Goal: Task Accomplishment & Management: Manage account settings

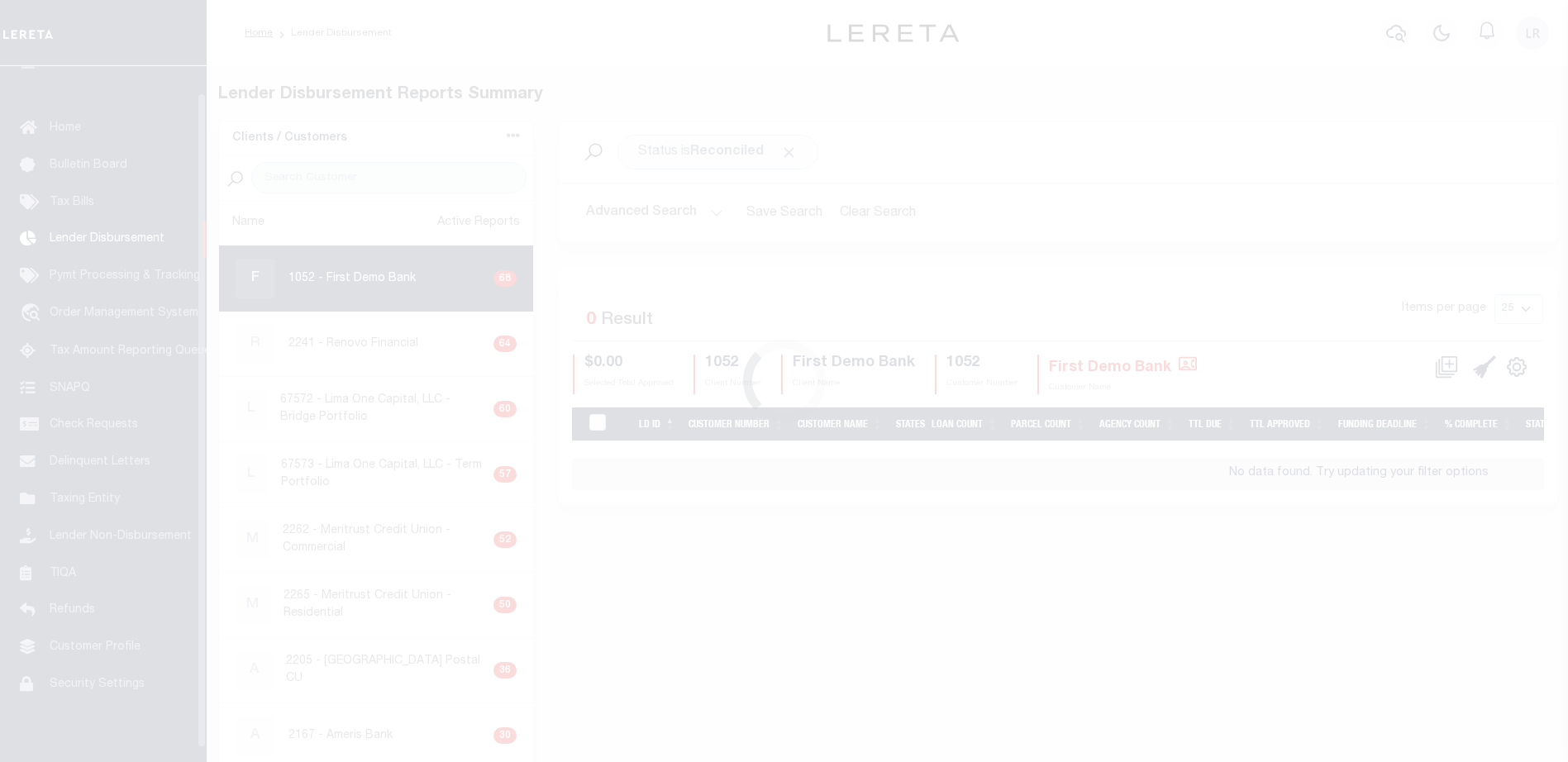
scroll to position [29, 0]
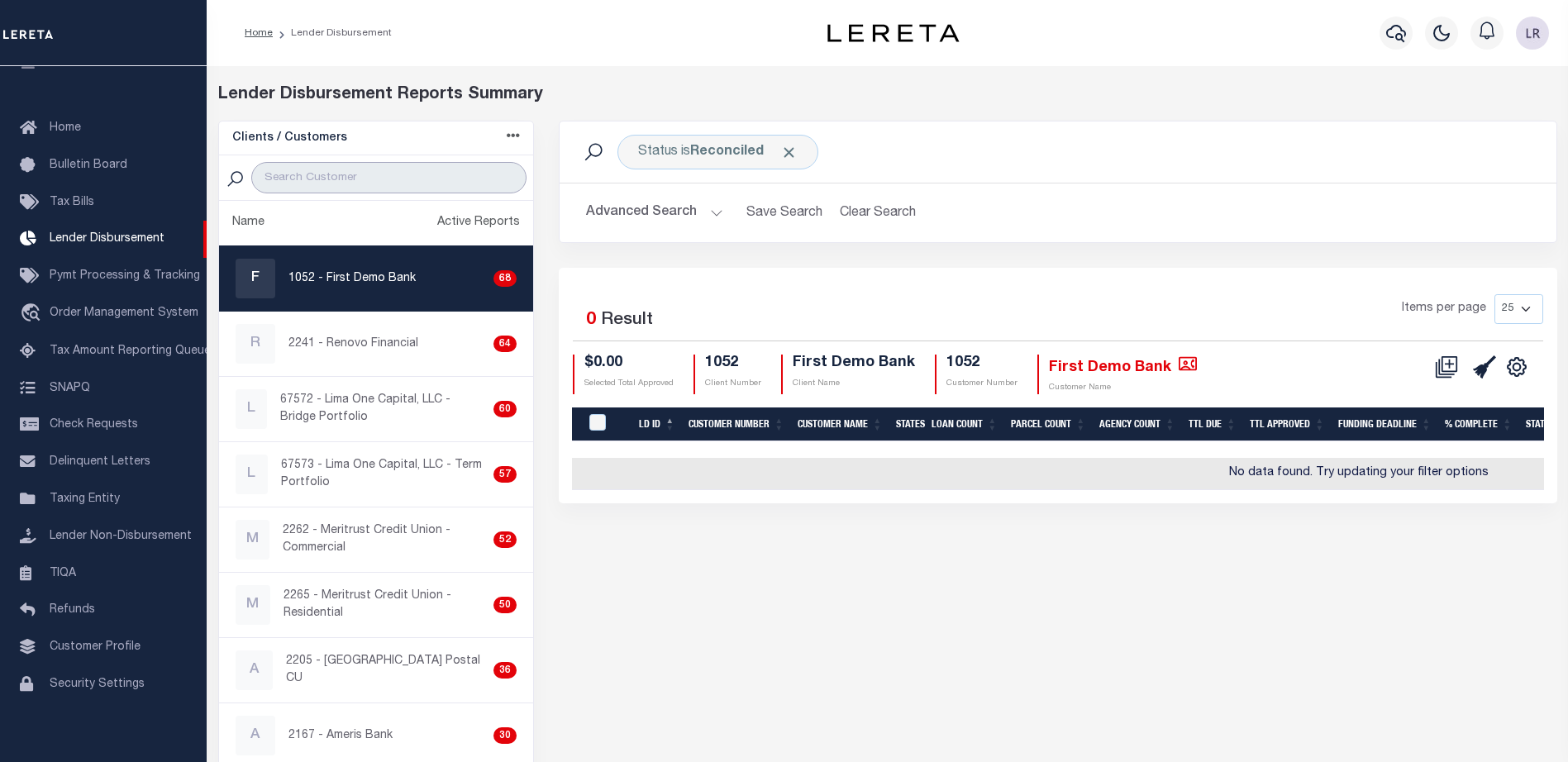
click at [471, 165] on input "search" at bounding box center [389, 177] width 275 height 31
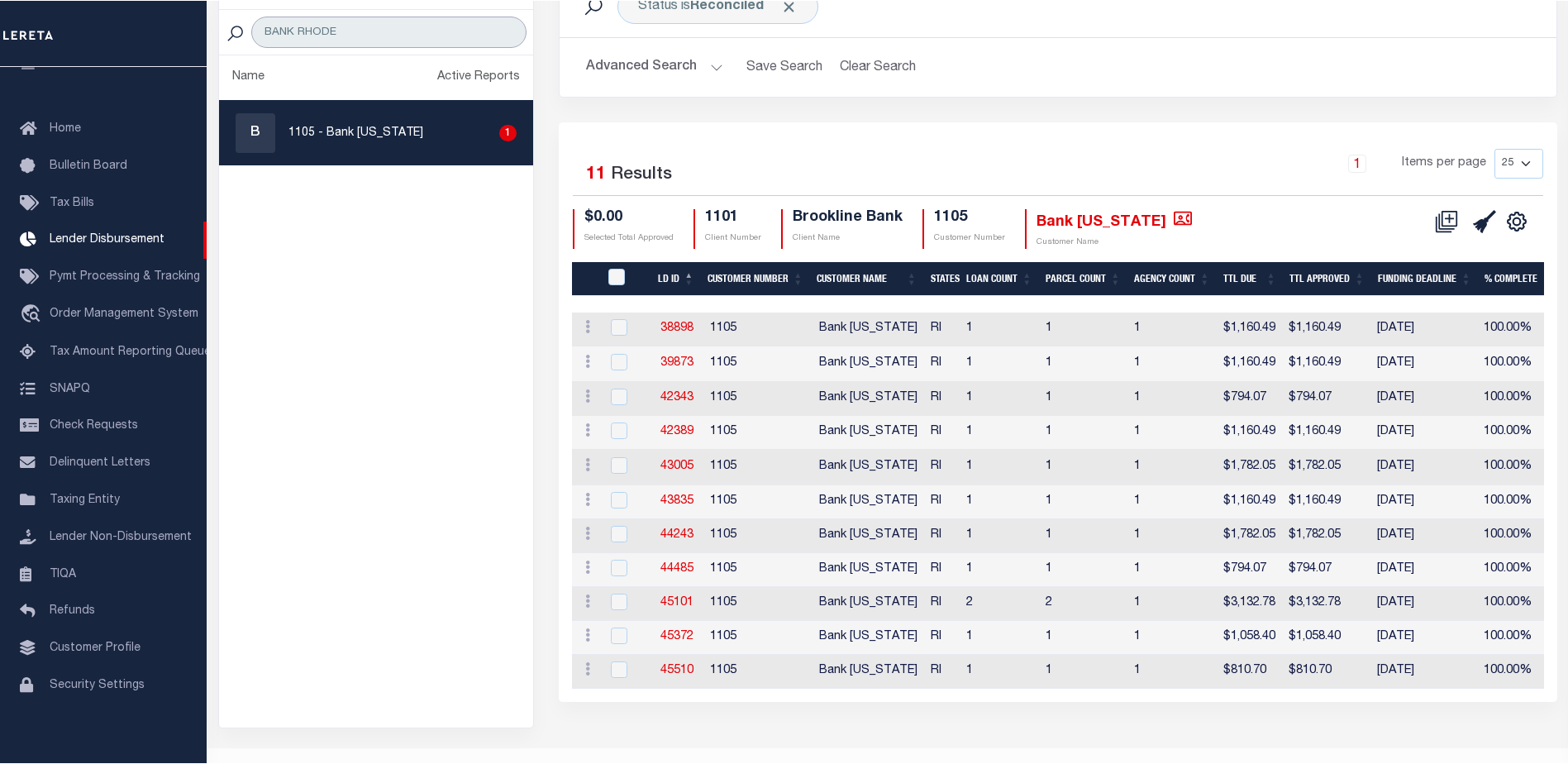
scroll to position [166, 0]
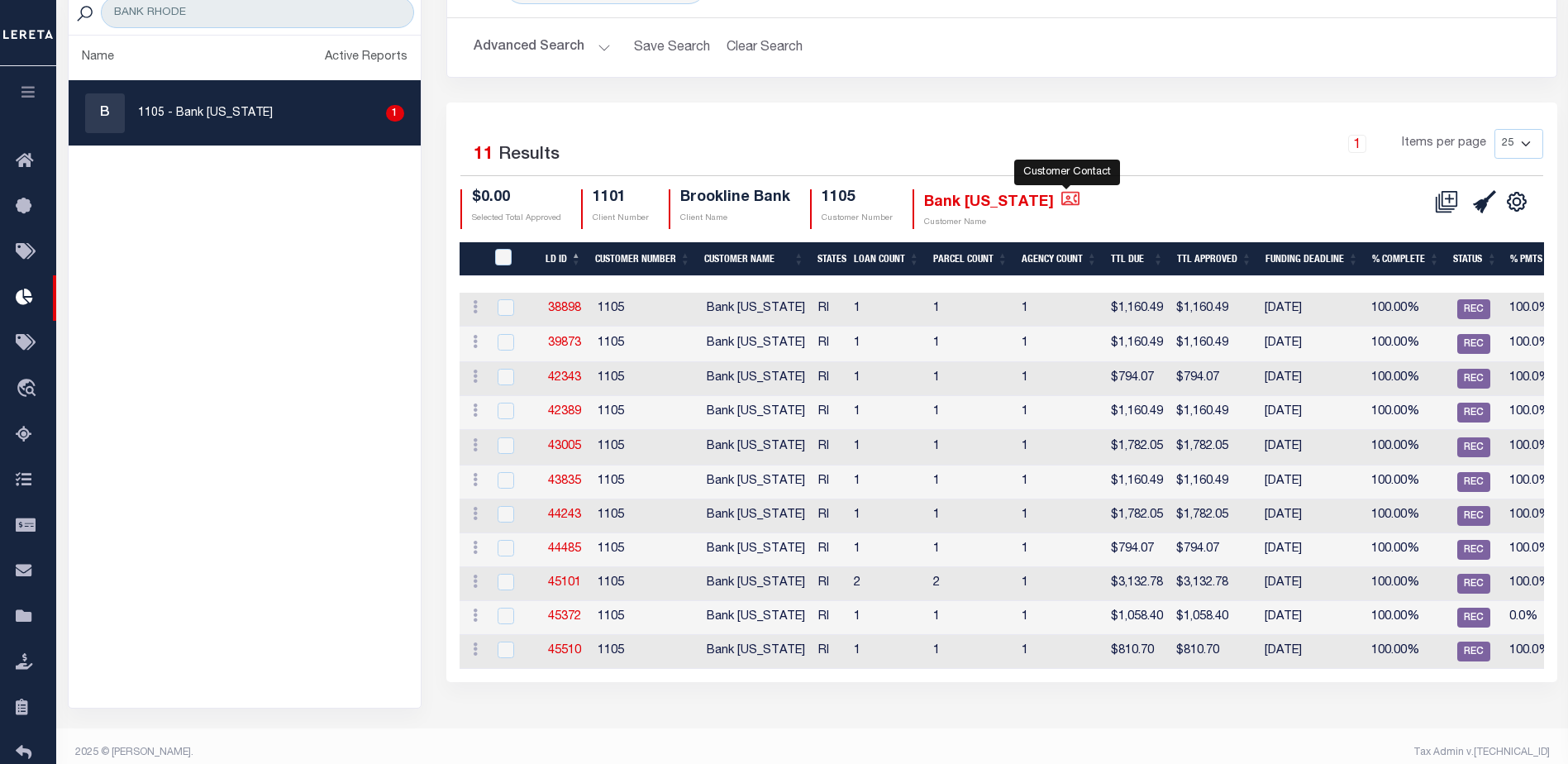
click at [1073, 204] on icon "" at bounding box center [1071, 198] width 18 height 14
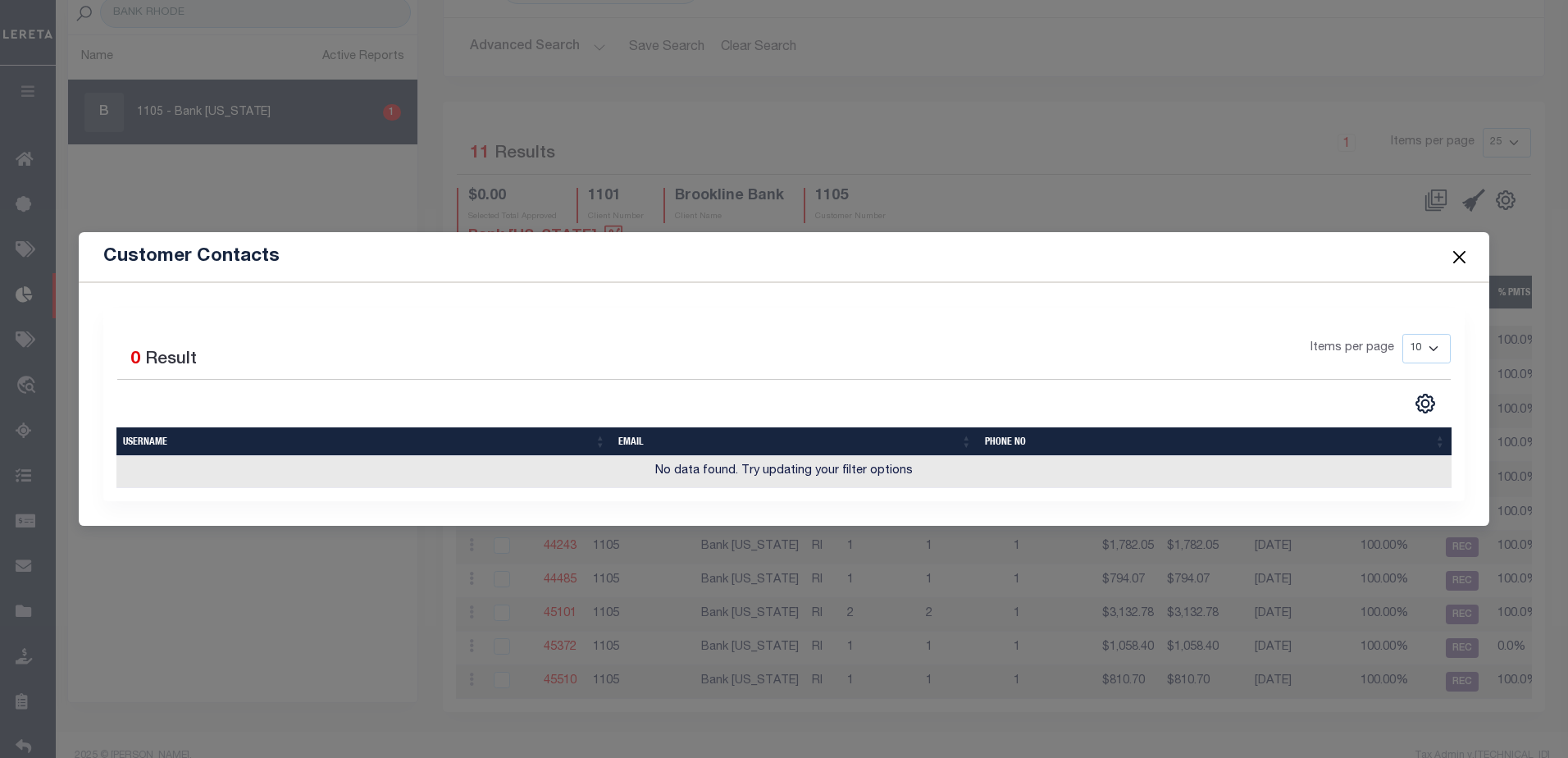
click at [1470, 257] on span at bounding box center [1458, 257] width 62 height 46
click at [1462, 254] on button "Close" at bounding box center [1459, 257] width 21 height 21
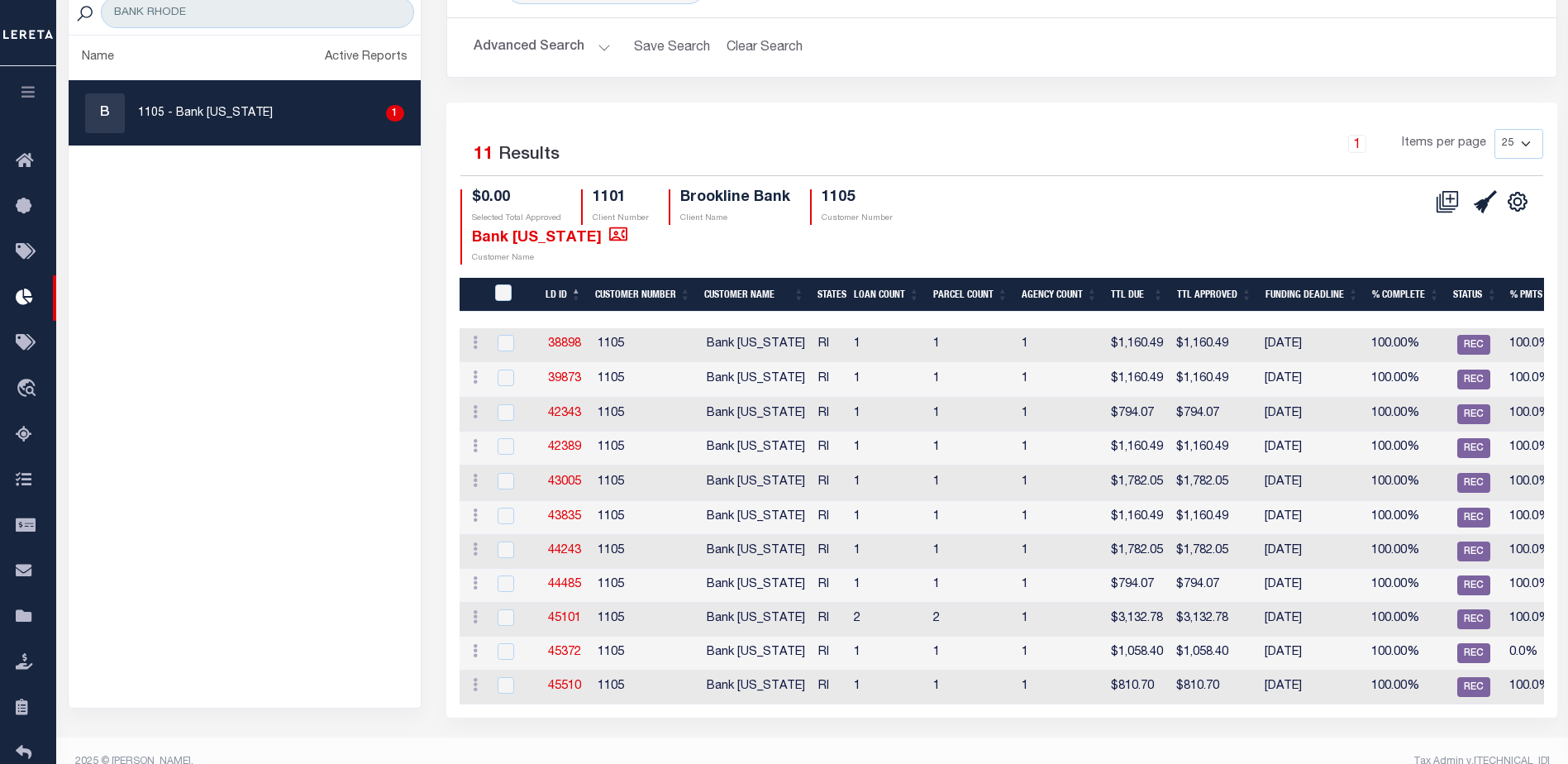
click at [1194, 183] on div "Selected 11 Results 1 Items per page 25 50 100 200 $0.00 Selected Total Approve…" at bounding box center [1002, 197] width 1109 height 136
drag, startPoint x: 630, startPoint y: 193, endPoint x: 591, endPoint y: 198, distance: 39.3
click at [591, 198] on div "1101 Client Number" at bounding box center [615, 208] width 68 height 36
copy h4 "1101"
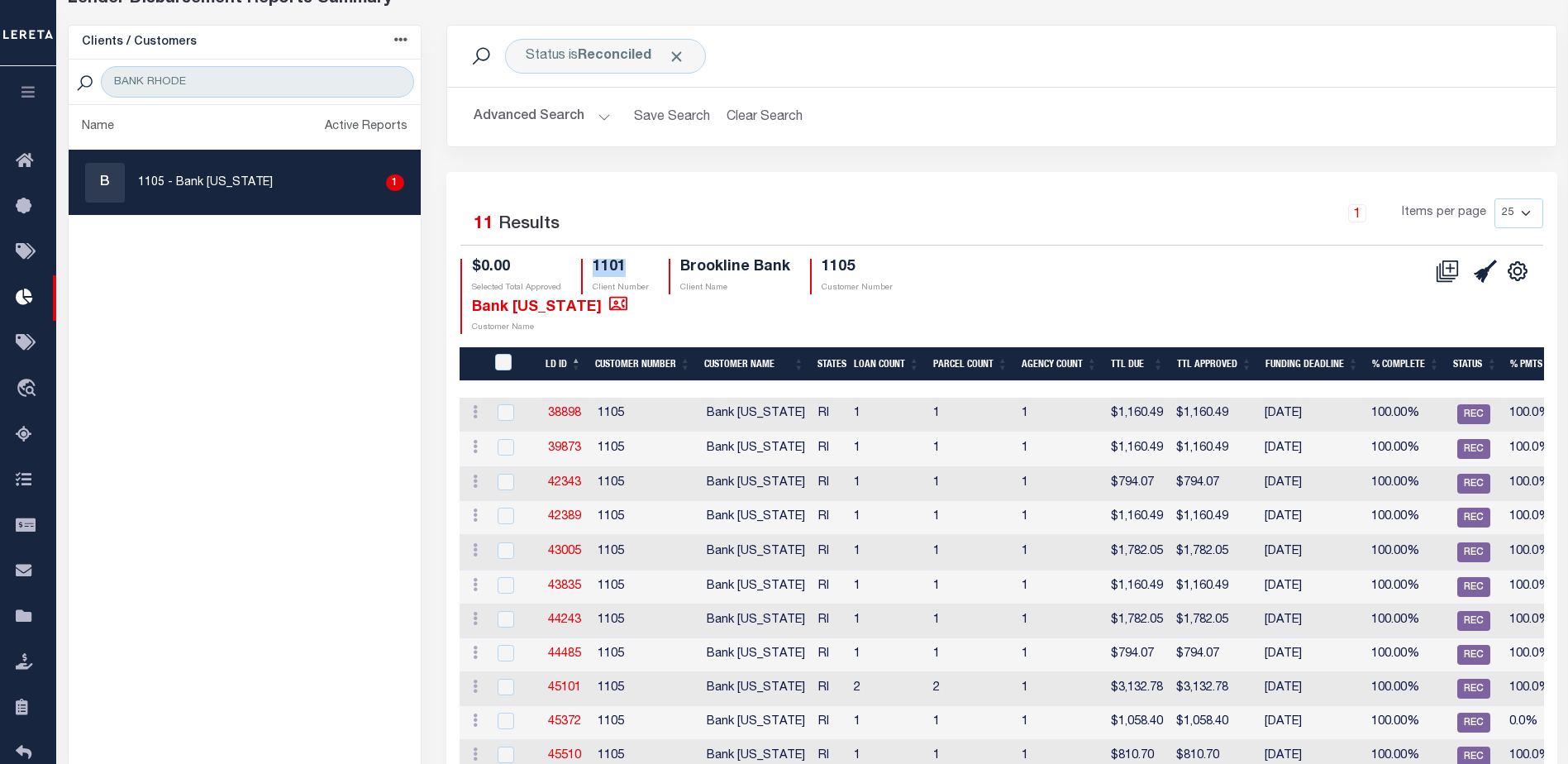
scroll to position [82, 0]
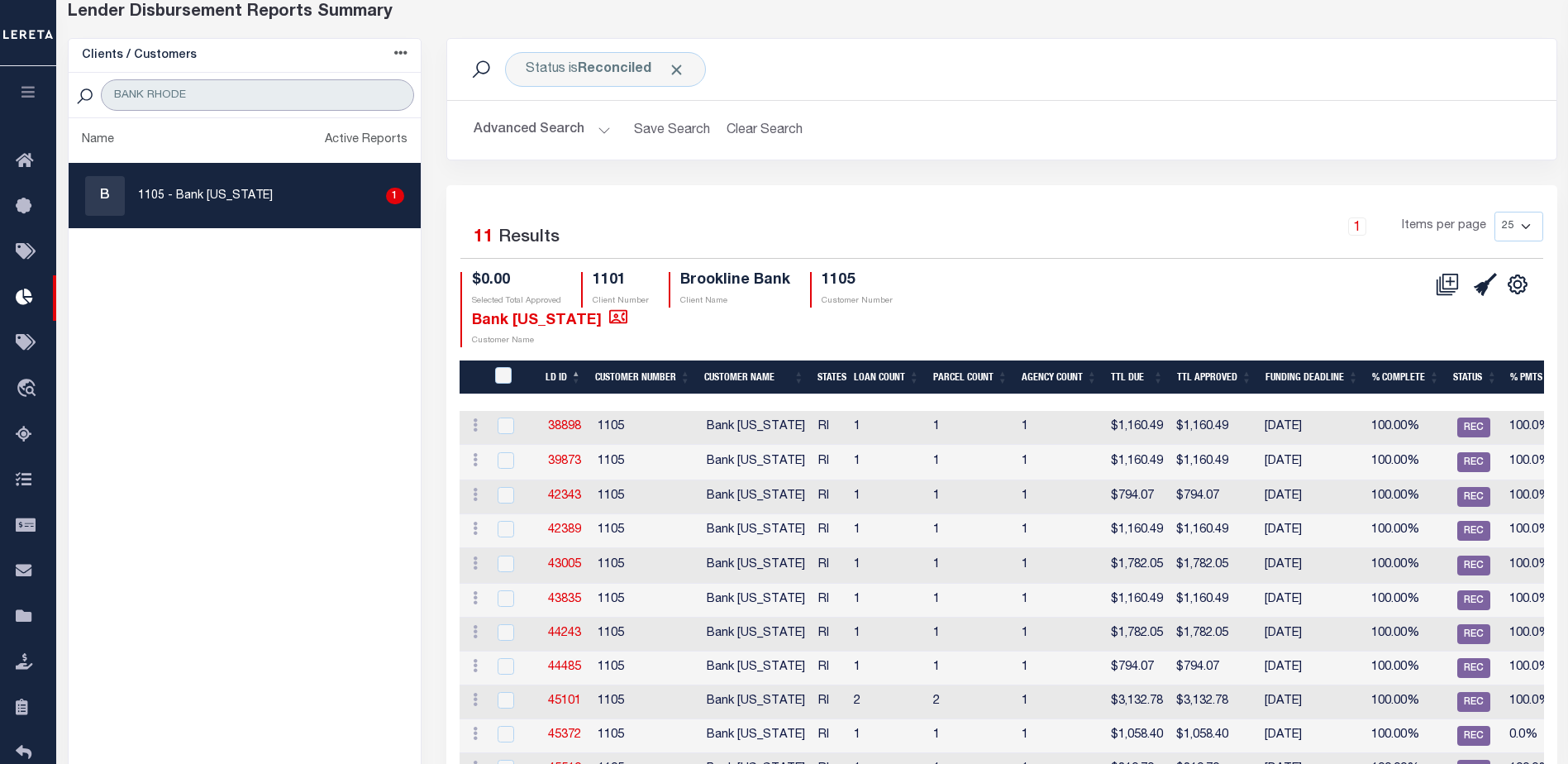
drag, startPoint x: 146, startPoint y: 99, endPoint x: 93, endPoint y: 98, distance: 53.0
click at [93, 98] on div "BANK RHODE" at bounding box center [245, 95] width 352 height 46
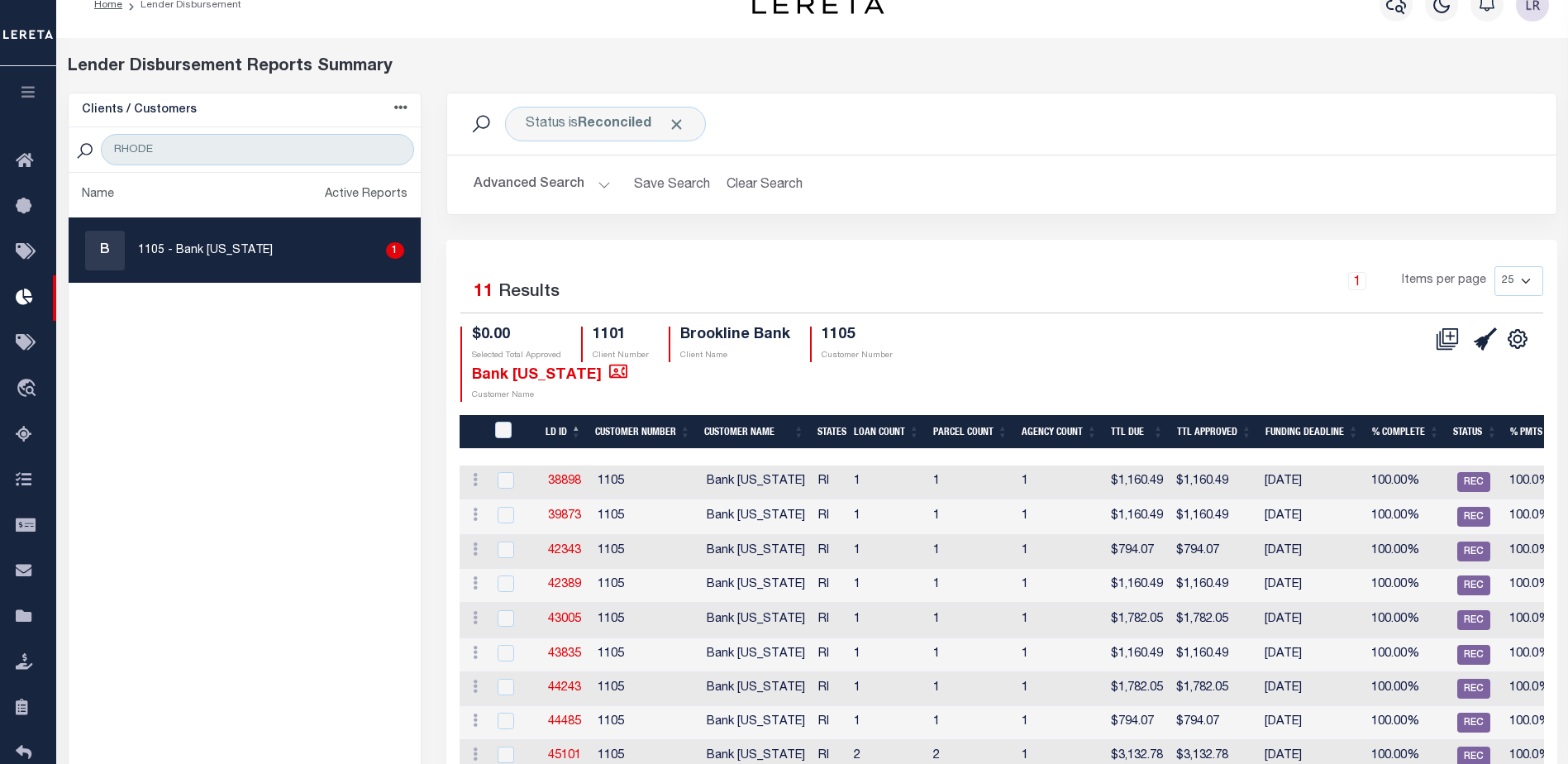
scroll to position [0, 0]
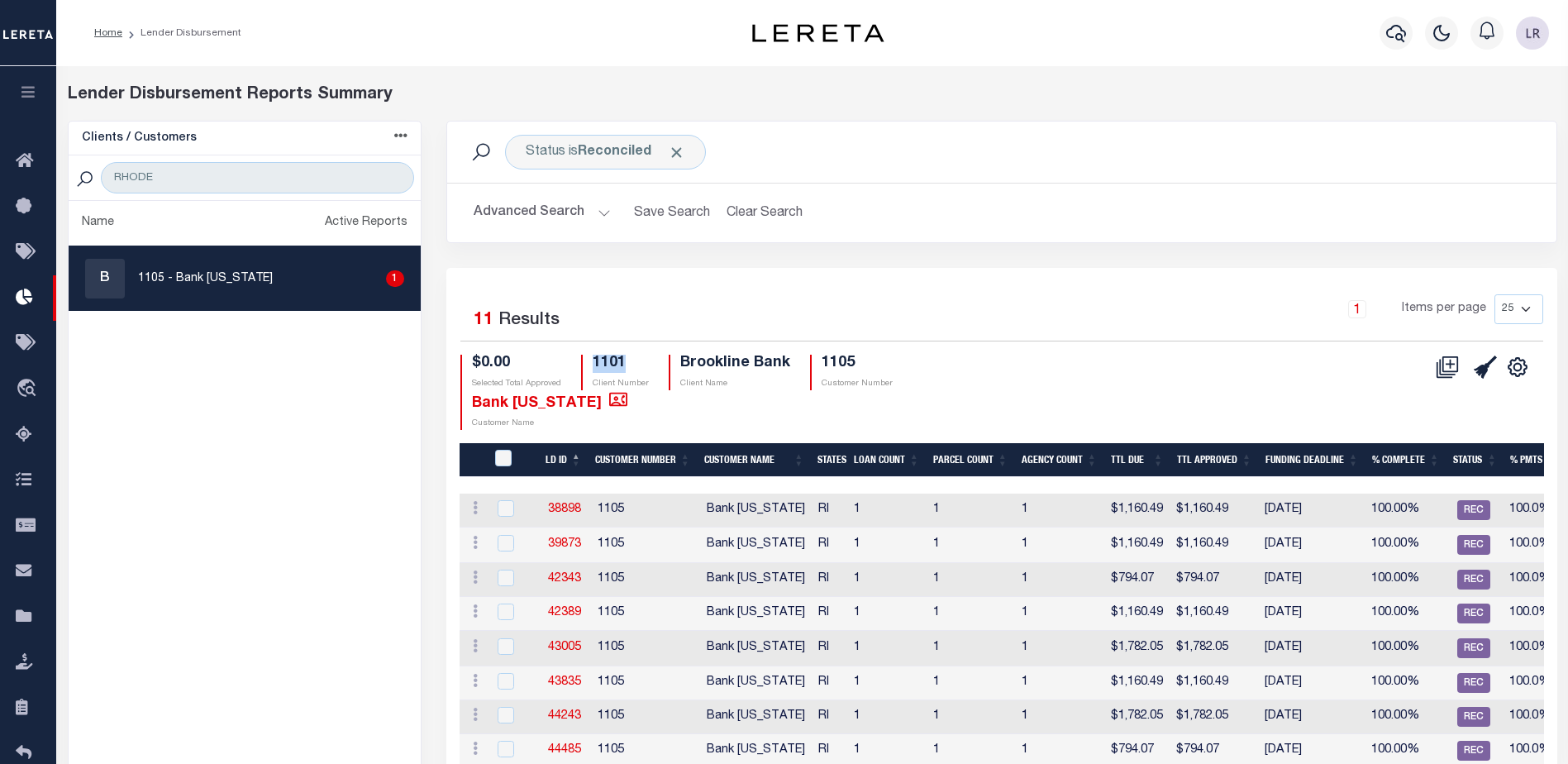
drag, startPoint x: 633, startPoint y: 363, endPoint x: 590, endPoint y: 363, distance: 43.0
click at [590, 363] on div "1101 Client Number" at bounding box center [615, 372] width 68 height 36
copy h4 "1101"
drag, startPoint x: 211, startPoint y: 182, endPoint x: 77, endPoint y: 173, distance: 134.3
click at [77, 173] on div "RHODE" at bounding box center [245, 178] width 352 height 46
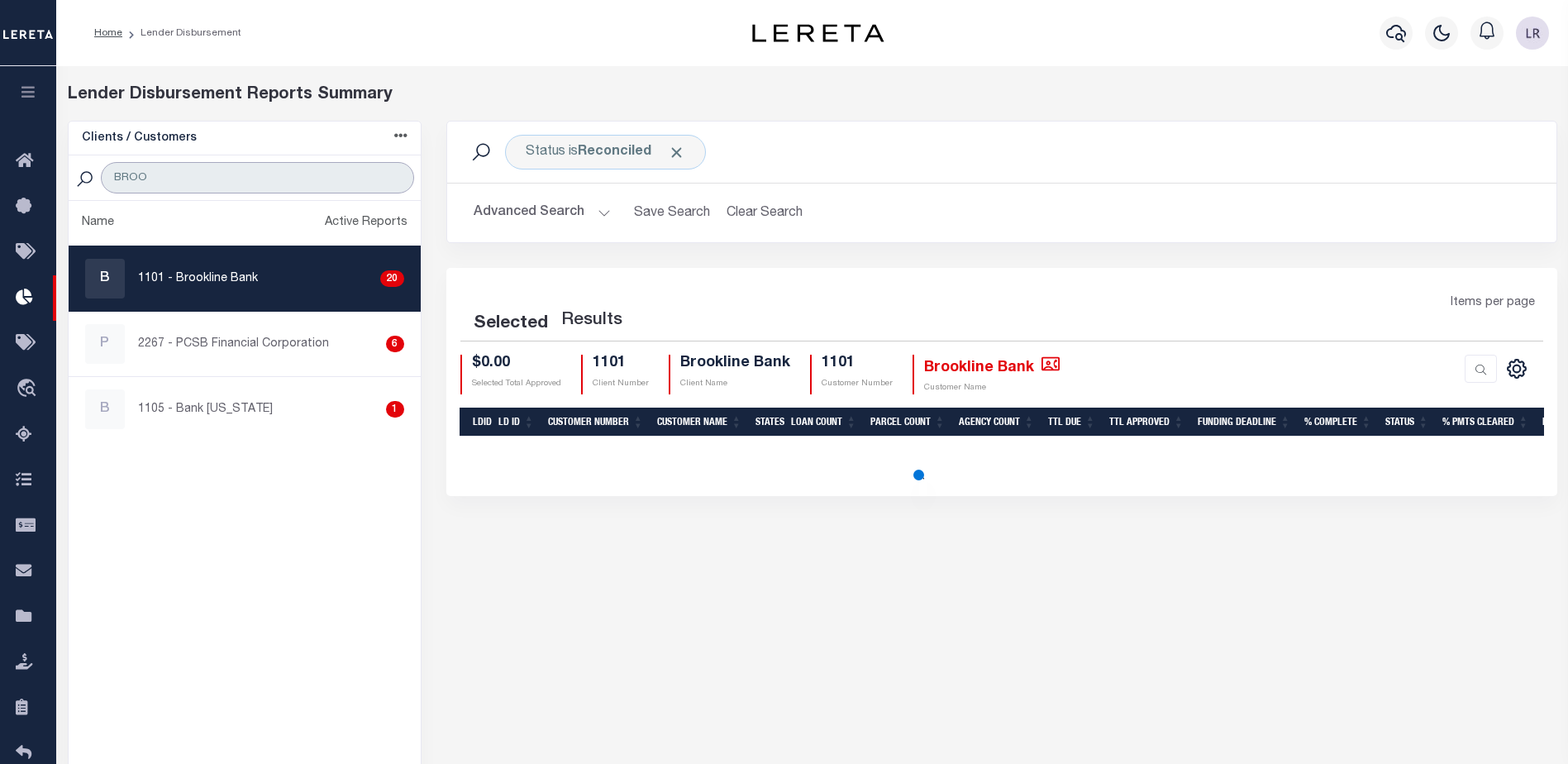
type input "BROOKLINE"
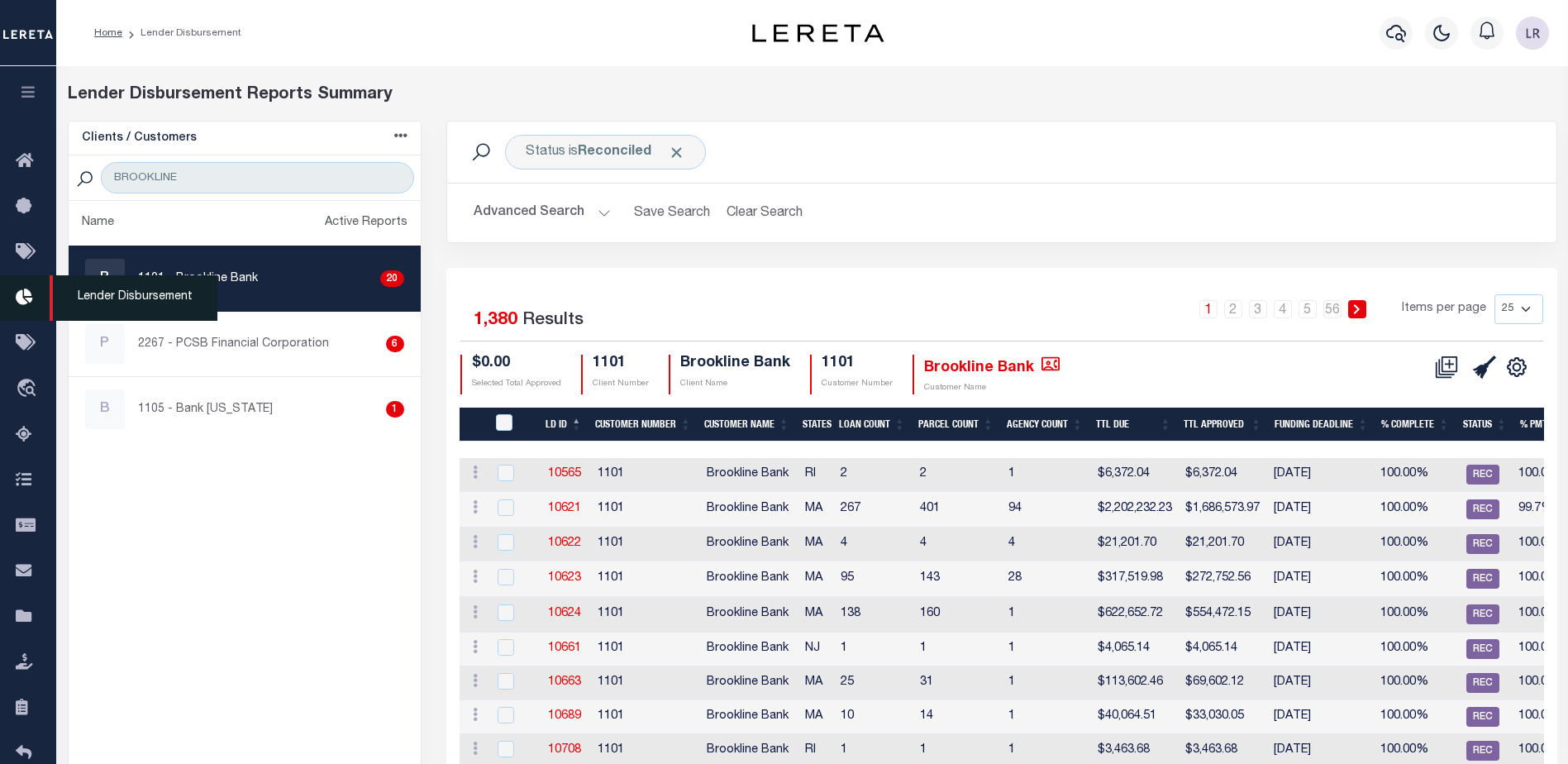
click at [14, 292] on link "Lender Disbursement" at bounding box center [28, 298] width 56 height 46
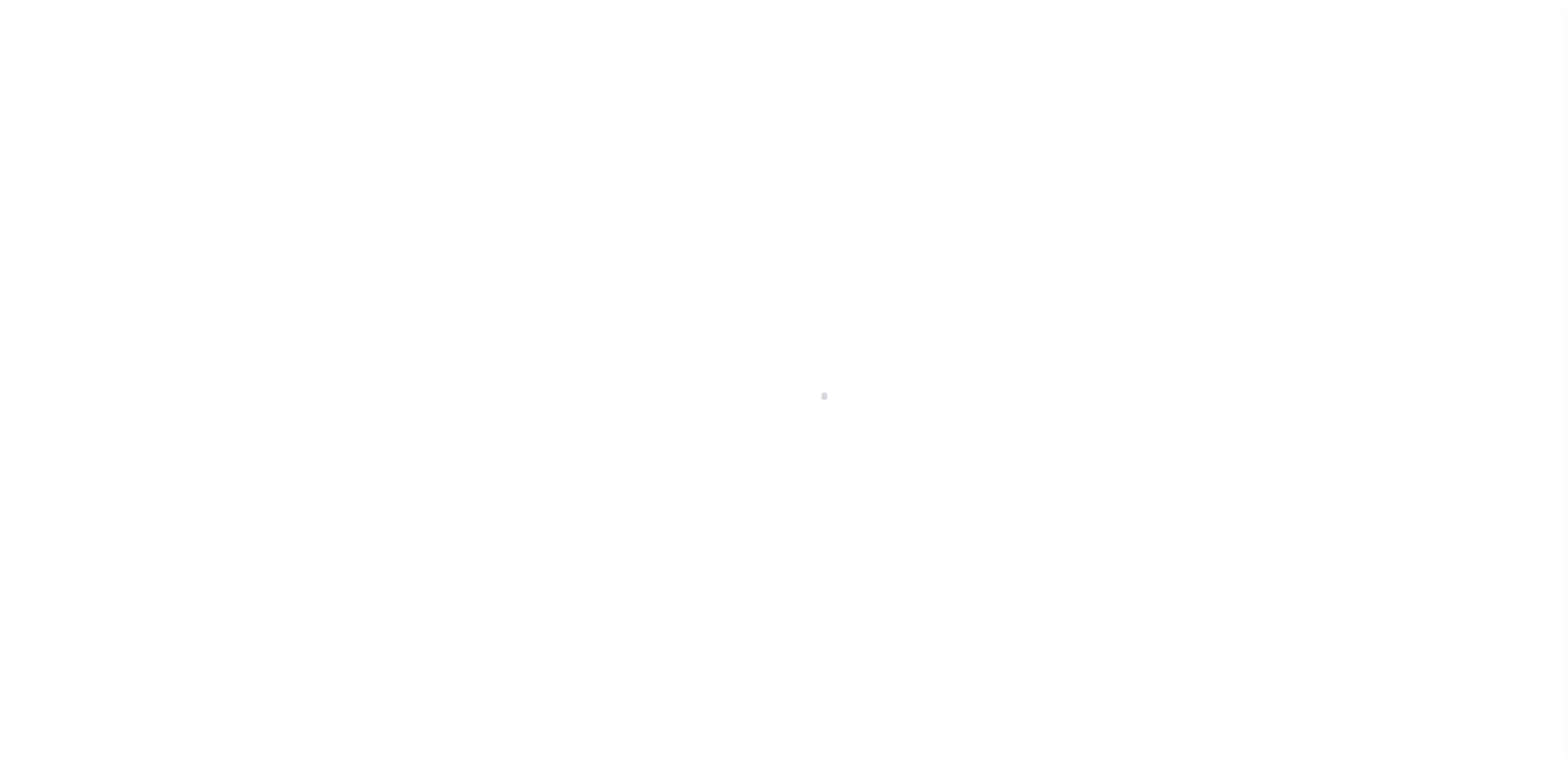
scroll to position [29, 0]
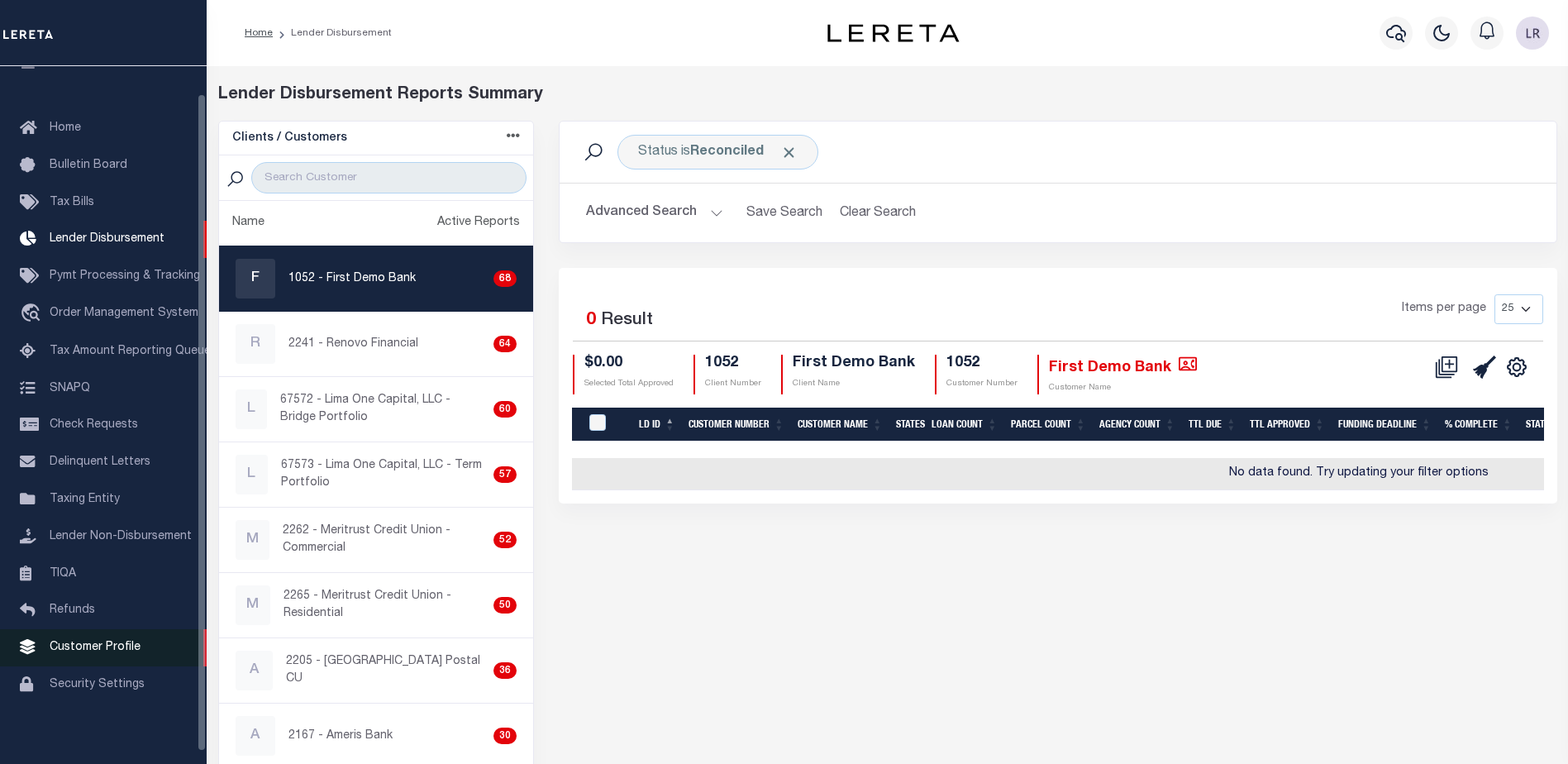
click at [91, 653] on span "Customer Profile" at bounding box center [95, 647] width 91 height 12
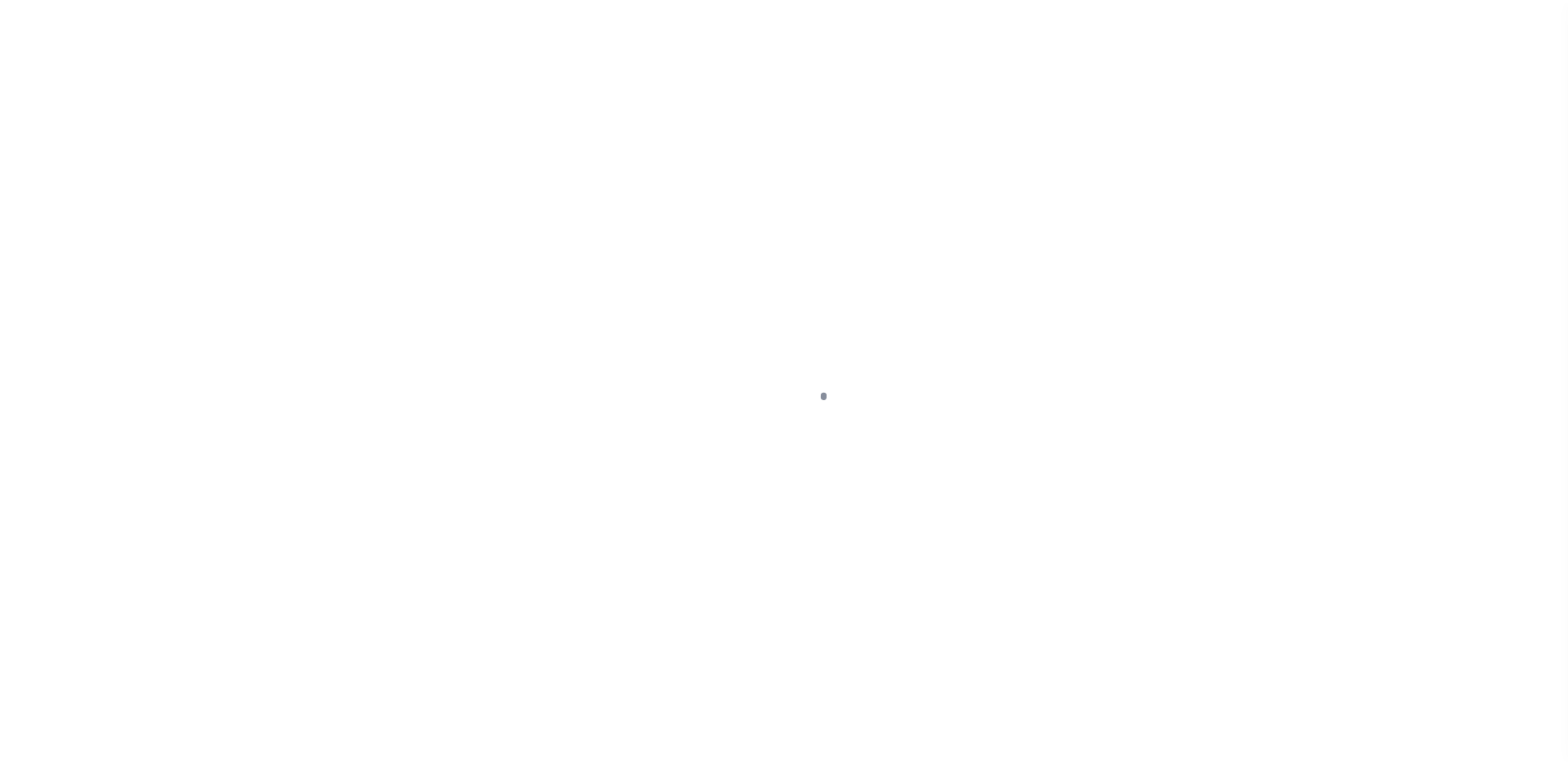
scroll to position [41, 0]
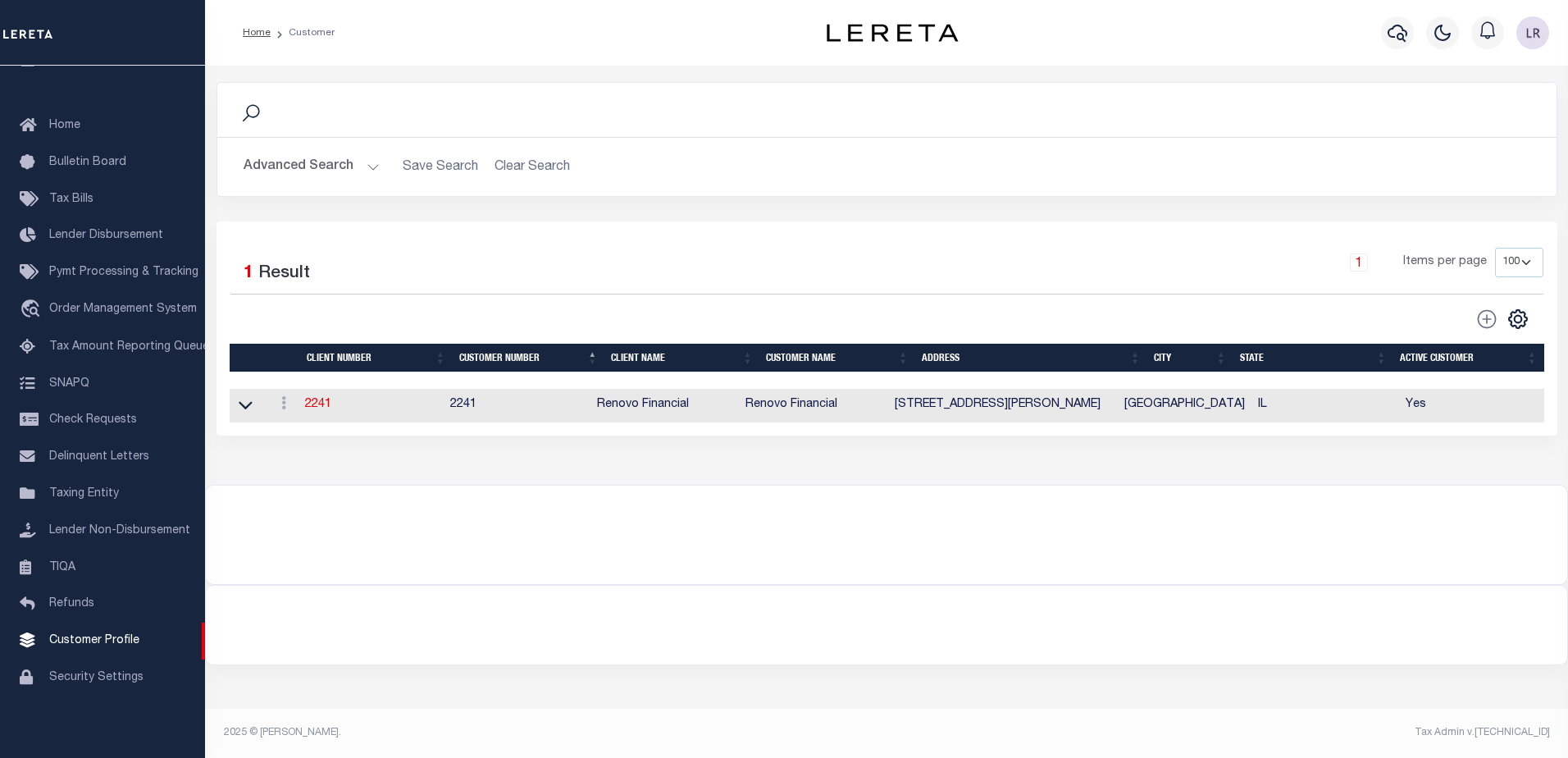
click at [364, 164] on button "Advanced Search" at bounding box center [311, 167] width 136 height 32
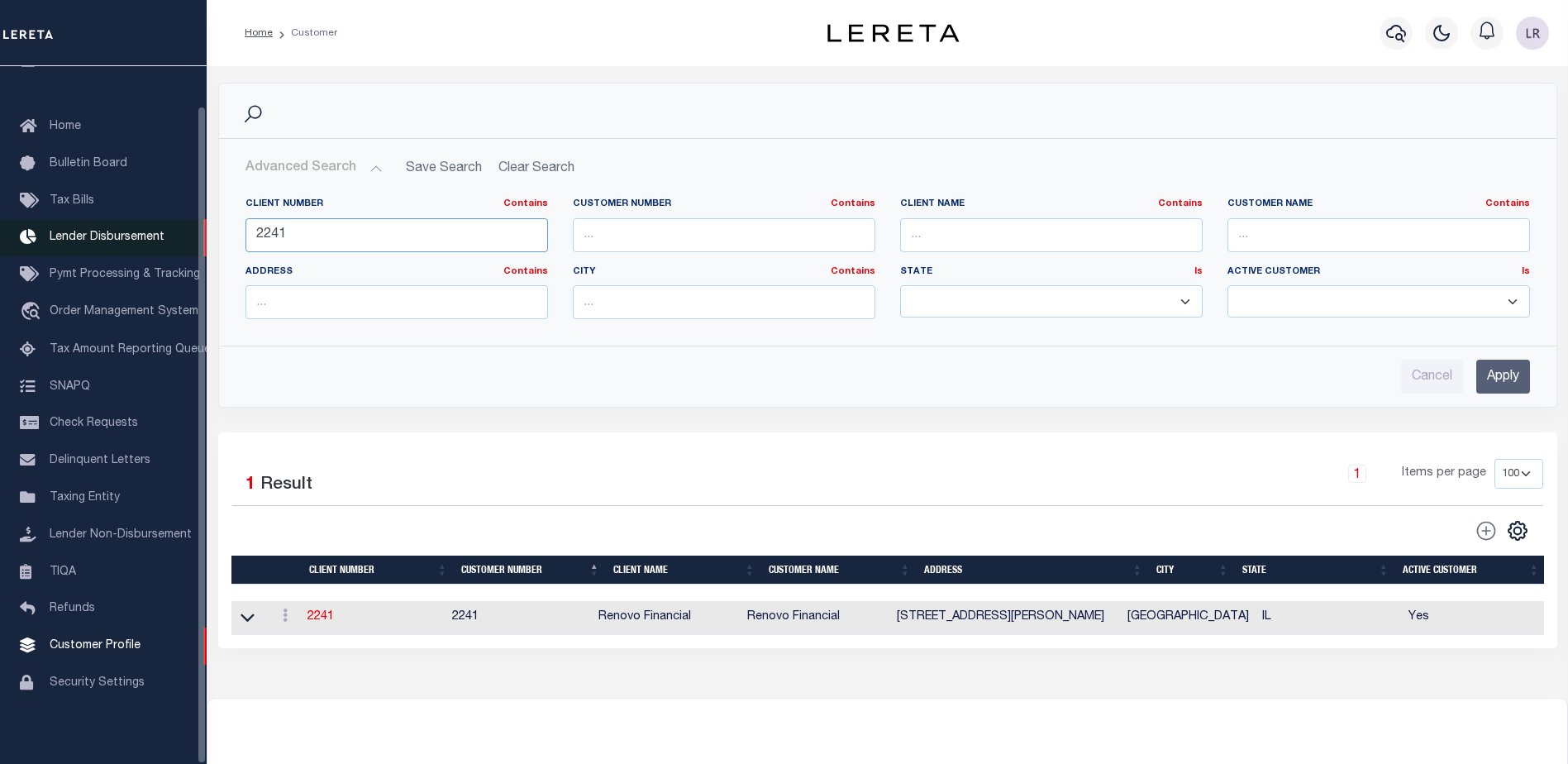
drag, startPoint x: 197, startPoint y: 229, endPoint x: 165, endPoint y: 227, distance: 32.1
click at [165, 227] on div "Home Customer Profile Sign out" at bounding box center [784, 449] width 1568 height 899
paste input "110"
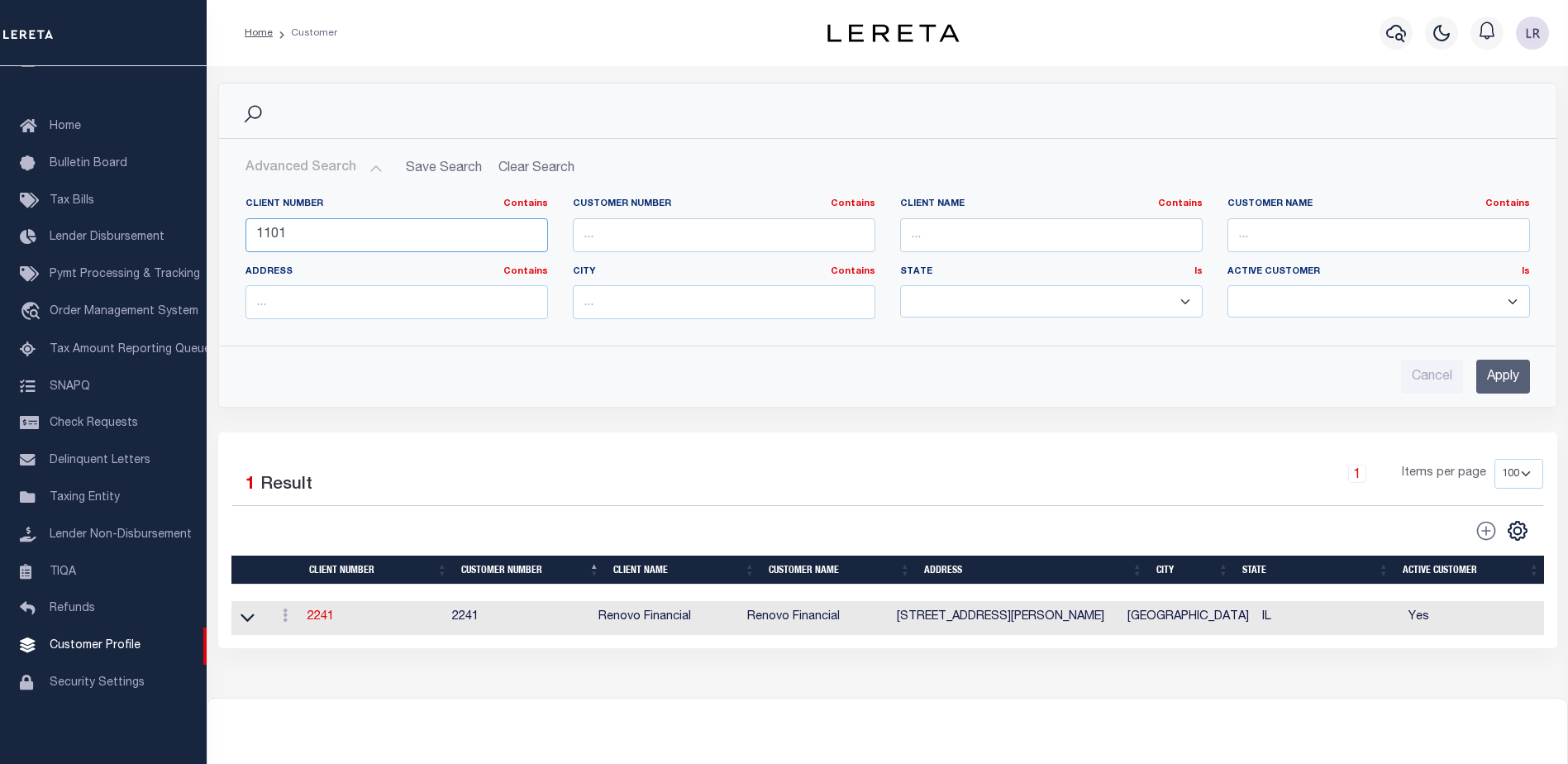
type input "1101"
click at [1503, 386] on input "Apply" at bounding box center [1504, 377] width 54 height 34
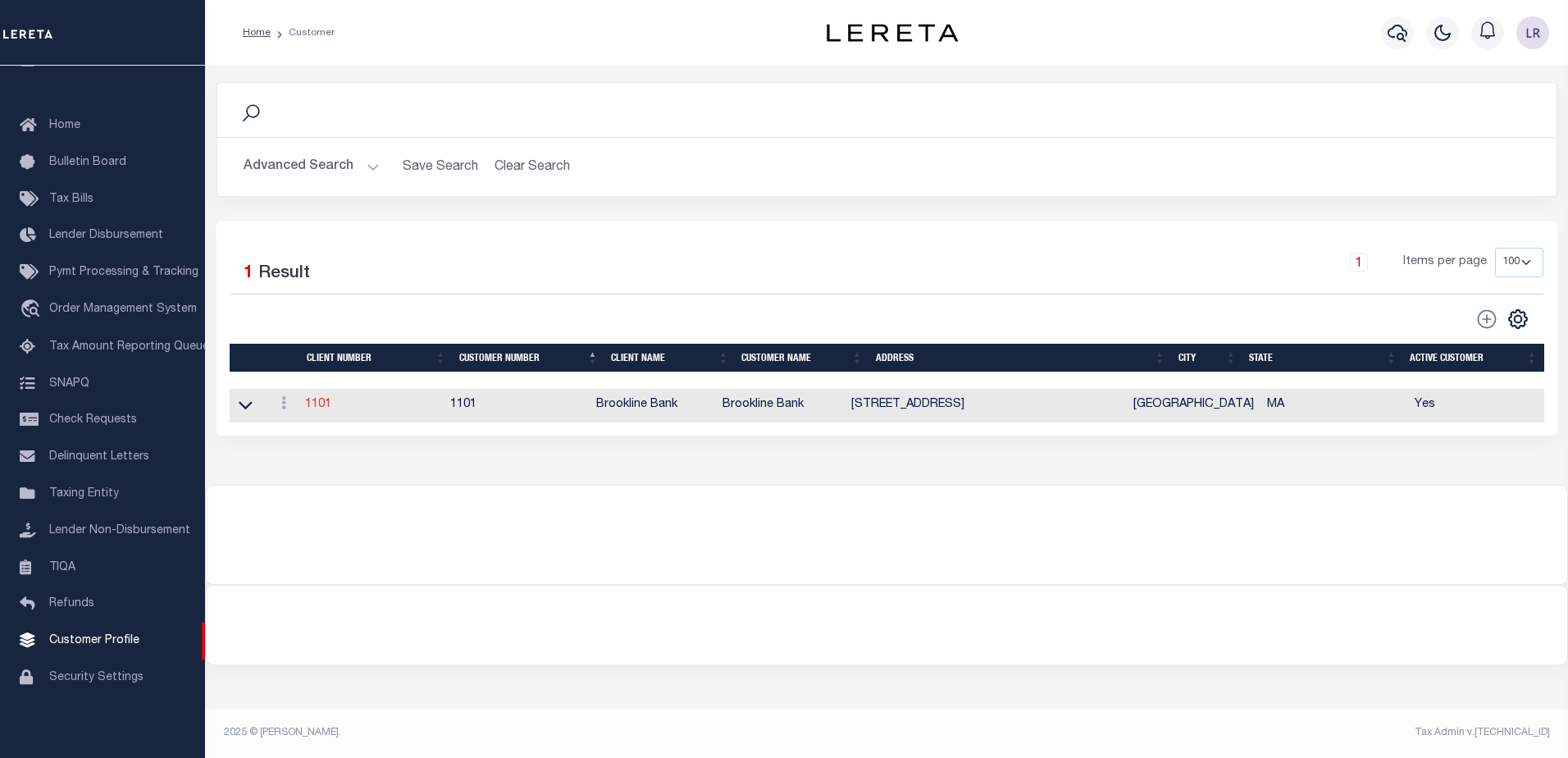
click at [310, 402] on link "1101" at bounding box center [319, 404] width 27 height 12
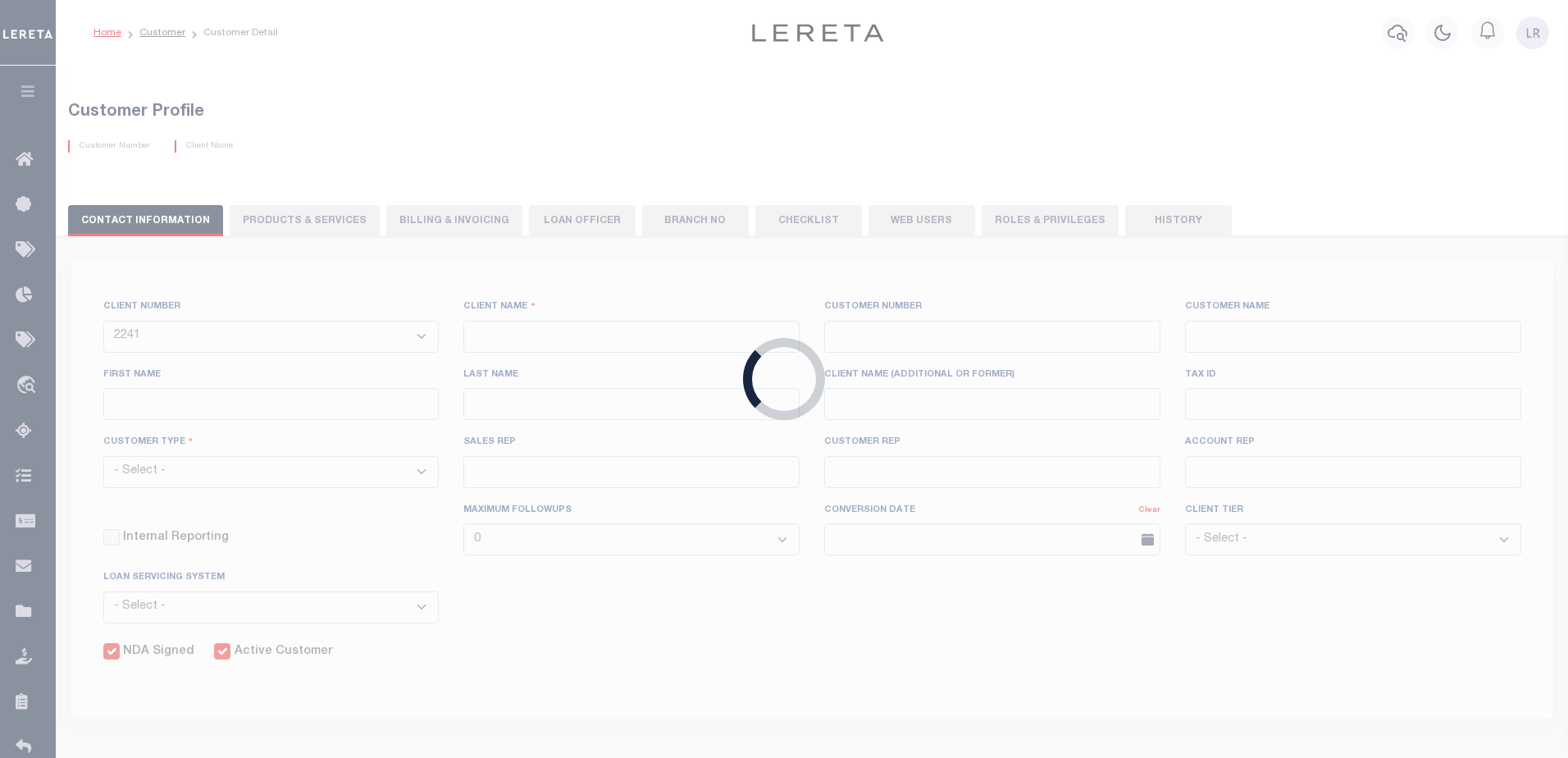
select select
type input "Brookline Bank"
type input "1101"
type input "Brookline Bank"
type input "Robert"
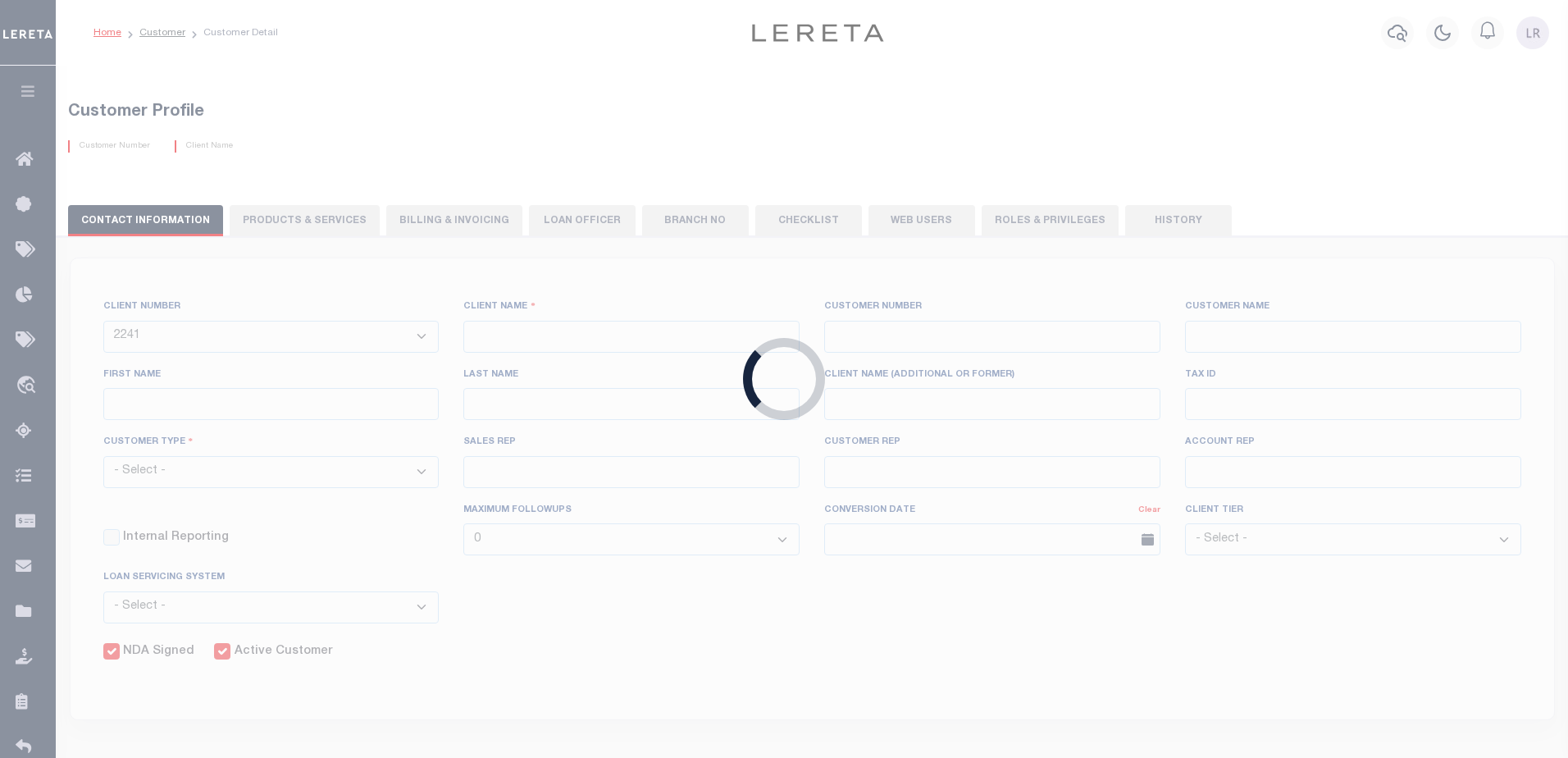
type input "Johnson"
select select "Mixed Portfolio"
type input "Barbara Kendrick"
type input "Debbie Vecellio"
checkbox input "true"
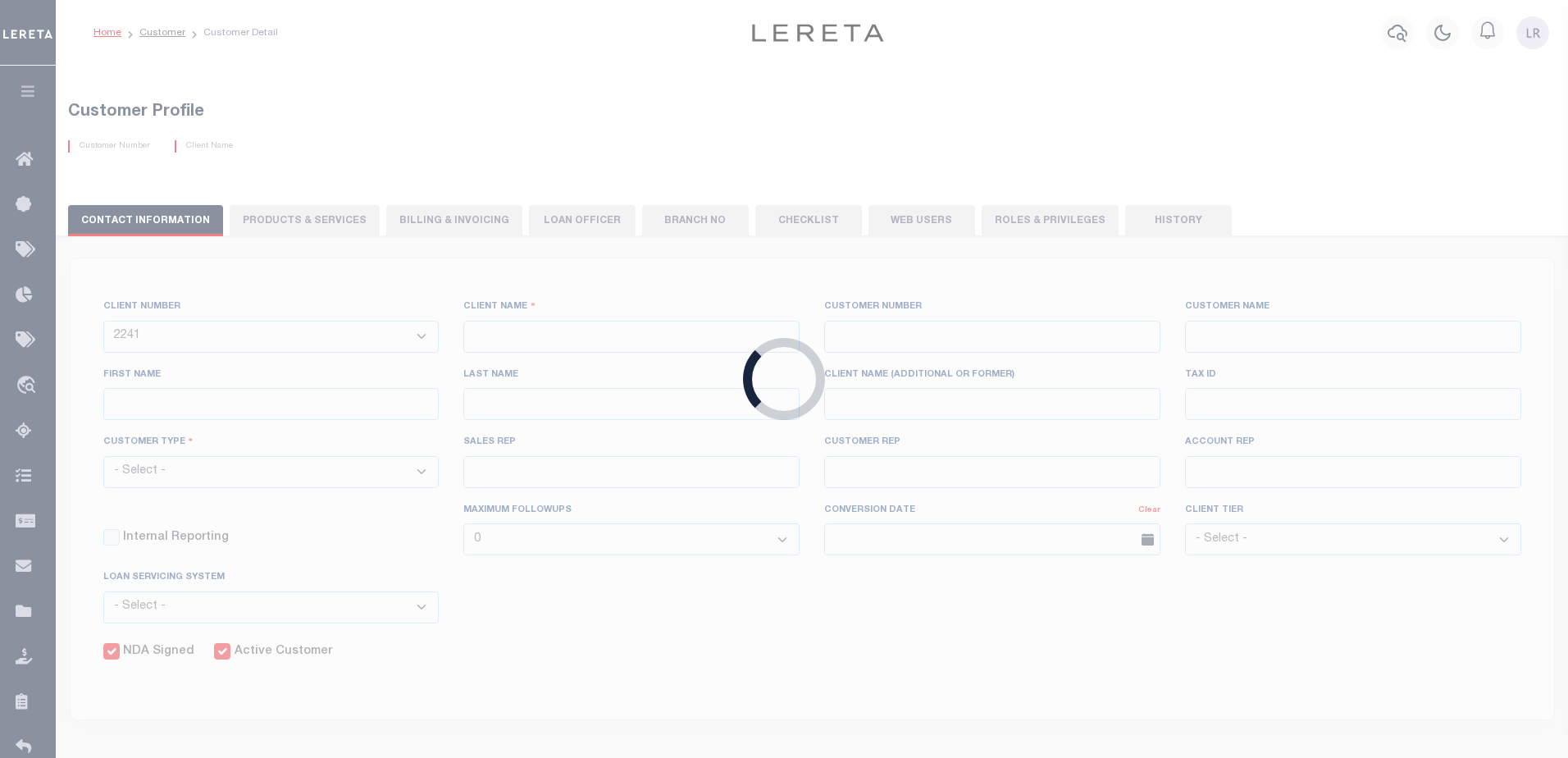
checkbox input "true"
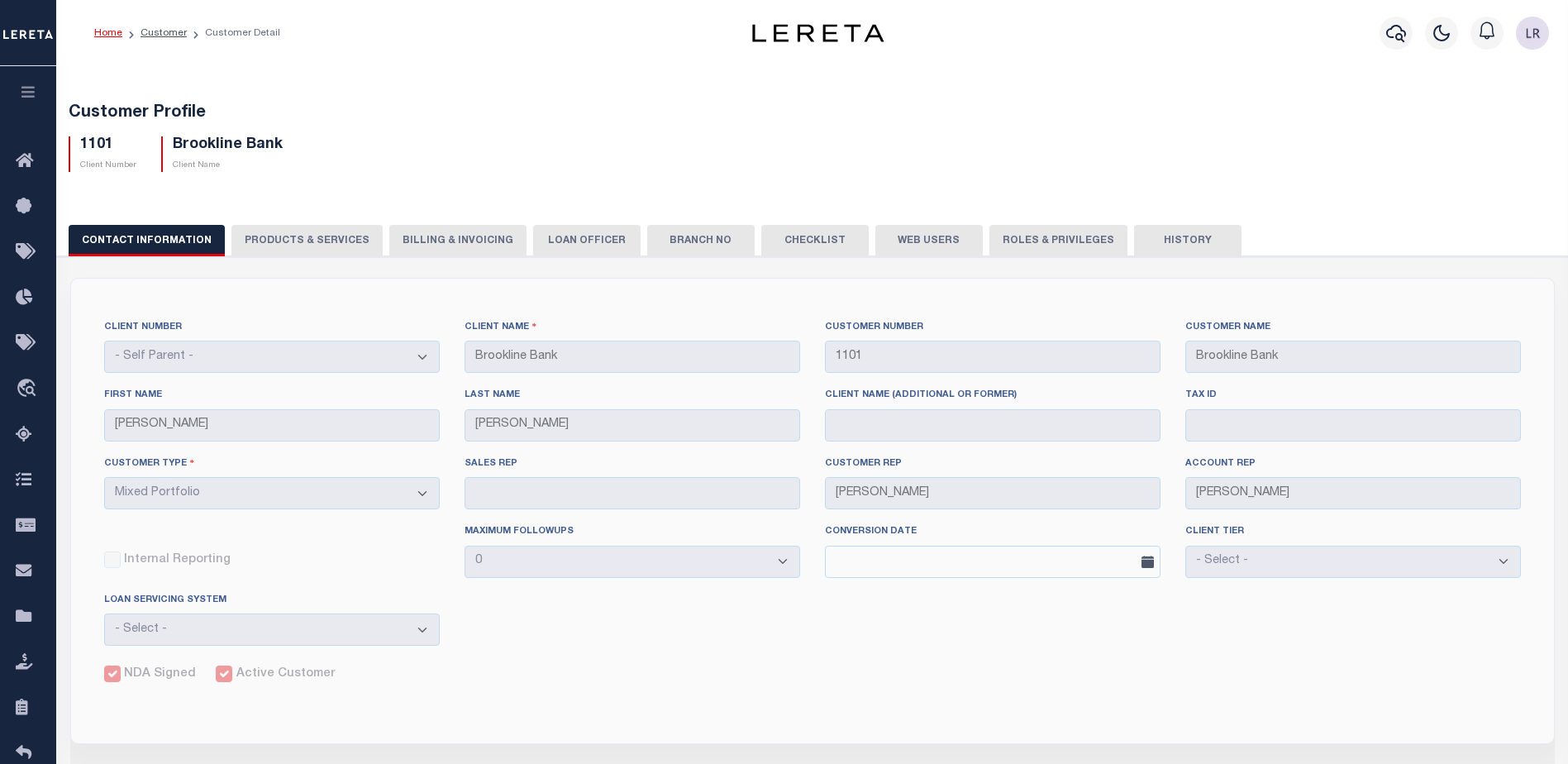
drag, startPoint x: 343, startPoint y: 250, endPoint x: 353, endPoint y: 250, distance: 10.0
click at [343, 250] on button "PRODUCTS & SERVICES" at bounding box center [307, 240] width 151 height 31
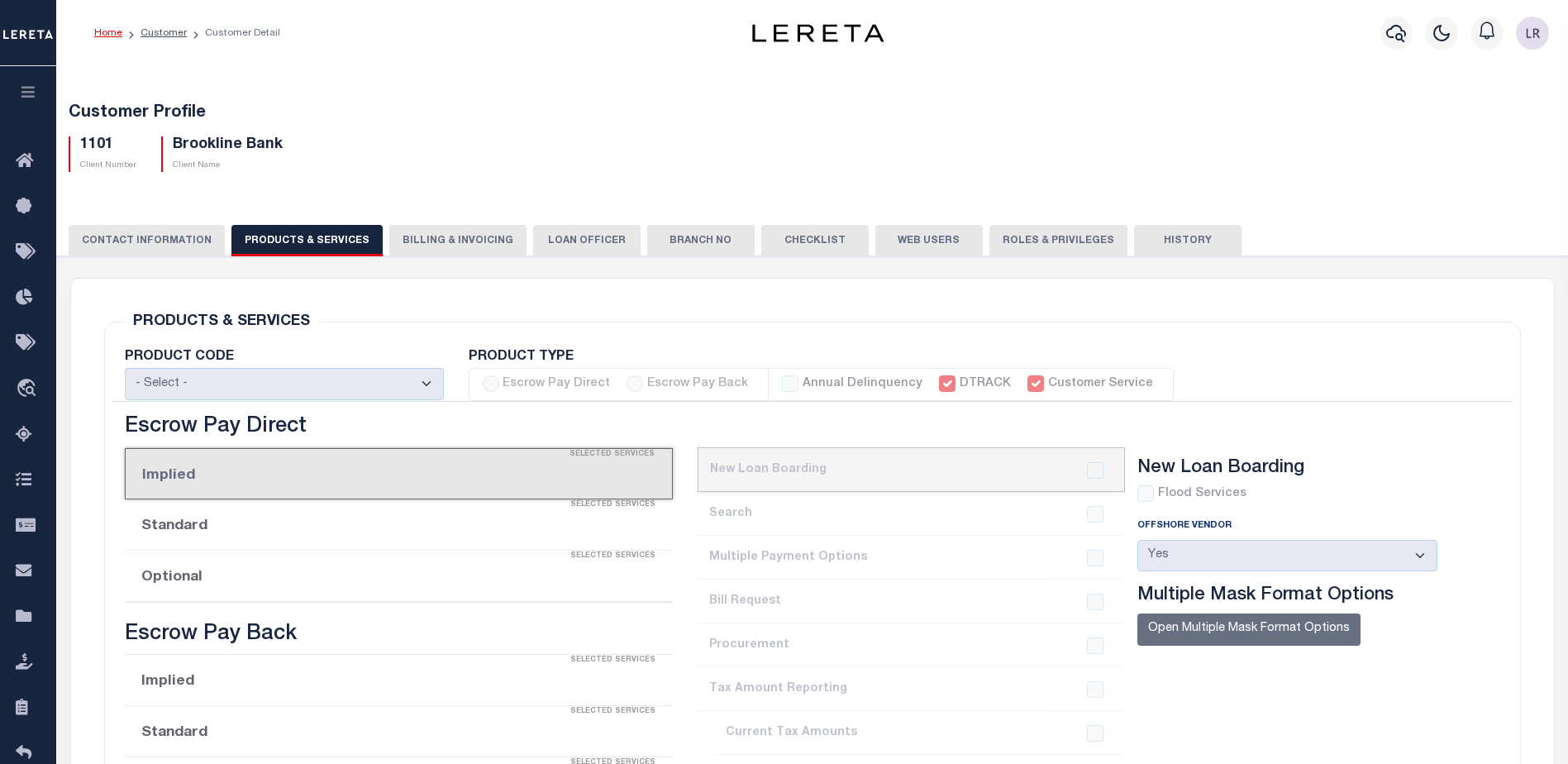
click at [426, 240] on button "Billing & Invoicing" at bounding box center [457, 240] width 137 height 31
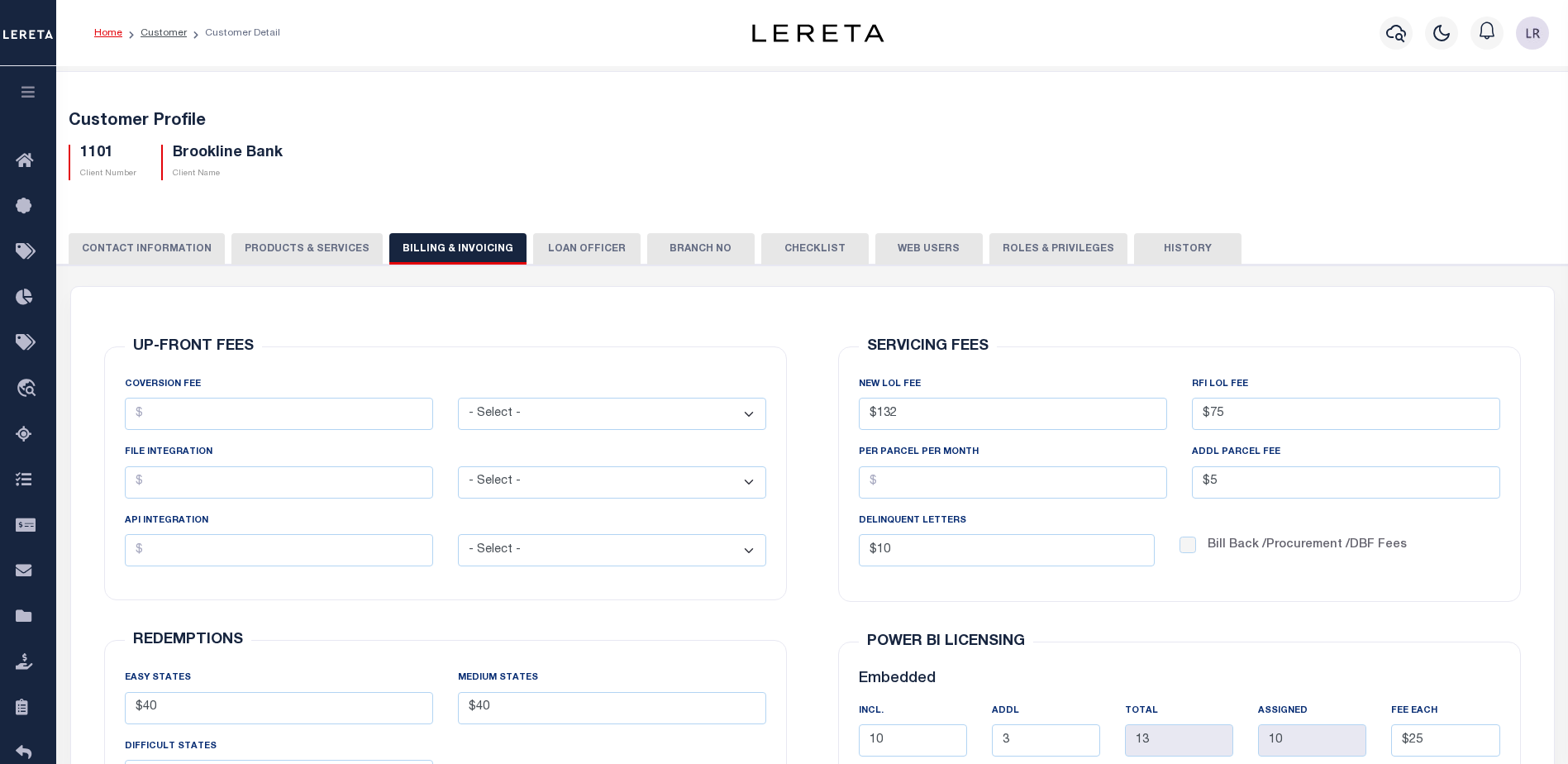
click at [552, 242] on button "LOAN OFFICER" at bounding box center [587, 249] width 107 height 31
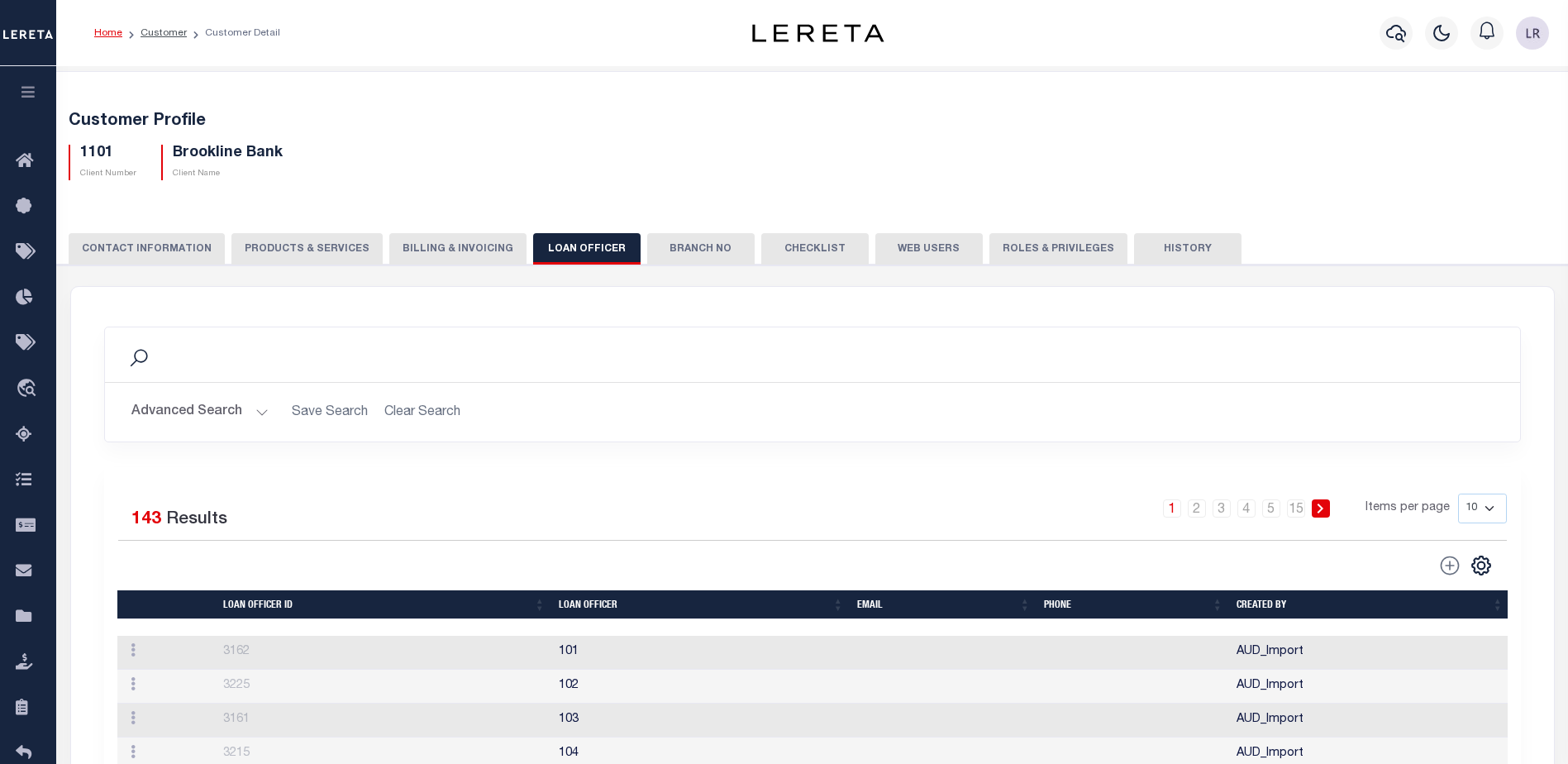
click at [666, 245] on button "Branch No" at bounding box center [701, 249] width 107 height 31
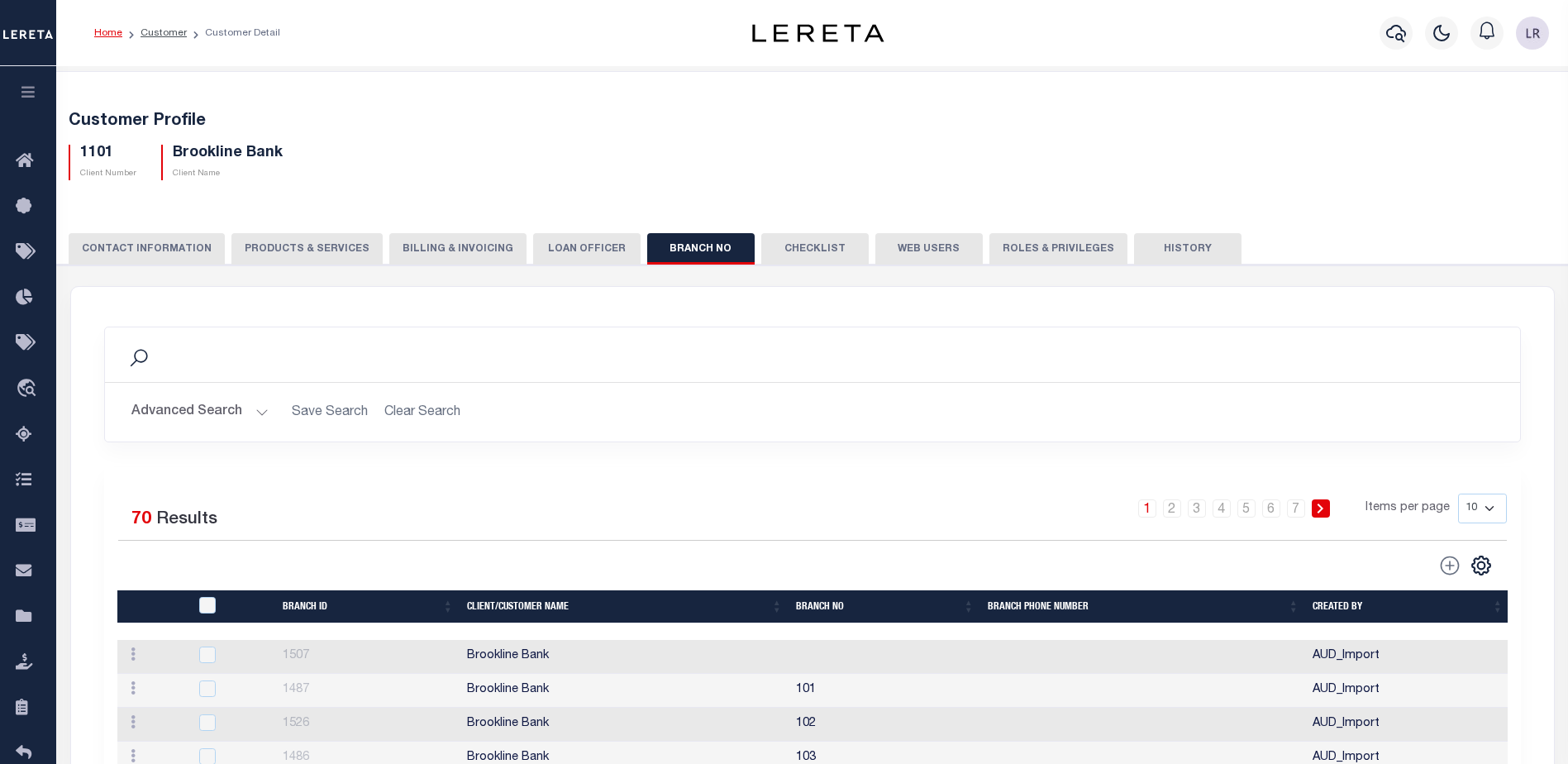
click at [802, 245] on button "Checklist" at bounding box center [815, 249] width 107 height 31
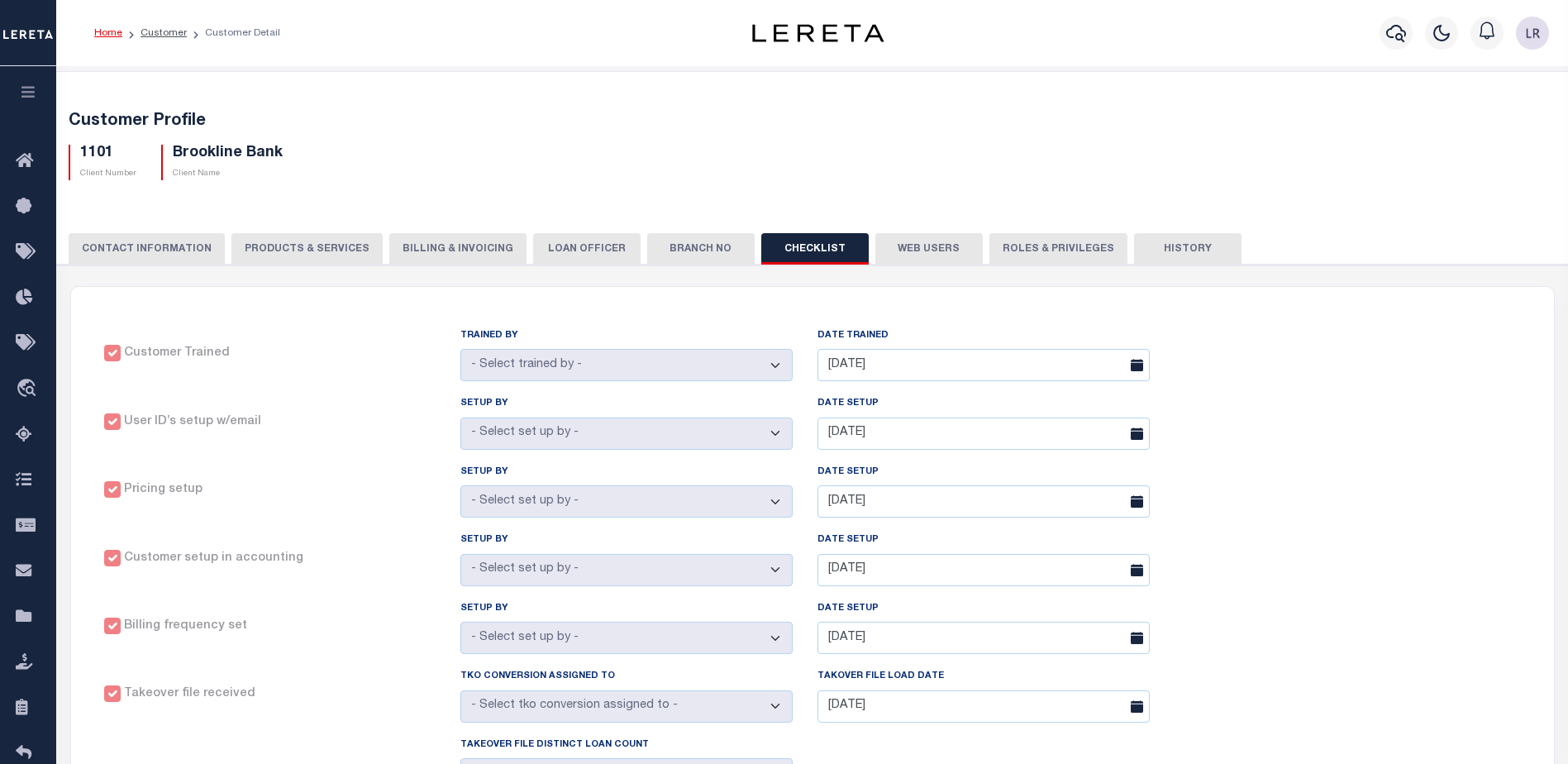
click at [884, 248] on button "Web Users" at bounding box center [929, 249] width 107 height 31
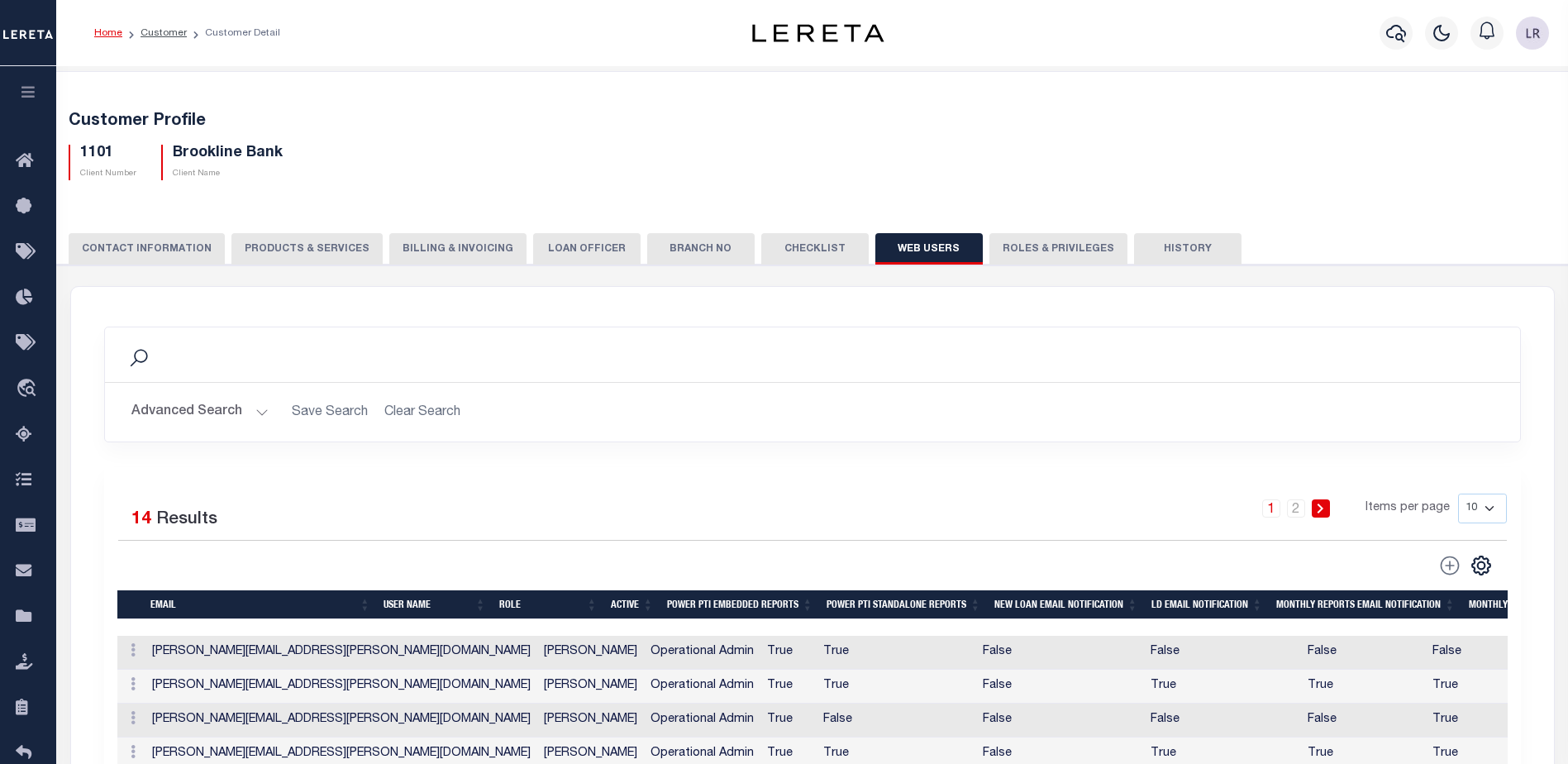
click at [201, 252] on button "CONTACT INFORMATION" at bounding box center [147, 249] width 157 height 31
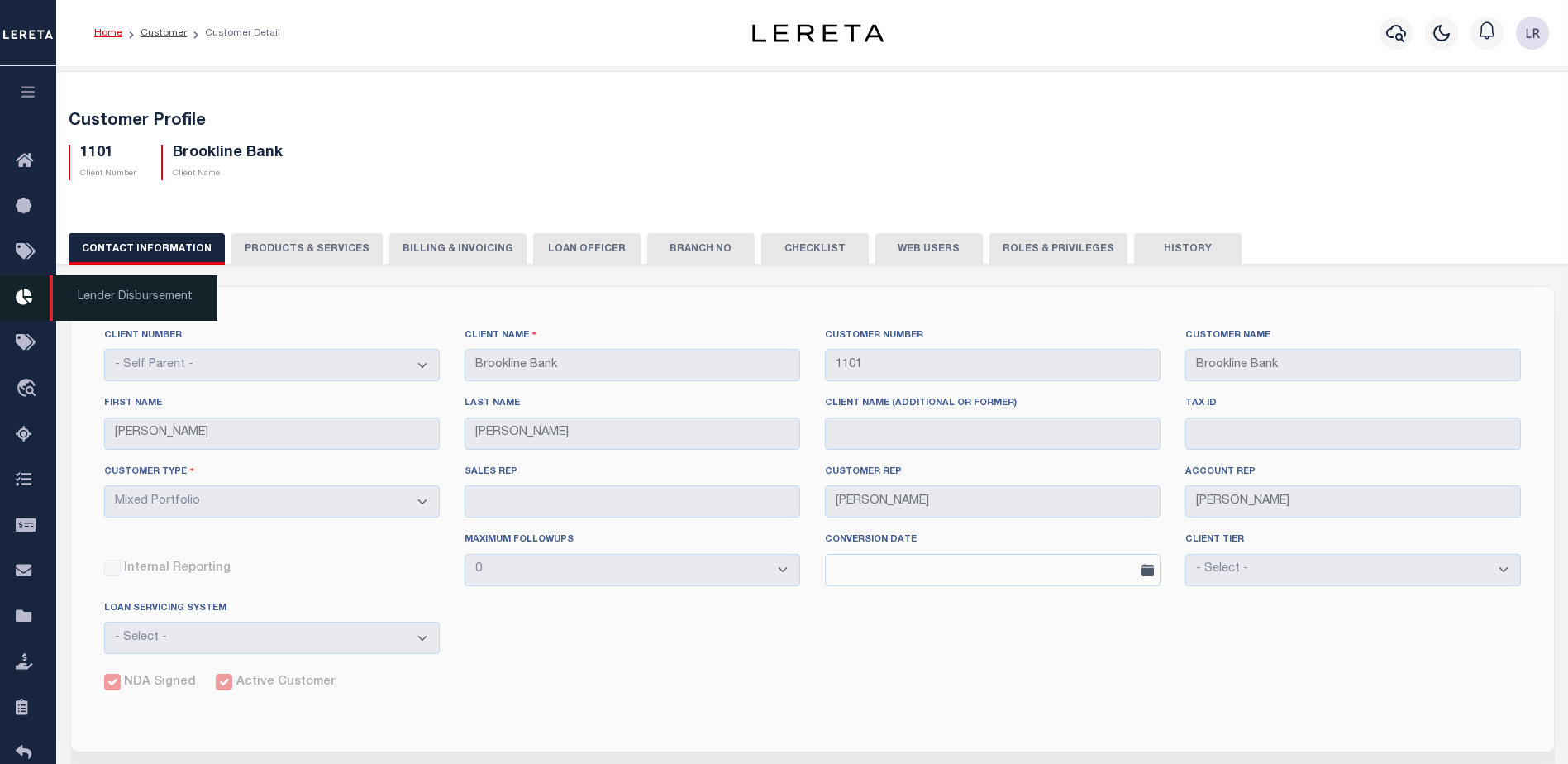
click at [21, 303] on icon at bounding box center [30, 298] width 27 height 21
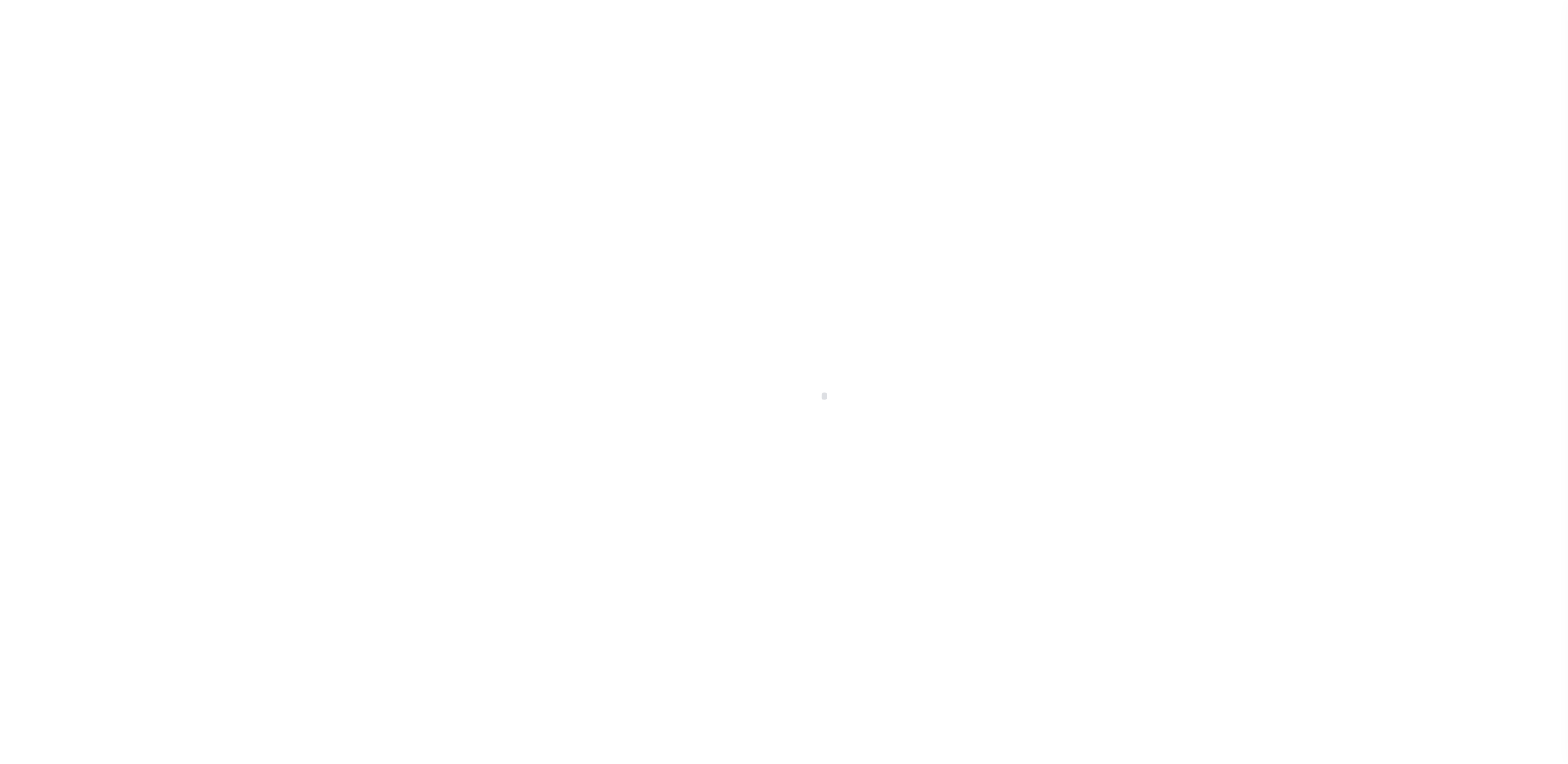
scroll to position [29, 0]
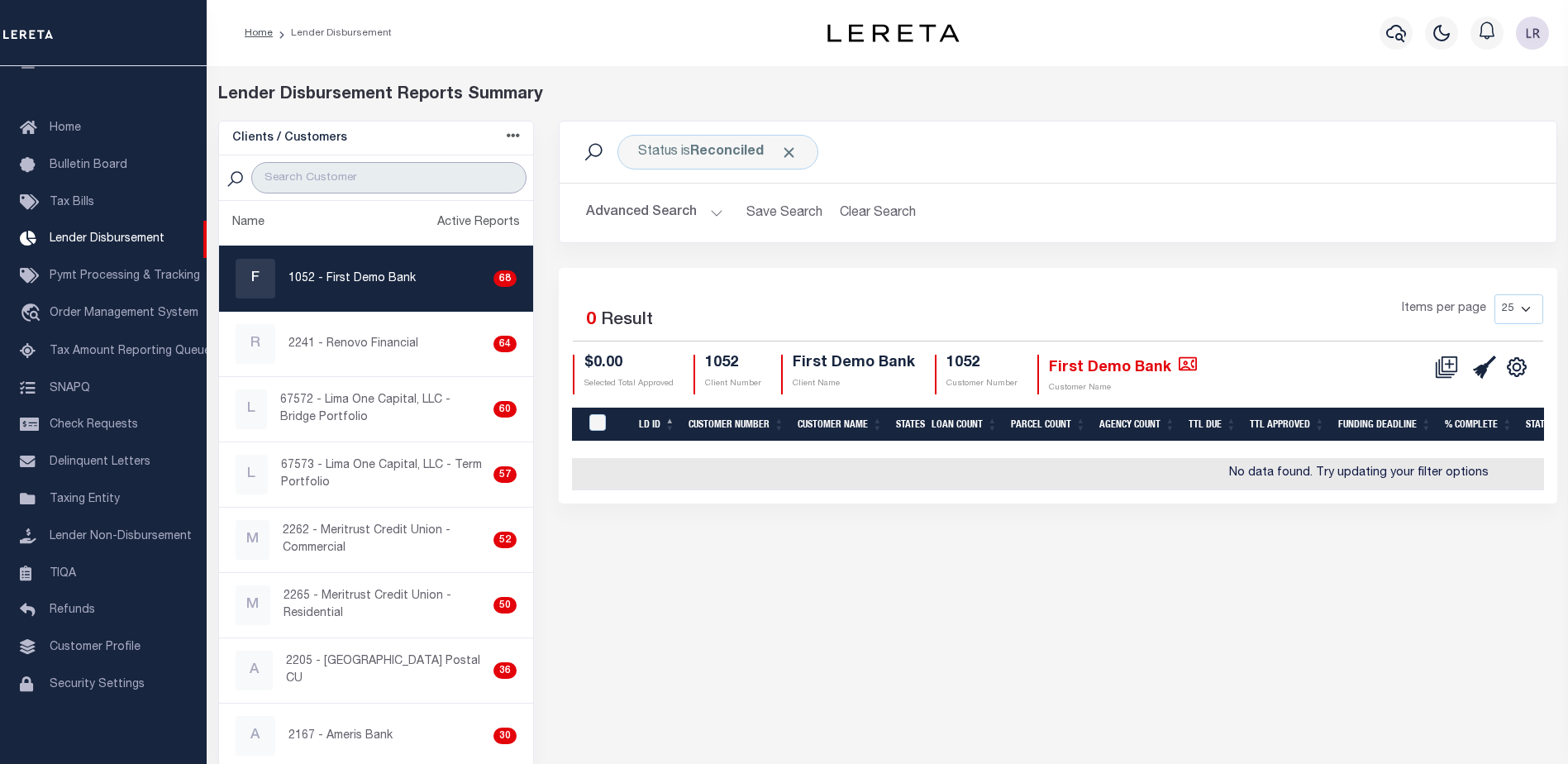
click at [320, 182] on input "search" at bounding box center [389, 177] width 275 height 31
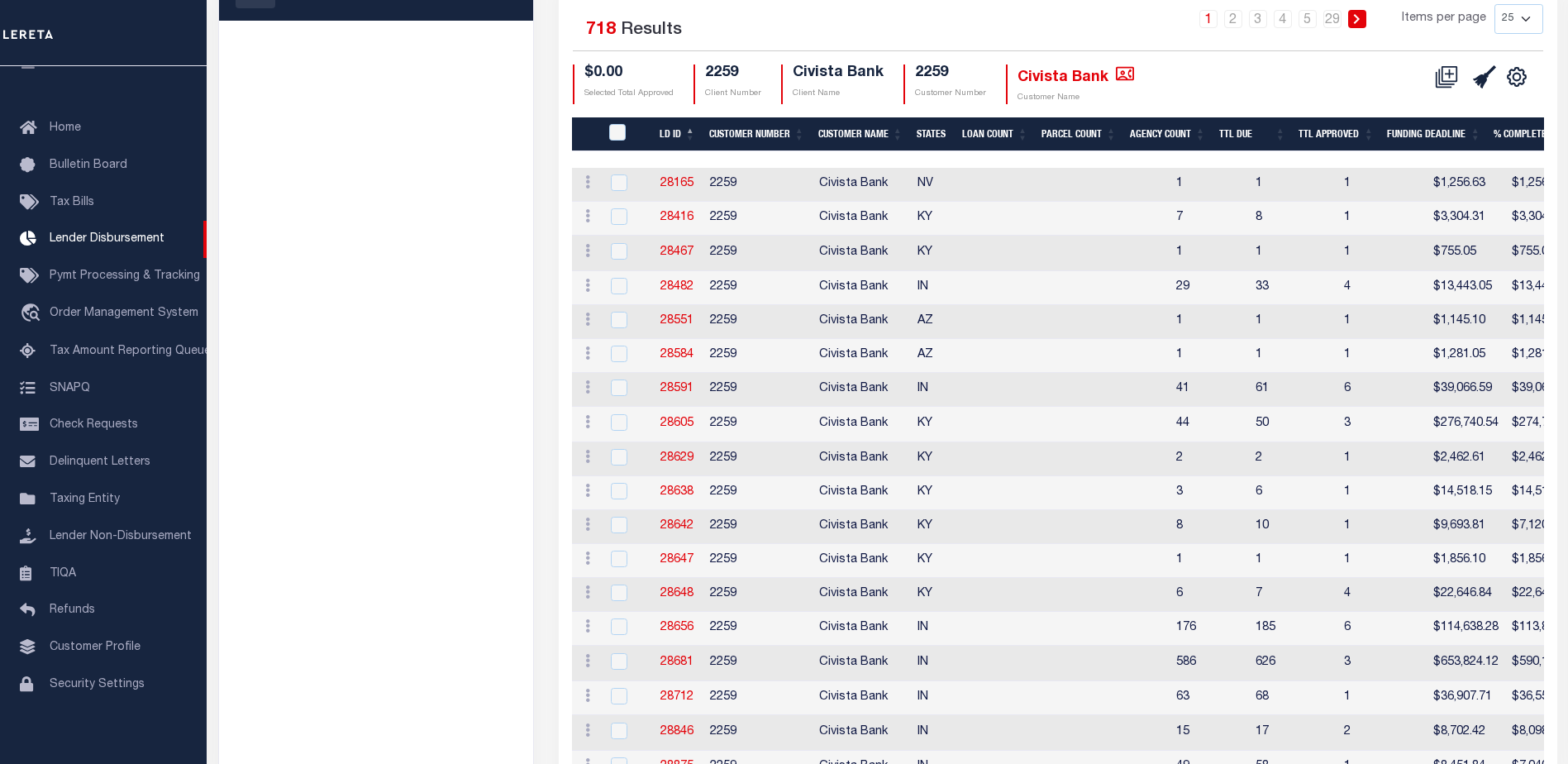
scroll to position [331, 0]
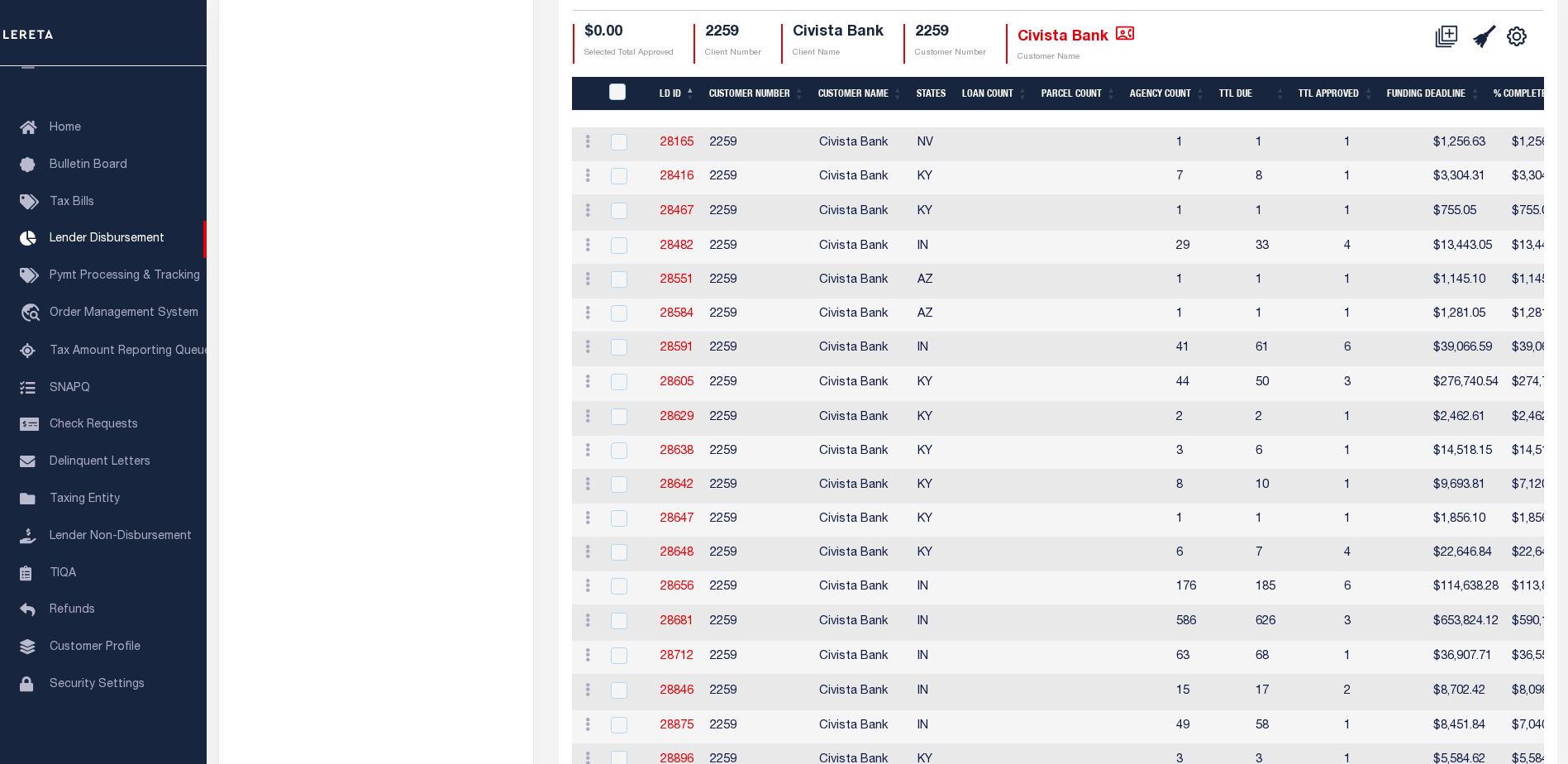
click at [693, 89] on th "LD ID" at bounding box center [677, 94] width 49 height 34
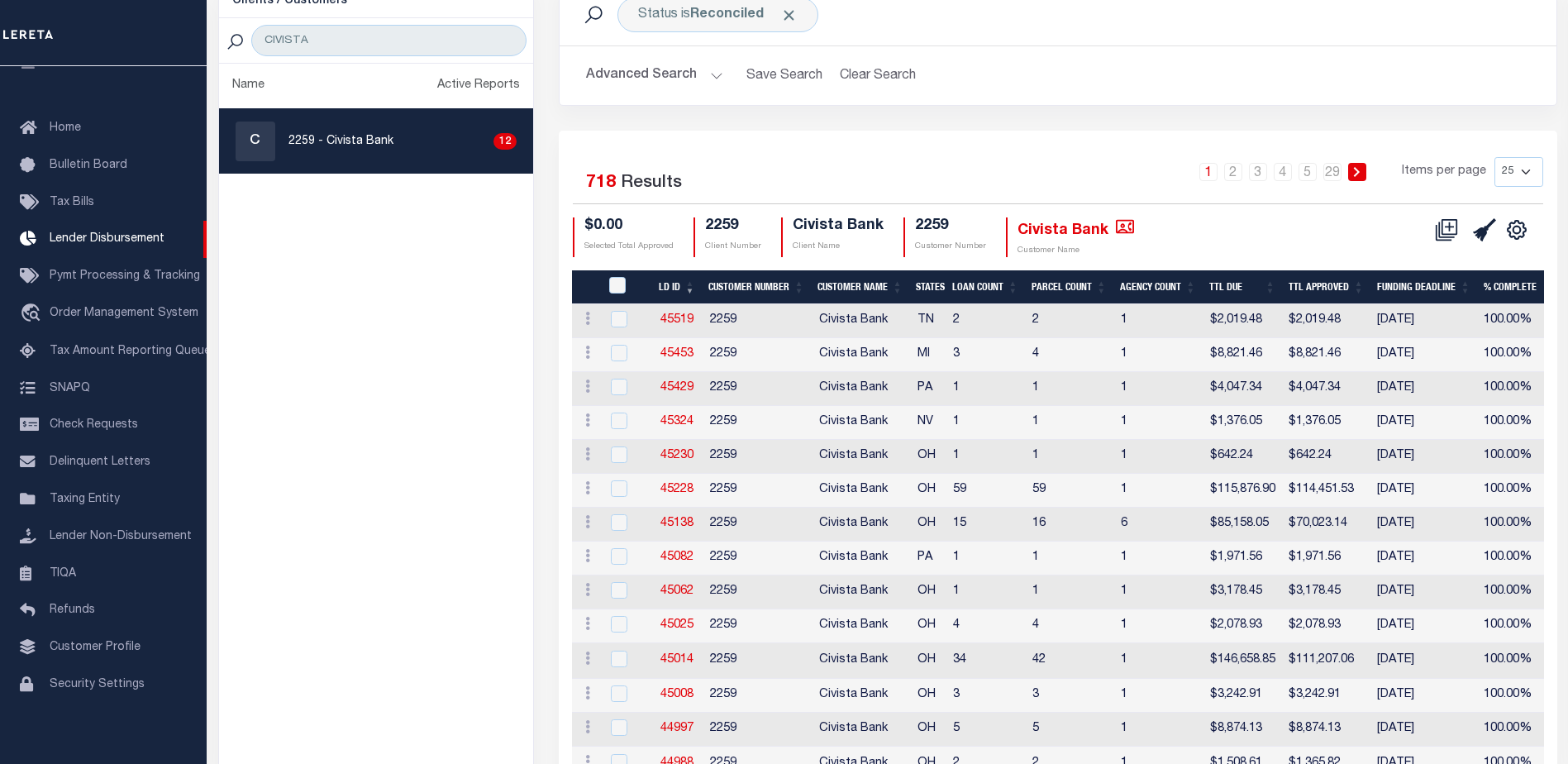
scroll to position [62, 0]
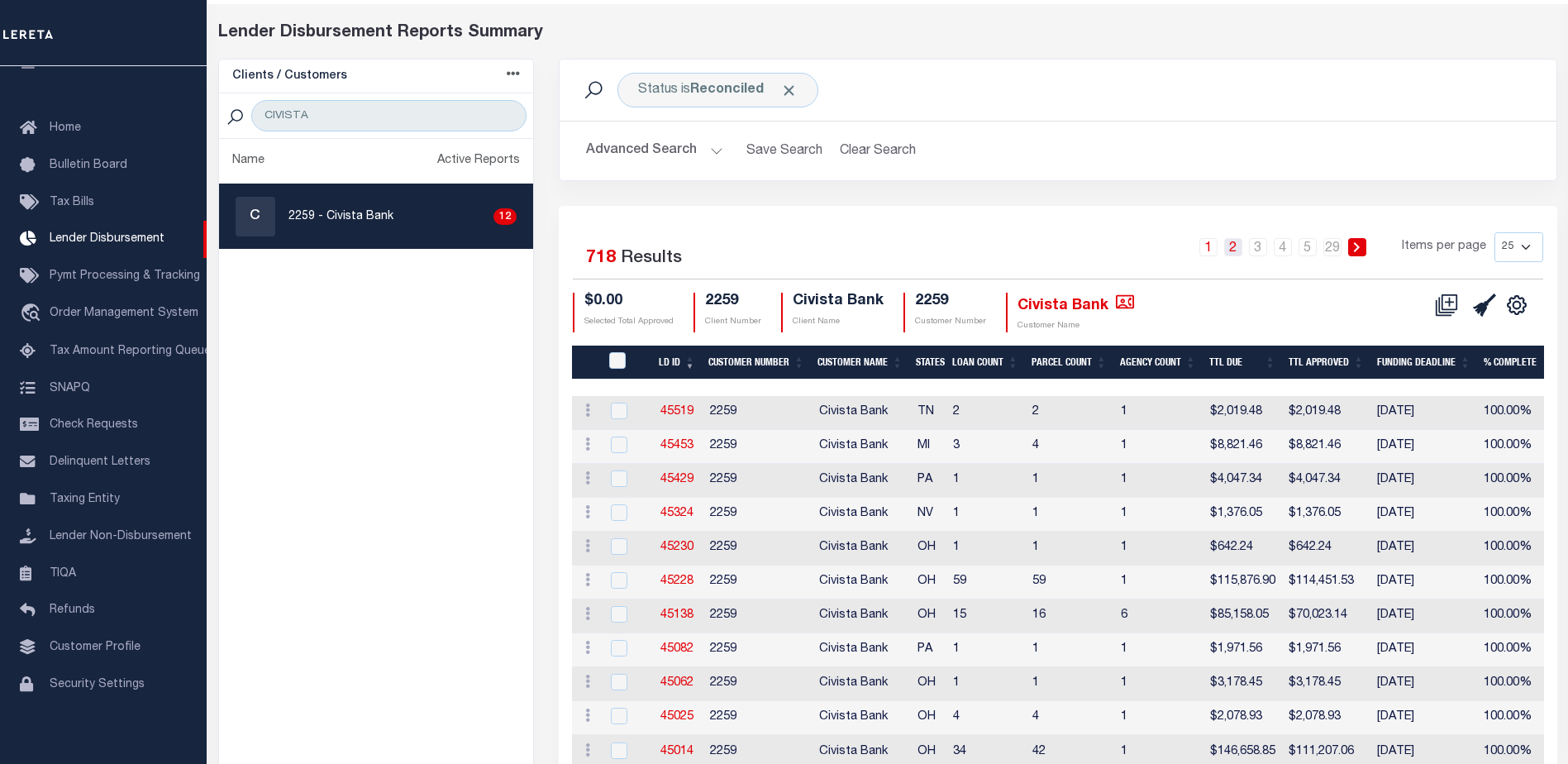
click at [1238, 249] on link "2" at bounding box center [1233, 247] width 18 height 18
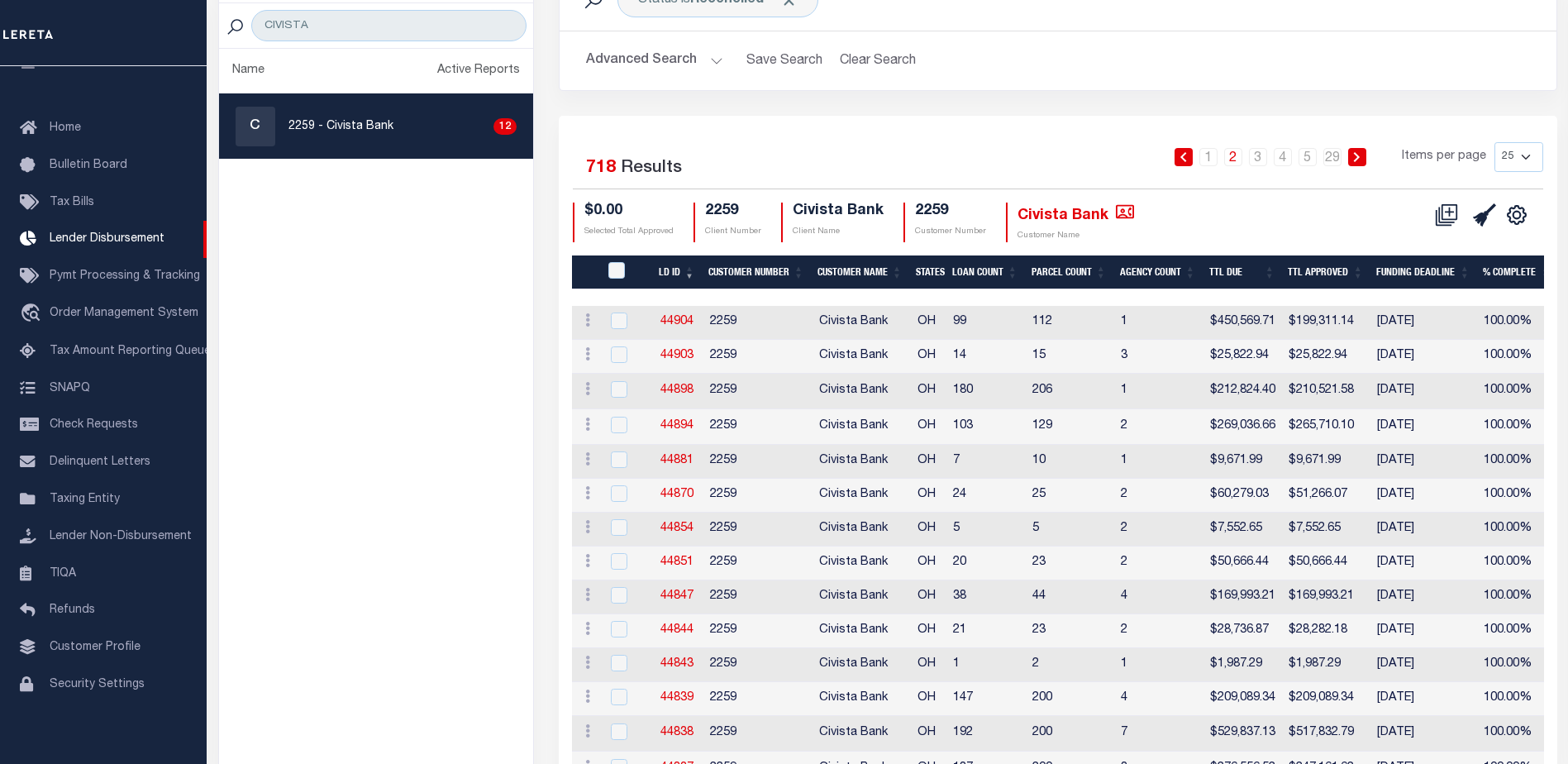
scroll to position [0, 0]
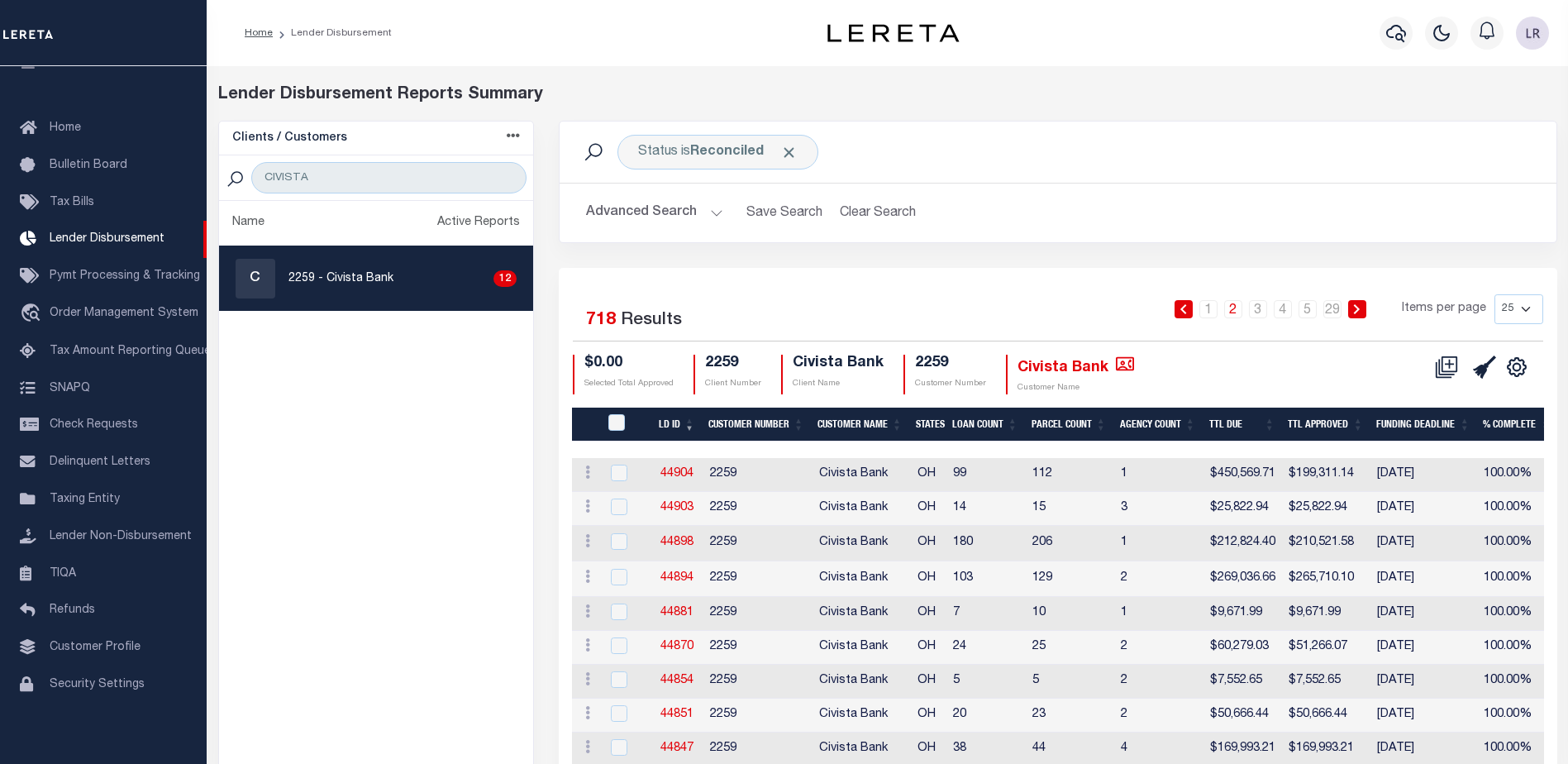
click at [690, 219] on button "Advanced Search" at bounding box center [654, 213] width 137 height 32
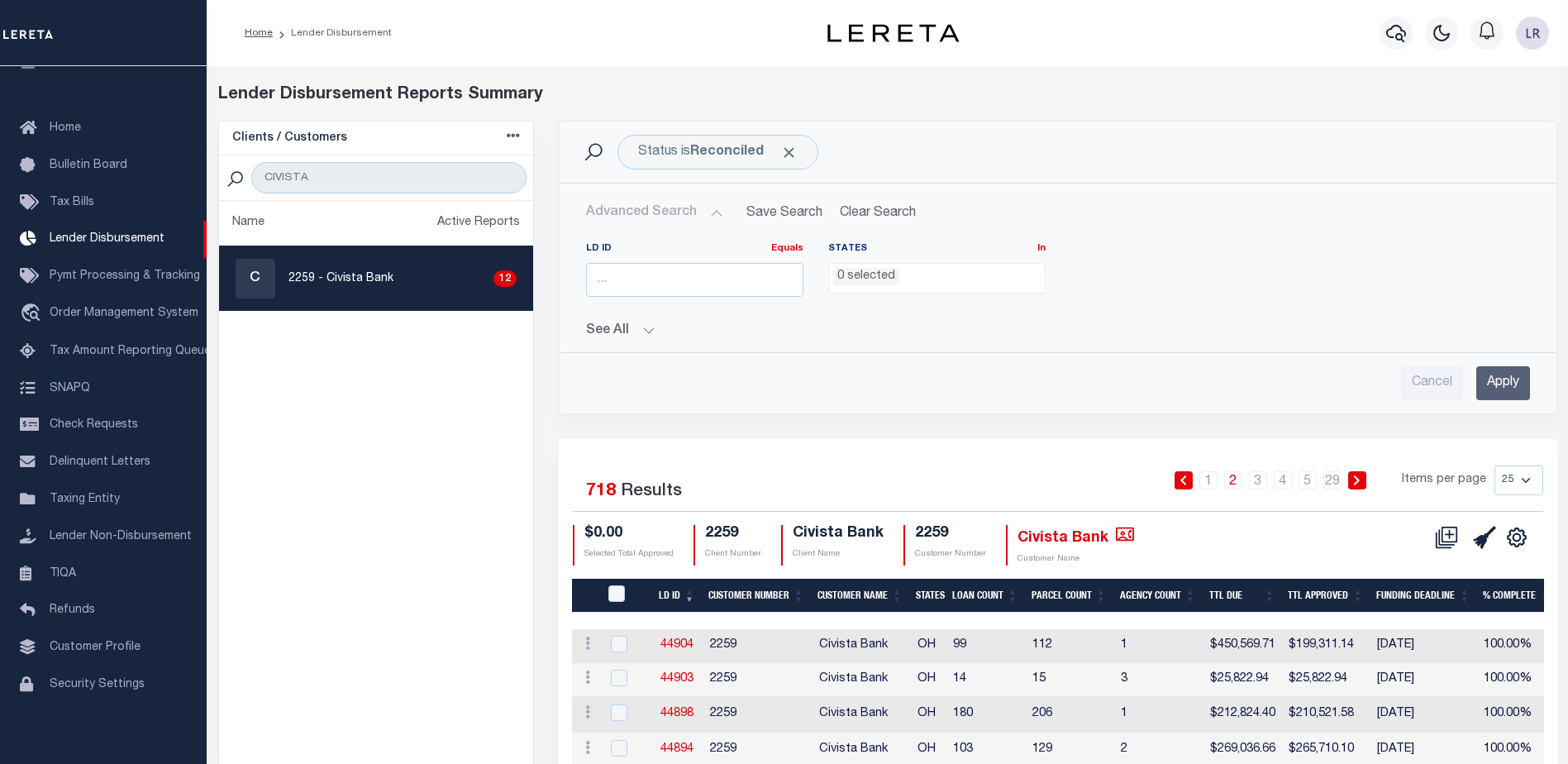
click at [690, 219] on button "Advanced Search" at bounding box center [654, 213] width 137 height 32
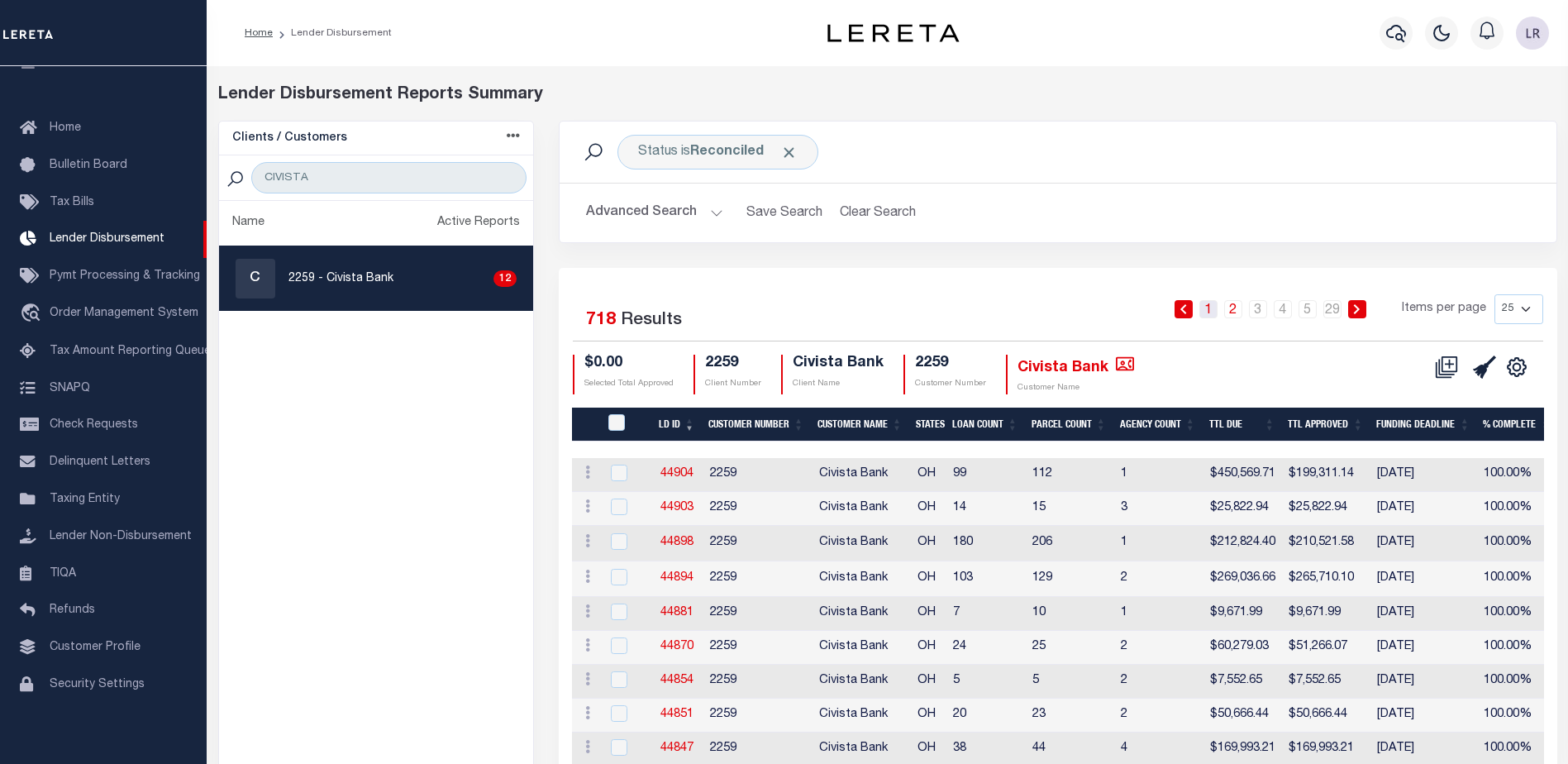
click at [1208, 314] on link "1" at bounding box center [1208, 309] width 18 height 18
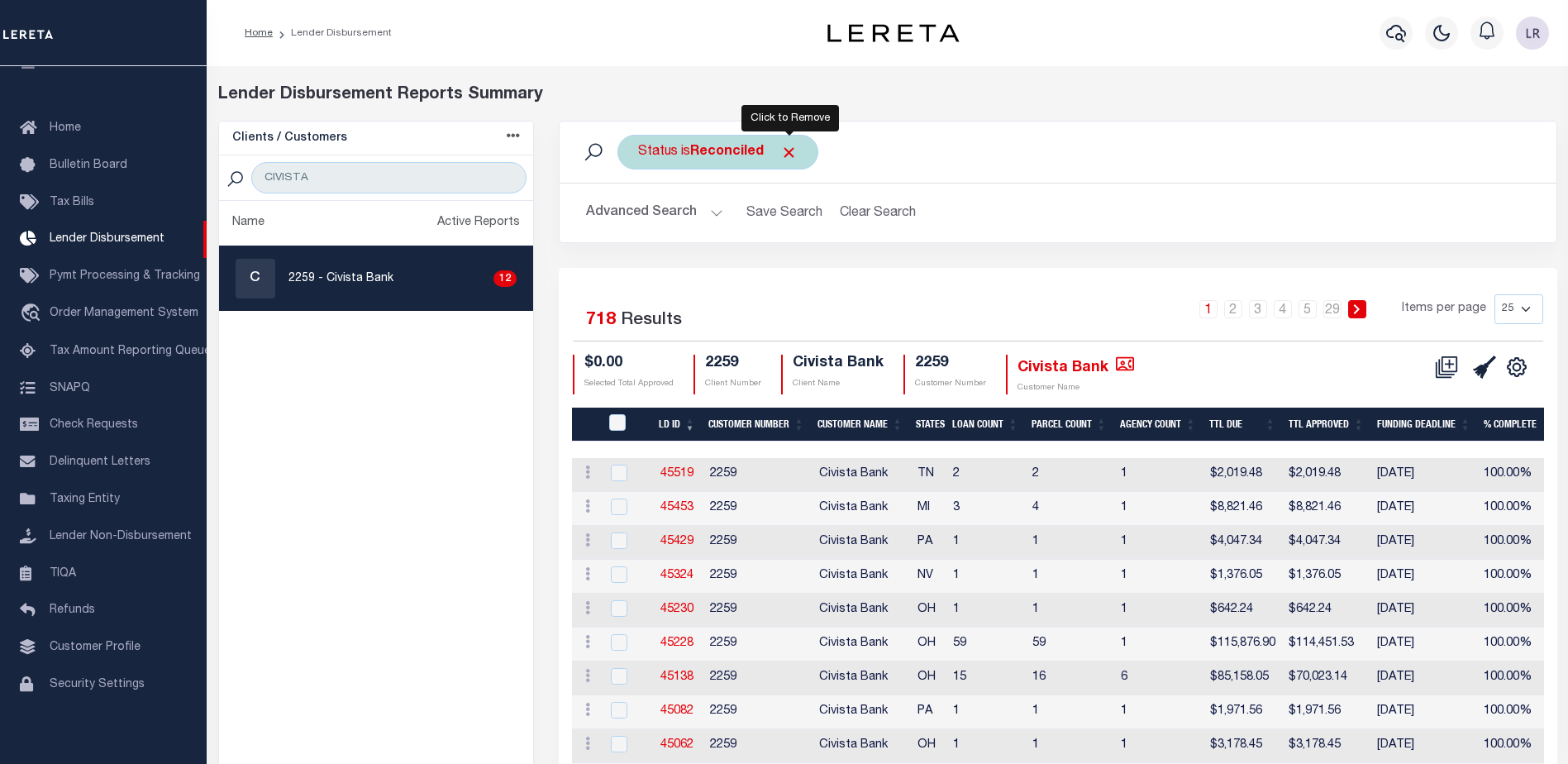
click at [790, 157] on span "Click to Remove" at bounding box center [788, 152] width 17 height 17
click at [660, 158] on div "Status" at bounding box center [657, 152] width 81 height 35
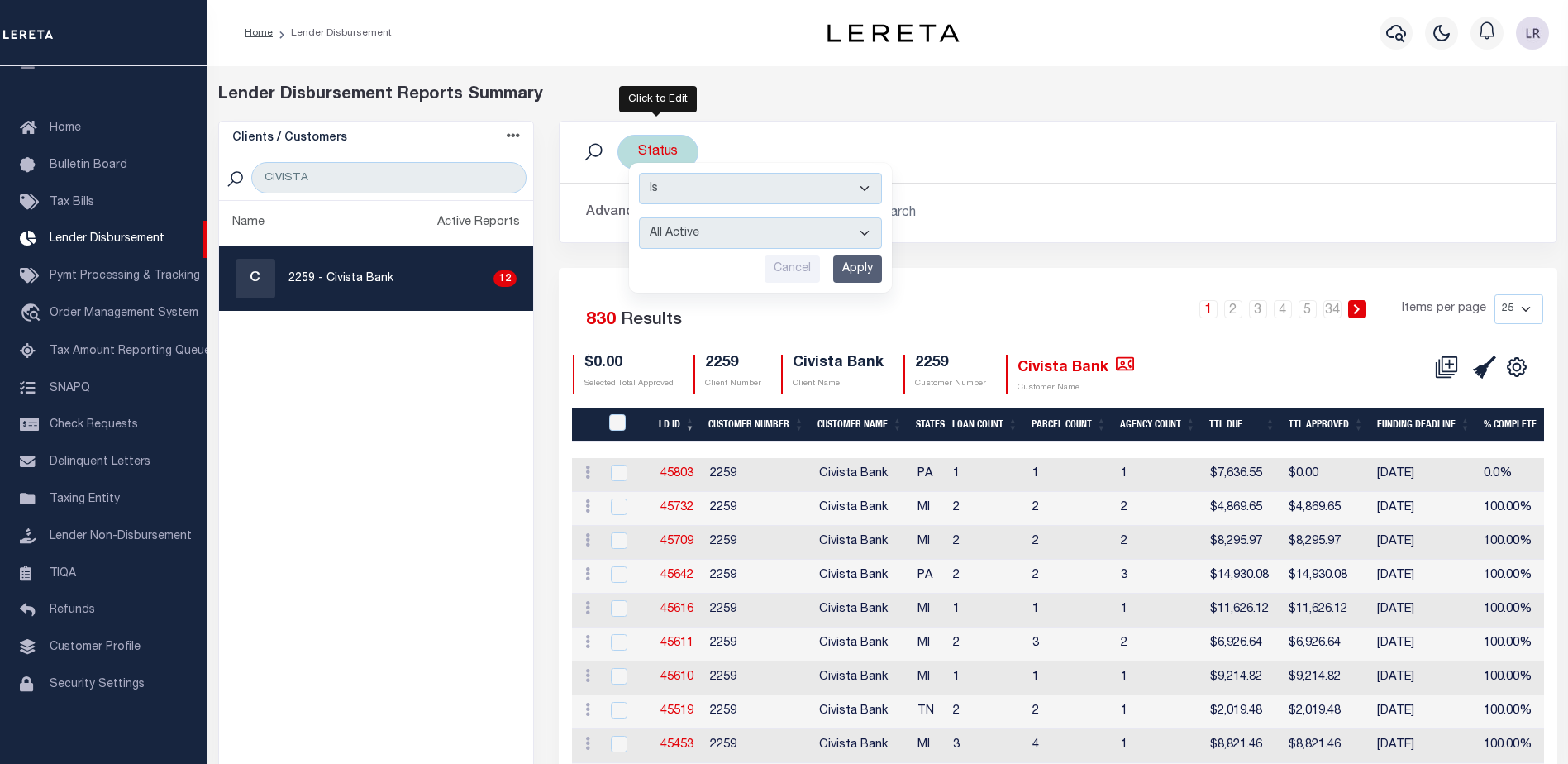
click at [674, 241] on select "All Active Approval In Progress Batching In Progress Complete Do Not Pay Escrow…" at bounding box center [760, 233] width 243 height 31
click at [639, 217] on select "All Active Approval In Progress Batching In Progress Complete Do Not Pay Escrow…" at bounding box center [760, 233] width 243 height 31
click at [854, 268] on input "Apply" at bounding box center [858, 269] width 49 height 27
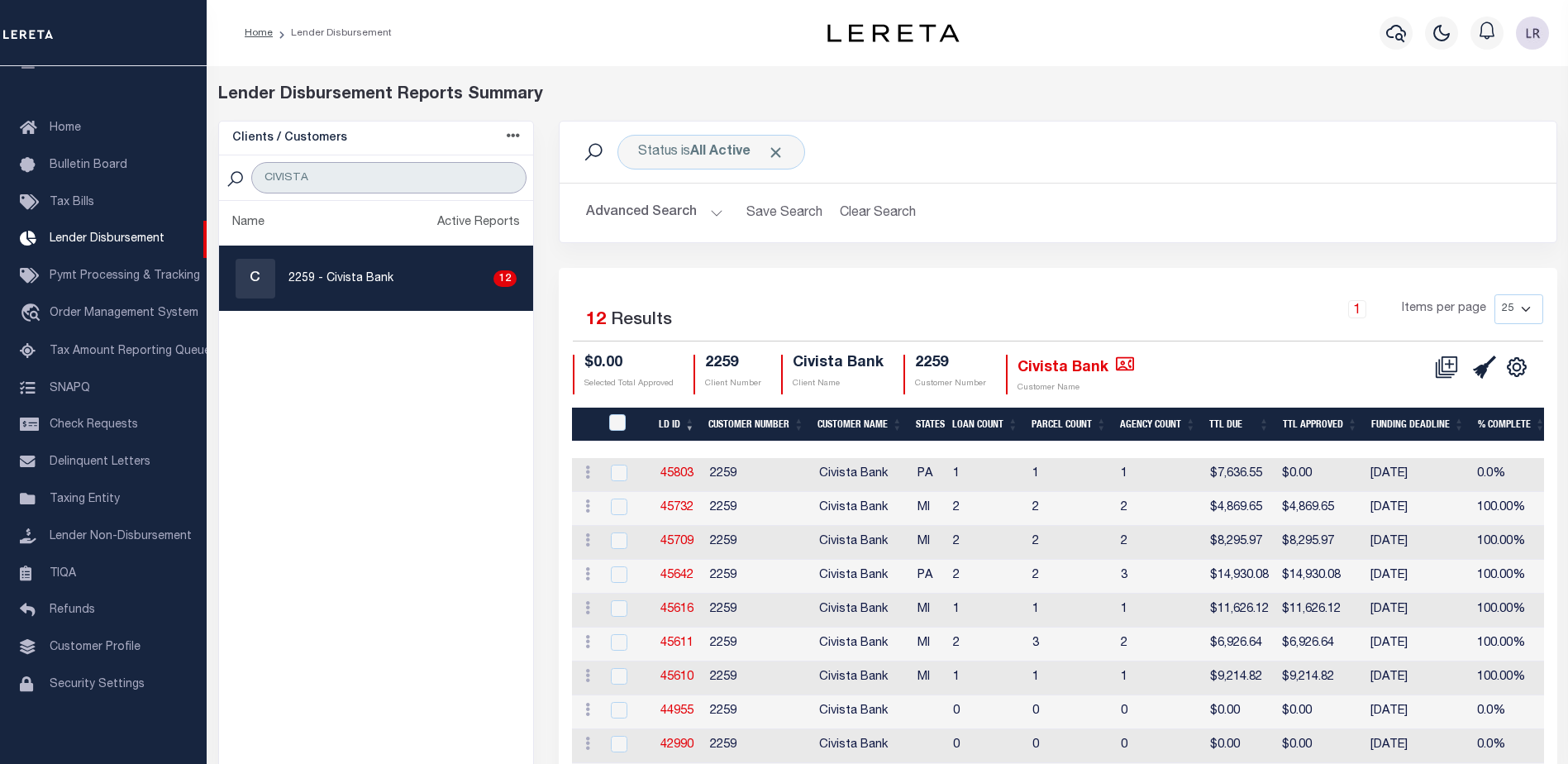
drag, startPoint x: 380, startPoint y: 177, endPoint x: 213, endPoint y: 178, distance: 167.0
click at [213, 178] on div "Clients / Customers Customers asc Customers desc Client asc Client desc Active …" at bounding box center [377, 499] width 342 height 758
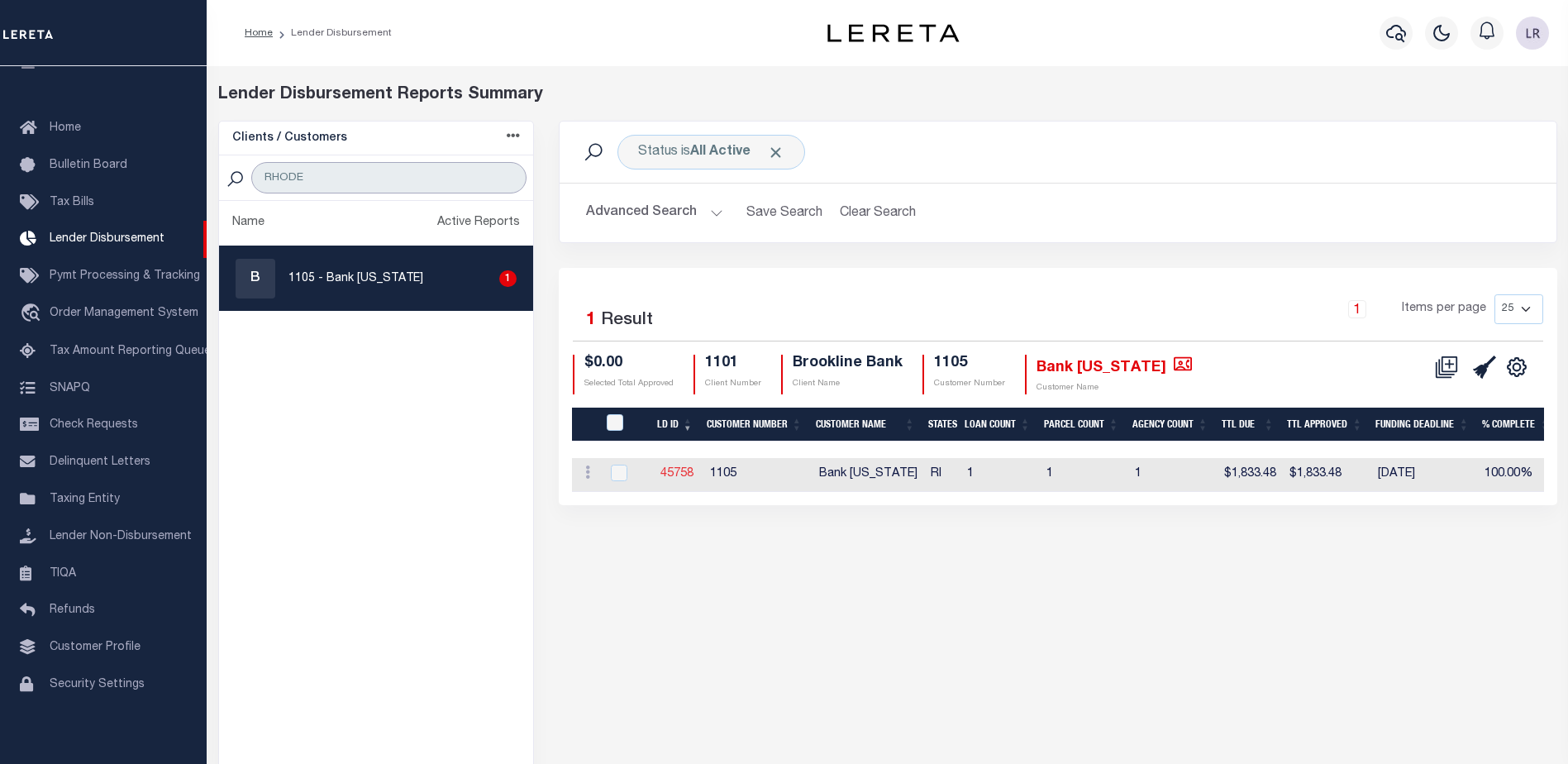
type input "RHODE"
click at [667, 470] on link "45758" at bounding box center [676, 473] width 33 height 12
checkbox input "true"
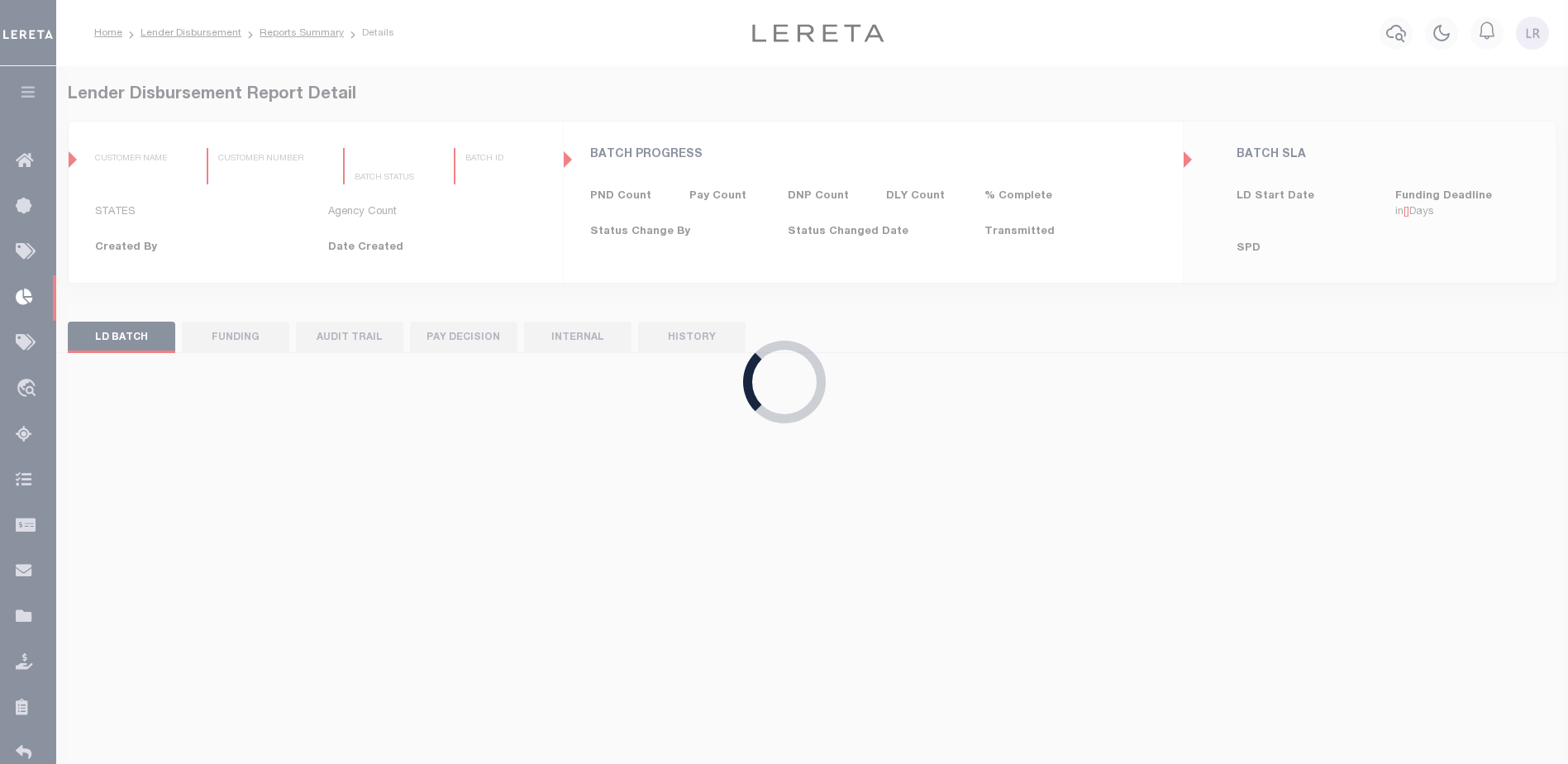
type input "$0.00"
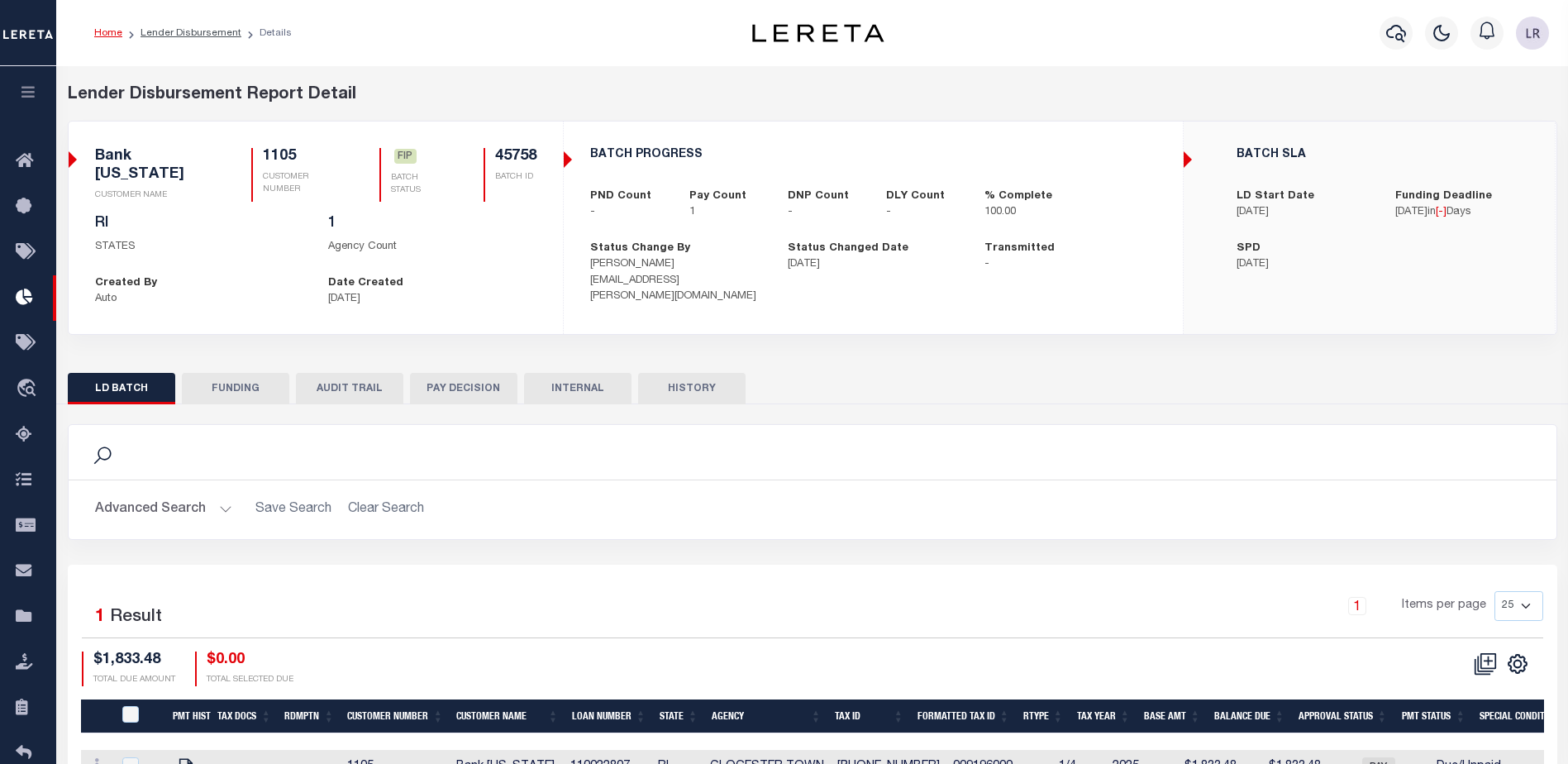
click at [244, 386] on button "FUNDING" at bounding box center [235, 388] width 107 height 31
type input "$1,833.48"
type input "$0"
type input "[DATE]"
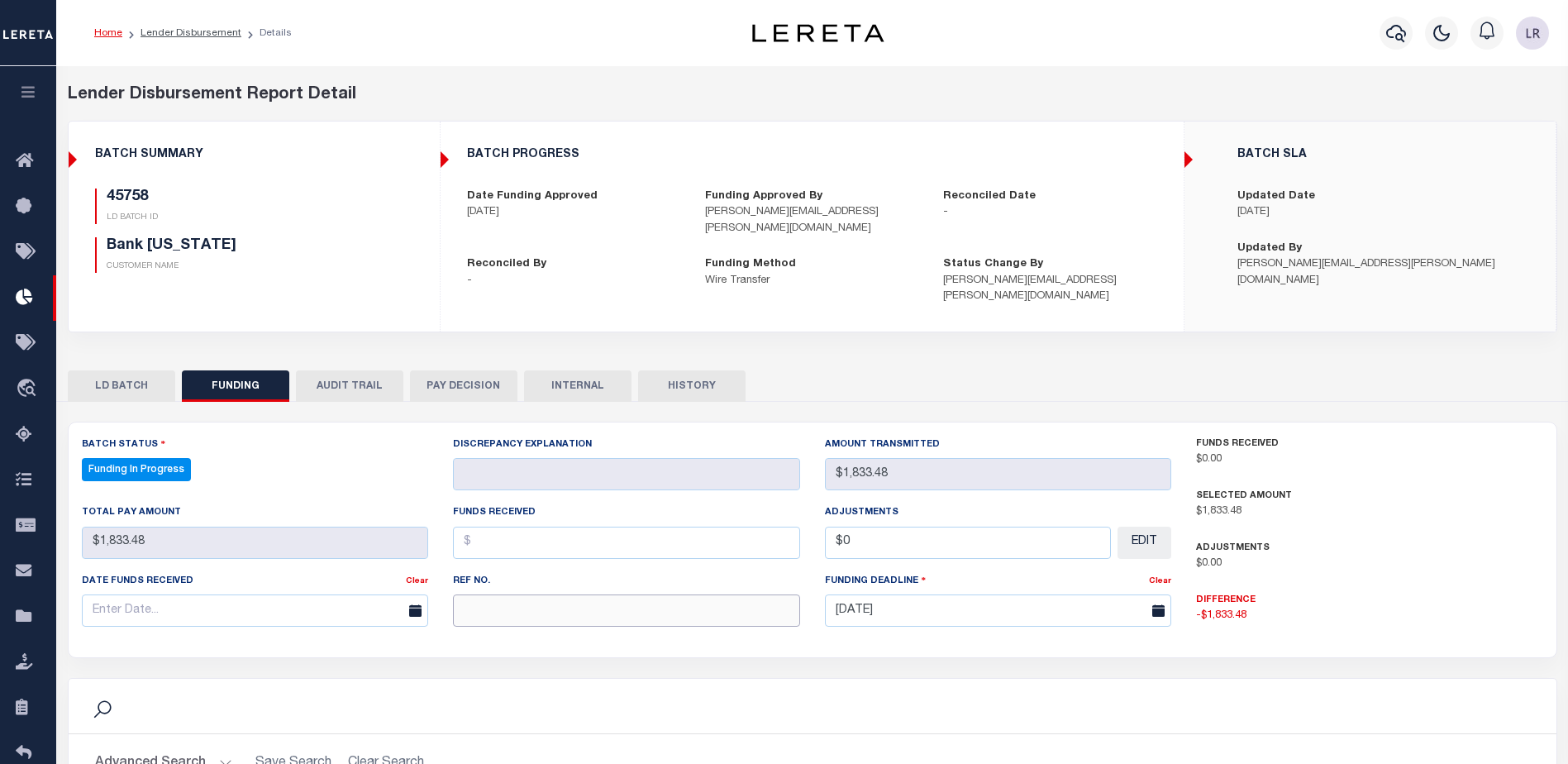
select select "100"
drag, startPoint x: 549, startPoint y: 592, endPoint x: 539, endPoint y: 589, distance: 10.4
click at [549, 594] on input "text" at bounding box center [626, 610] width 347 height 32
paste input "20250821MMQFMP2700175508211039FT03"
type input "20250821MMQFMP2700175508211039FT03"
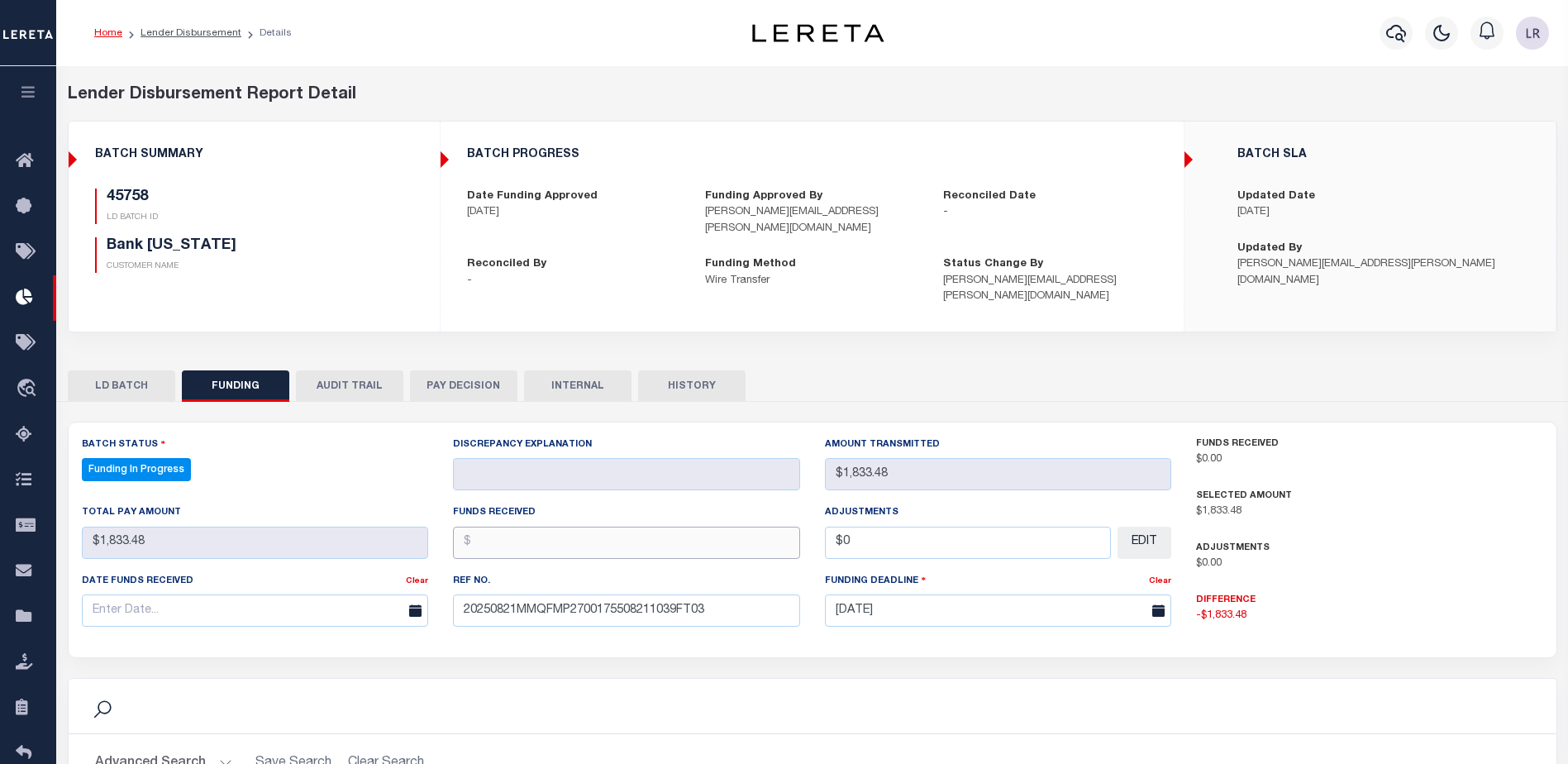
click at [478, 527] on input "text" at bounding box center [626, 543] width 347 height 32
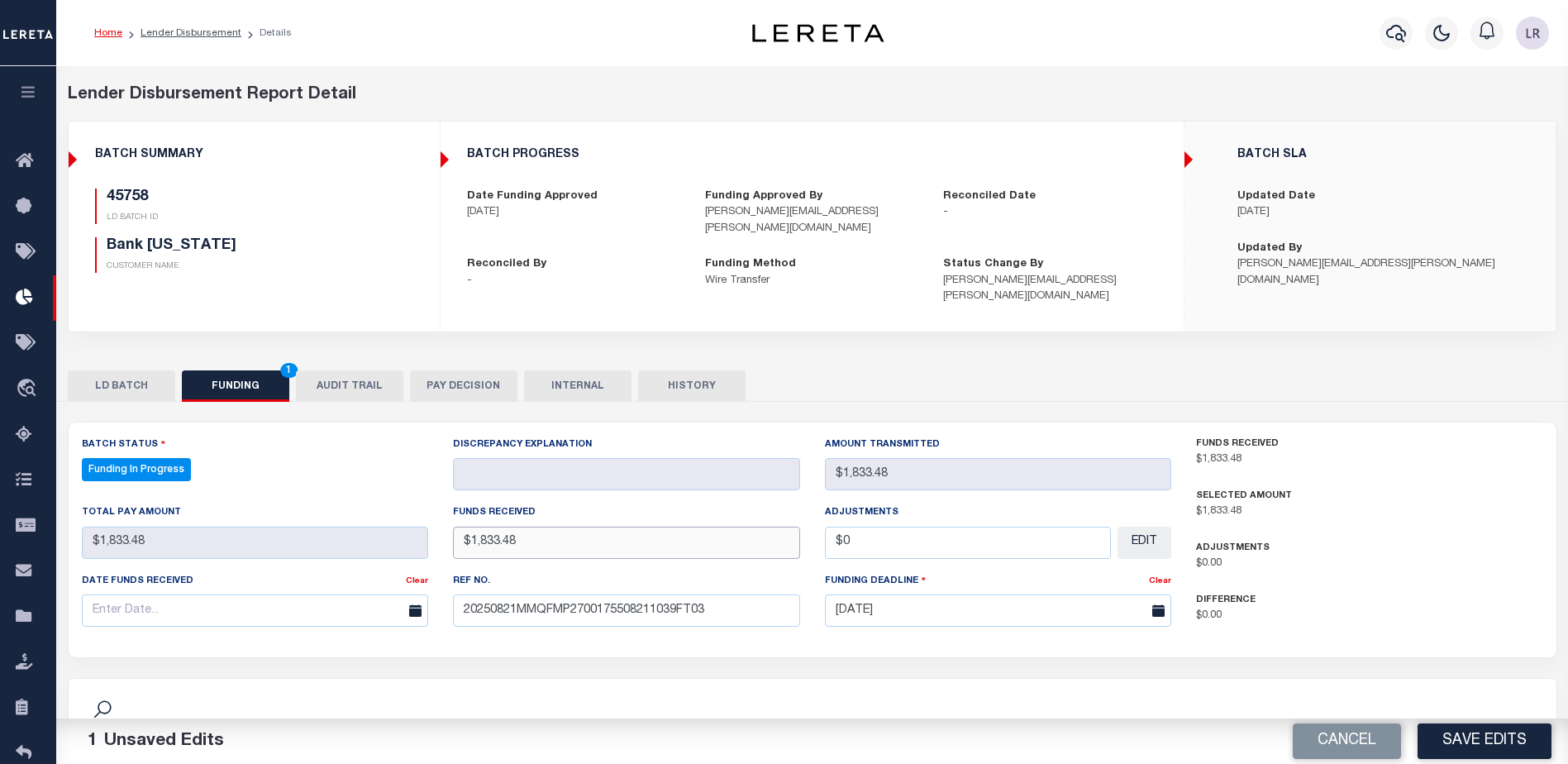
type input "$1,833.48"
click at [230, 594] on input "text" at bounding box center [255, 610] width 347 height 32
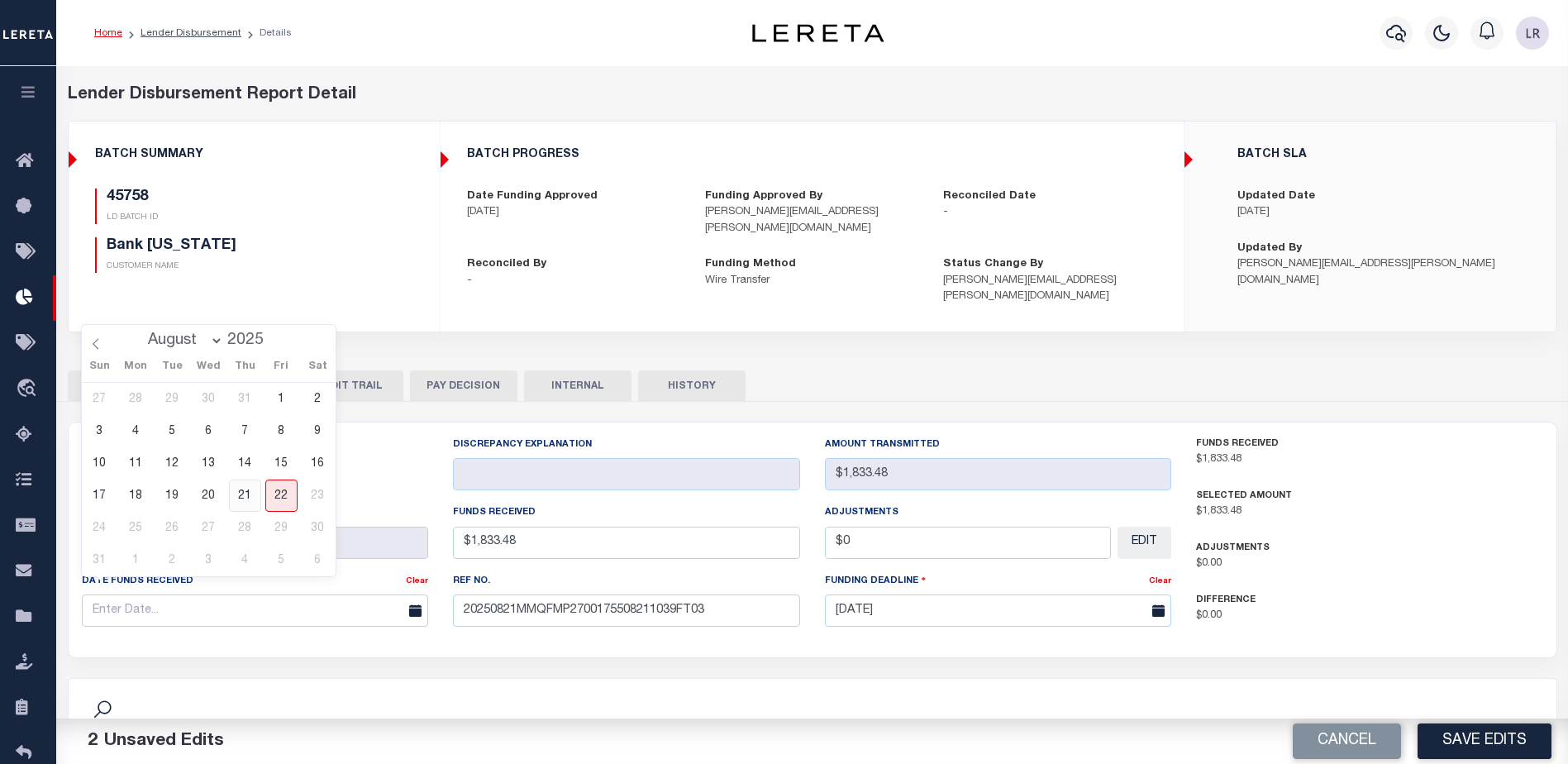
click at [238, 501] on span "21" at bounding box center [245, 496] width 32 height 32
type input "[DATE]"
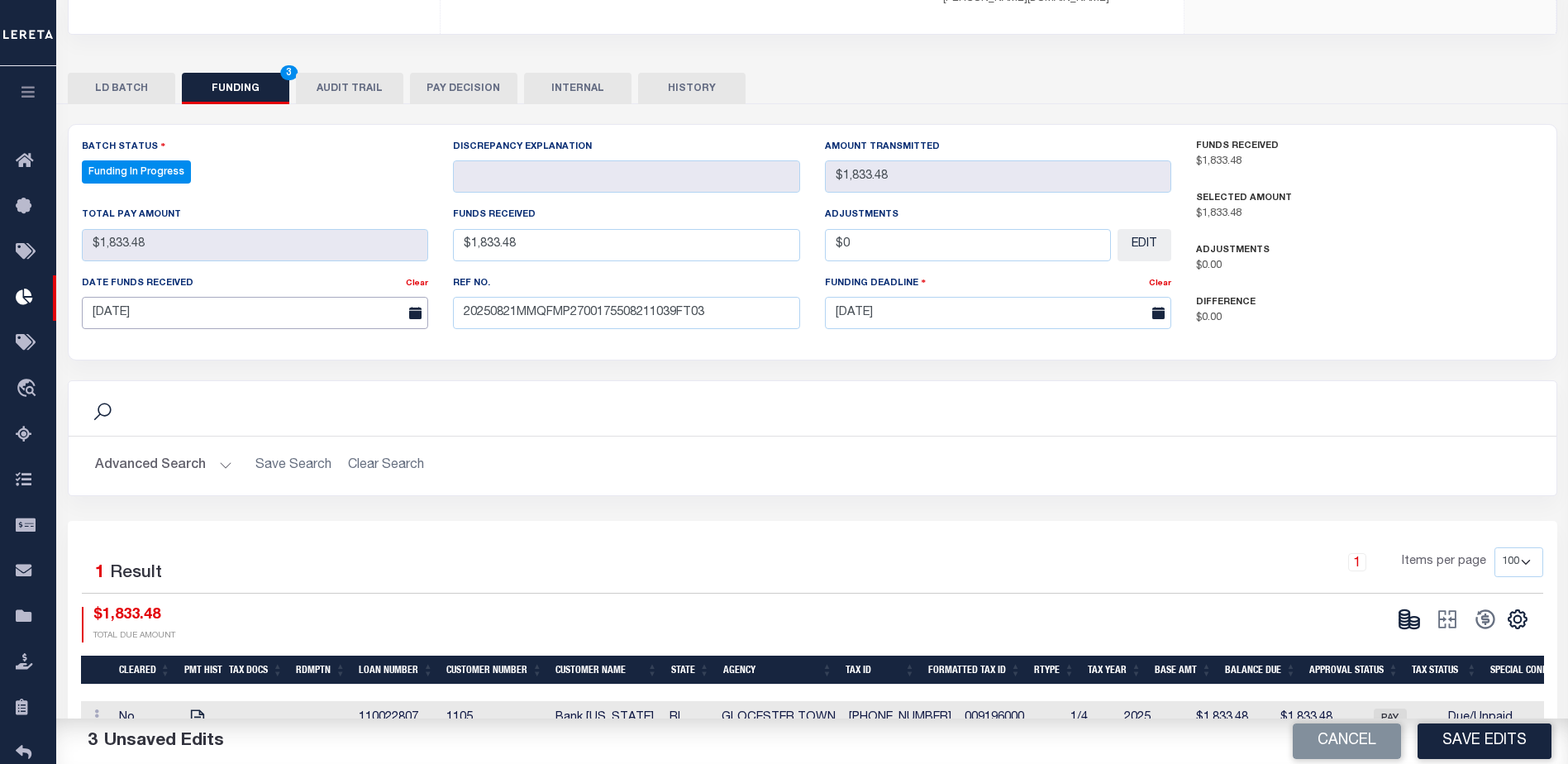
scroll to position [326, 0]
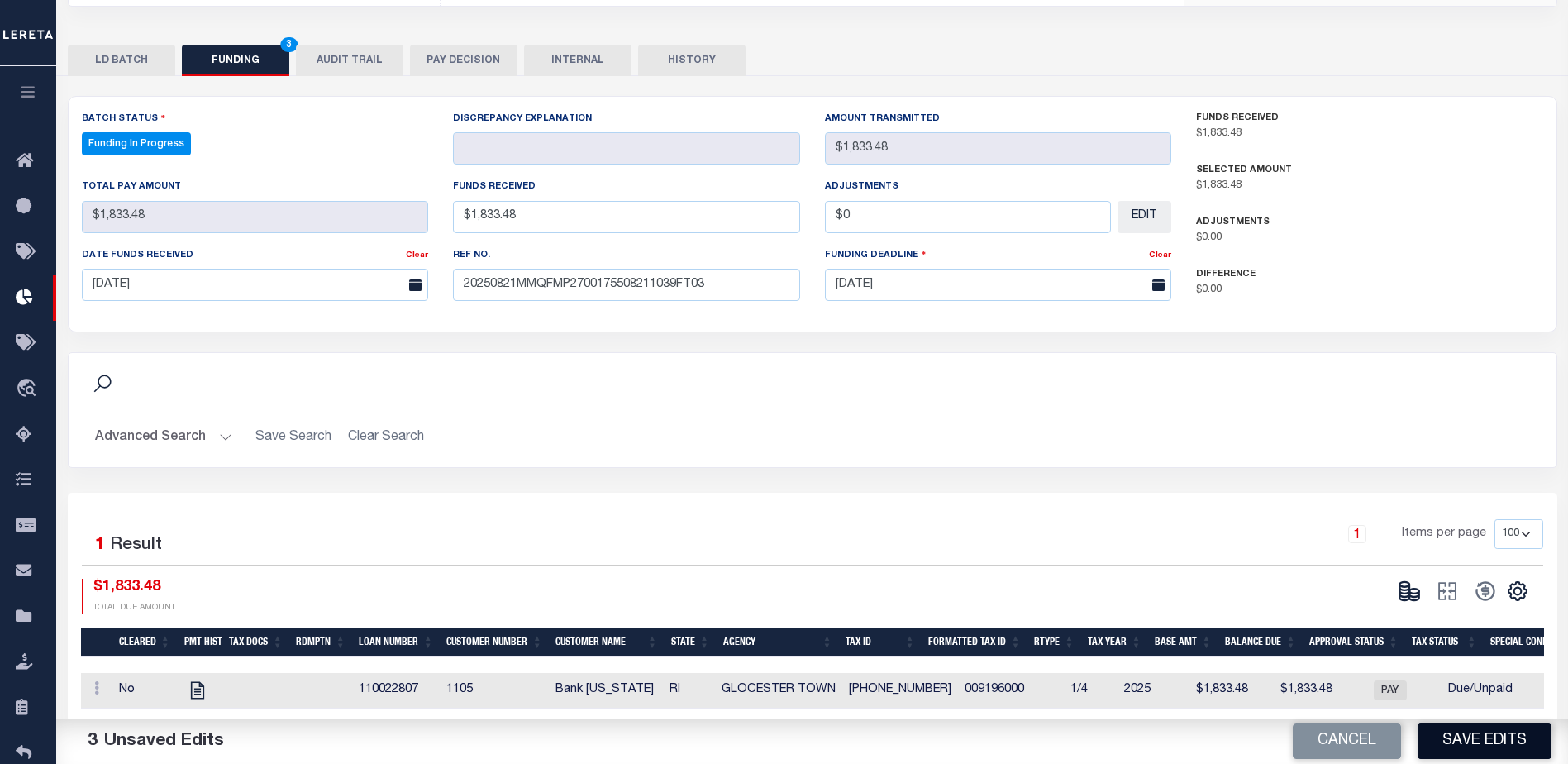
click at [1505, 750] on button "Save Edits" at bounding box center [1485, 742] width 134 height 36
type input "$1,833.48"
type input "$0"
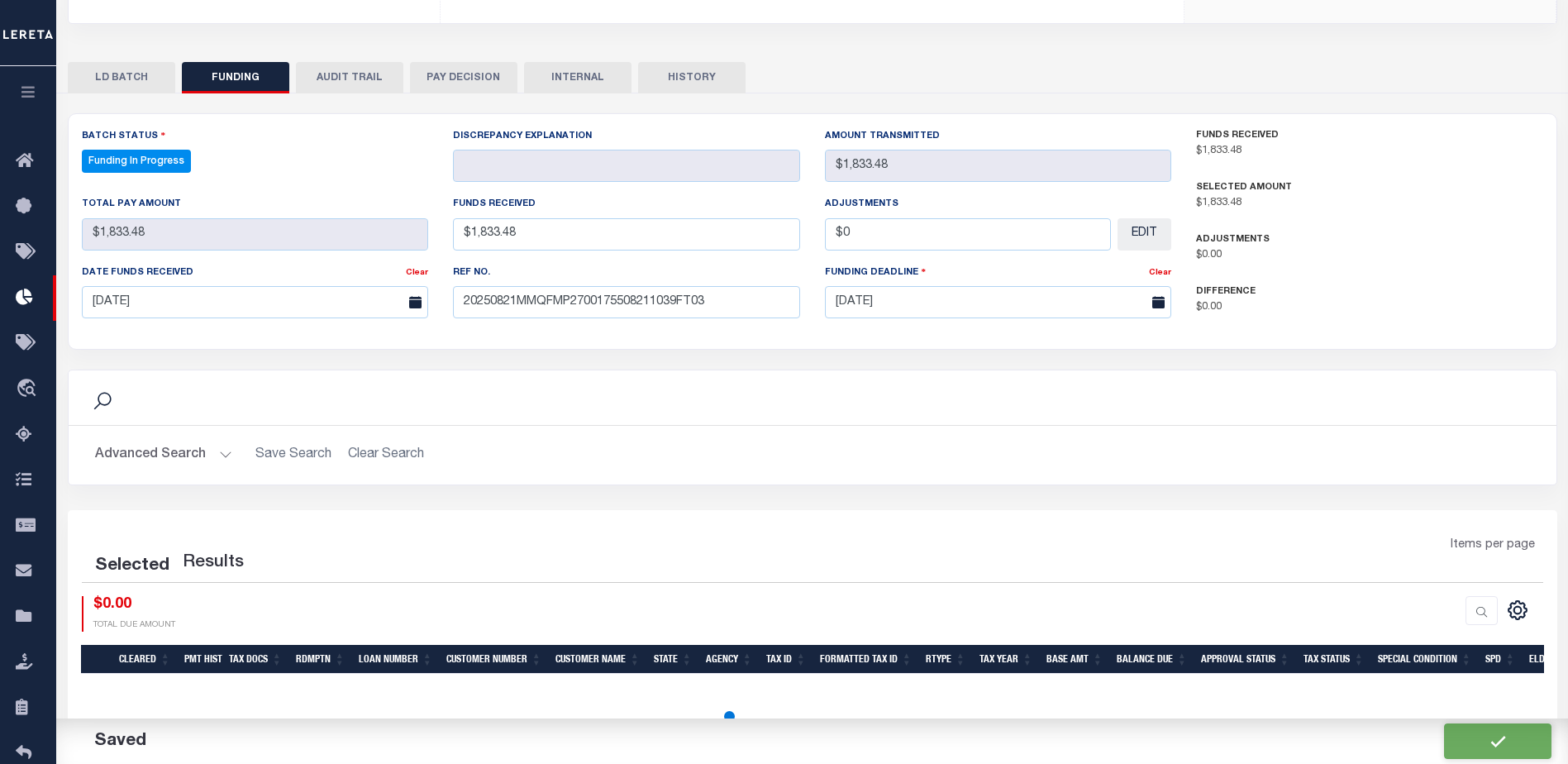
select select "100"
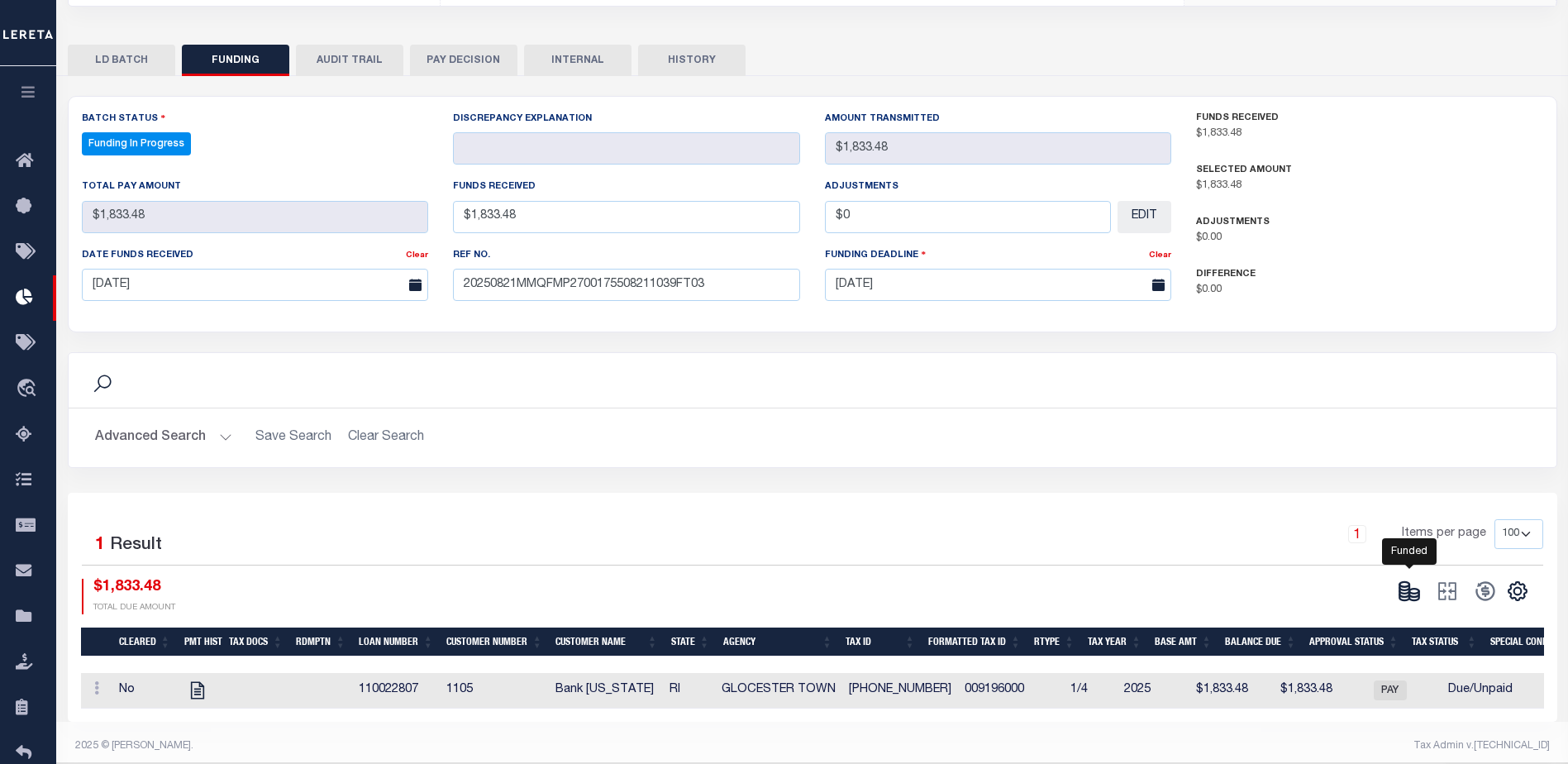
click at [1408, 594] on icon at bounding box center [1404, 597] width 10 height 5
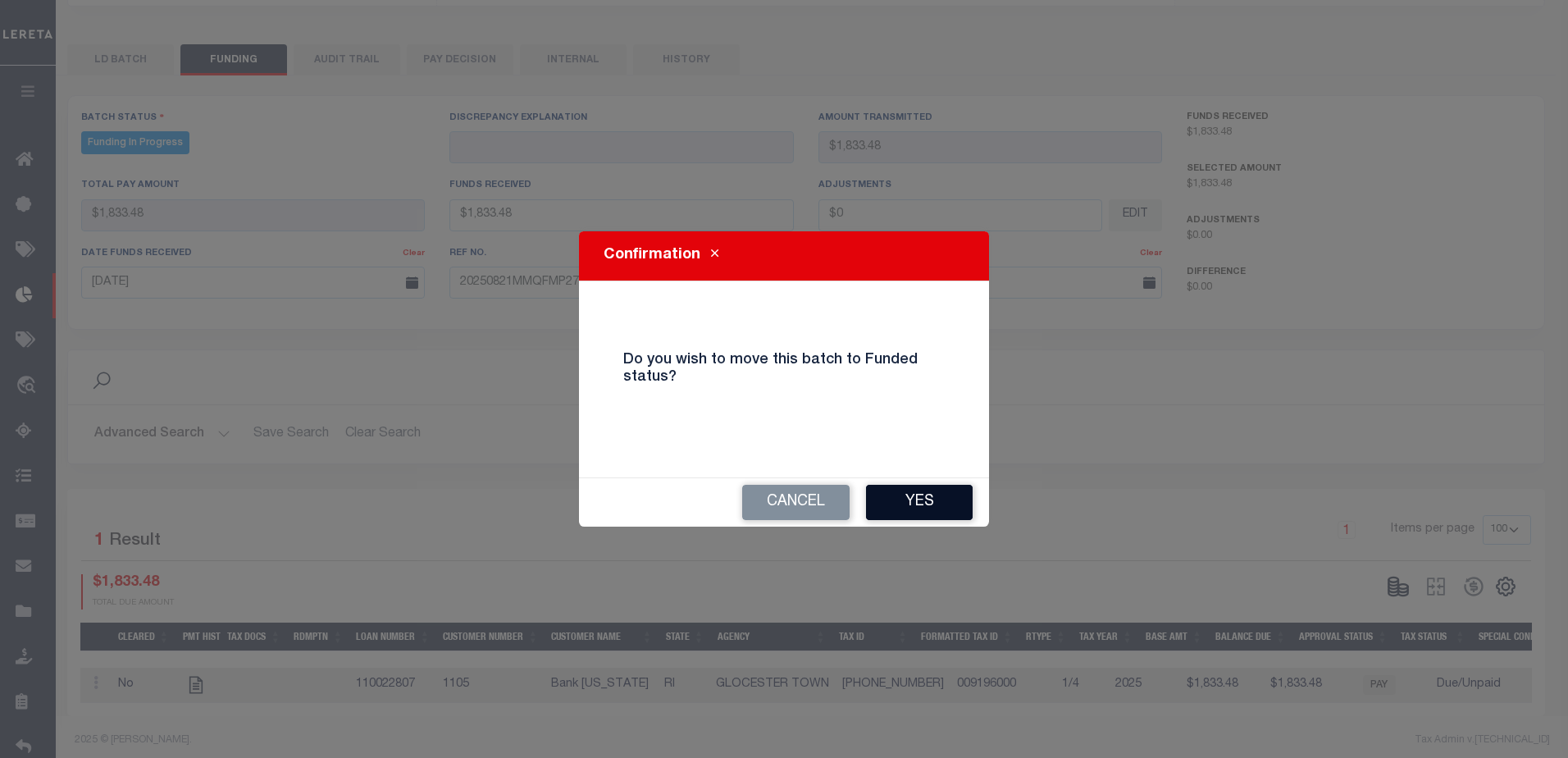
click at [928, 506] on button "Yes" at bounding box center [919, 502] width 106 height 36
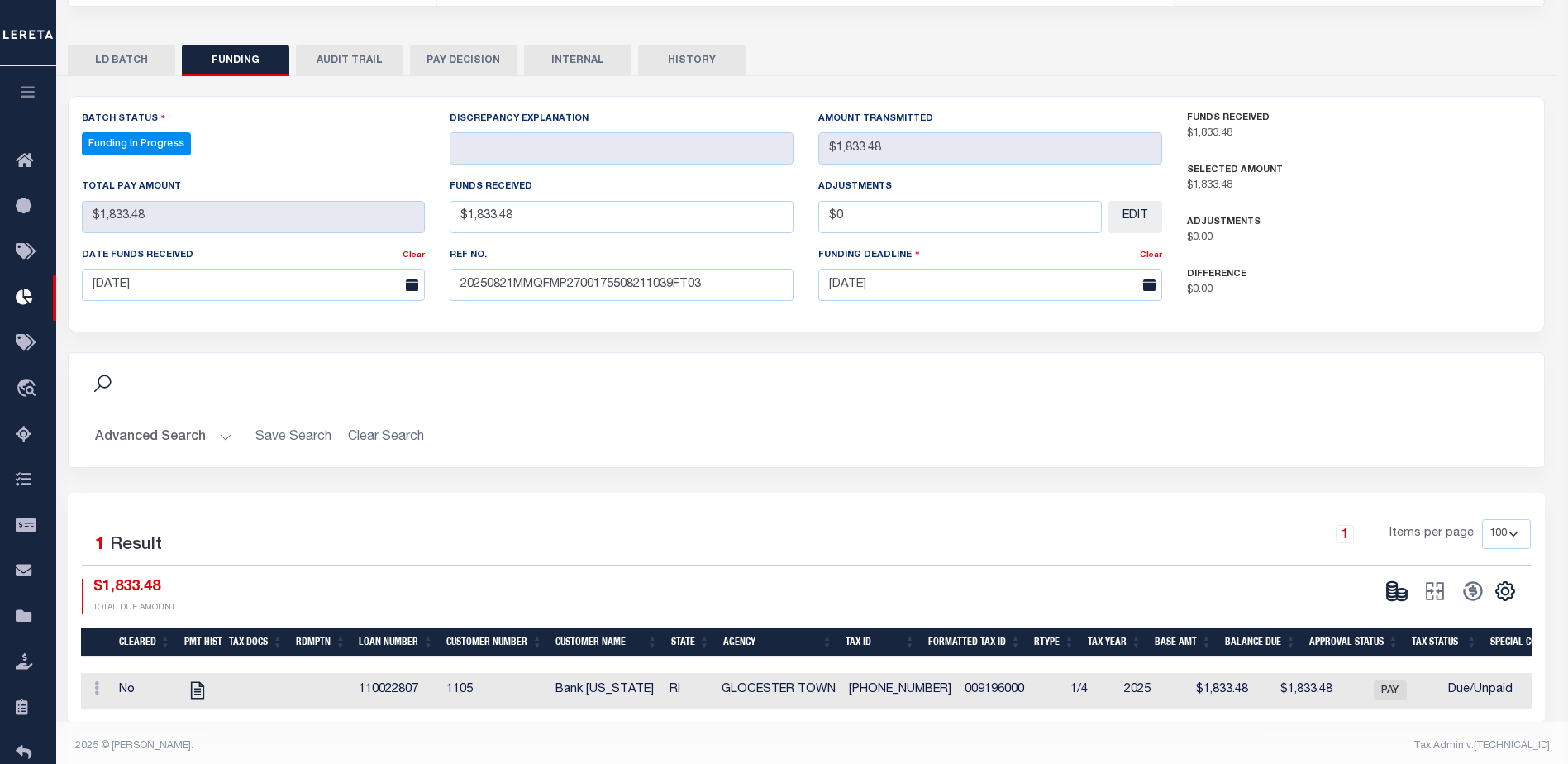
type input "$1,833.48"
type input "$0"
select select "100"
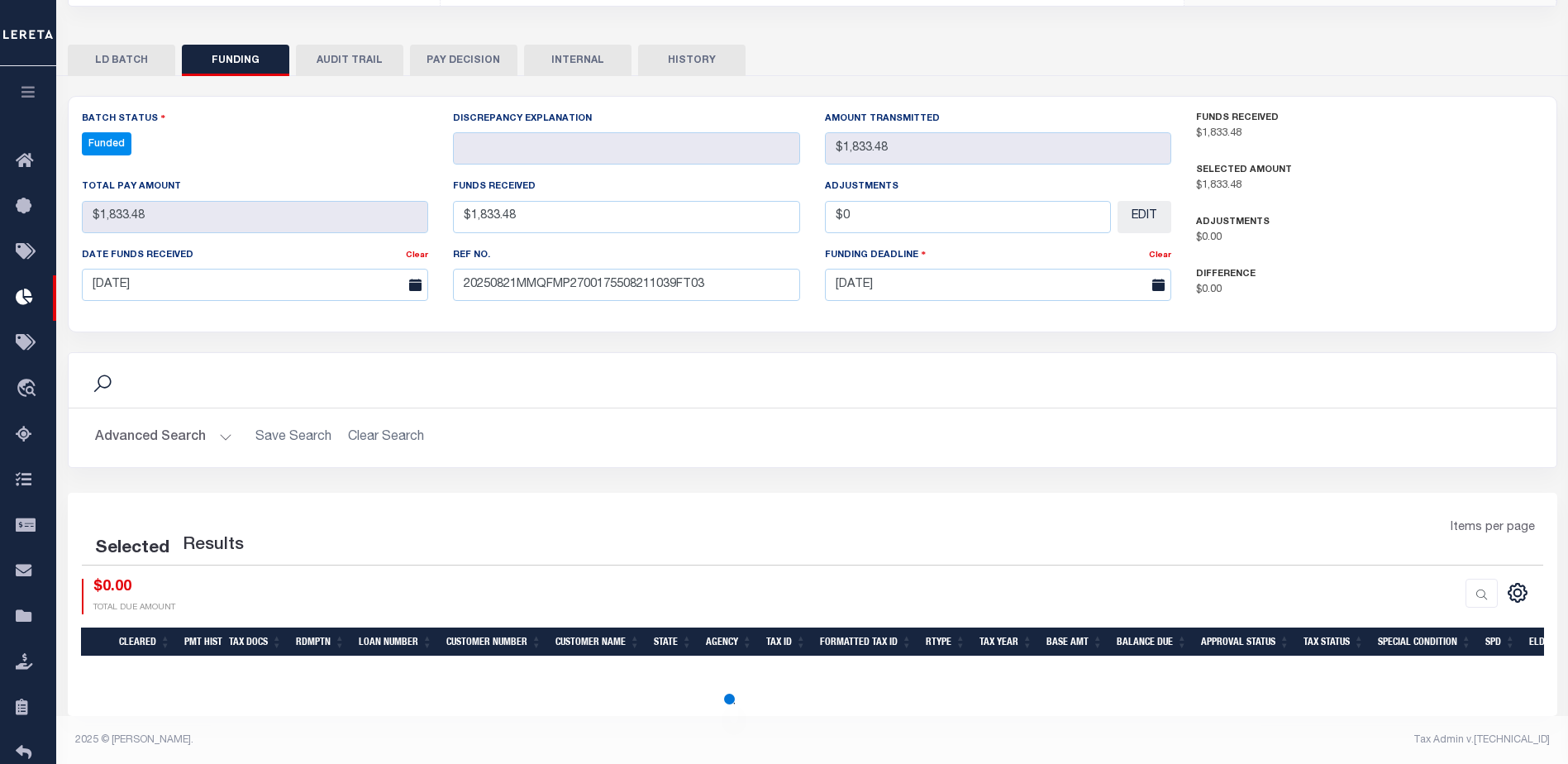
select select "100"
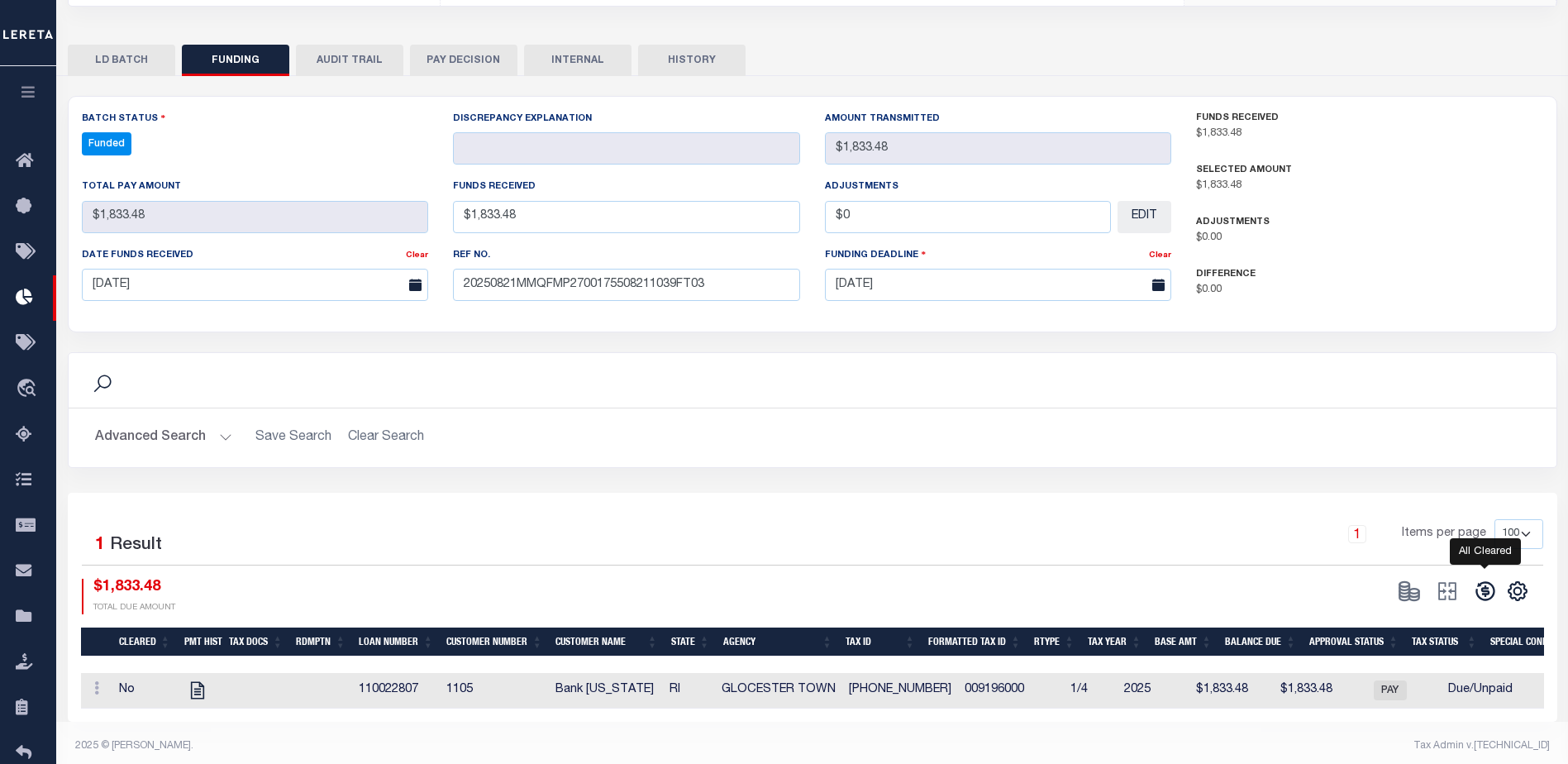
click at [1482, 581] on icon at bounding box center [1486, 591] width 23 height 23
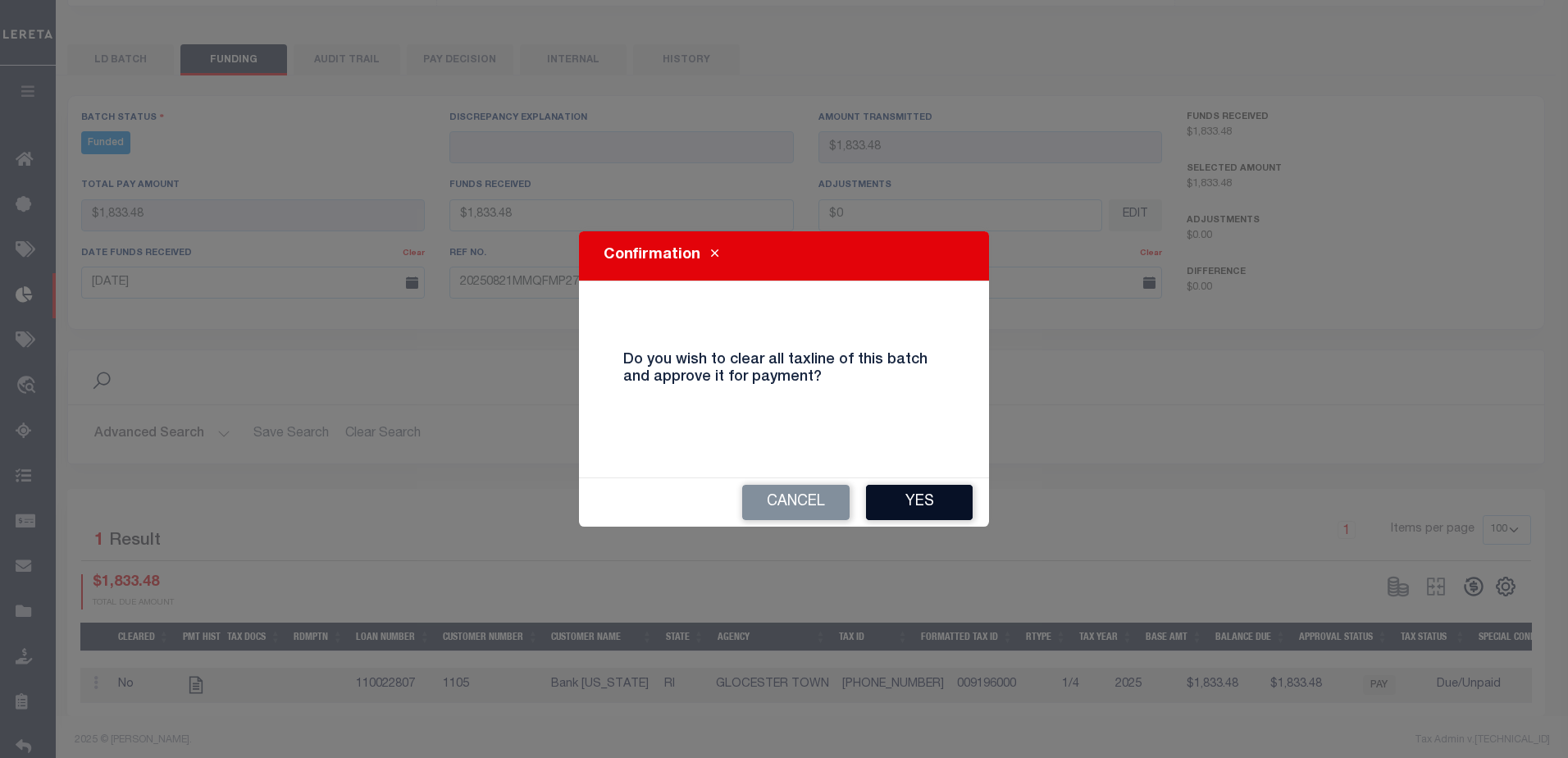
click at [918, 509] on button "Yes" at bounding box center [919, 502] width 106 height 36
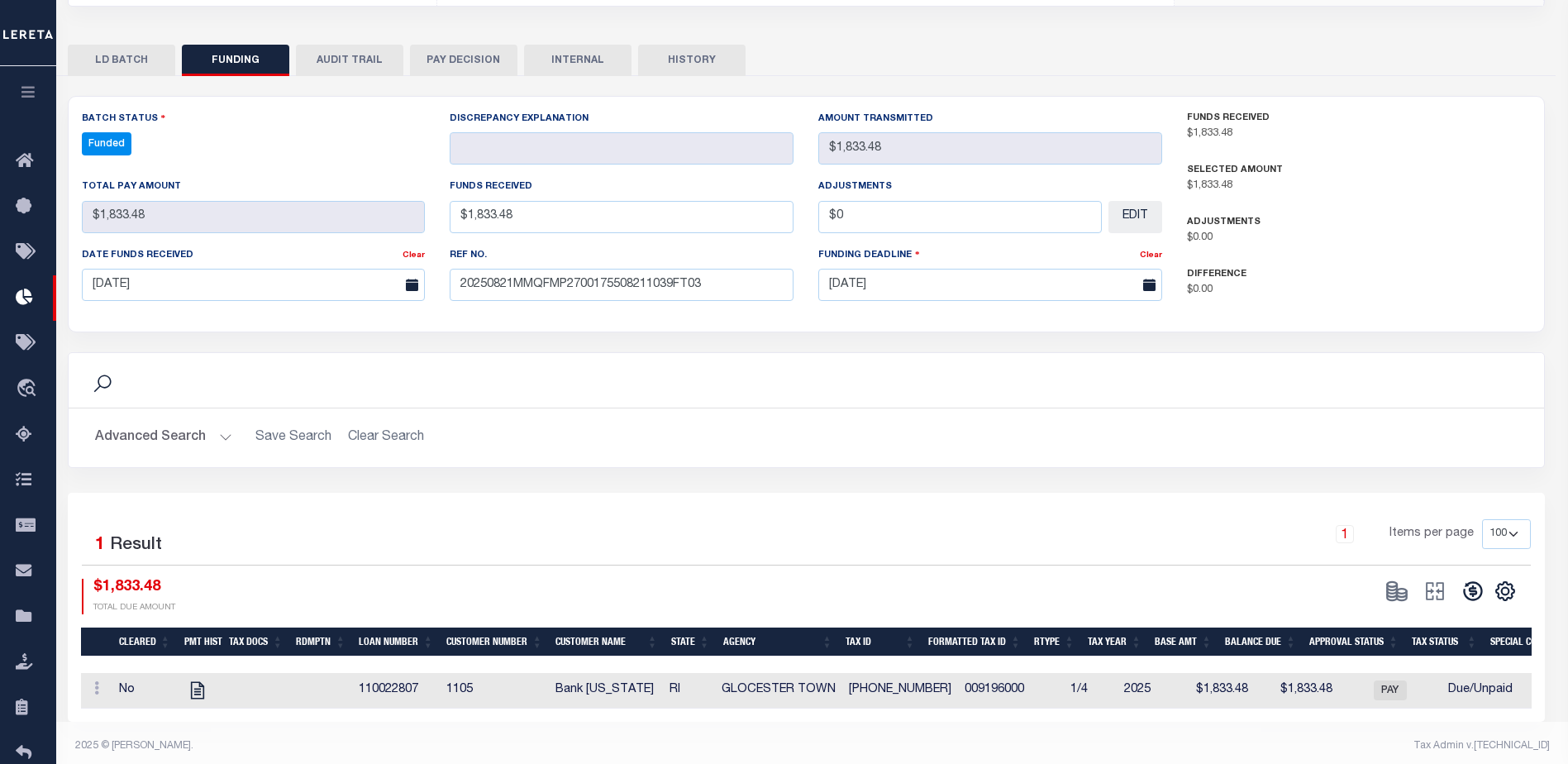
type input "$1,833.48"
type input "$0"
select select "100"
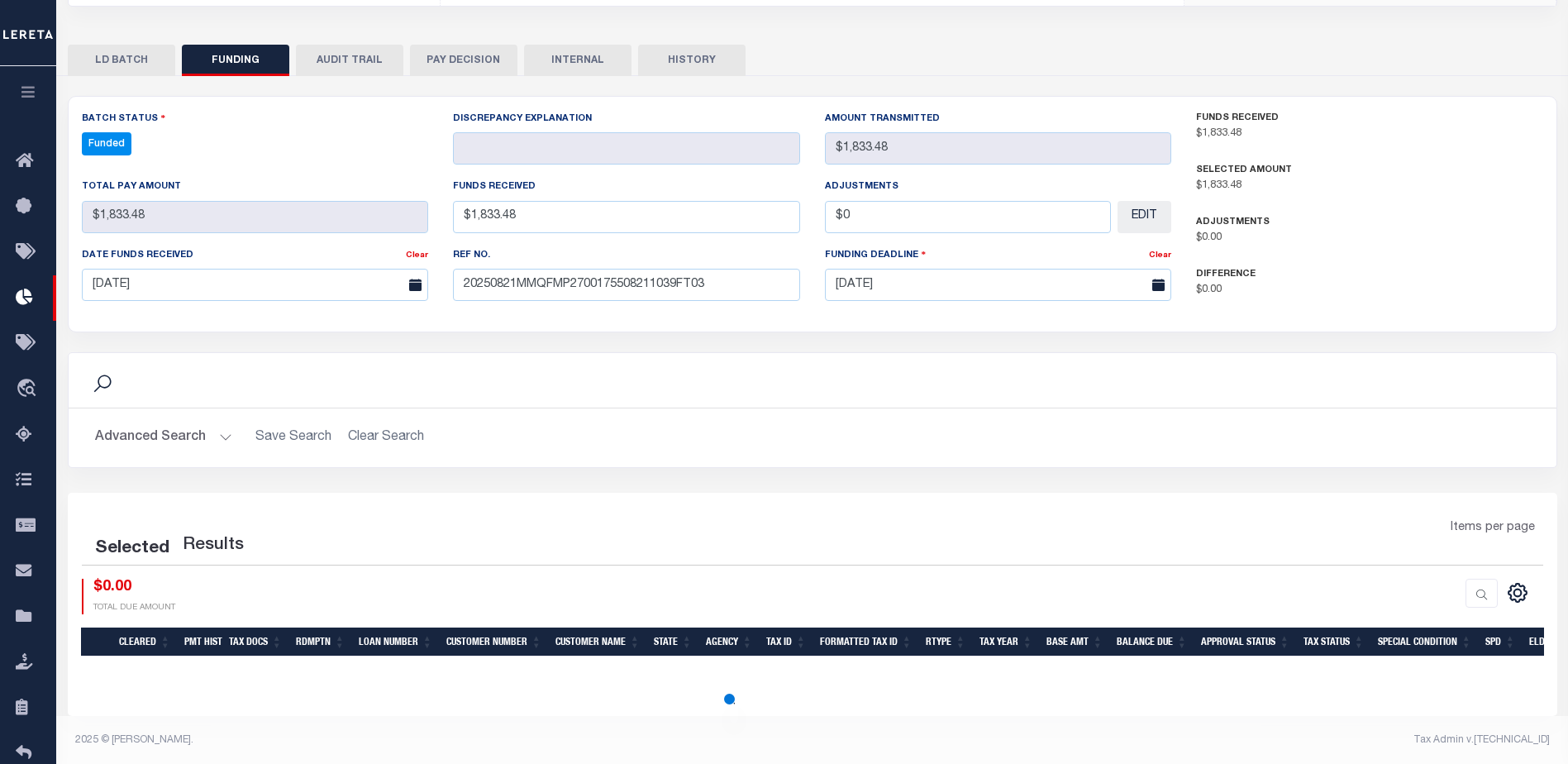
select select "100"
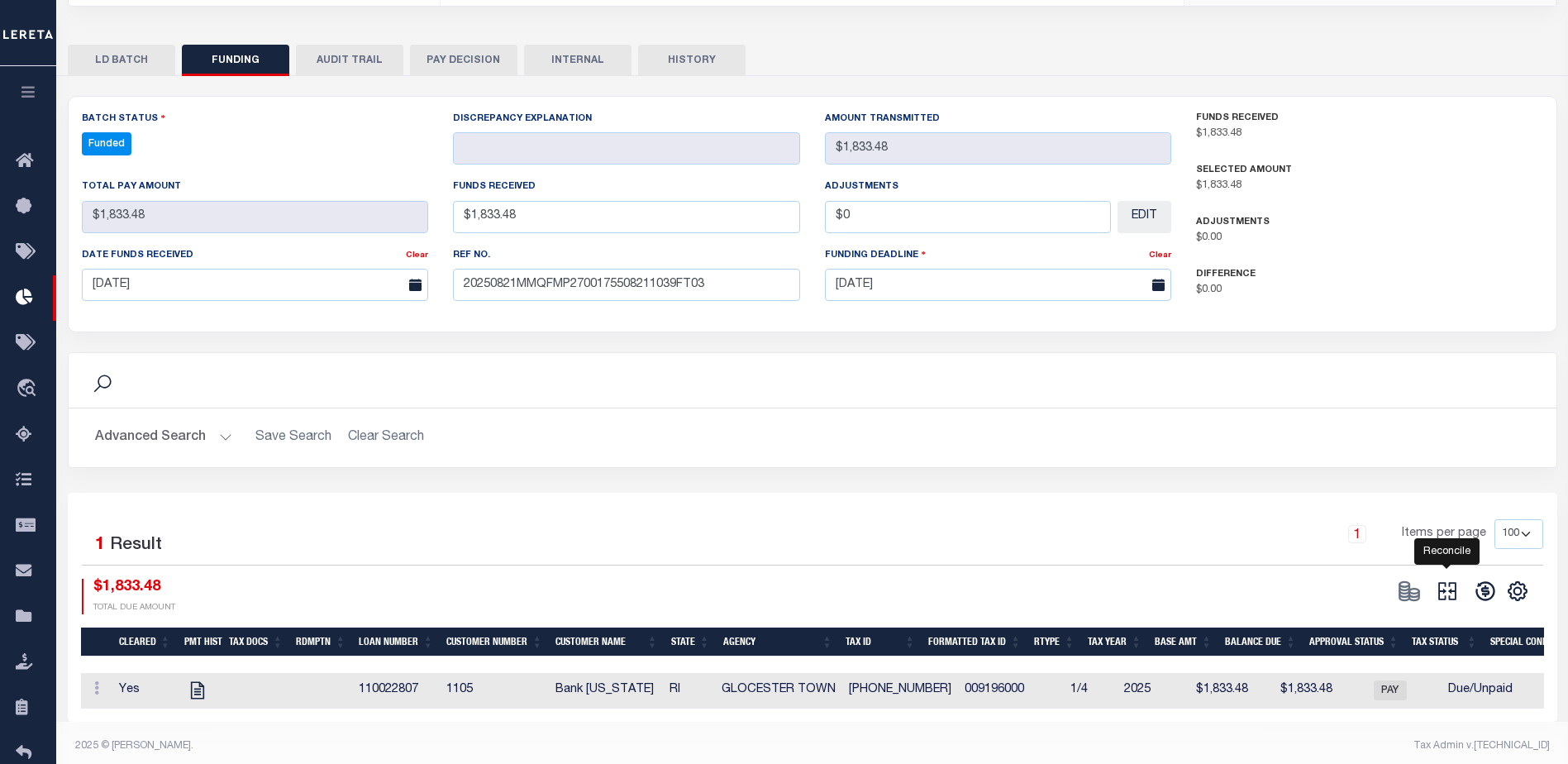
click at [1451, 581] on icon at bounding box center [1447, 591] width 23 height 23
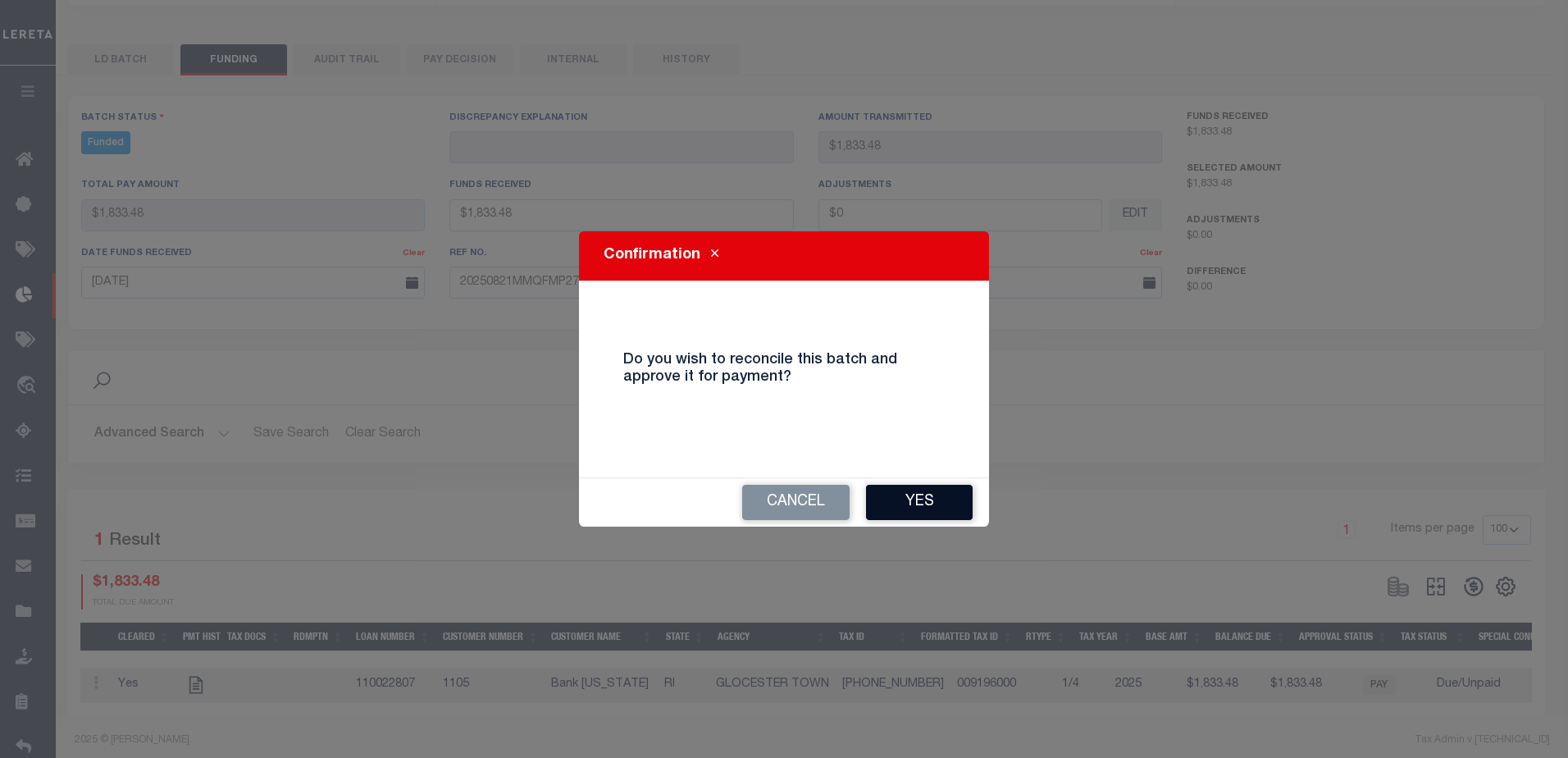
click at [961, 515] on button "Yes" at bounding box center [919, 502] width 106 height 36
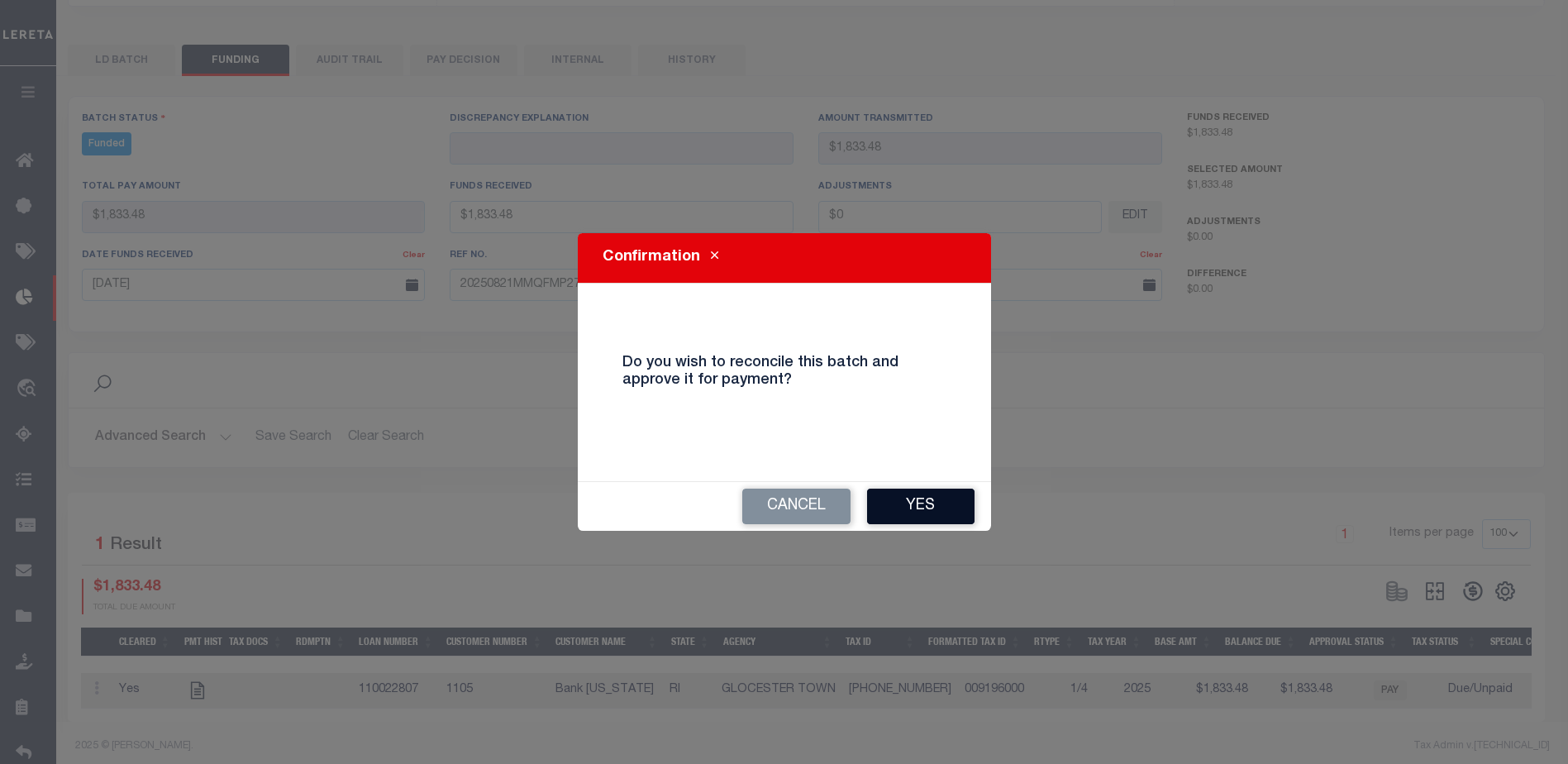
select select "100"
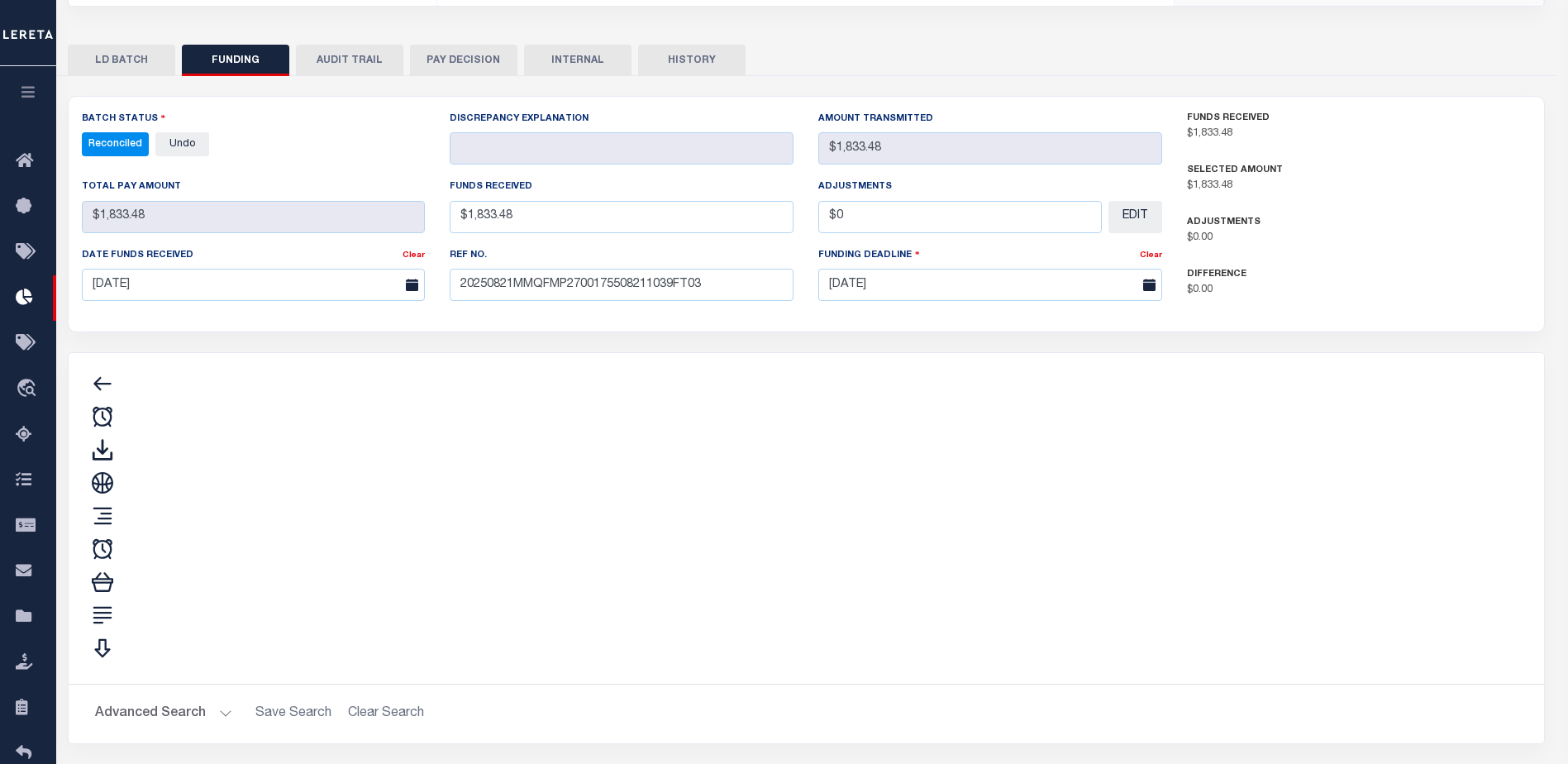
type input "$1,833.48"
type input "$0"
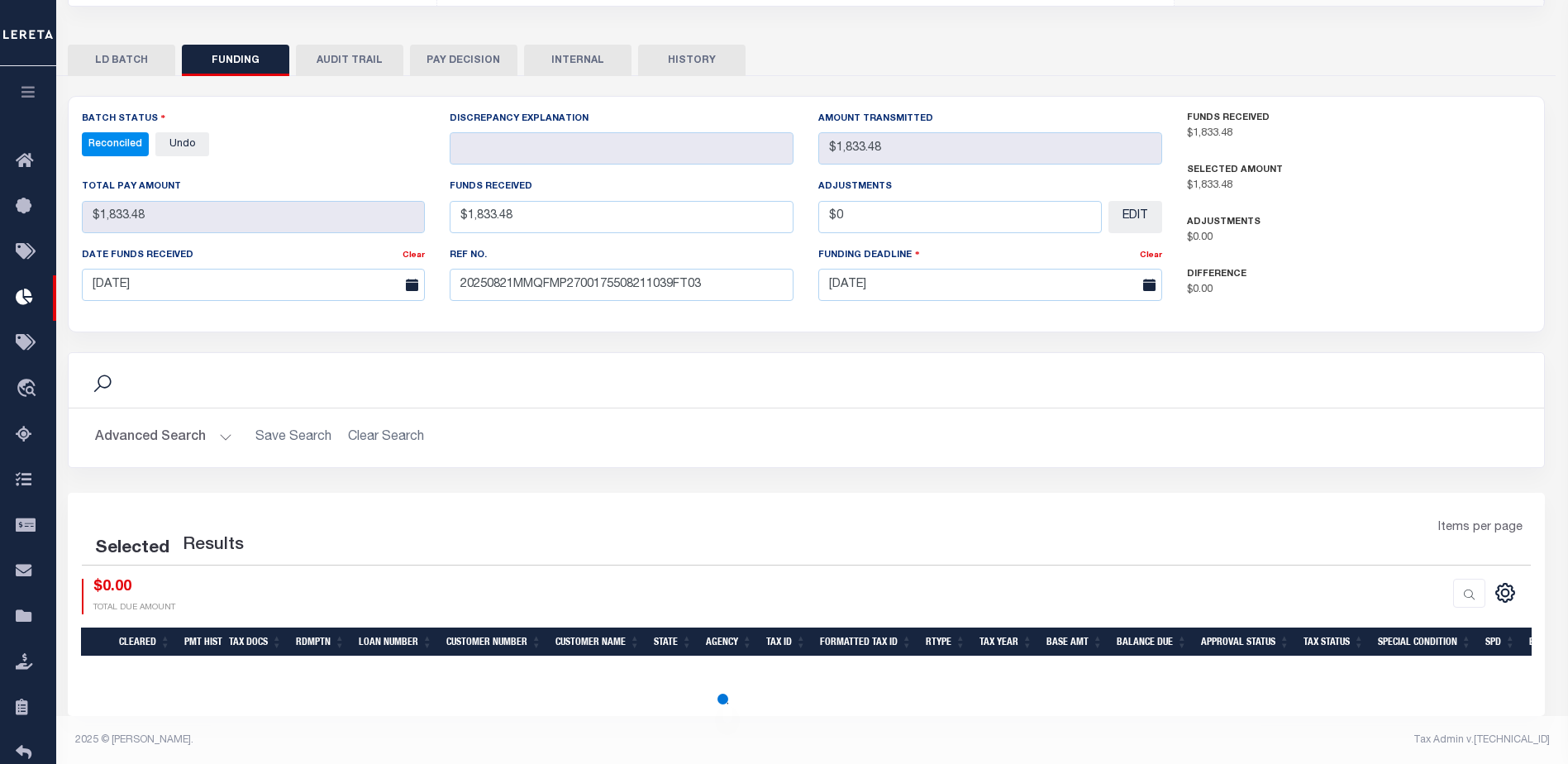
select select "100"
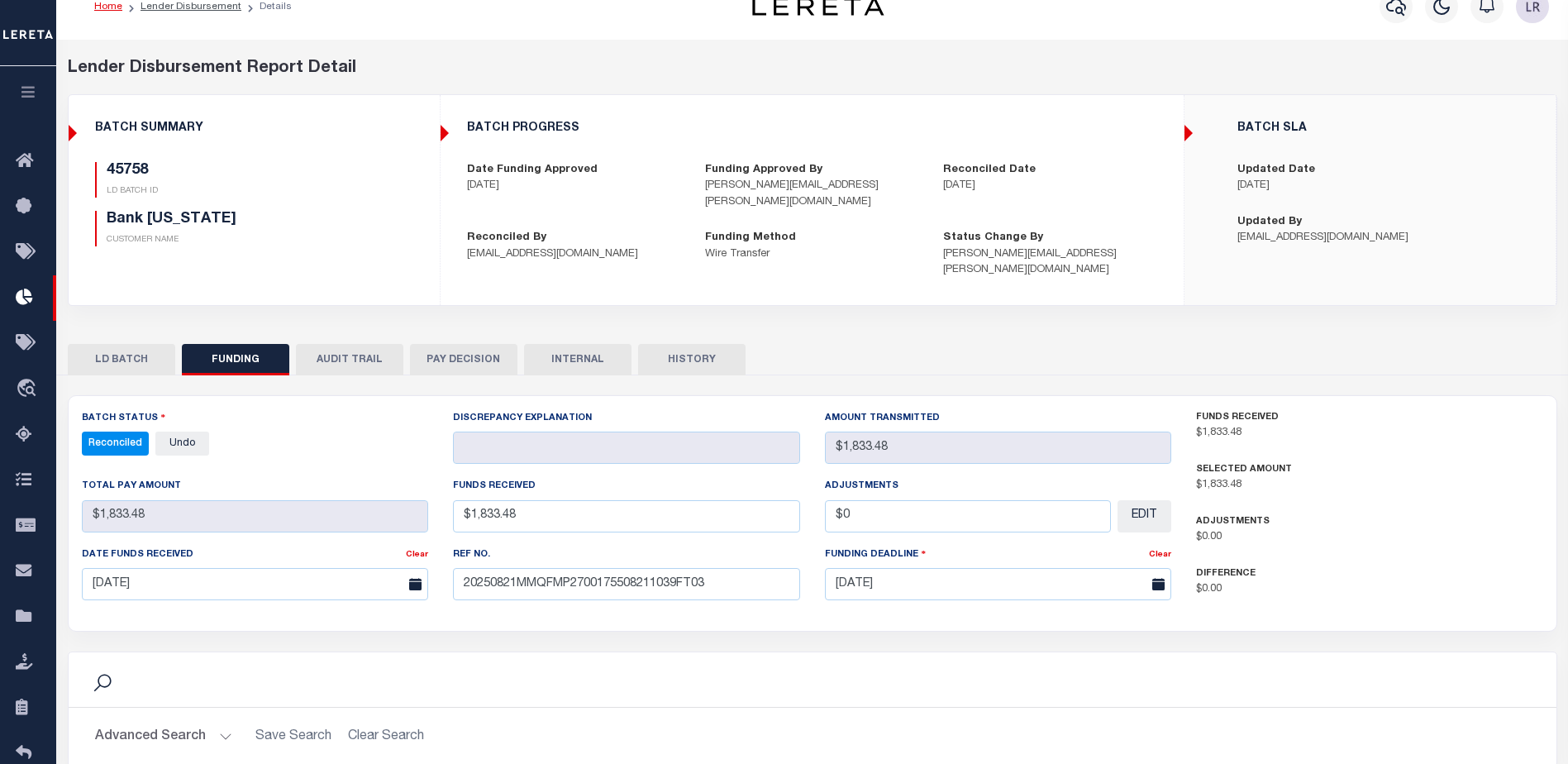
scroll to position [0, 0]
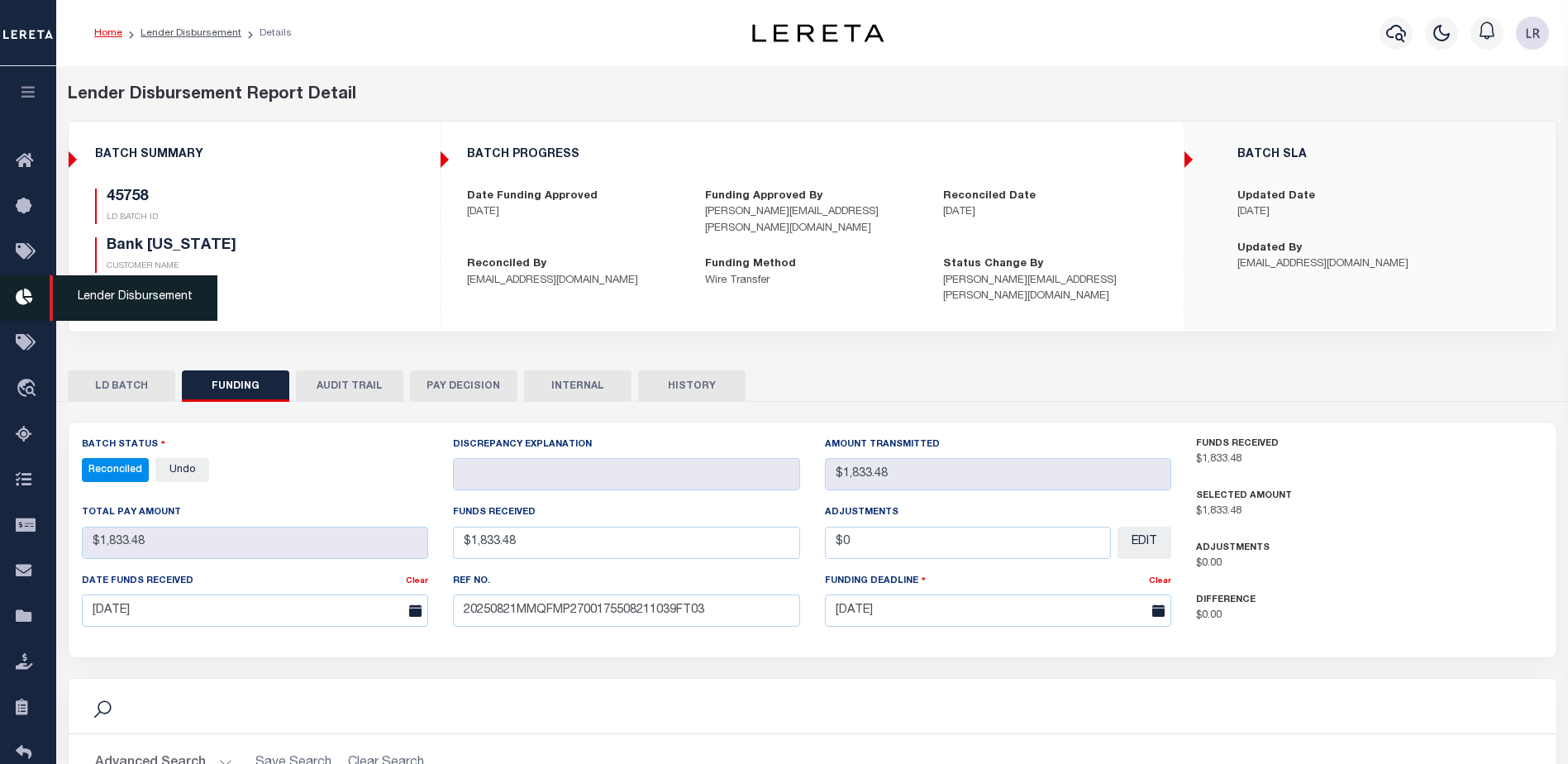
click at [16, 295] on icon at bounding box center [30, 298] width 27 height 21
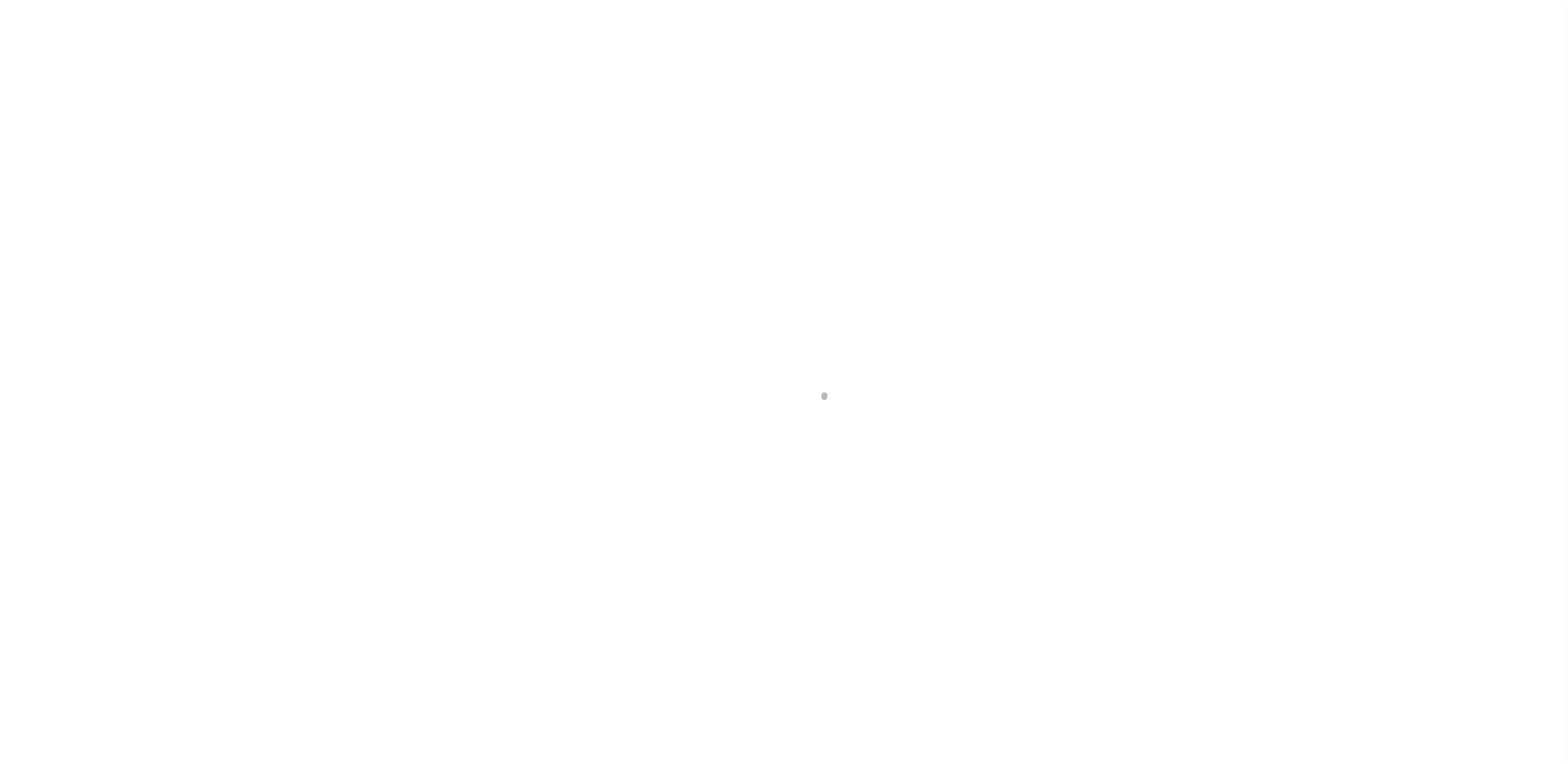
scroll to position [29, 0]
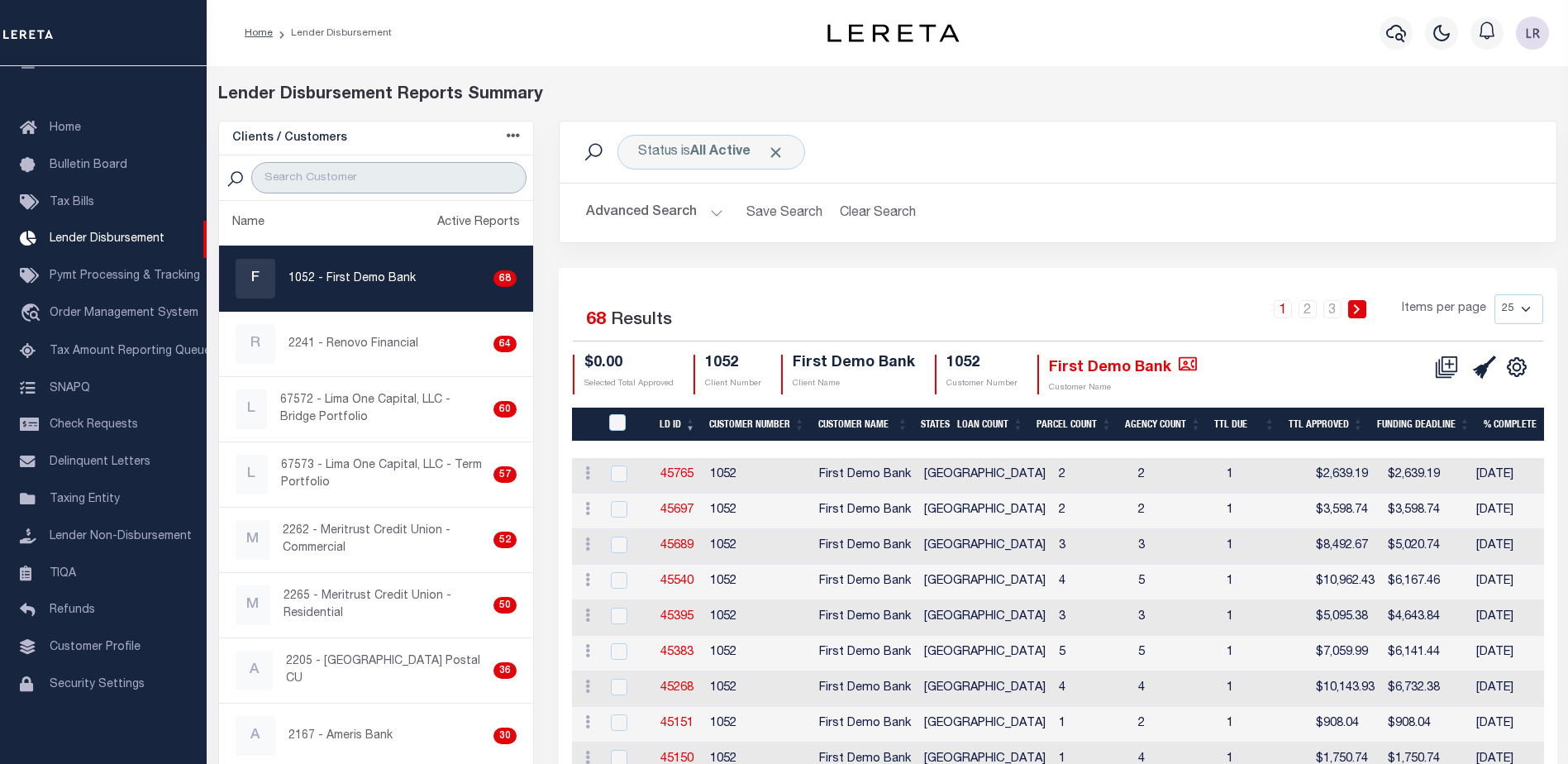
click at [345, 173] on input "search" at bounding box center [389, 177] width 275 height 31
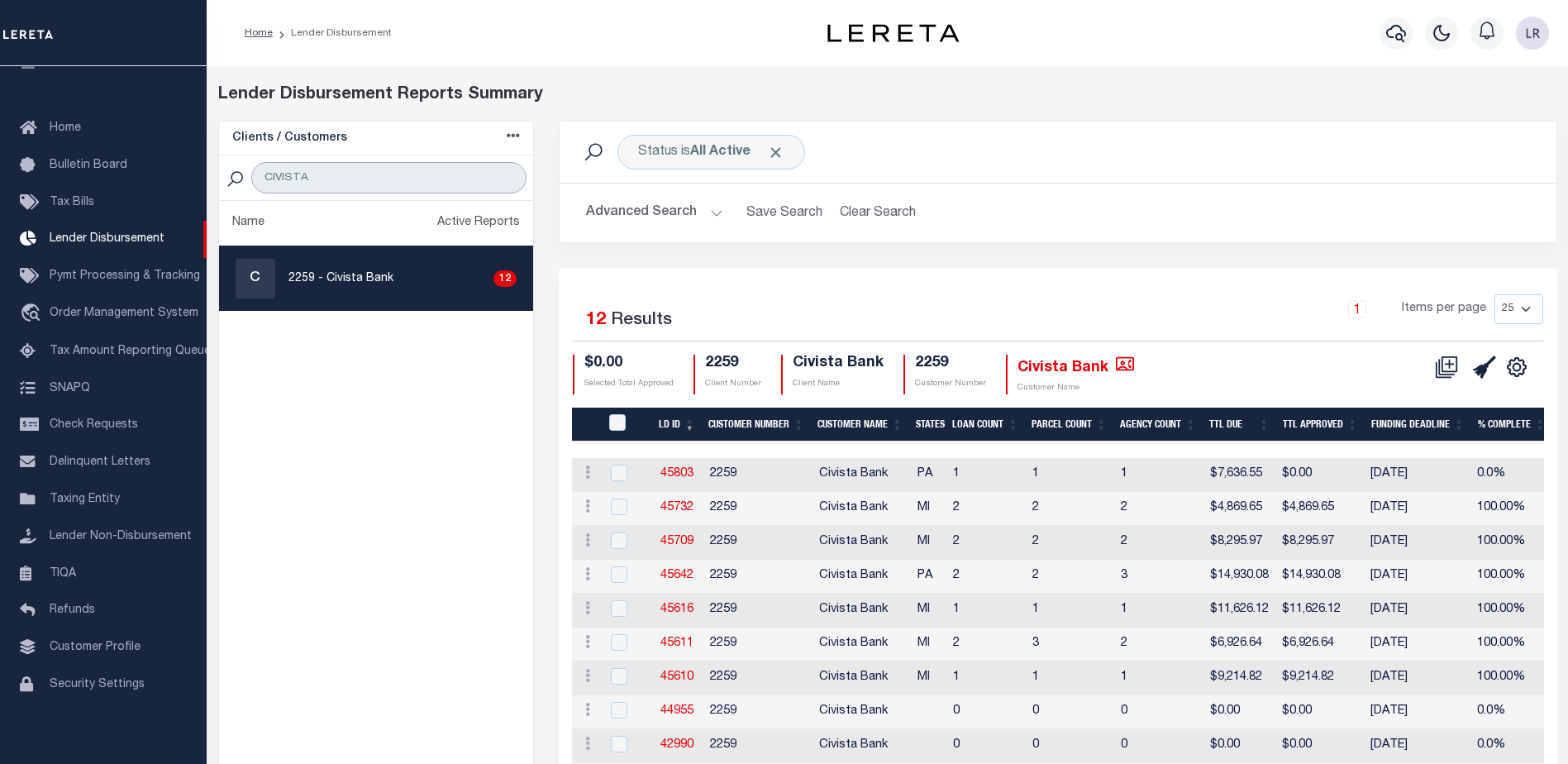
type input "CIVISTA"
click at [682, 538] on link "45709" at bounding box center [676, 541] width 33 height 12
checkbox input "true"
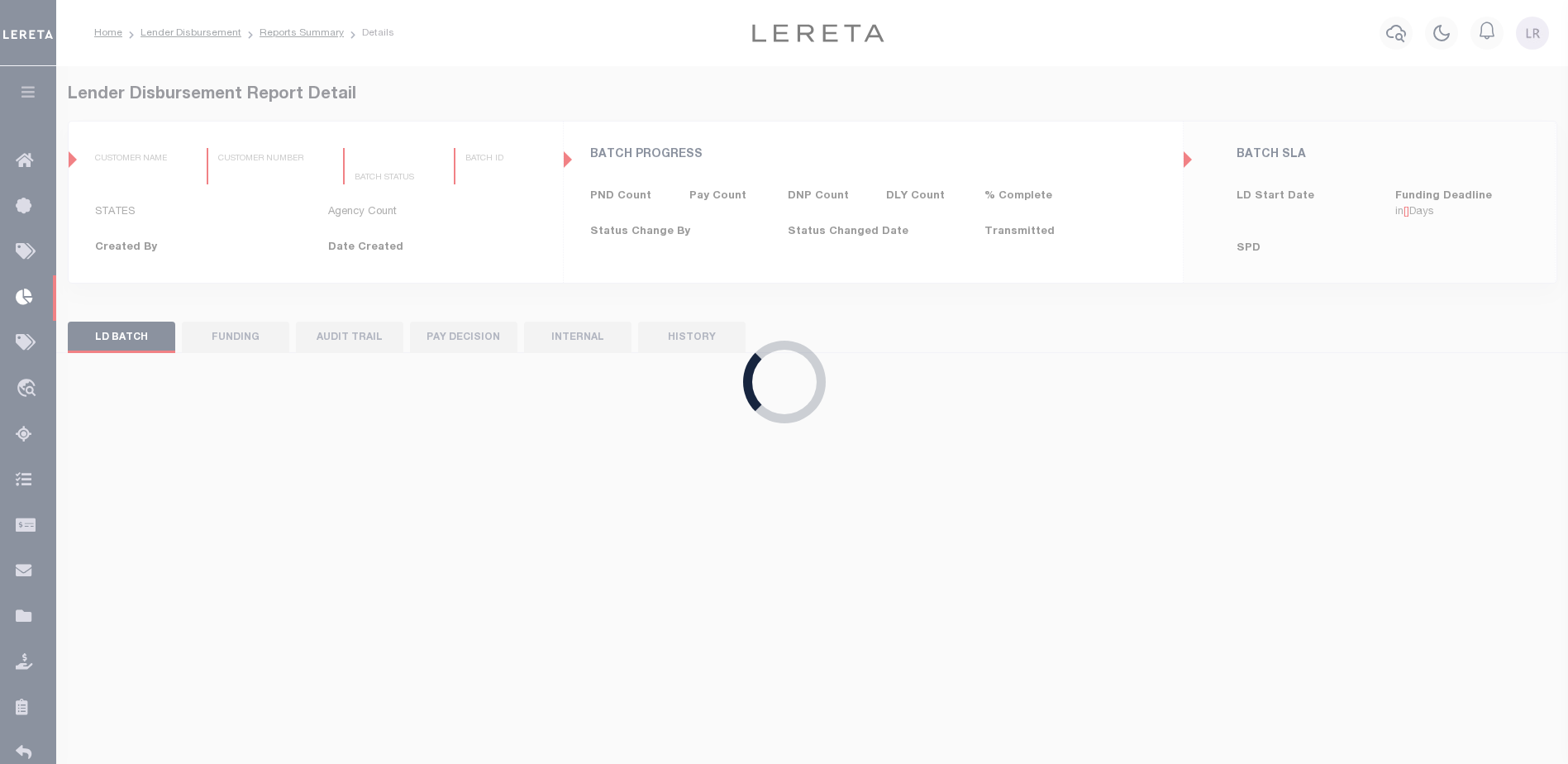
type input "$0.00"
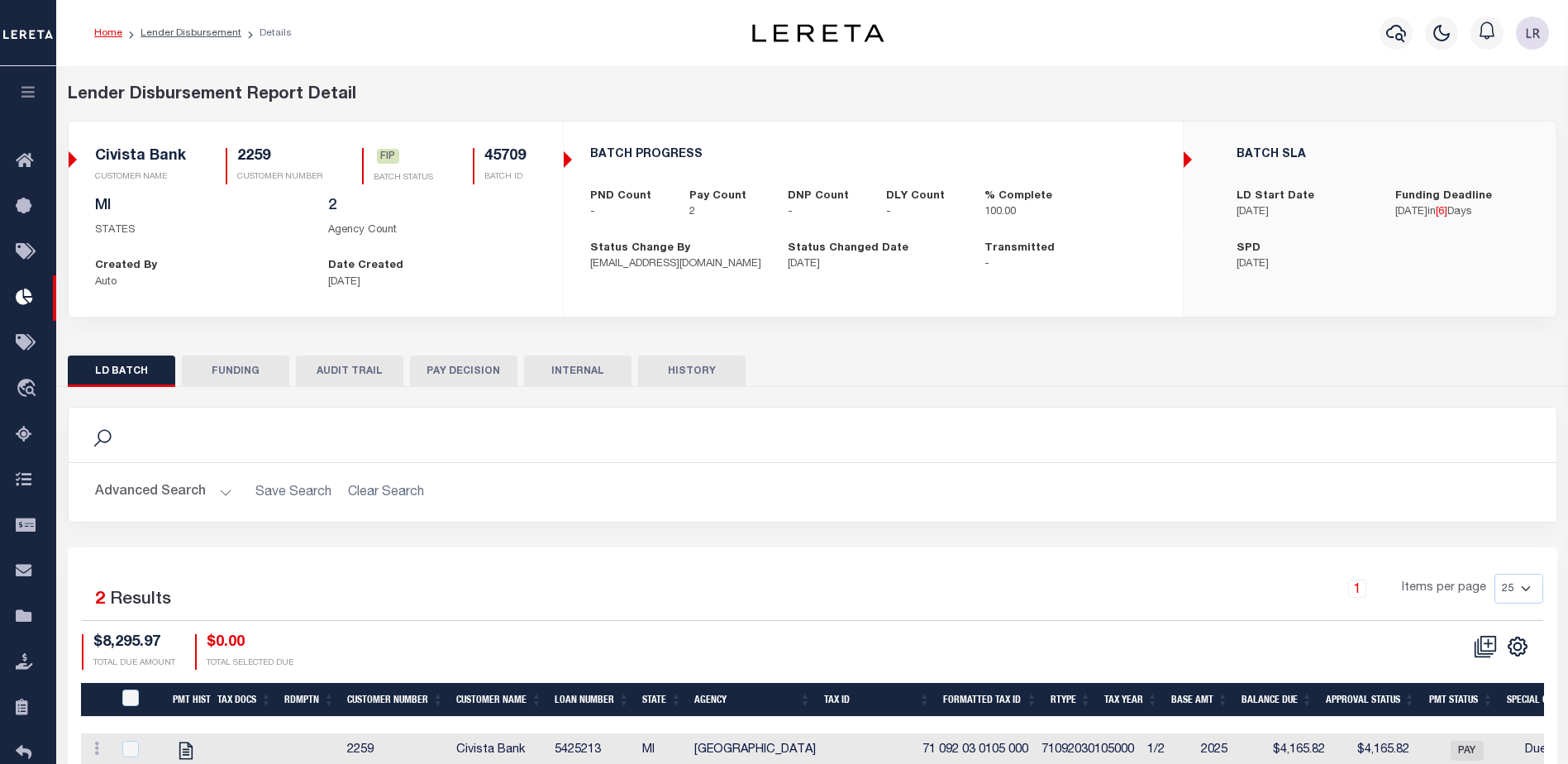
click at [230, 379] on button "FUNDING" at bounding box center [235, 370] width 107 height 31
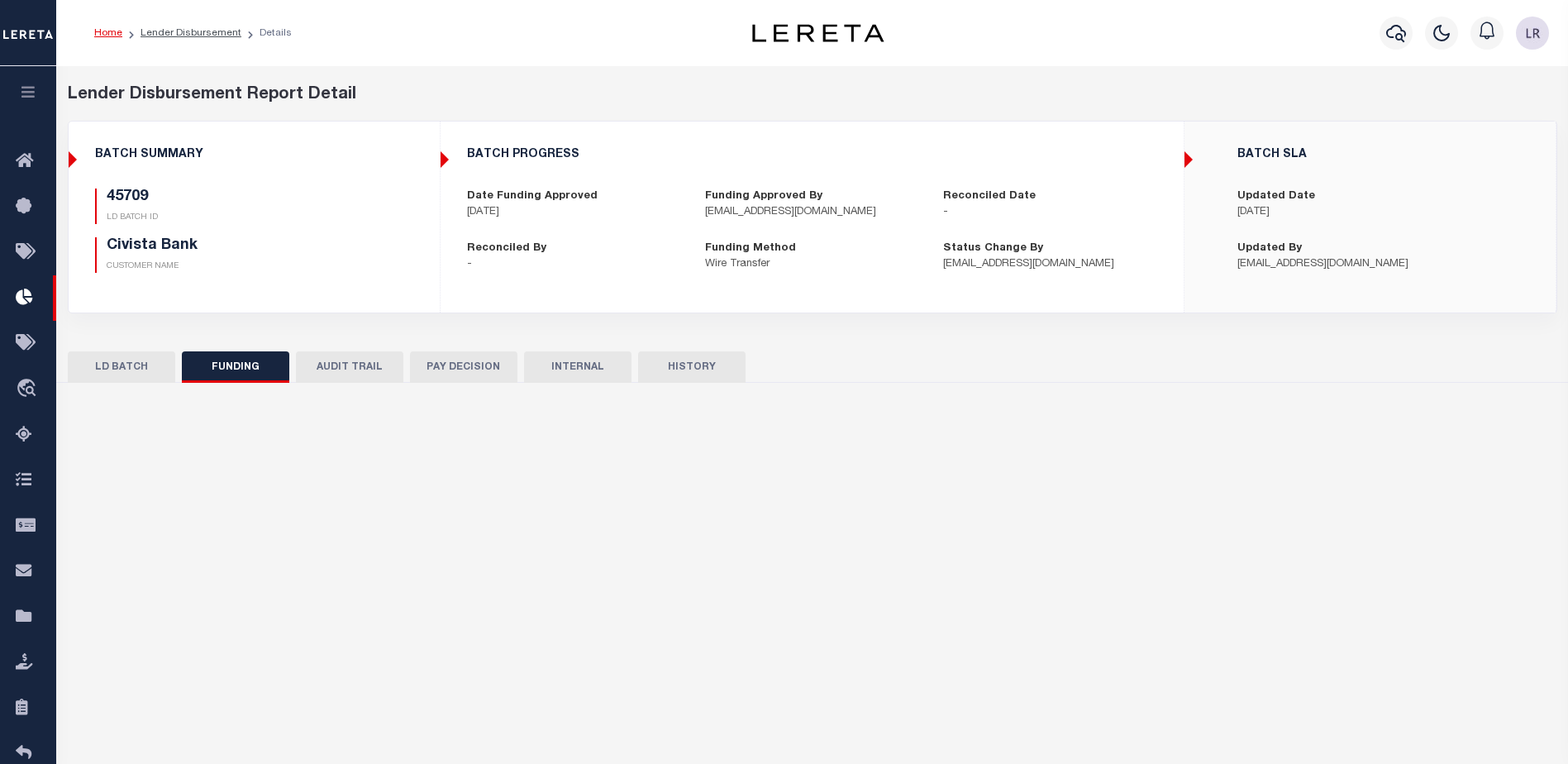
type input "$8,295.97"
type input "$0"
type input "[DATE]"
select select "100"
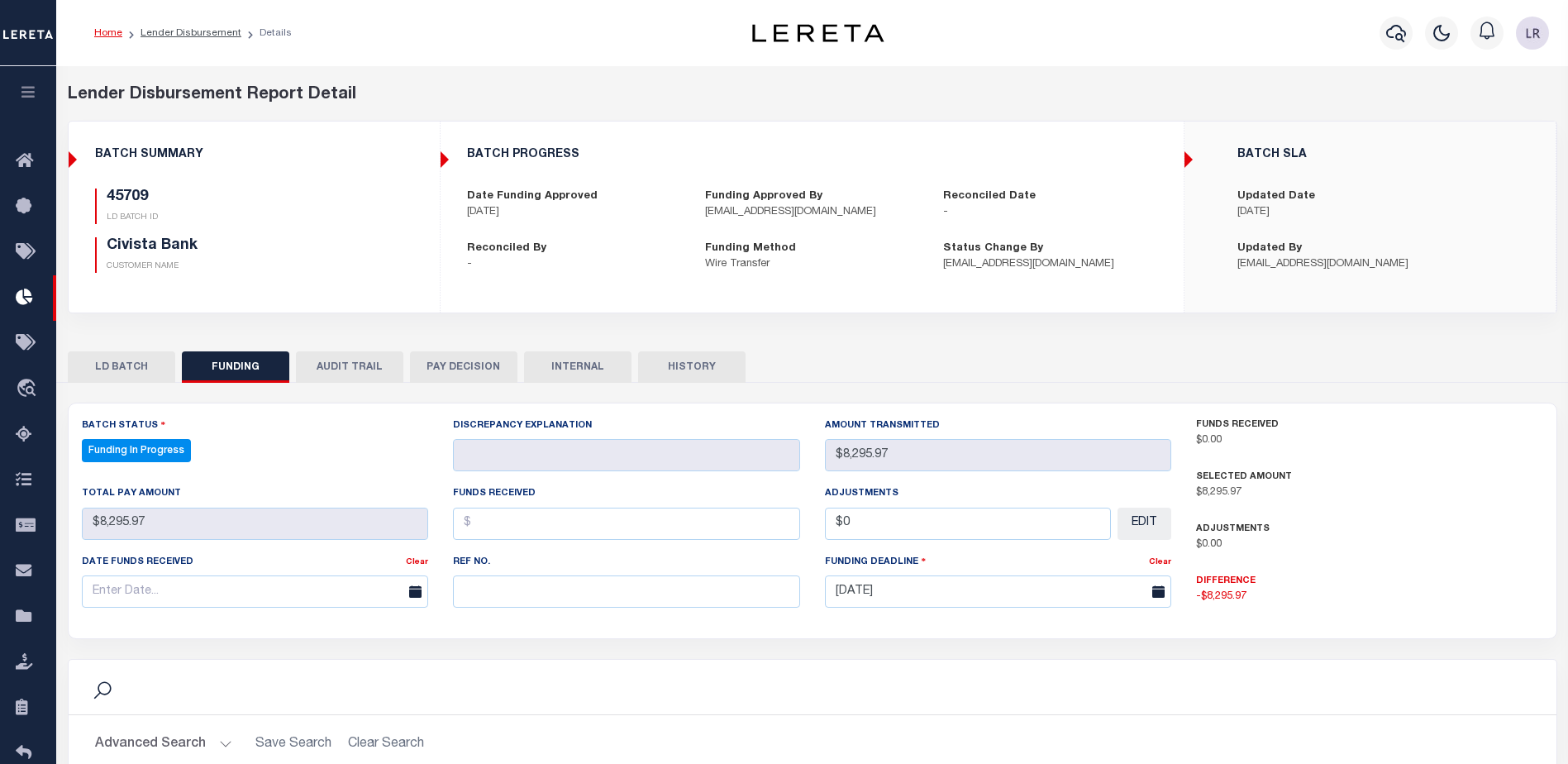
select select "100"
click at [496, 586] on input "text" at bounding box center [626, 591] width 347 height 32
paste input "20250821MMQFMP2700188808211129FT03"
type input "20250821MMQFMP2700188808211129FT03"
click at [481, 525] on input "text" at bounding box center [626, 523] width 347 height 32
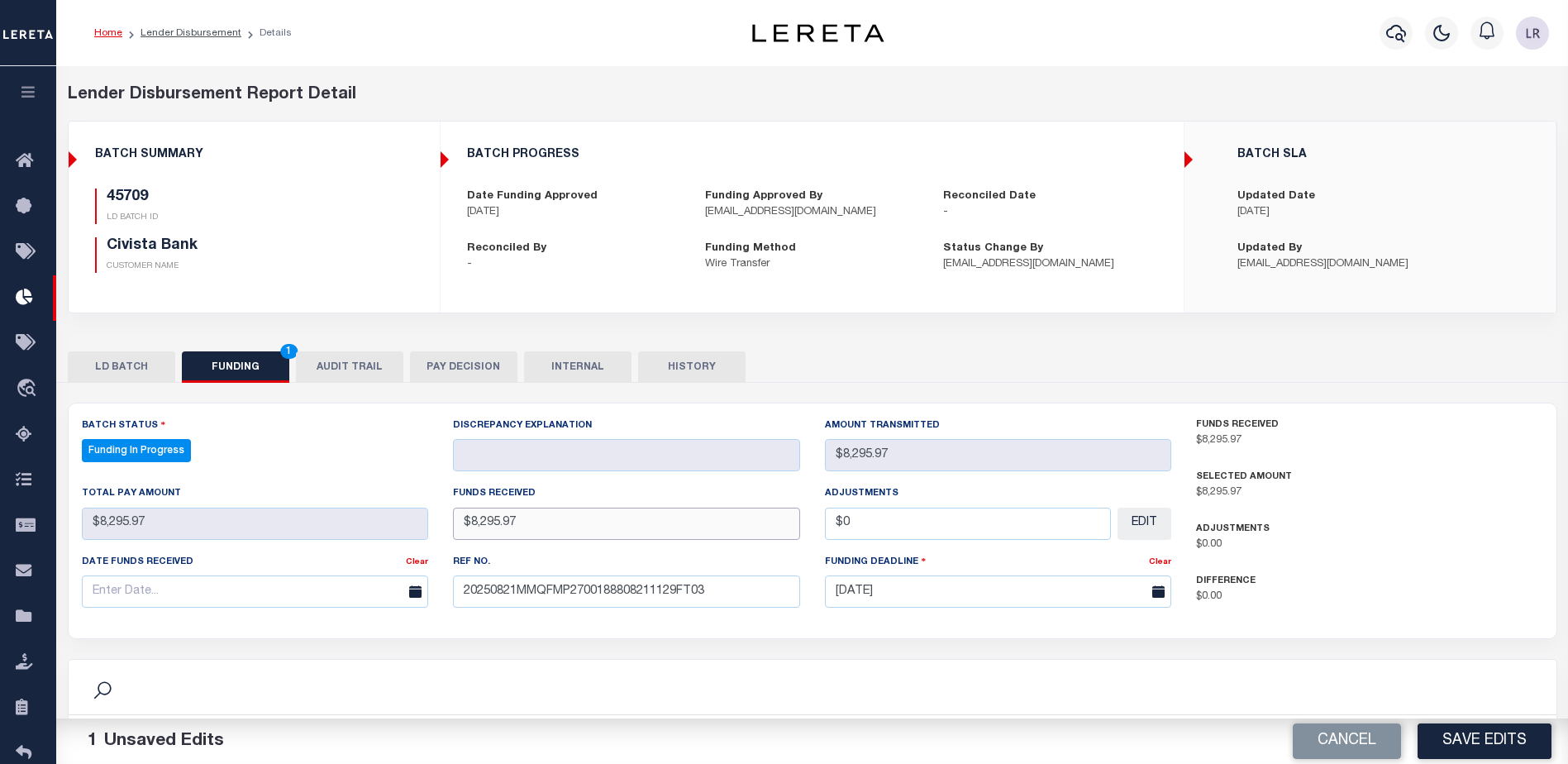
type input "$8,295.97"
click at [355, 607] on input "text" at bounding box center [255, 591] width 347 height 32
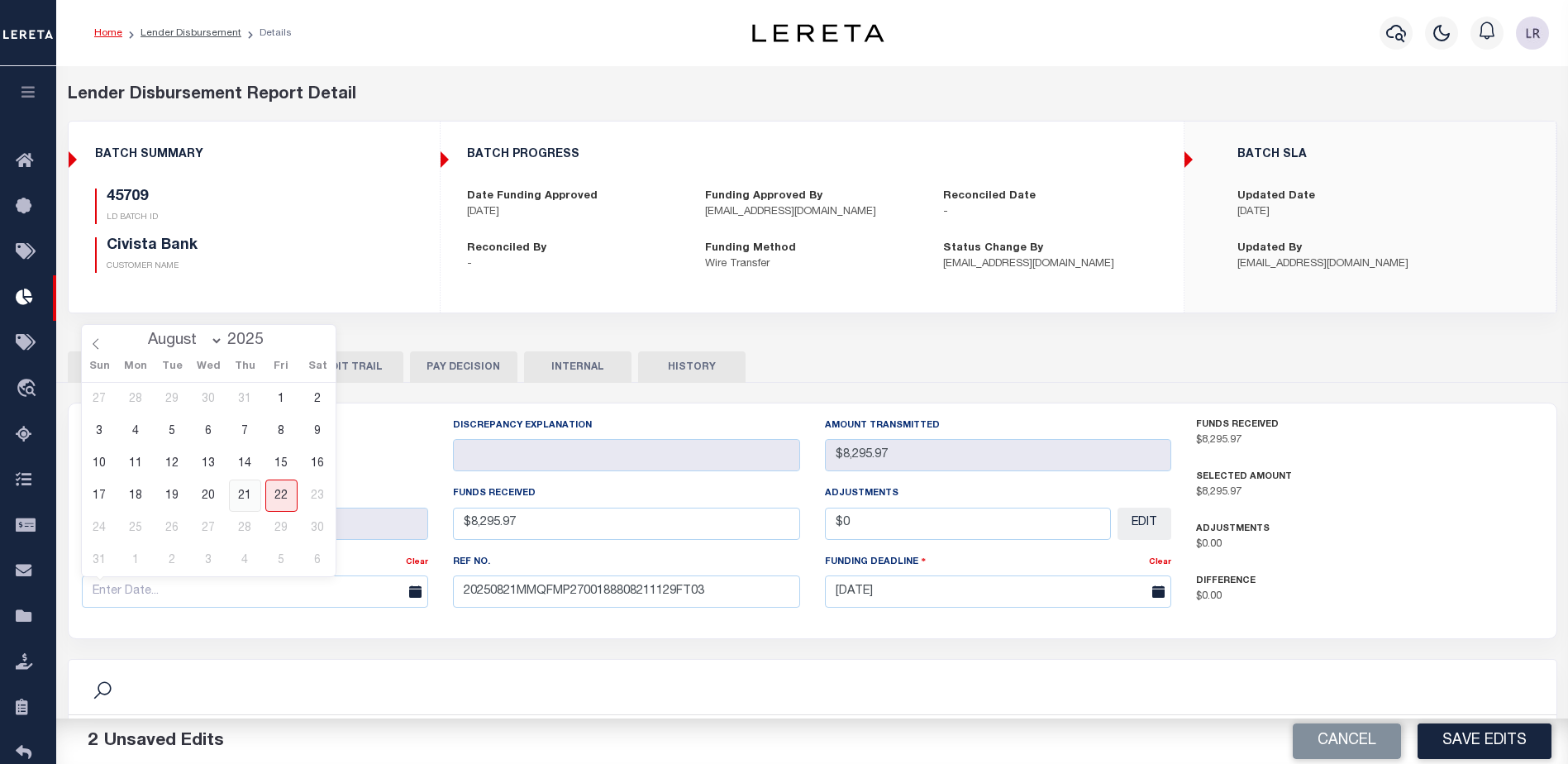
click at [249, 502] on span "21" at bounding box center [245, 496] width 32 height 32
type input "[DATE]"
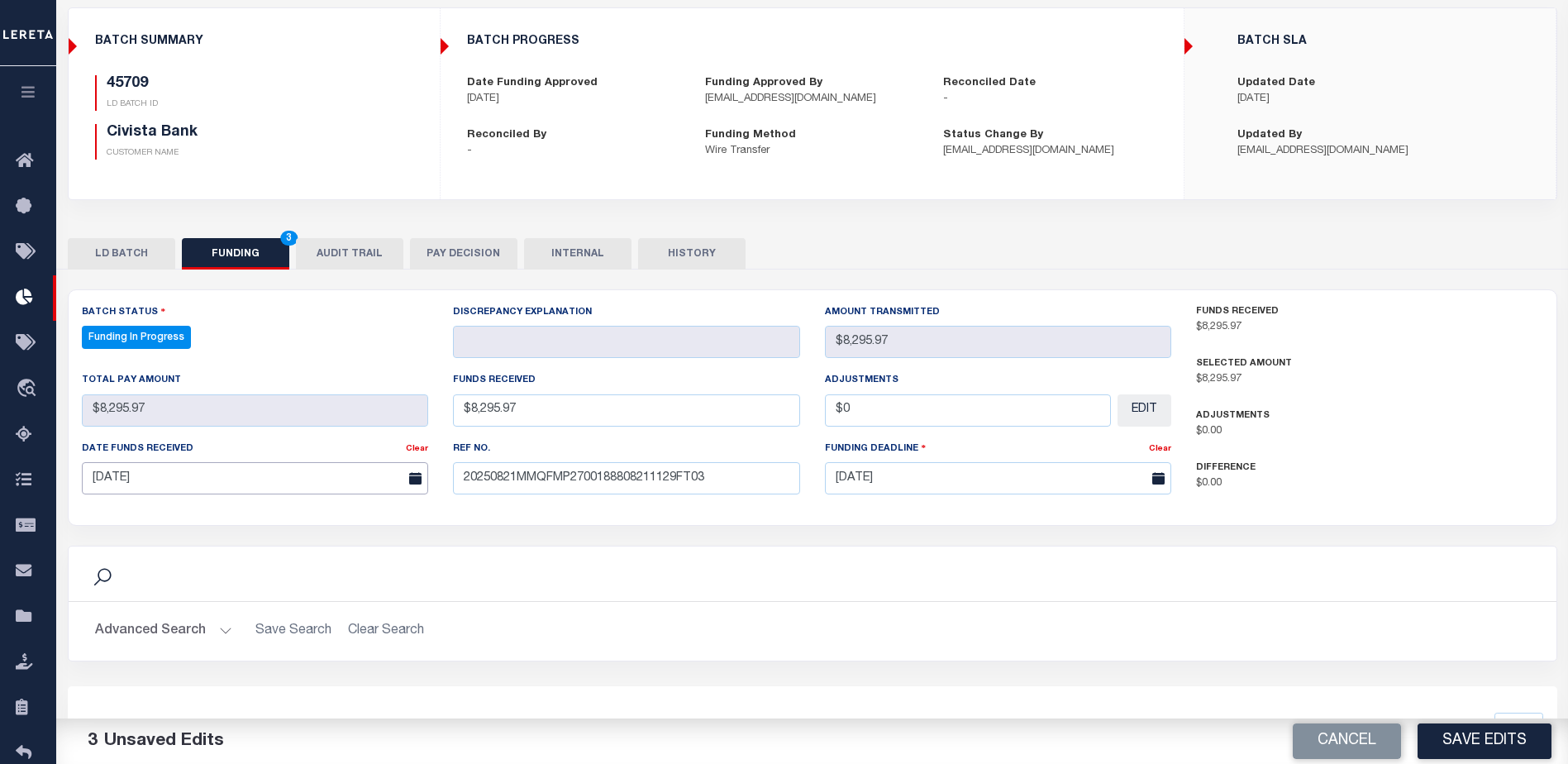
scroll to position [248, 0]
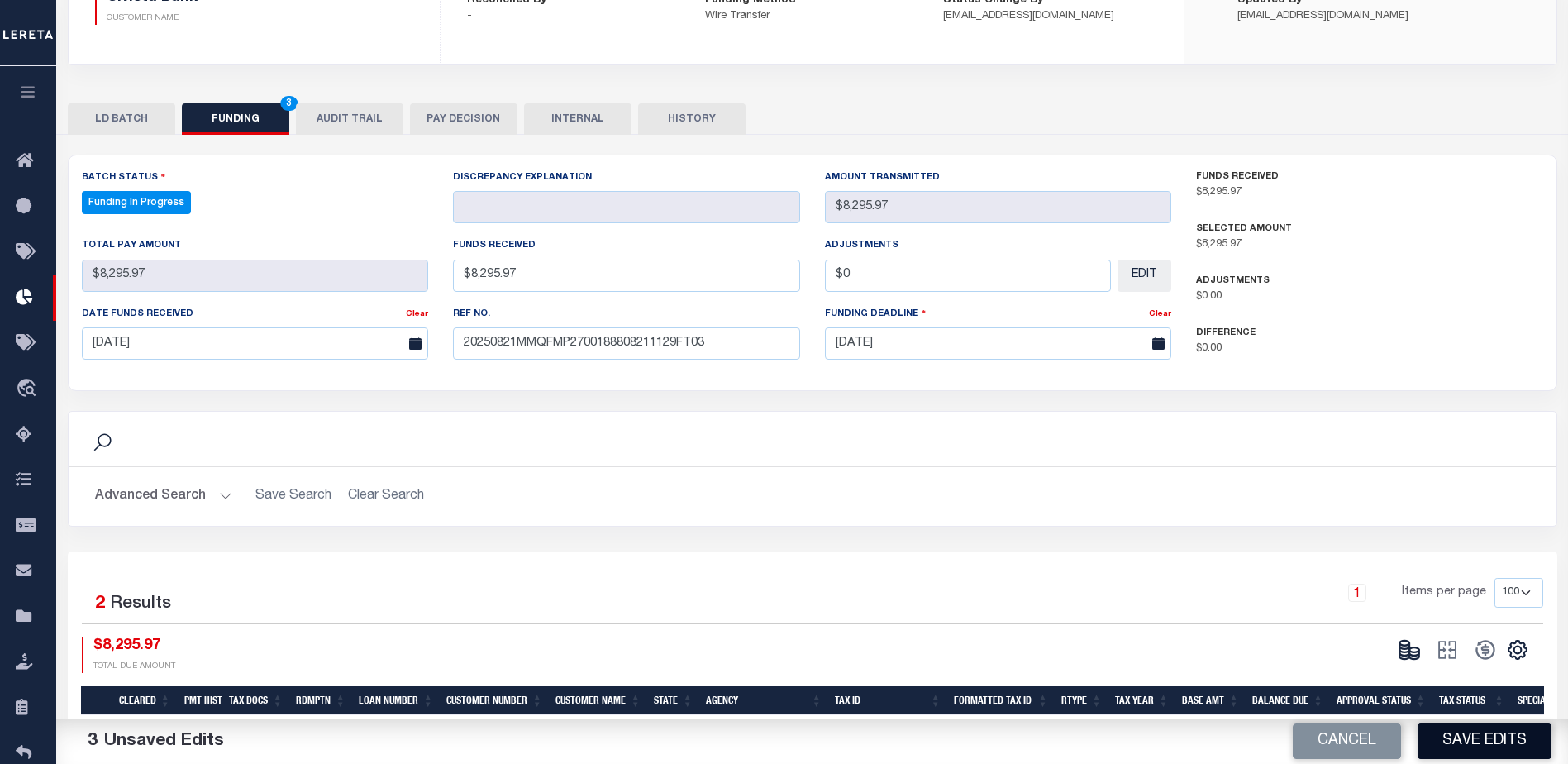
click at [1474, 752] on button "Save Edits" at bounding box center [1485, 742] width 134 height 36
type input "$8,295.97"
type input "$0"
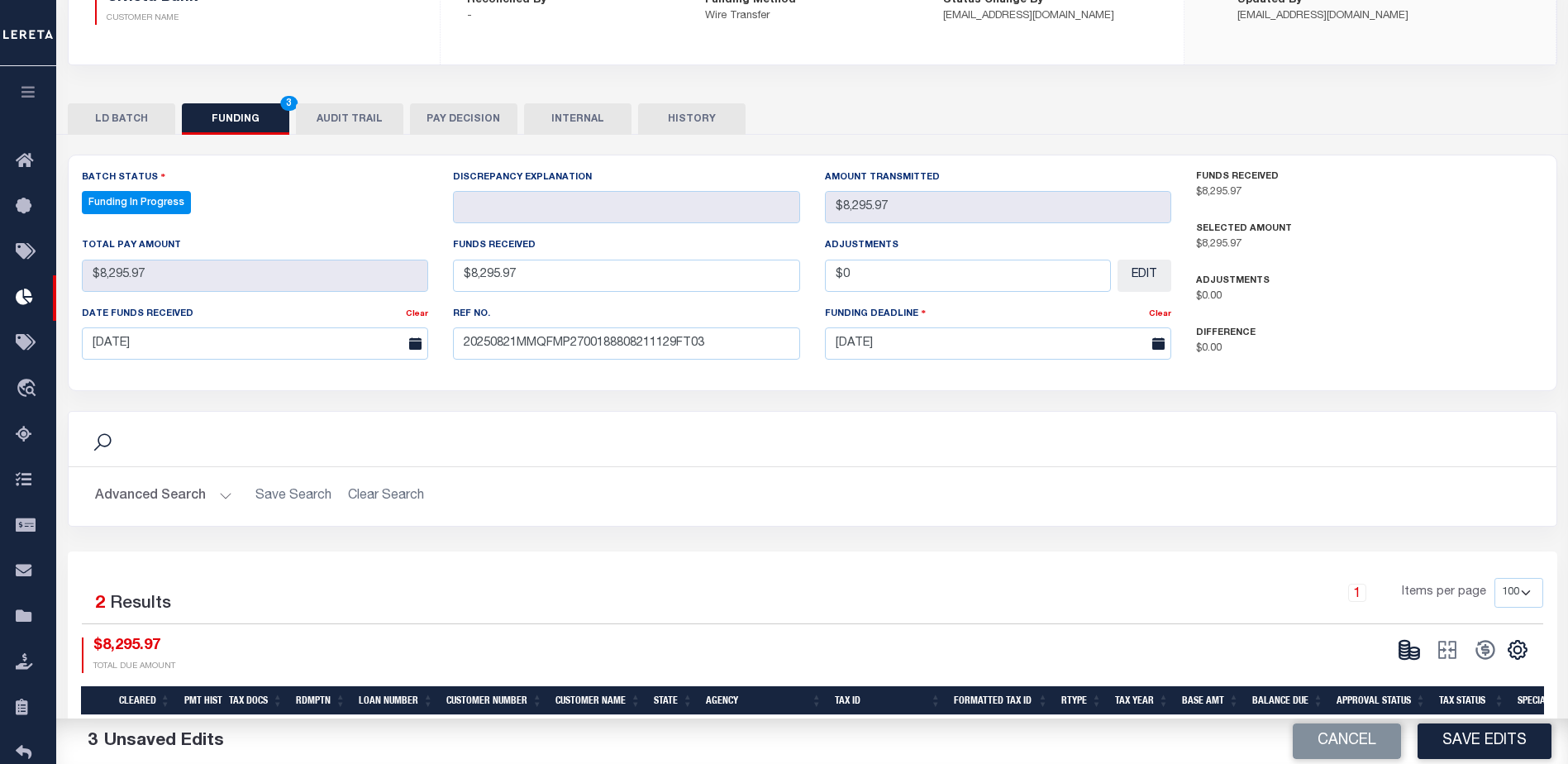
select select "100"
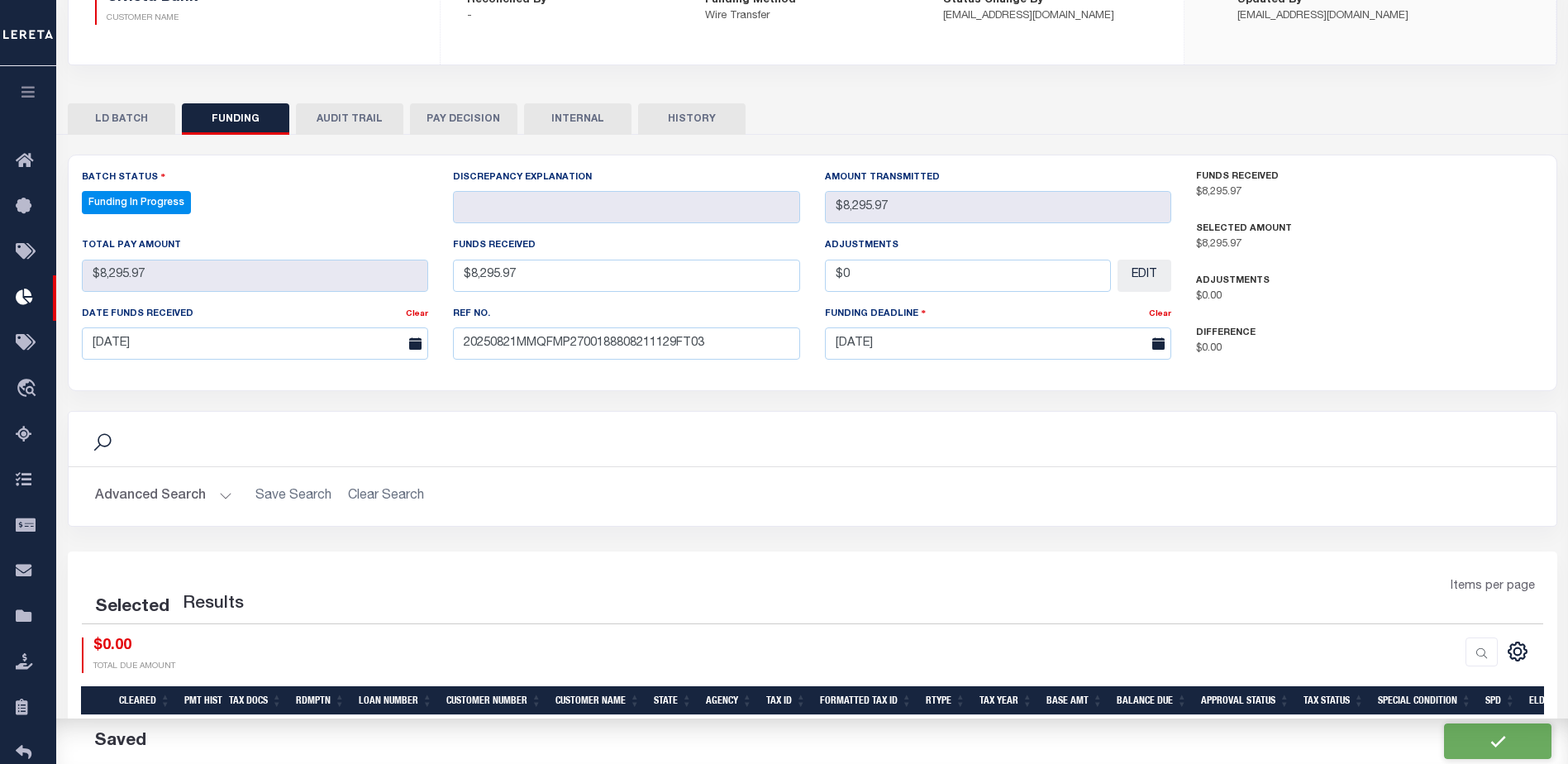
select select "100"
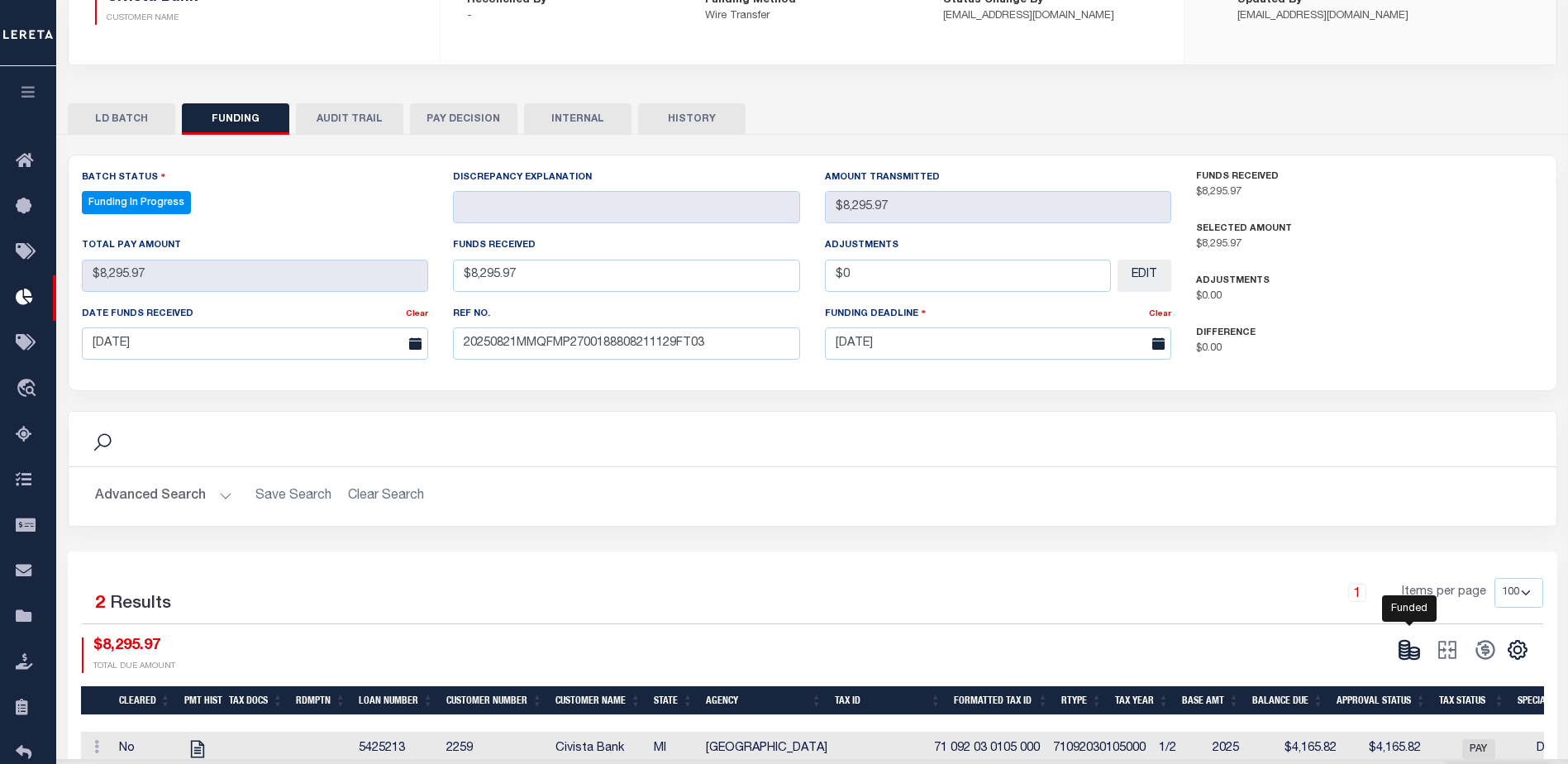
click at [1420, 650] on ellipse at bounding box center [1414, 650] width 10 height 5
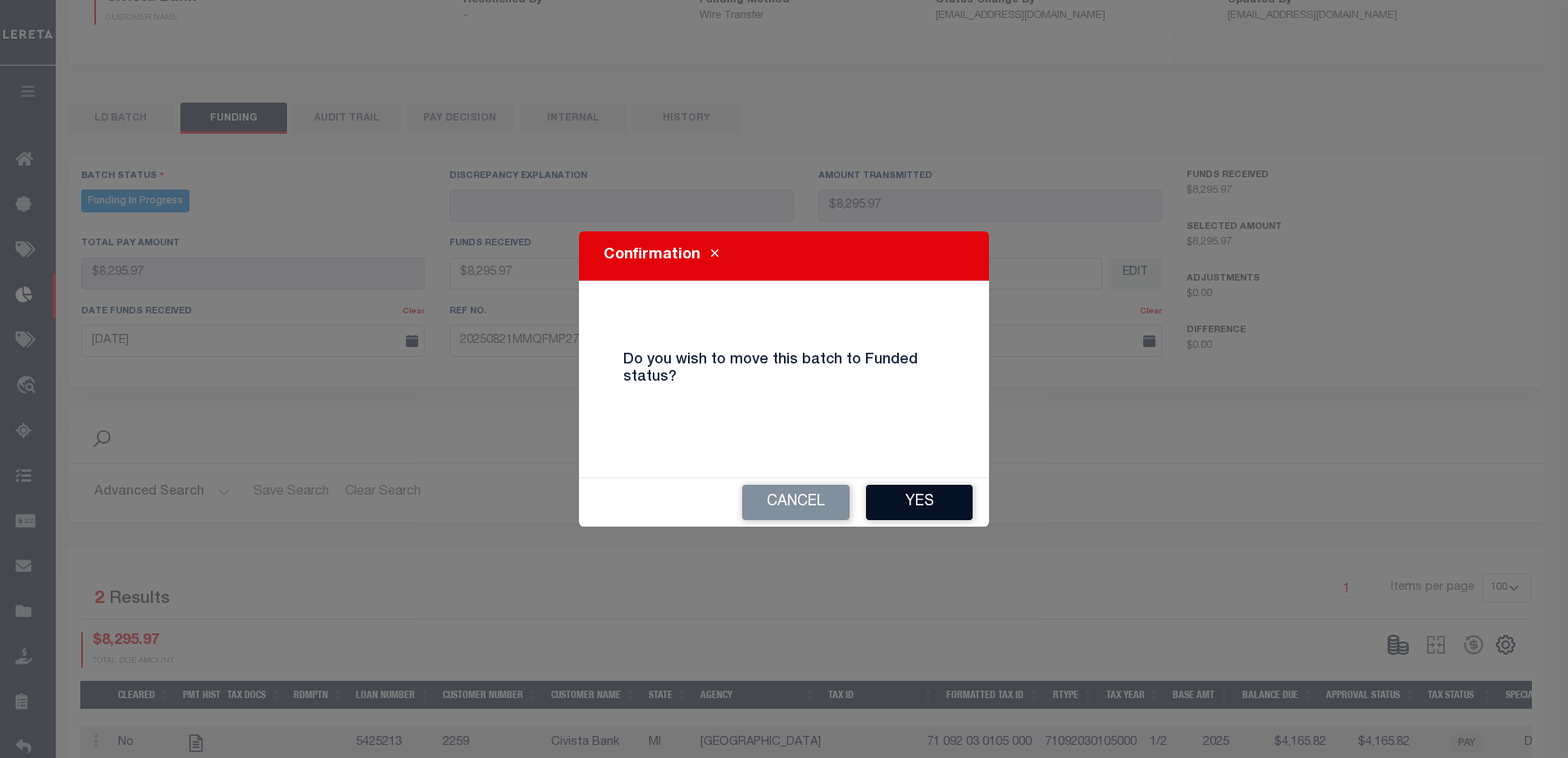
click at [942, 514] on button "Yes" at bounding box center [919, 502] width 106 height 36
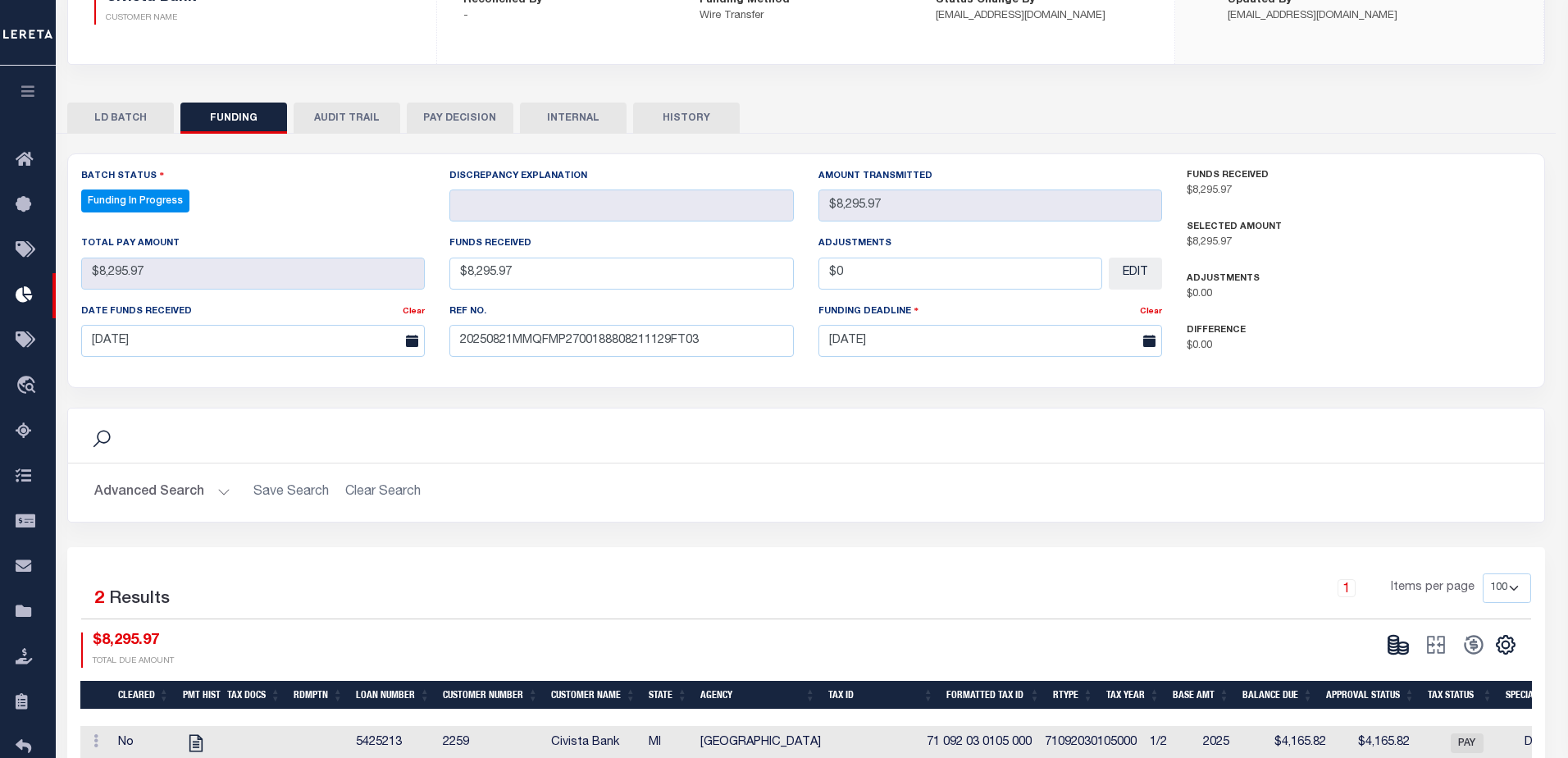
type input "$8,295.97"
type input "$0"
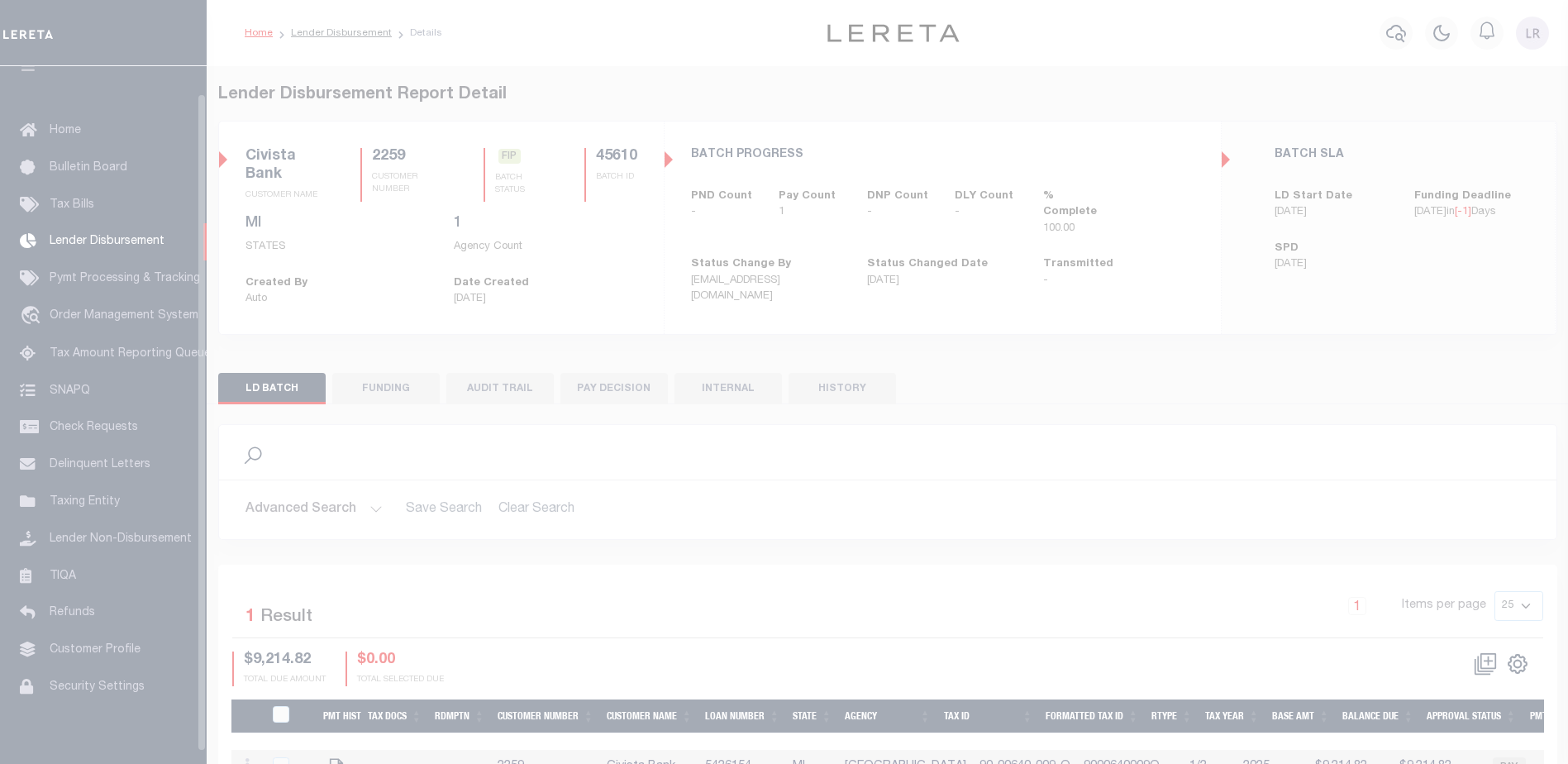
scroll to position [29, 0]
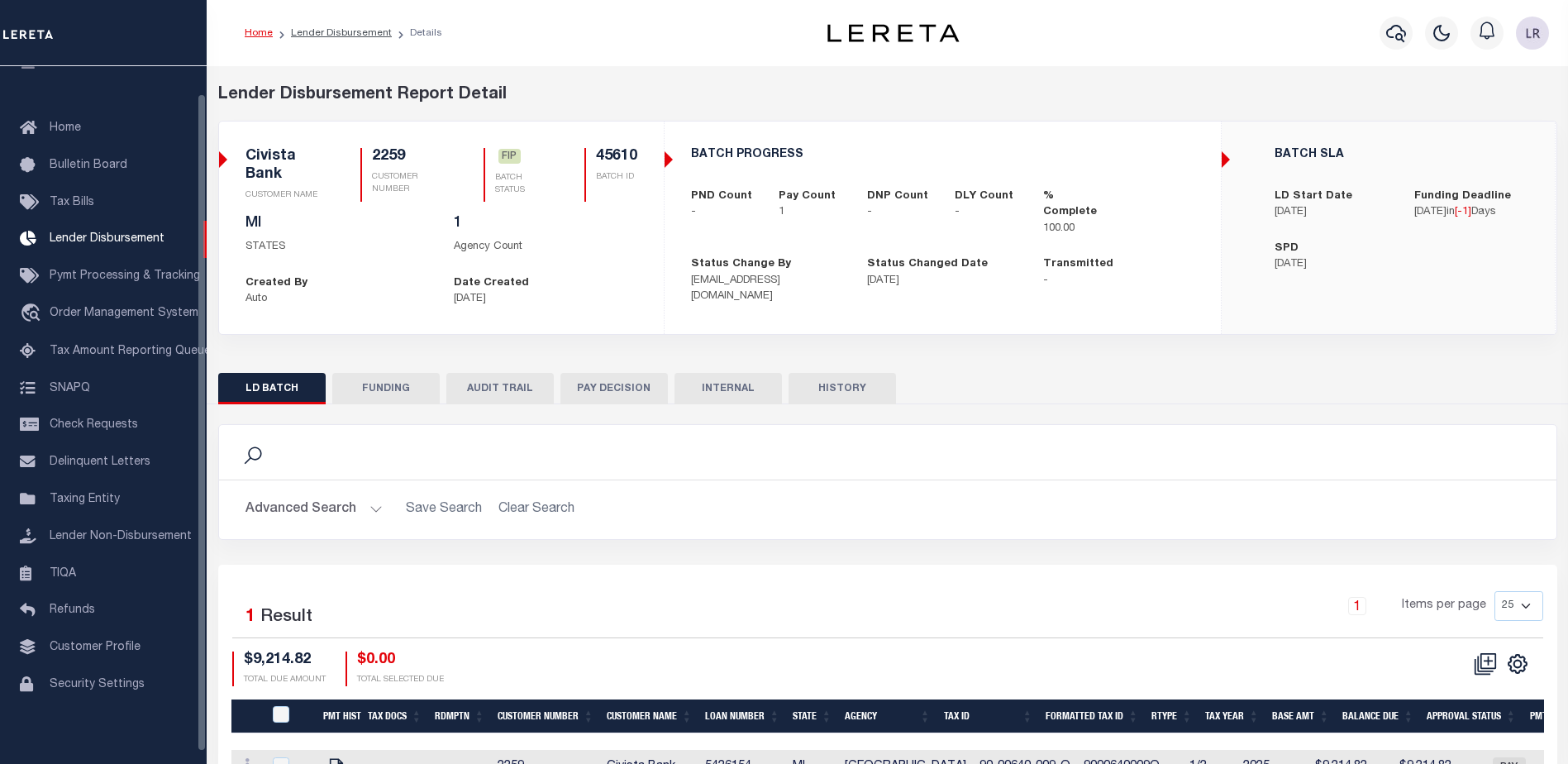
click at [360, 387] on button "FUNDING" at bounding box center [386, 388] width 107 height 31
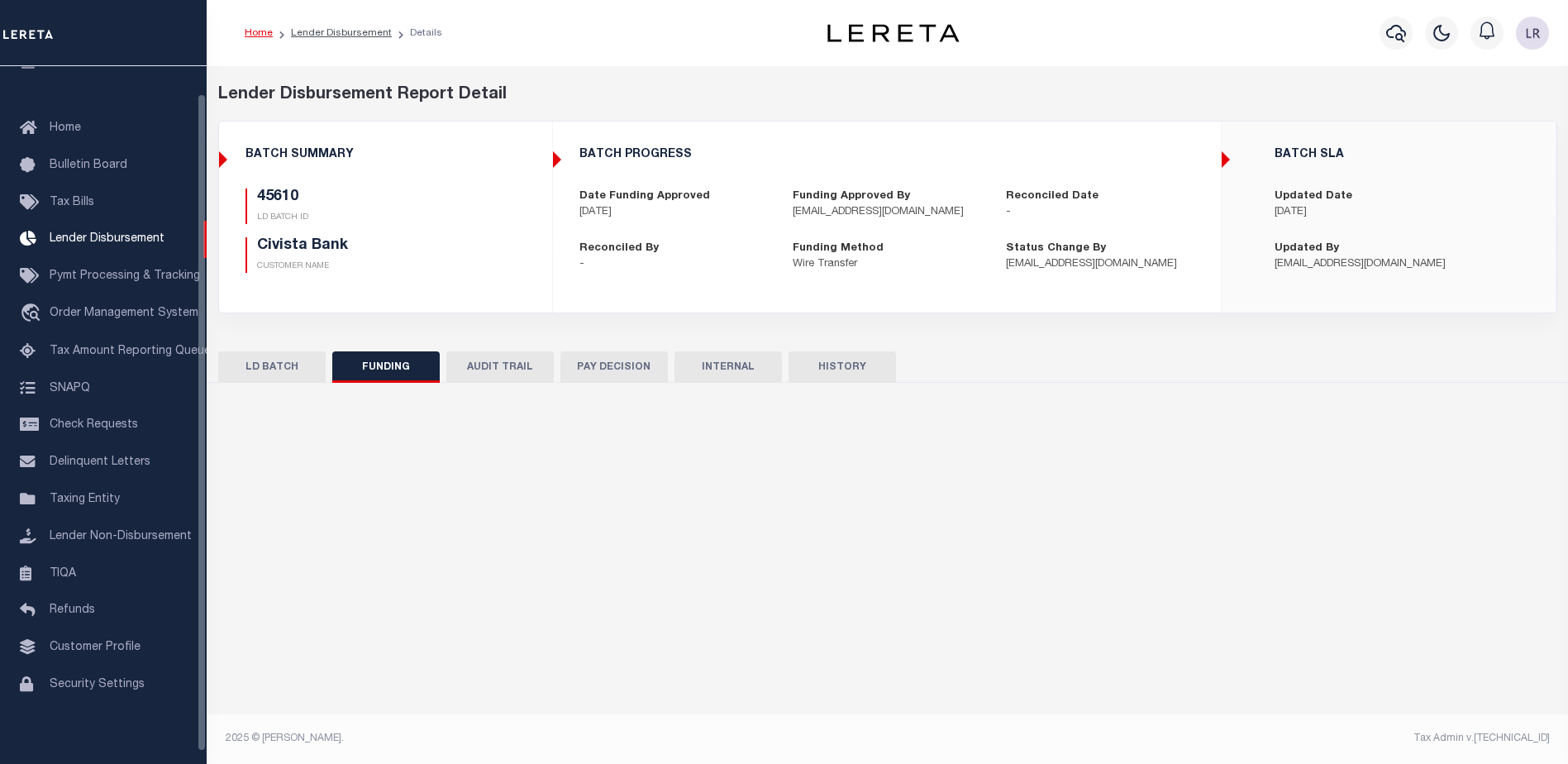
type input "$9,214.82"
type input "$0"
type input "[DATE]"
select select "100"
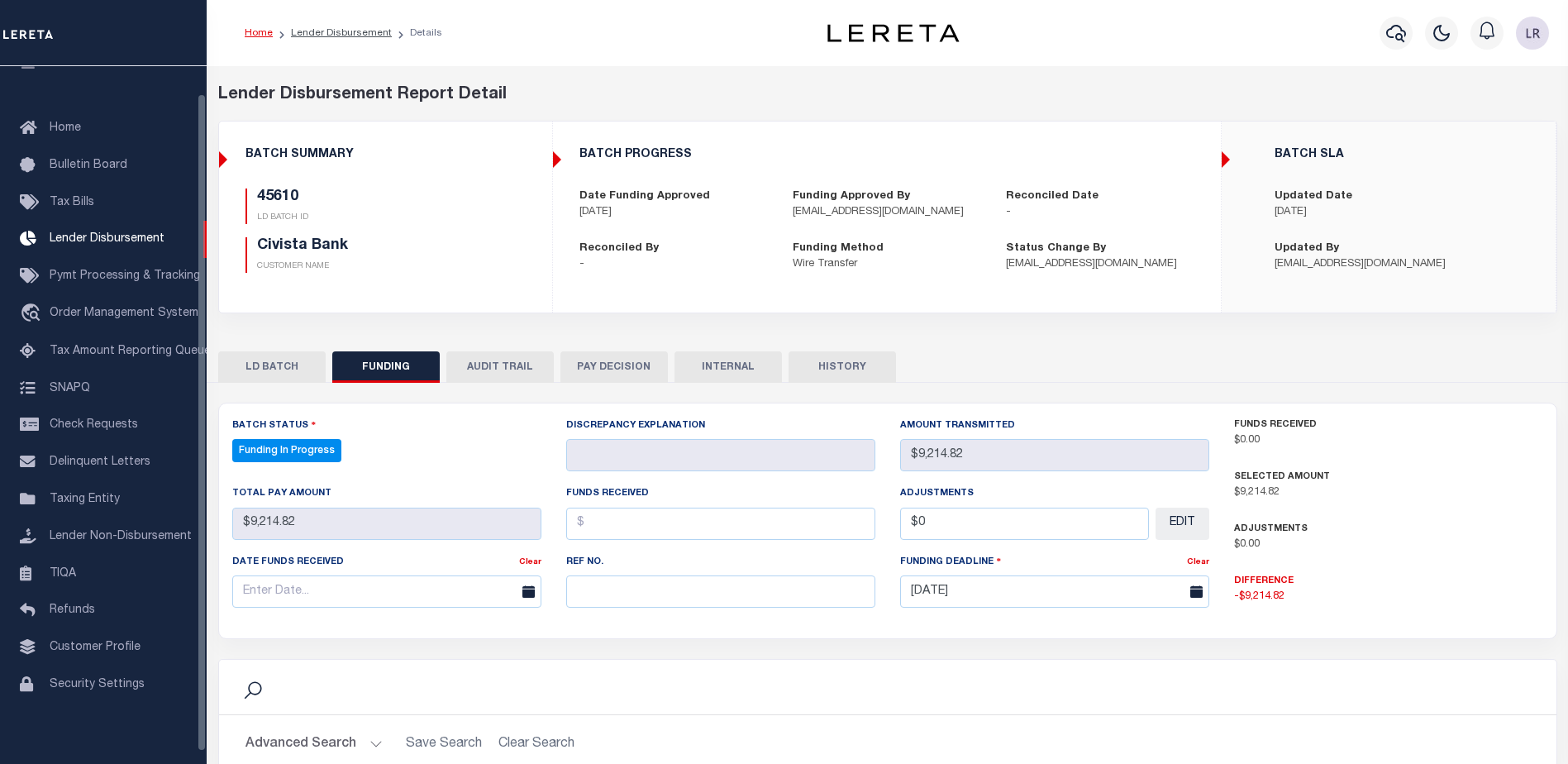
select select "100"
click at [672, 591] on input "text" at bounding box center [721, 591] width 309 height 32
paste input "20250821MMQFMP2700191108211134FT03"
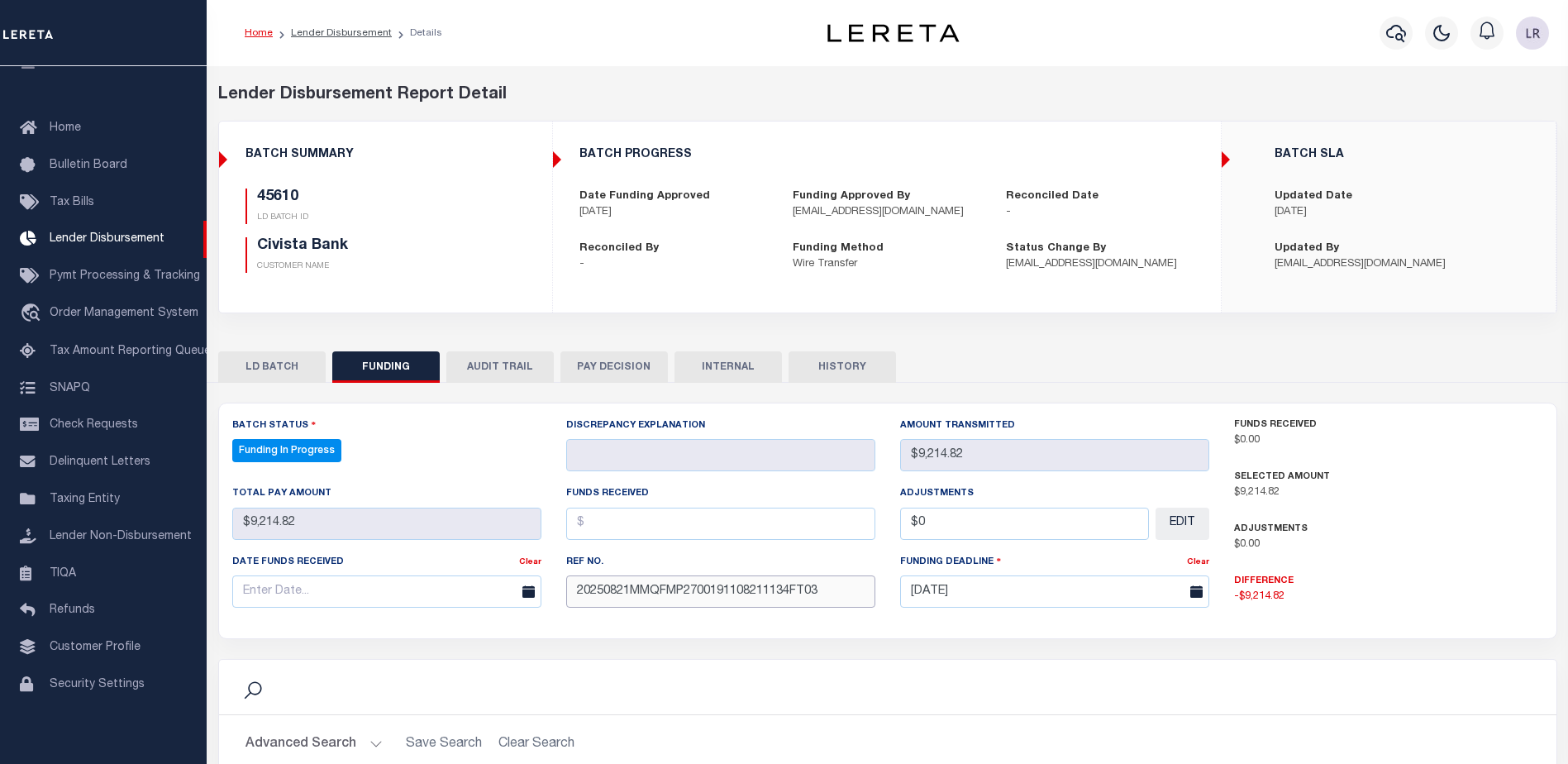
type input "20250821MMQFMP2700191108211134FT03"
click at [626, 518] on input "text" at bounding box center [721, 523] width 309 height 32
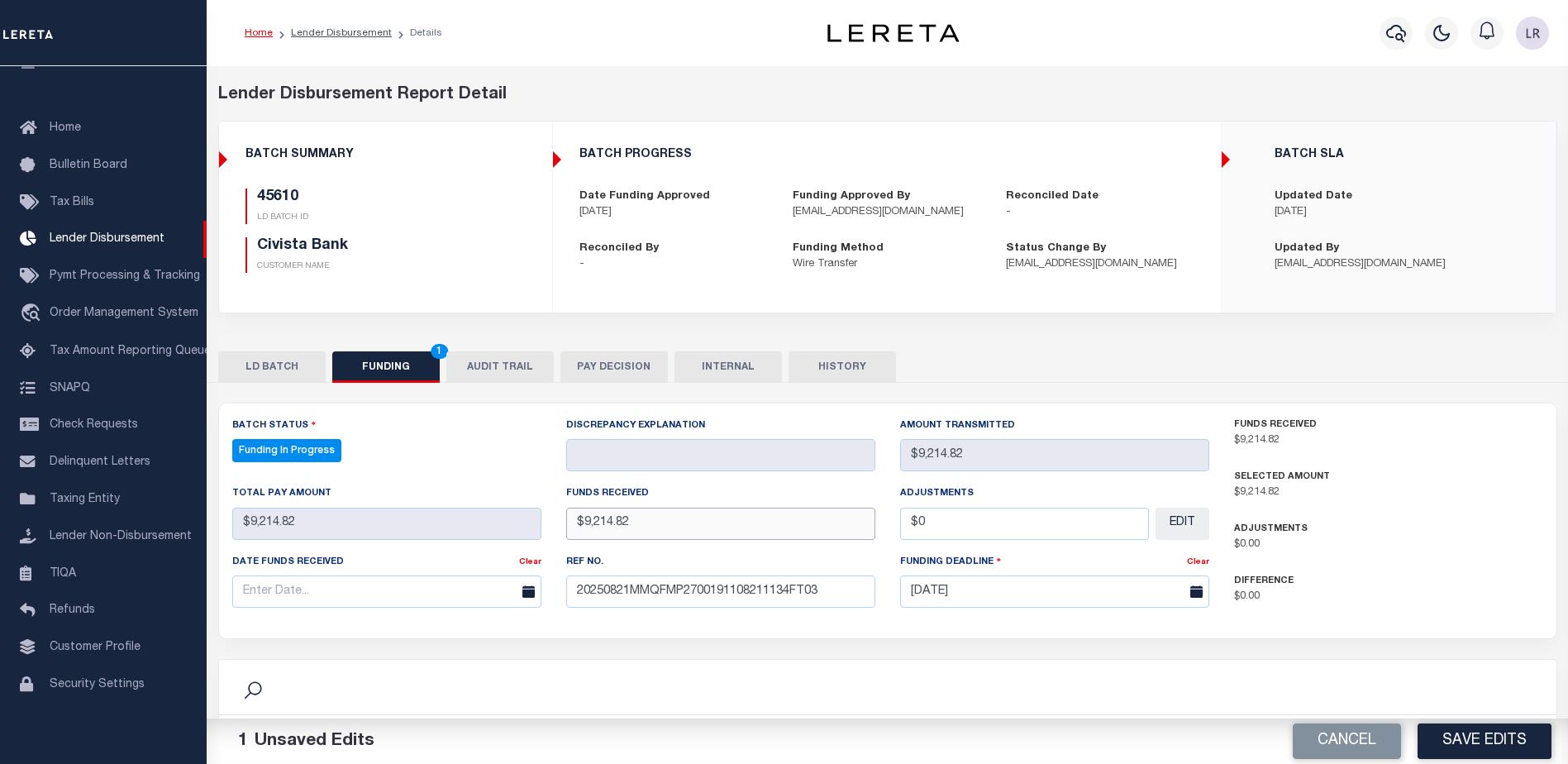
type input "$9,214.82"
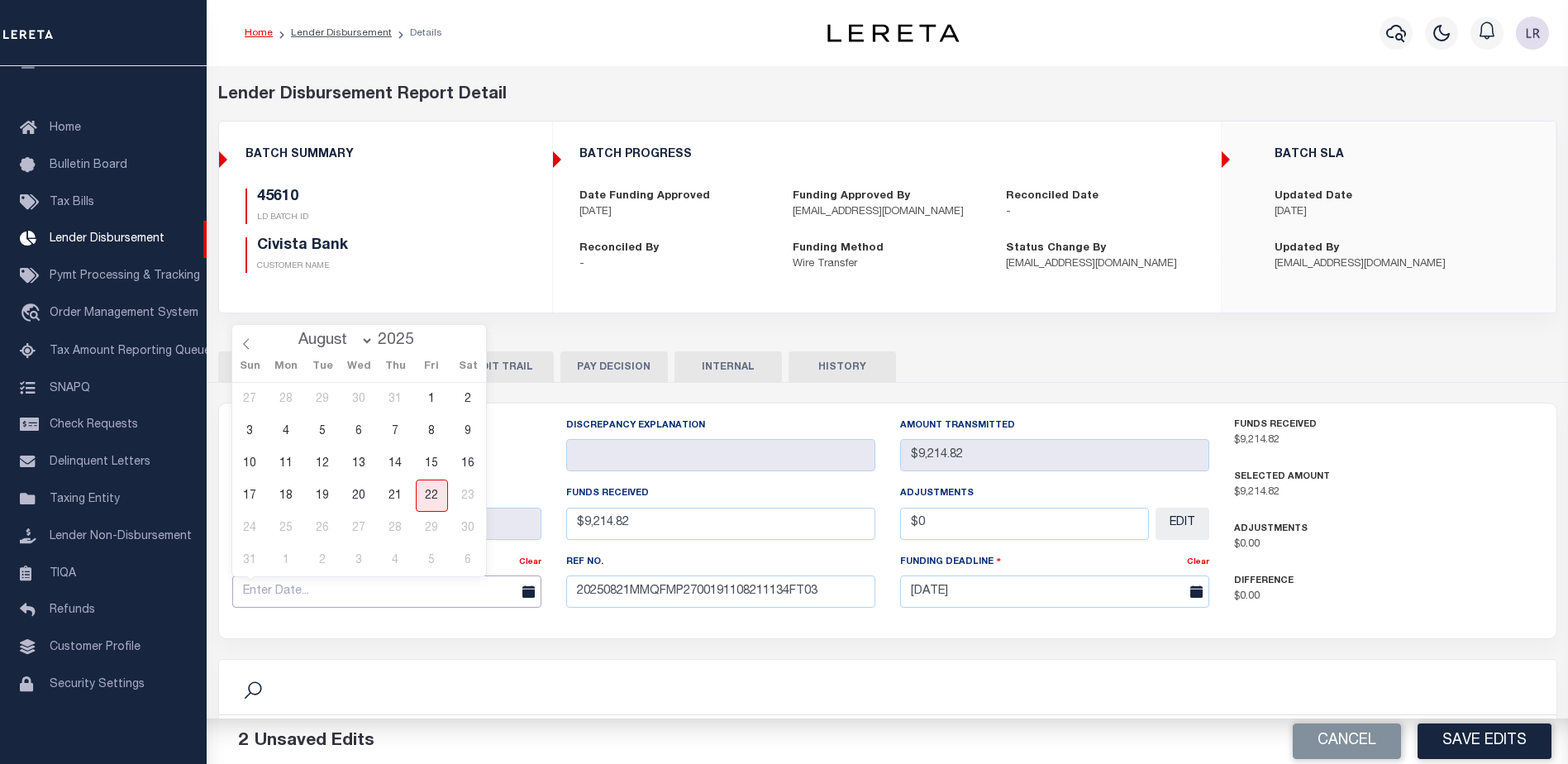
click at [471, 598] on input "text" at bounding box center [387, 591] width 309 height 32
click at [395, 502] on span "21" at bounding box center [395, 496] width 32 height 32
type input "[DATE]"
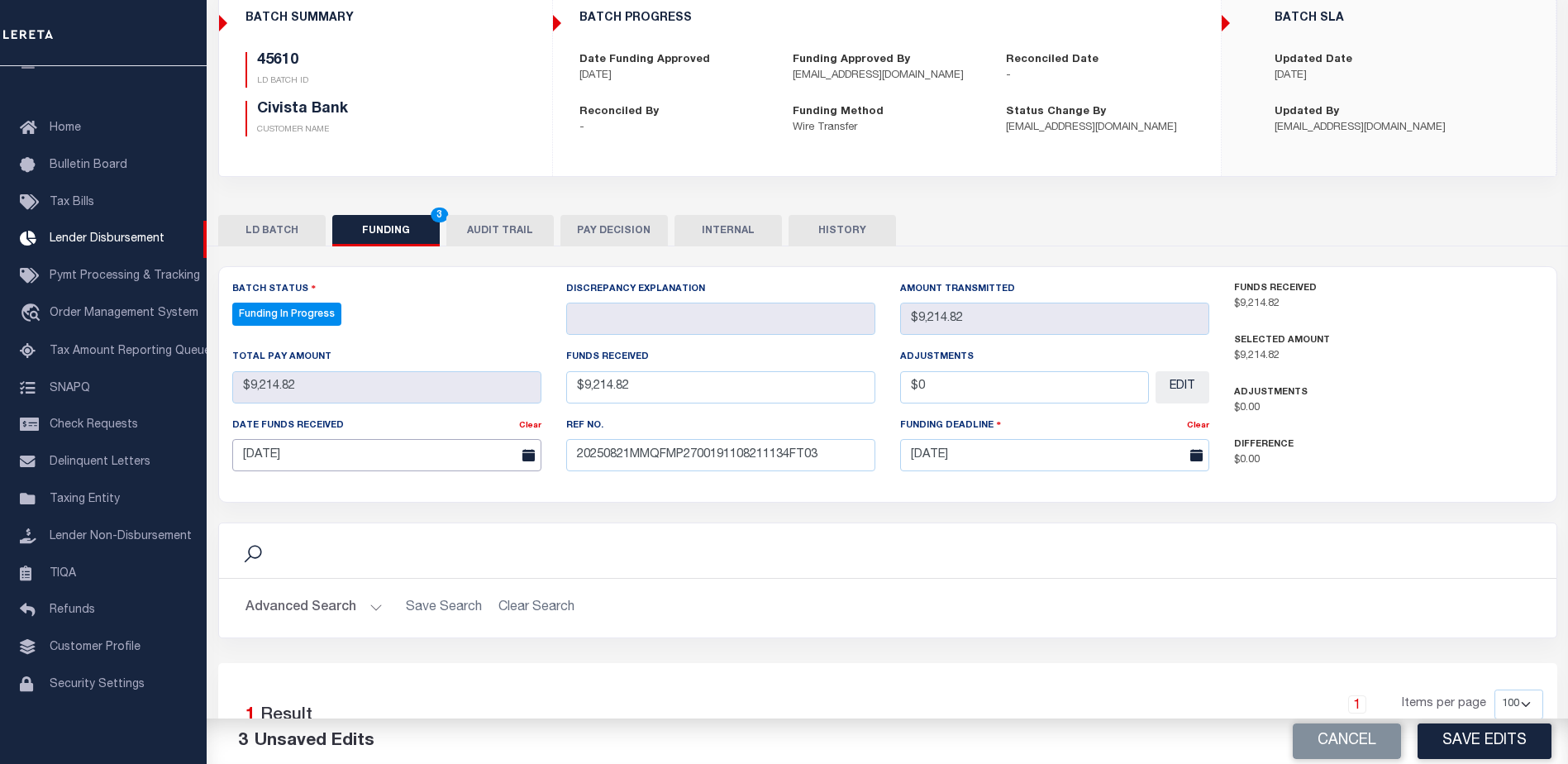
scroll to position [326, 0]
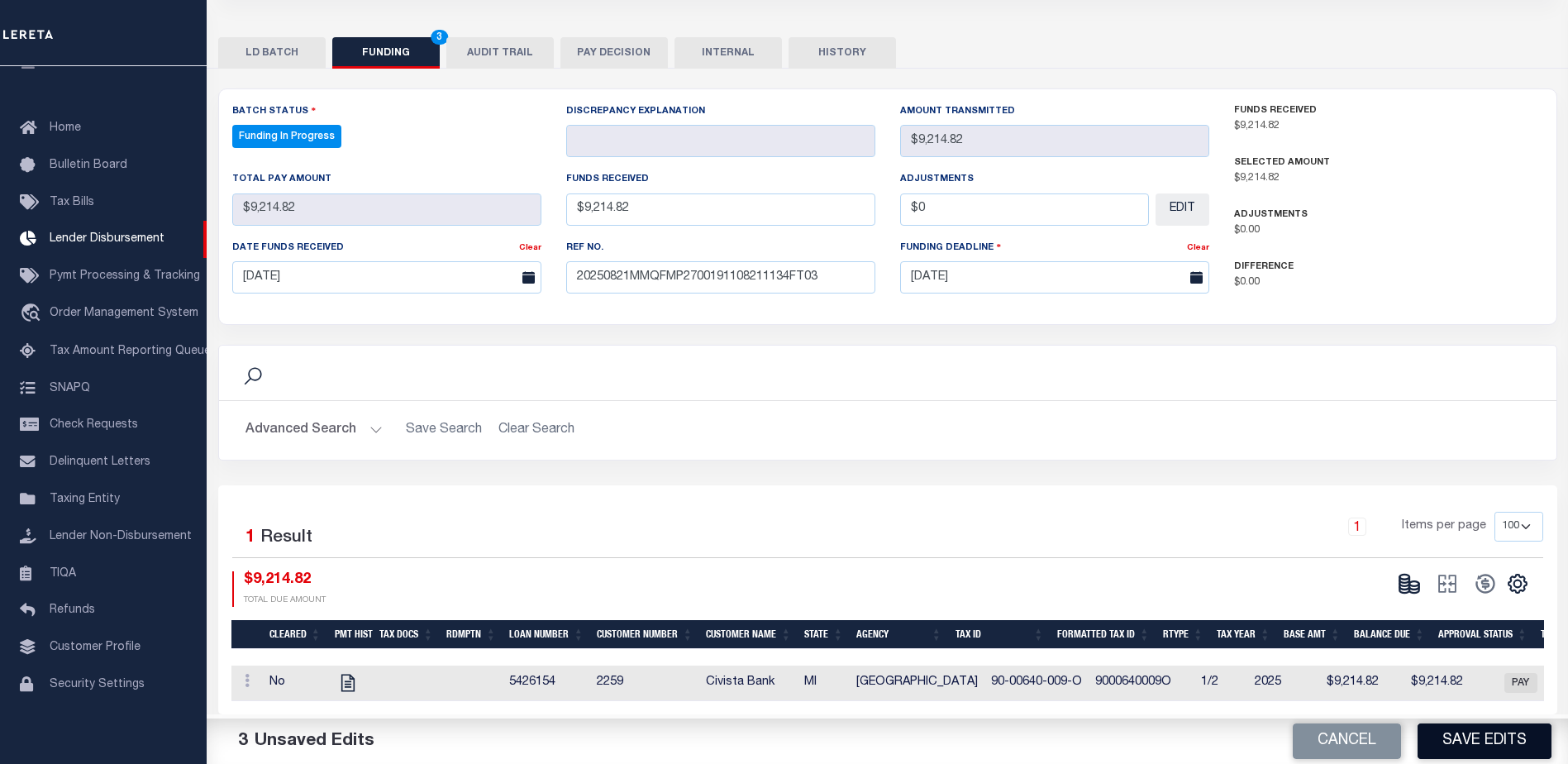
click at [1484, 735] on button "Save Edits" at bounding box center [1485, 742] width 134 height 36
type input "$9,214.82"
type input "$0"
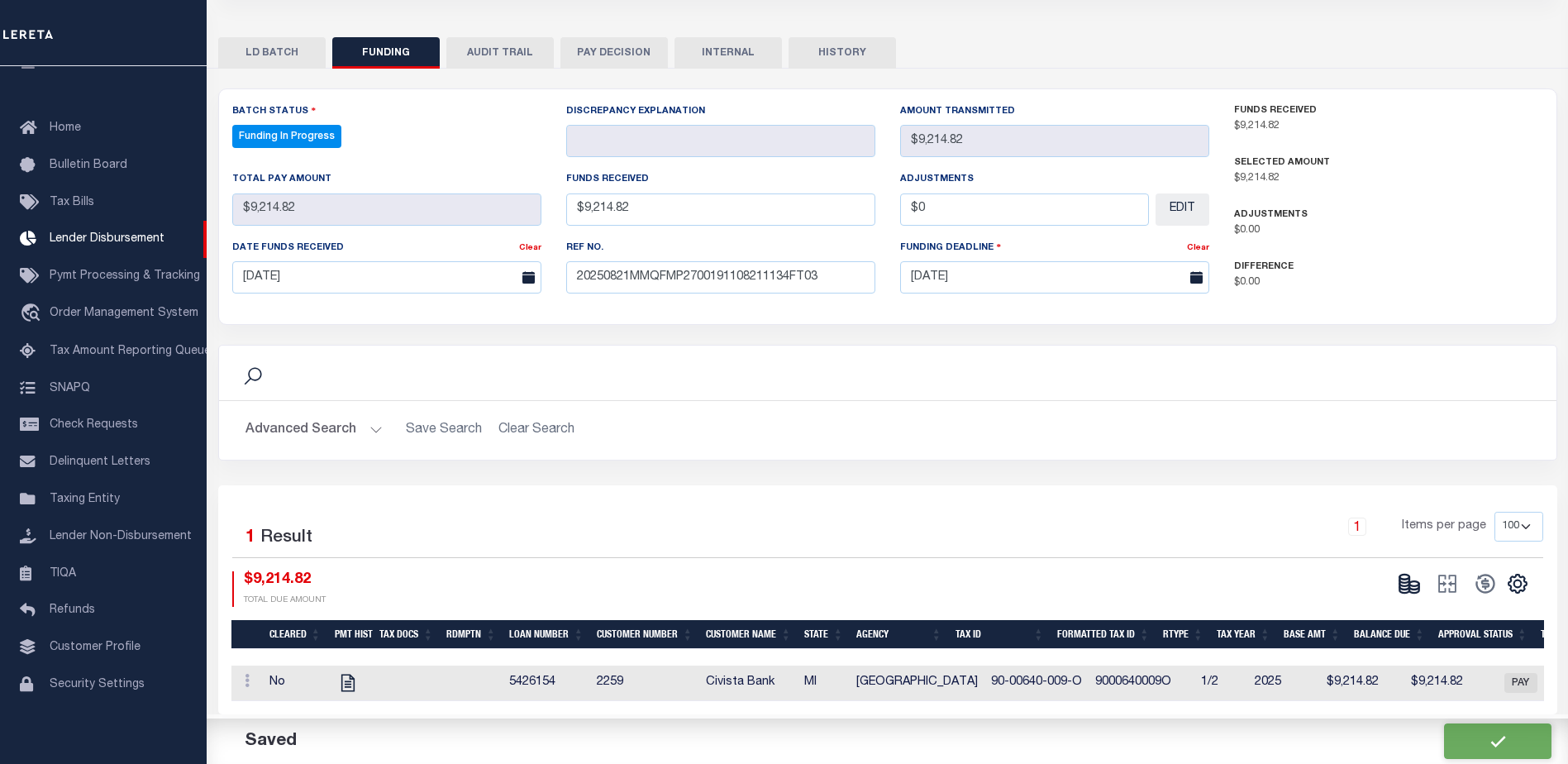
select select "100"
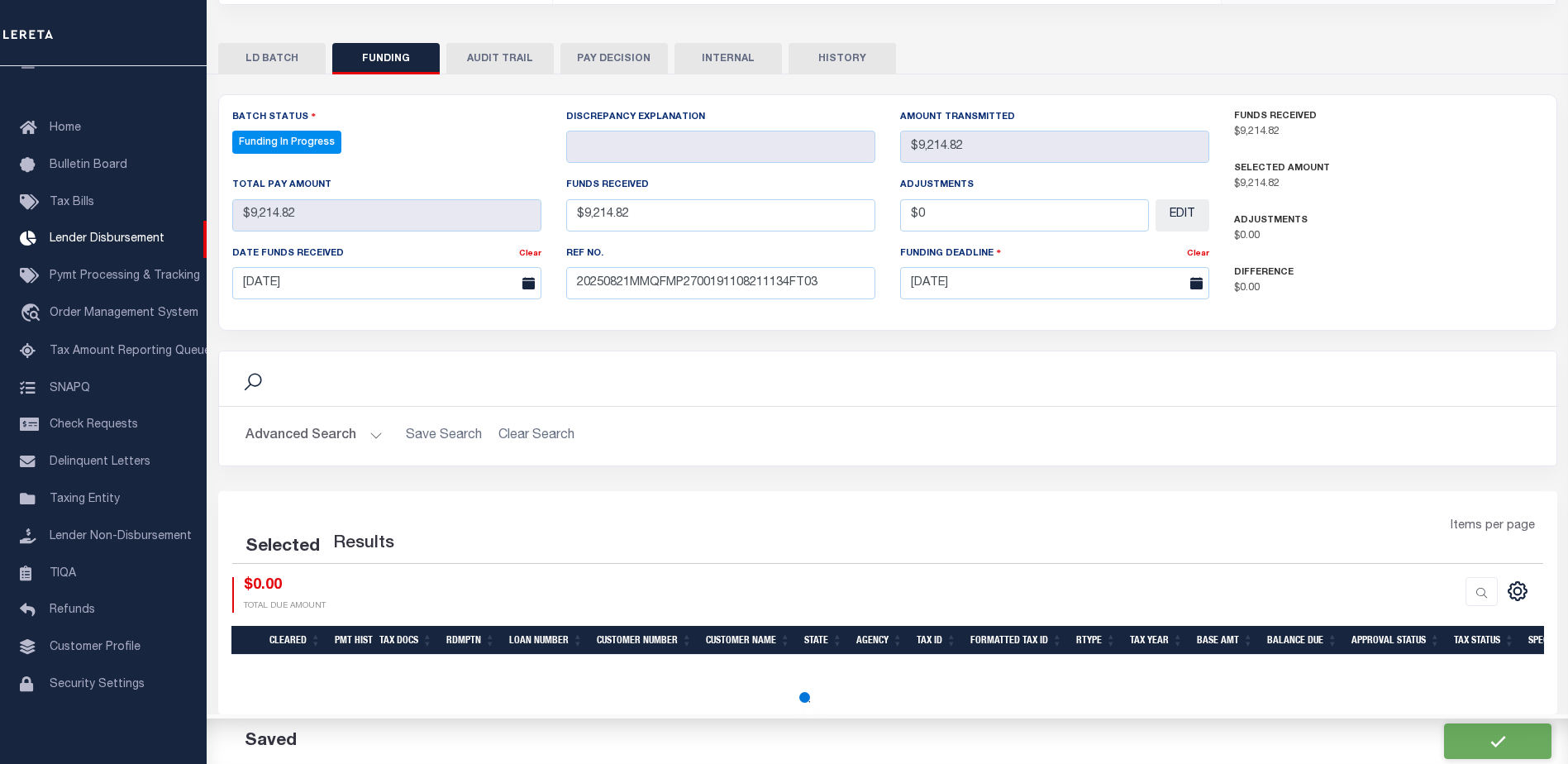
select select "100"
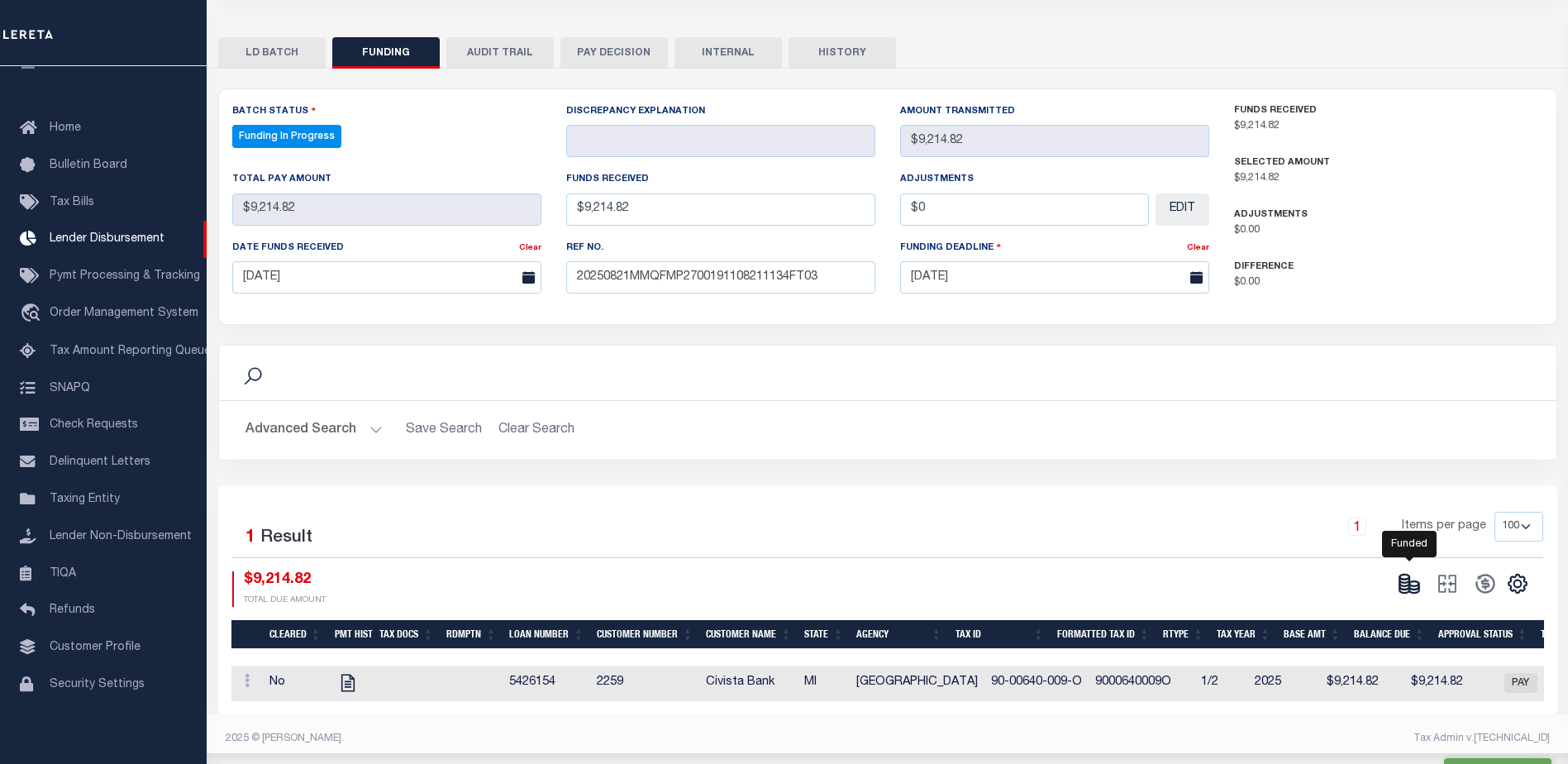
click at [1414, 581] on ellipse at bounding box center [1414, 584] width 10 height 5
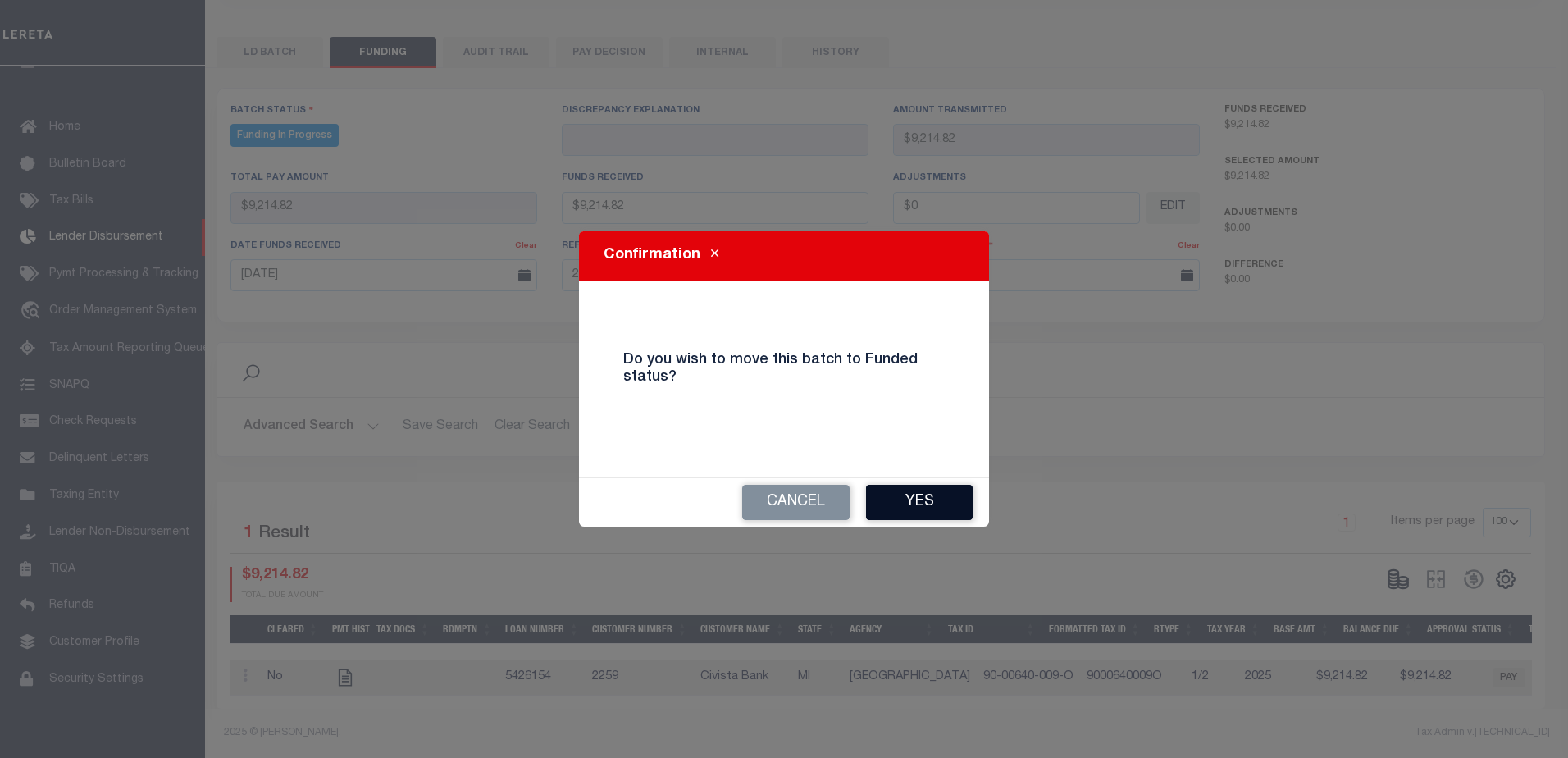
click at [963, 504] on button "Yes" at bounding box center [919, 502] width 106 height 36
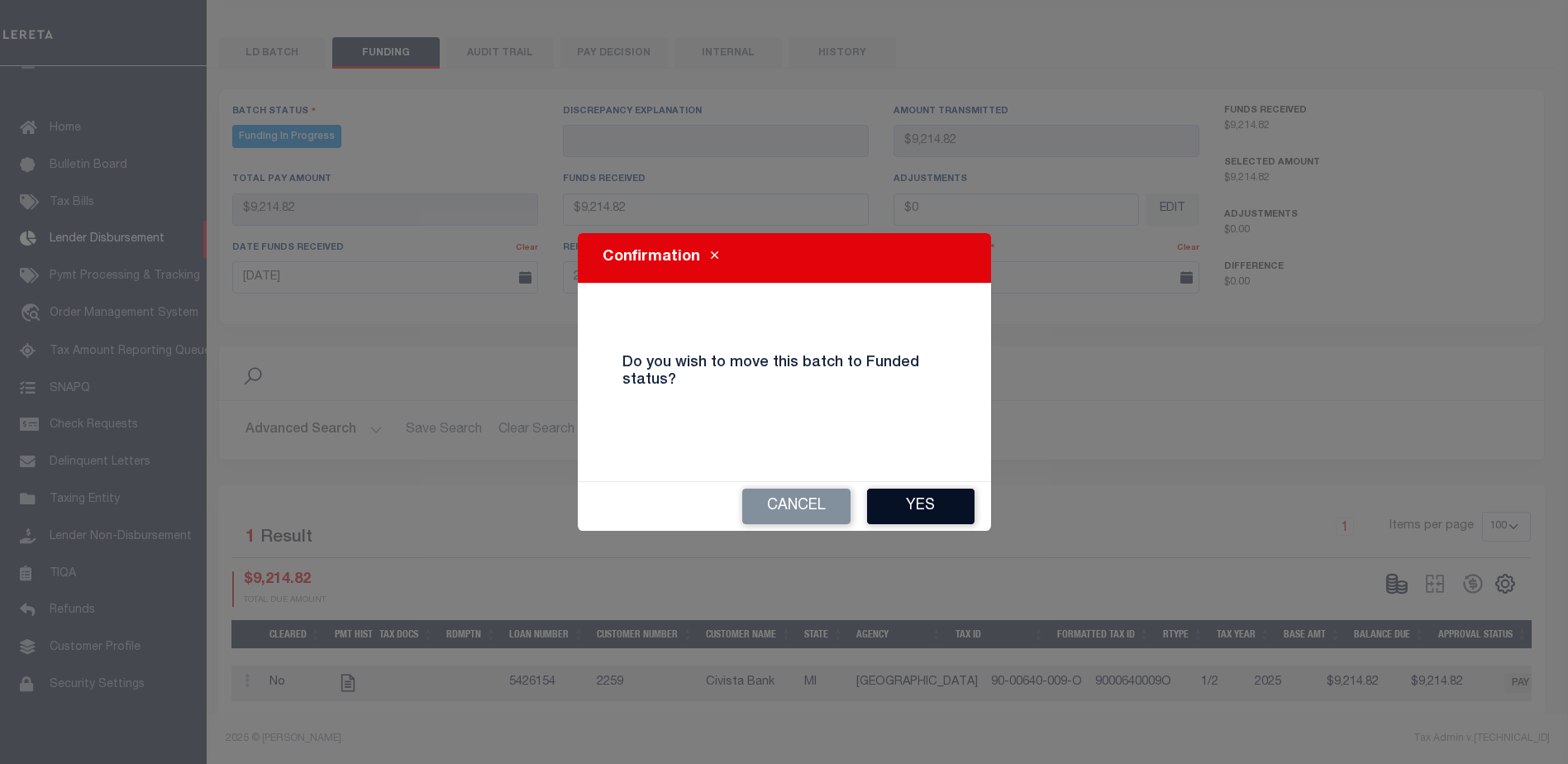
type input "$9,214.82"
type input "$0"
select select "100"
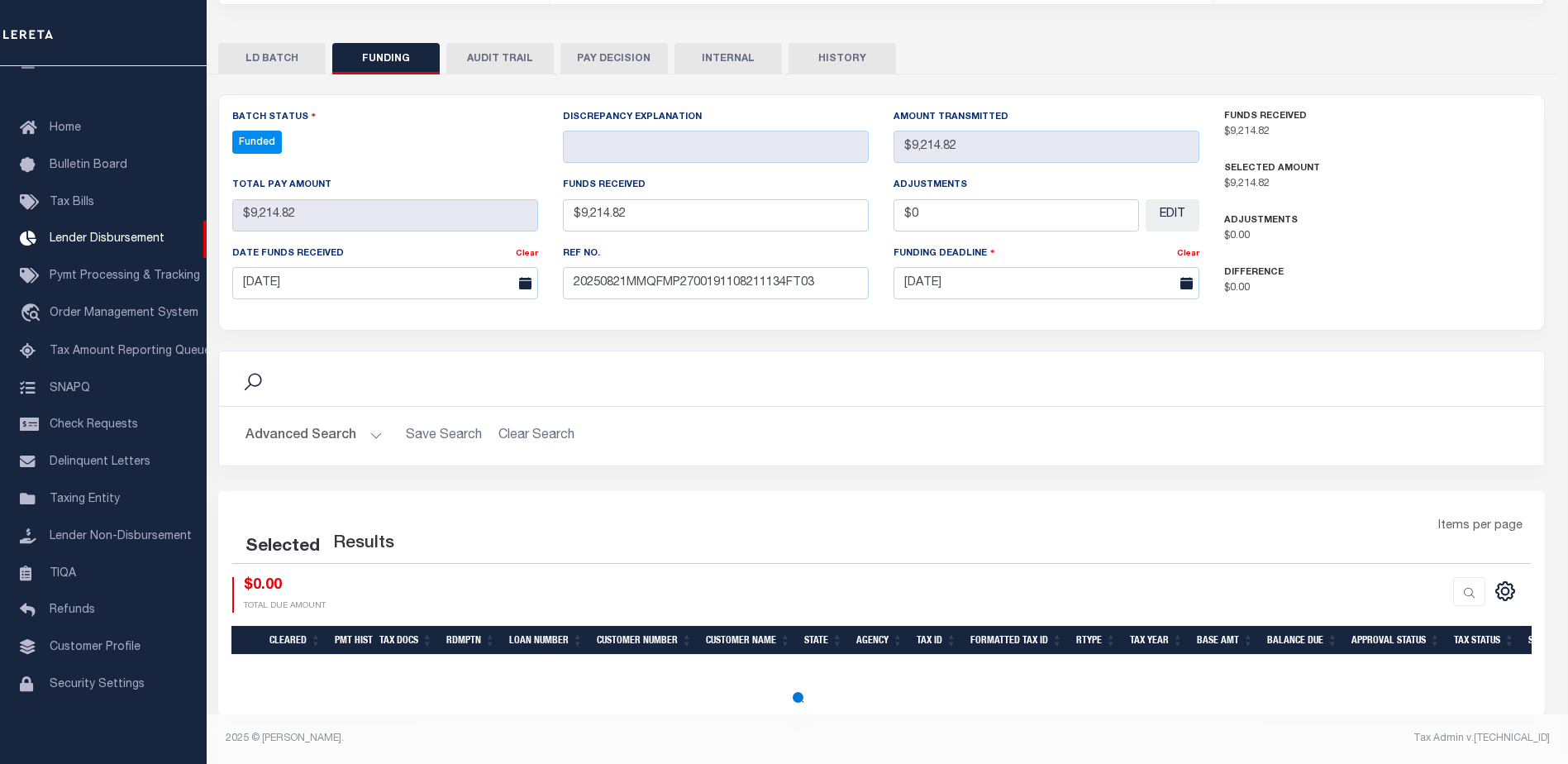
select select "100"
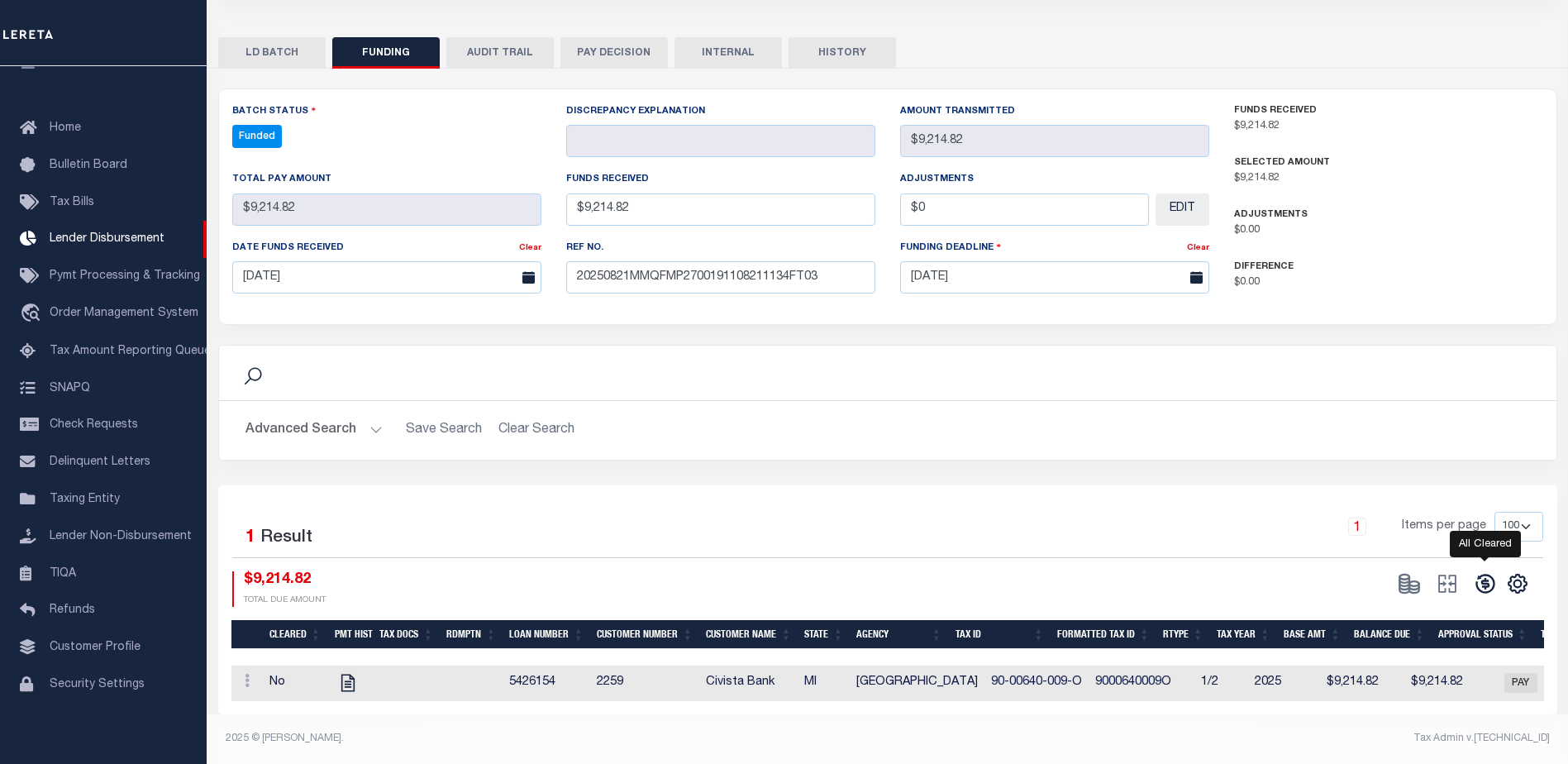
click at [1482, 574] on icon at bounding box center [1485, 583] width 19 height 19
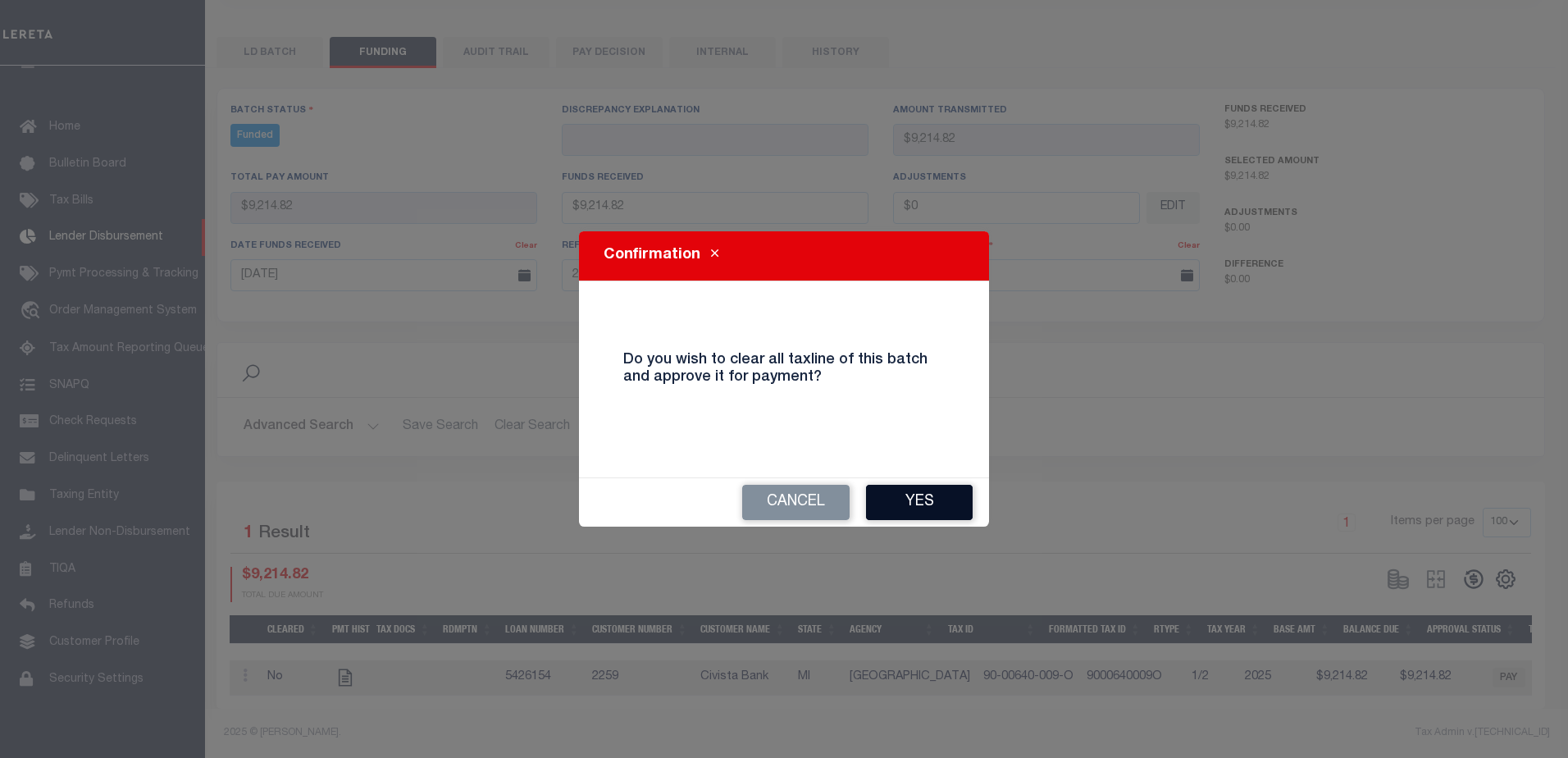
click at [953, 502] on button "Yes" at bounding box center [919, 502] width 106 height 36
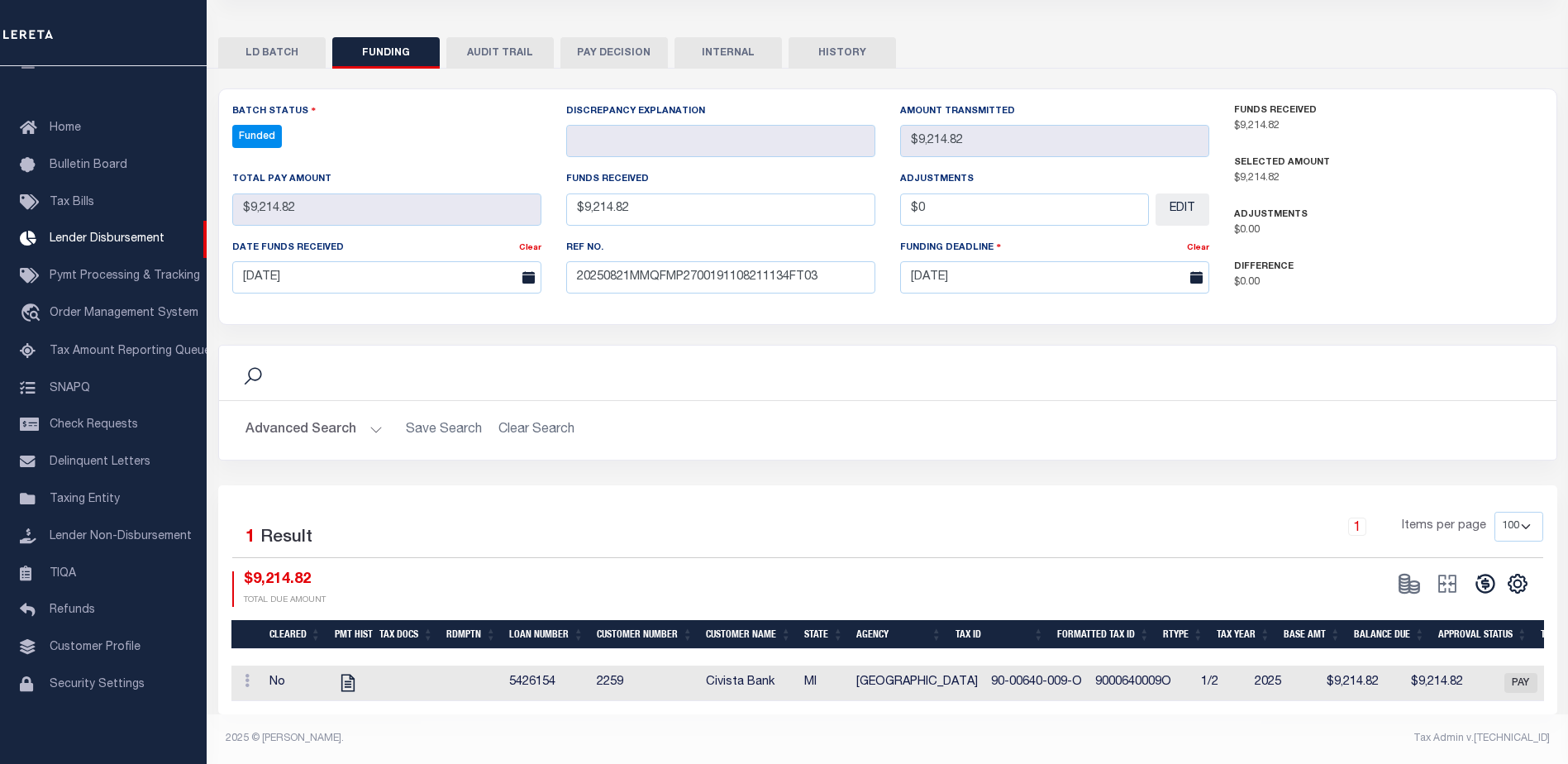
type input "$9,214.82"
type input "$0"
select select "100"
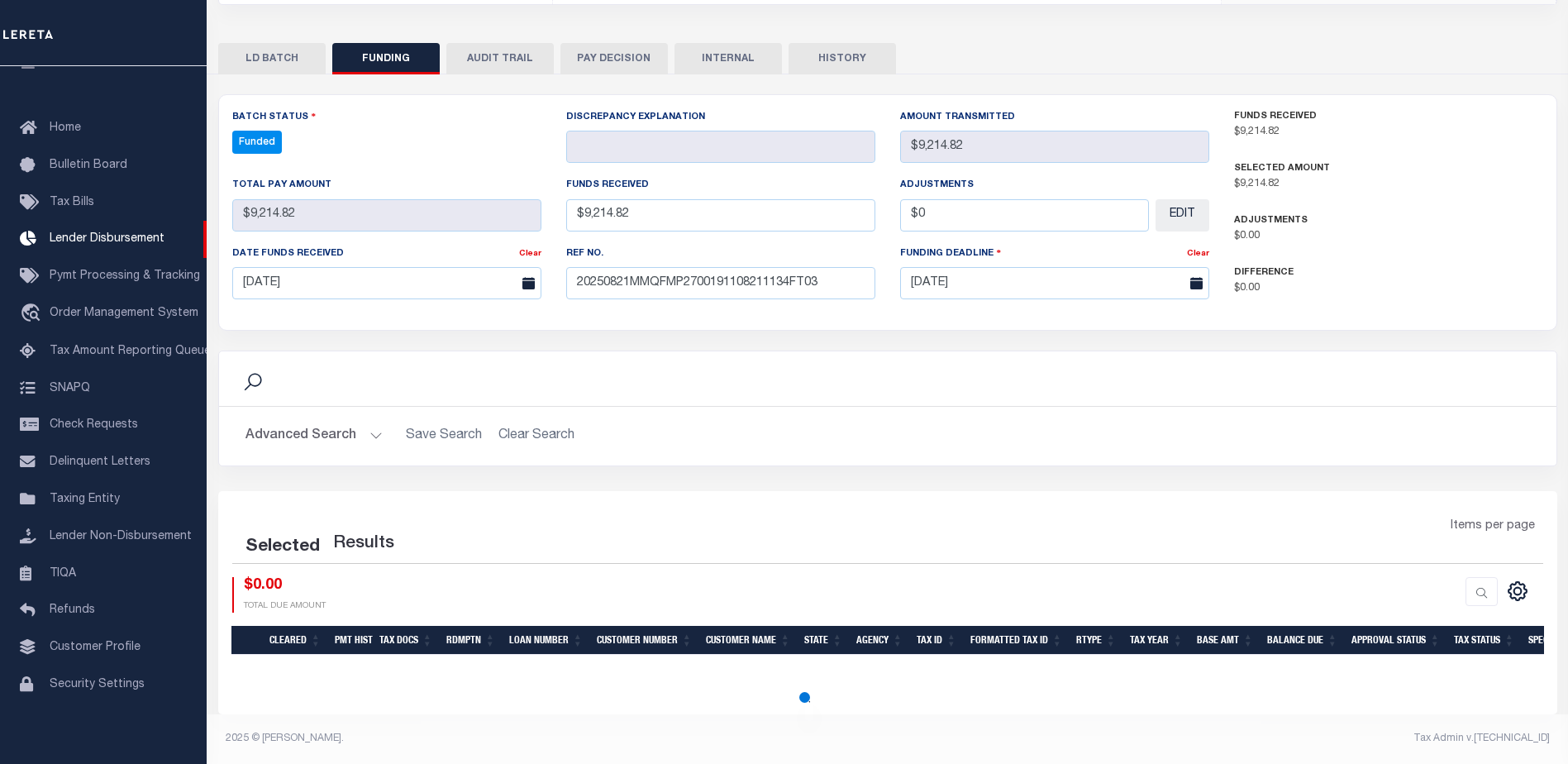
select select "100"
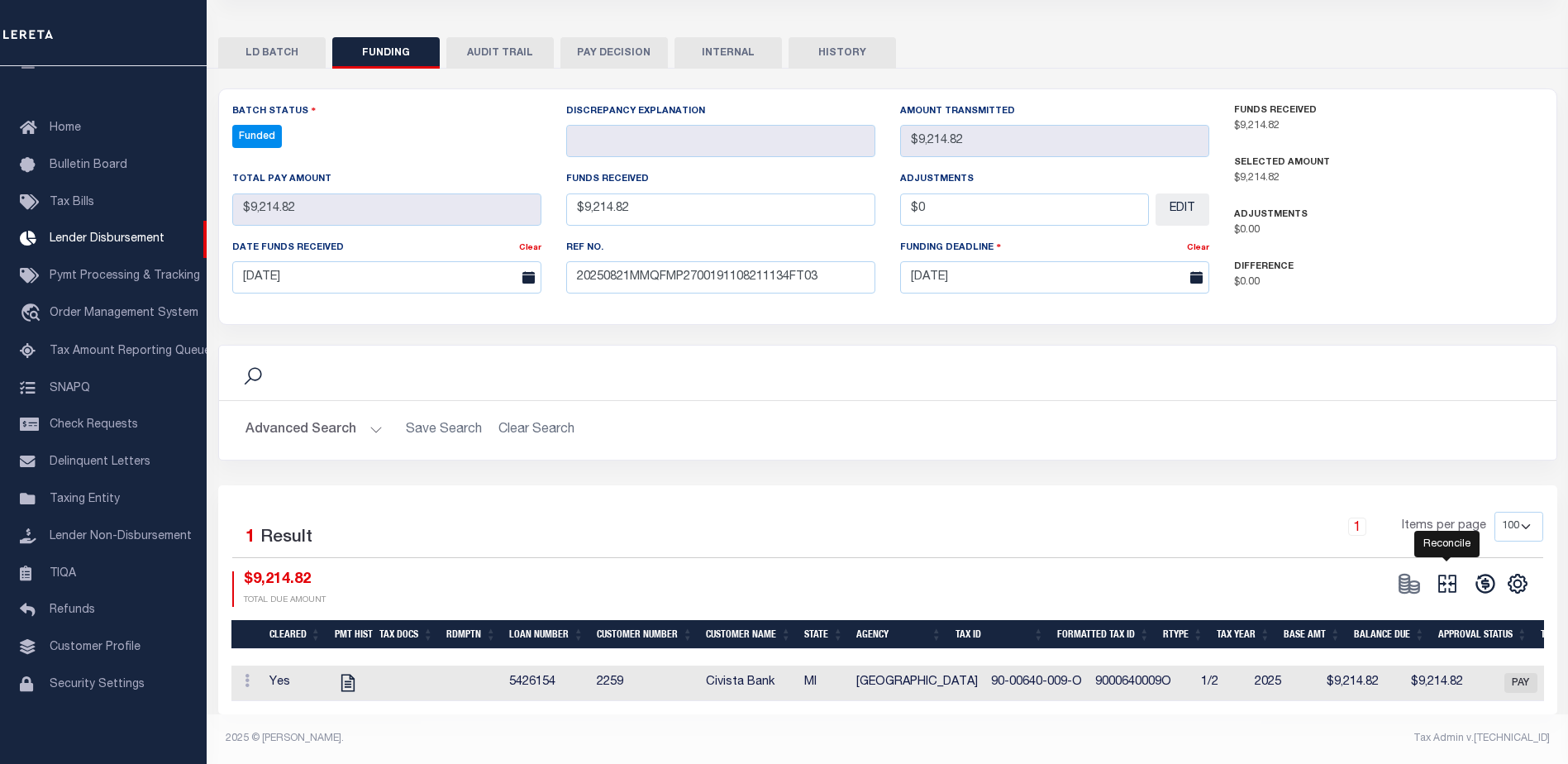
click at [1447, 573] on icon at bounding box center [1447, 584] width 23 height 23
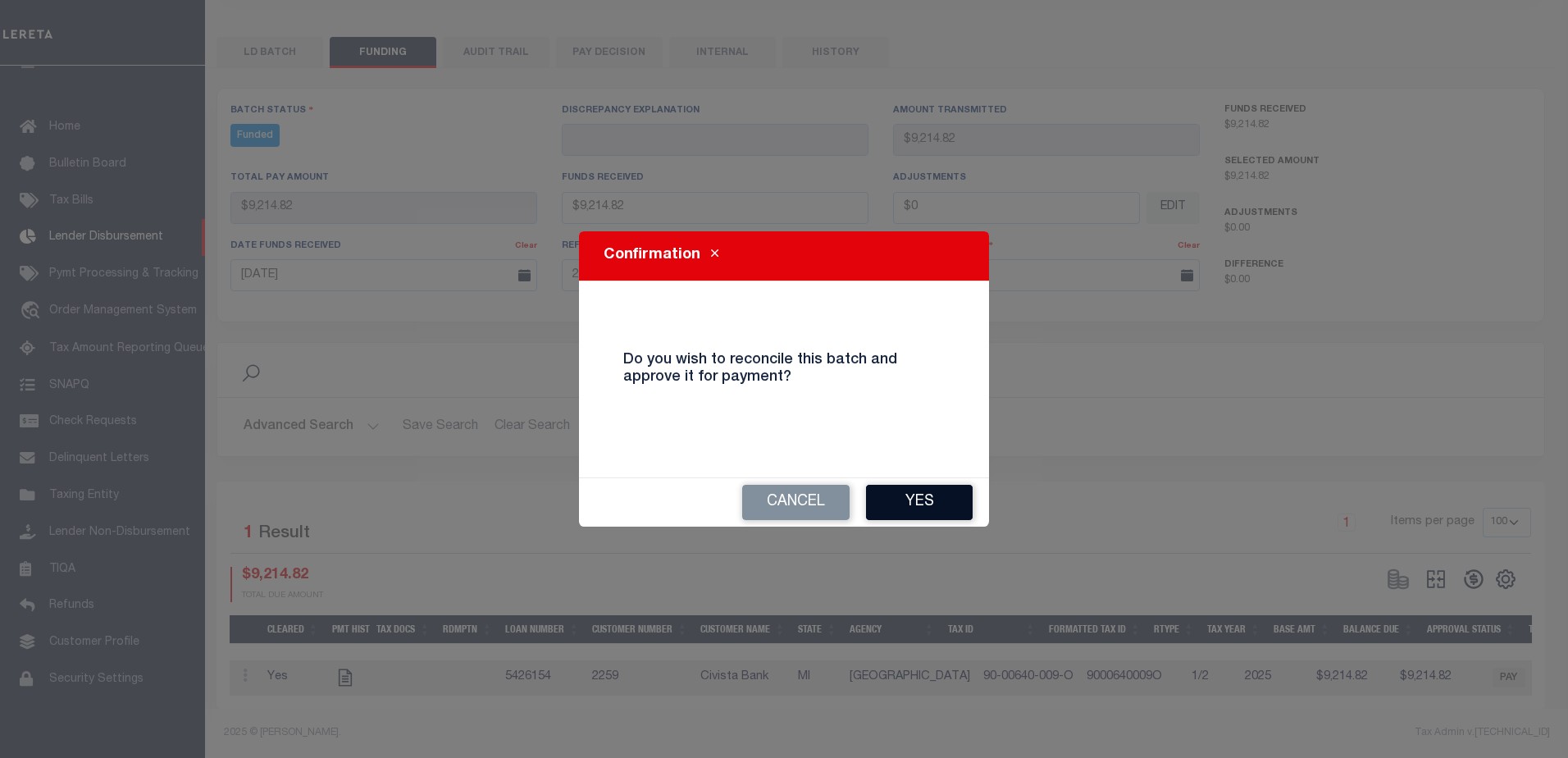
click at [918, 500] on button "Yes" at bounding box center [919, 502] width 106 height 36
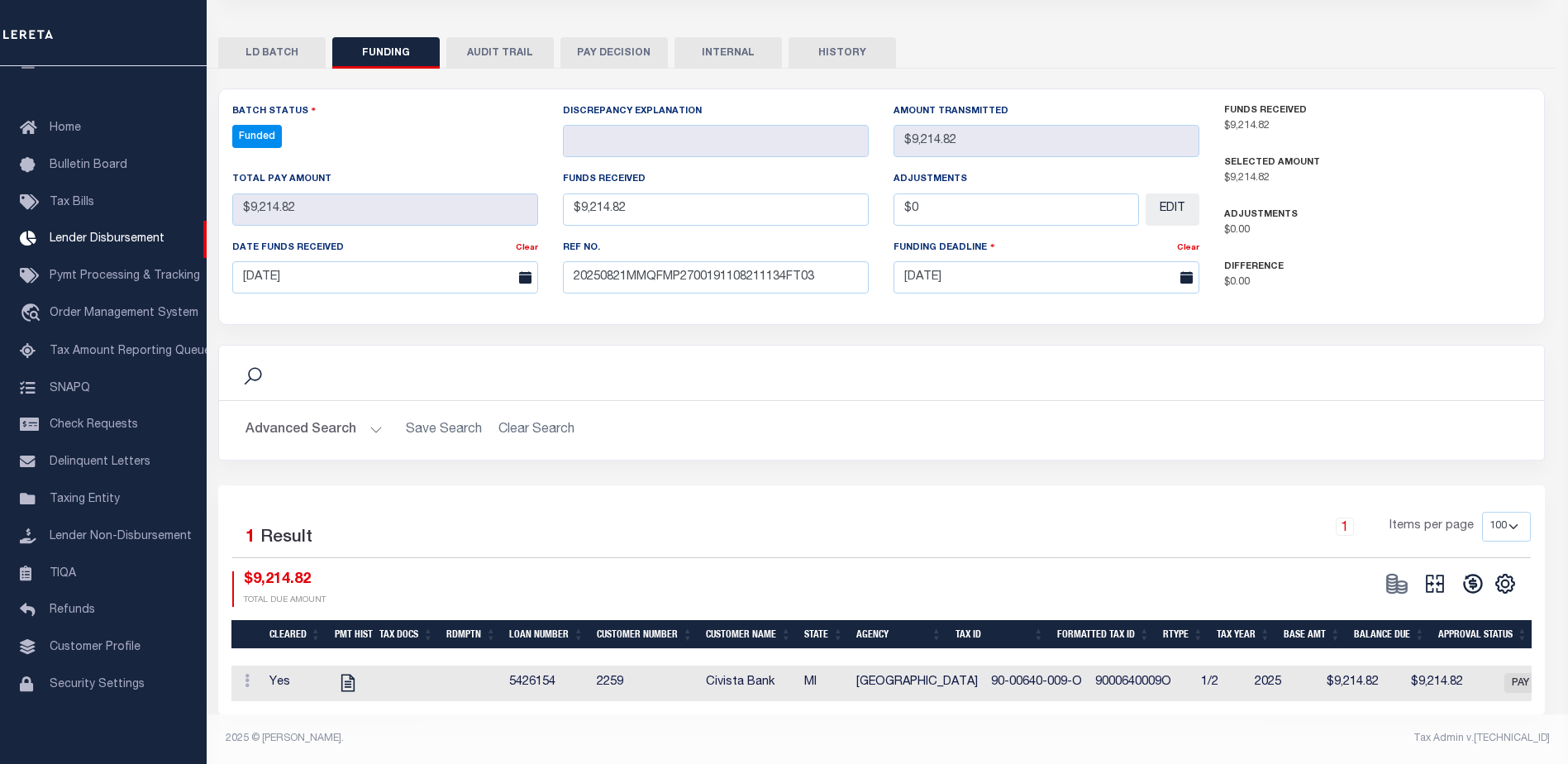
type input "$9,214.82"
type input "$0"
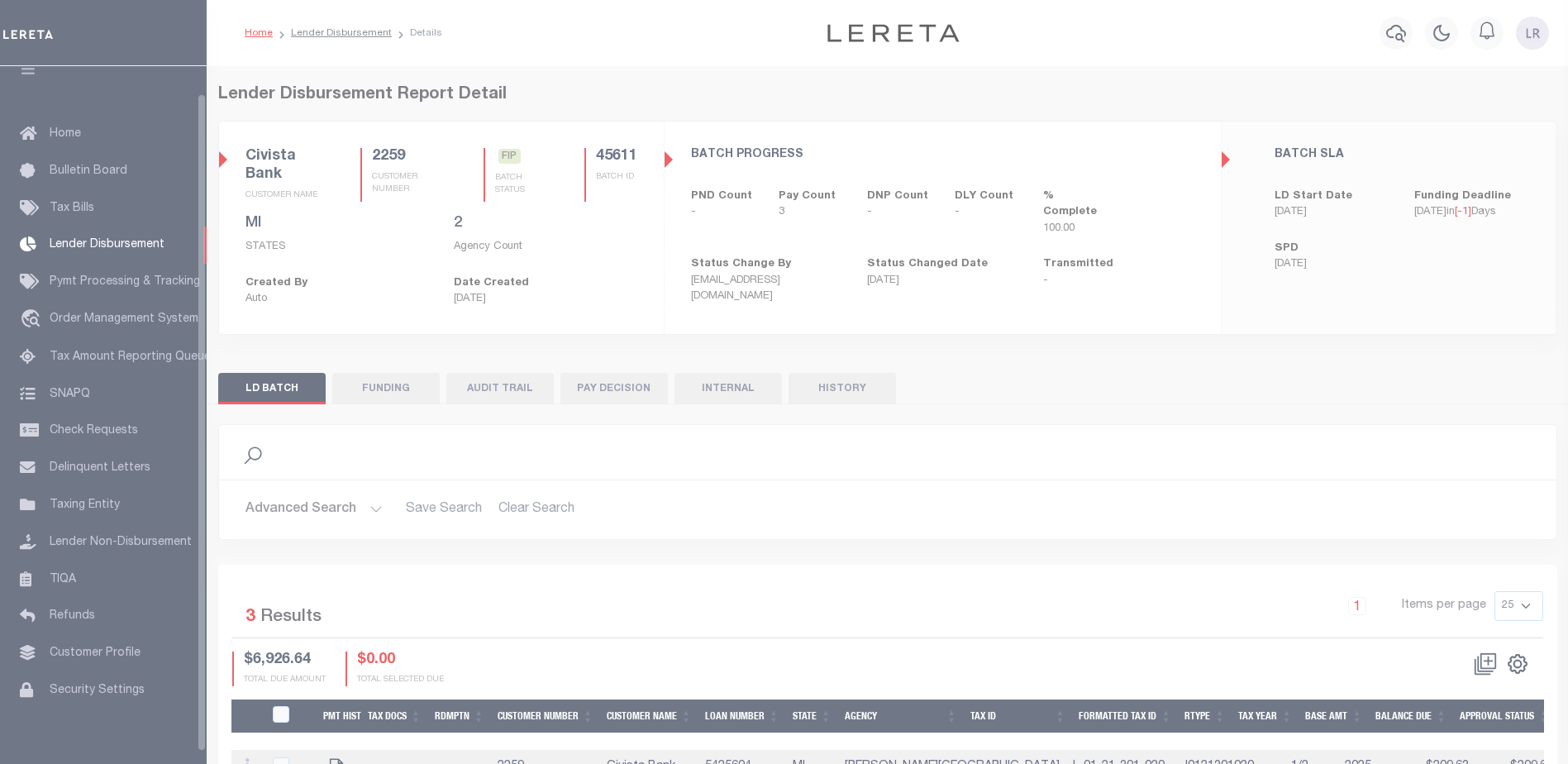
scroll to position [29, 0]
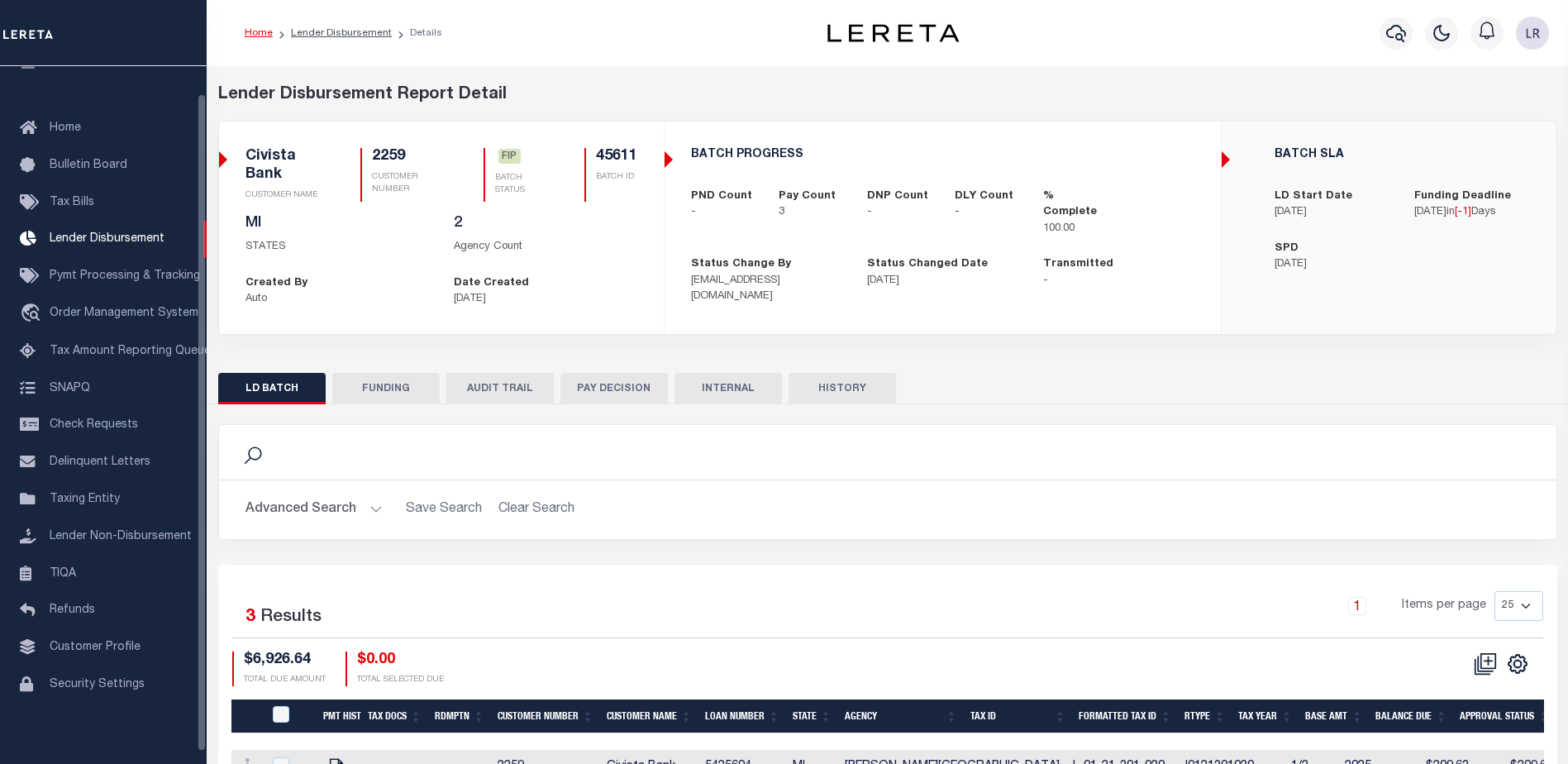
drag, startPoint x: 373, startPoint y: 385, endPoint x: 378, endPoint y: 354, distance: 31.4
click at [374, 386] on button "FUNDING" at bounding box center [386, 388] width 107 height 31
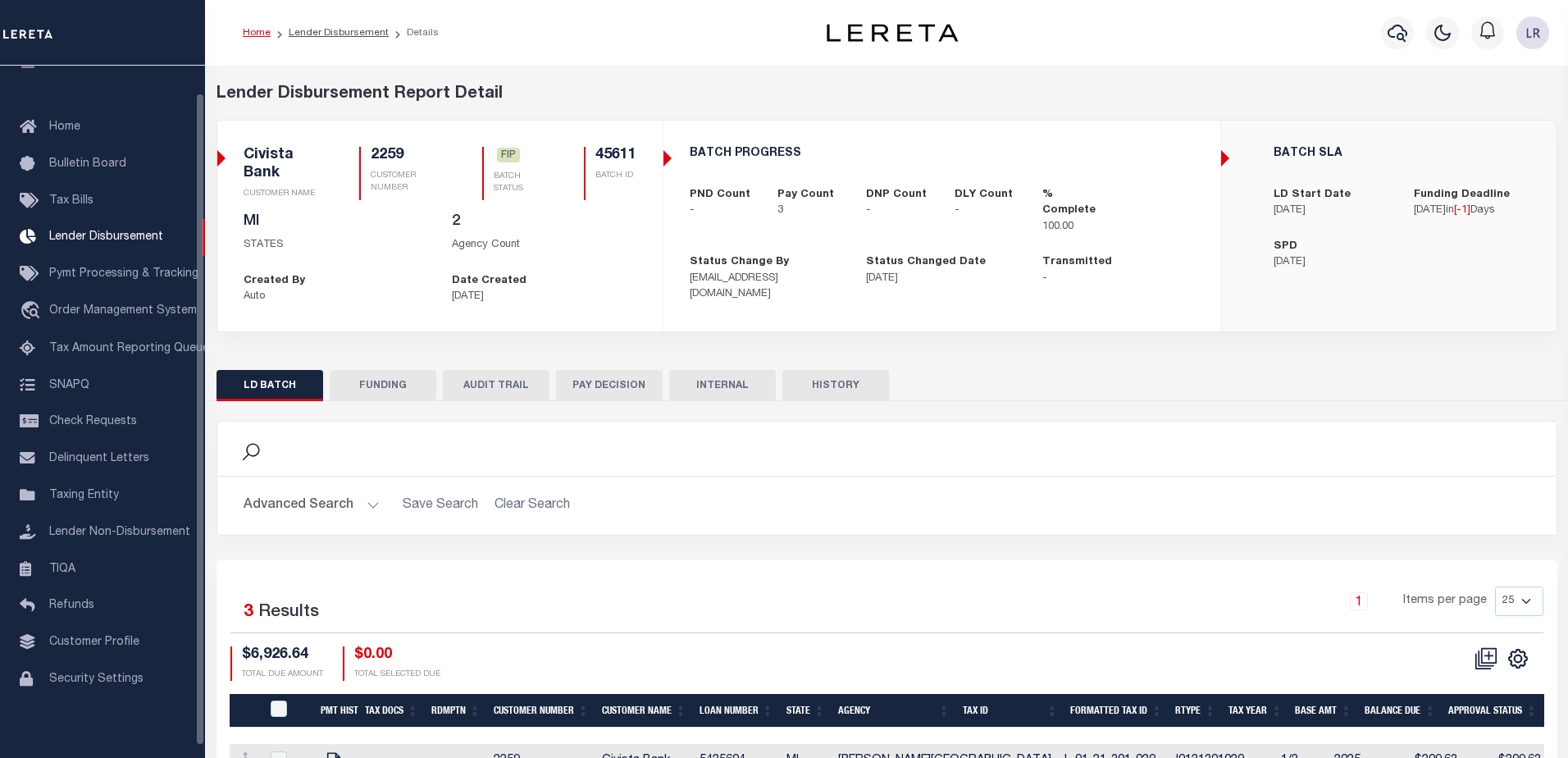
type input "$6,926.64"
type input "$0"
type input "[DATE]"
select select "100"
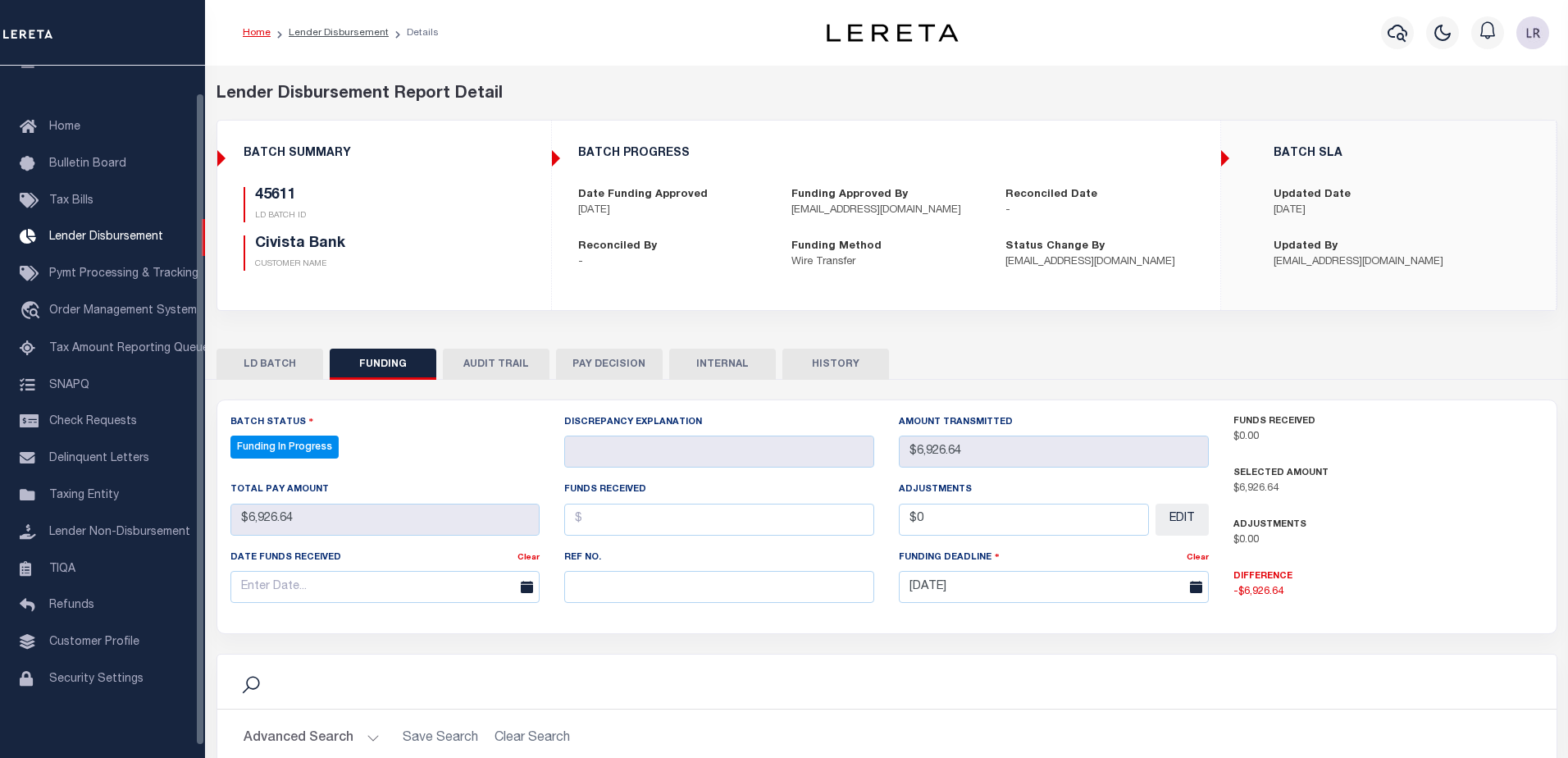
select select "100"
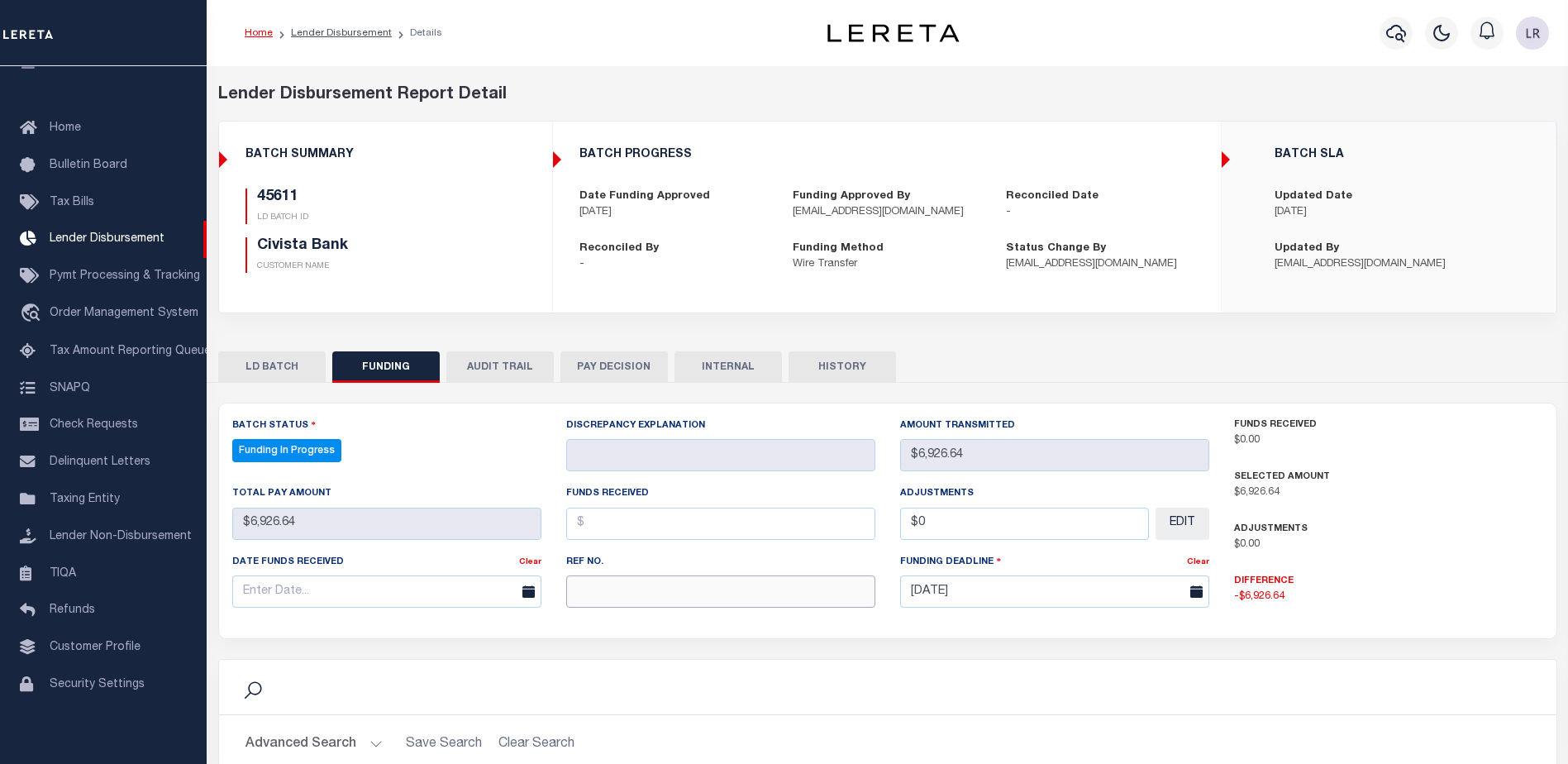
click at [619, 605] on input "text" at bounding box center [721, 591] width 309 height 32
paste input "20250821MMQFMP2700188408211127FT03"
type input "20250821MMQFMP2700188408211127FT03"
click at [603, 529] on input "text" at bounding box center [721, 523] width 309 height 32
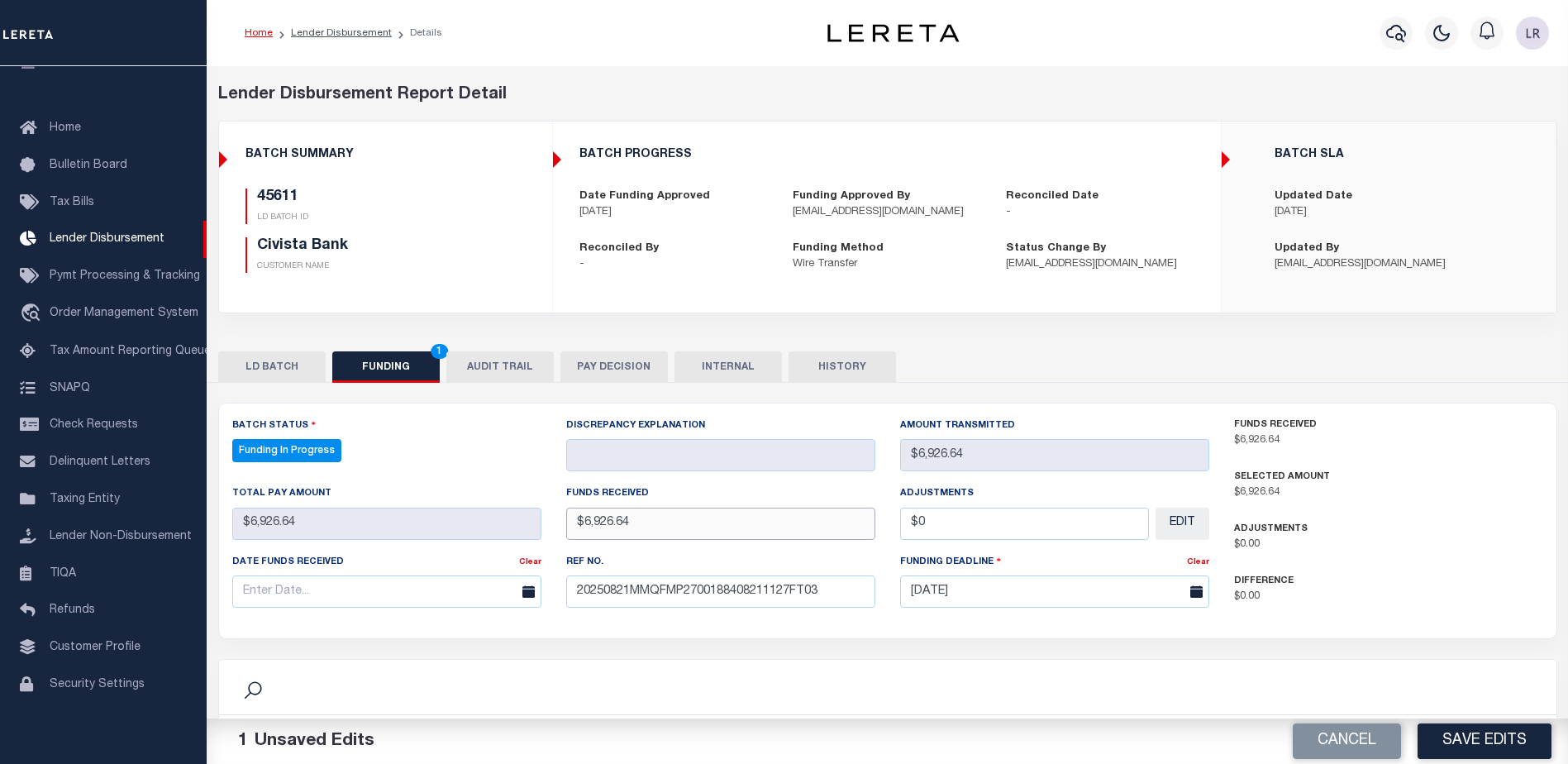
type input "$6,926.64"
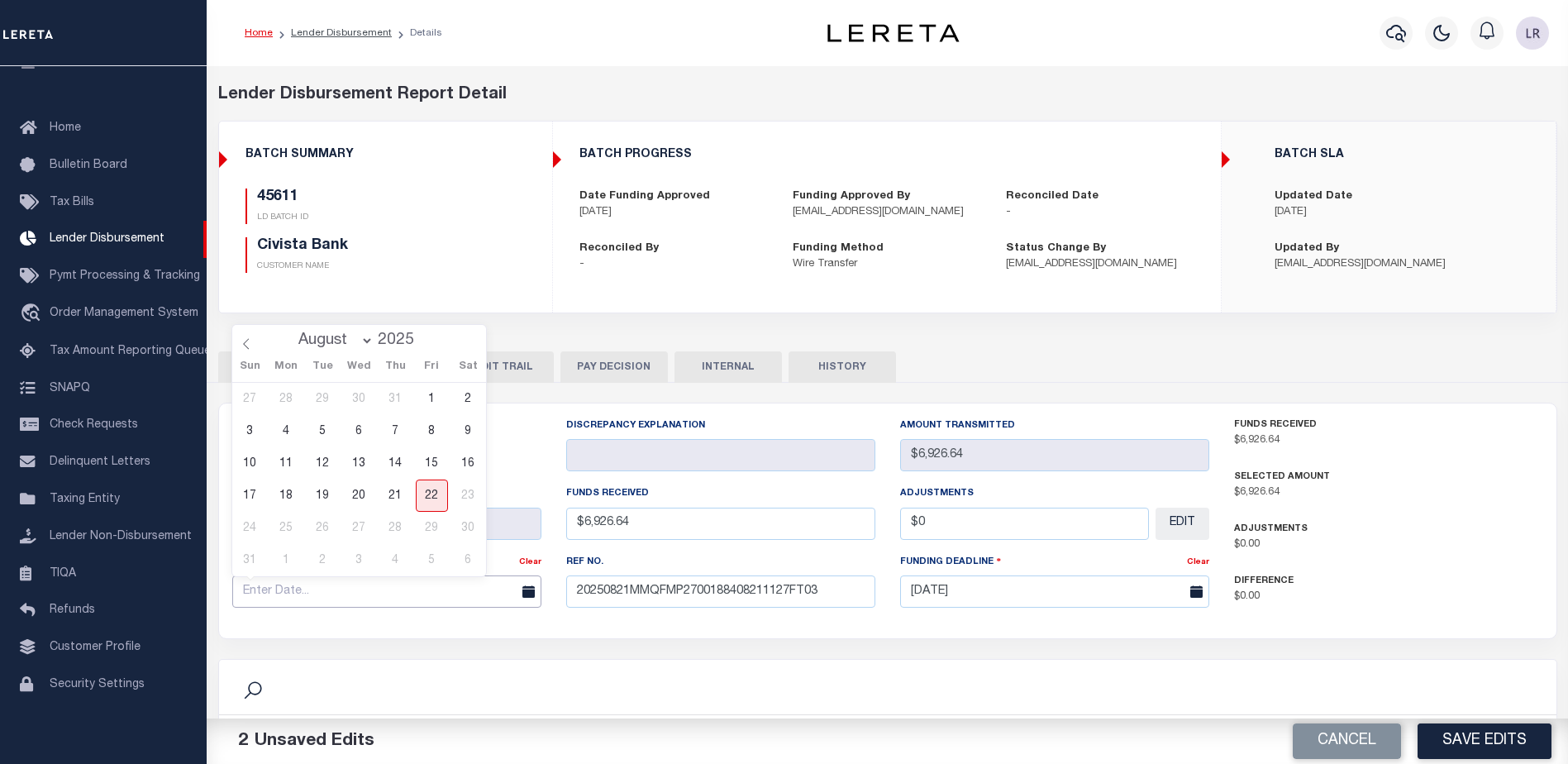
click at [466, 602] on input "text" at bounding box center [387, 591] width 309 height 32
click at [393, 495] on span "21" at bounding box center [395, 496] width 32 height 32
type input "[DATE]"
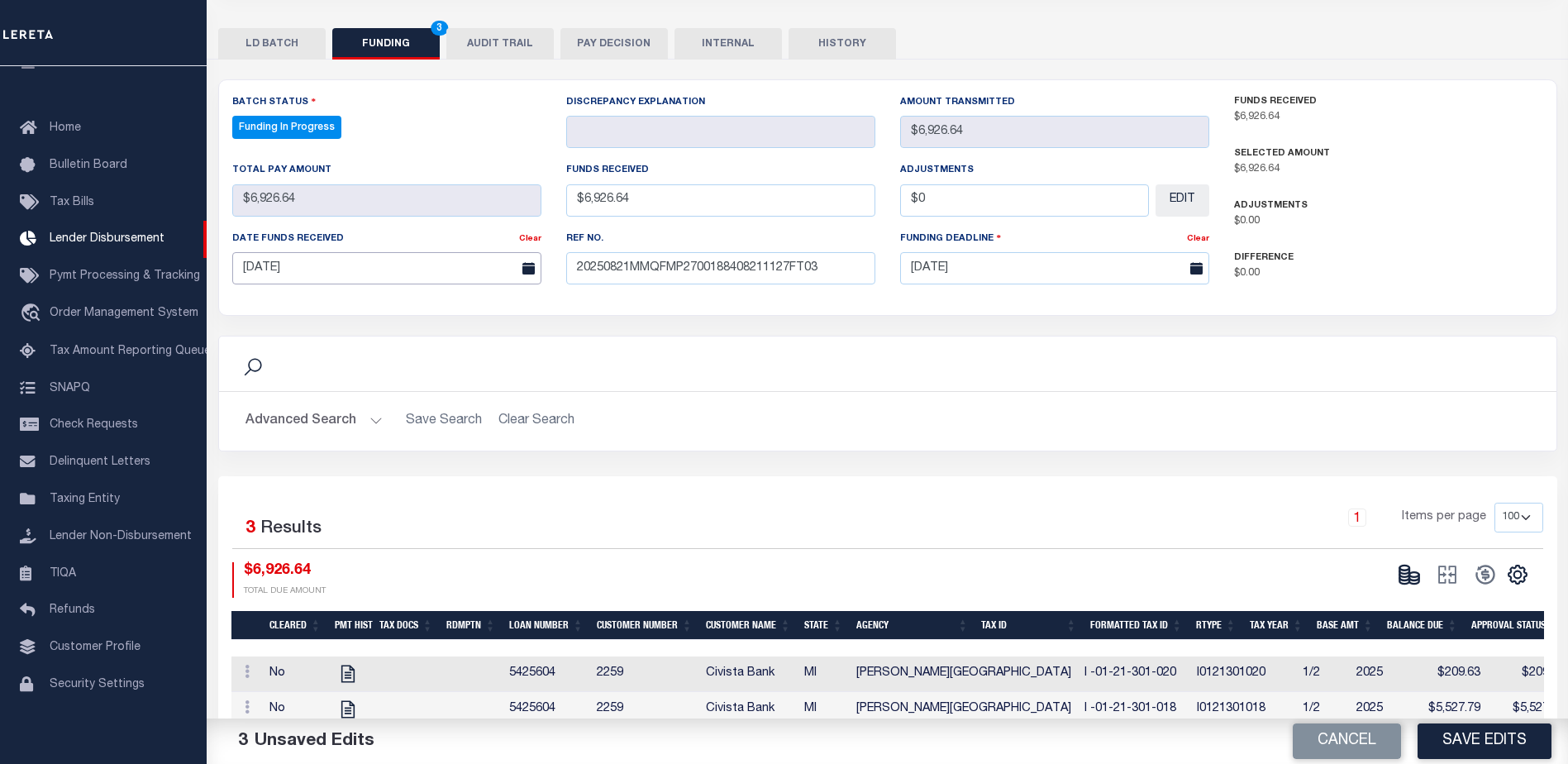
scroll to position [399, 0]
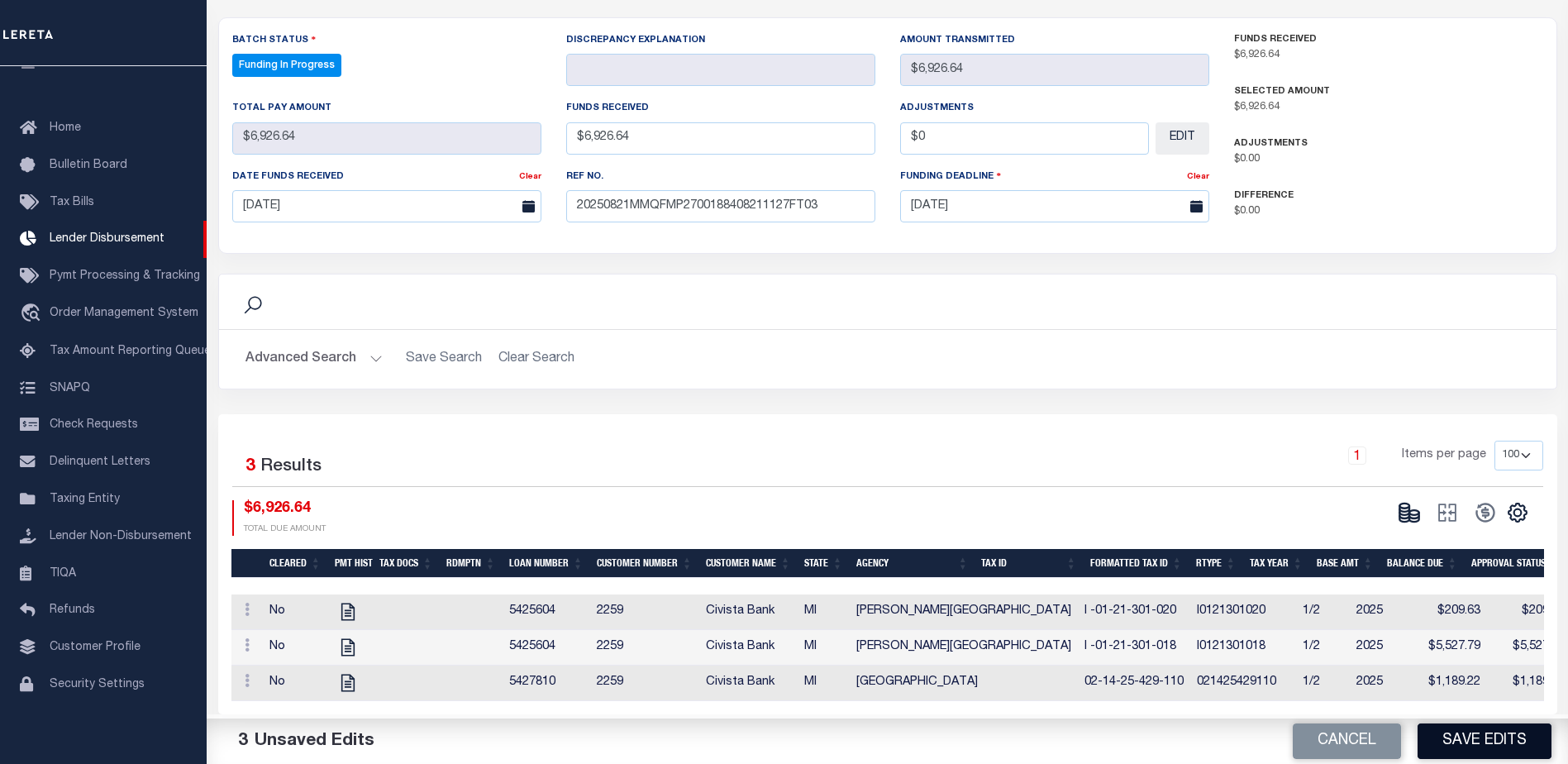
click at [1467, 755] on button "Save Edits" at bounding box center [1485, 742] width 134 height 36
type input "$6,926.64"
type input "$0"
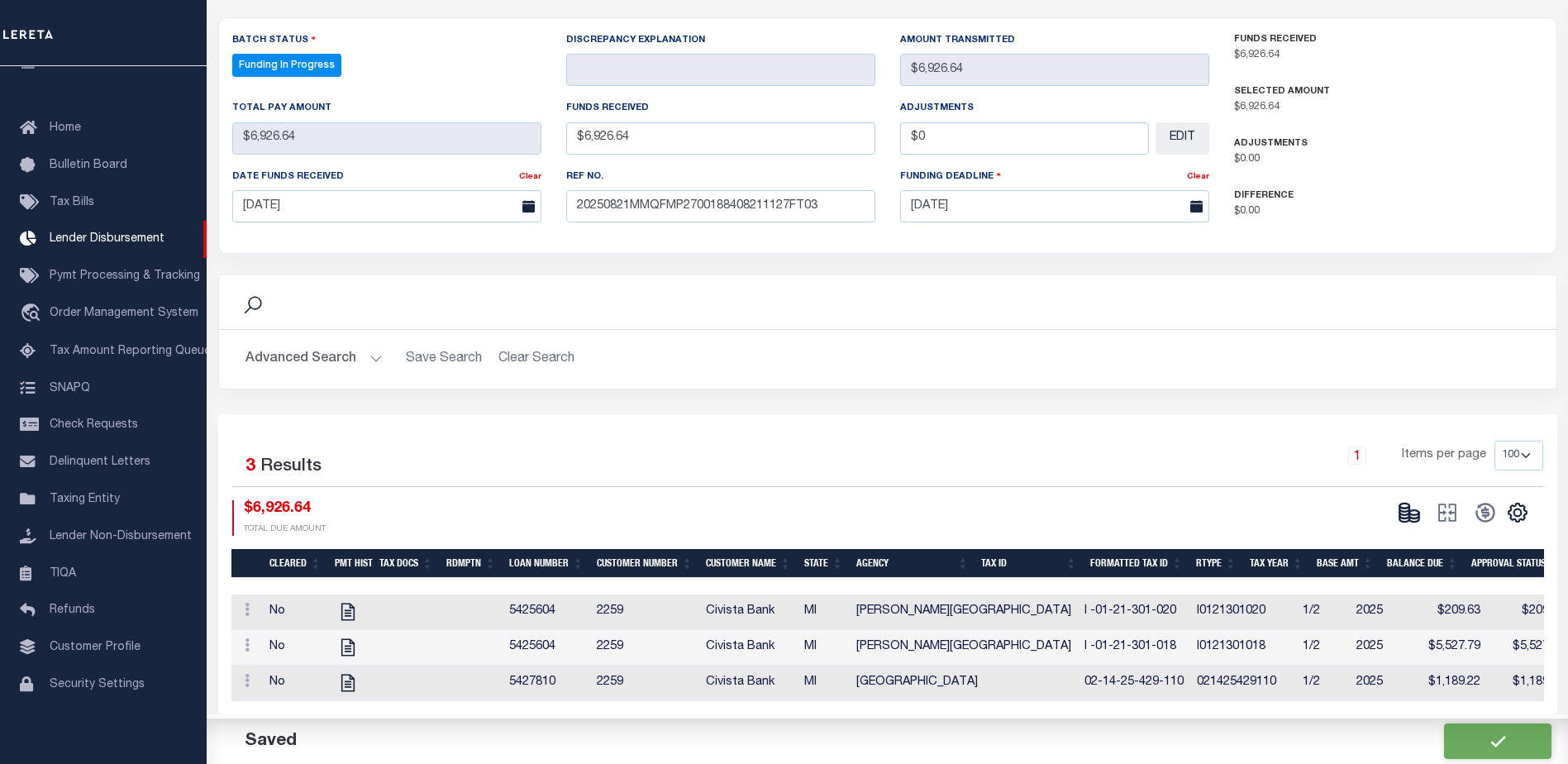
select select "100"
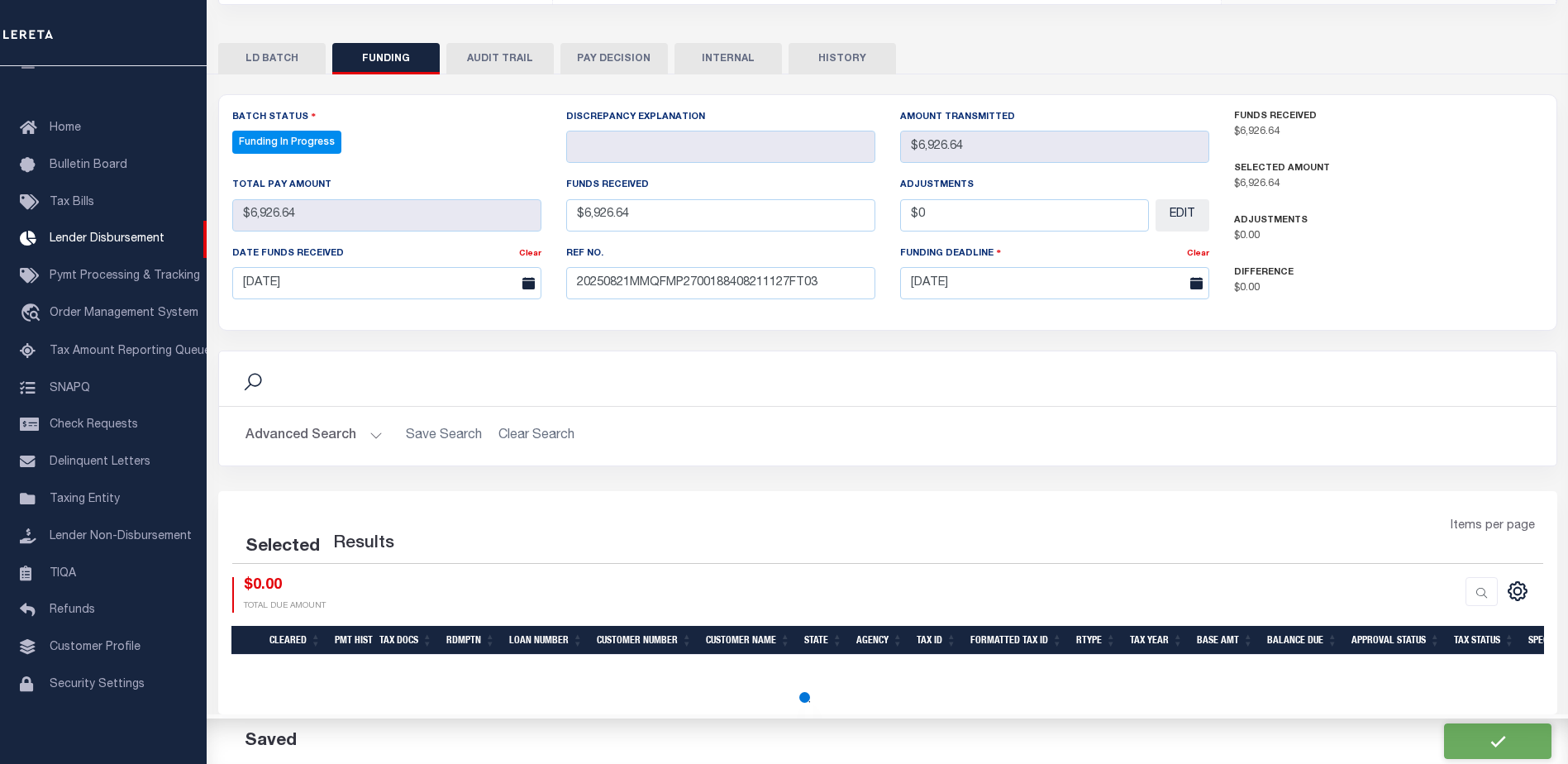
select select "100"
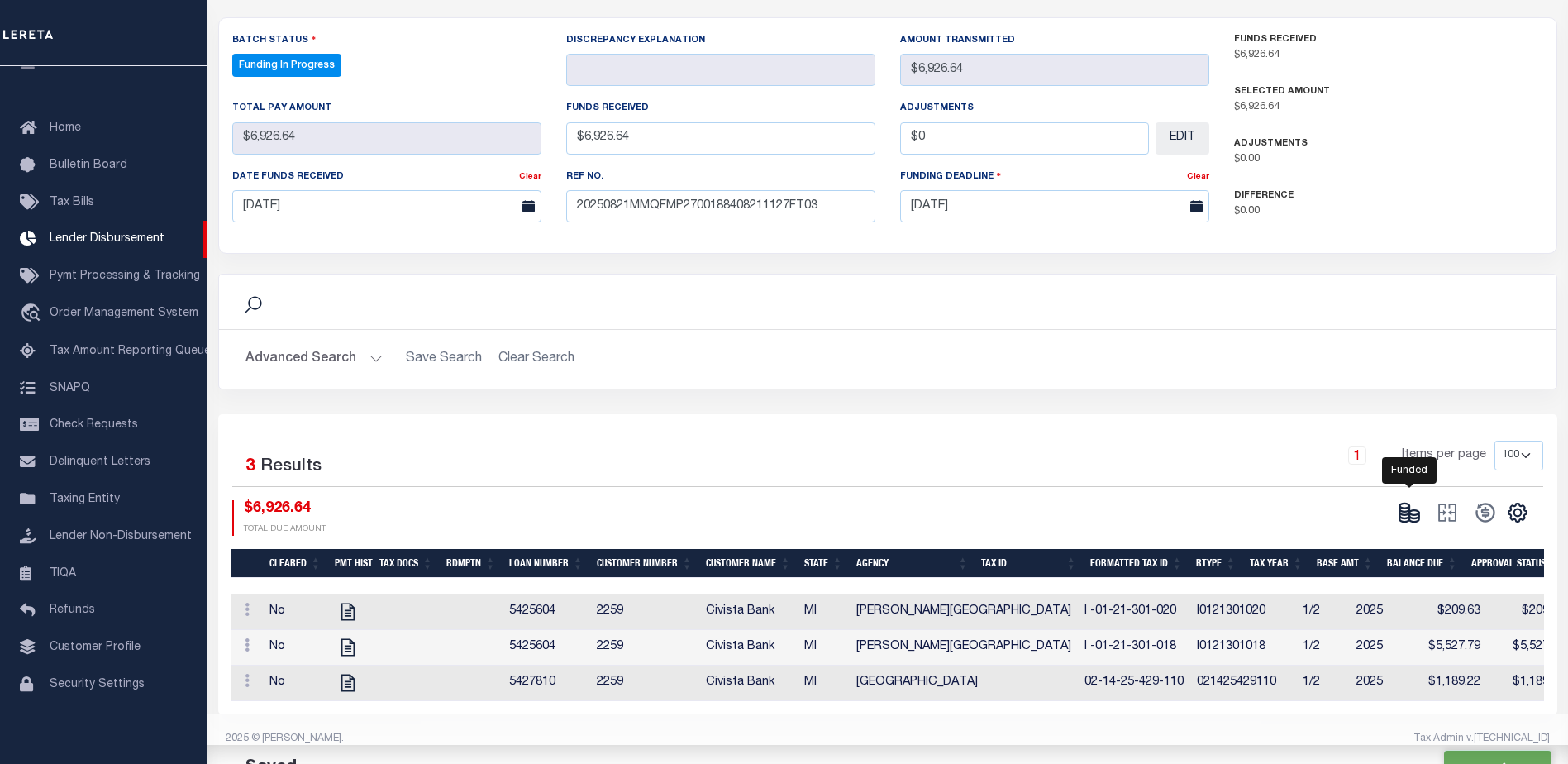
click at [1410, 513] on icon at bounding box center [1414, 515] width 10 height 5
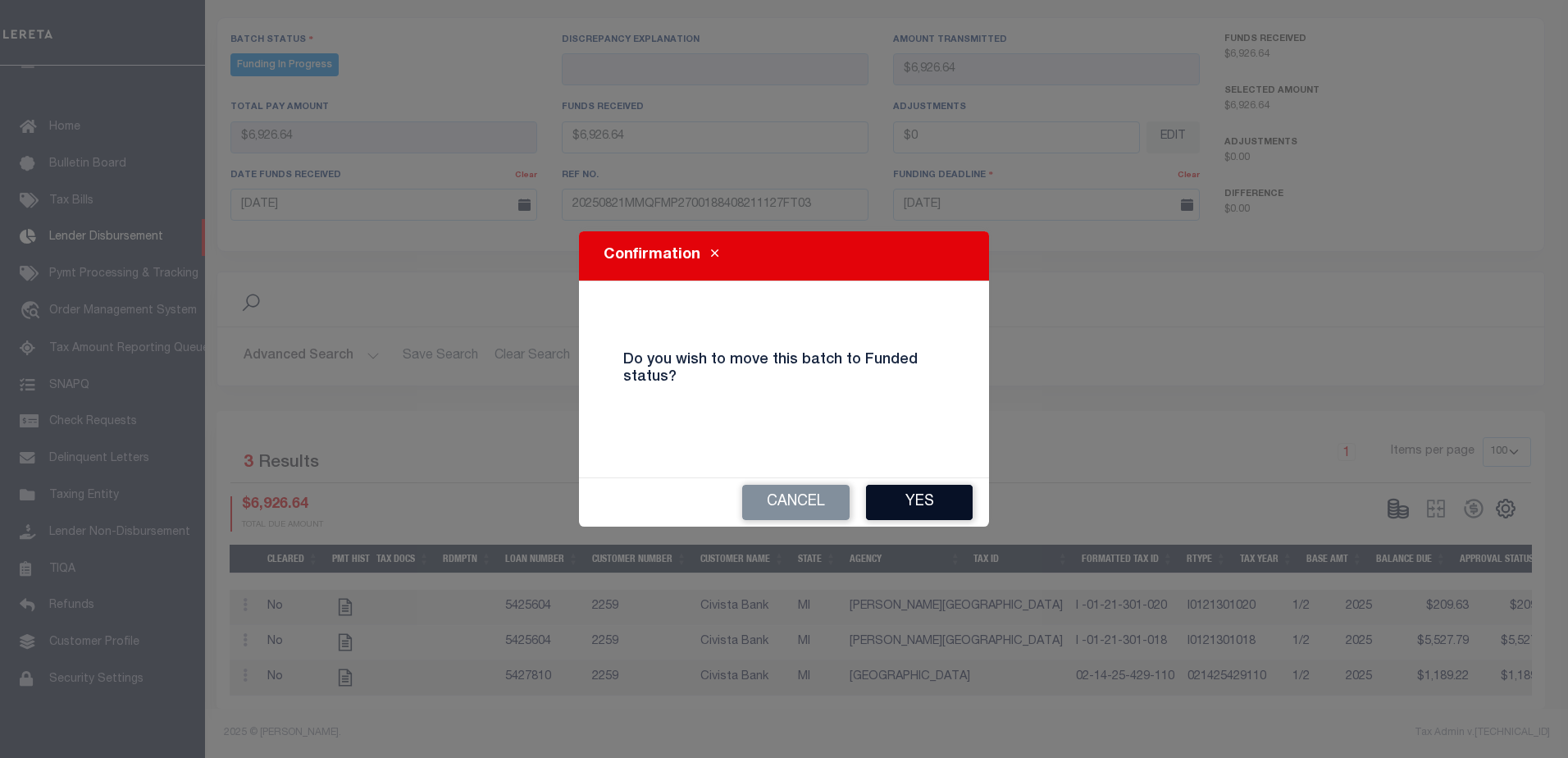
click at [956, 509] on button "Yes" at bounding box center [919, 502] width 106 height 36
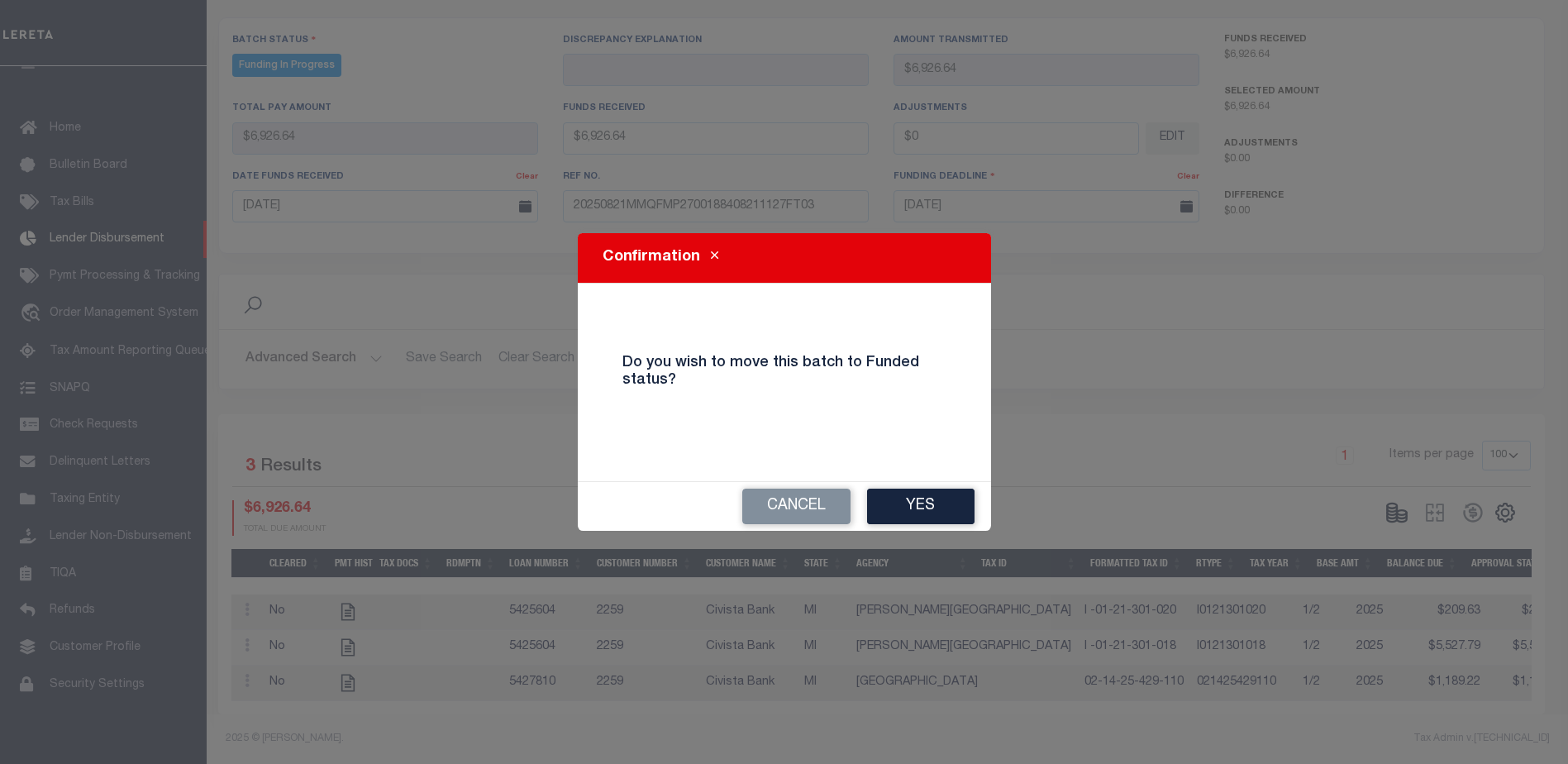
type input "$6,926.64"
type input "$0"
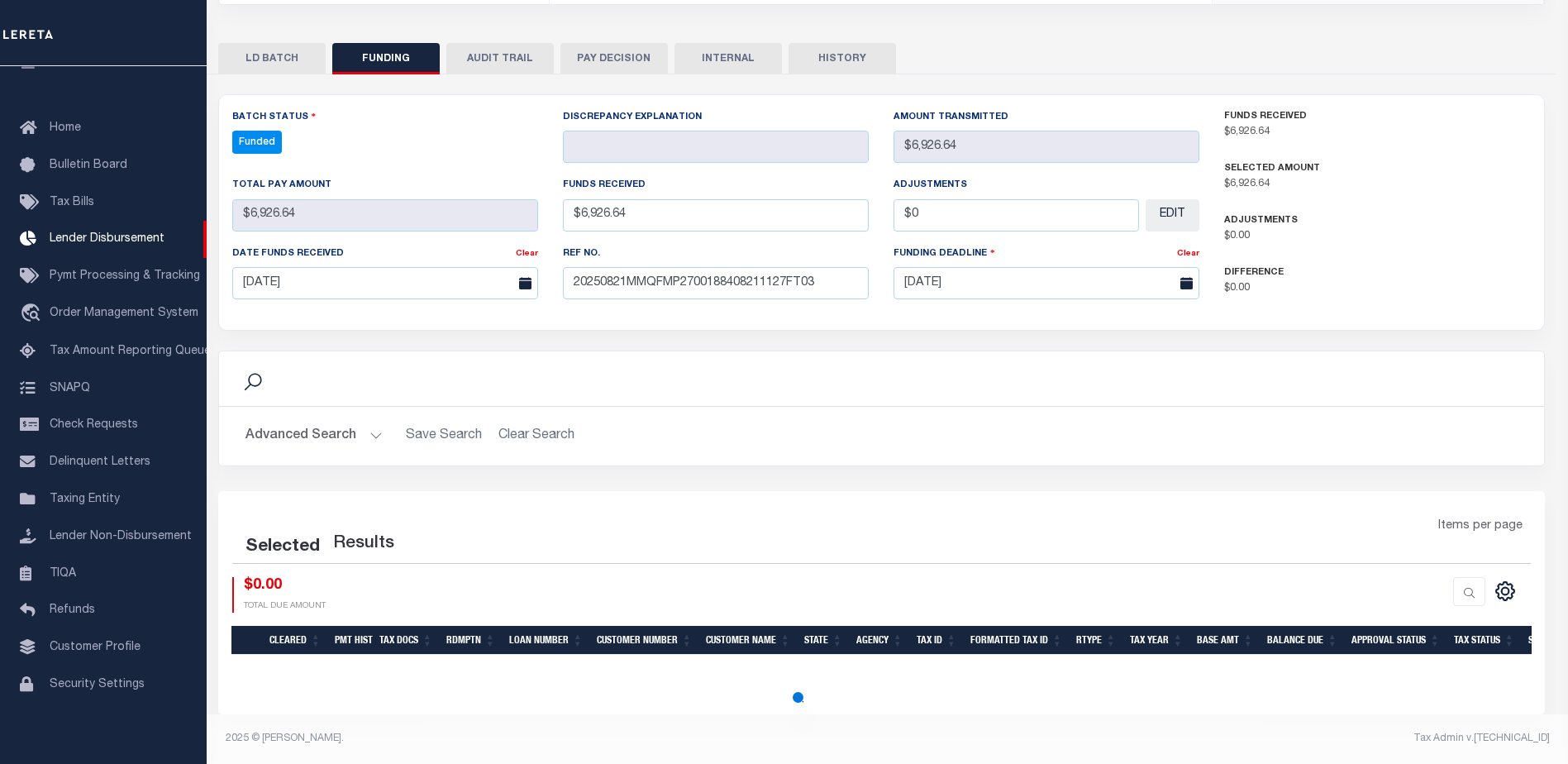
select select "100"
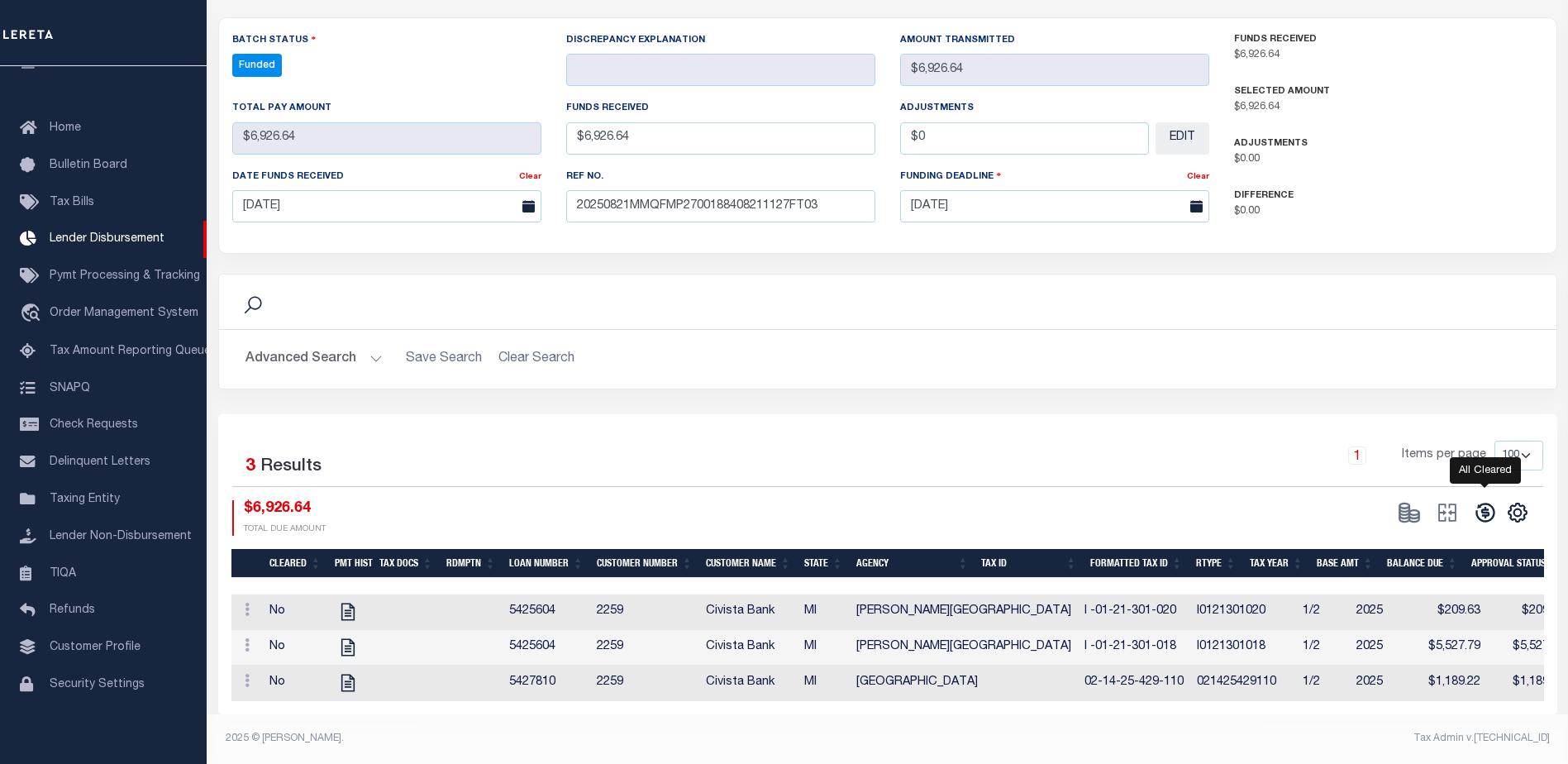
click at [1481, 501] on icon at bounding box center [1486, 513] width 23 height 23
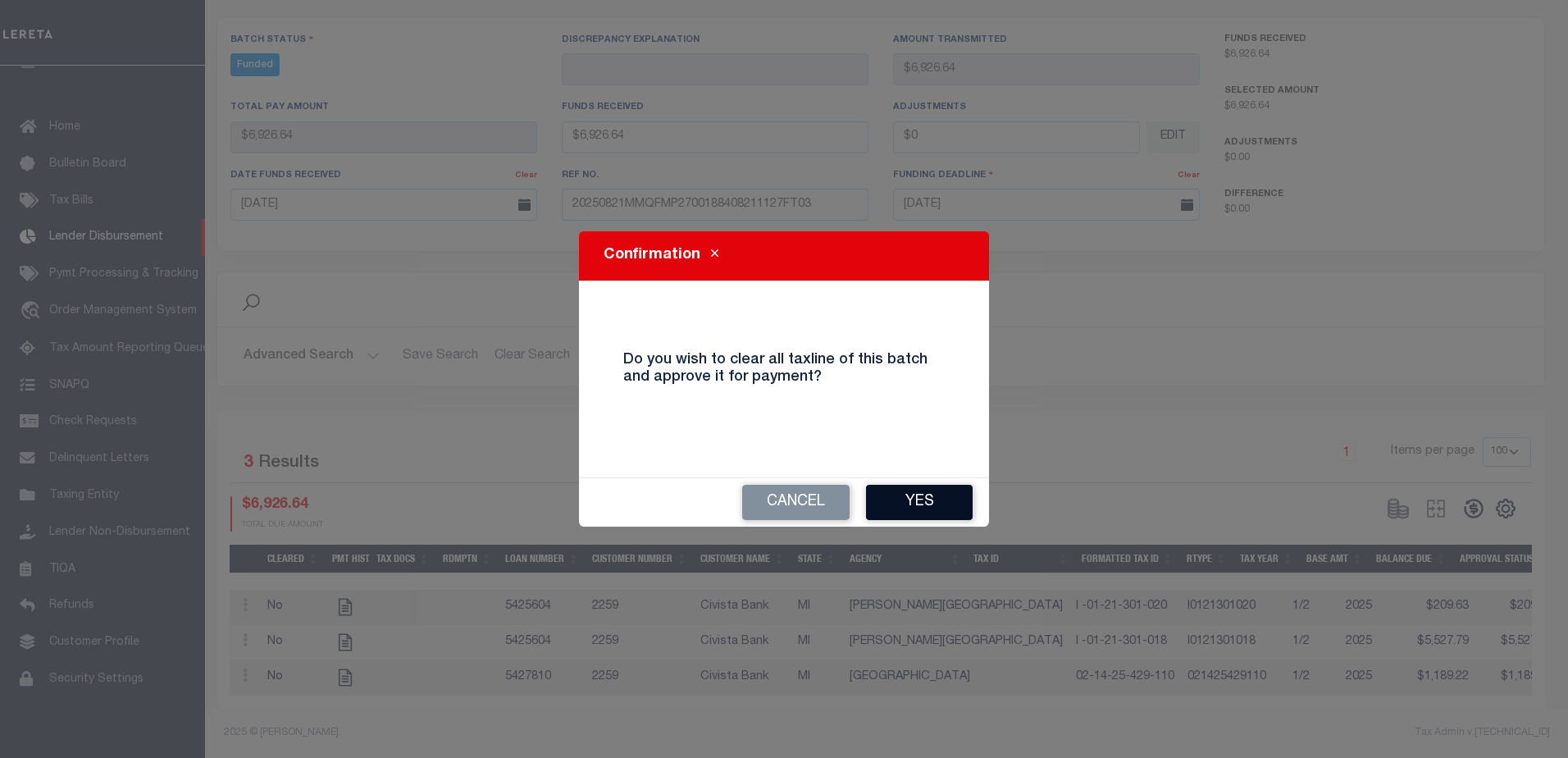
click at [918, 497] on button "Yes" at bounding box center [919, 502] width 106 height 36
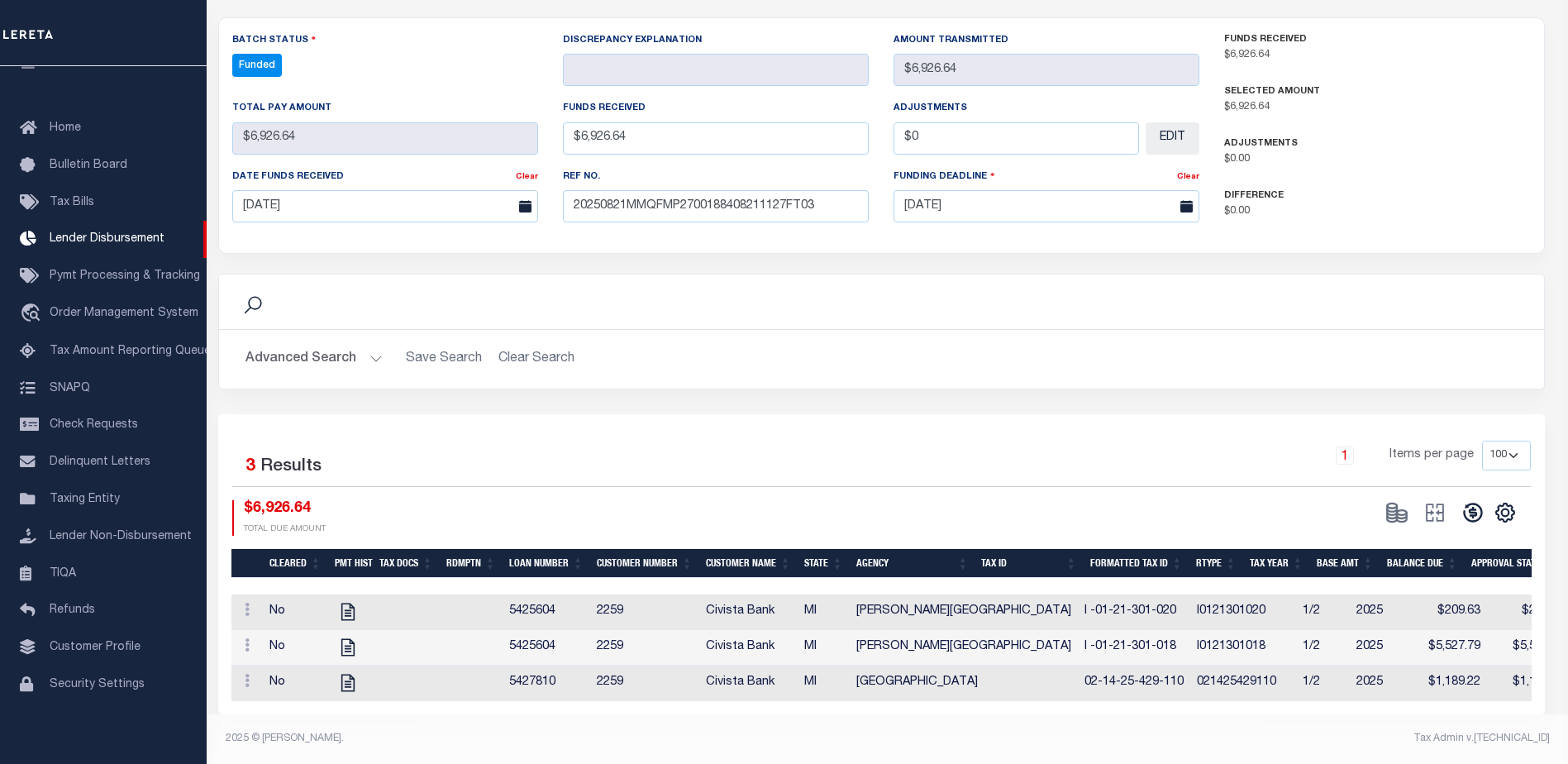
type input "$6,926.64"
type input "$0"
select select "100"
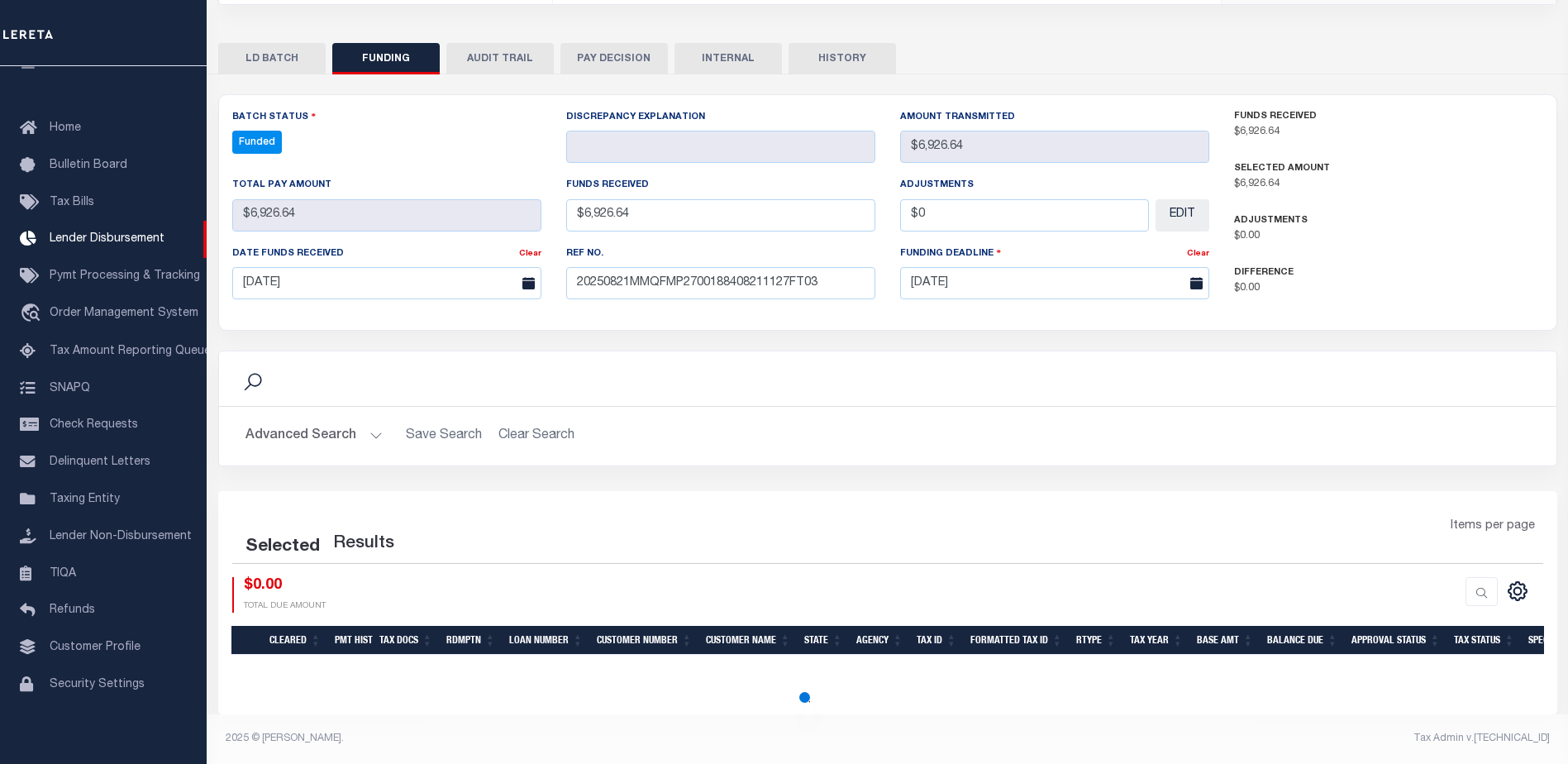
select select "100"
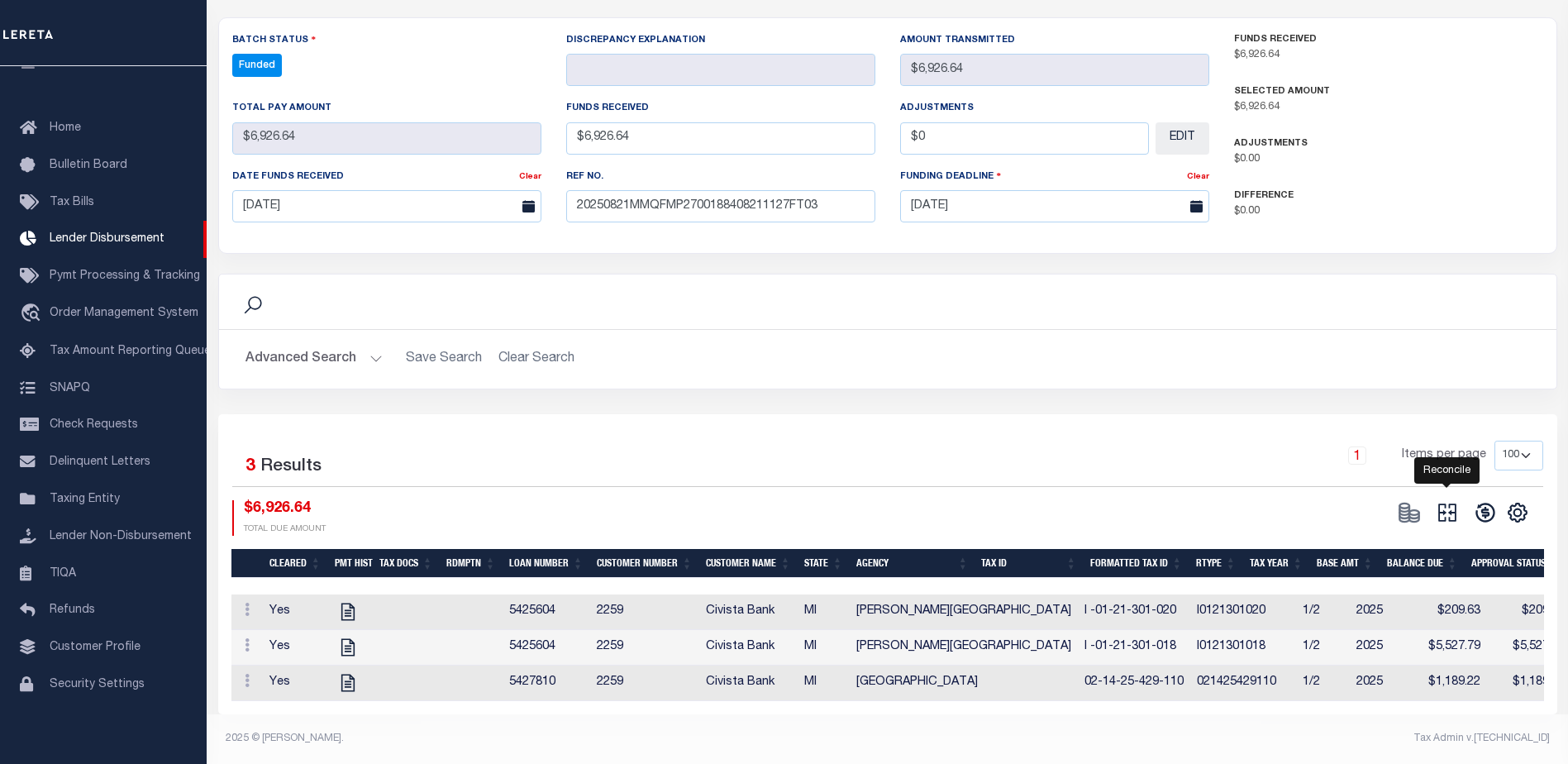
click at [1446, 501] on icon at bounding box center [1447, 513] width 23 height 23
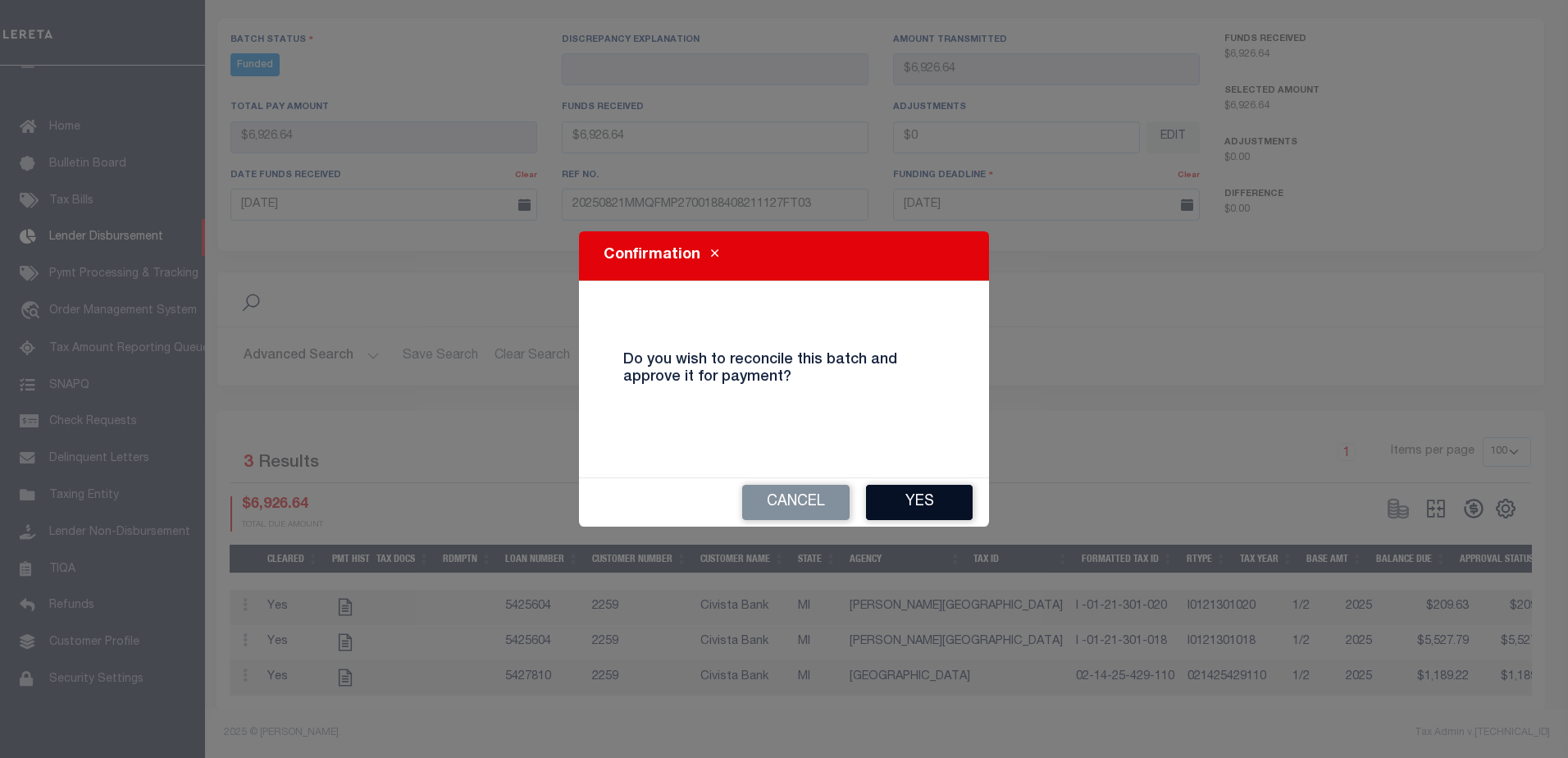
click at [920, 501] on button "Yes" at bounding box center [919, 502] width 106 height 36
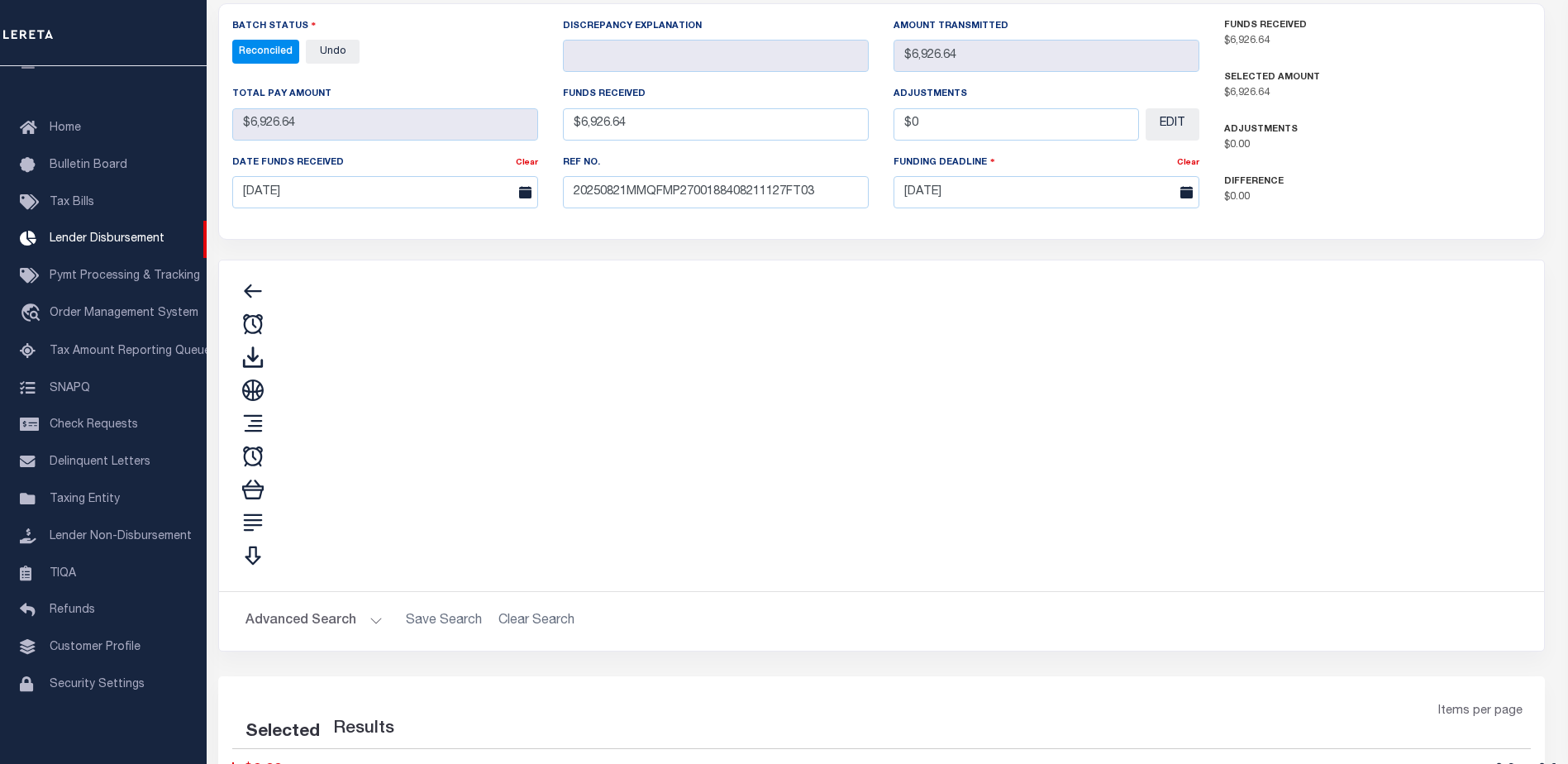
type input "$6,926.64"
type input "$0"
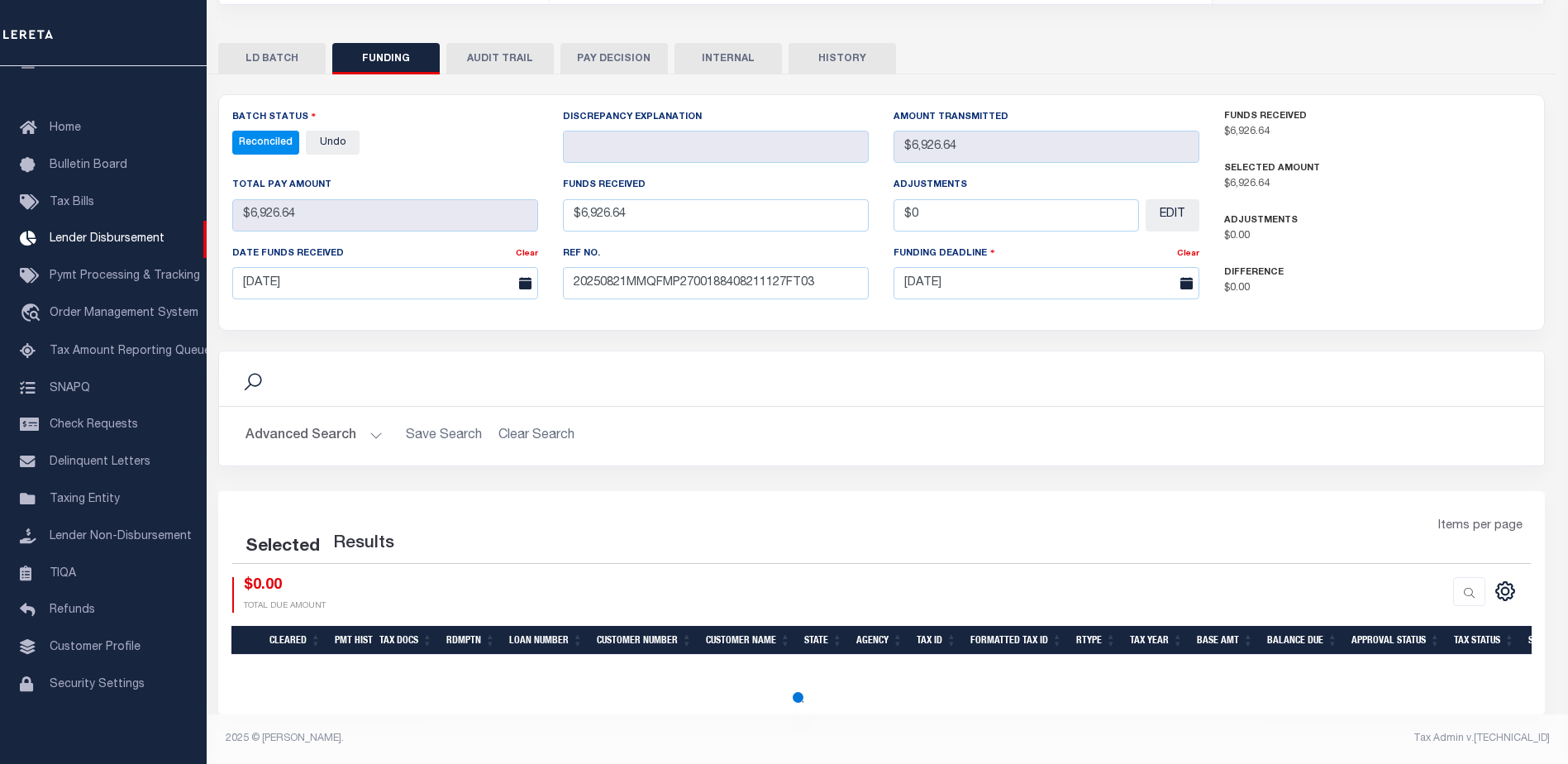
select select "100"
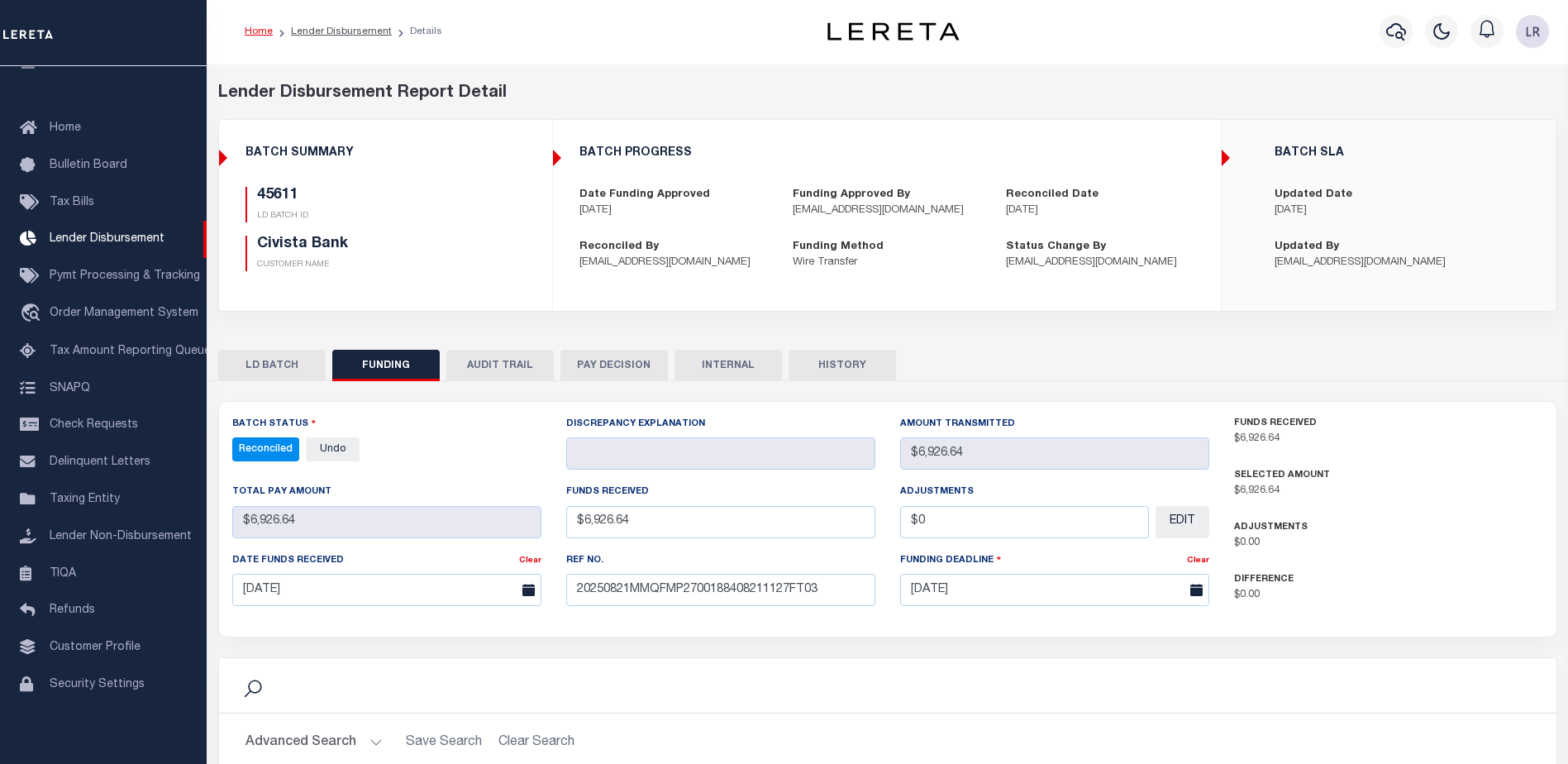
scroll to position [0, 0]
click at [352, 35] on link "Lender Disbursement" at bounding box center [341, 32] width 101 height 10
checkbox input "true"
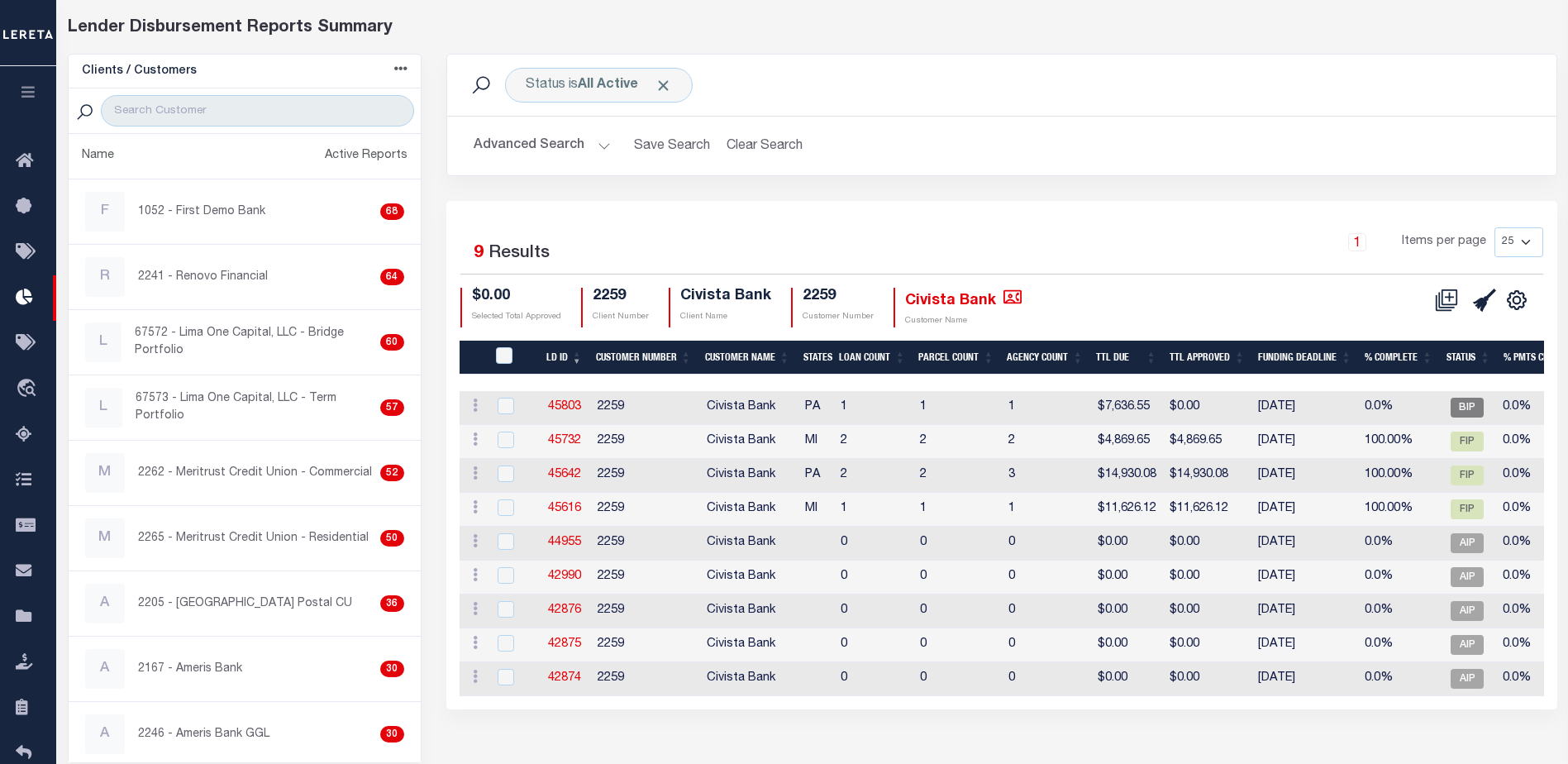
scroll to position [82, 0]
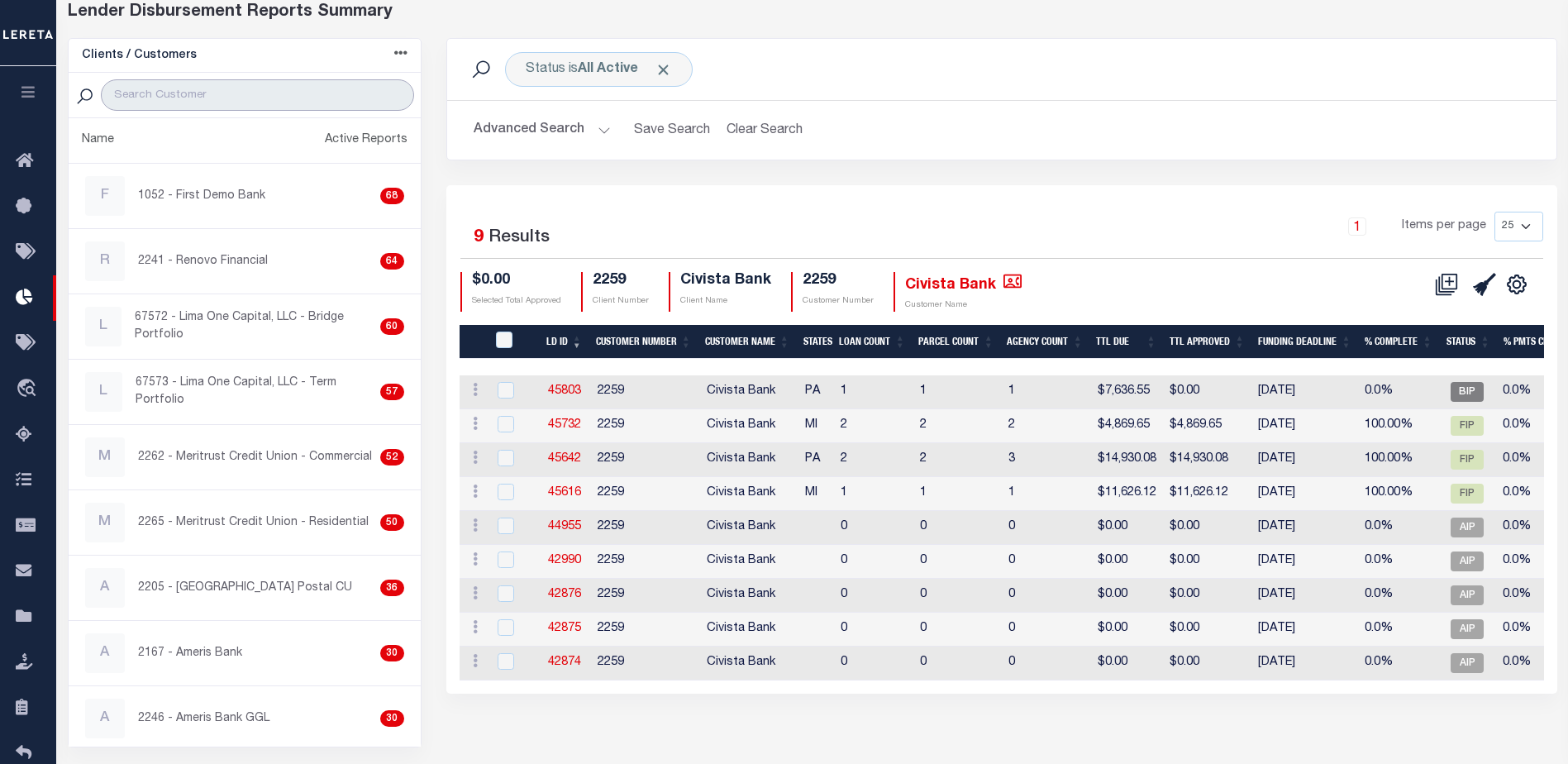
click at [276, 96] on input "search" at bounding box center [257, 95] width 312 height 31
type input "CIVISTA"
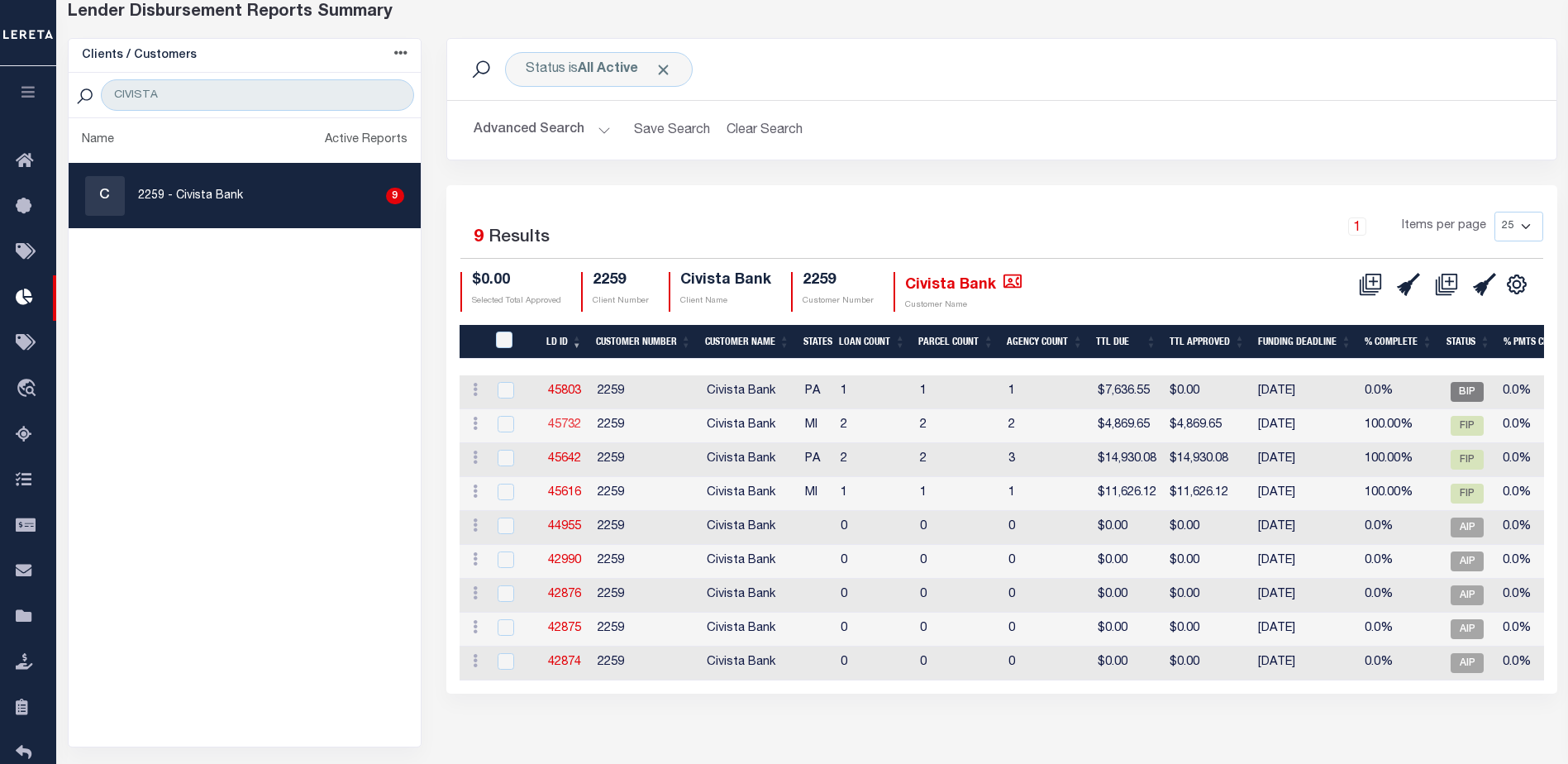
click at [575, 428] on link "45732" at bounding box center [564, 425] width 33 height 12
checkbox input "true"
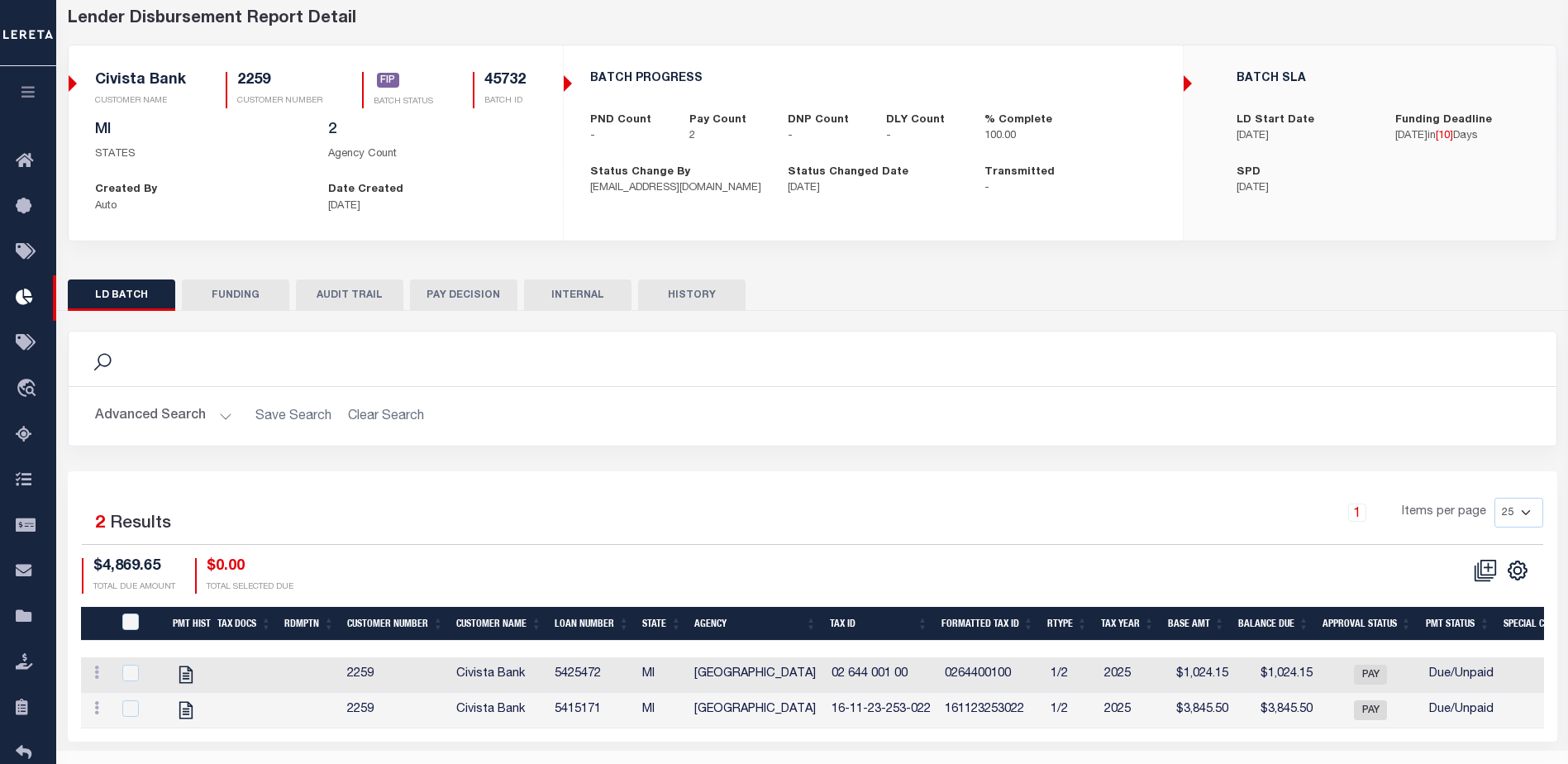
scroll to position [4, 0]
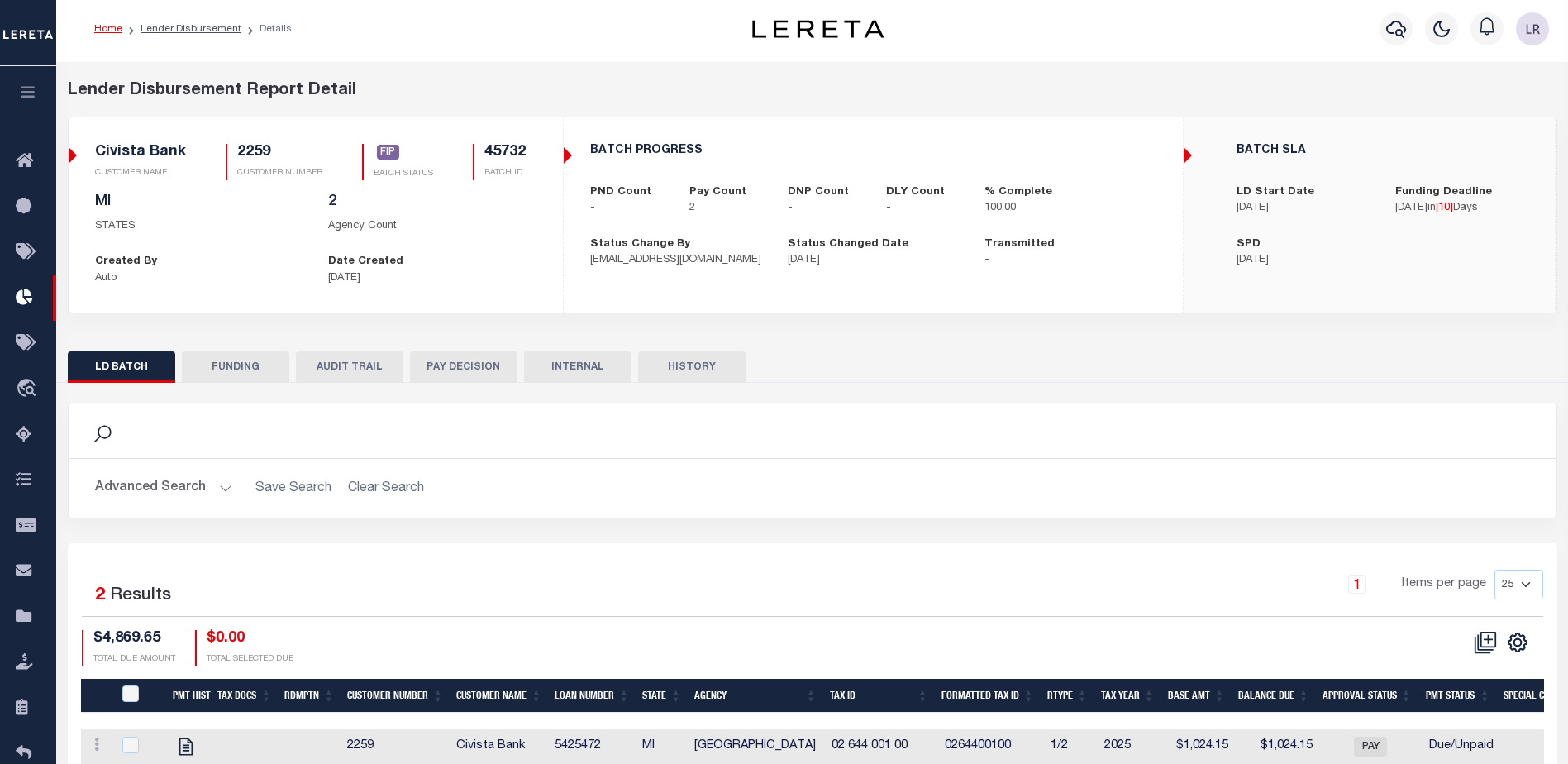
click at [249, 371] on button "FUNDING" at bounding box center [235, 367] width 107 height 31
type input "$4,869.65"
type input "$0"
type input "09/02/2025"
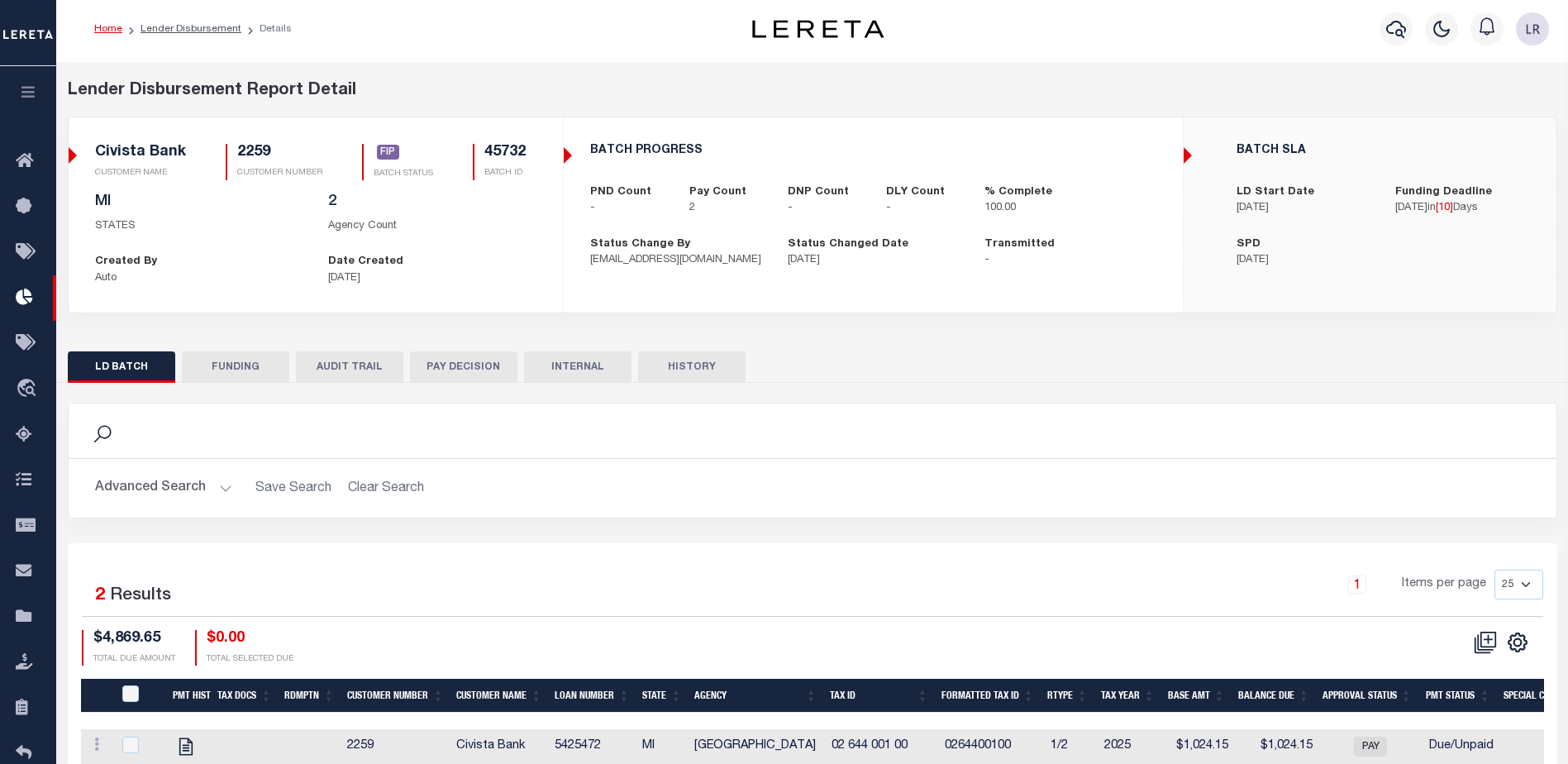
select select "100"
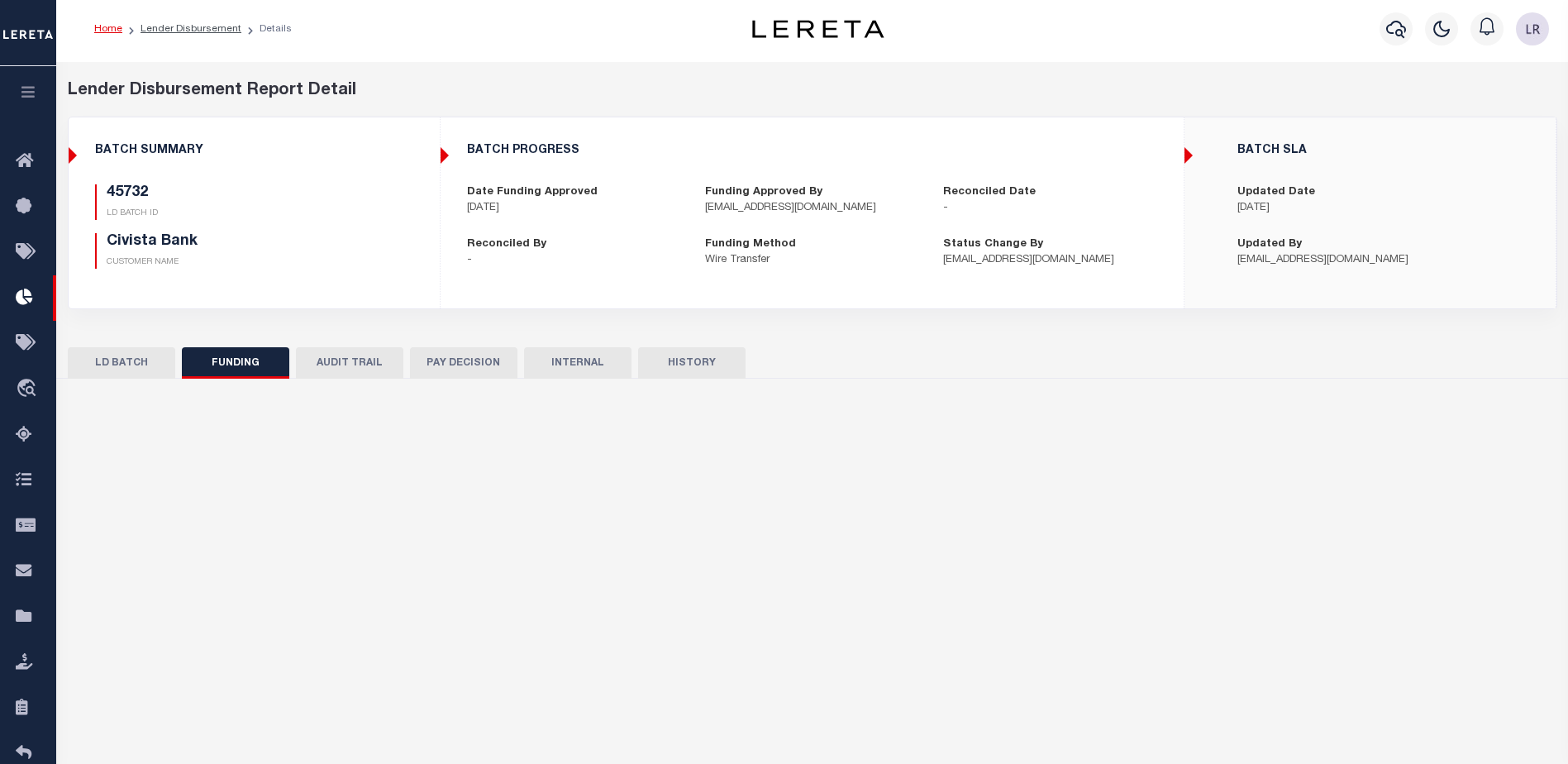
select select "100"
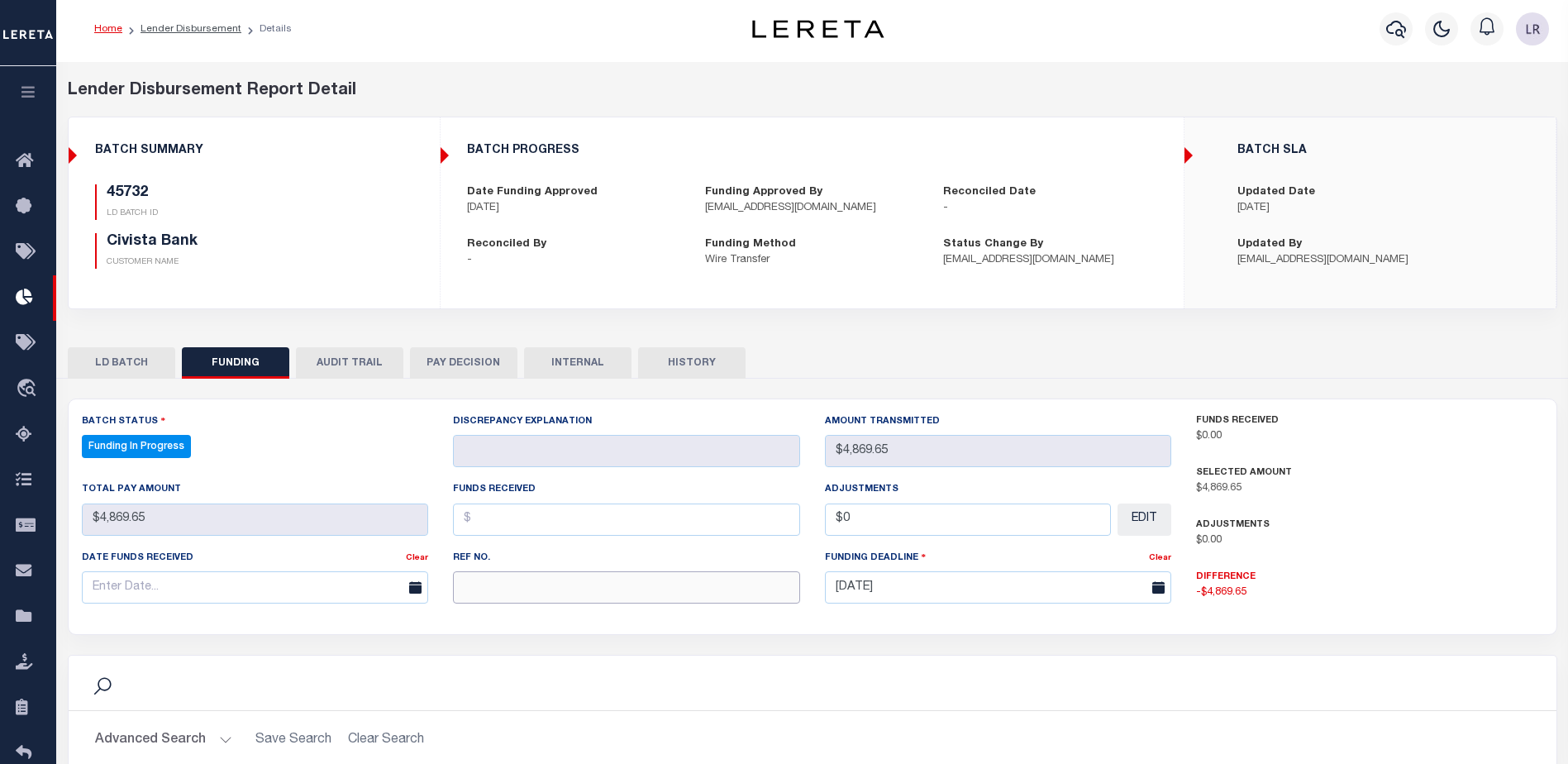
click at [485, 598] on input "text" at bounding box center [626, 588] width 347 height 32
paste input "20250821MMQFMP2700186408211120FT03"
type input "20250821MMQFMP2700186408211120FT03"
click at [487, 531] on input "text" at bounding box center [626, 520] width 347 height 32
type input "$4,869.65"
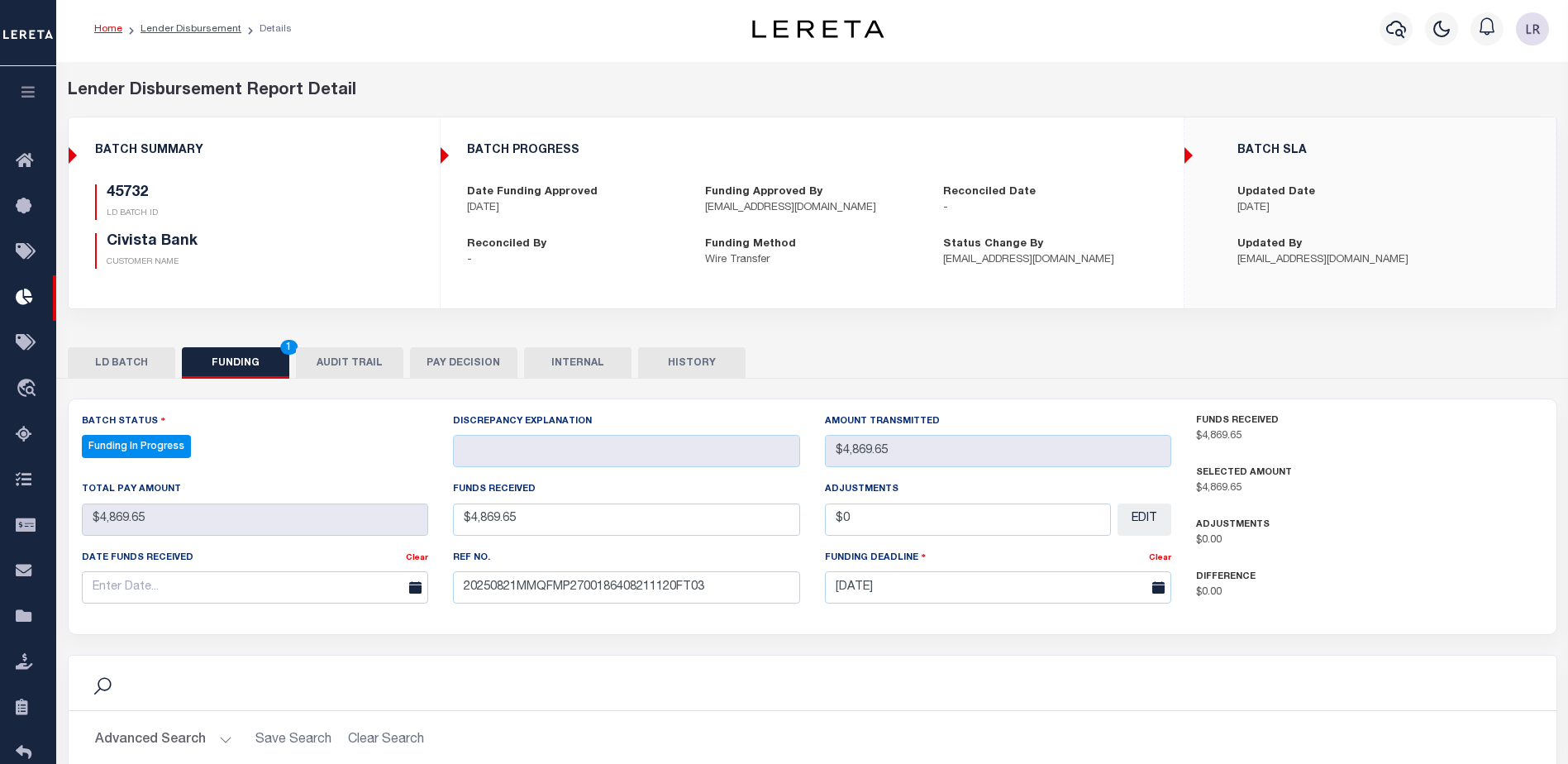
click at [305, 607] on div "Date funds received Clear" at bounding box center [256, 583] width 372 height 68
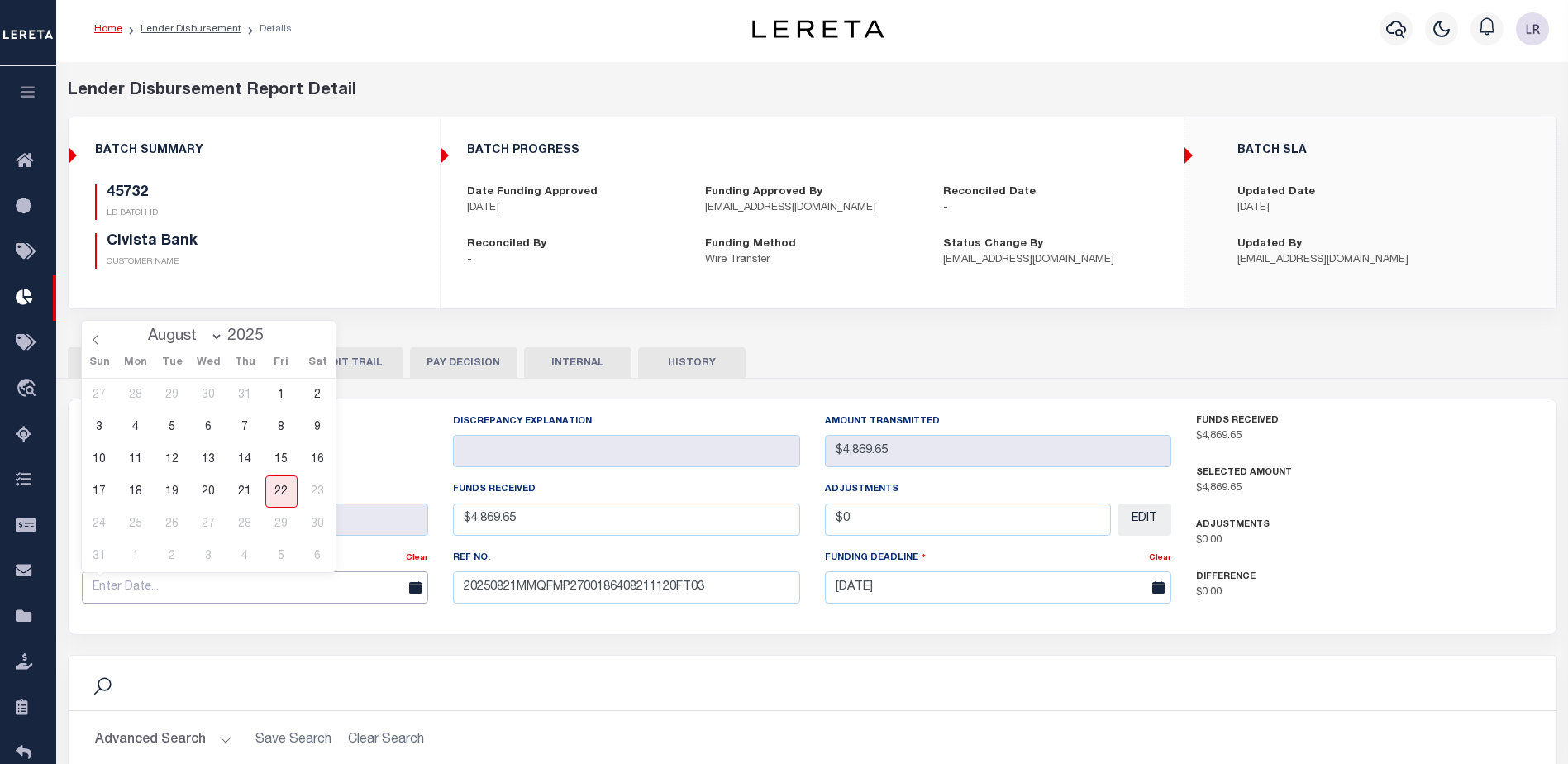
click at [332, 581] on input "text" at bounding box center [255, 588] width 347 height 32
click at [255, 481] on span "21" at bounding box center [245, 491] width 32 height 32
type input "[DATE]"
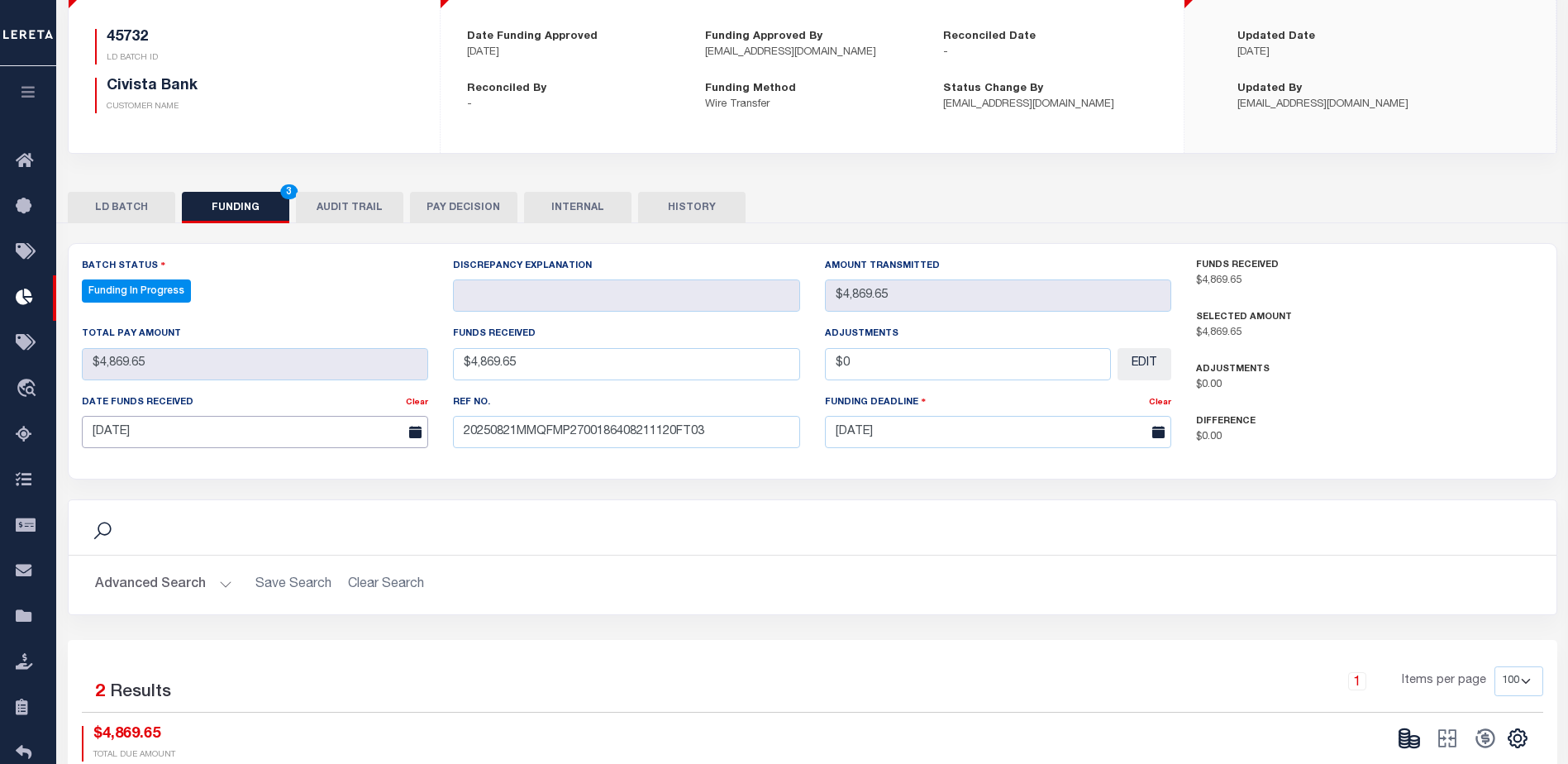
scroll to position [252, 0]
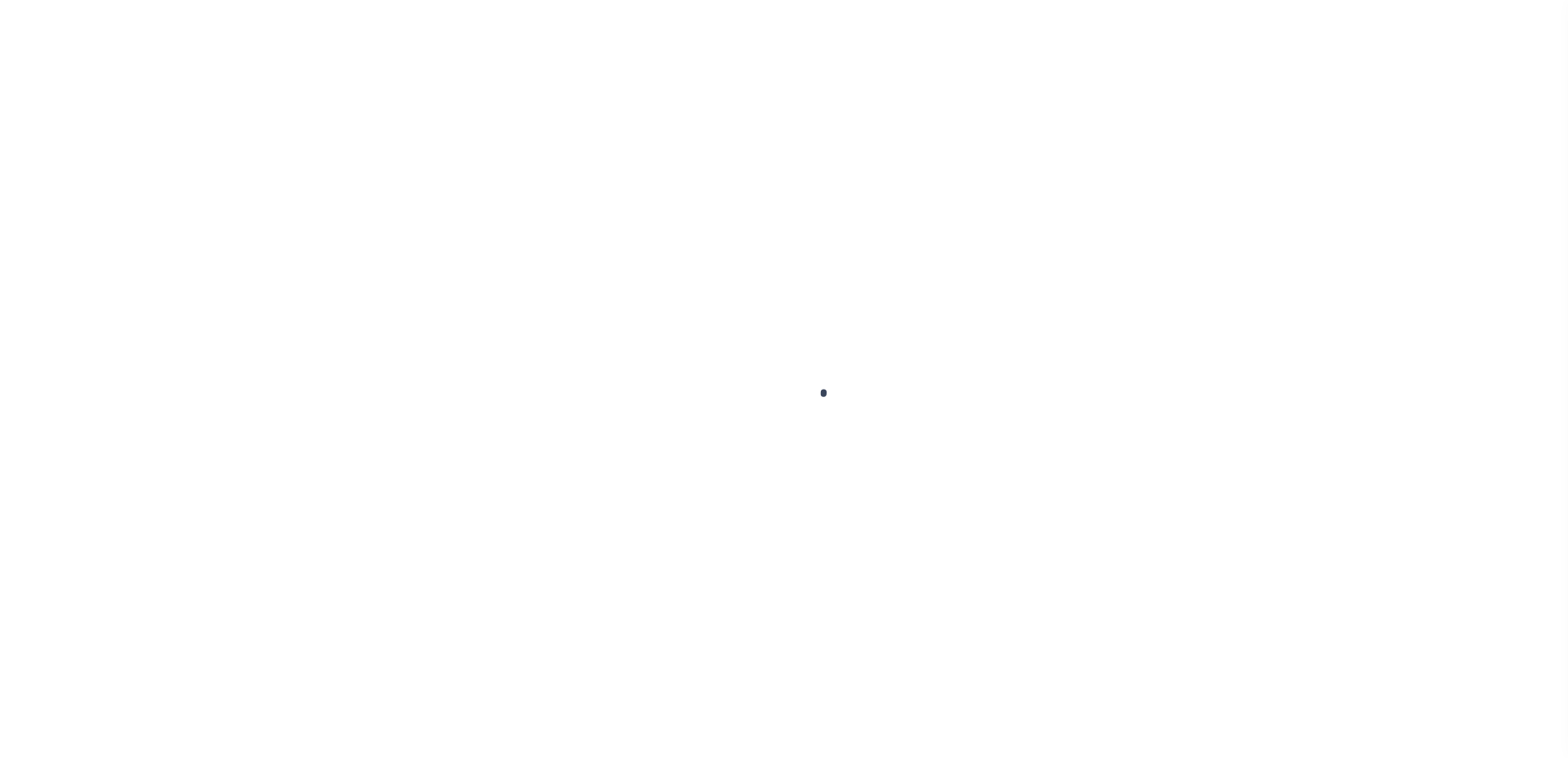
type input "$0.00"
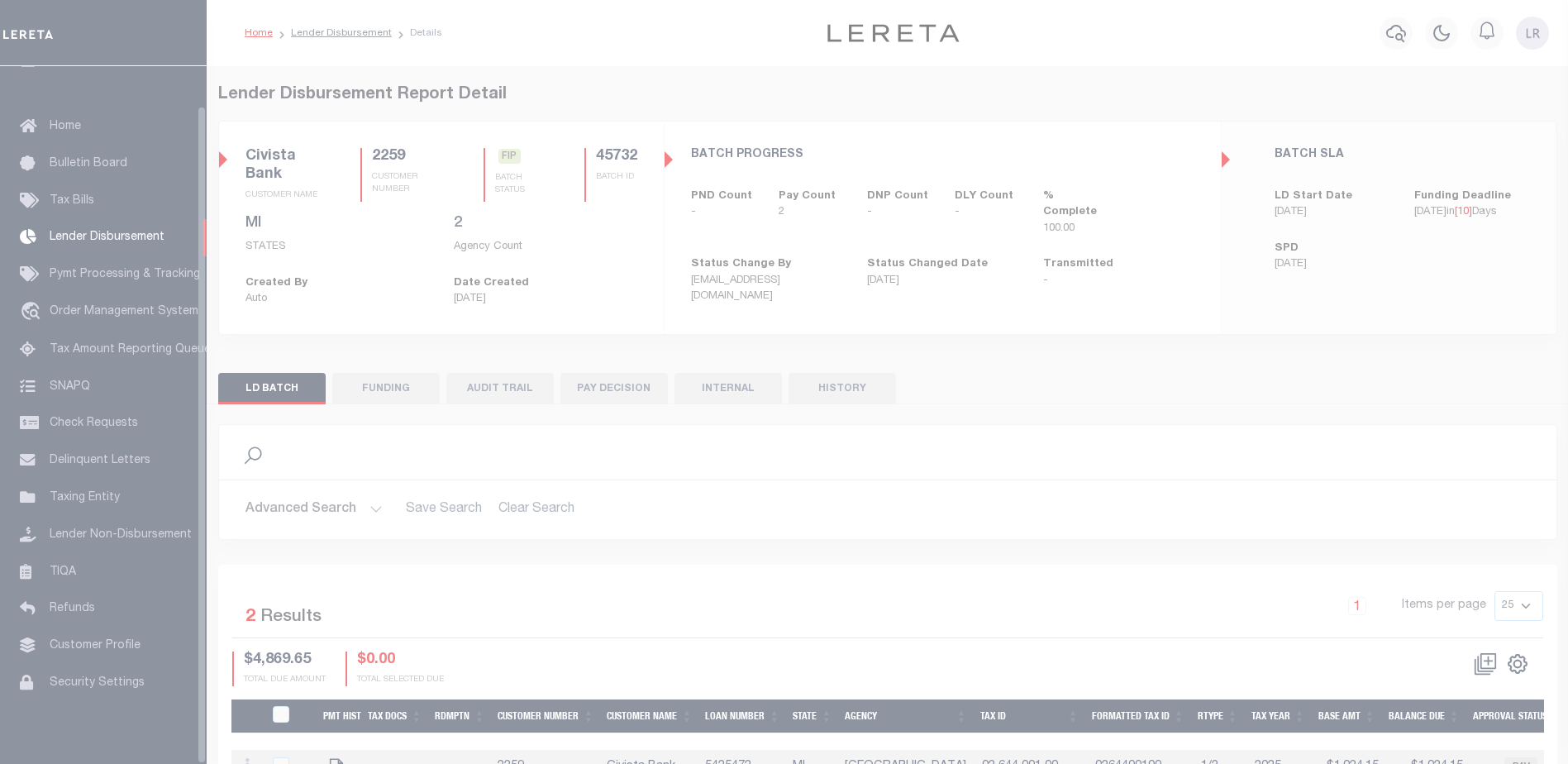
scroll to position [41, 0]
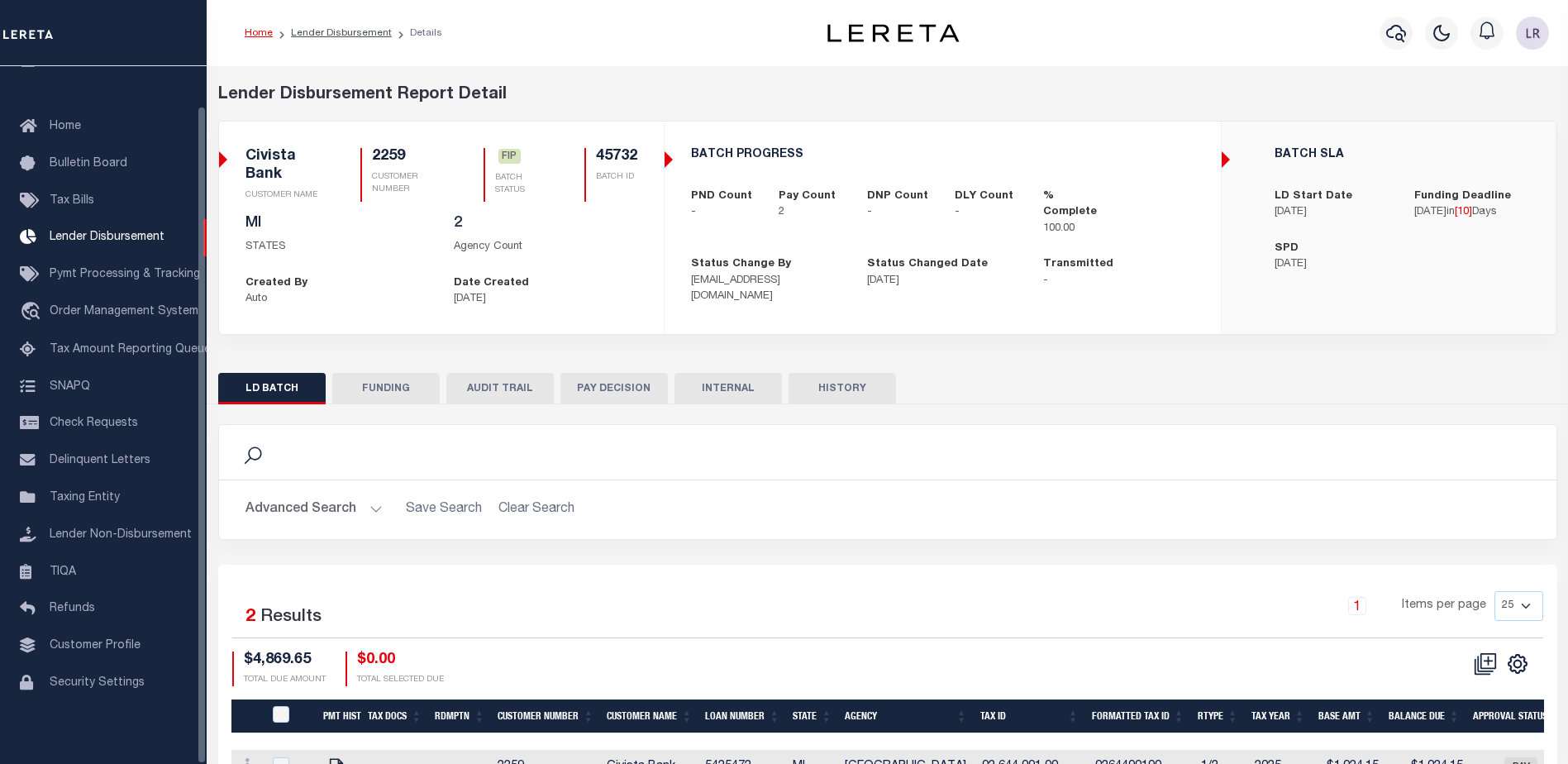
click at [386, 378] on button "FUNDING" at bounding box center [386, 388] width 107 height 31
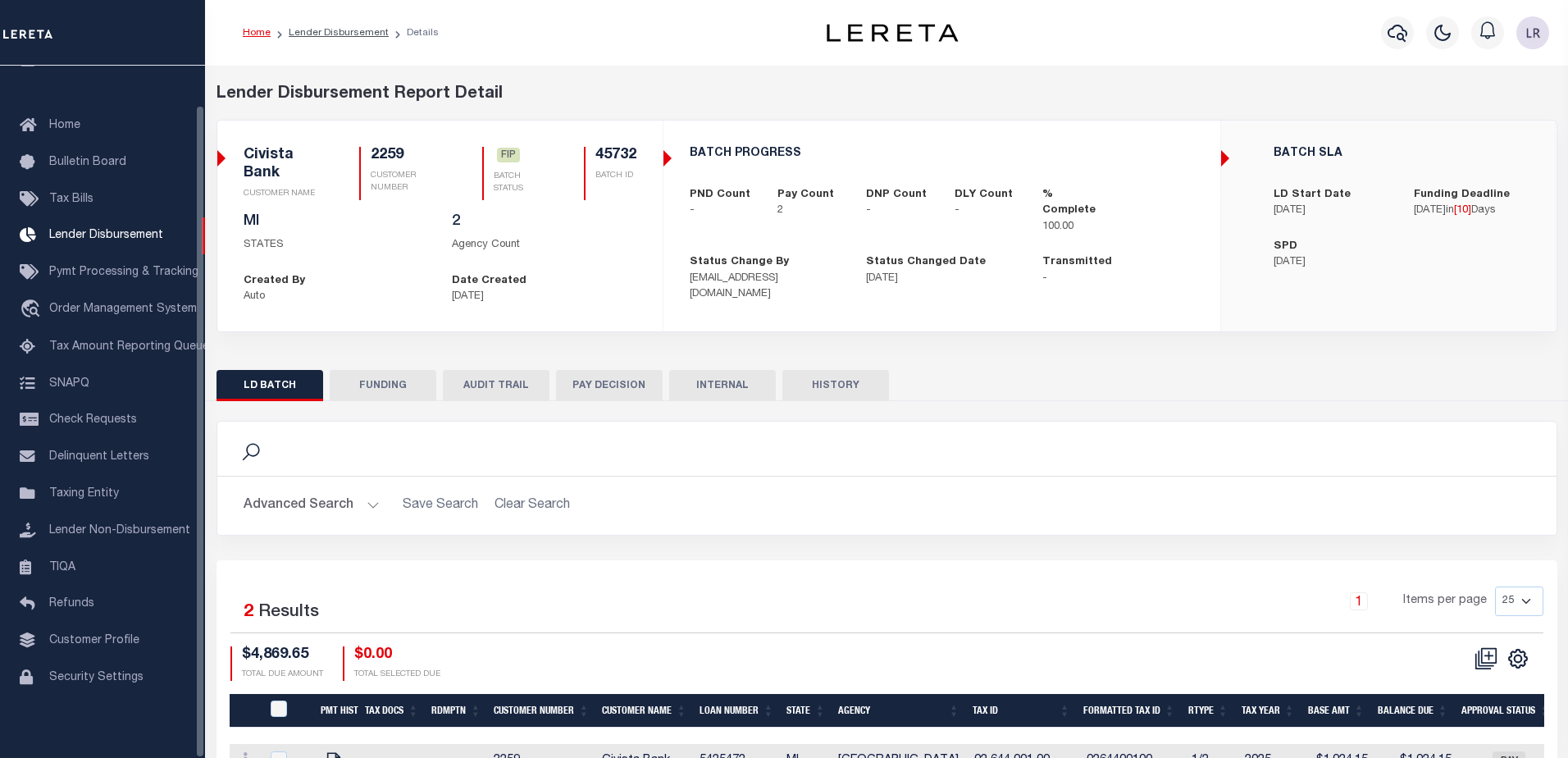
type input "$4,869.65"
type input "$0"
type input "[DATE]"
select select "100"
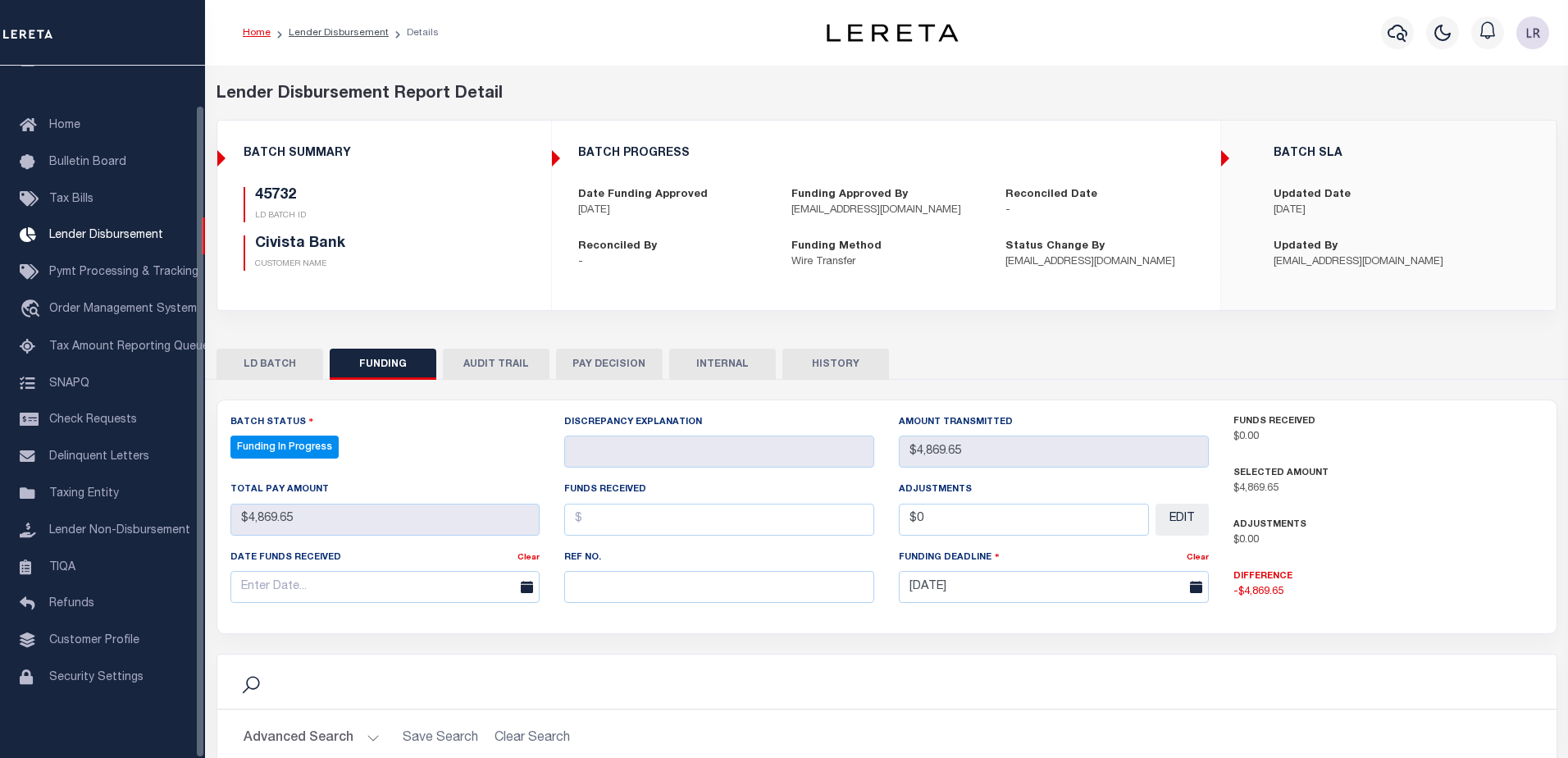
select select "100"
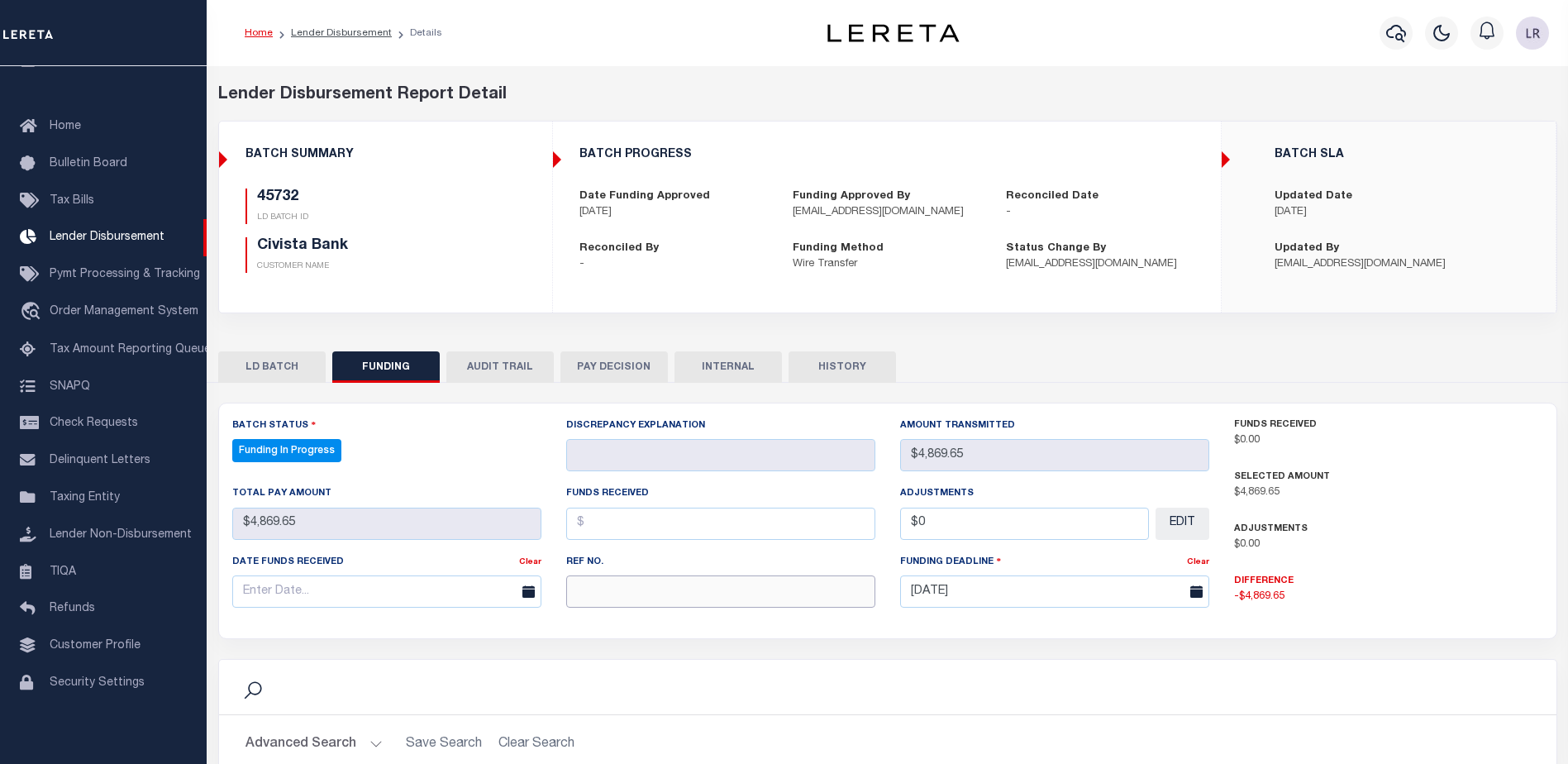
drag, startPoint x: 609, startPoint y: 597, endPoint x: 608, endPoint y: 588, distance: 9.1
click at [609, 597] on input "text" at bounding box center [721, 591] width 309 height 32
paste input "20250821MMQFMP2700186408211120FT03"
type input "20250821MMQFMP2700186408211120FT03"
click at [594, 529] on input "text" at bounding box center [721, 523] width 309 height 32
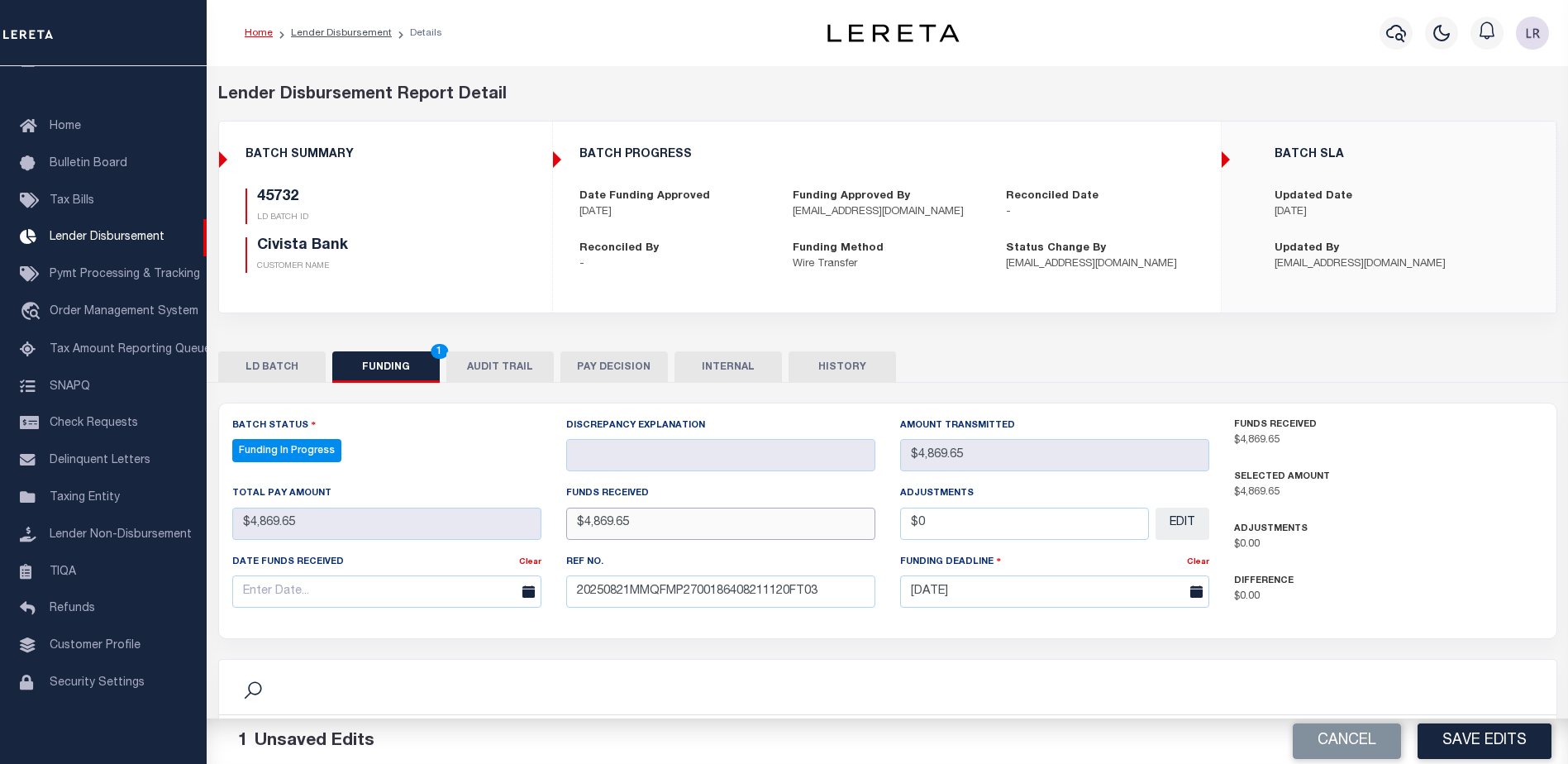
type input "$4,869.65"
click at [453, 595] on input "text" at bounding box center [387, 591] width 309 height 32
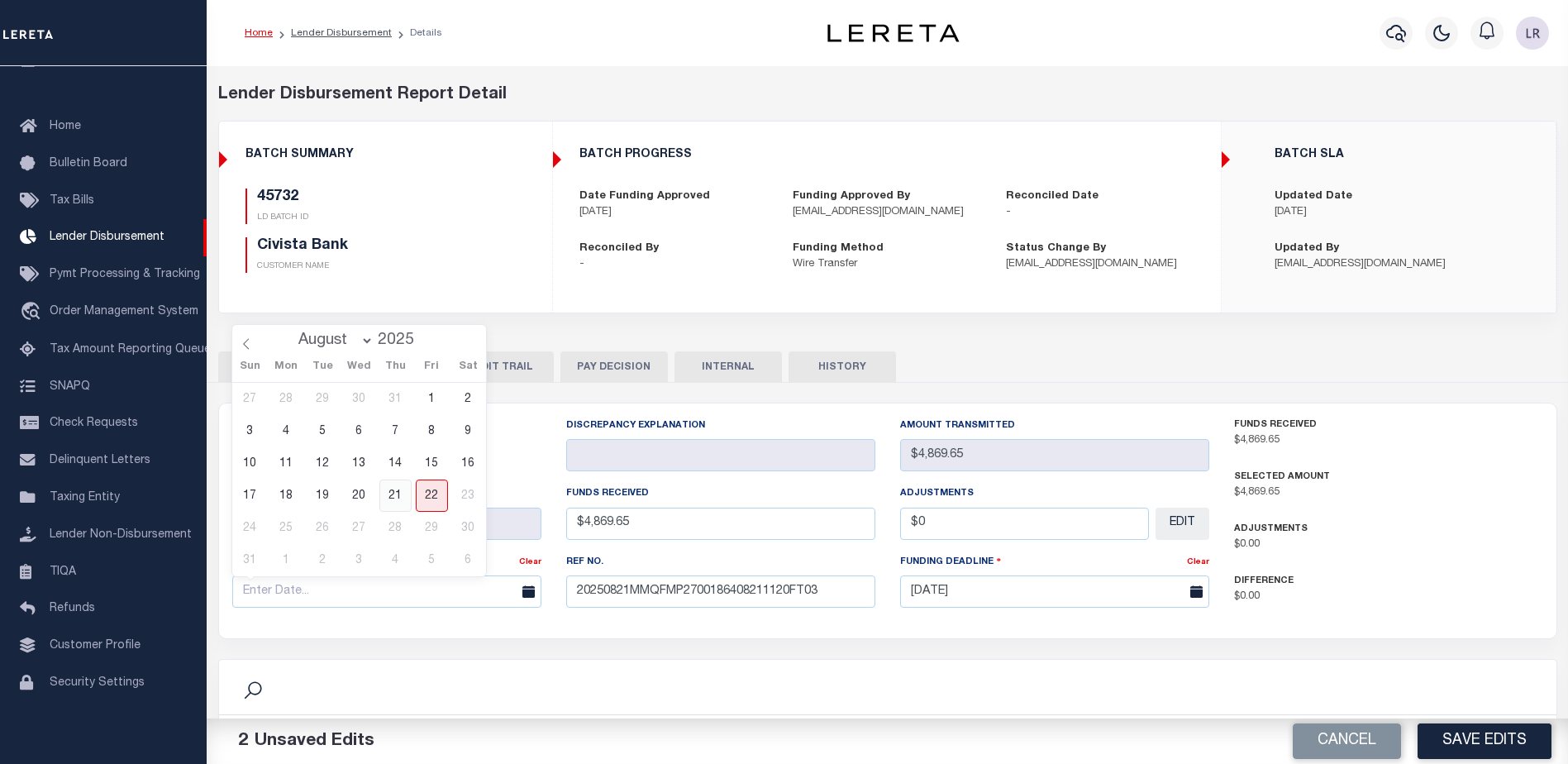
click at [396, 500] on span "21" at bounding box center [395, 496] width 32 height 32
type input "[DATE]"
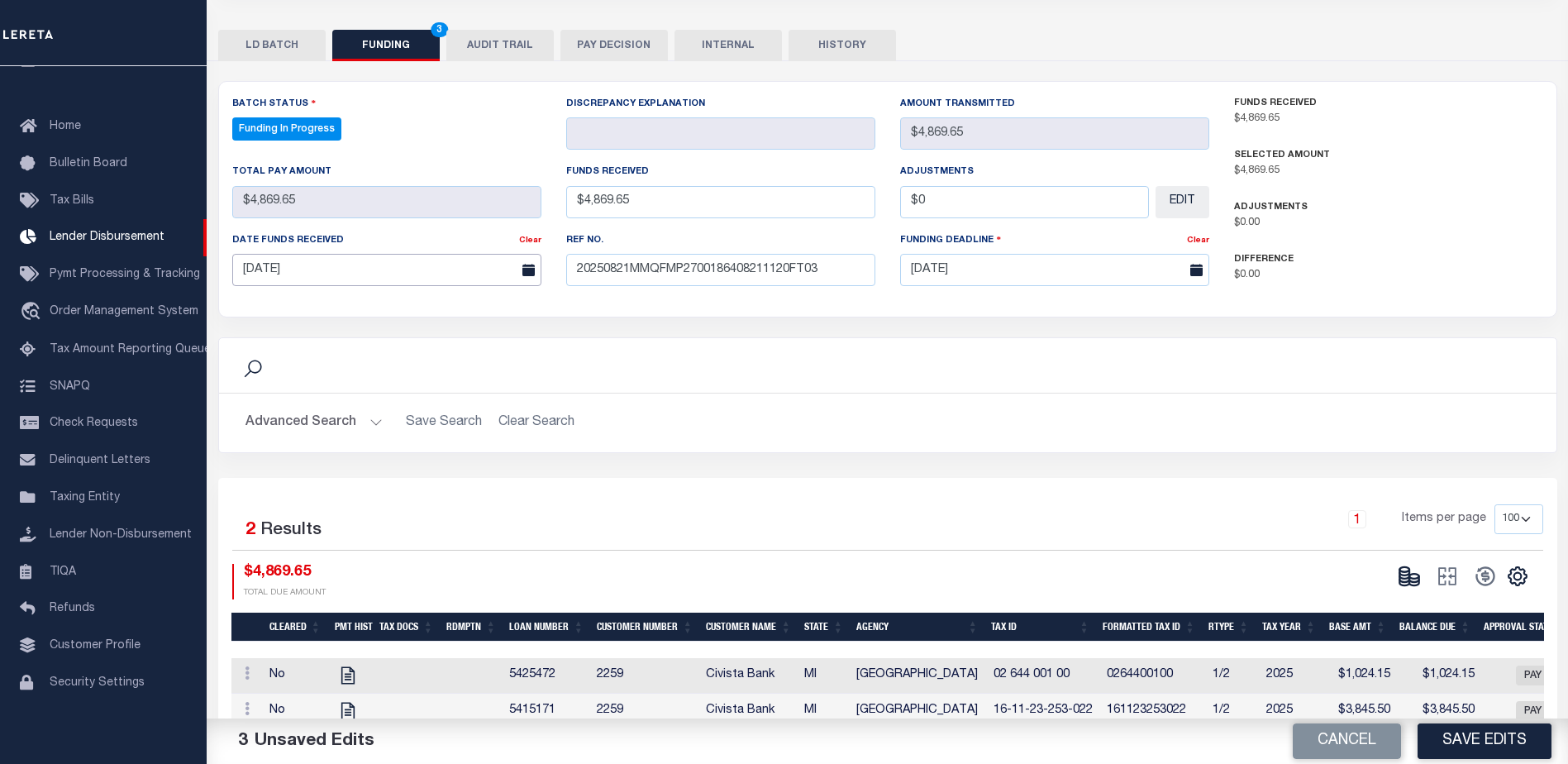
scroll to position [331, 0]
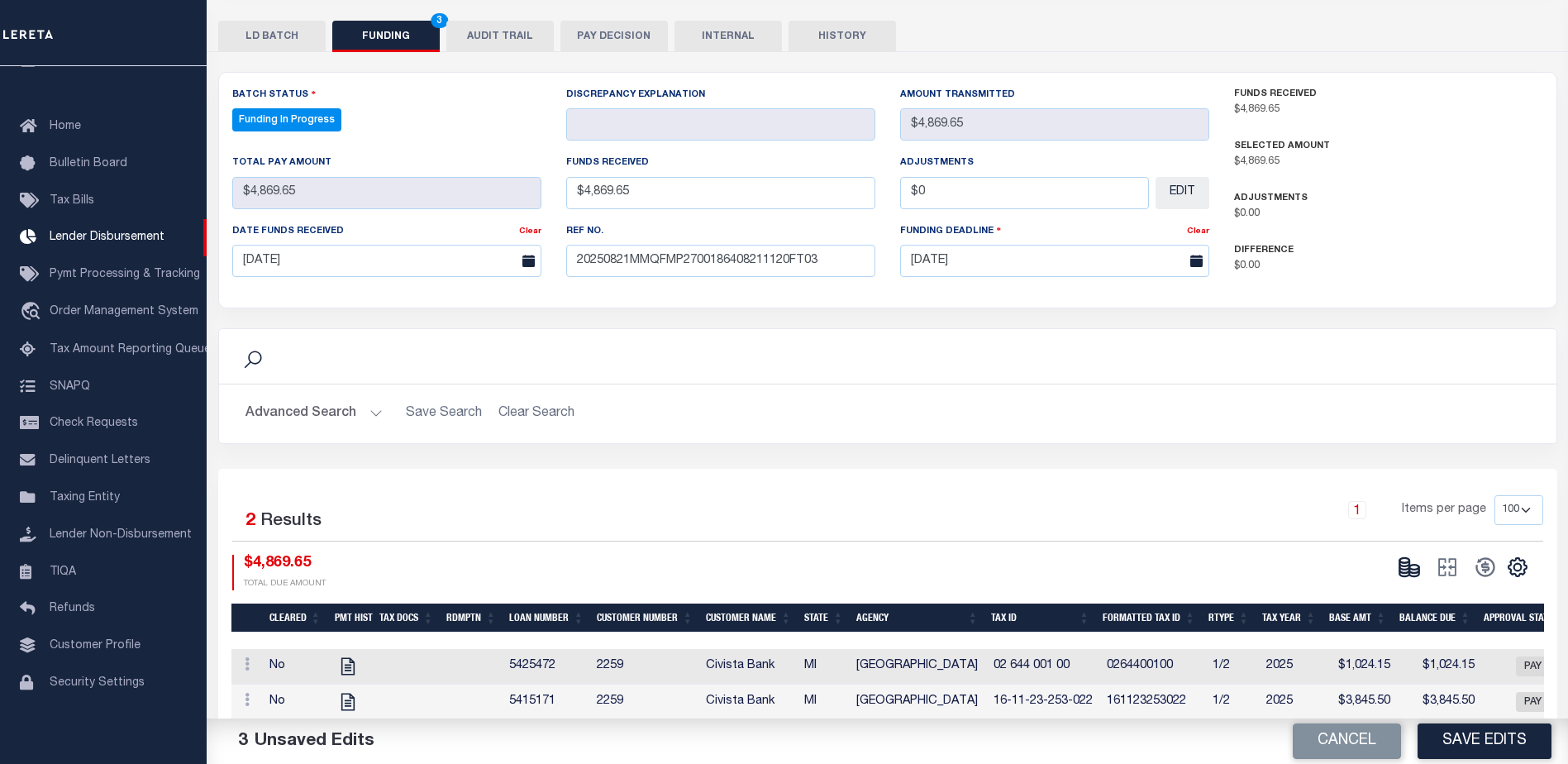
click at [1460, 760] on div "Cancel Save Edits" at bounding box center [1228, 742] width 681 height 47
click at [1457, 750] on button "Save Edits" at bounding box center [1485, 742] width 134 height 36
type input "$4,869.65"
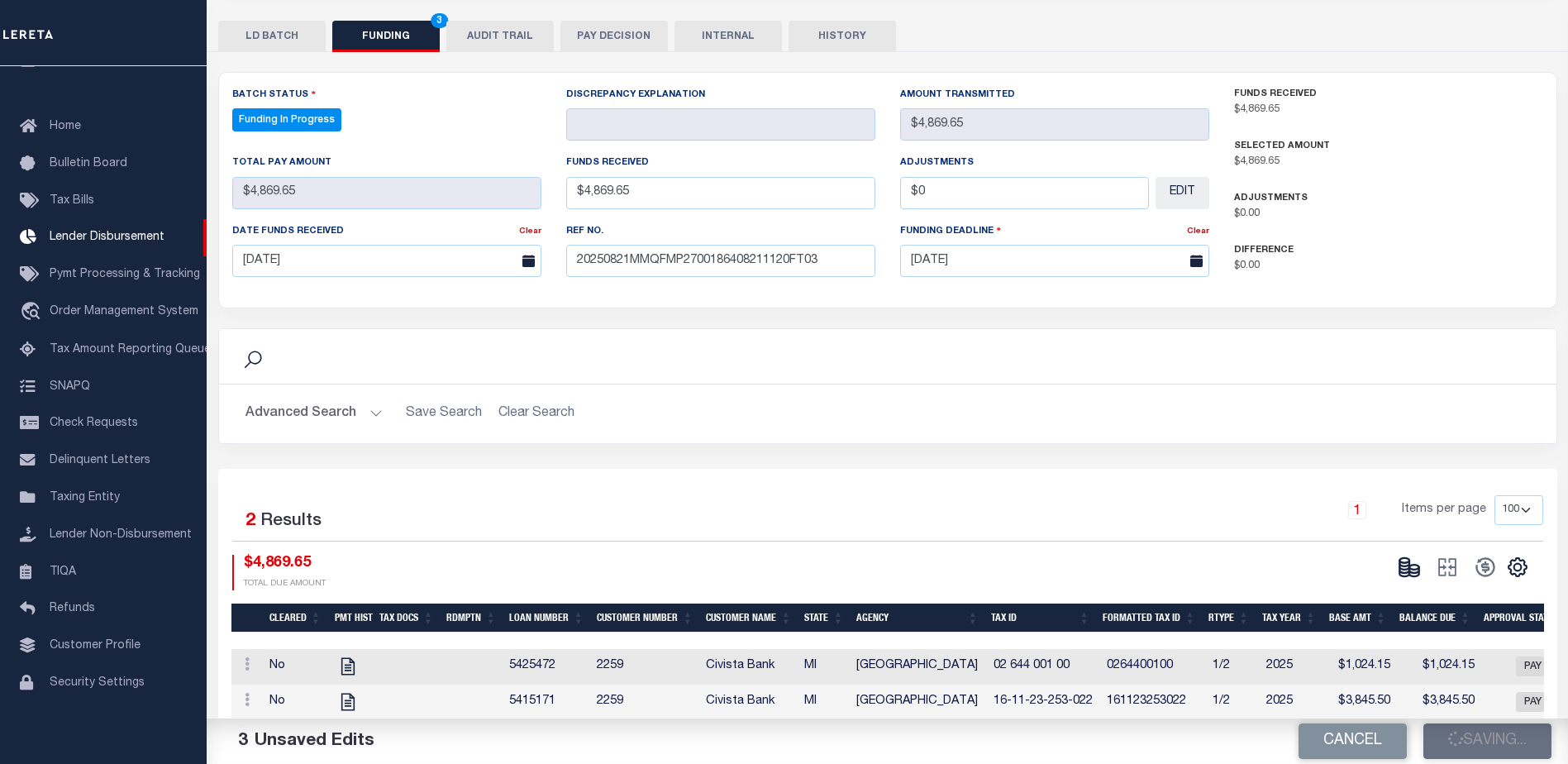
type input "$0"
select select "100"
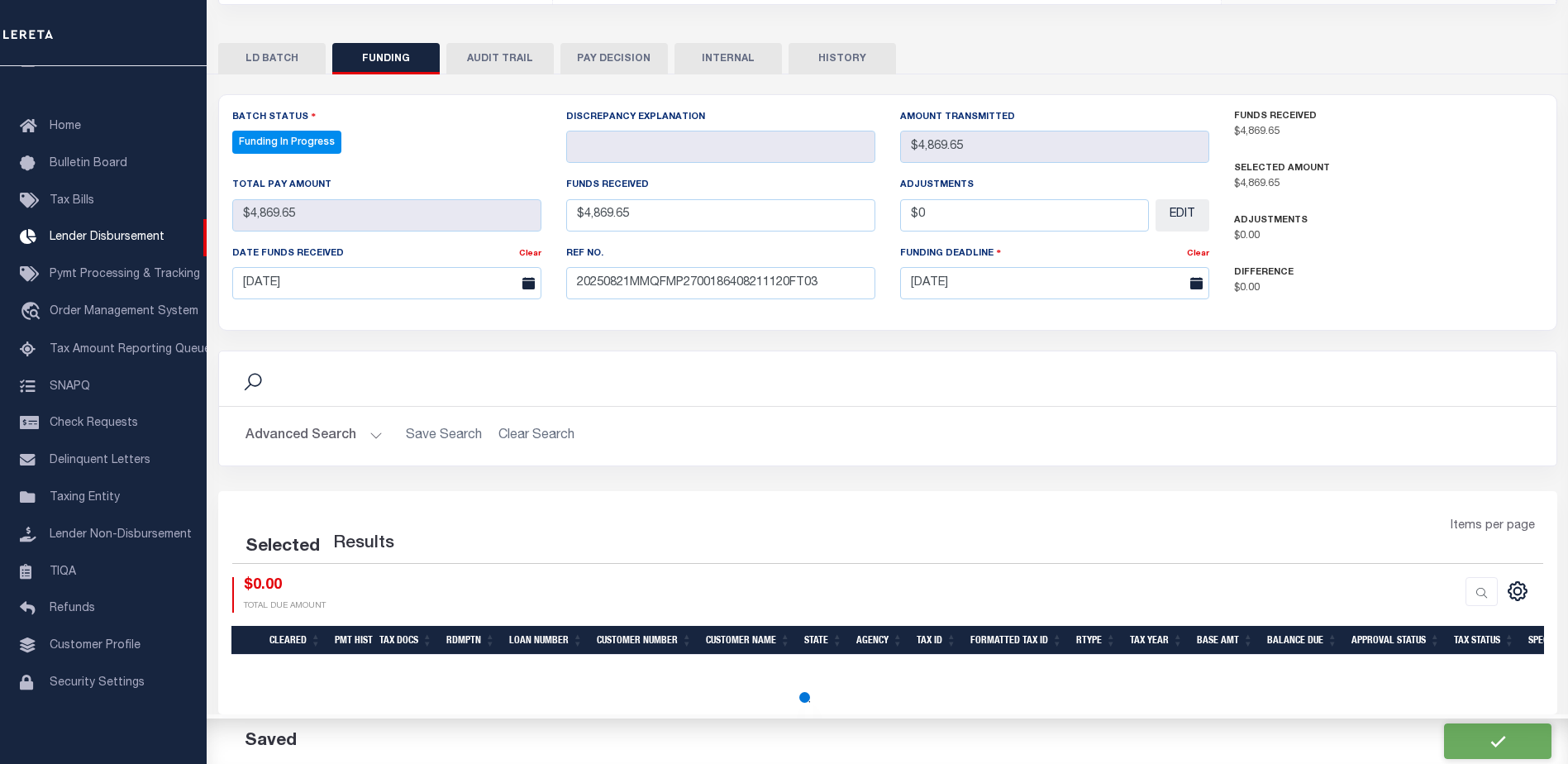
select select "100"
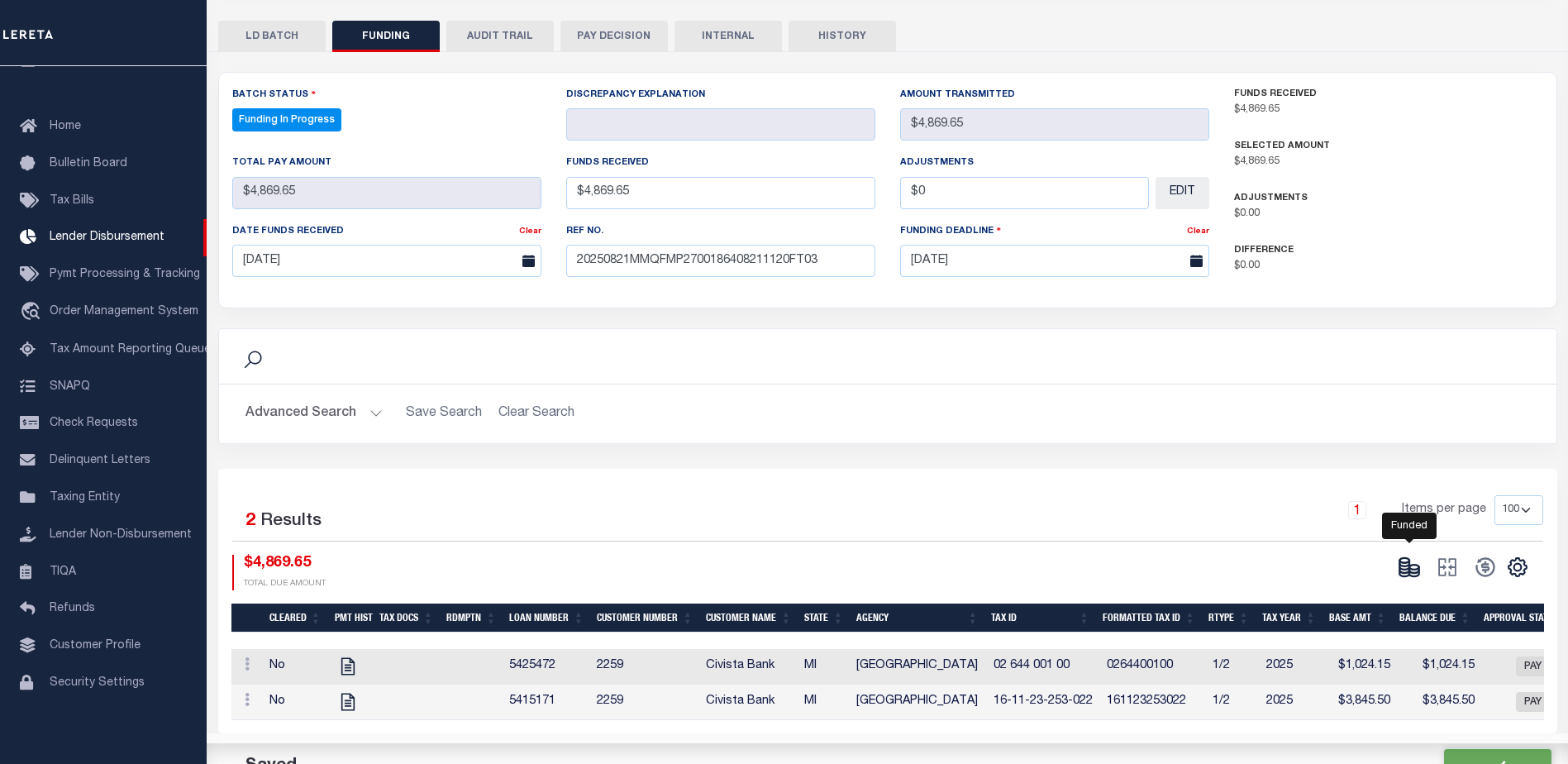
click at [1413, 564] on icon at bounding box center [1410, 567] width 23 height 23
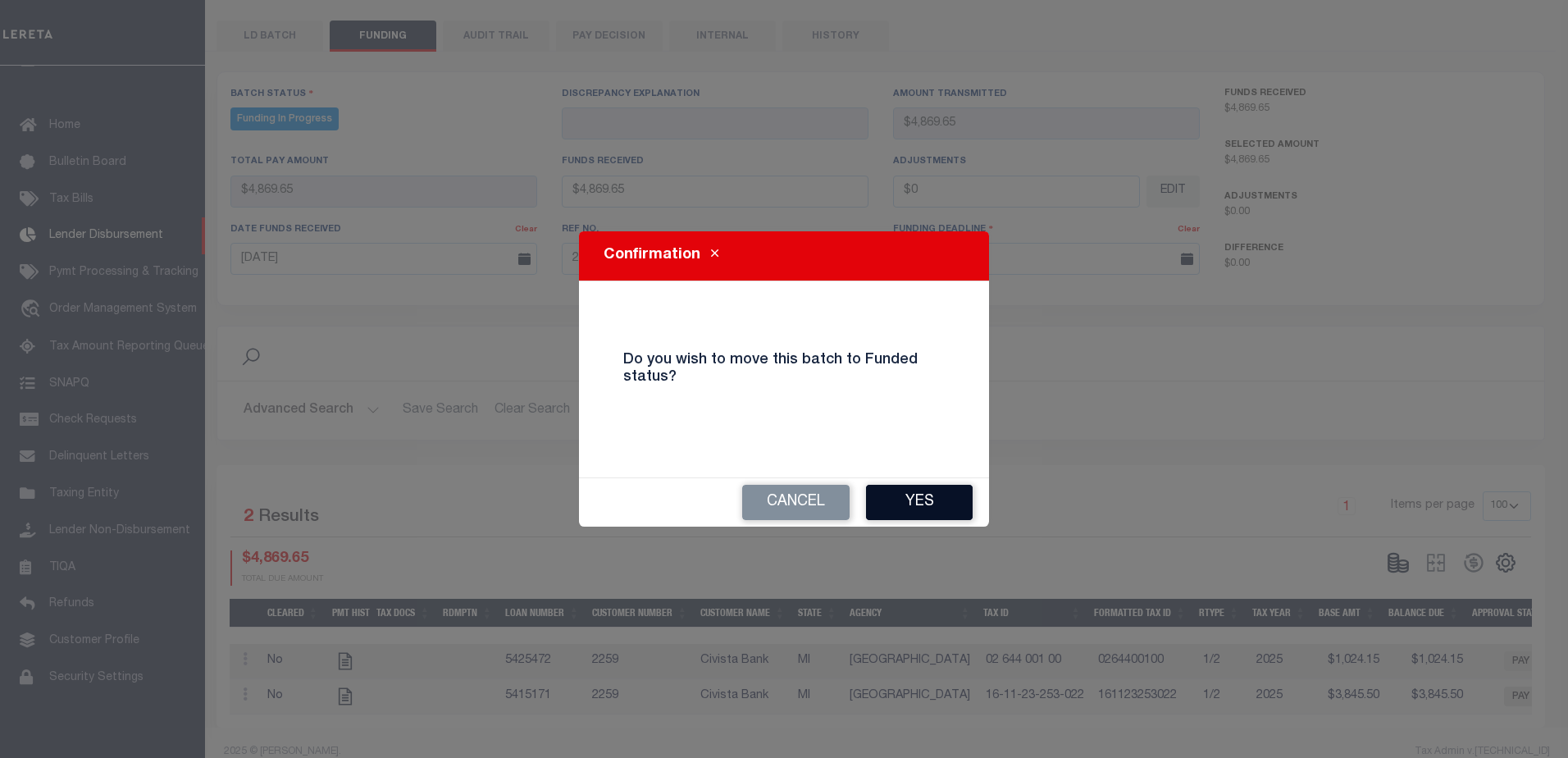
click at [946, 509] on button "Yes" at bounding box center [919, 502] width 106 height 36
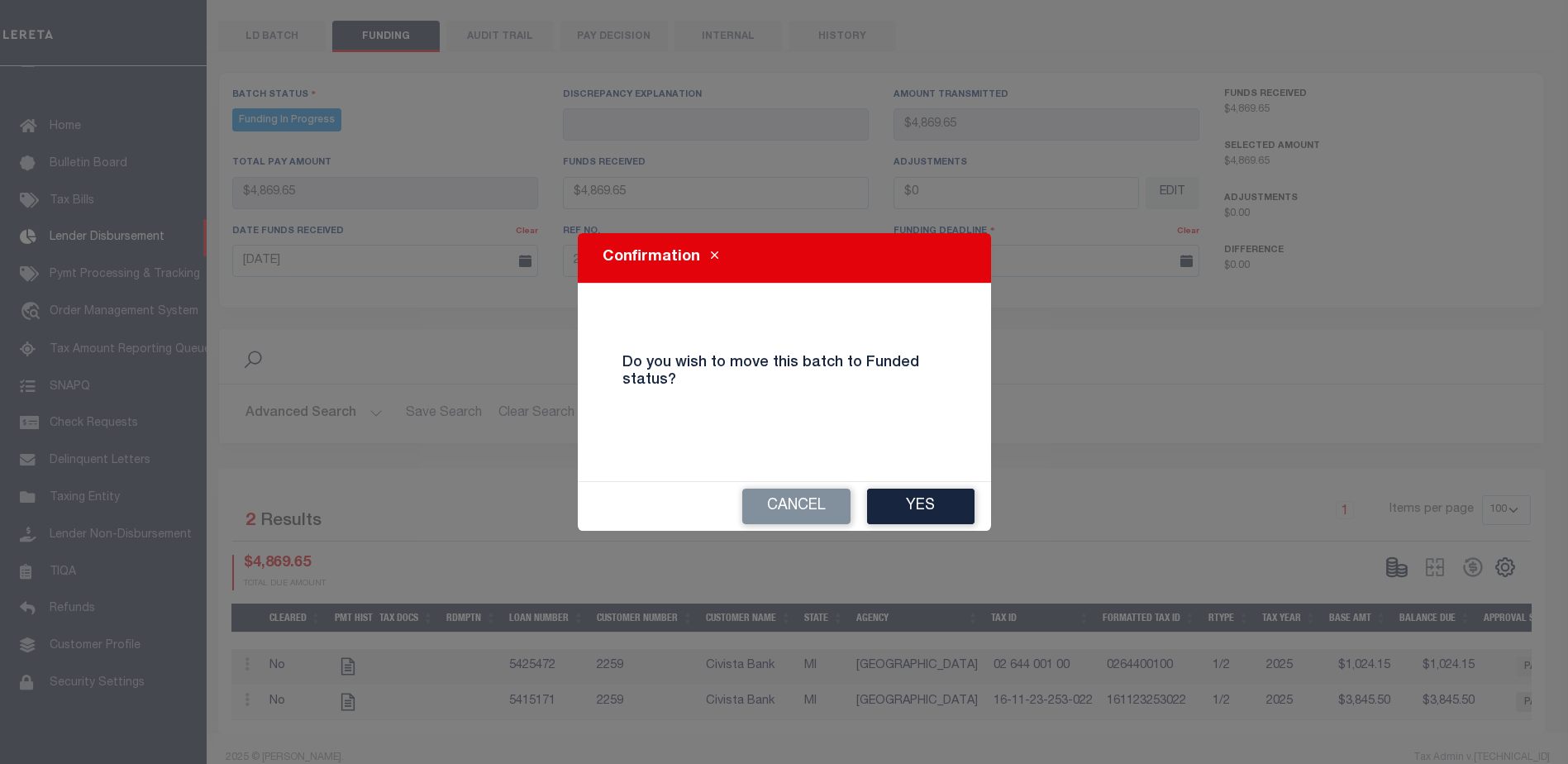
type input "$4,869.65"
type input "$0"
select select "100"
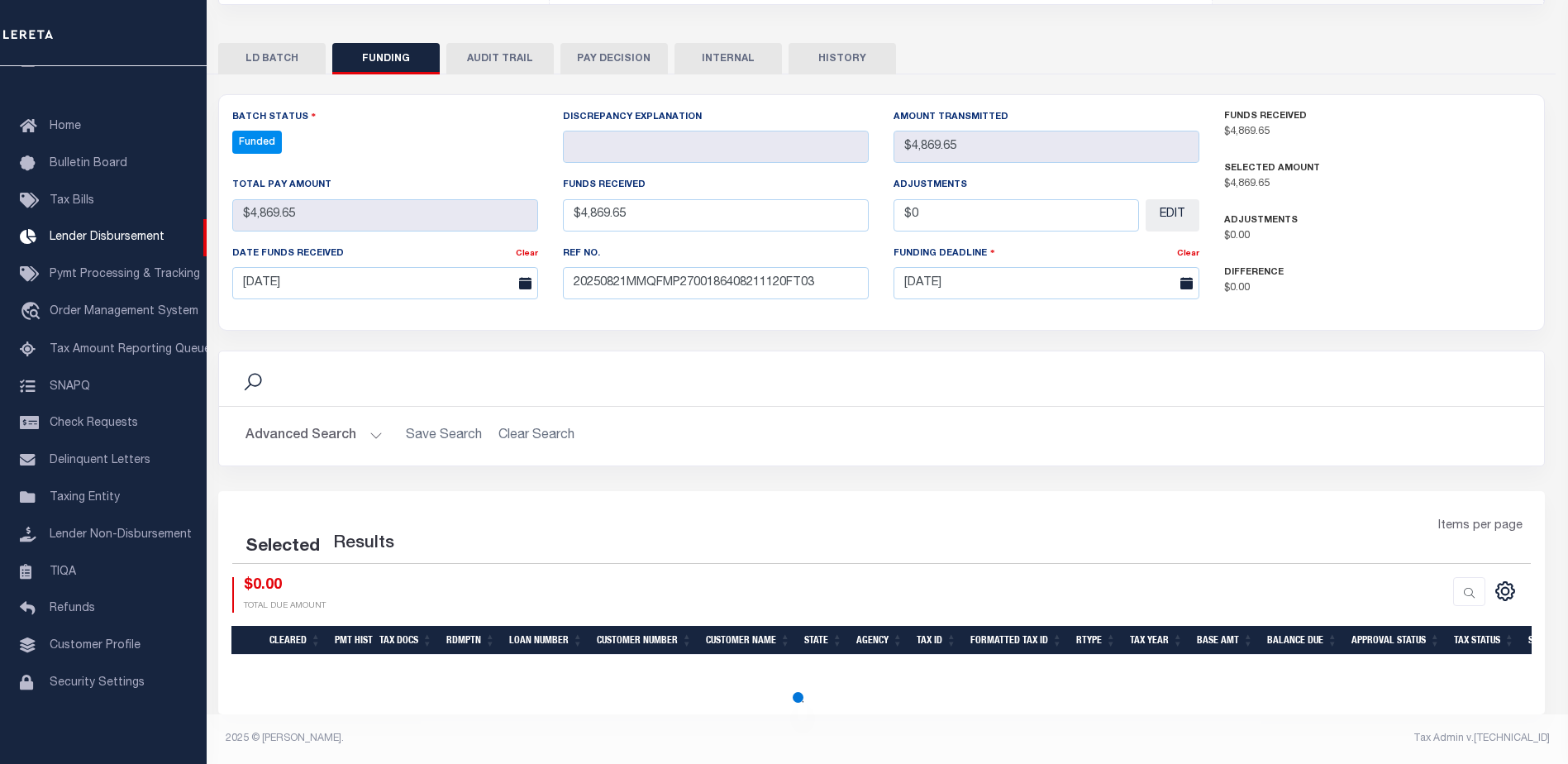
select select "100"
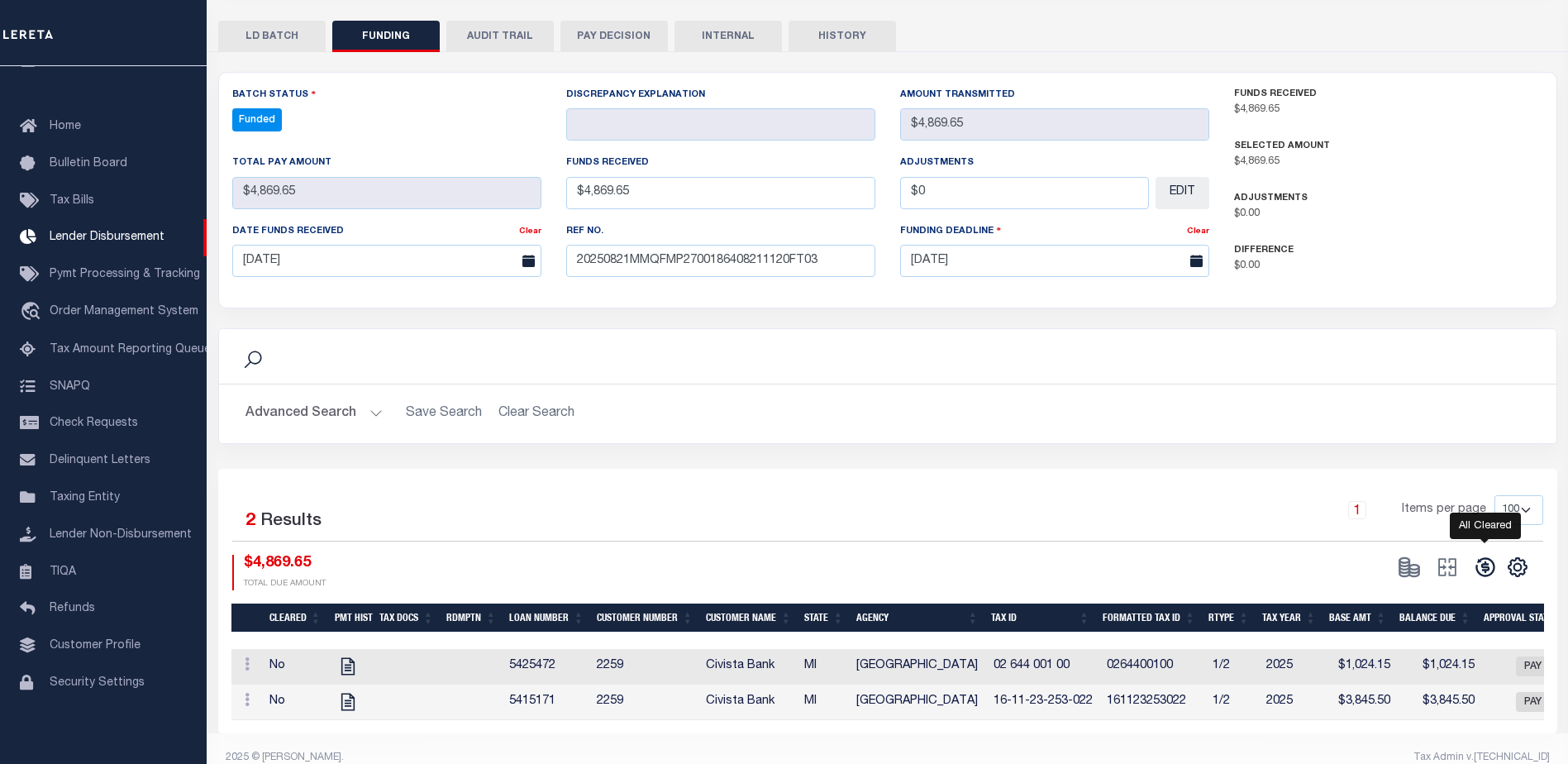
click at [1487, 566] on icon at bounding box center [1485, 567] width 19 height 19
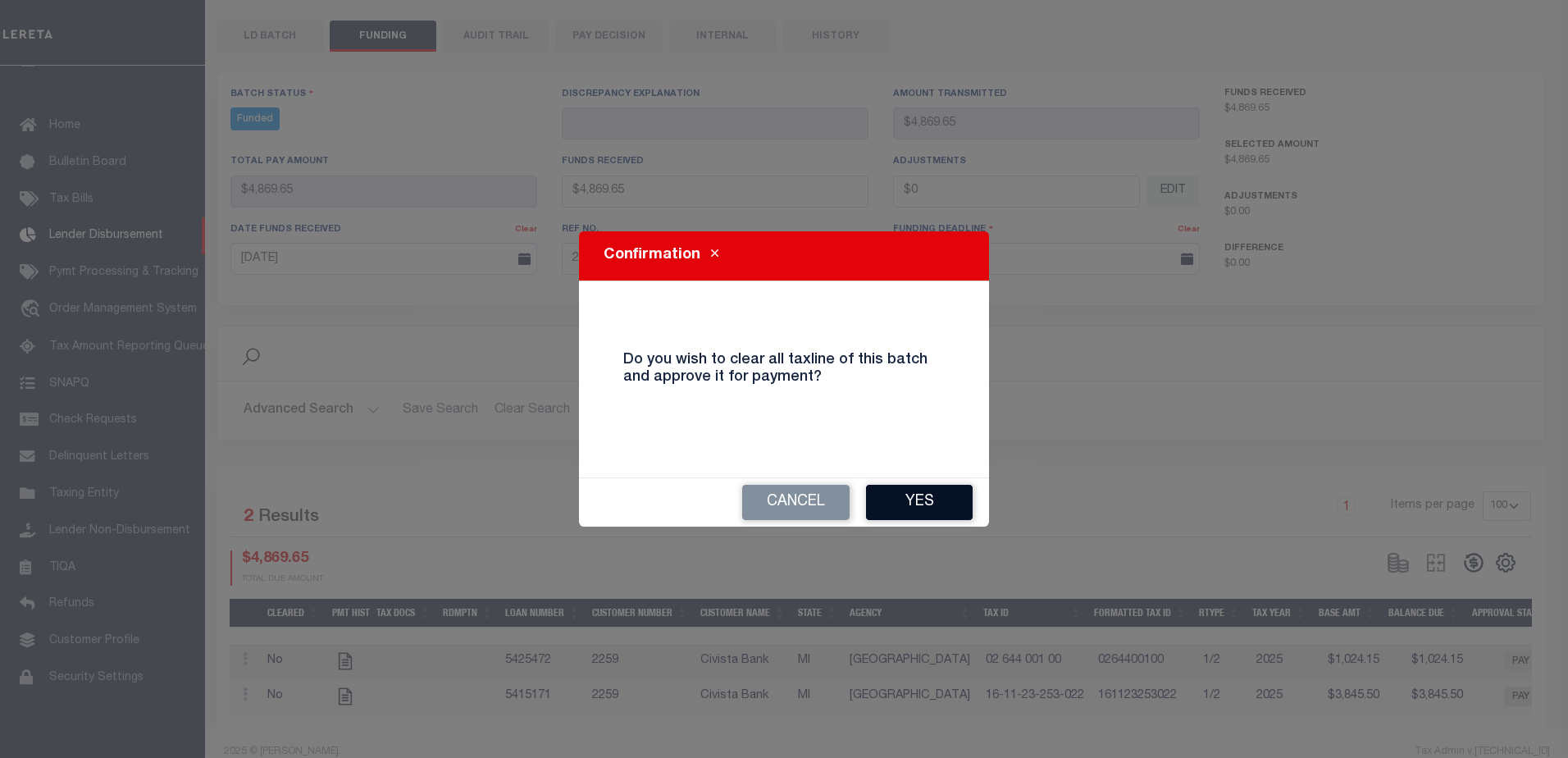
click at [935, 501] on button "Yes" at bounding box center [919, 502] width 106 height 36
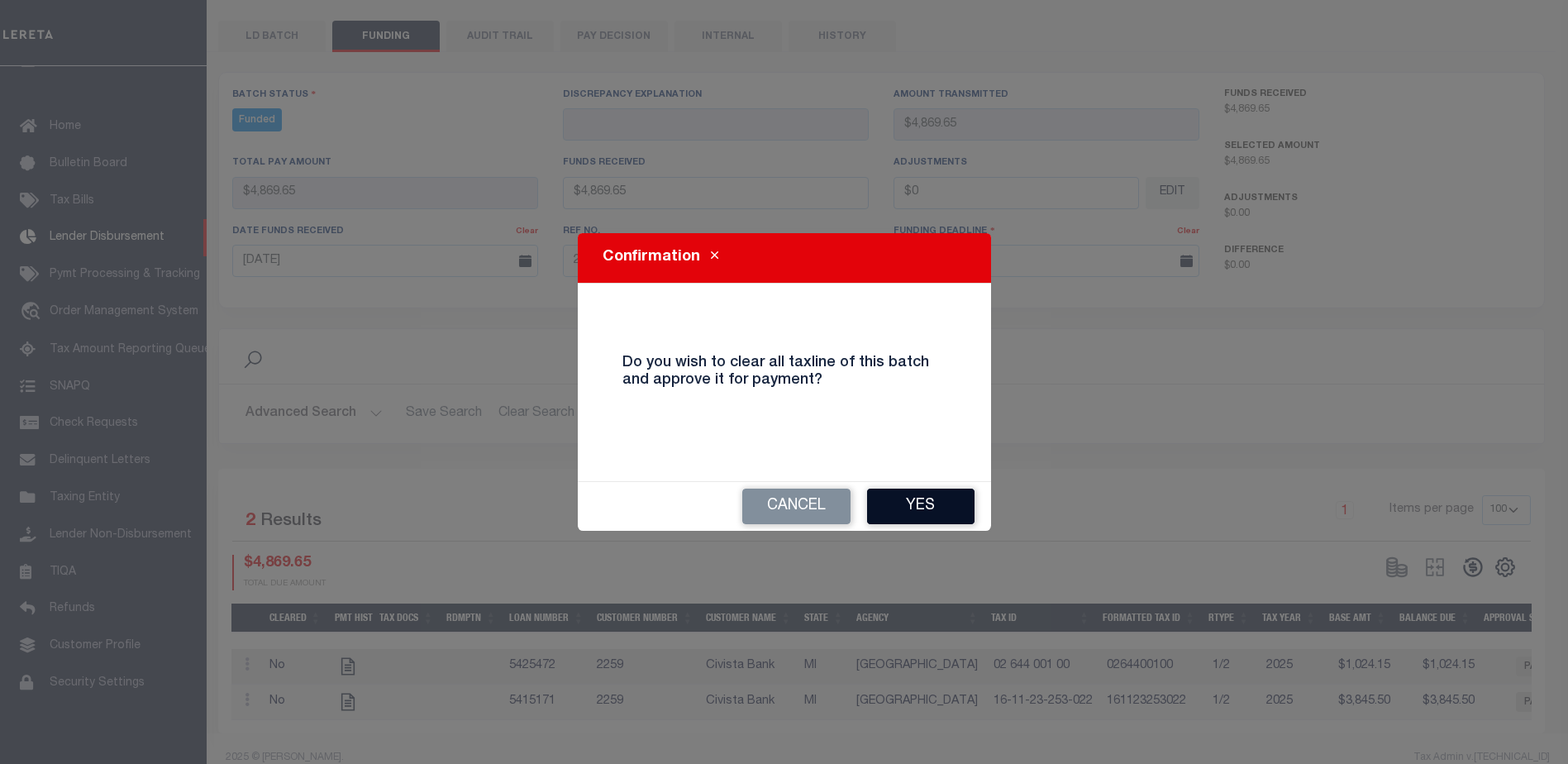
type input "$4,869.65"
type input "$0"
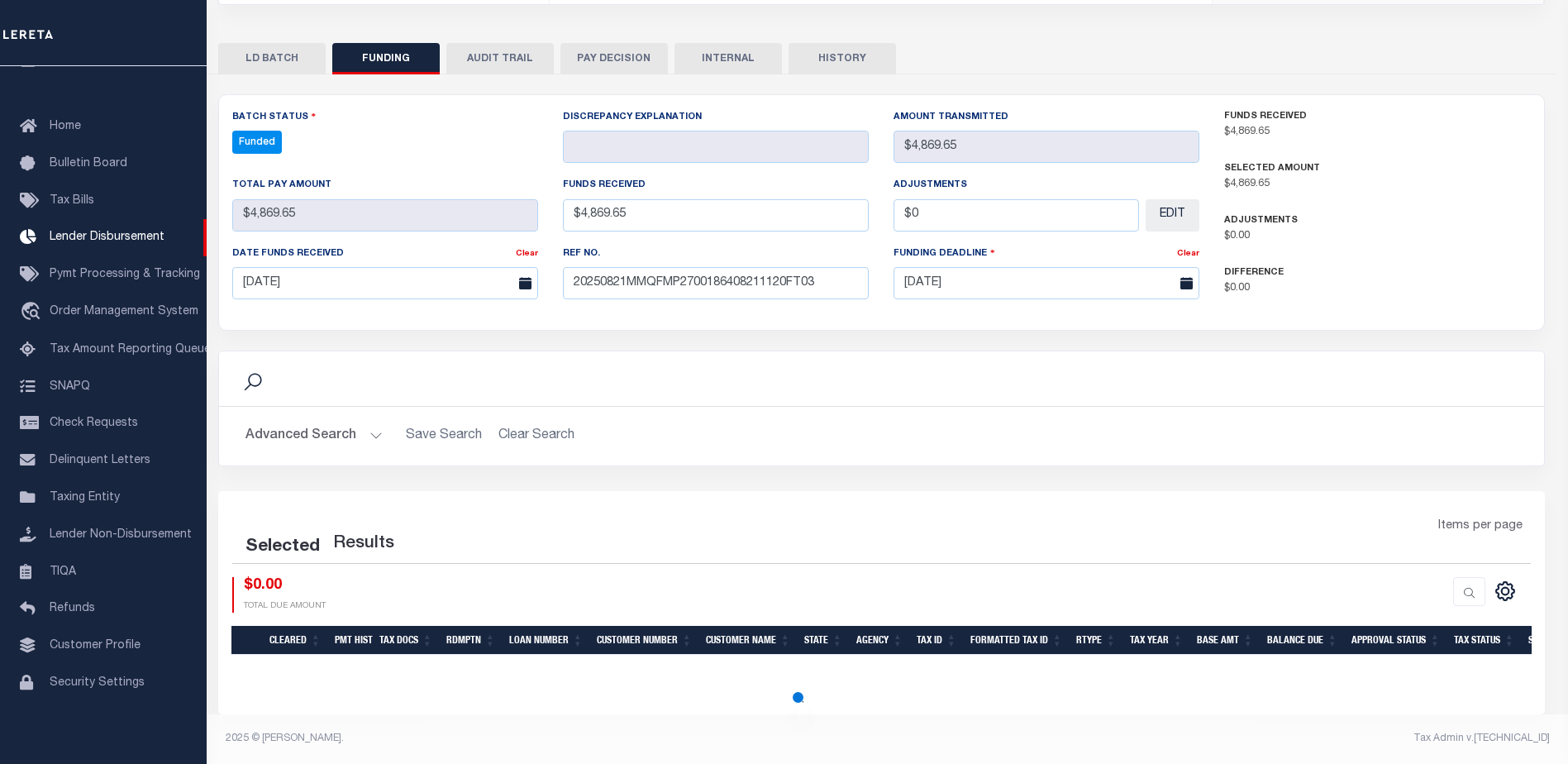
select select "100"
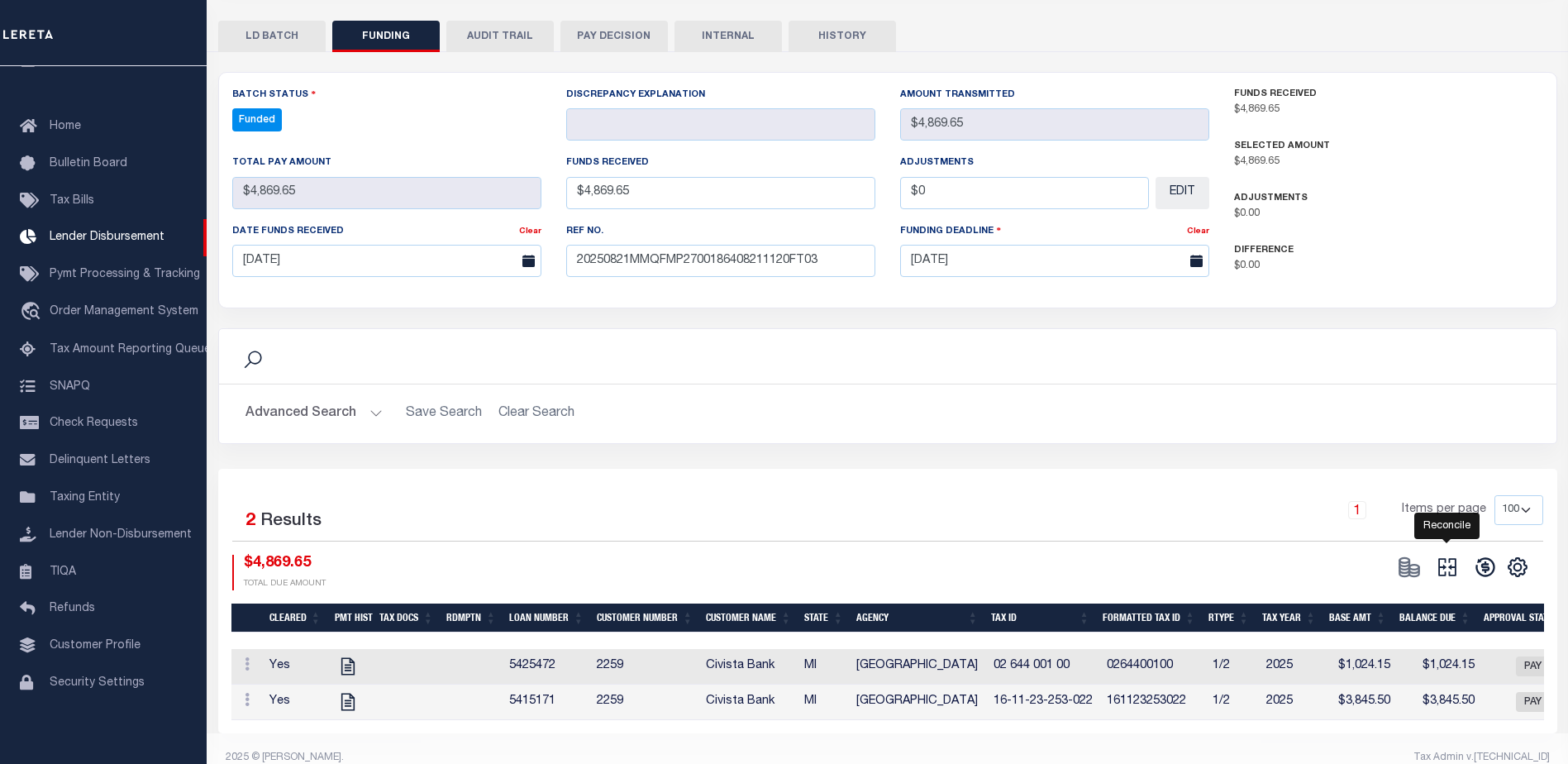
click at [1444, 561] on icon at bounding box center [1447, 567] width 18 height 18
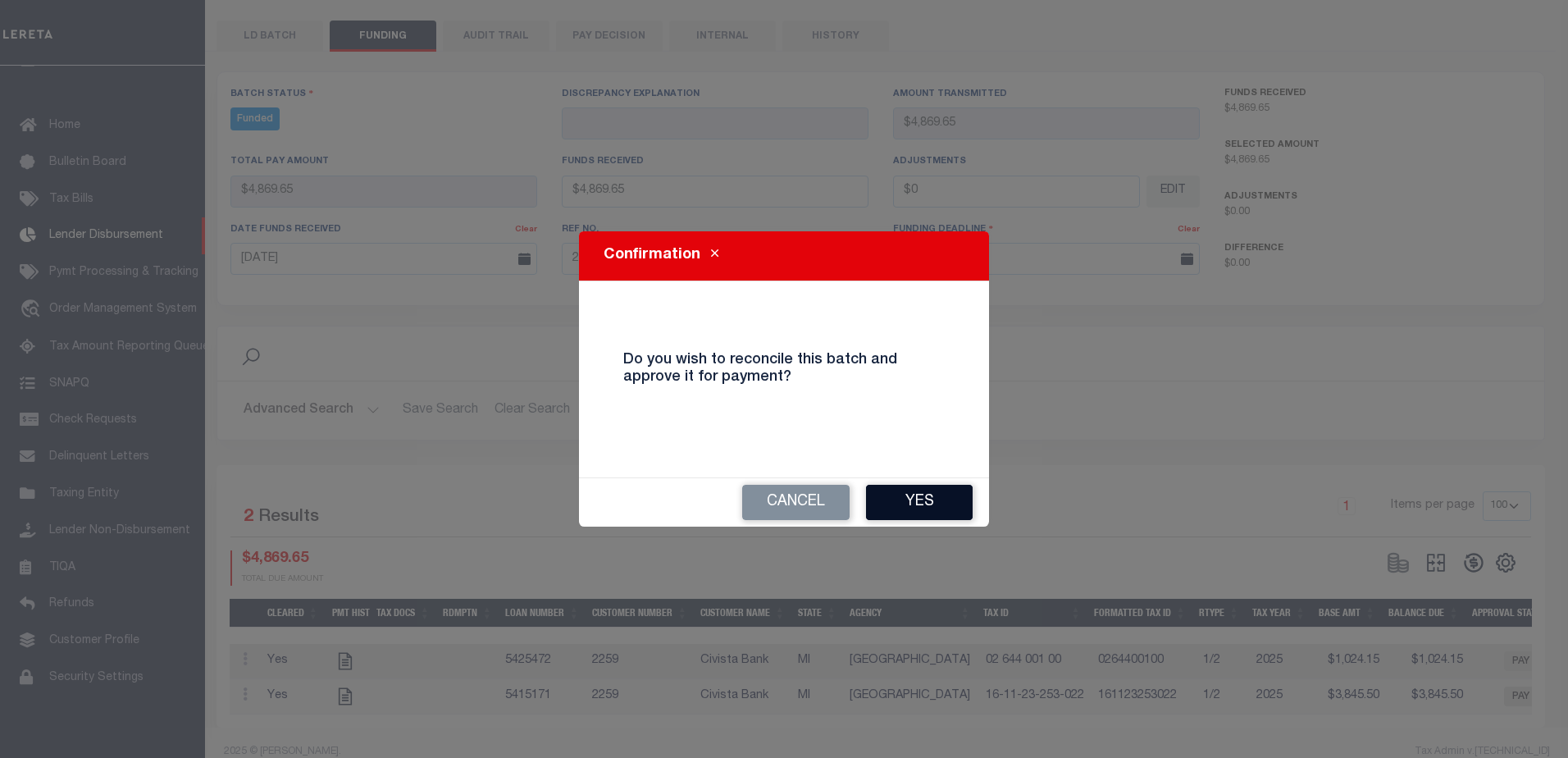
click at [928, 509] on button "Yes" at bounding box center [919, 502] width 106 height 36
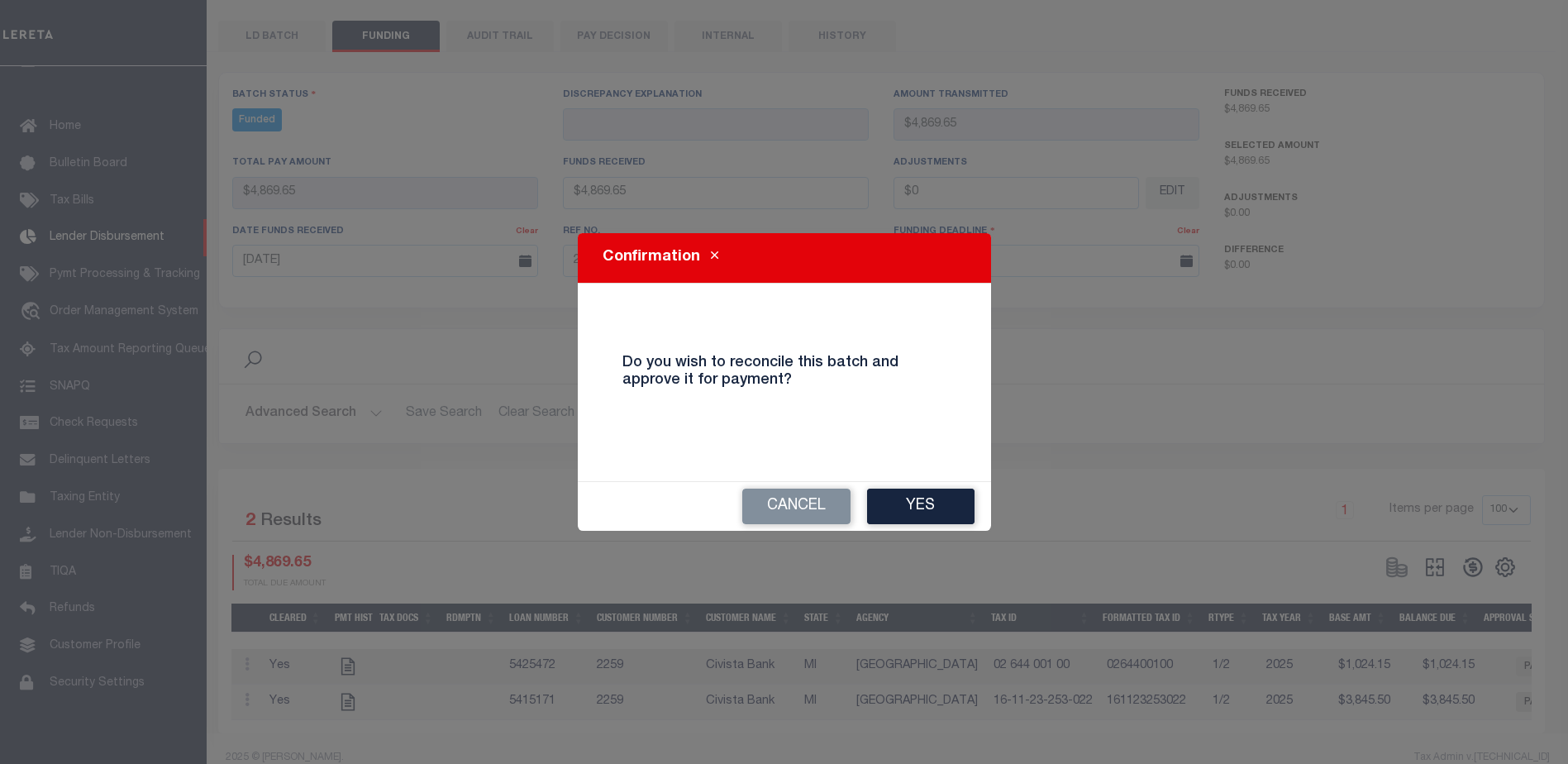
select select "100"
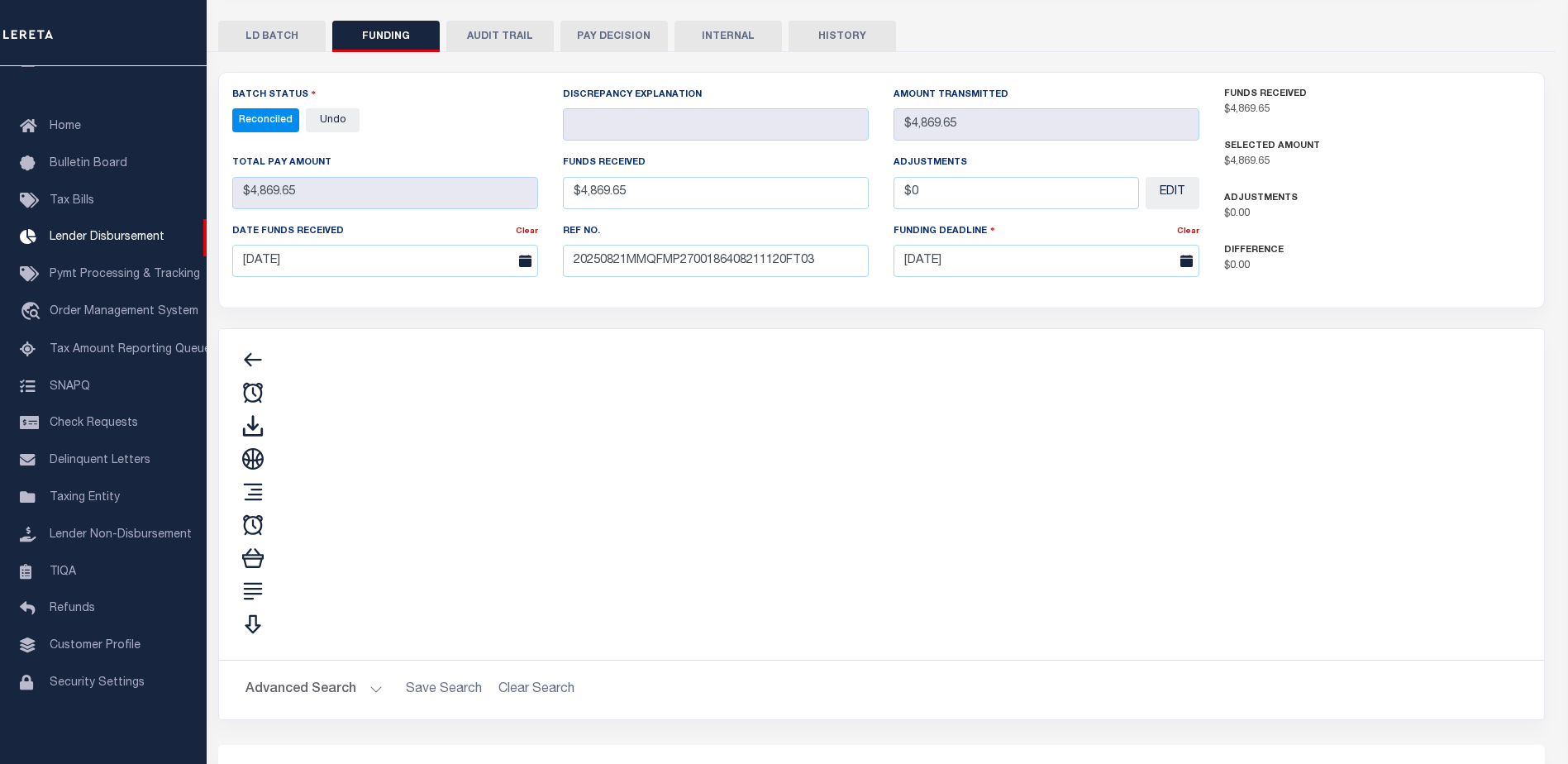
type input "$4,869.65"
type input "$0"
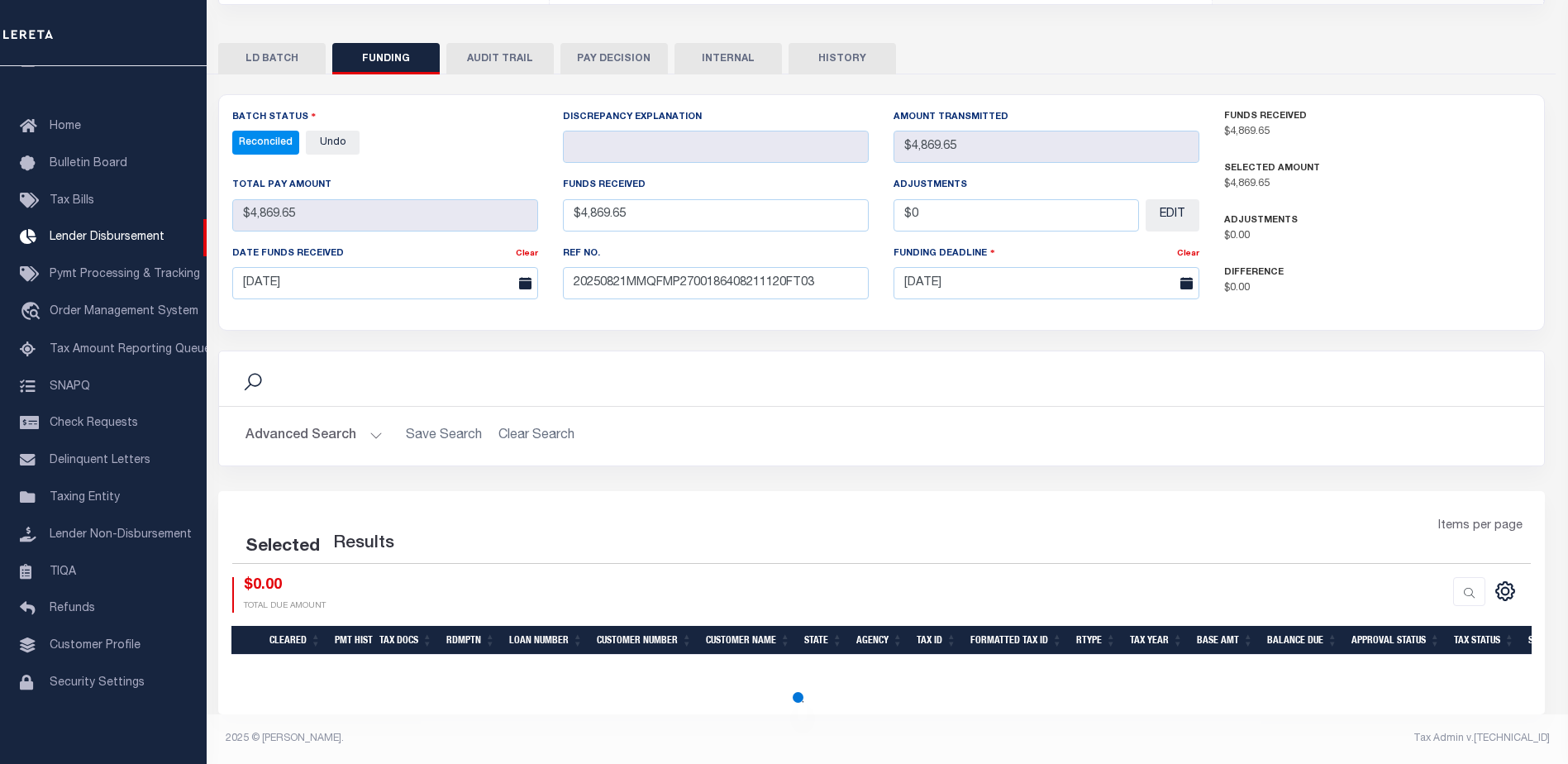
select select "100"
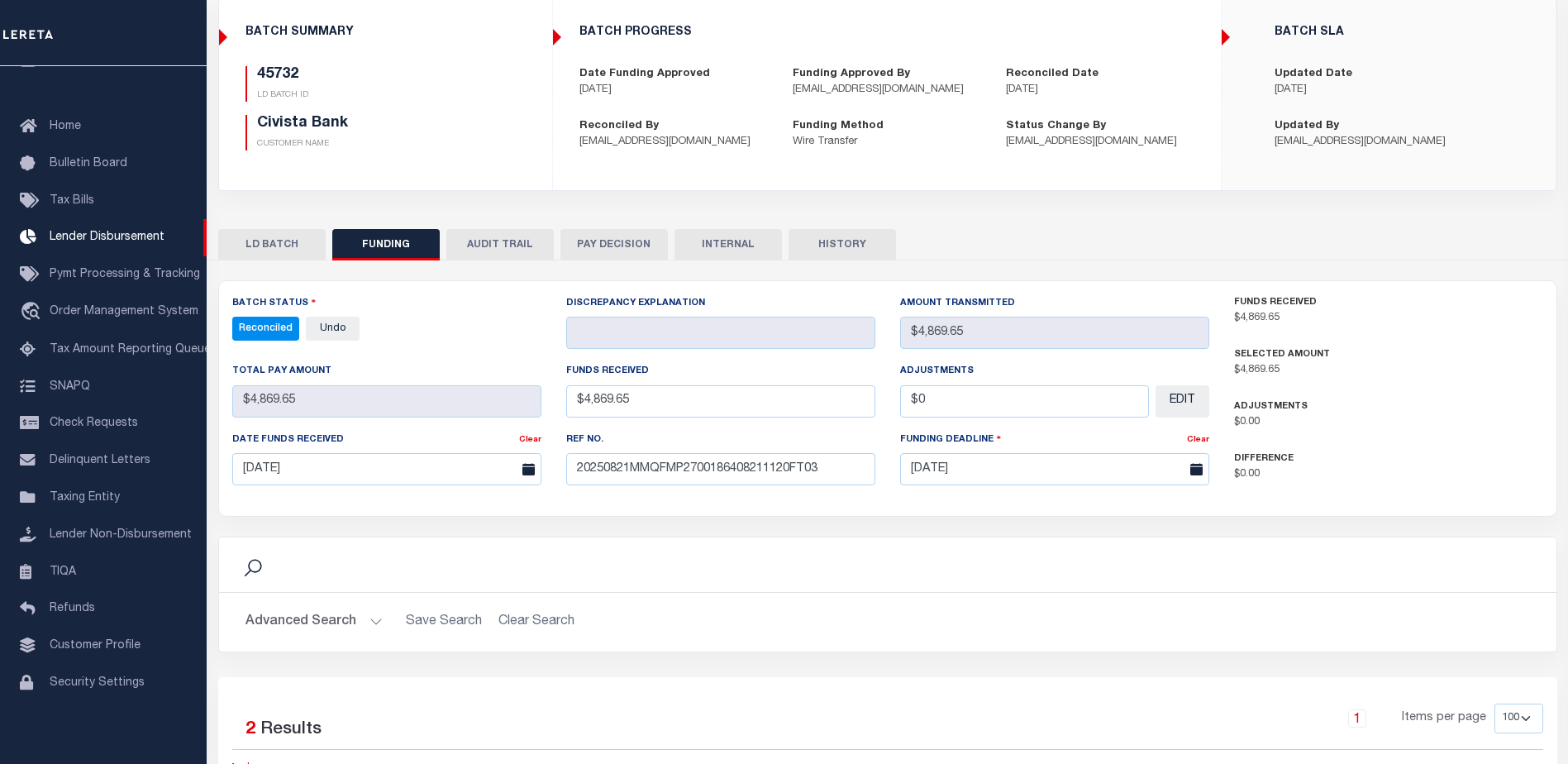
scroll to position [0, 0]
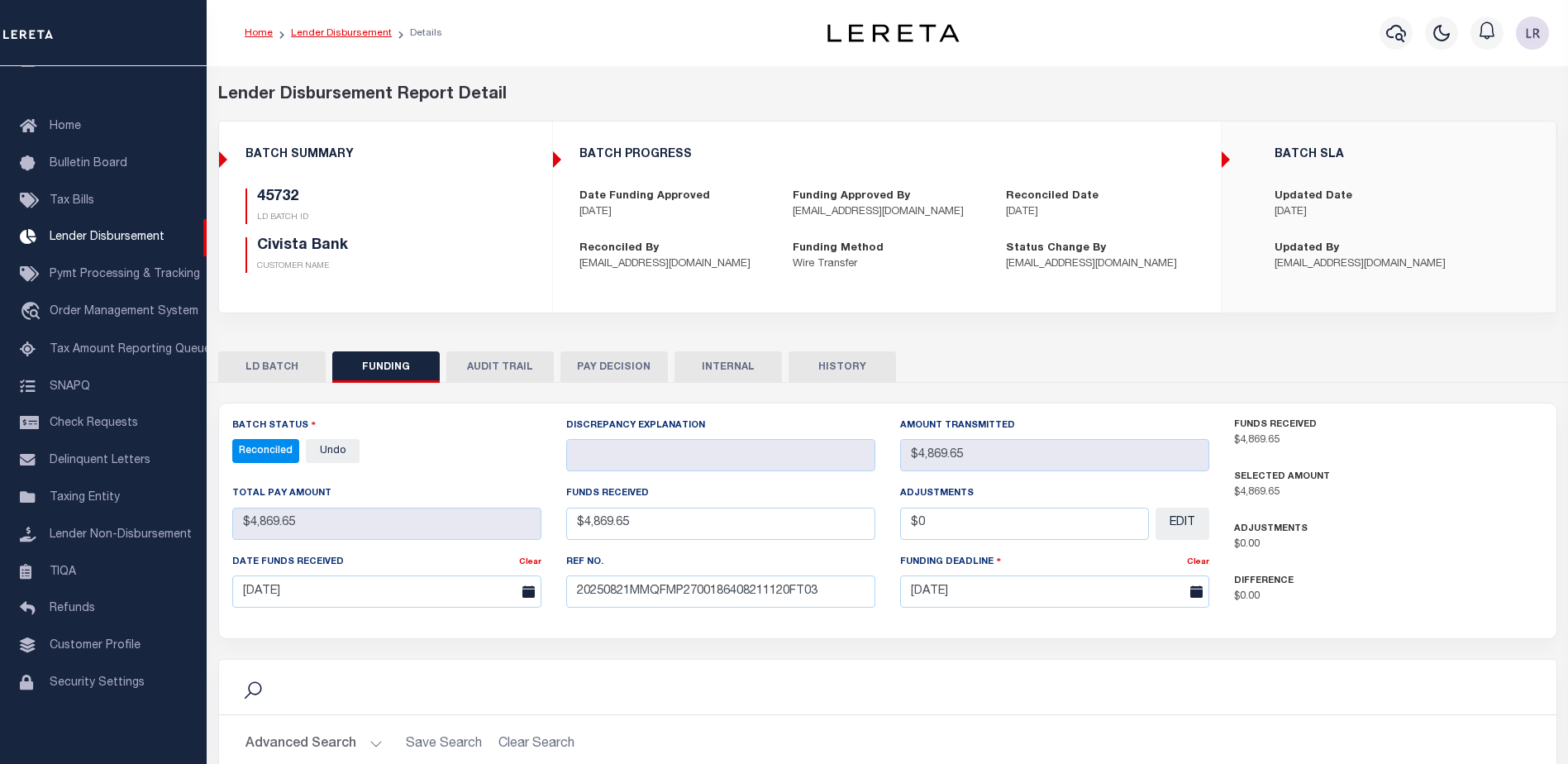
click at [345, 32] on link "Lender Disbursement" at bounding box center [341, 32] width 101 height 10
checkbox input "true"
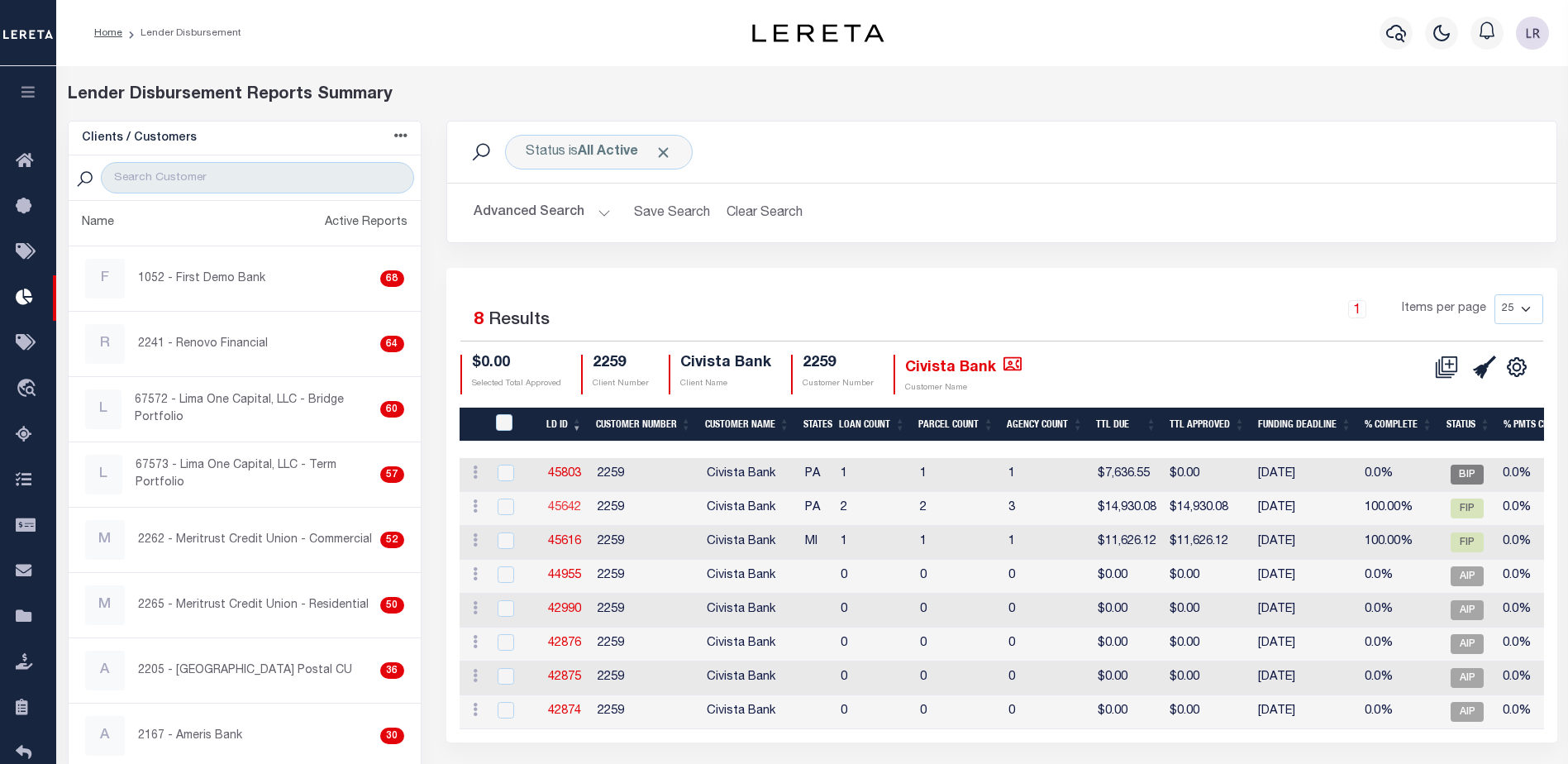
click at [575, 509] on link "45642" at bounding box center [564, 507] width 33 height 12
checkbox input "true"
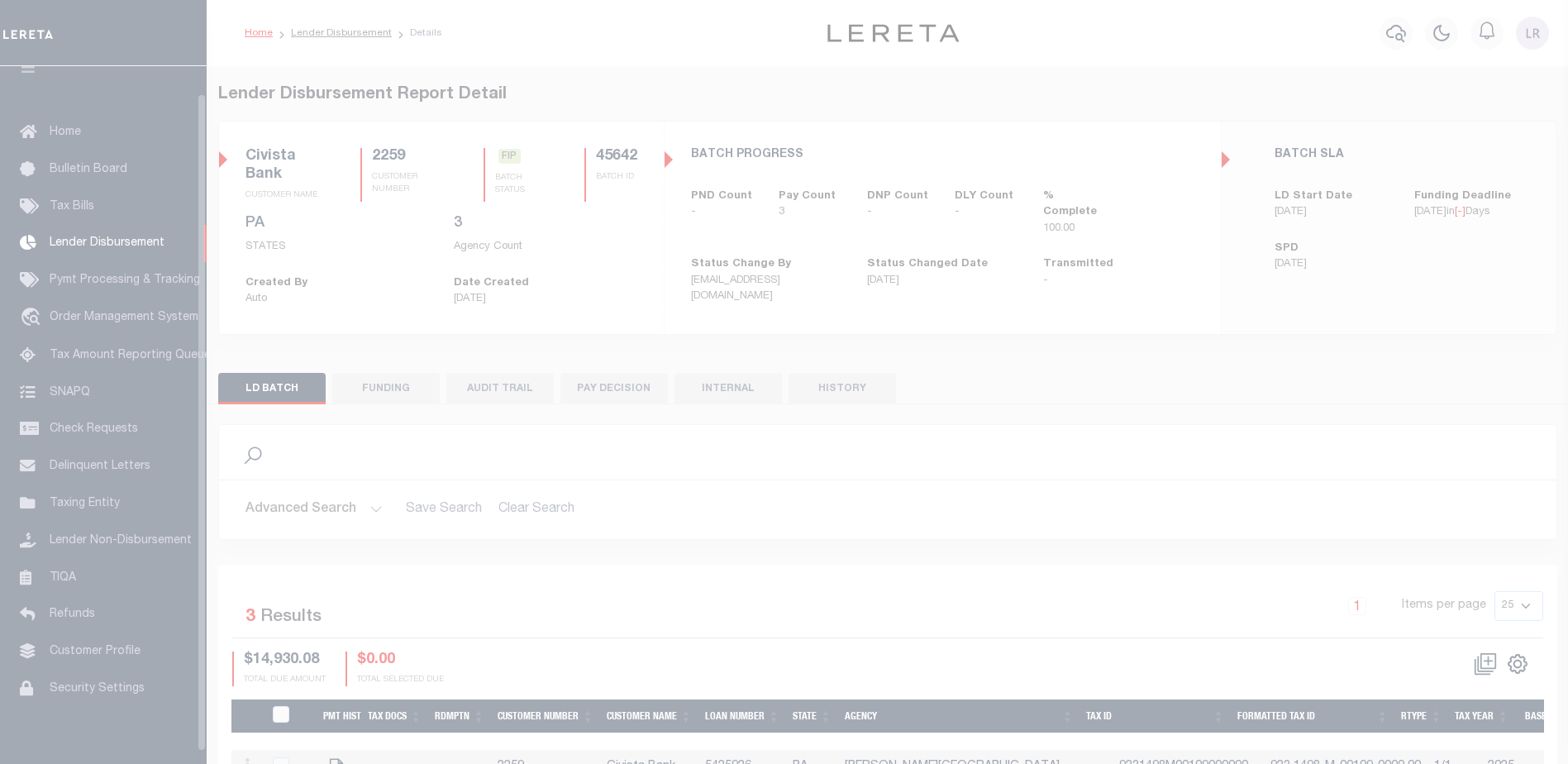
scroll to position [29, 0]
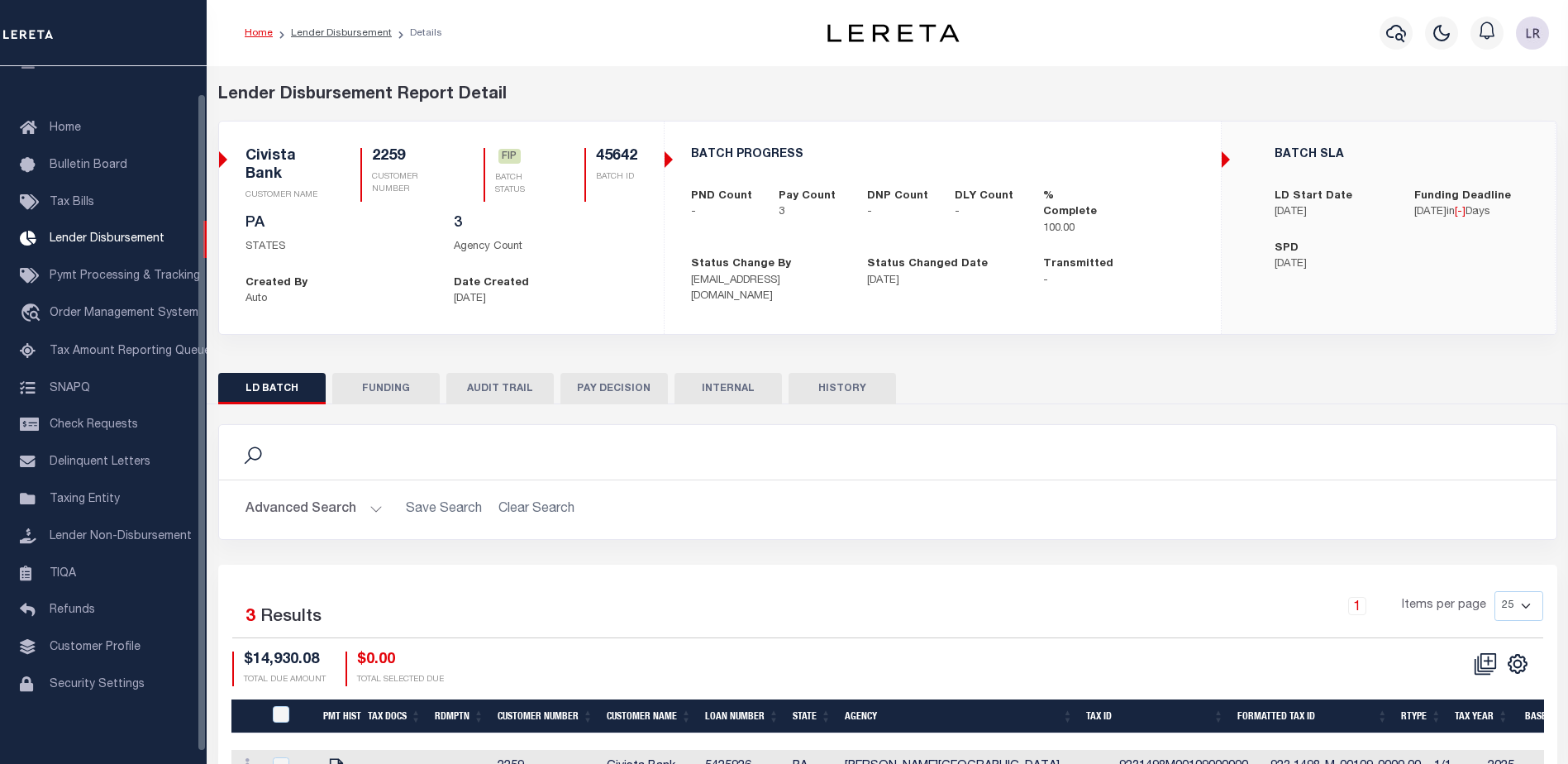
click at [392, 391] on button "FUNDING" at bounding box center [386, 388] width 107 height 31
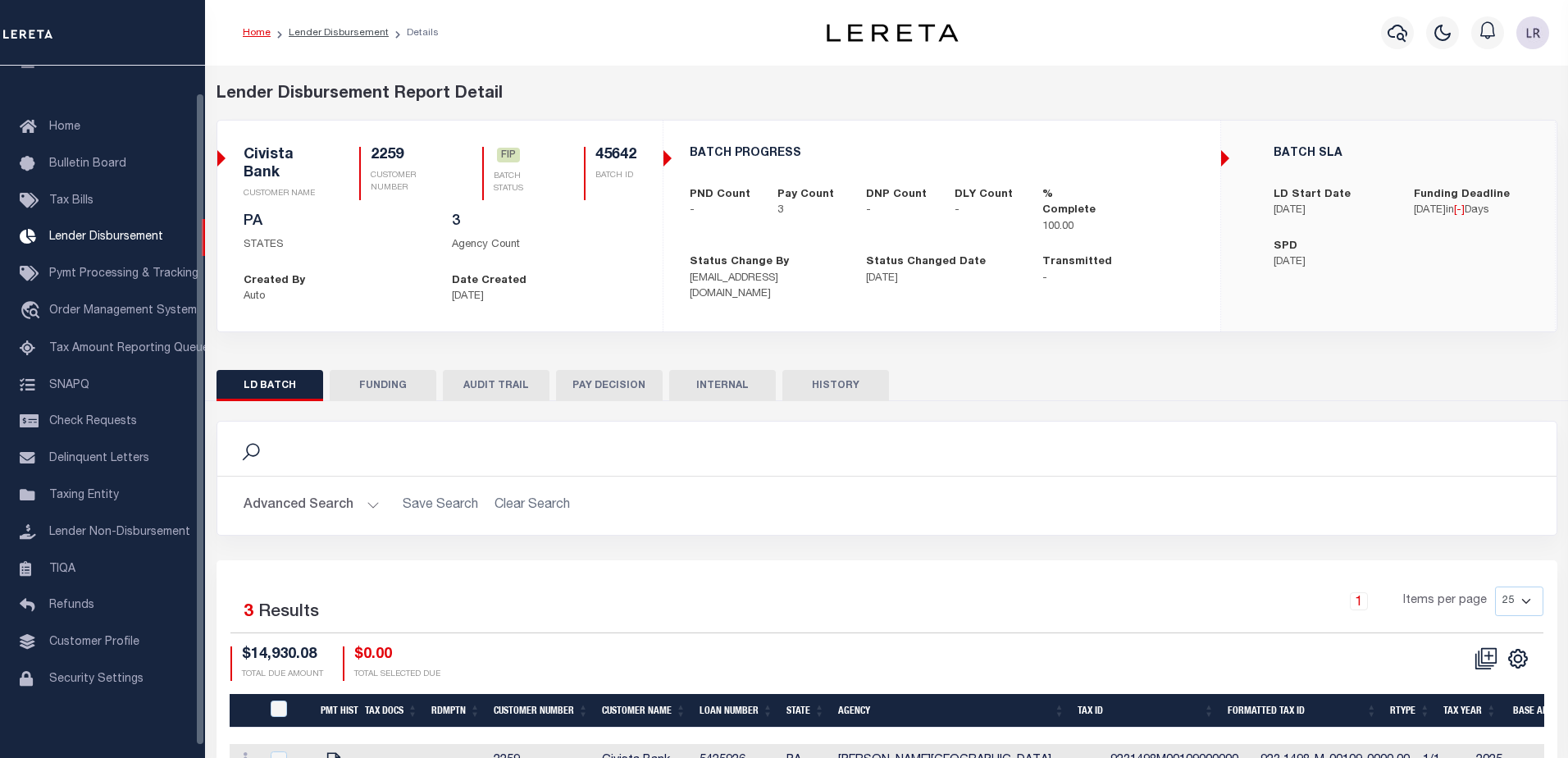
type input "$14,930.08"
type input "$0"
type input "[DATE]"
select select "100"
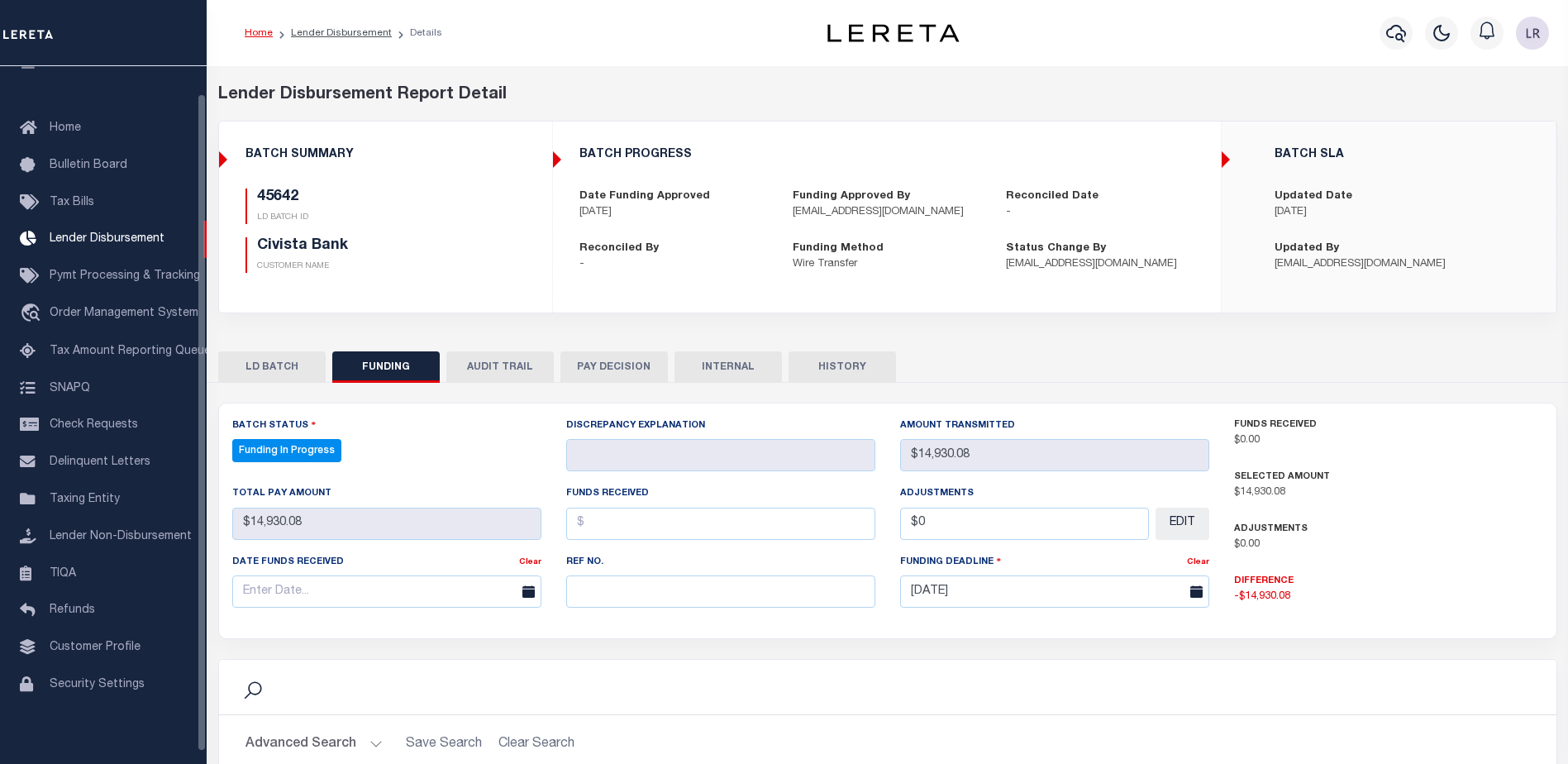
select select "100"
click at [594, 583] on input "text" at bounding box center [721, 591] width 309 height 32
paste input "20250821MMQFMP2700185608211117FT03"
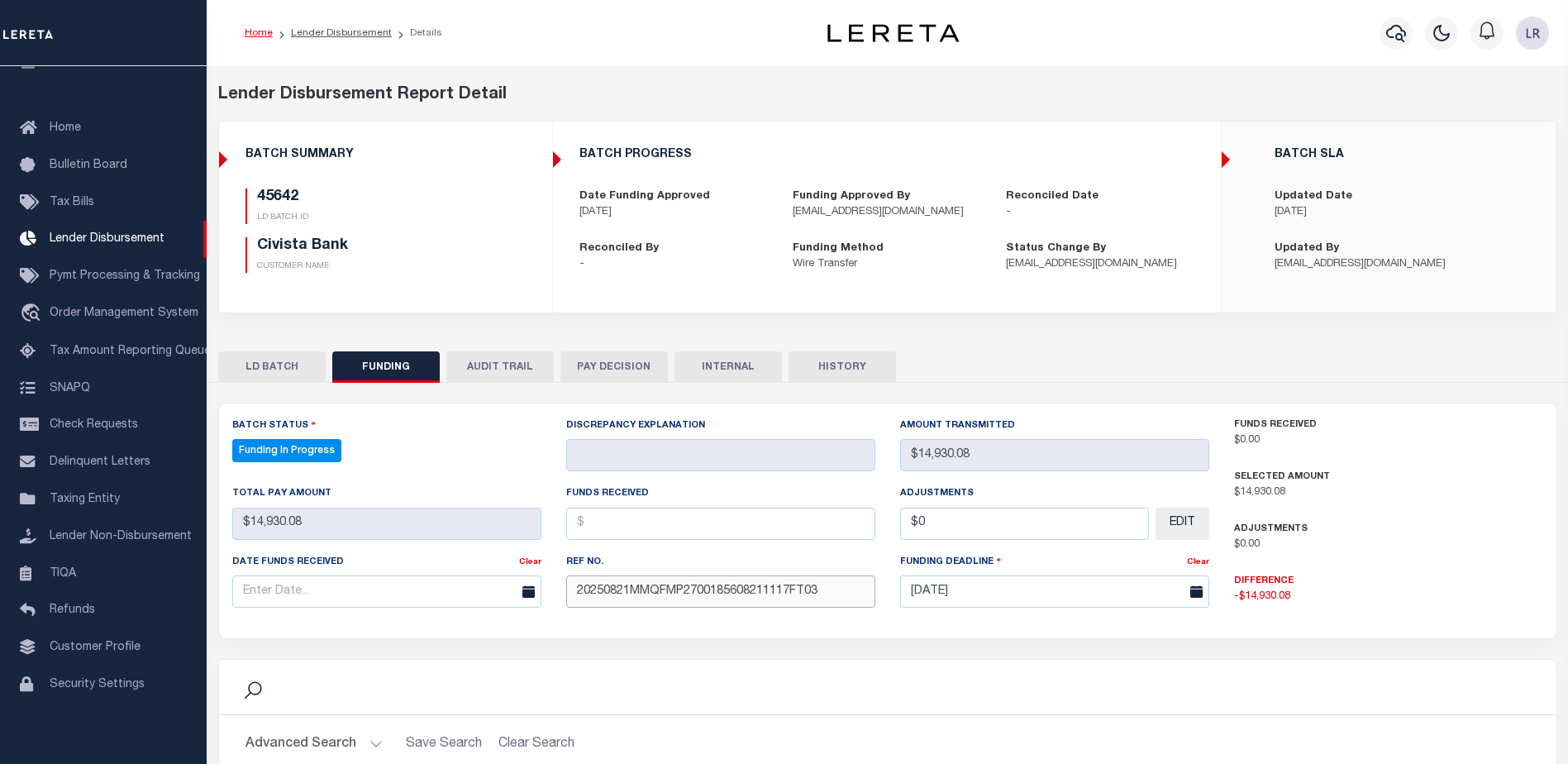
type input "20250821MMQFMP2700185608211117FT03"
click at [597, 527] on input "text" at bounding box center [721, 523] width 309 height 32
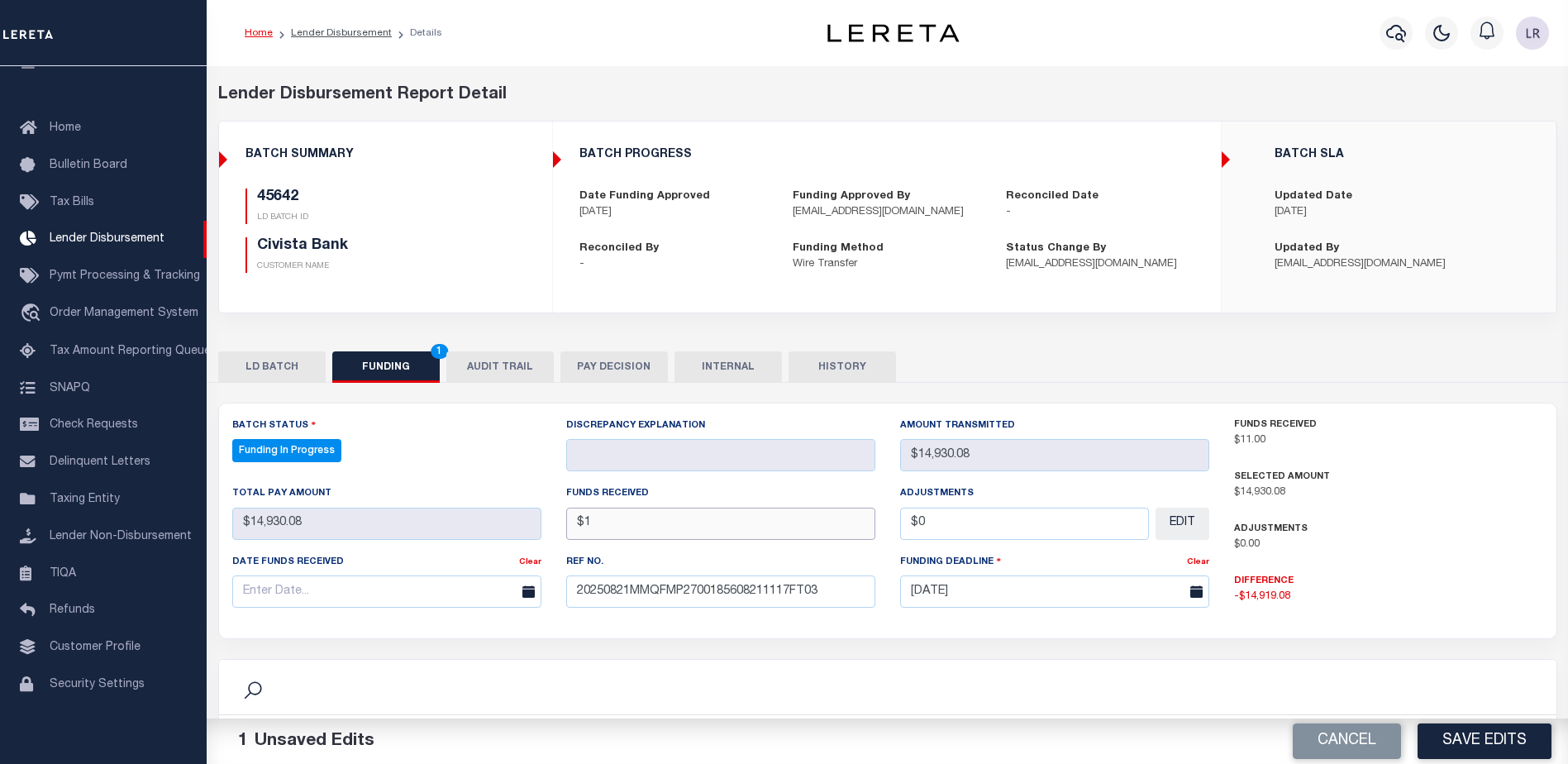
type input "$"
type input "$14,930.08"
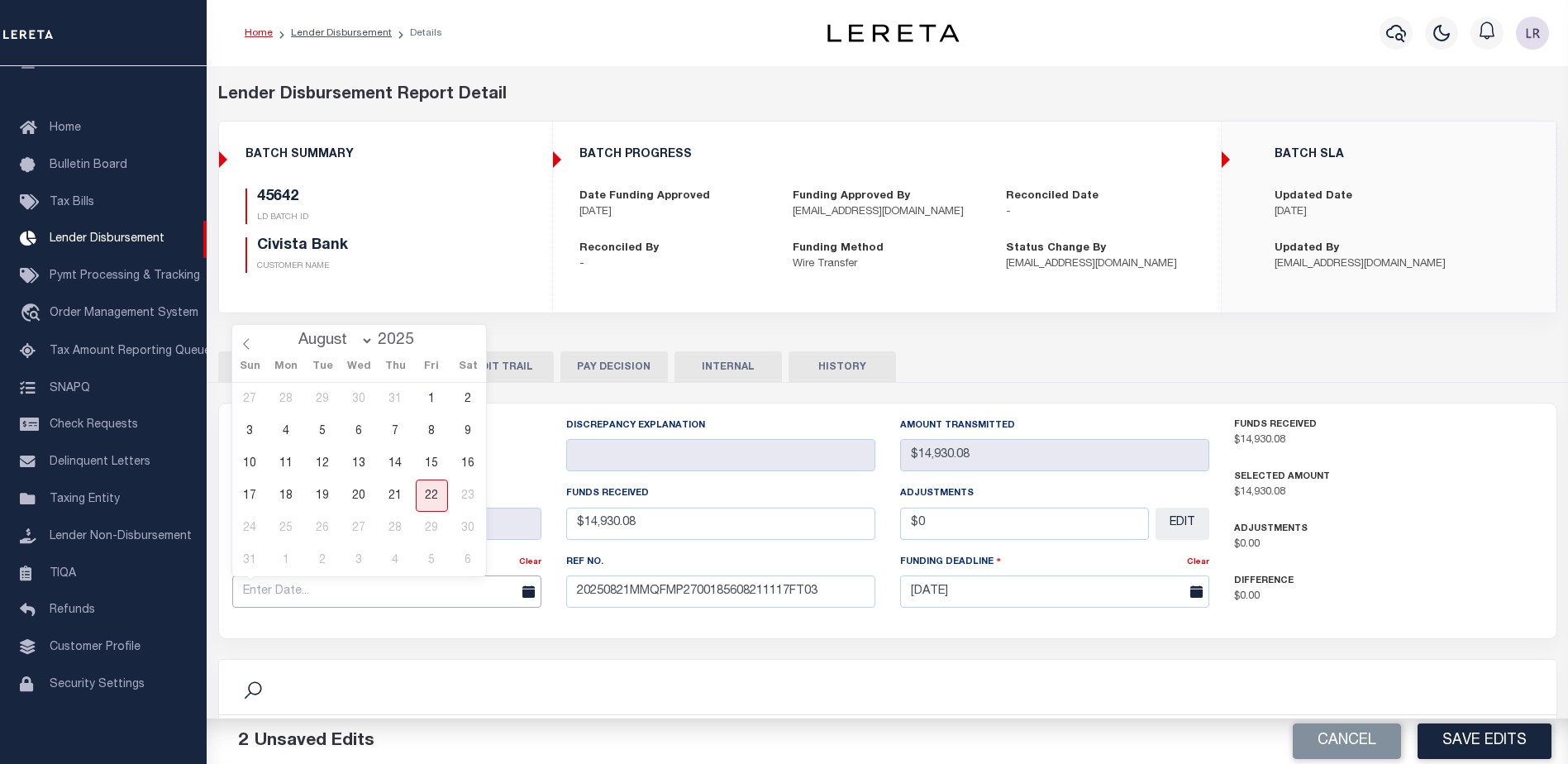
click at [456, 595] on input "text" at bounding box center [387, 591] width 309 height 32
click at [393, 497] on span "21" at bounding box center [395, 496] width 32 height 32
type input "[DATE]"
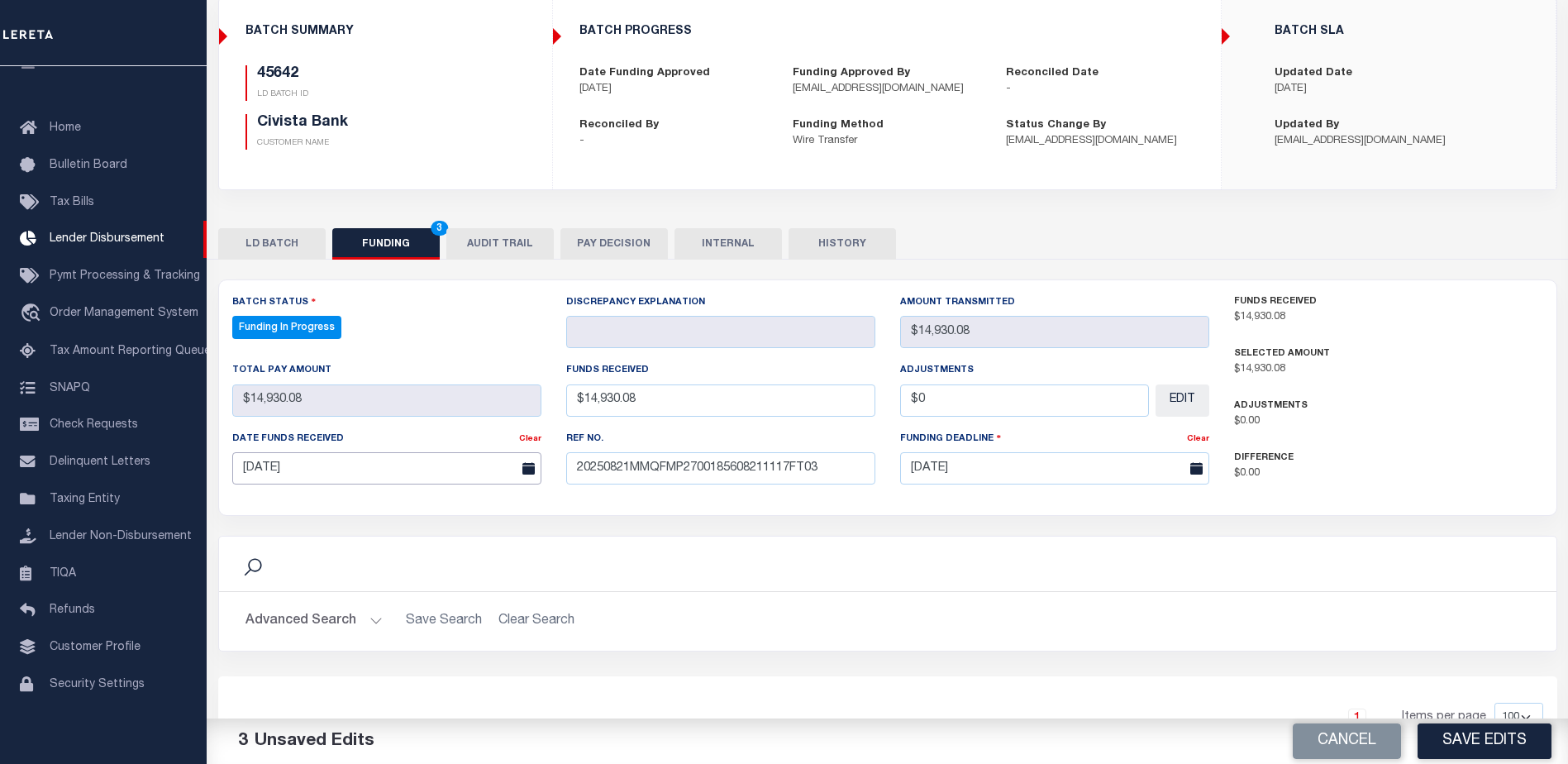
scroll to position [248, 0]
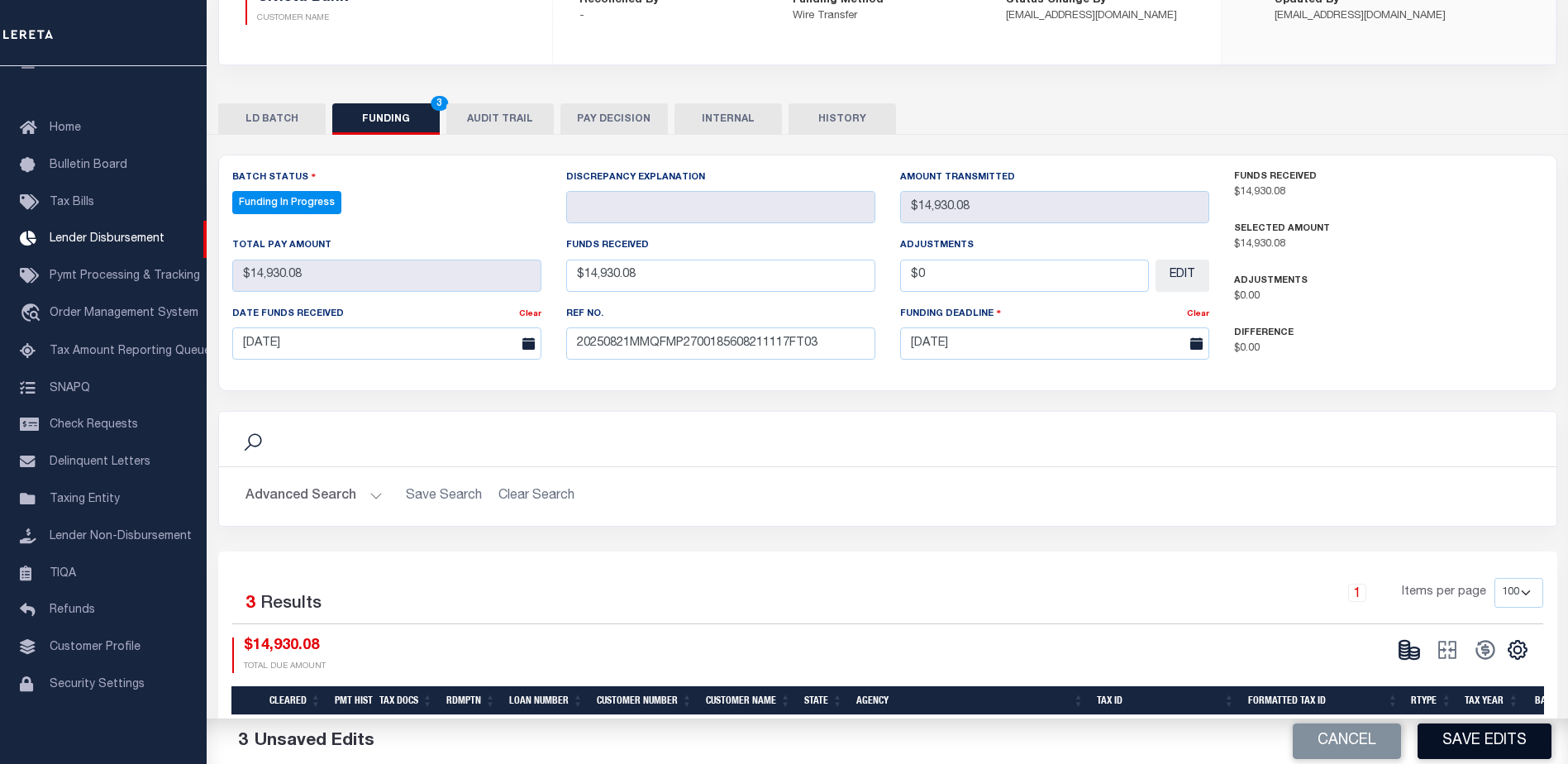
click at [1472, 744] on button "Save Edits" at bounding box center [1485, 742] width 134 height 36
type input "$14,930.08"
type input "$0"
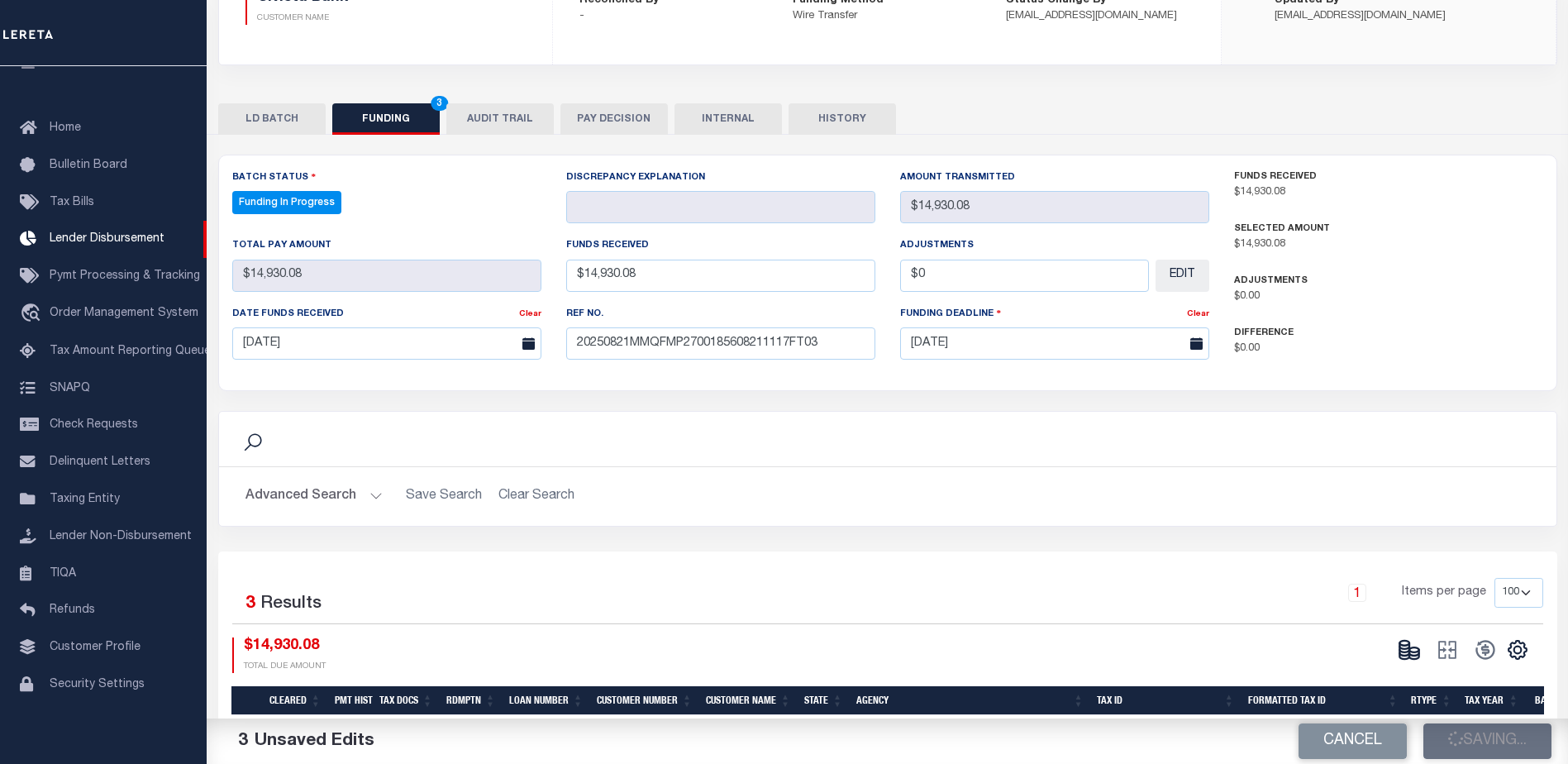
select select "100"
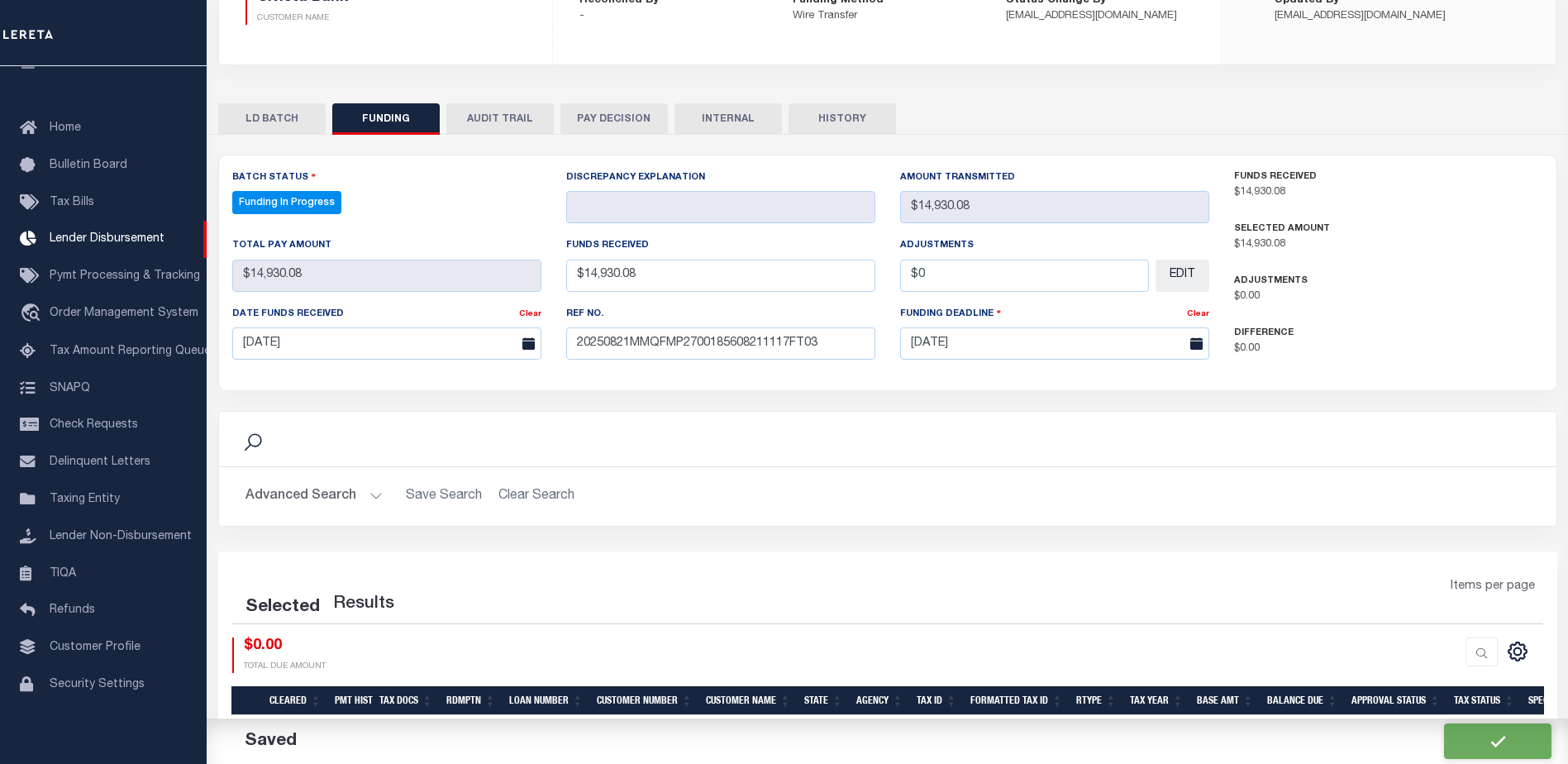
select select "100"
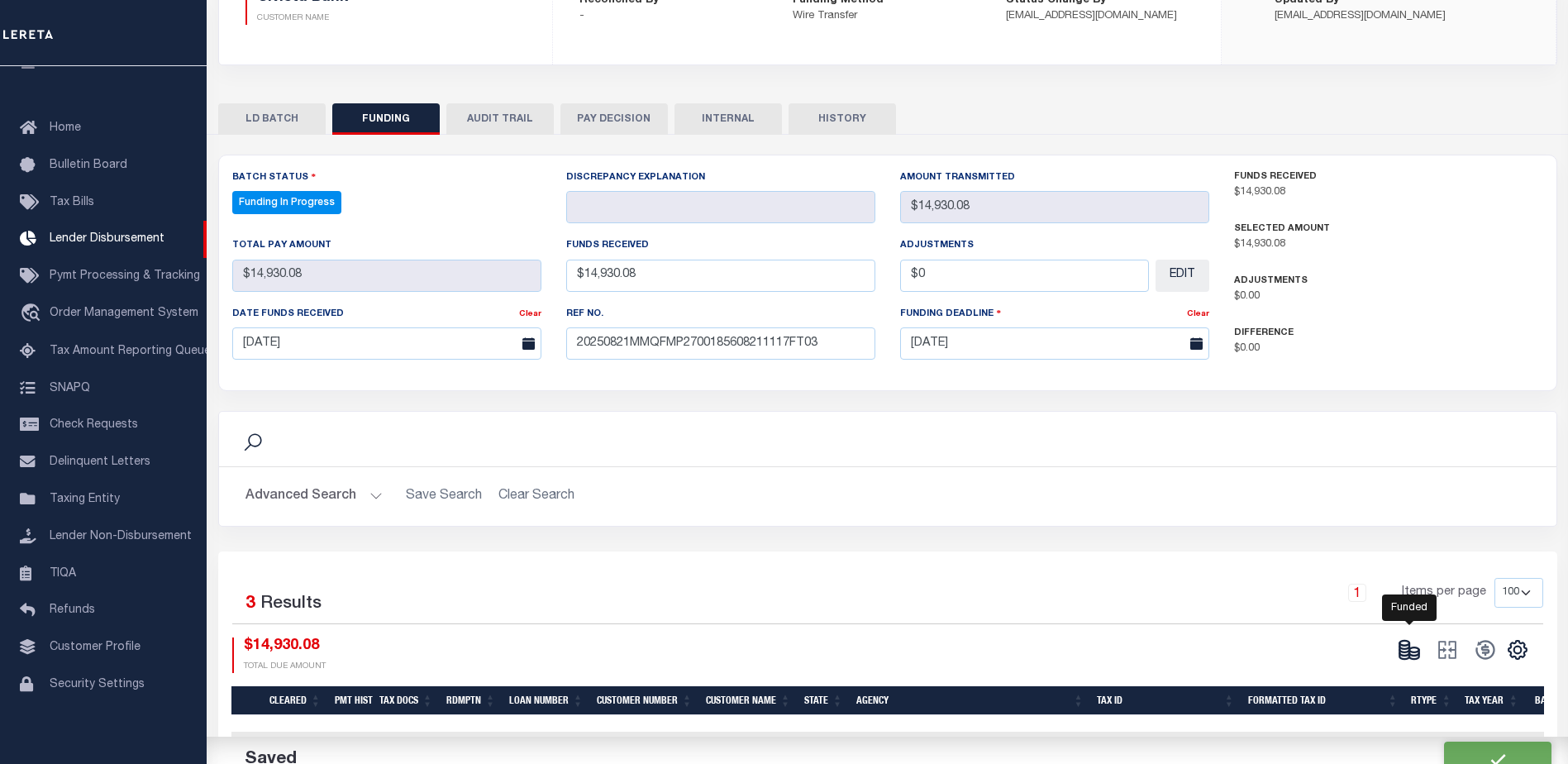
click at [1412, 652] on ellipse at bounding box center [1414, 650] width 10 height 5
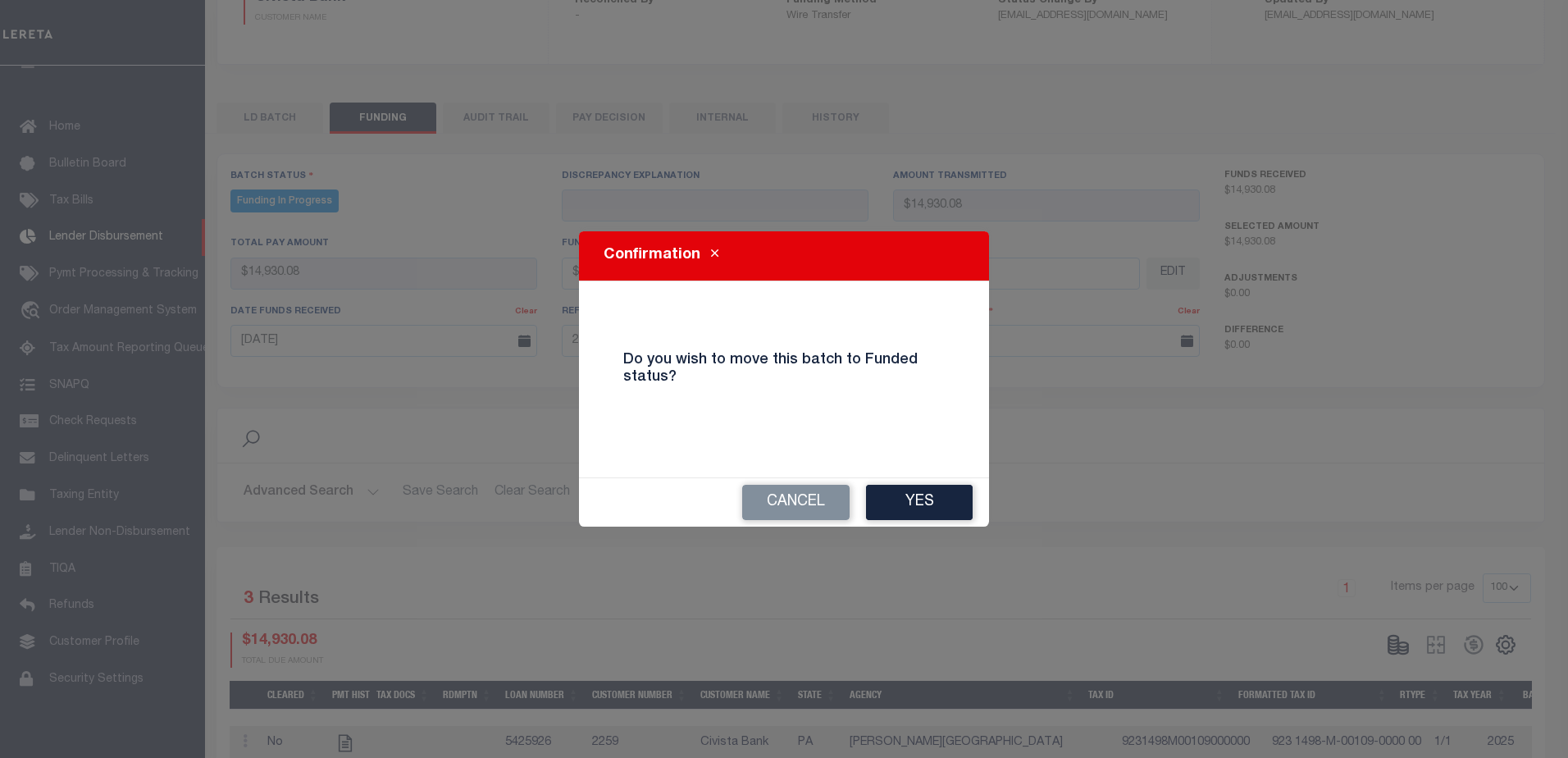
click at [958, 520] on div "Cancel Yes" at bounding box center [784, 502] width 410 height 49
click at [955, 504] on button "Yes" at bounding box center [919, 502] width 106 height 36
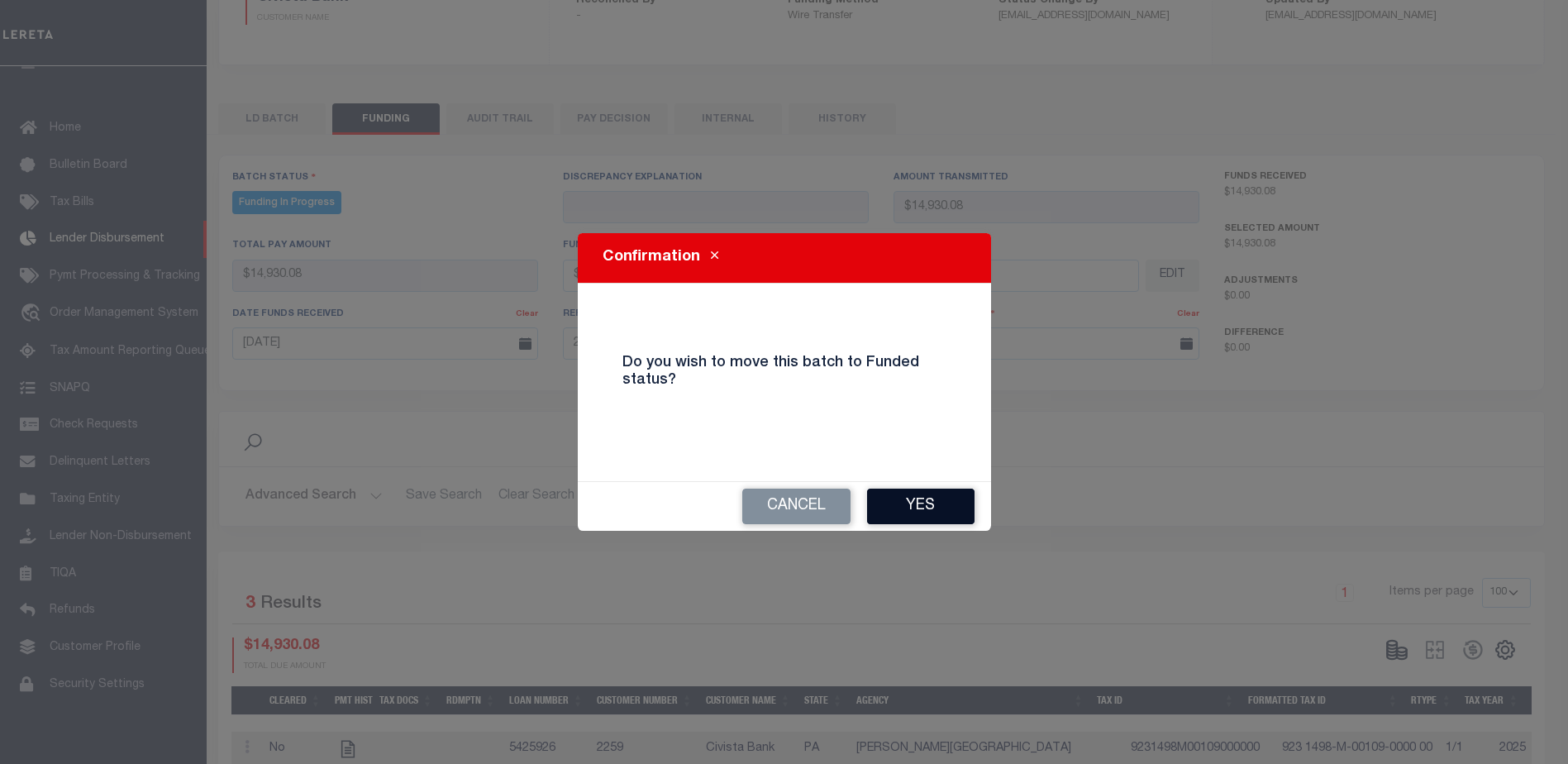
type input "$14,930.08"
type input "$0"
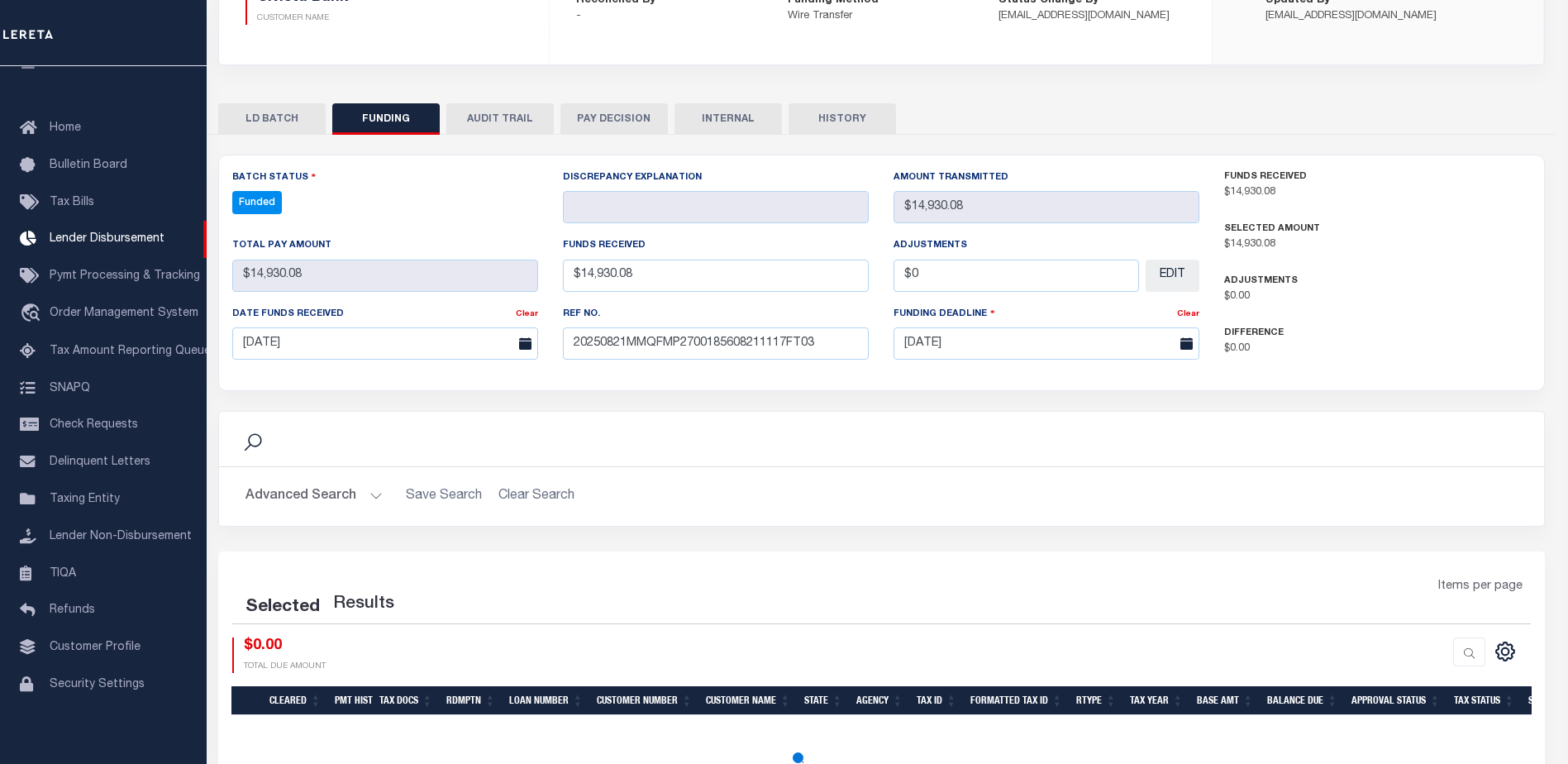
select select "100"
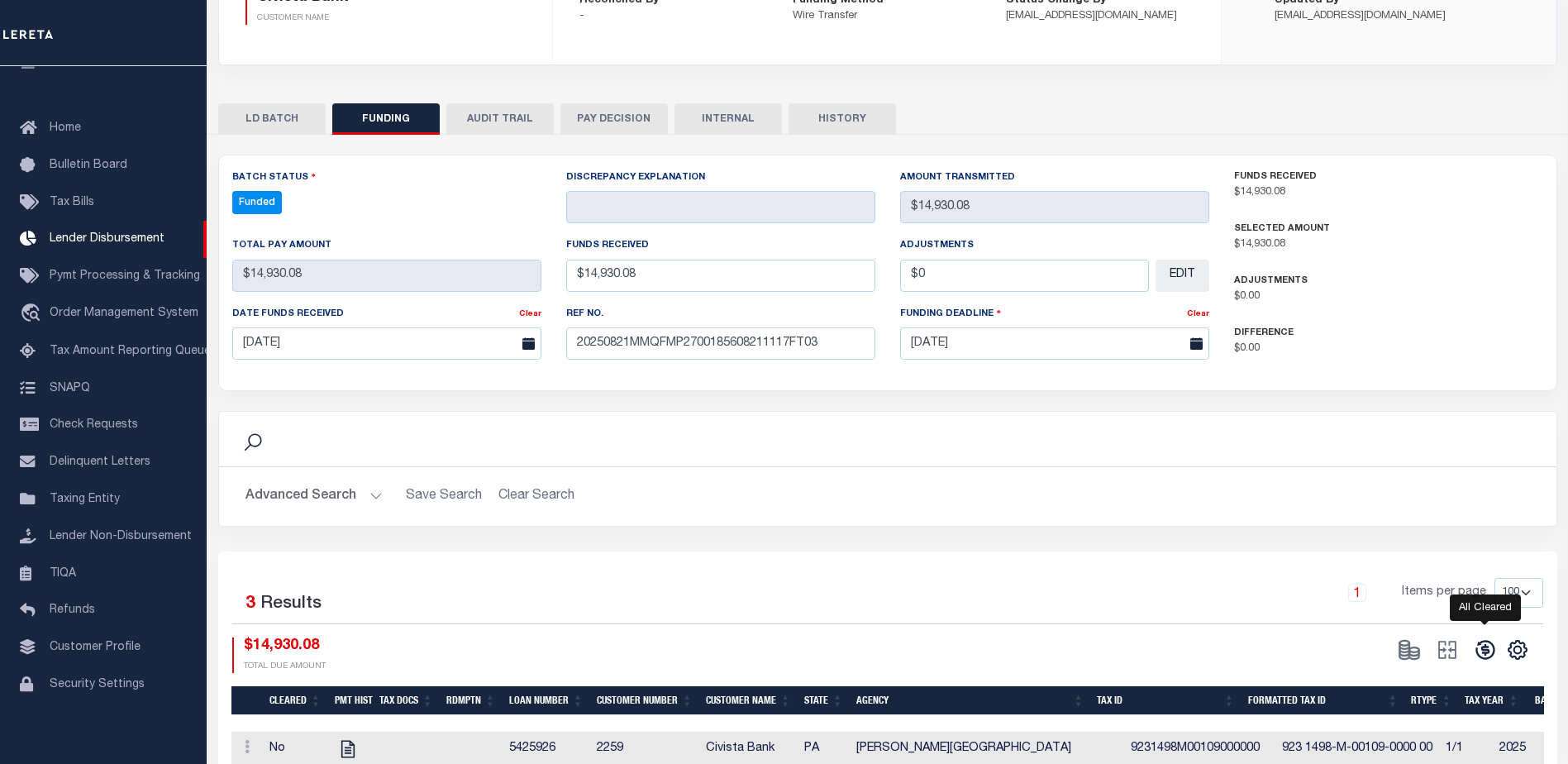
click at [1487, 649] on icon at bounding box center [1485, 649] width 19 height 19
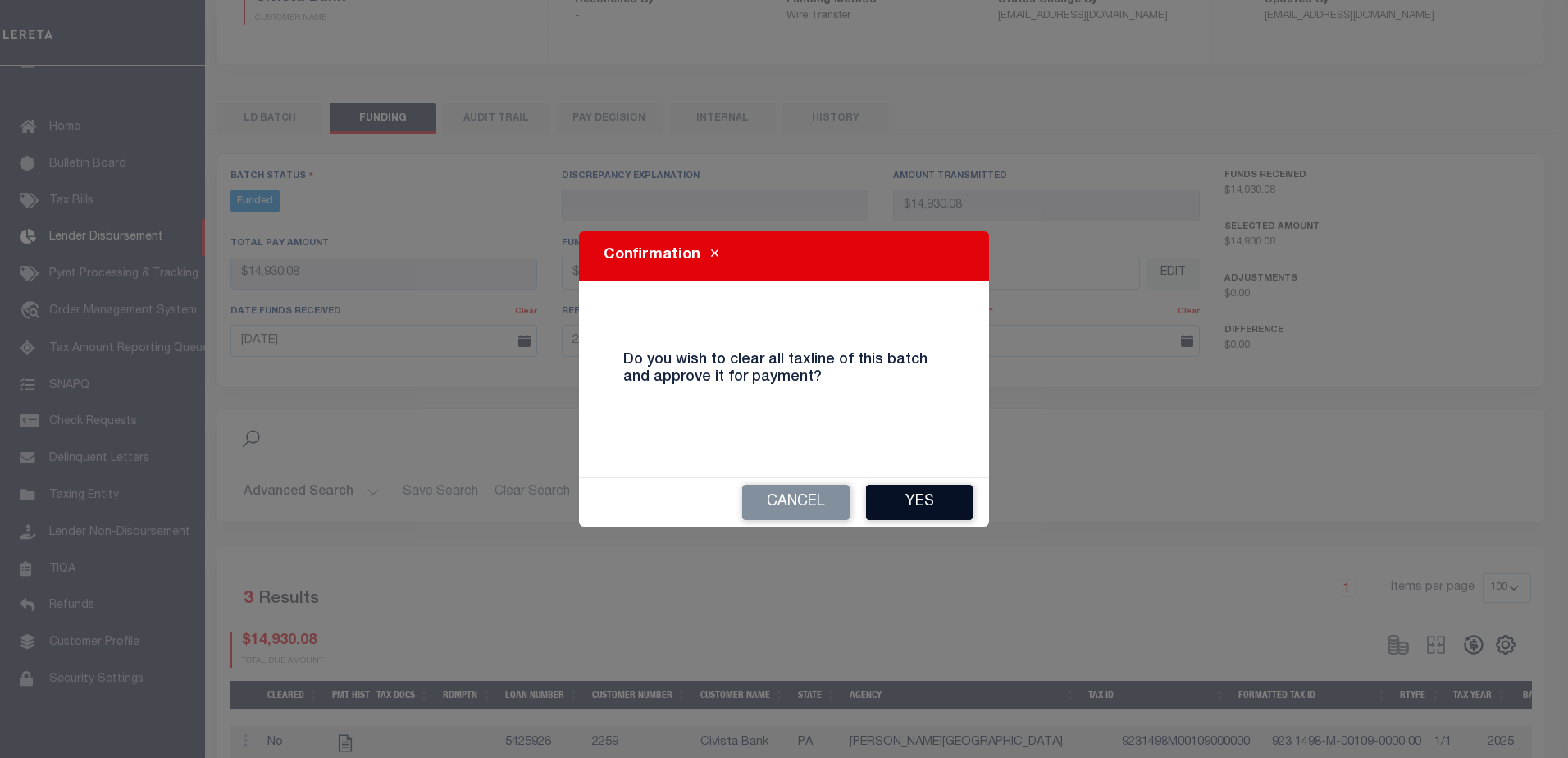
click at [917, 502] on button "Yes" at bounding box center [919, 502] width 106 height 36
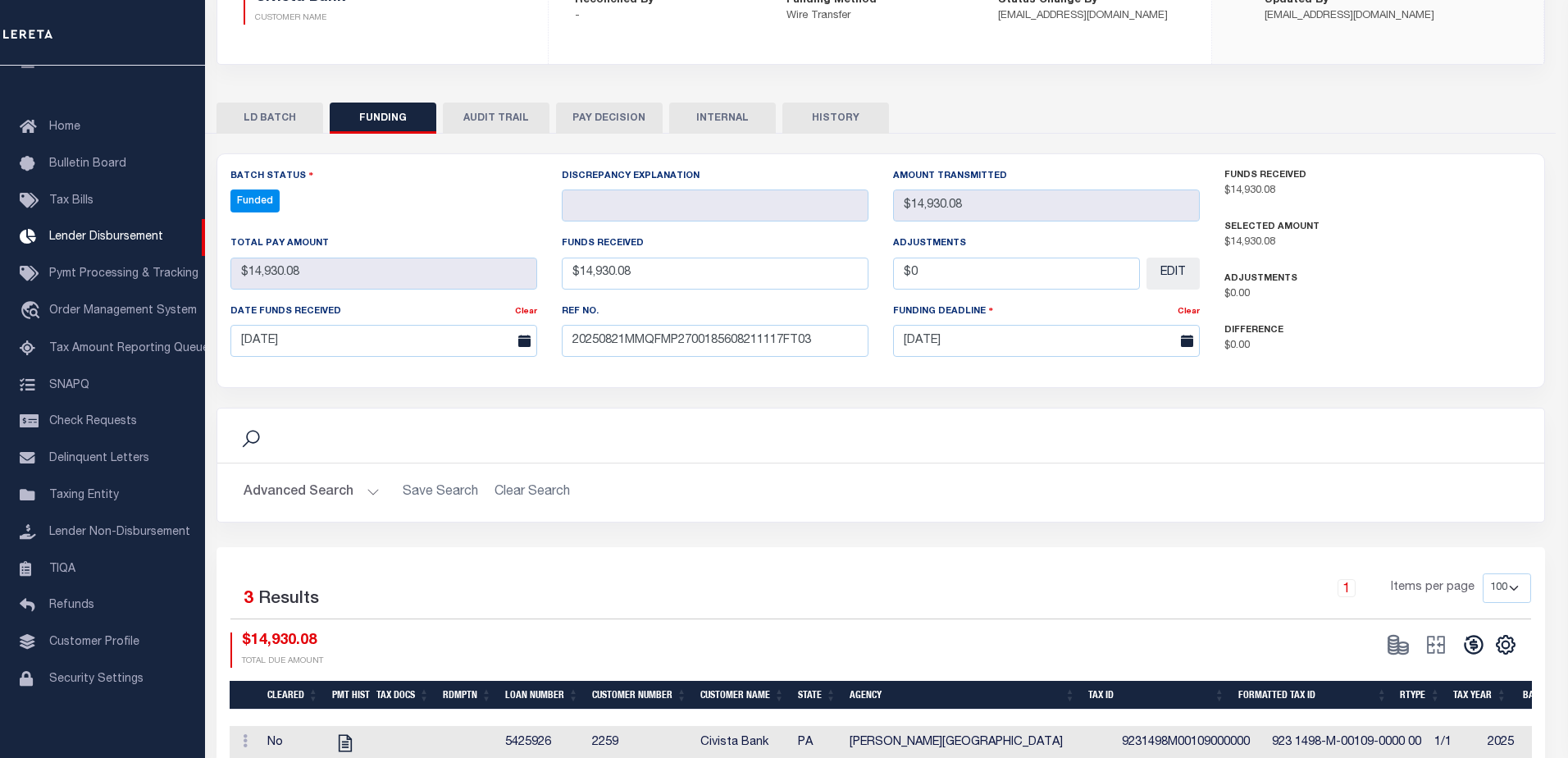
type input "$14,930.08"
type input "$0"
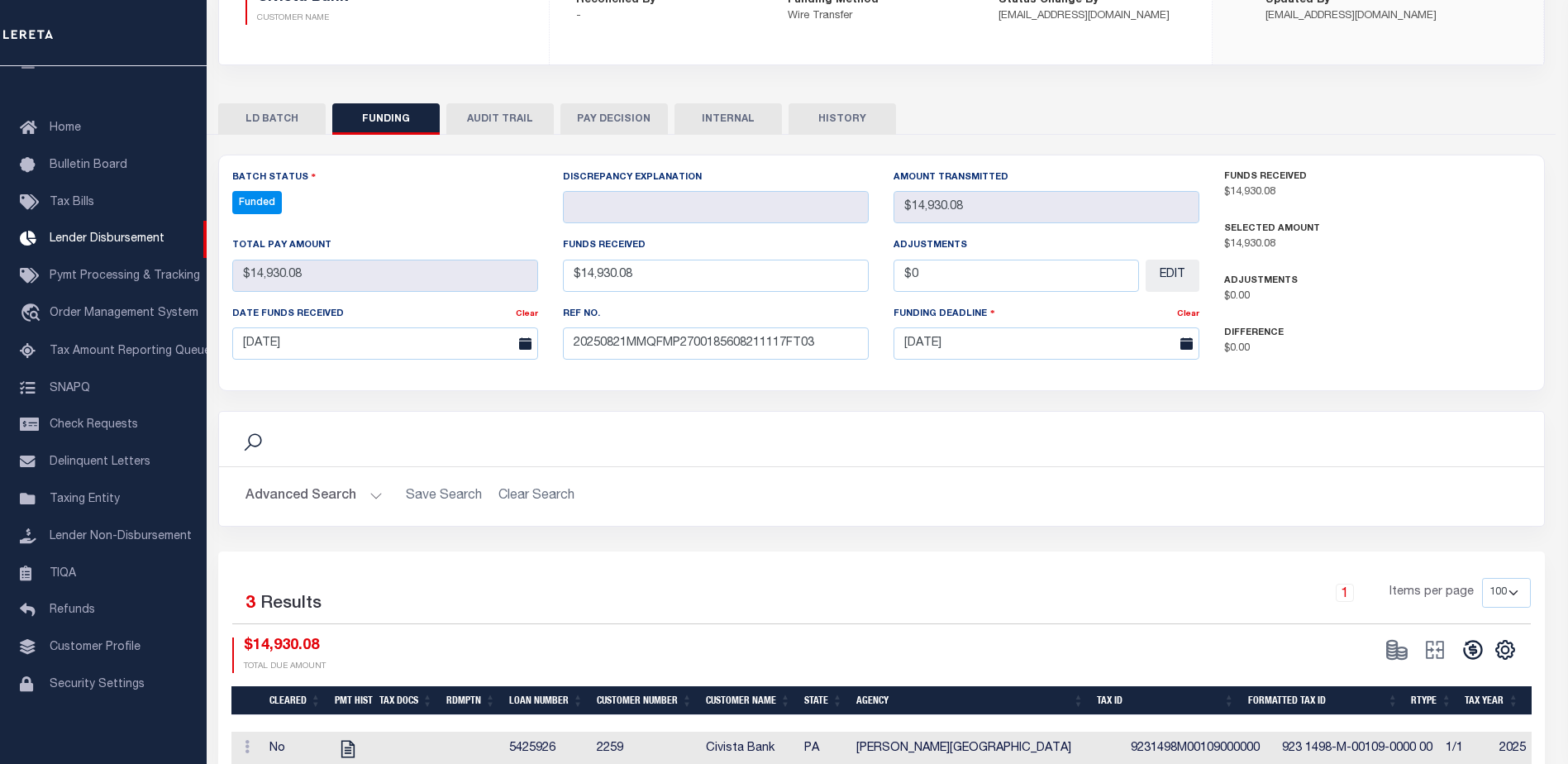
select select "100"
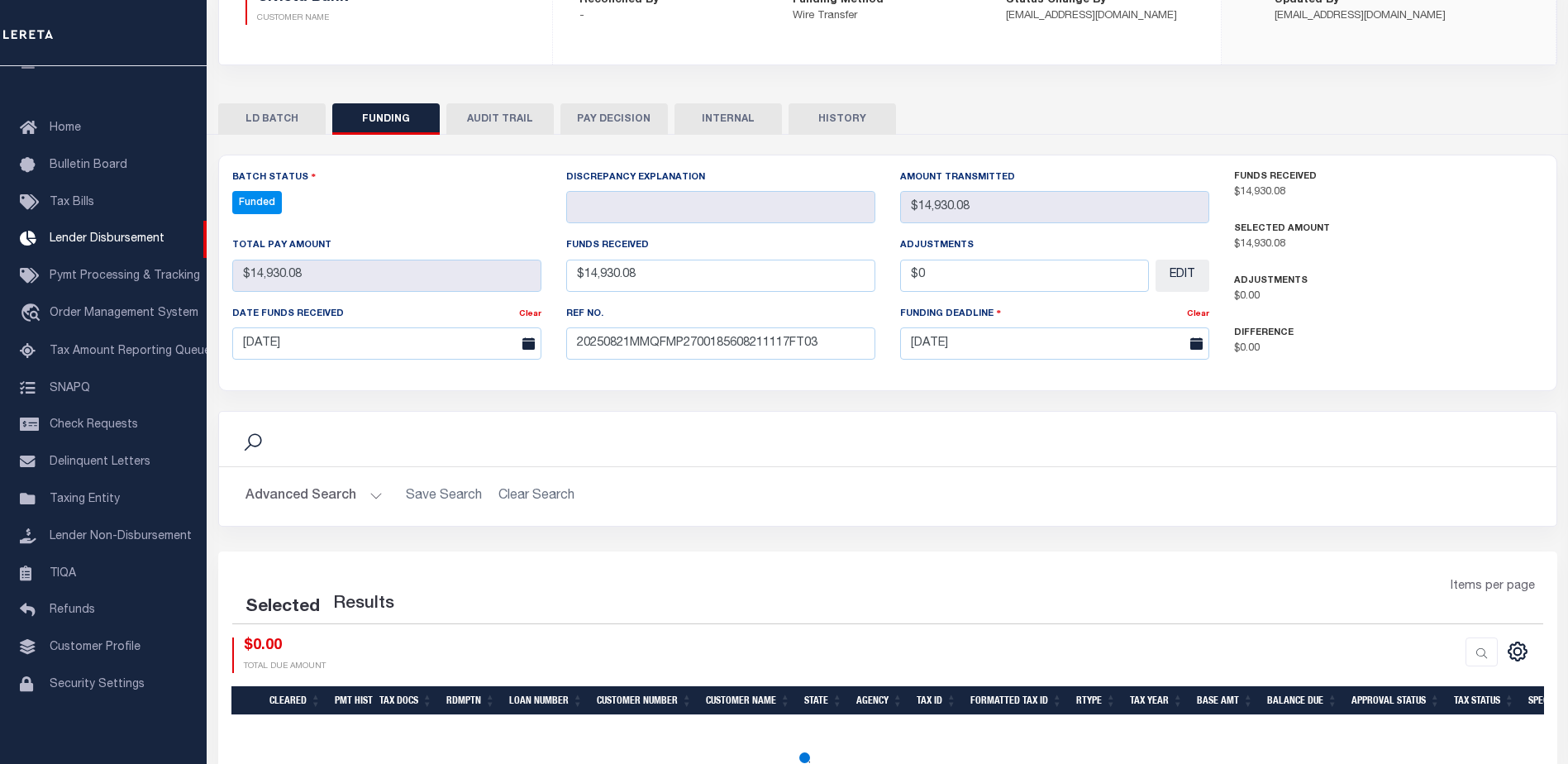
select select "100"
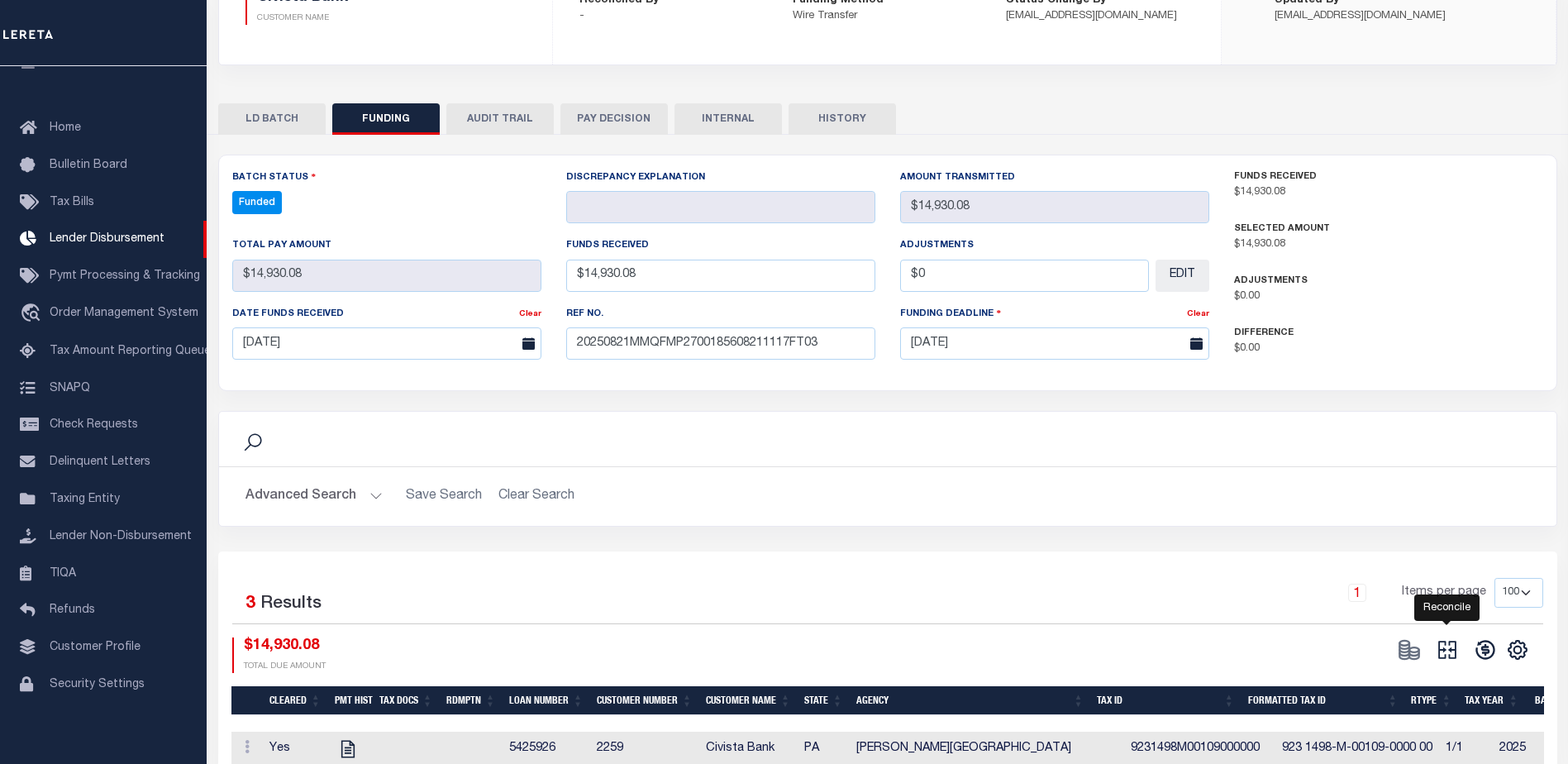
click at [1440, 650] on icon at bounding box center [1447, 649] width 23 height 23
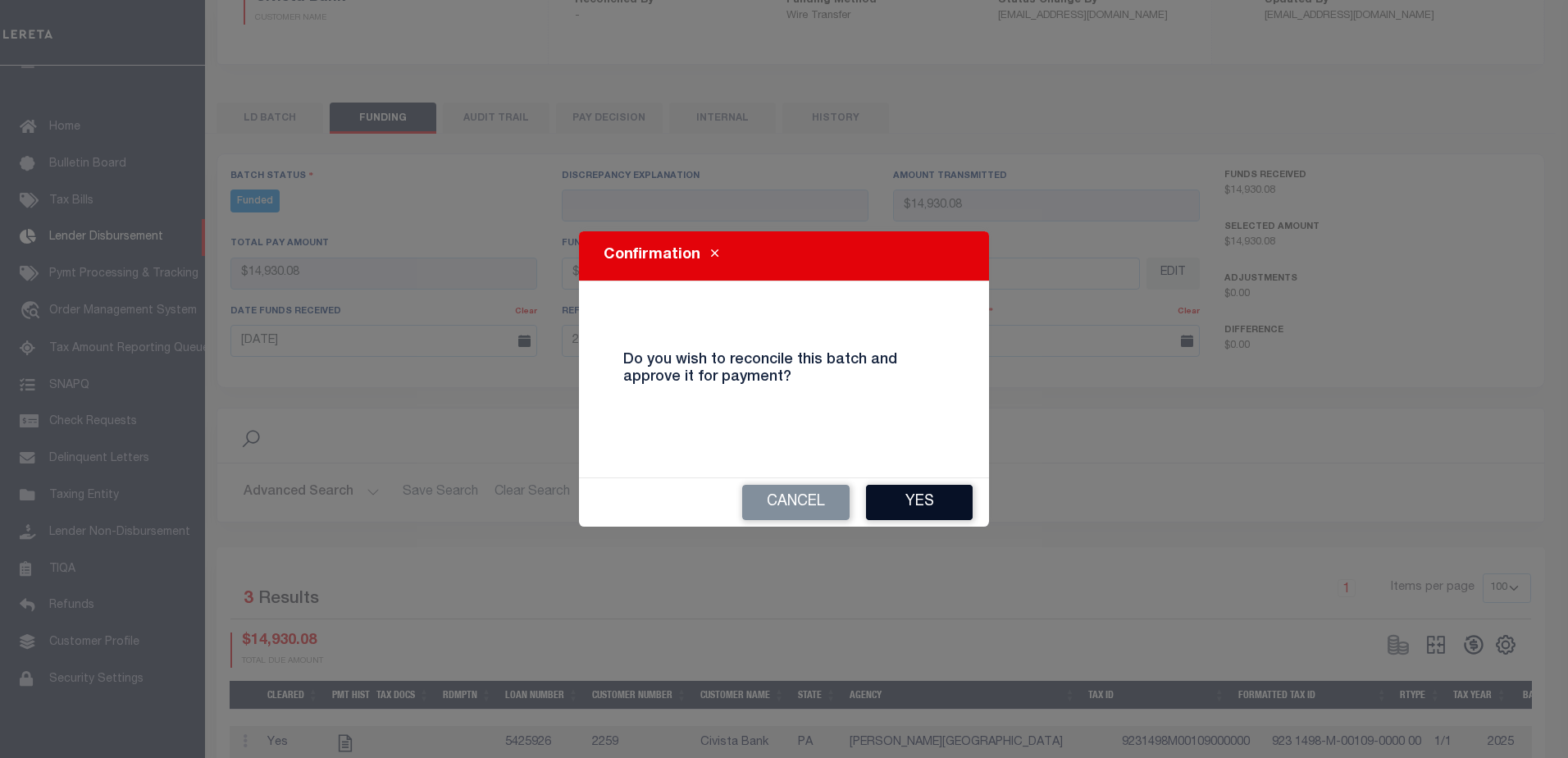
click at [939, 502] on button "Yes" at bounding box center [919, 502] width 106 height 36
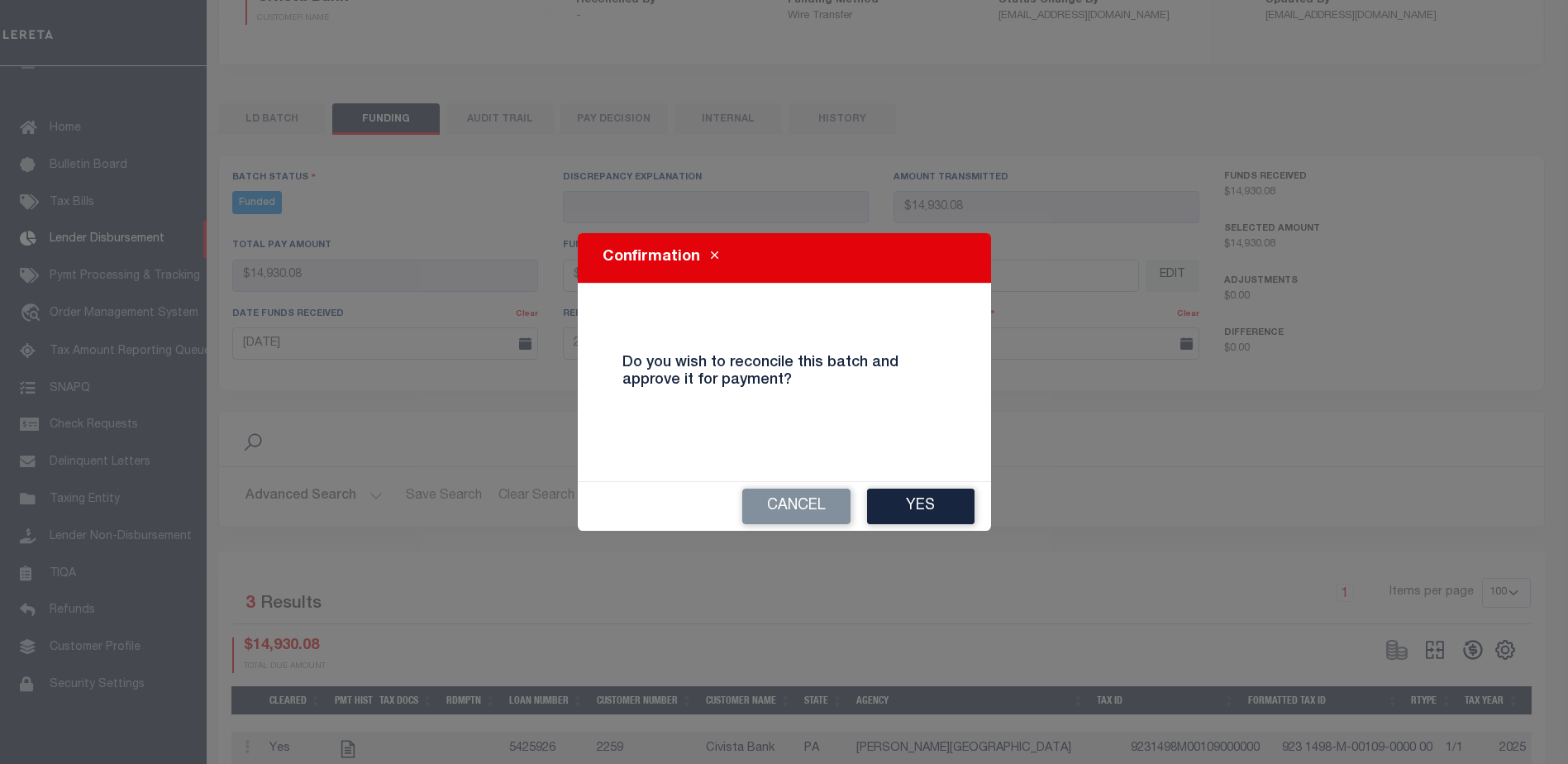
select select "100"
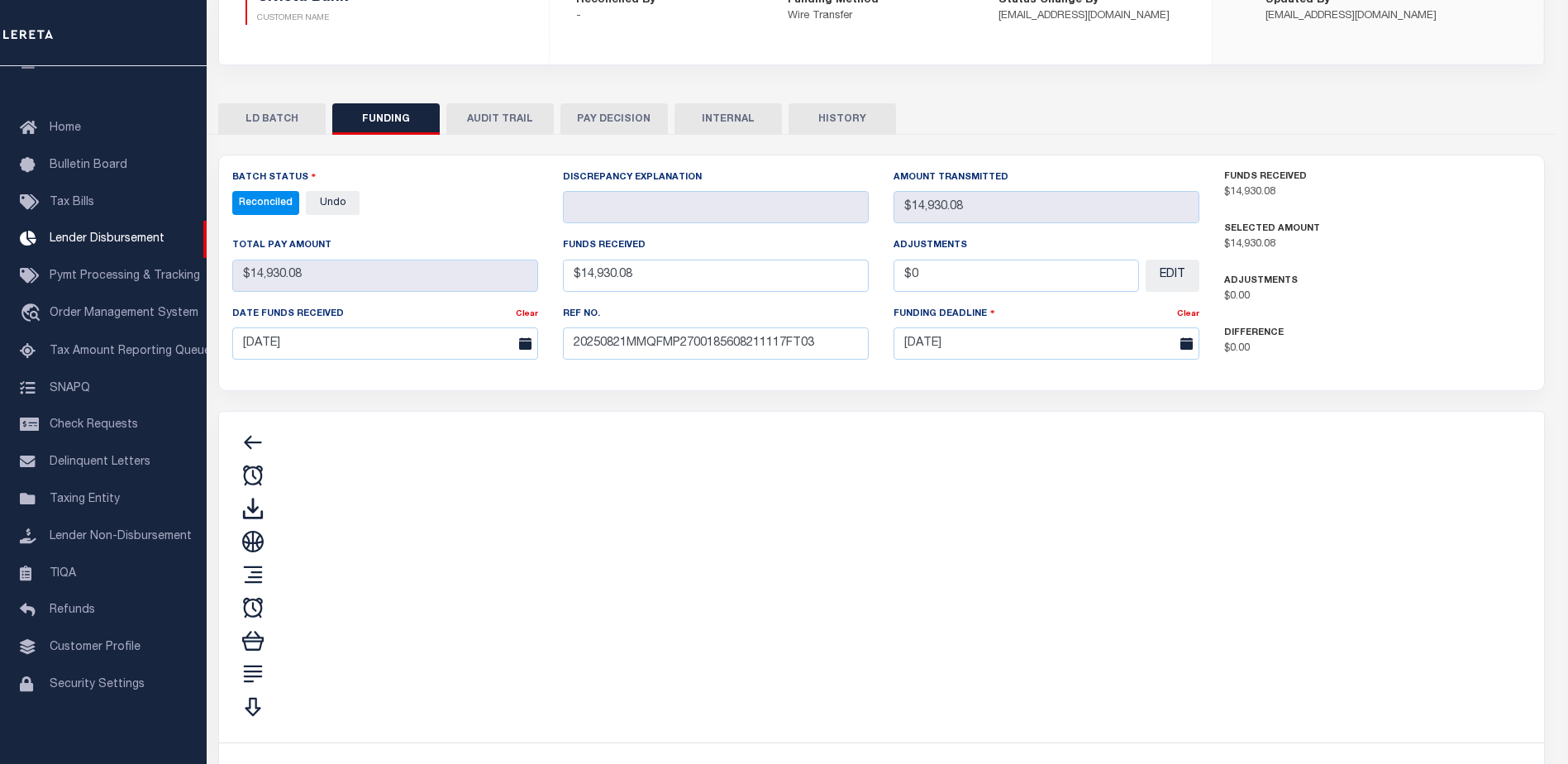
type input "$14,930.08"
type input "$0"
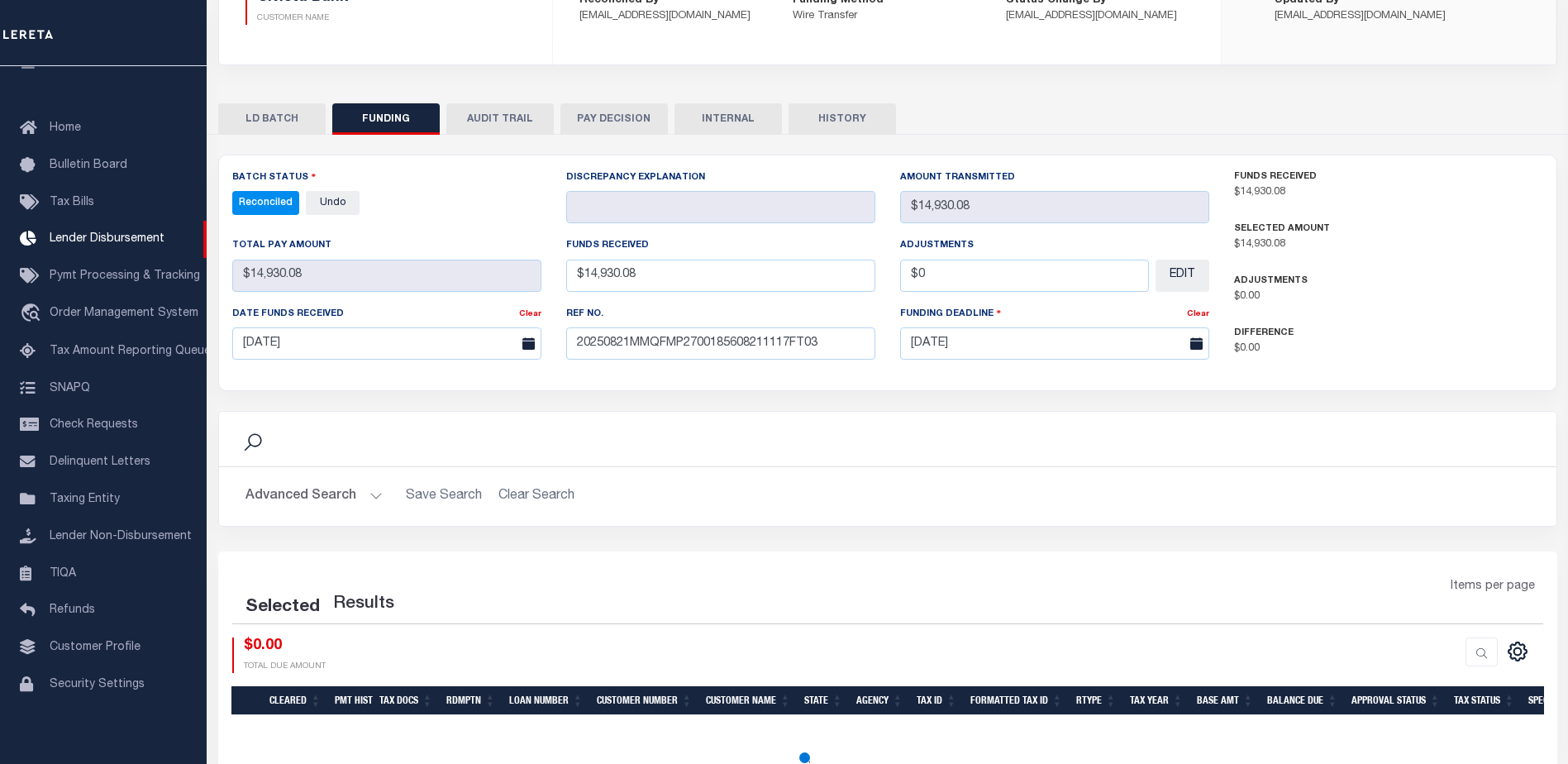
select select "100"
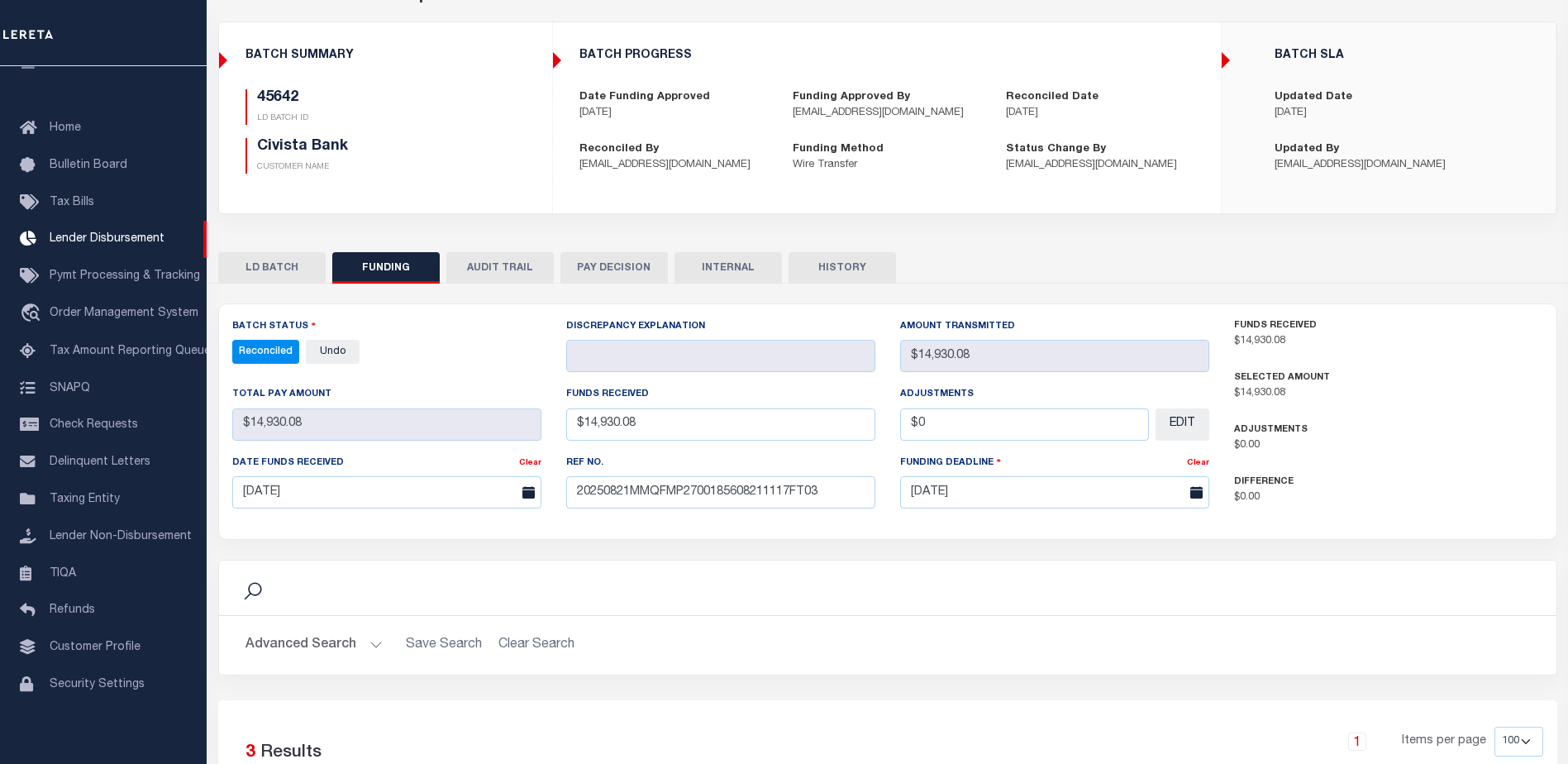
scroll to position [0, 0]
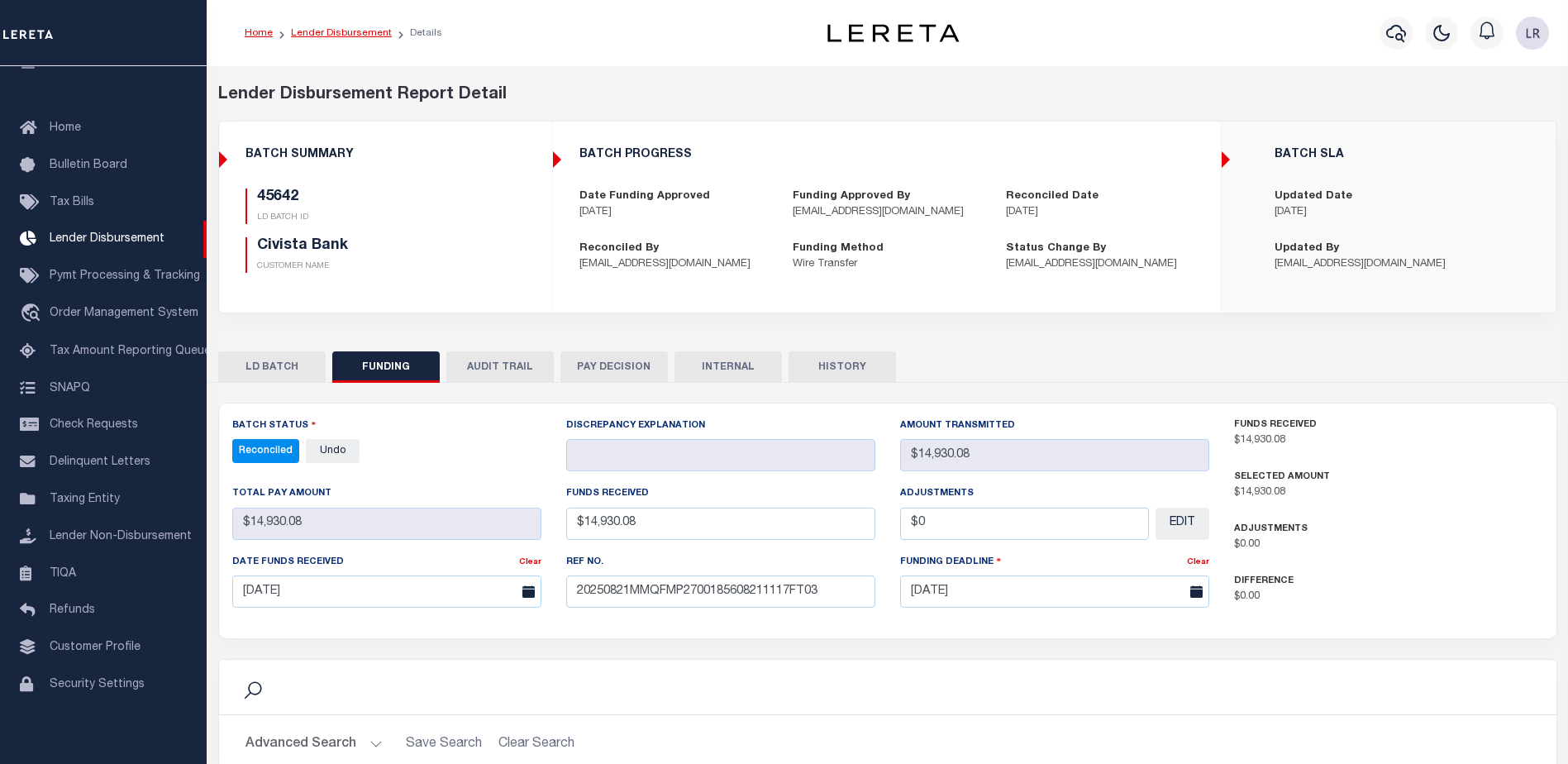
click at [355, 34] on link "Lender Disbursement" at bounding box center [341, 32] width 101 height 10
checkbox input "true"
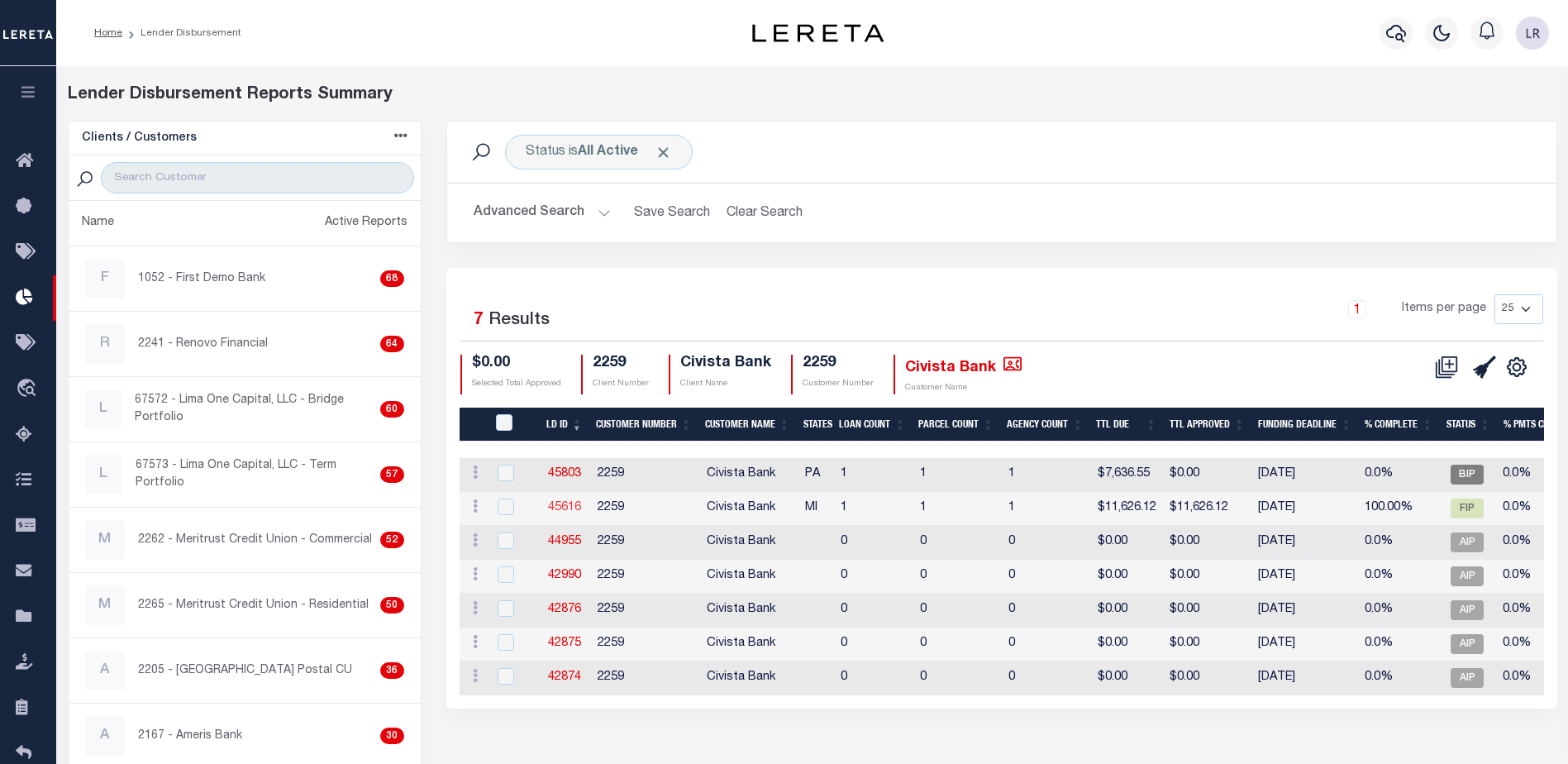
click at [570, 509] on link "45616" at bounding box center [564, 507] width 33 height 12
checkbox input "true"
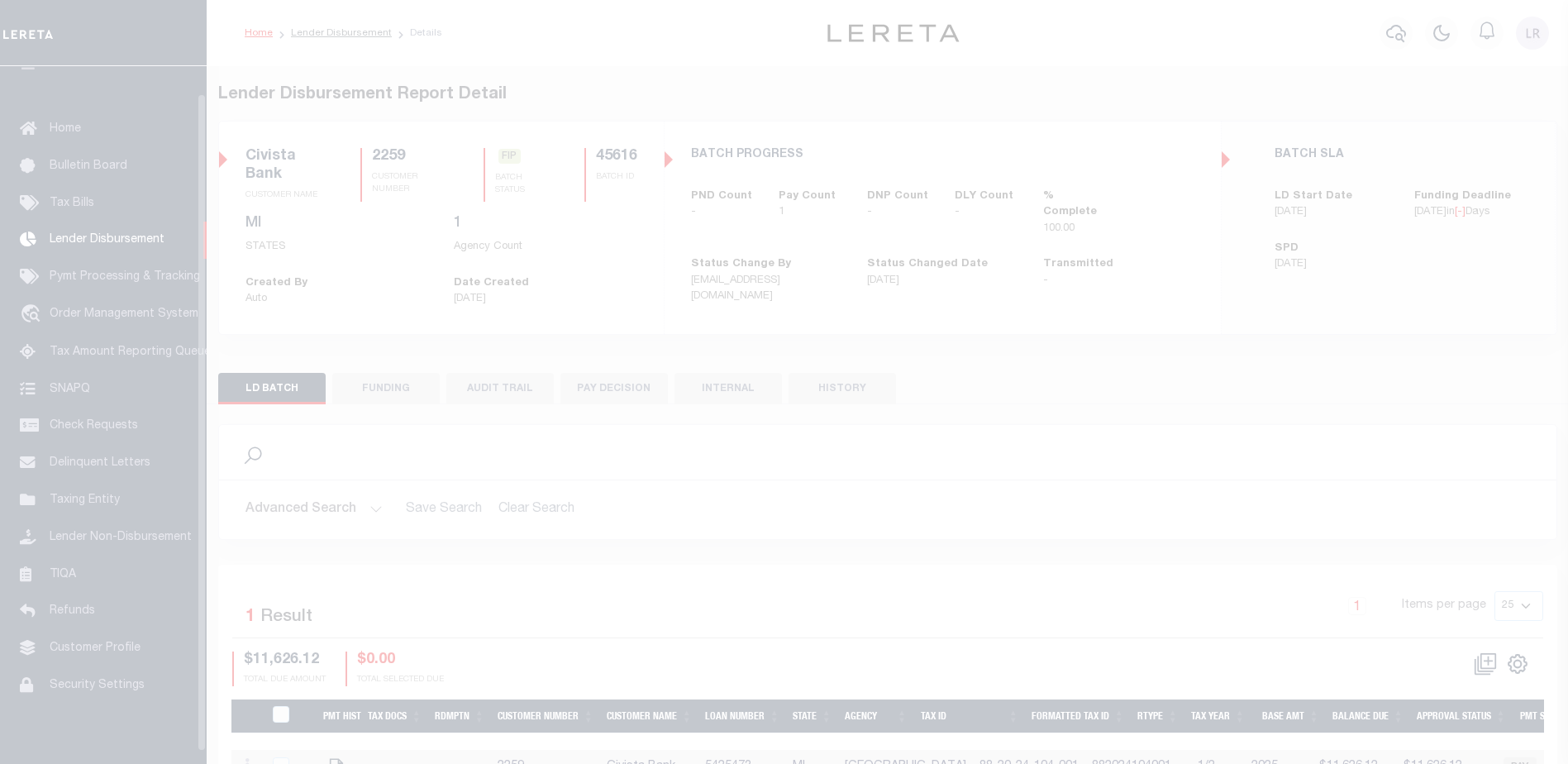
scroll to position [29, 0]
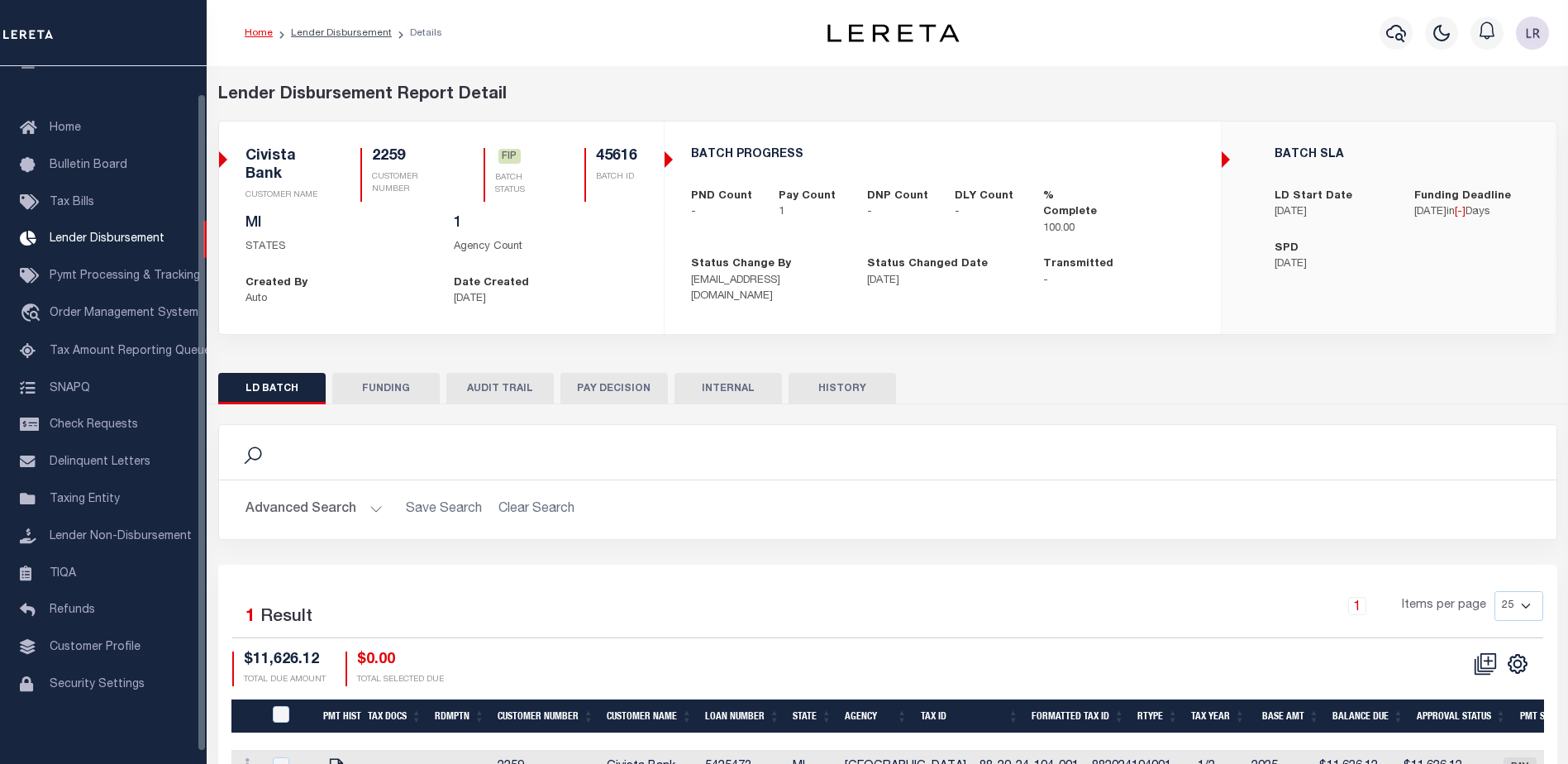
click at [381, 387] on button "FUNDING" at bounding box center [386, 388] width 107 height 31
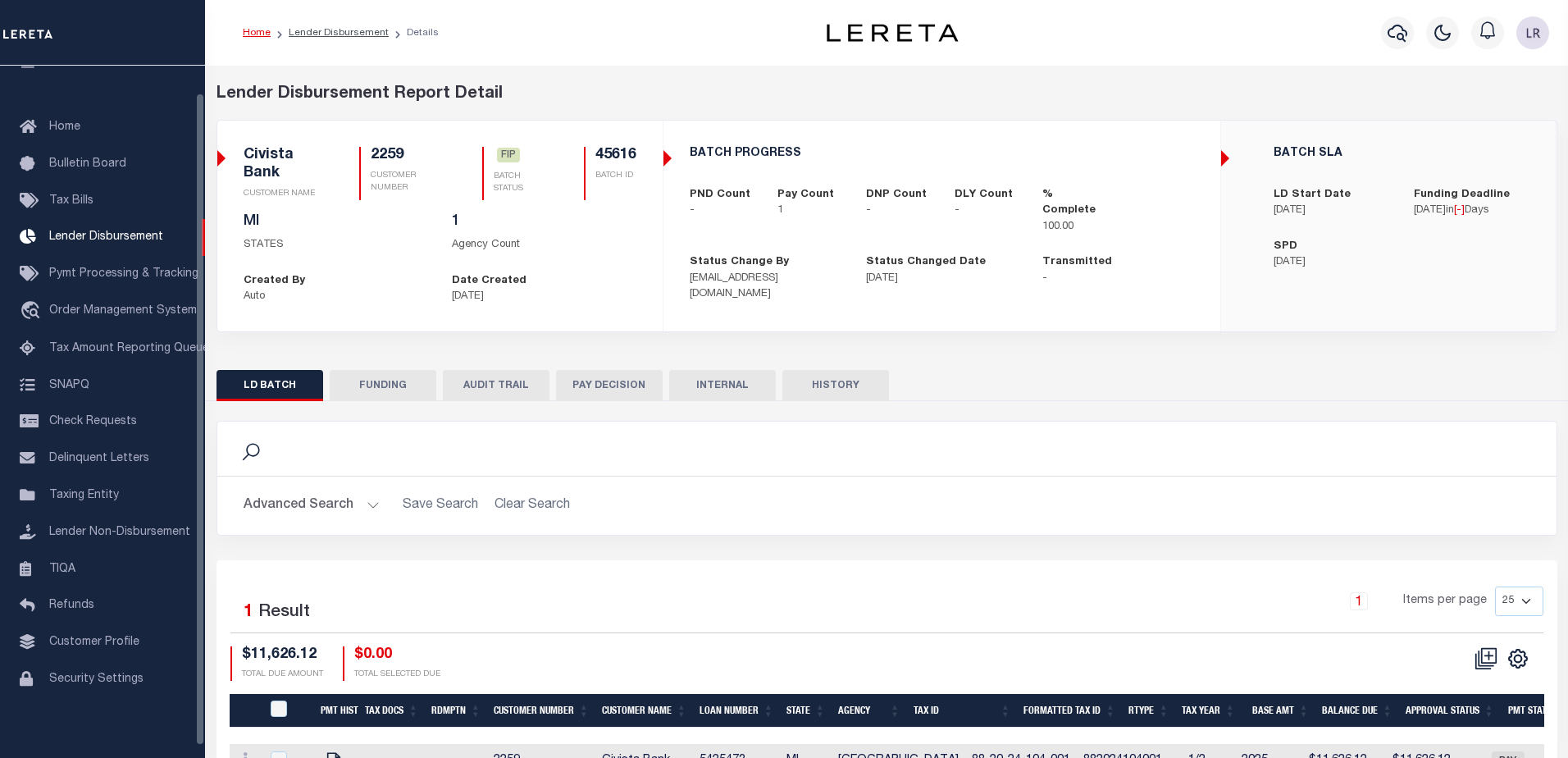
type input "$11,626.12"
type input "$0"
type input "[DATE]"
select select "100"
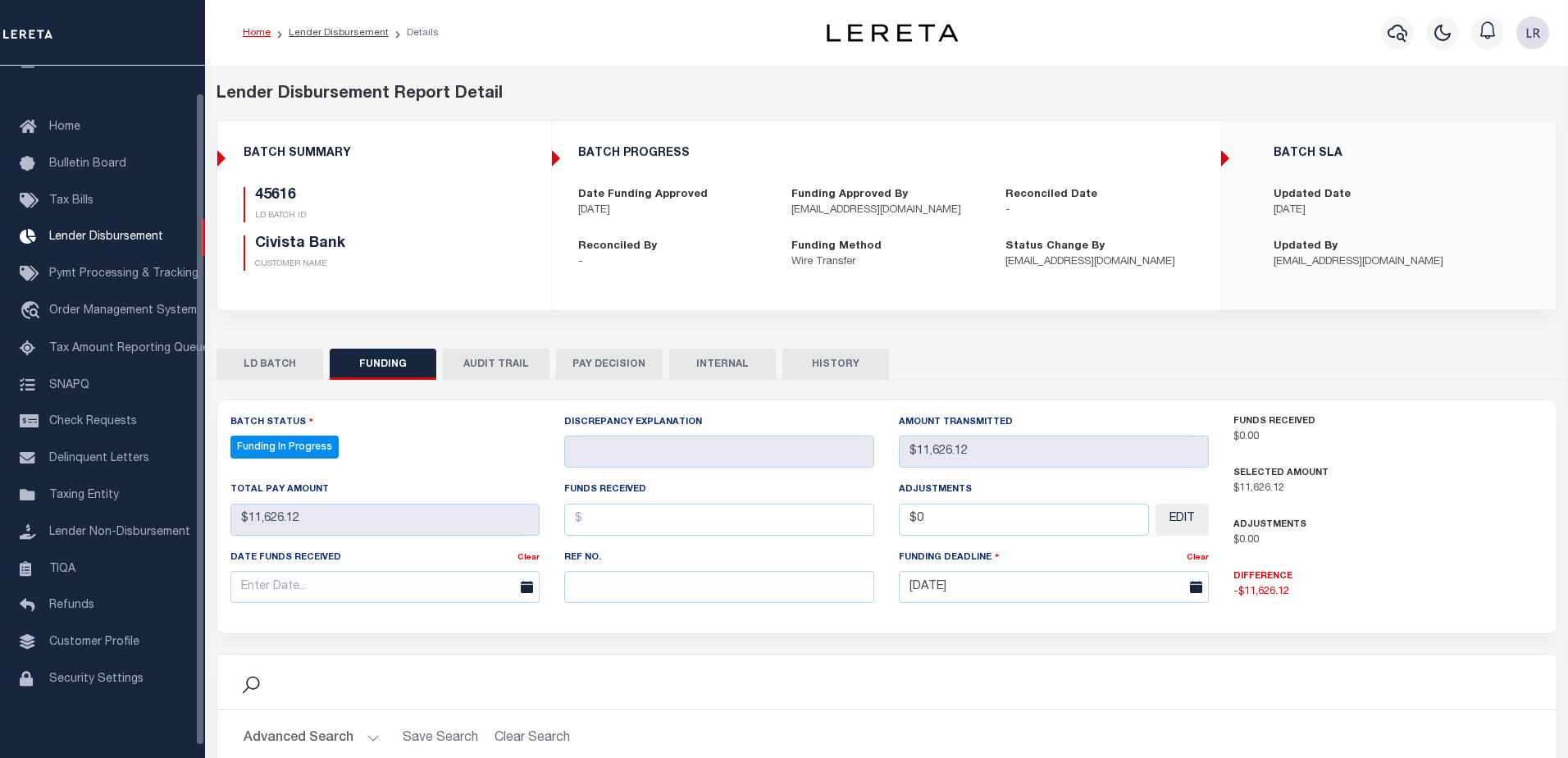
select select "100"
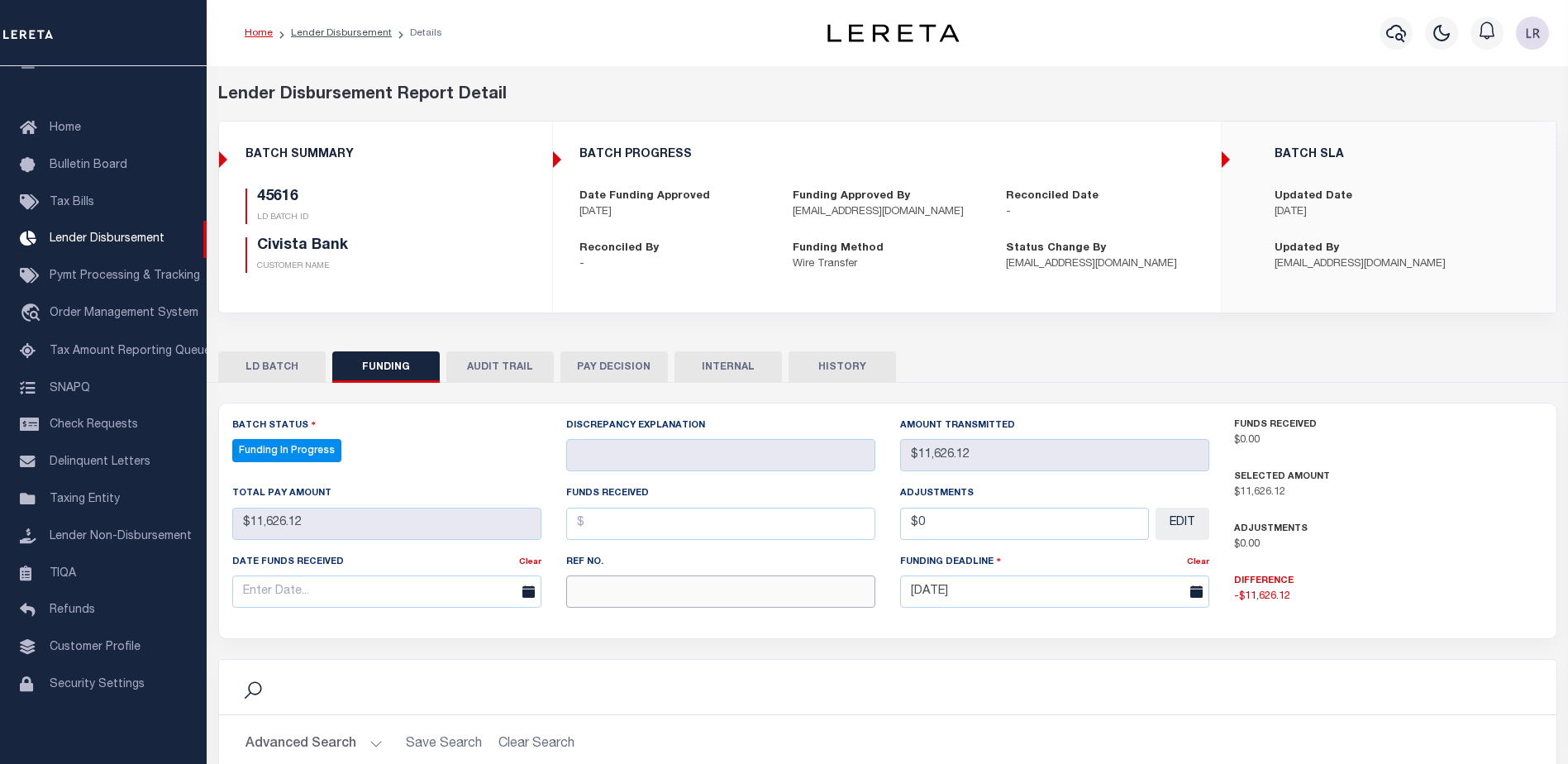
click at [594, 604] on input "text" at bounding box center [721, 591] width 309 height 32
paste input "20250821MMQFMP2700191408211136FT03"
type input "20250821MMQFMP2700191408211136FT03"
click at [589, 531] on input "text" at bounding box center [721, 523] width 309 height 32
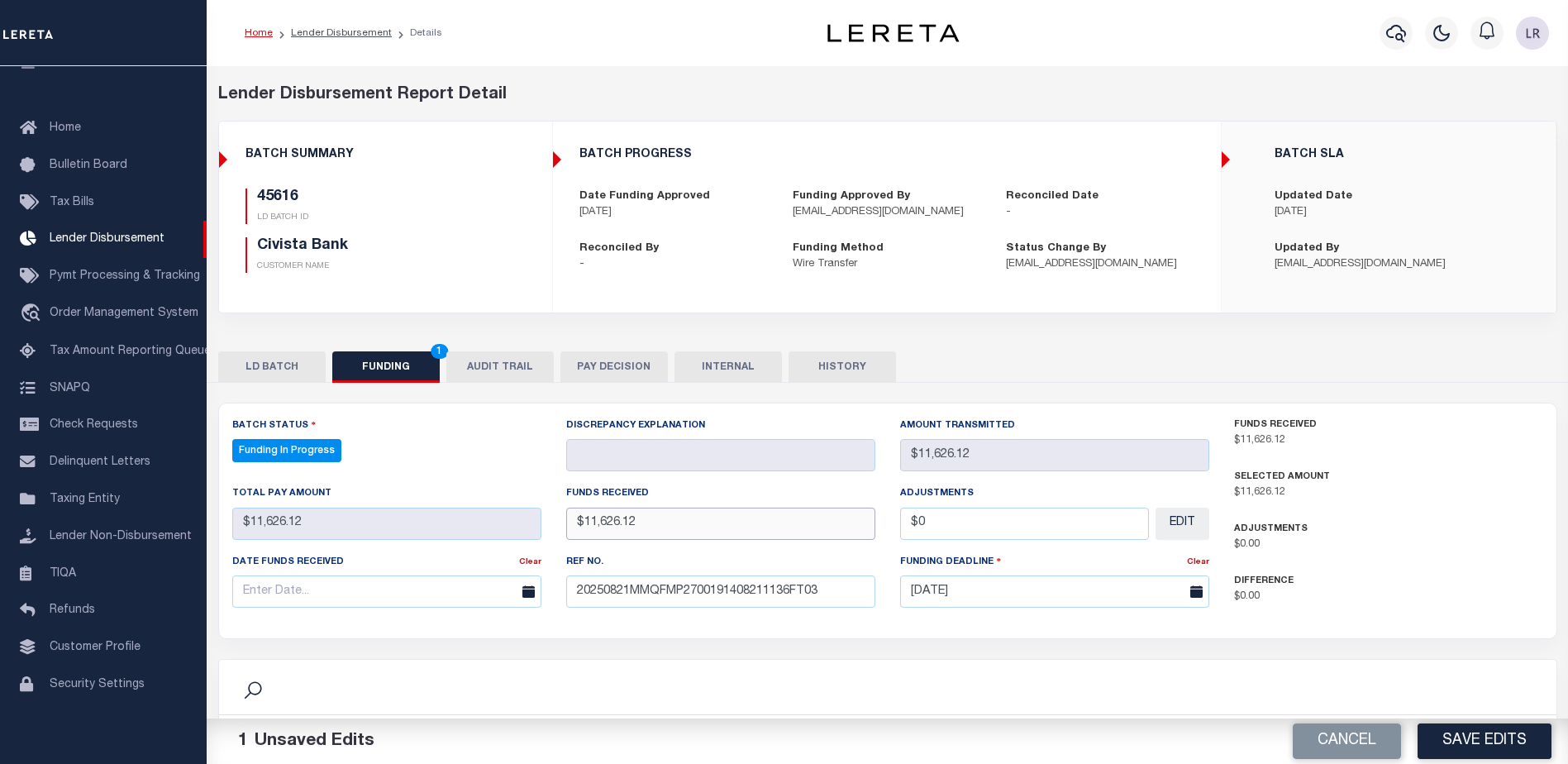
type input "$11,626.12"
click at [504, 595] on input "text" at bounding box center [387, 591] width 309 height 32
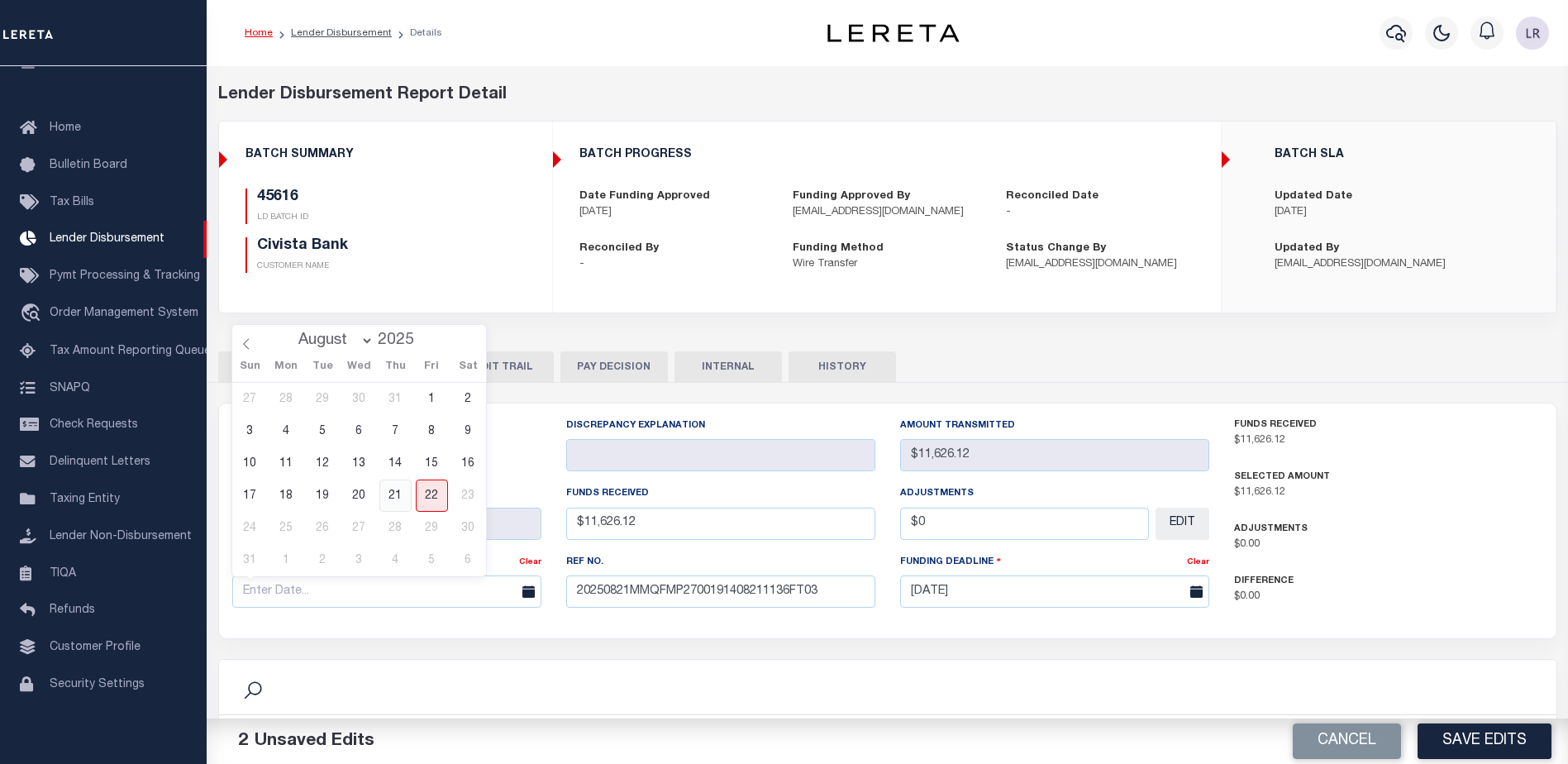
click at [401, 500] on span "21" at bounding box center [395, 496] width 32 height 32
type input "[DATE]"
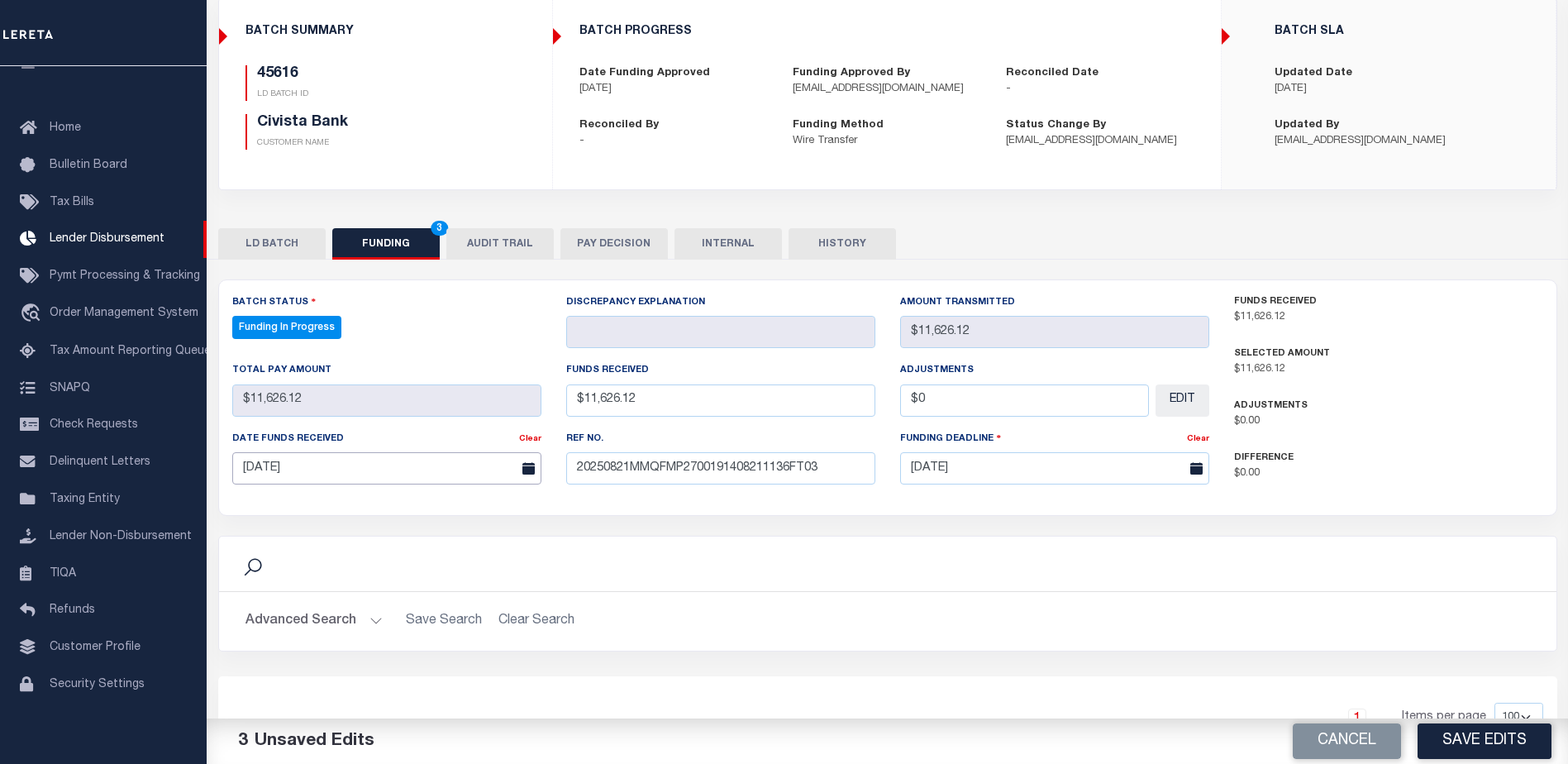
scroll to position [248, 0]
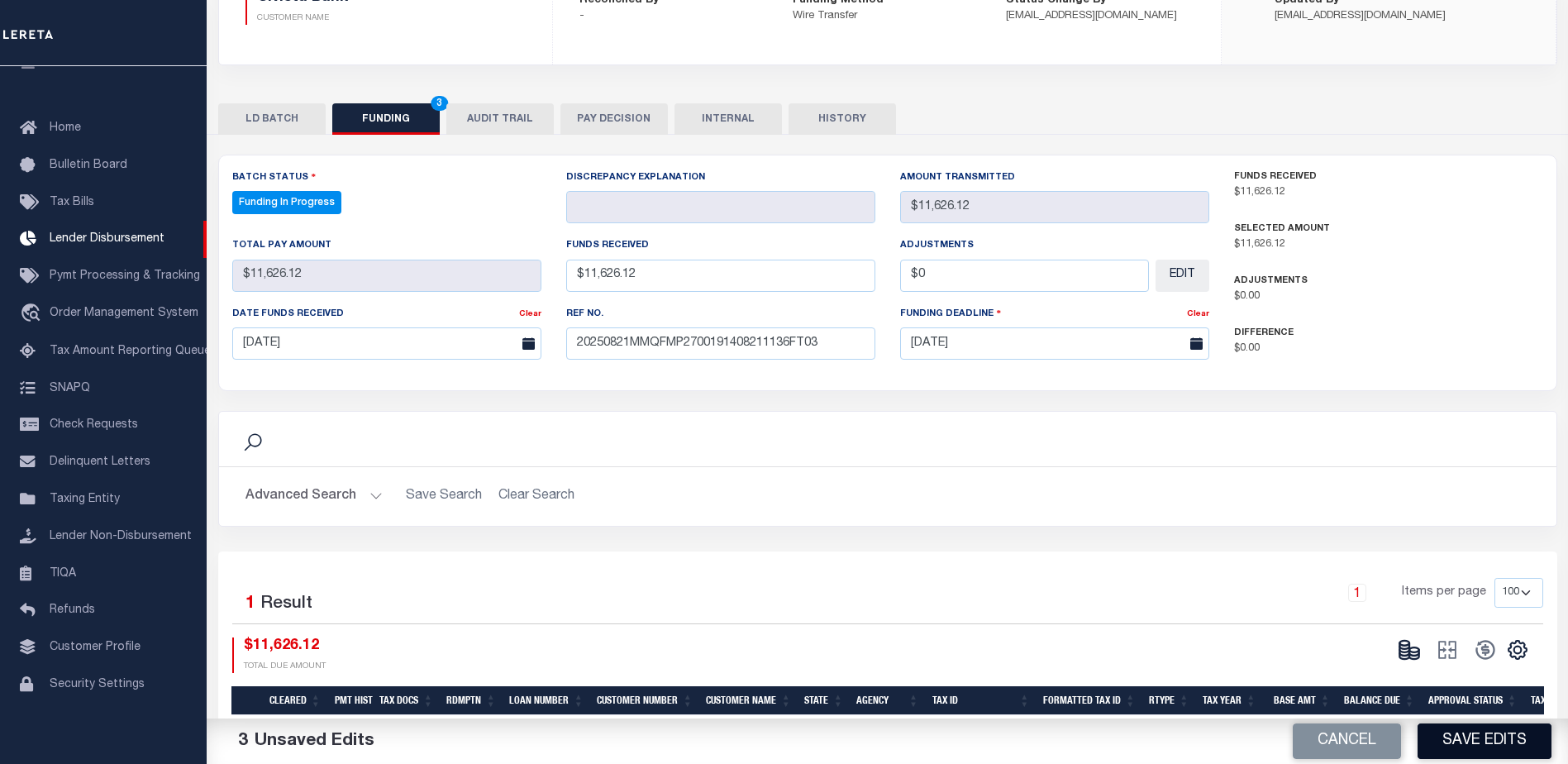
click at [1490, 729] on button "Save Edits" at bounding box center [1485, 742] width 134 height 36
type input "$11,626.12"
type input "$0"
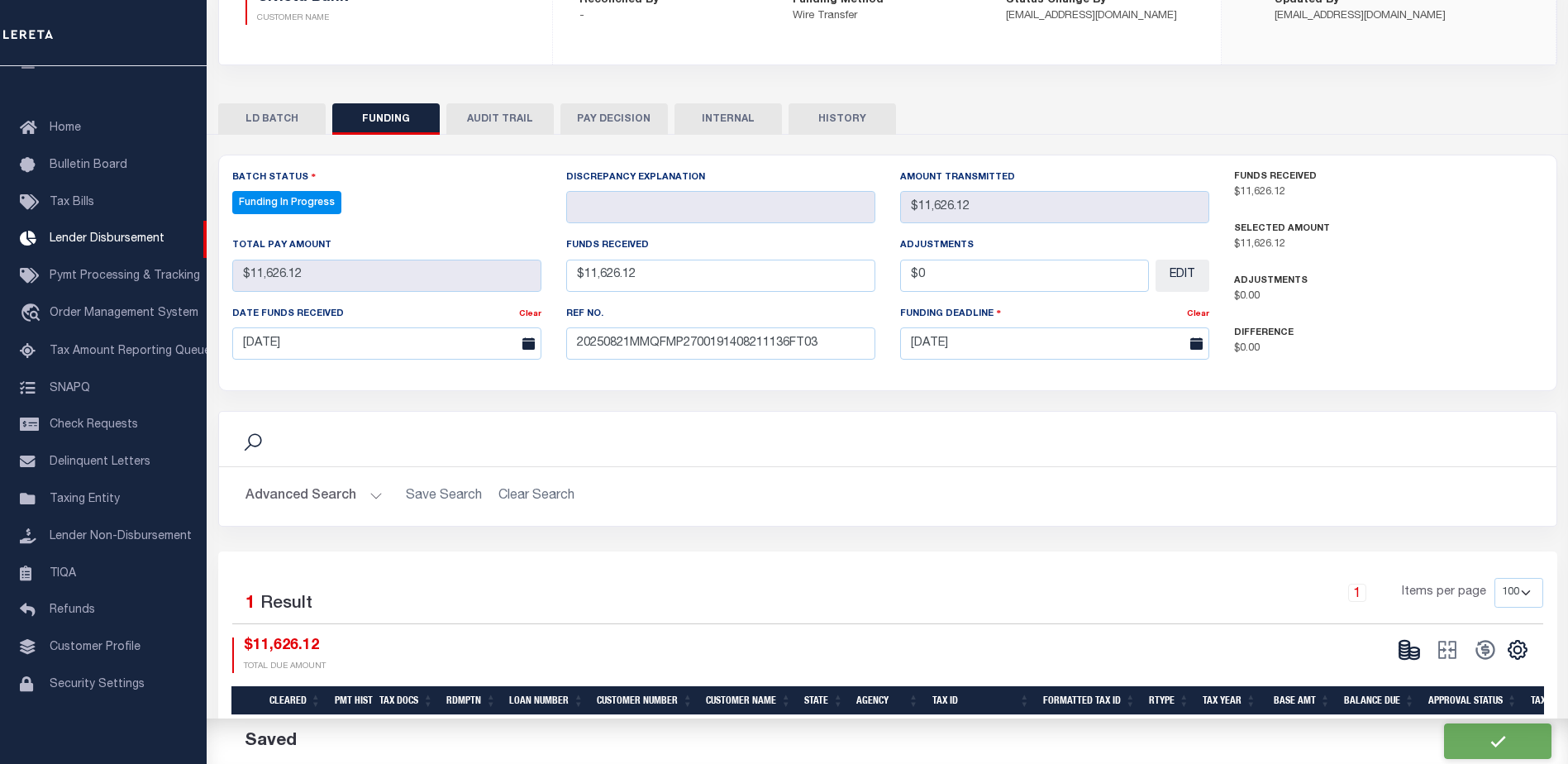
select select "100"
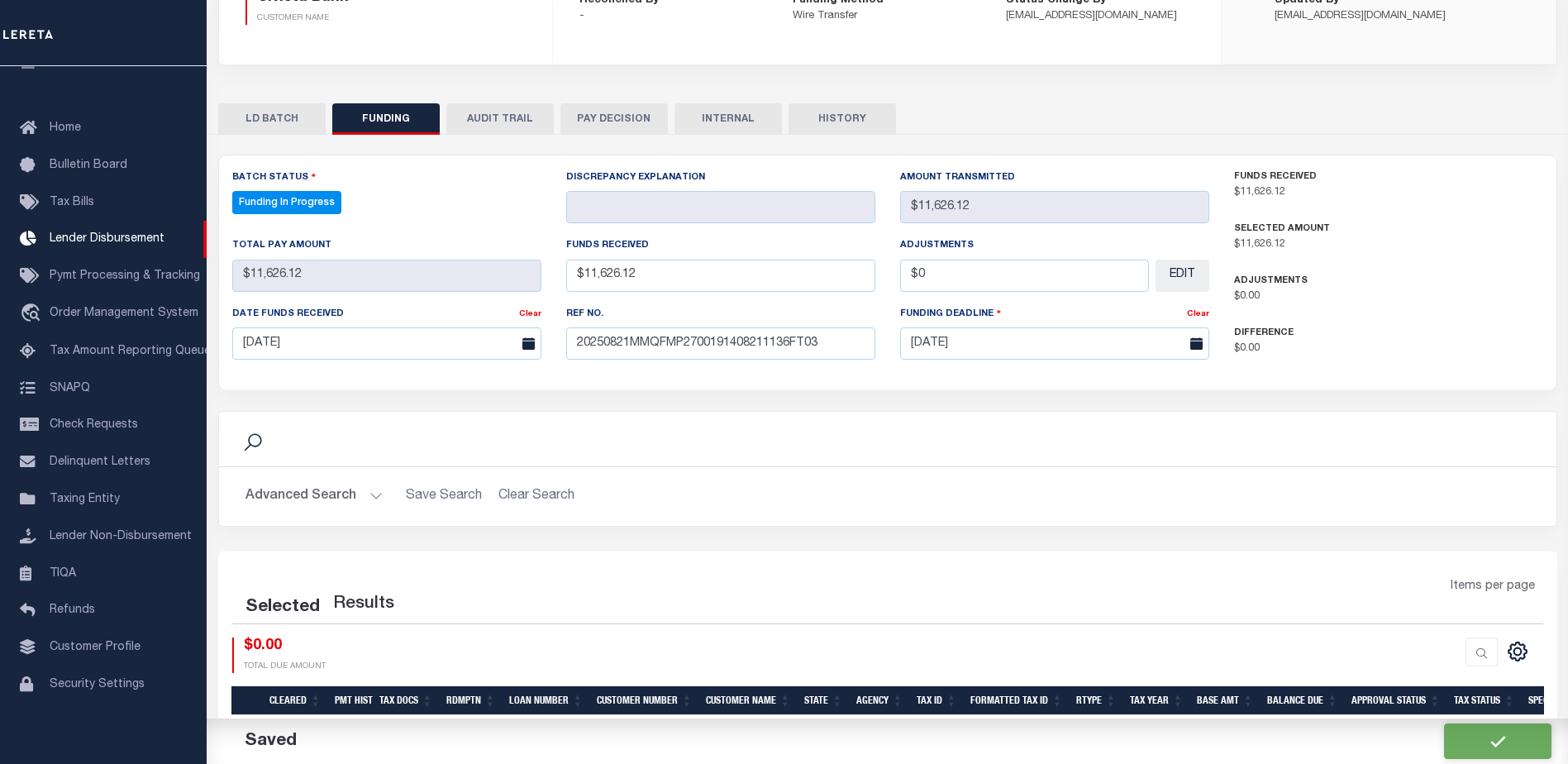
select select "100"
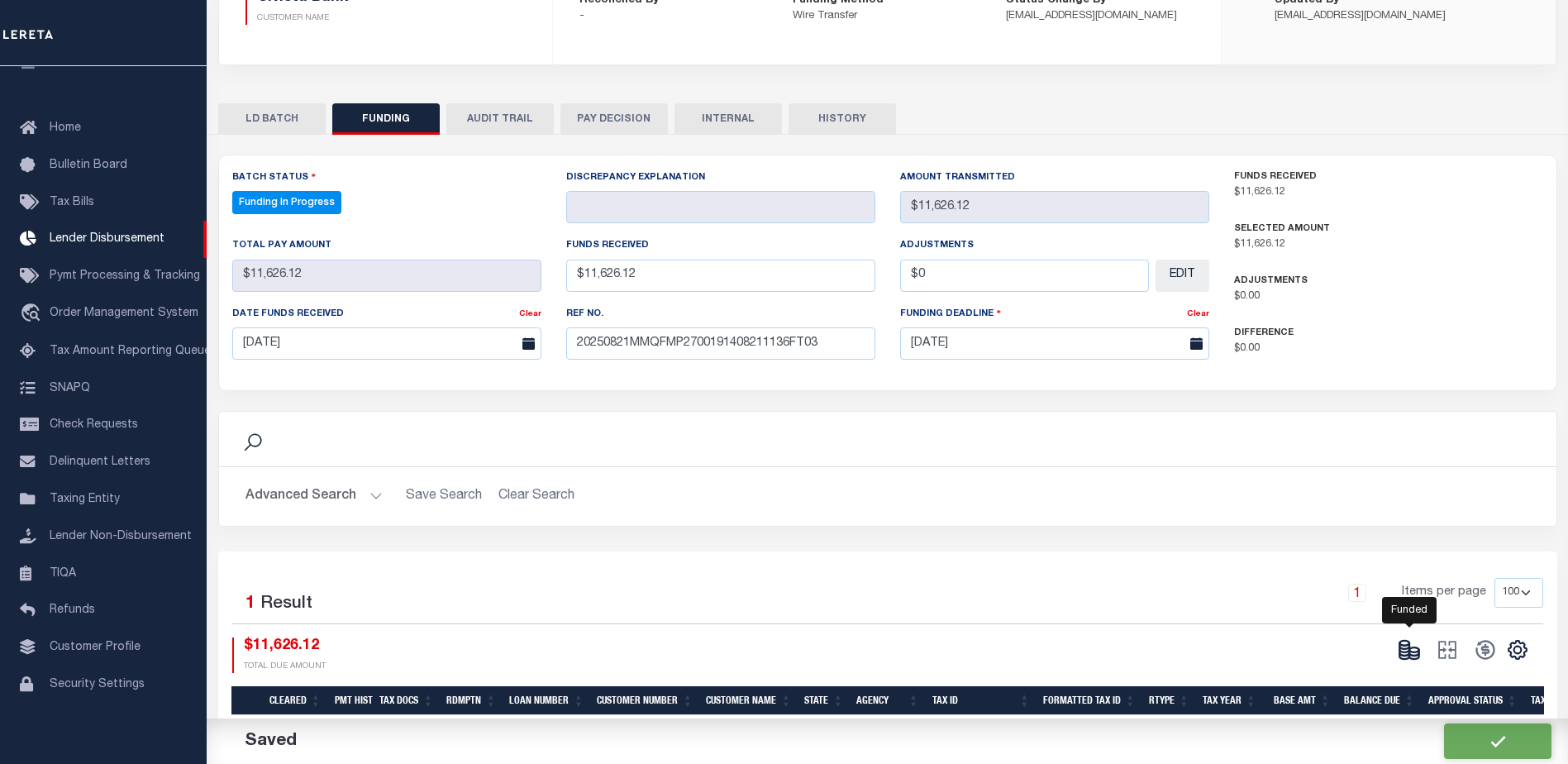
click at [1410, 649] on icon at bounding box center [1404, 649] width 10 height 5
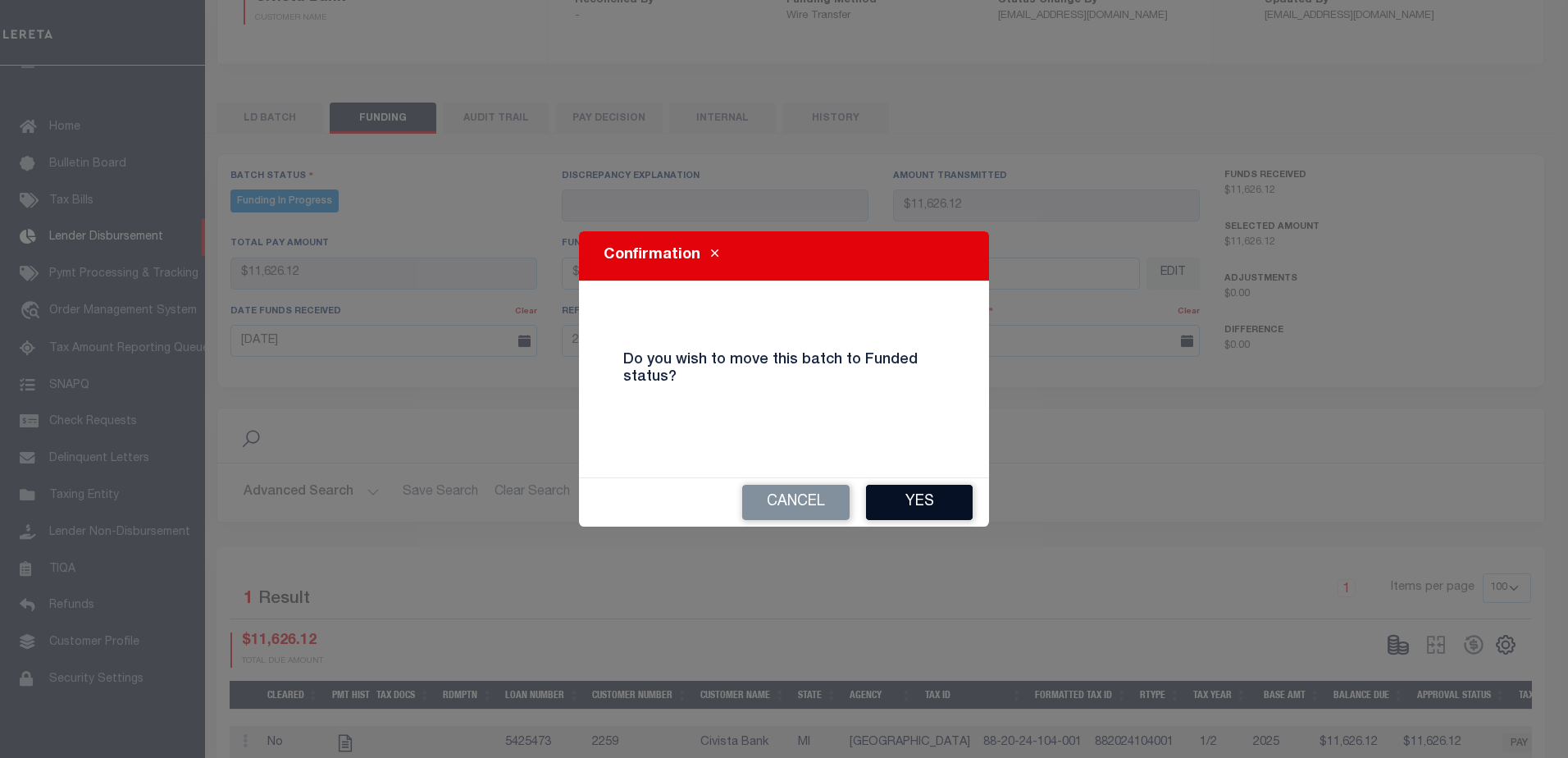
click at [925, 499] on button "Yes" at bounding box center [919, 502] width 106 height 36
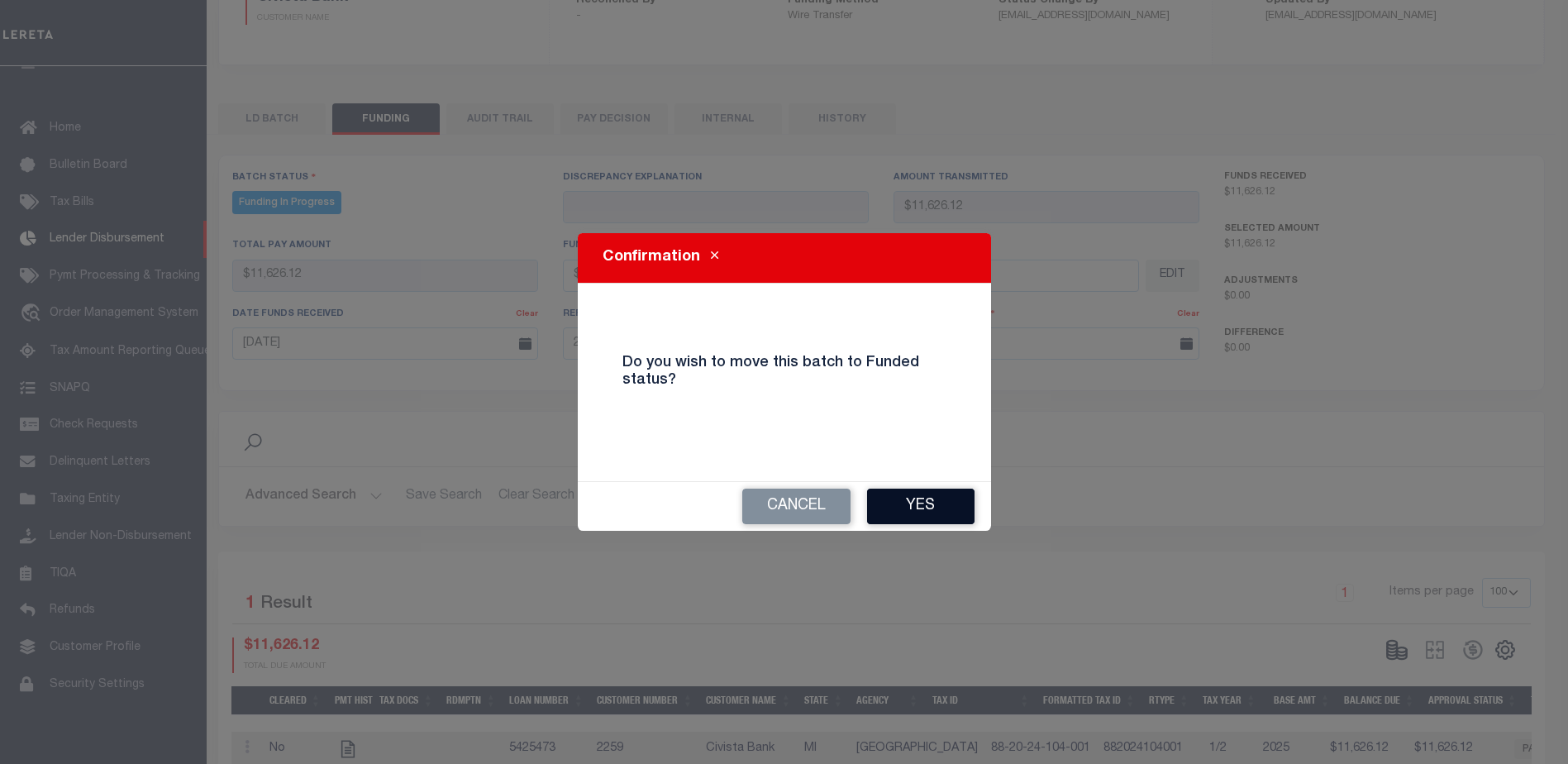
type input "$11,626.12"
type input "$0"
select select "100"
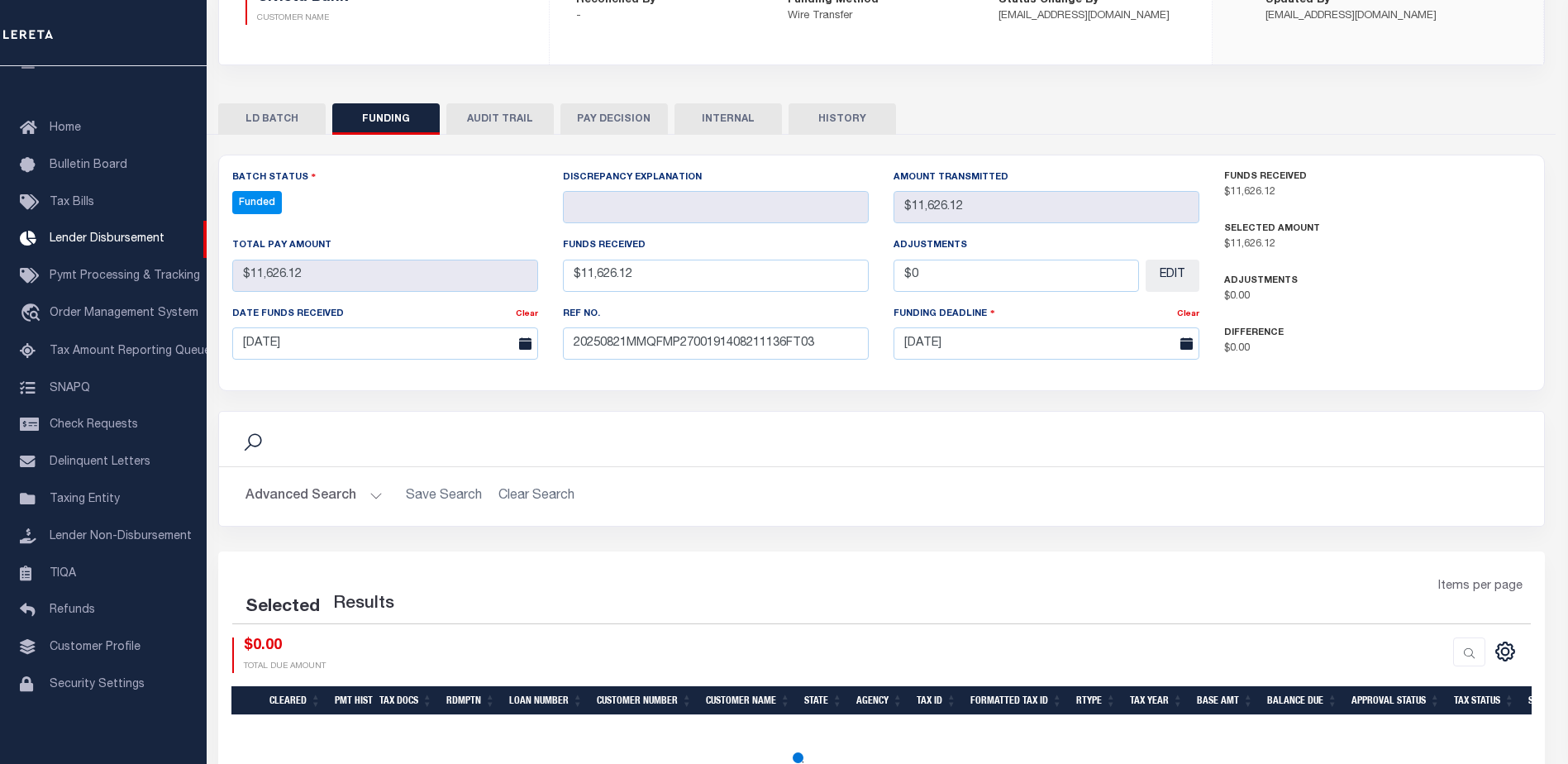
select select "100"
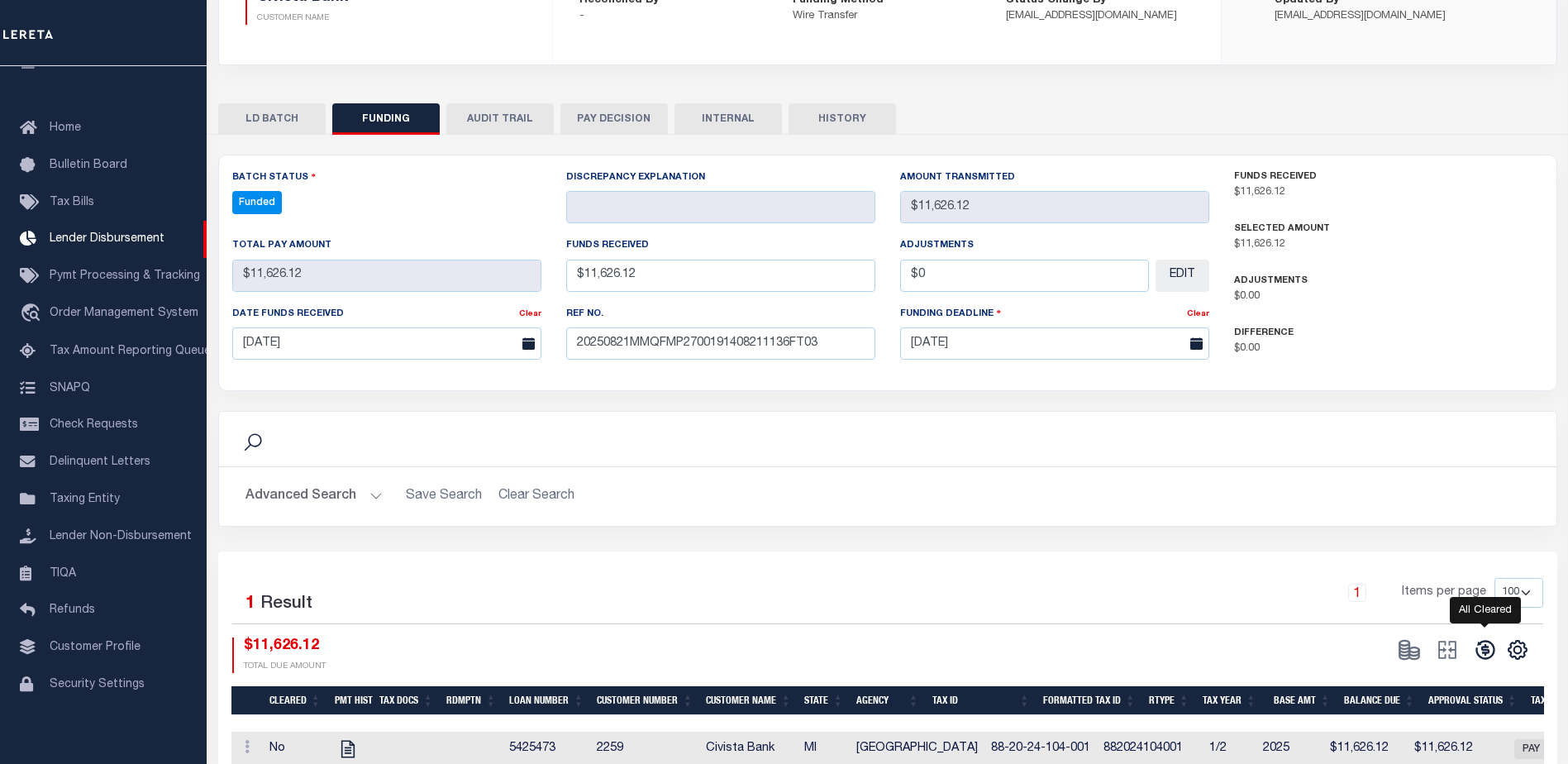
click at [1479, 648] on icon at bounding box center [1486, 649] width 23 height 23
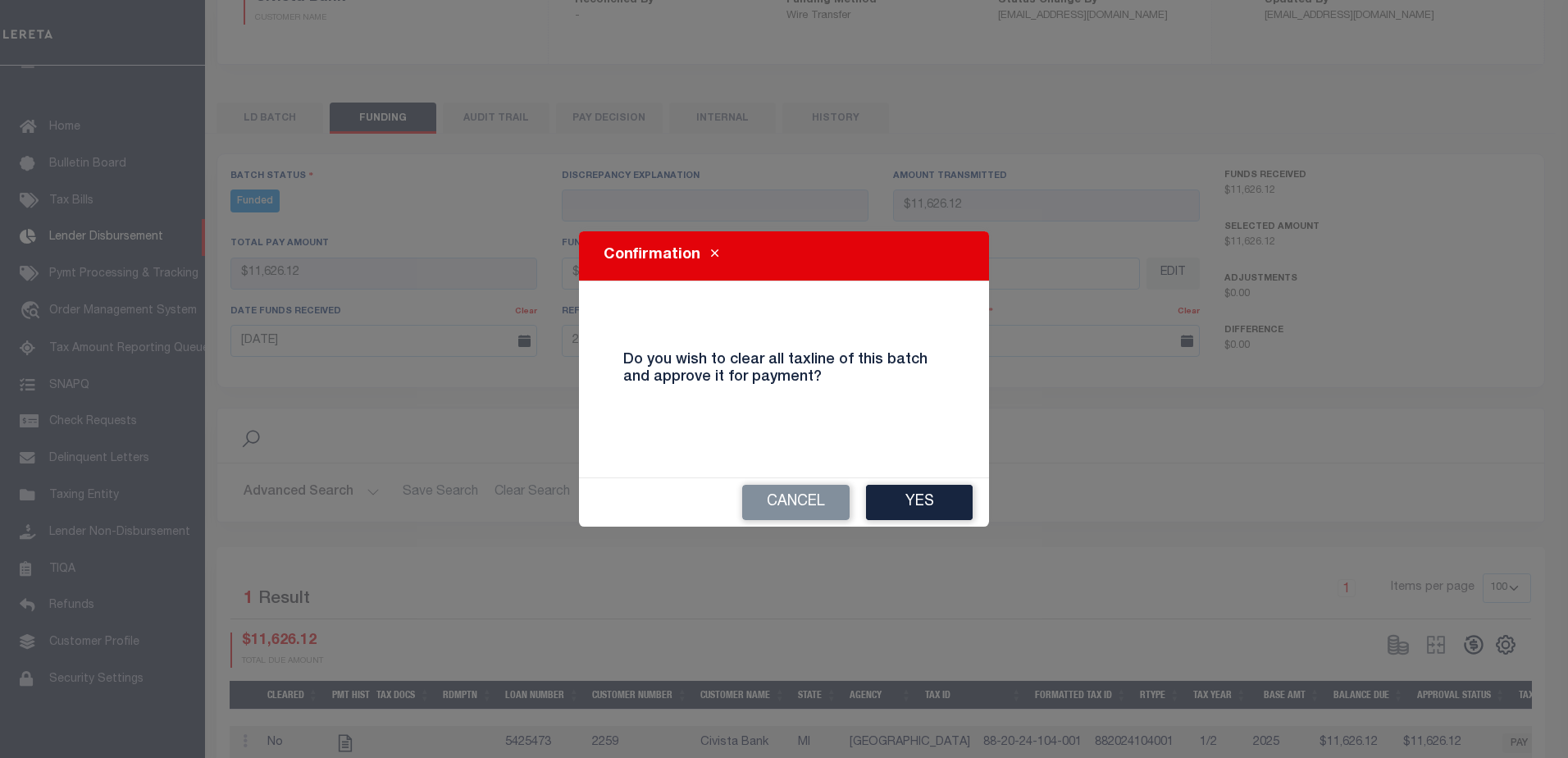
click at [902, 504] on button "Yes" at bounding box center [919, 502] width 106 height 36
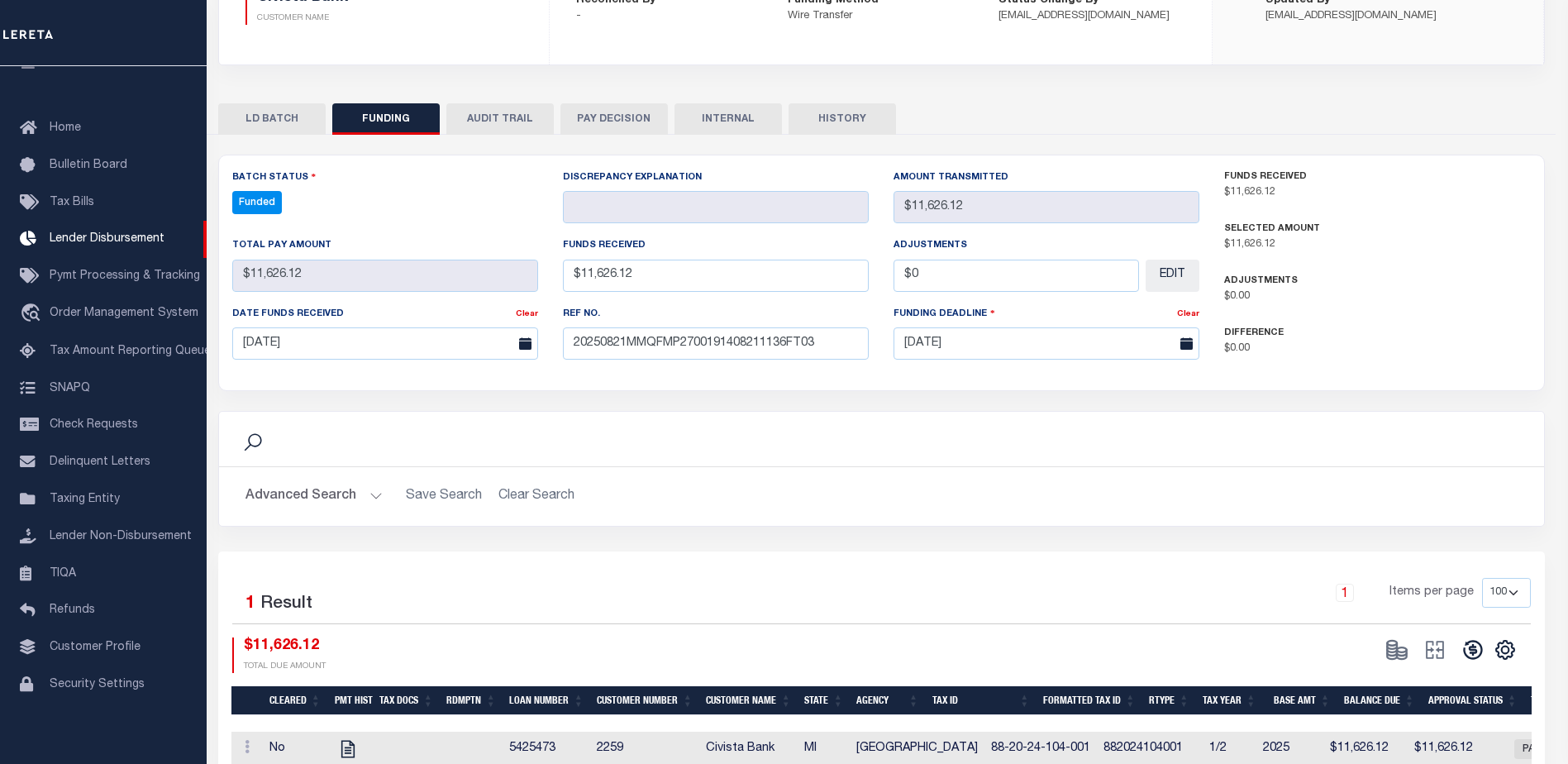
type input "$11,626.12"
type input "$0"
select select "100"
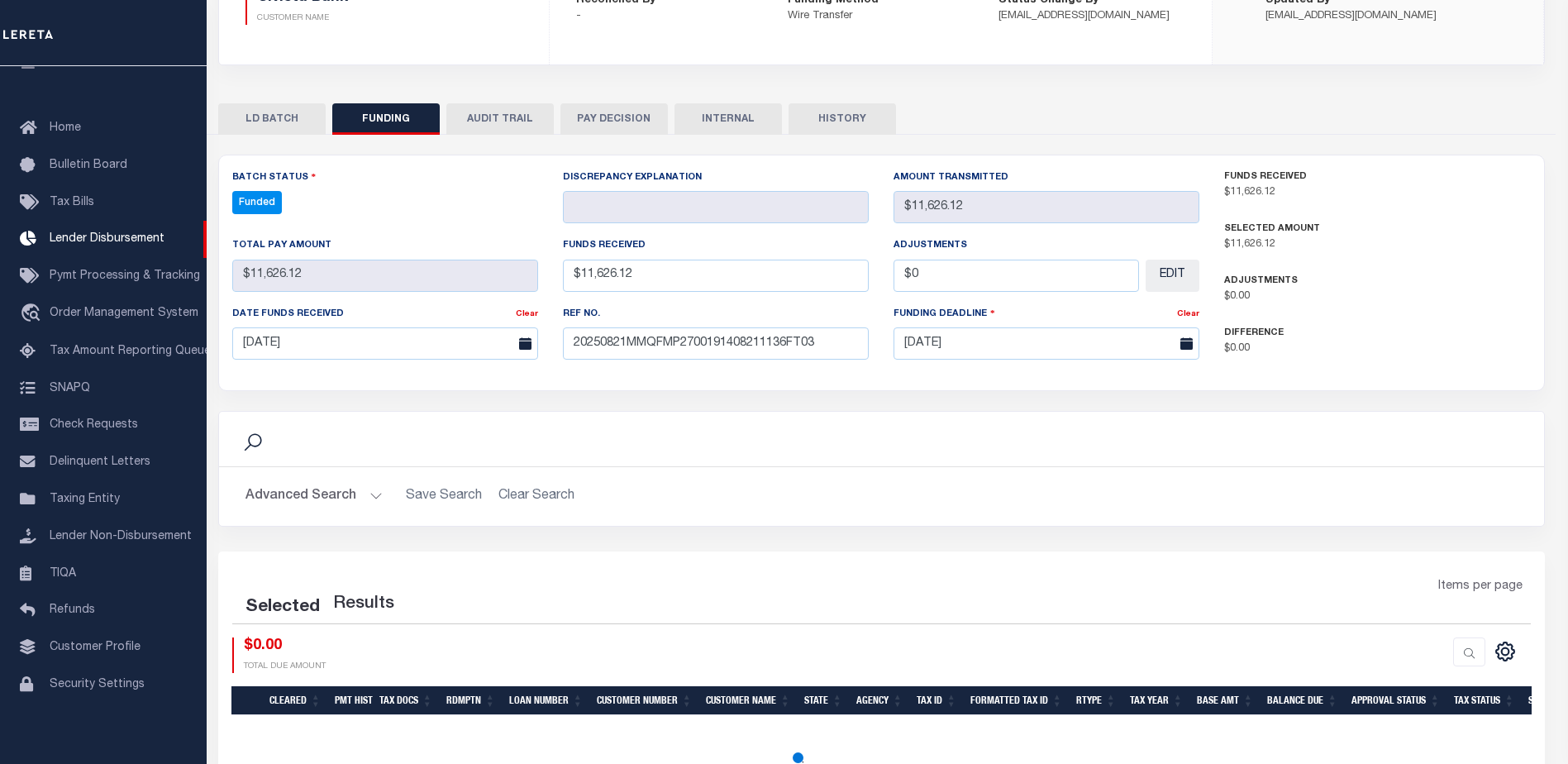
select select "100"
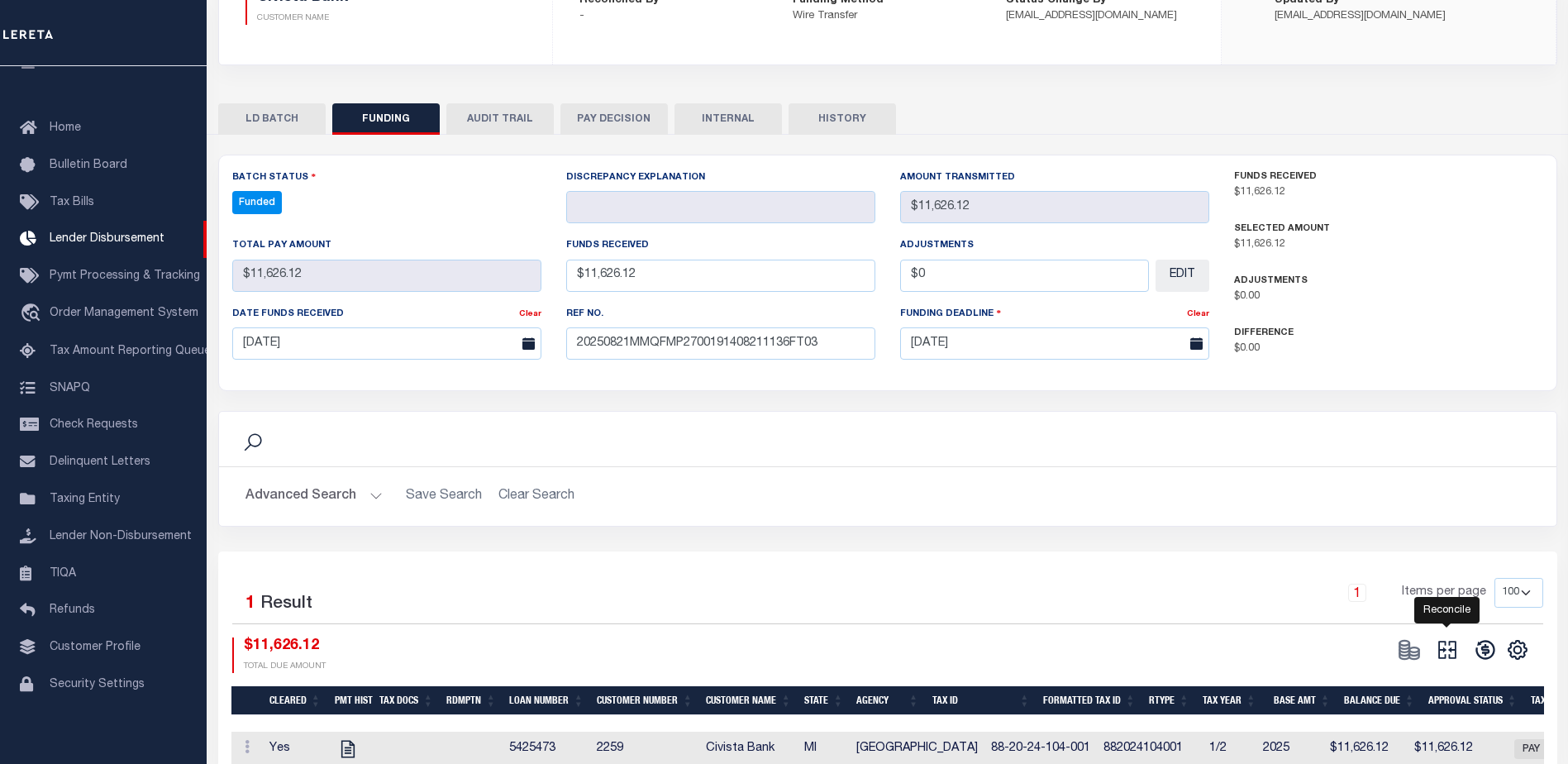
click at [1443, 649] on icon at bounding box center [1447, 649] width 23 height 23
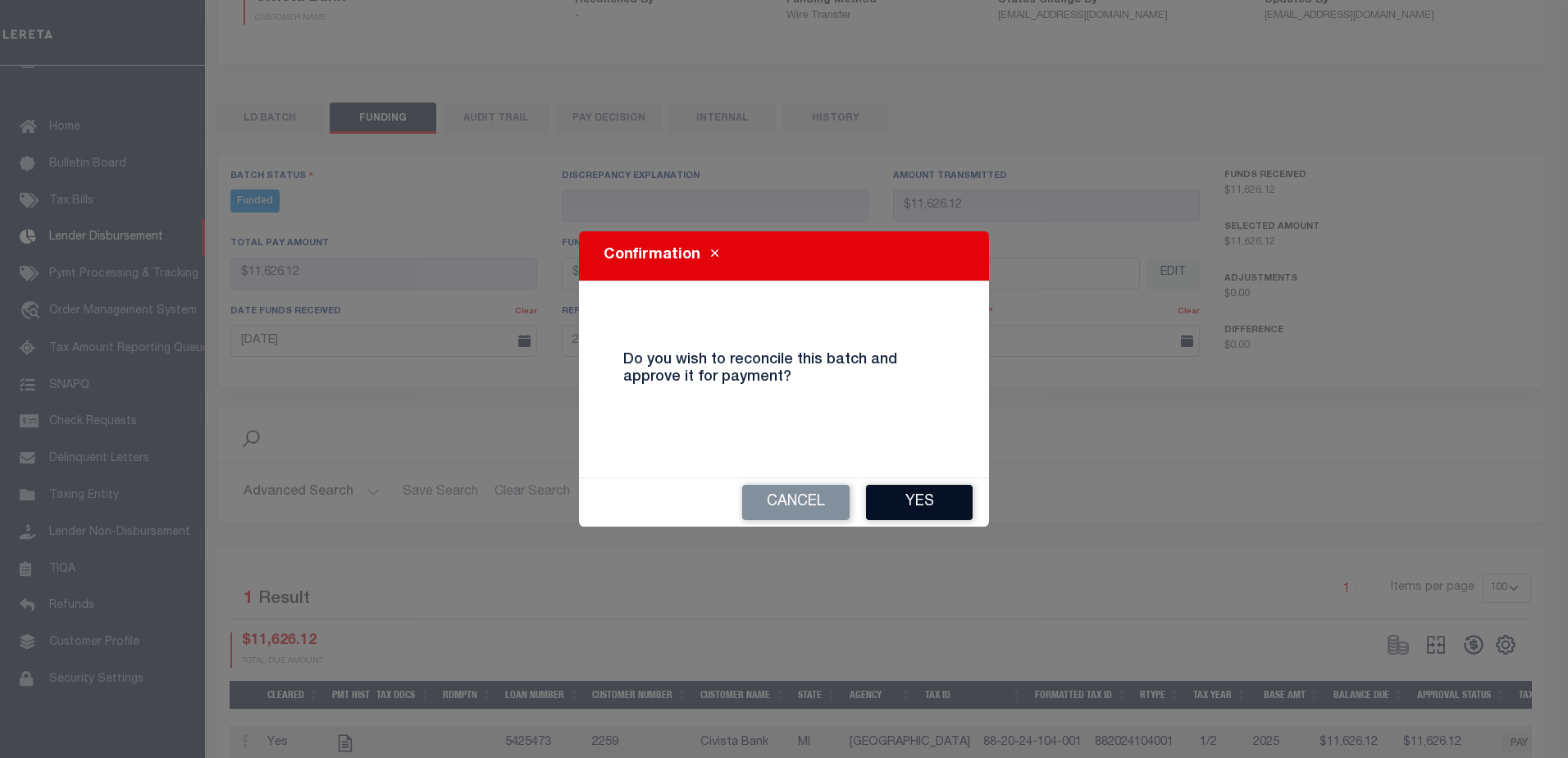
click at [934, 495] on button "Yes" at bounding box center [919, 502] width 106 height 36
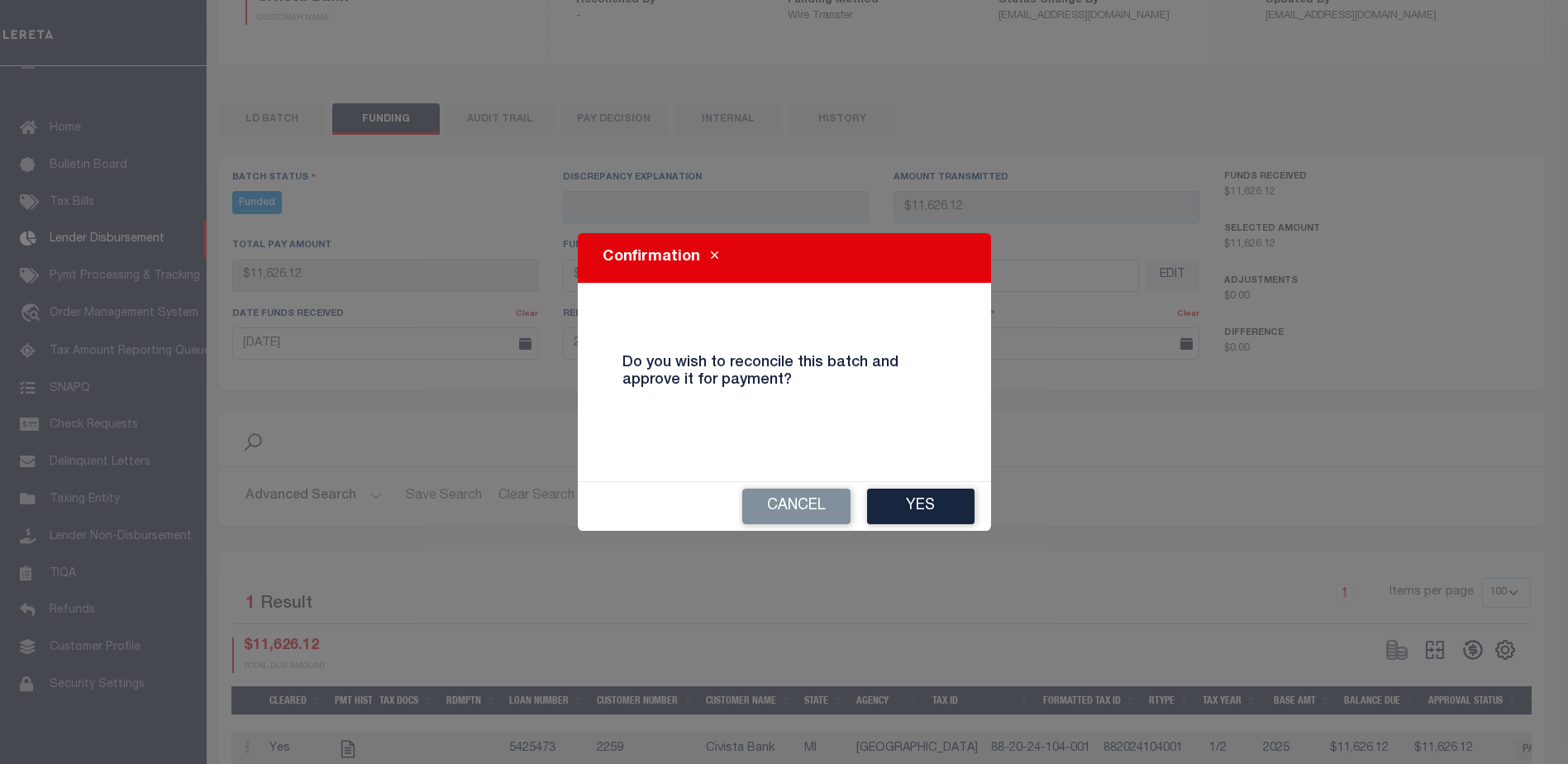
type input "$11,626.12"
type input "$0"
select select "100"
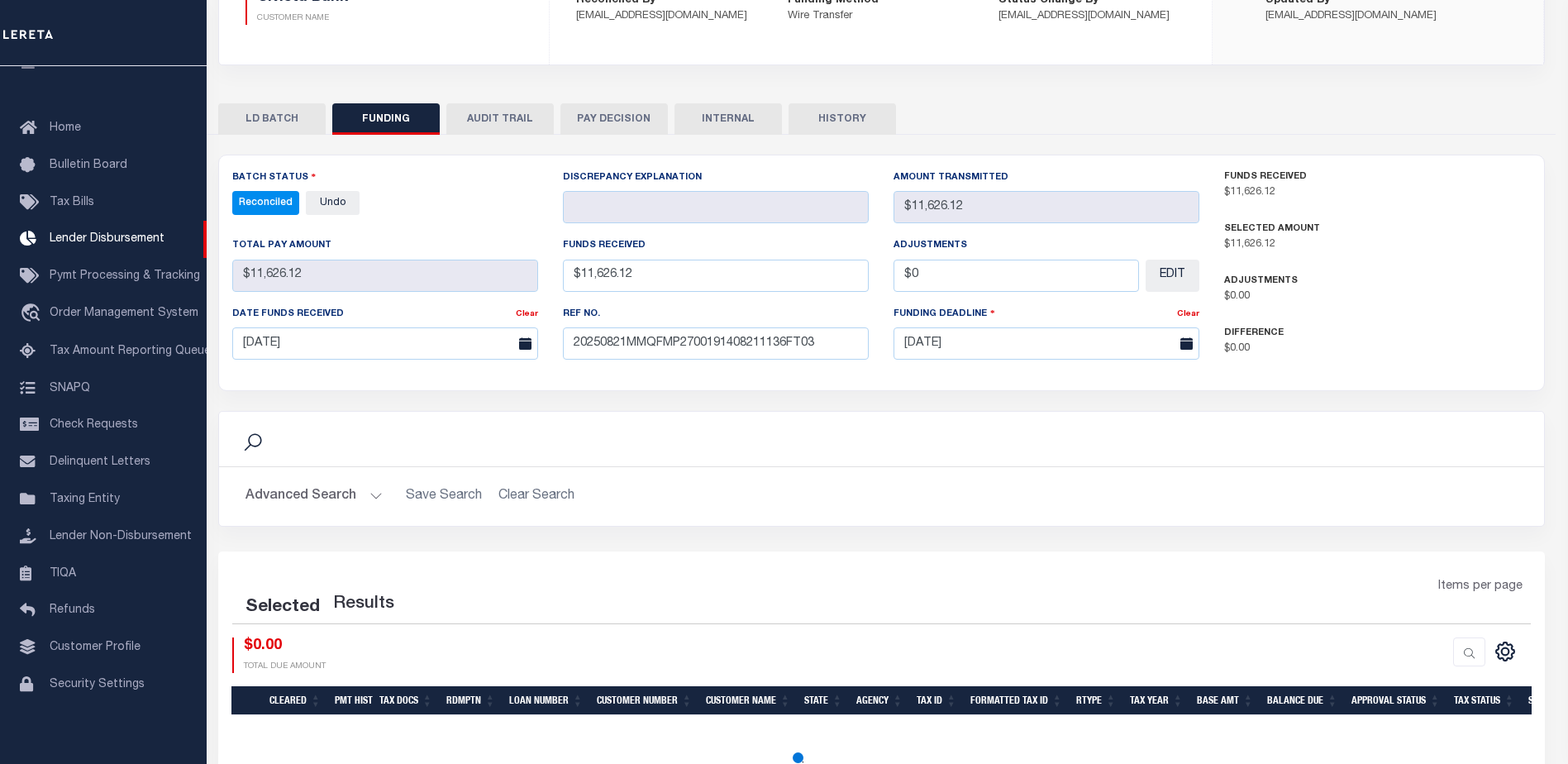
select select "100"
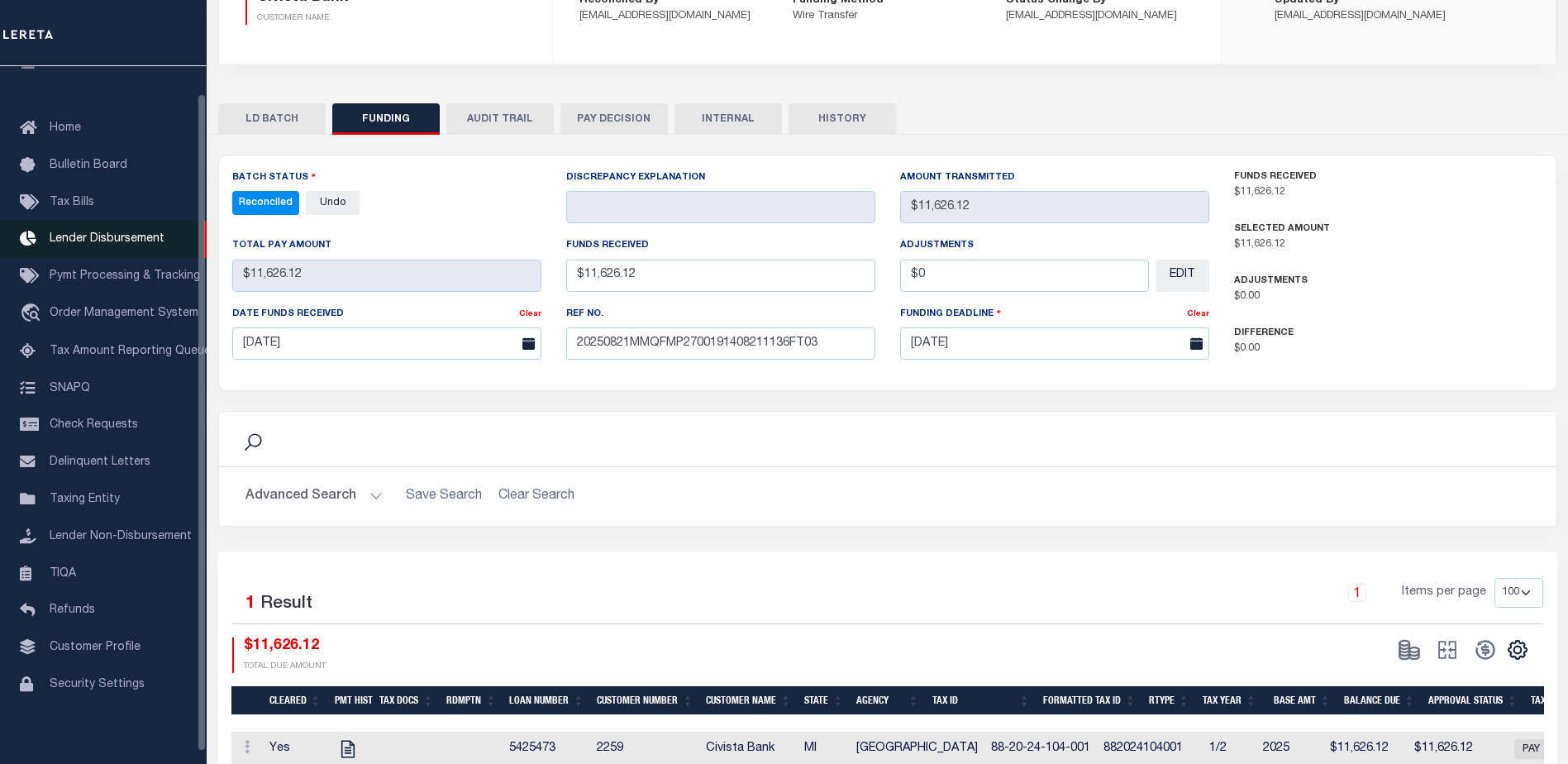
click at [103, 251] on link "Lender Disbursement" at bounding box center [103, 240] width 207 height 38
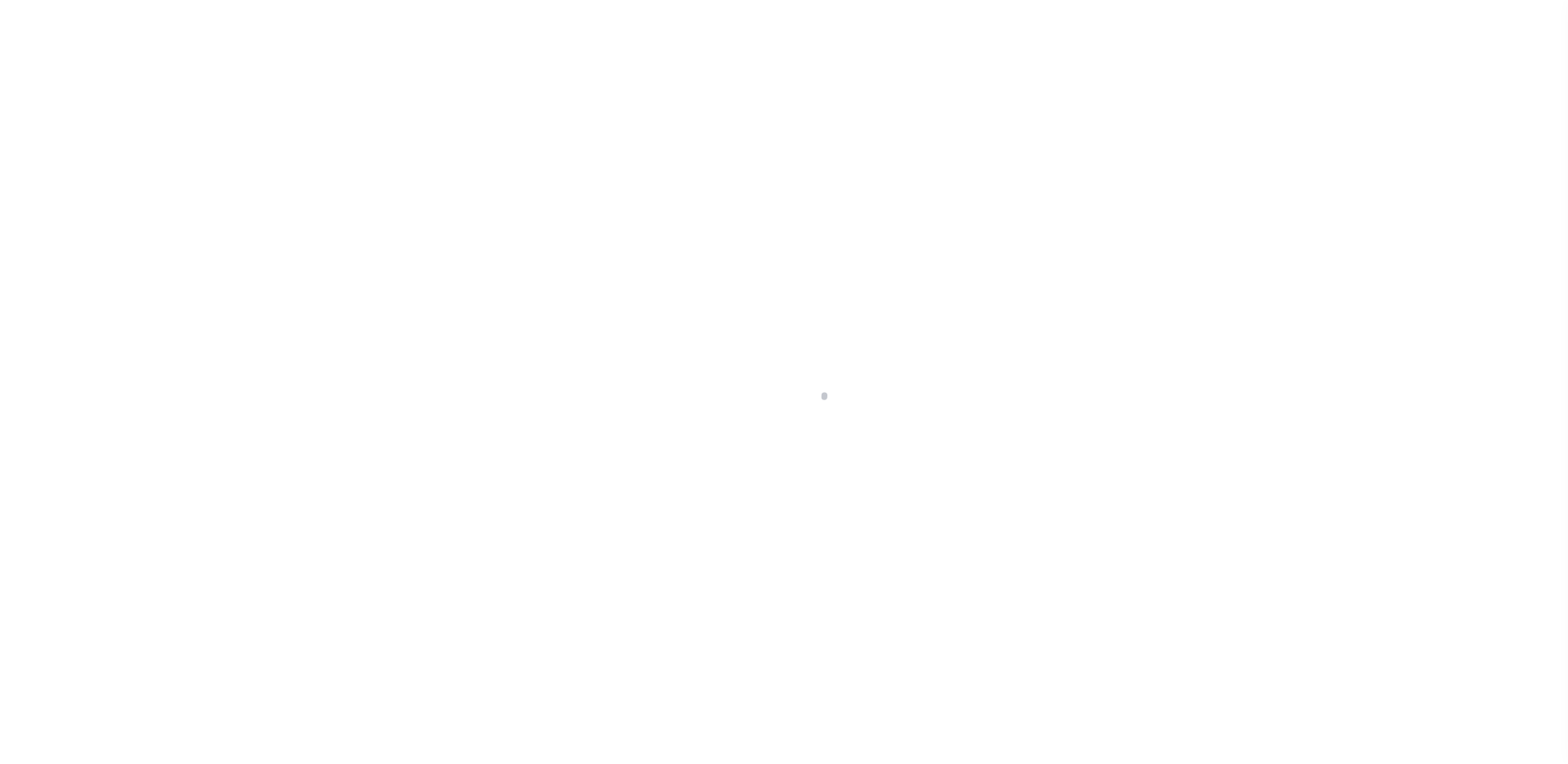
scroll to position [29, 0]
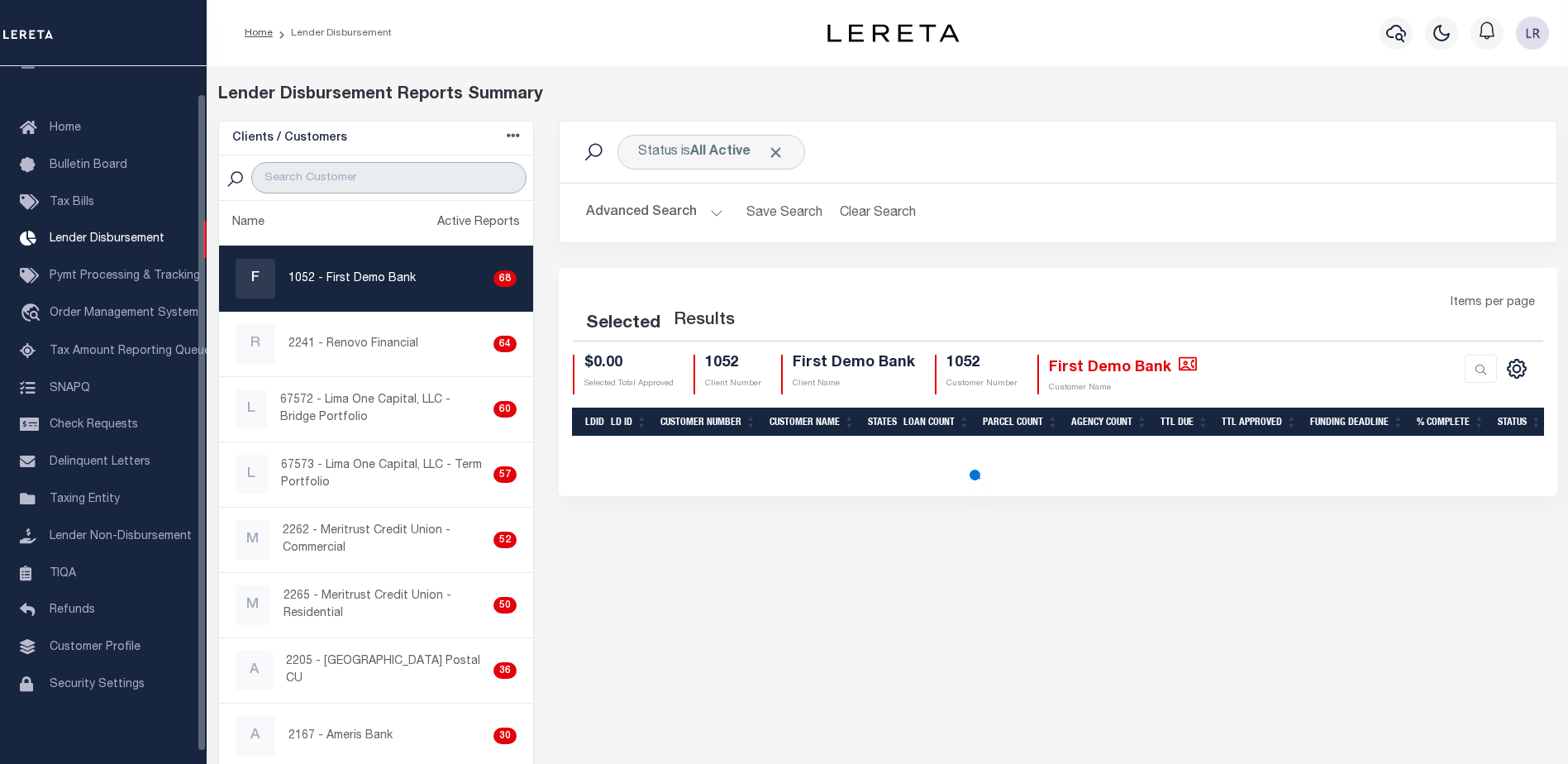
click at [321, 172] on input "search" at bounding box center [389, 177] width 275 height 31
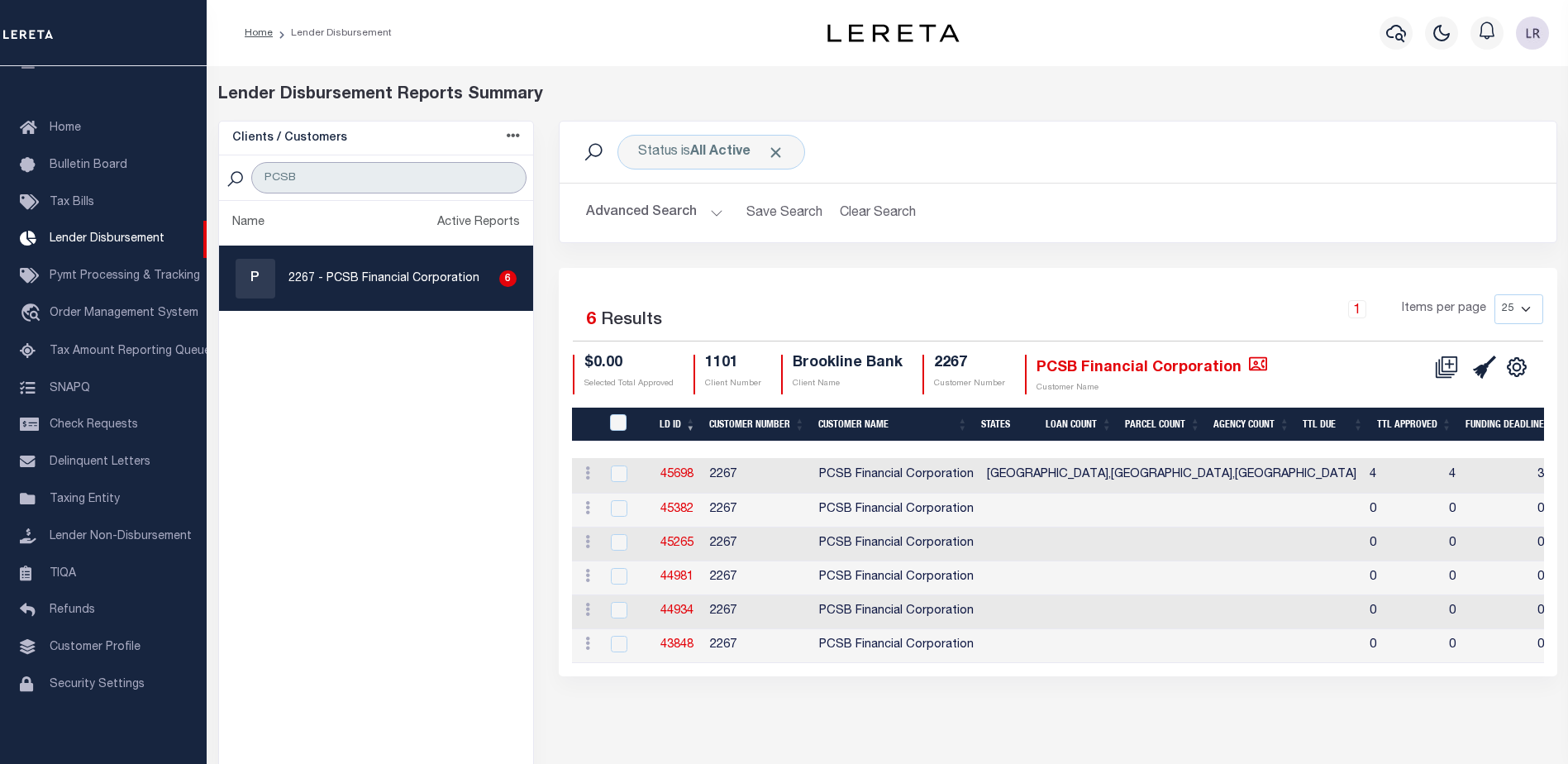
type input "PCSB"
click at [657, 474] on td "45698" at bounding box center [678, 476] width 49 height 36
checkbox input "true"
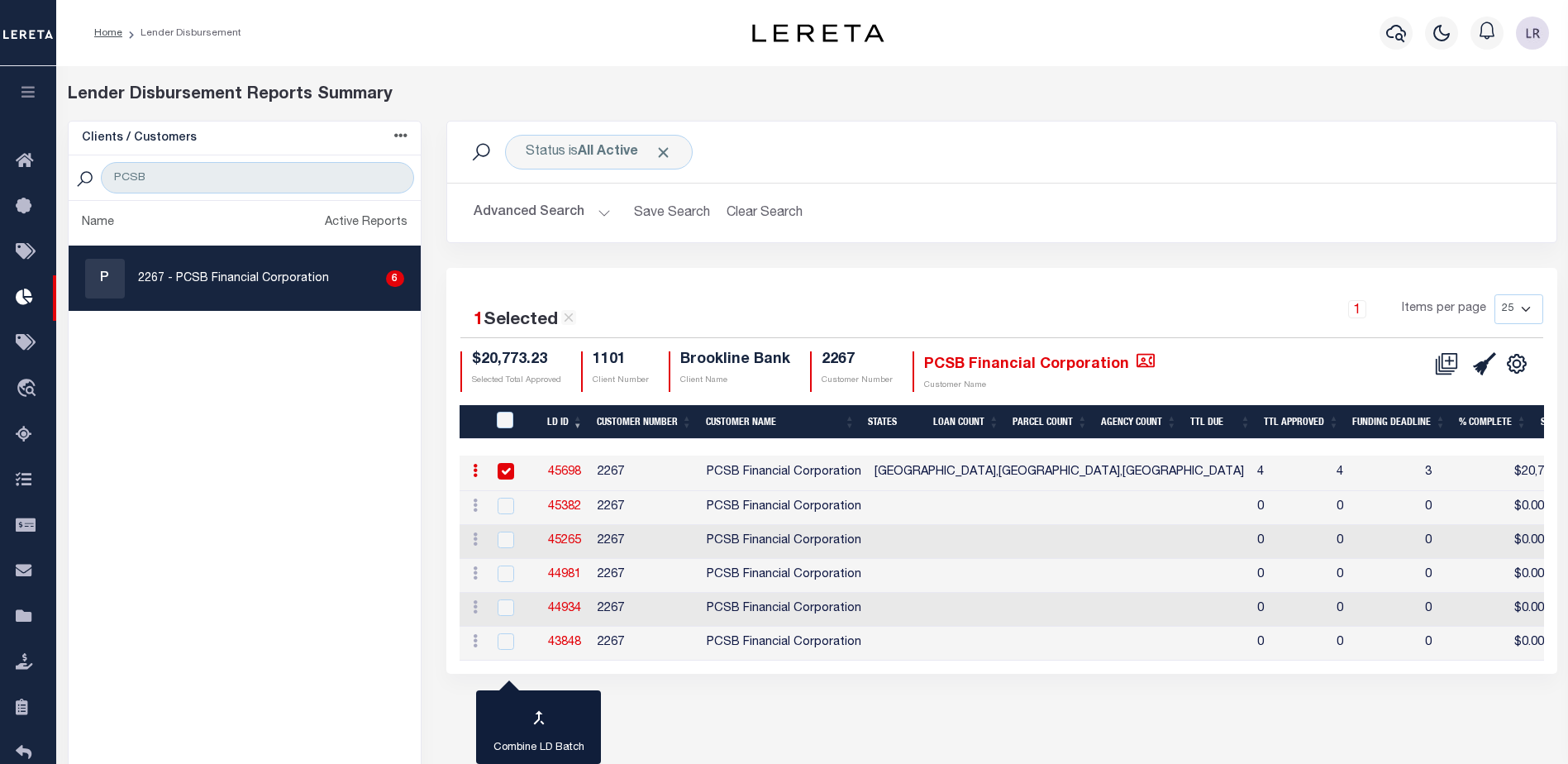
click at [565, 466] on link "45698" at bounding box center [564, 471] width 33 height 12
checkbox input "true"
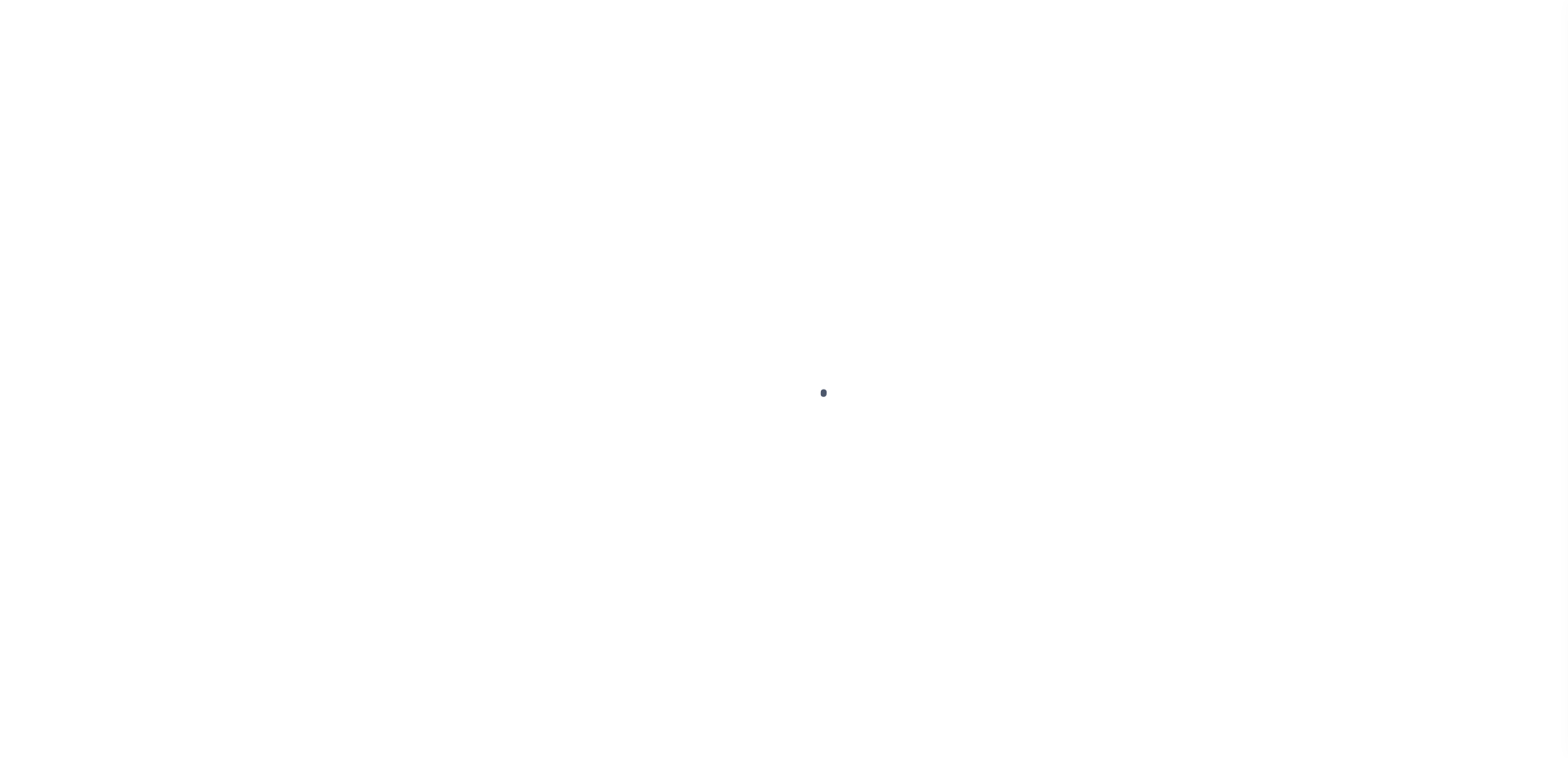
type input "$0.00"
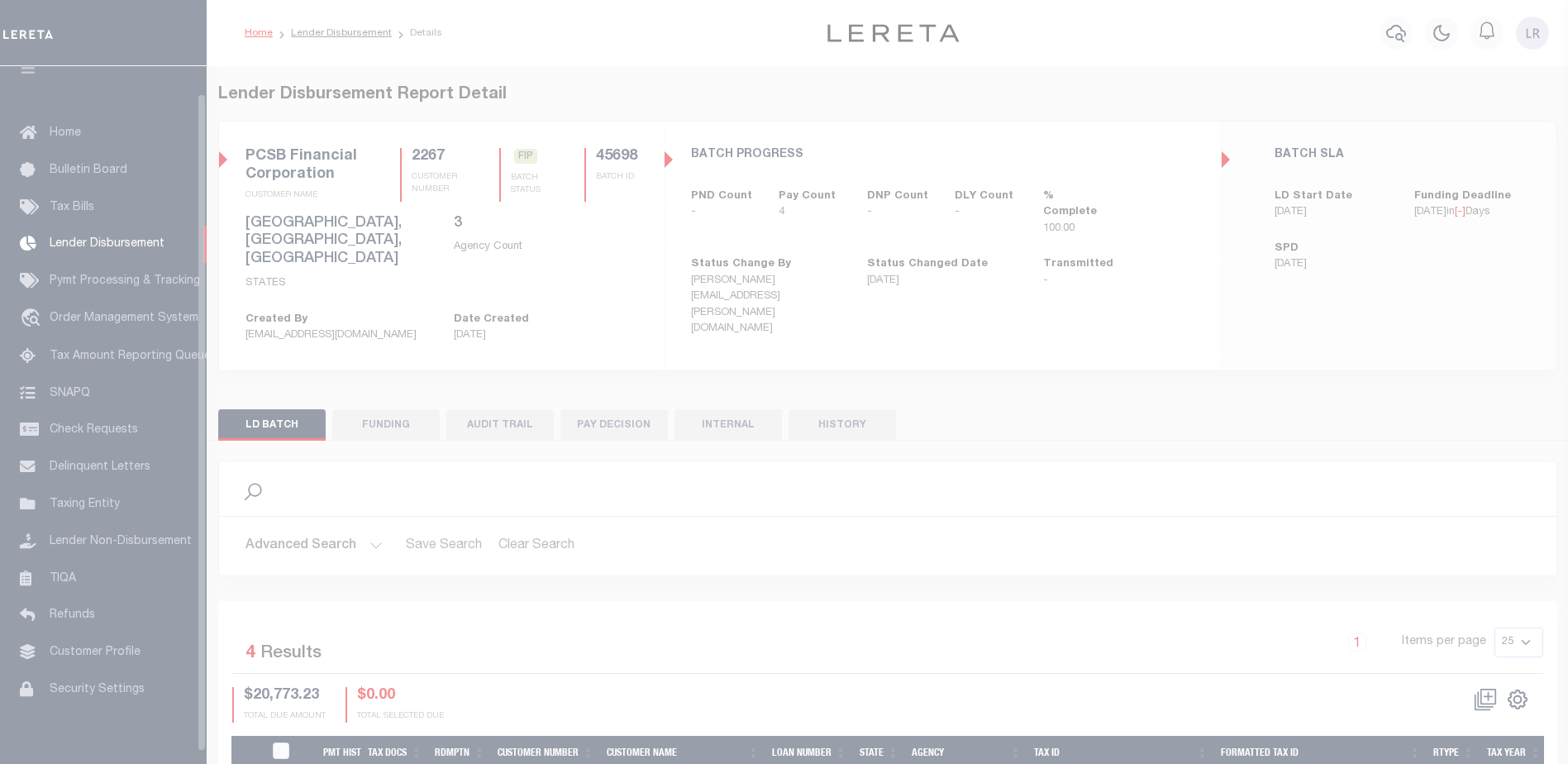
scroll to position [29, 0]
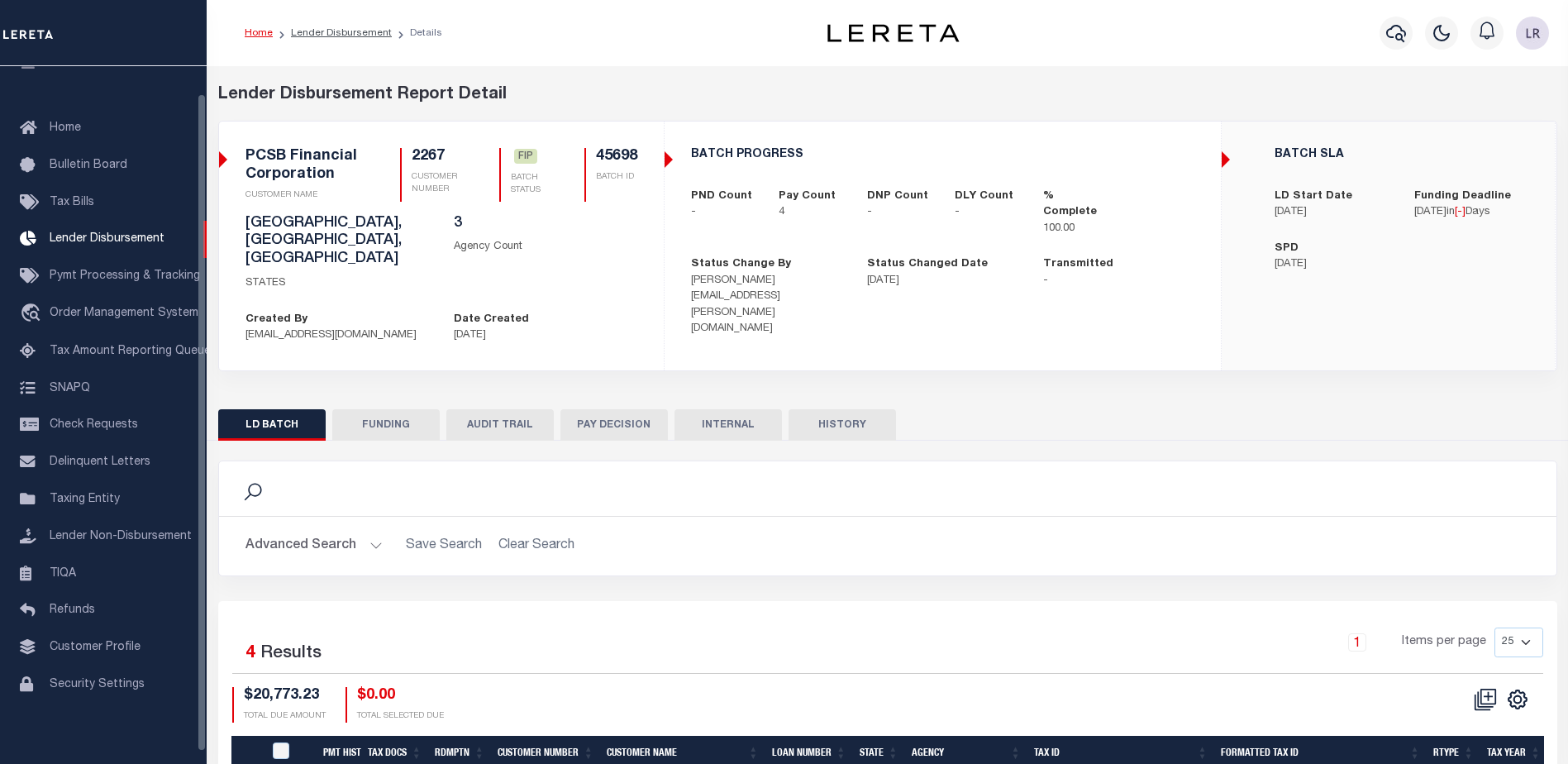
click at [406, 409] on button "FUNDING" at bounding box center [386, 424] width 107 height 31
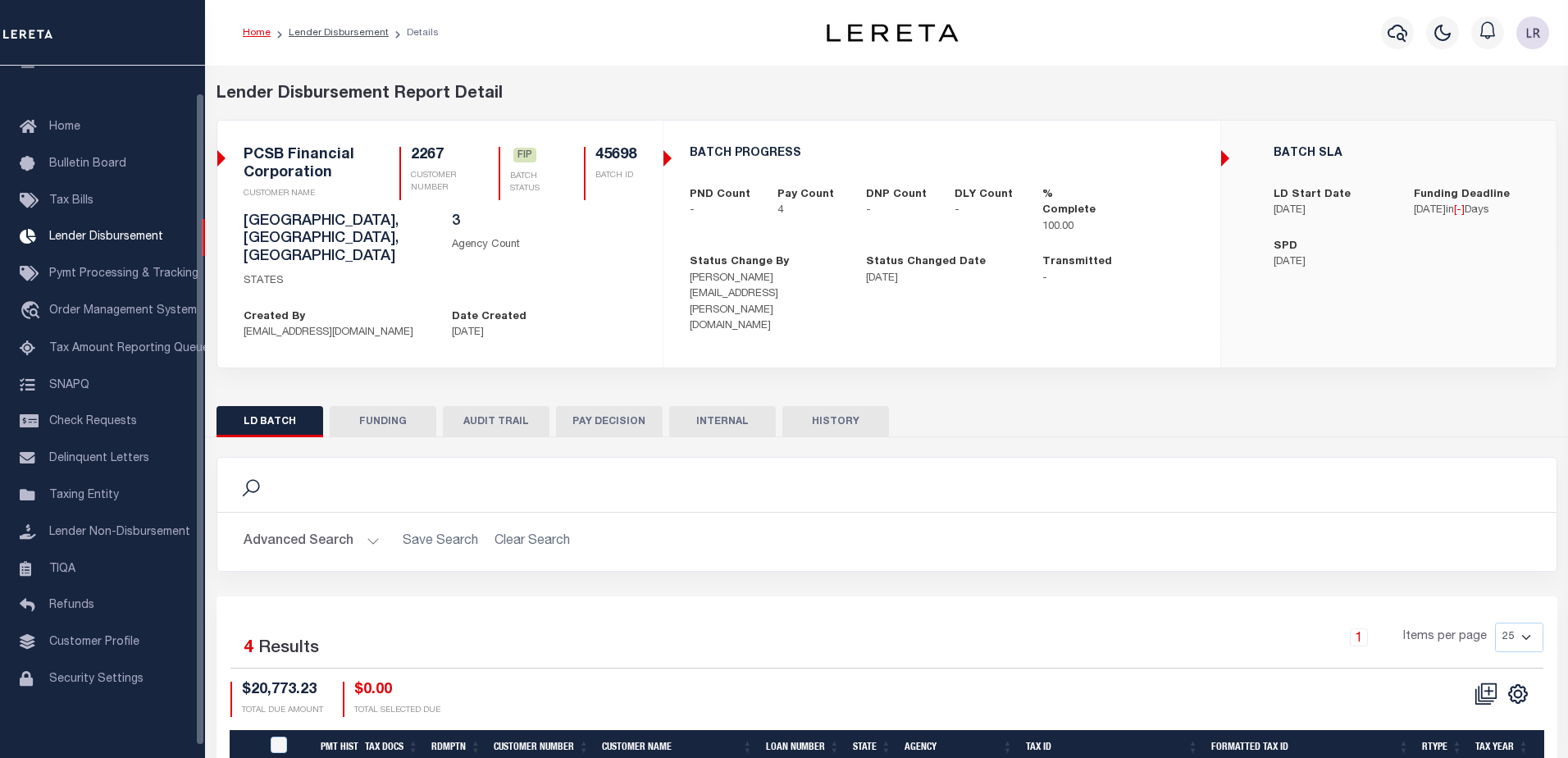
type input "$20,773.23"
type input "$0"
type input "[DATE]"
select select "100"
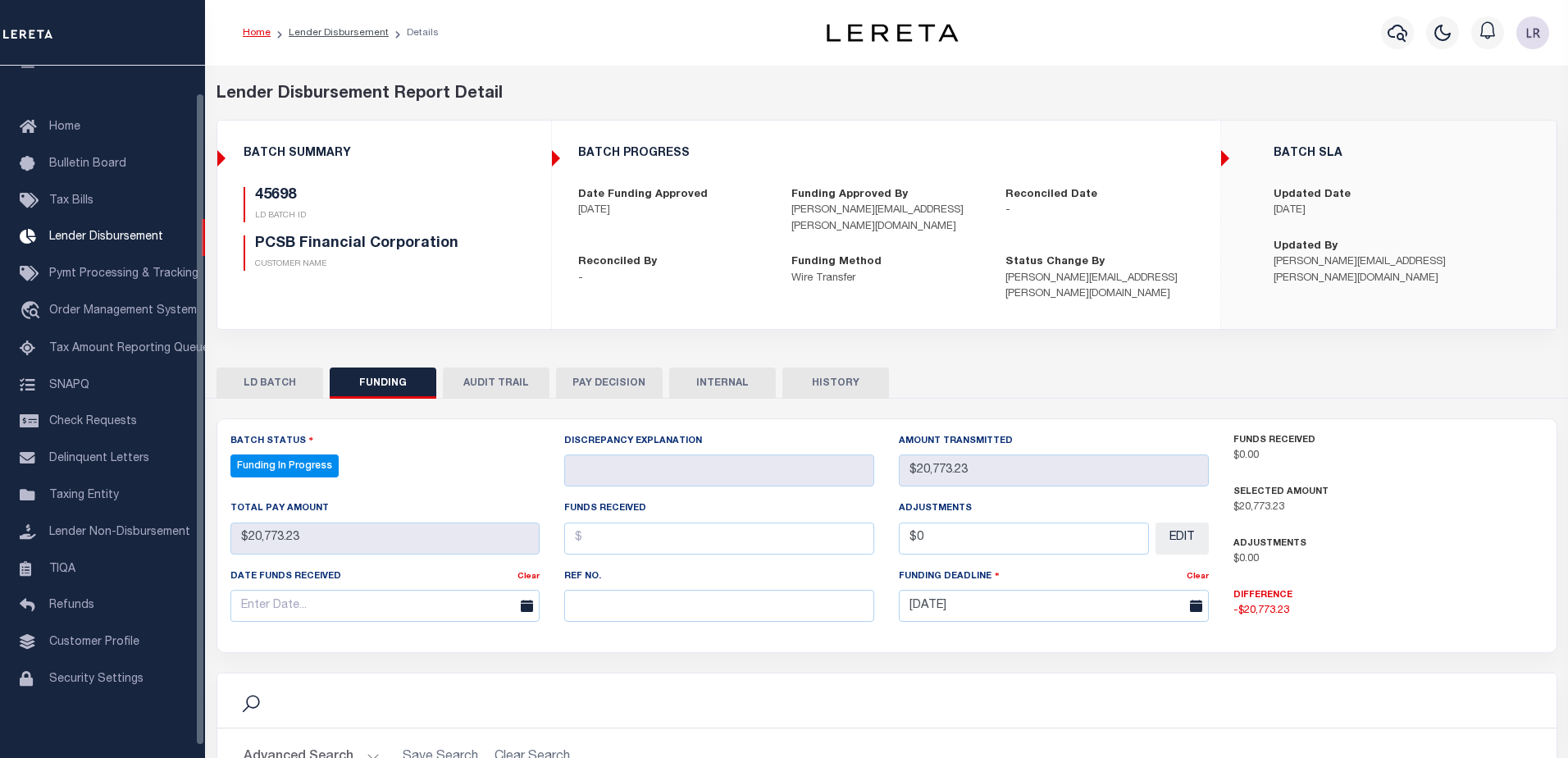
select select "100"
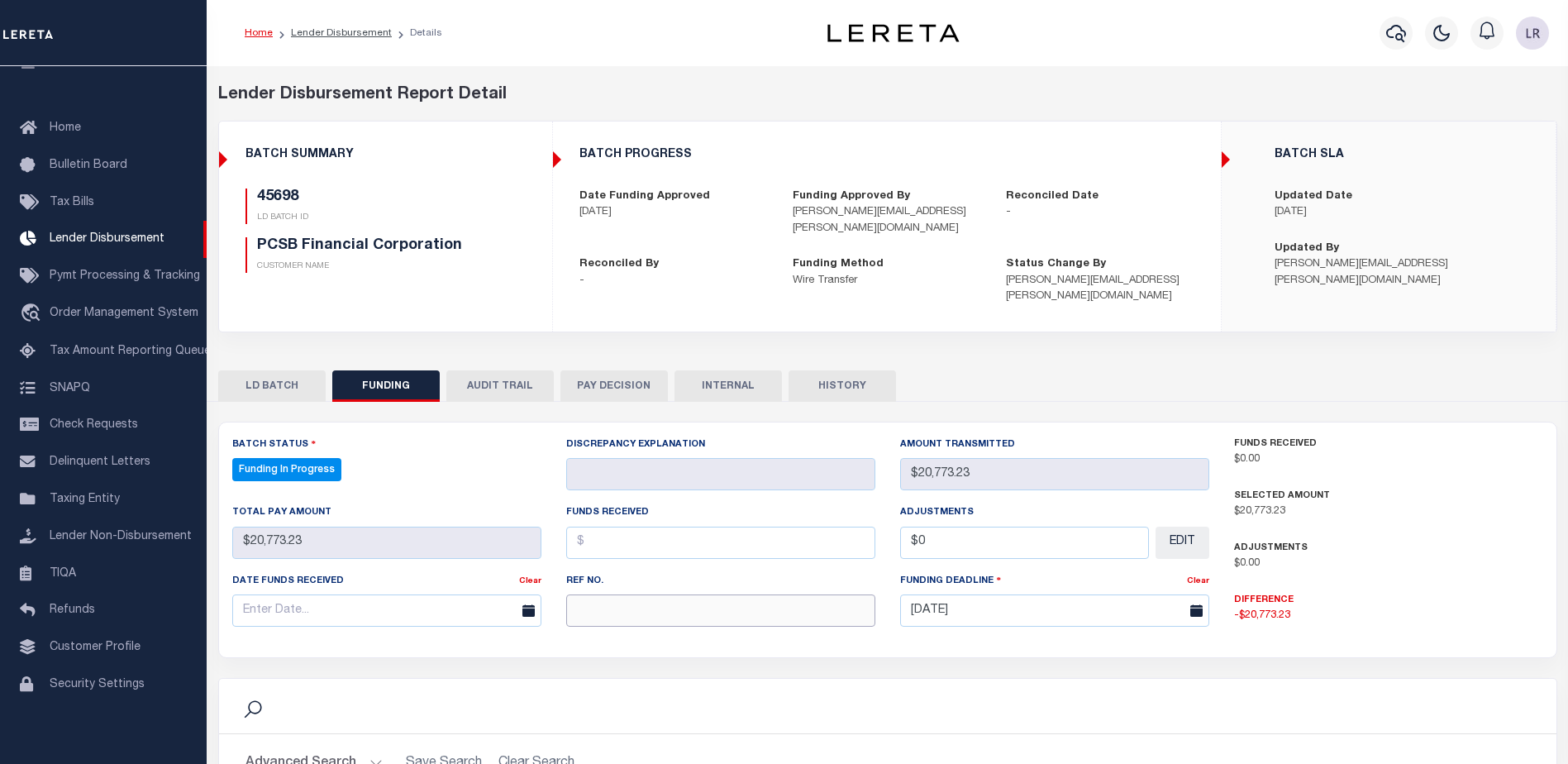
click at [594, 594] on input "text" at bounding box center [721, 610] width 309 height 32
paste input "20250821MMQFMP2700175108211037FT03"
type input "20250821MMQFMP2700175108211037FT03"
click at [598, 536] on input "text" at bounding box center [721, 543] width 309 height 32
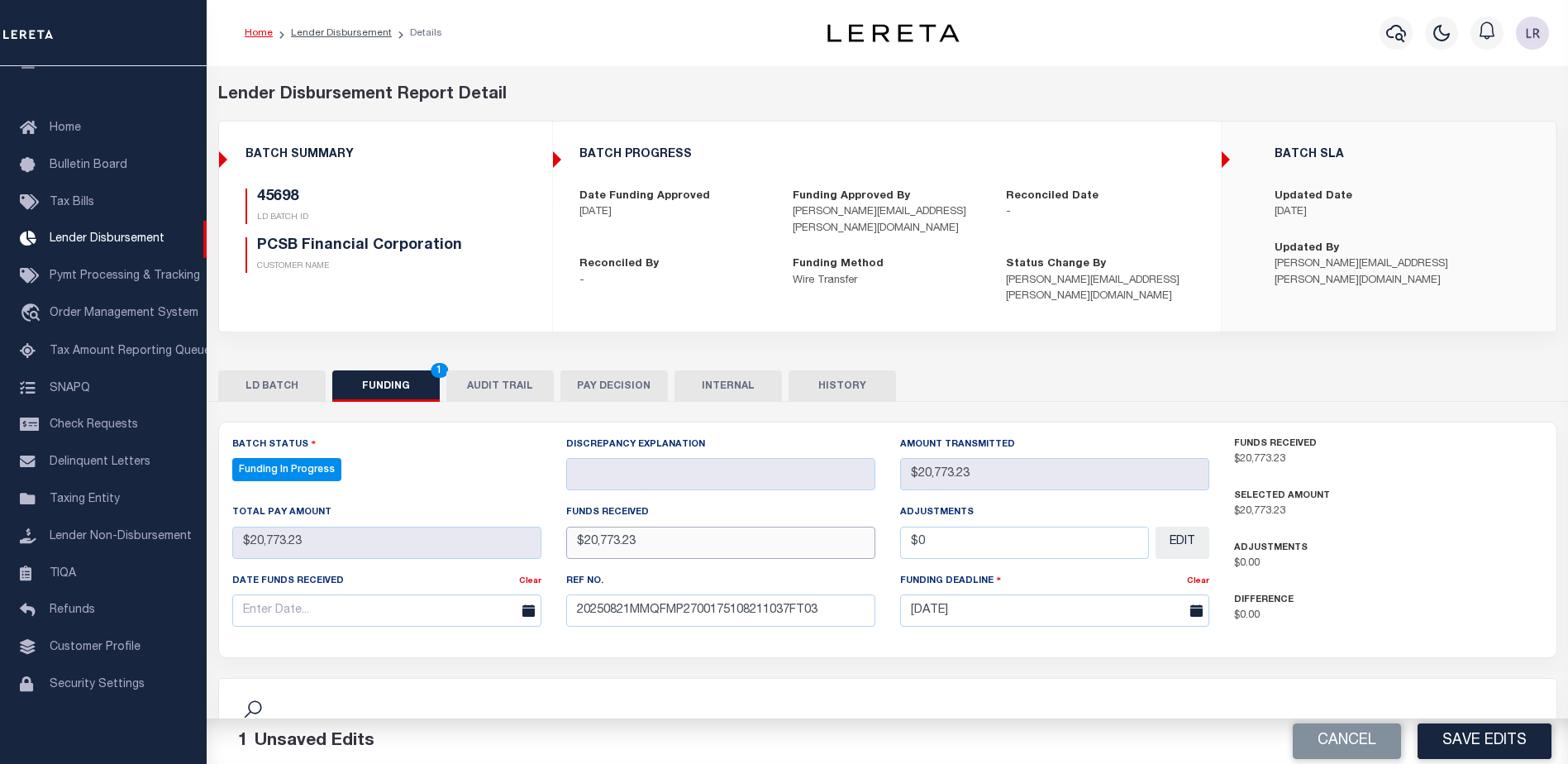
type input "$20,773.23"
click at [430, 594] on input "text" at bounding box center [387, 610] width 309 height 32
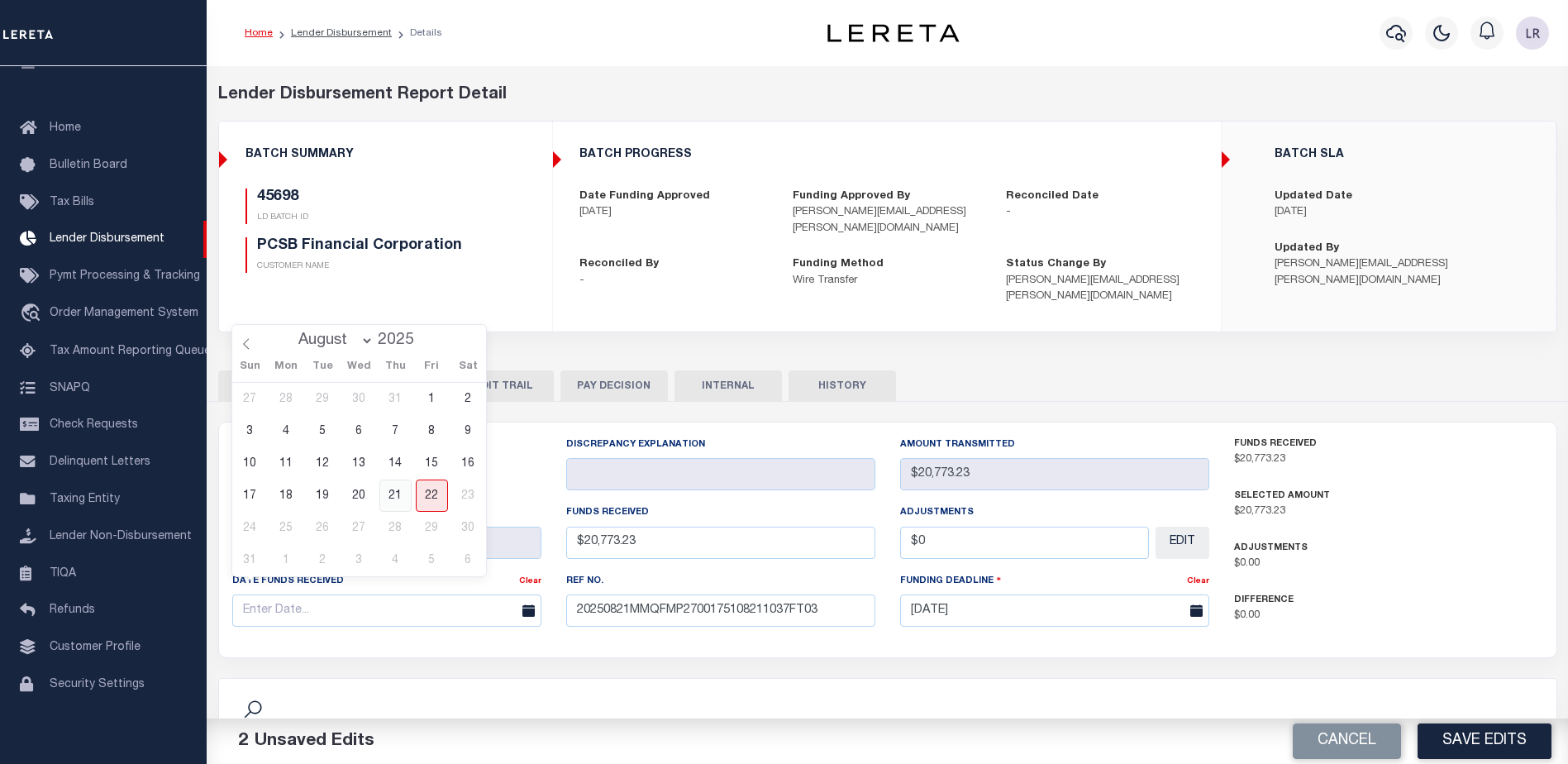
click at [390, 492] on span "21" at bounding box center [395, 496] width 32 height 32
type input "[DATE]"
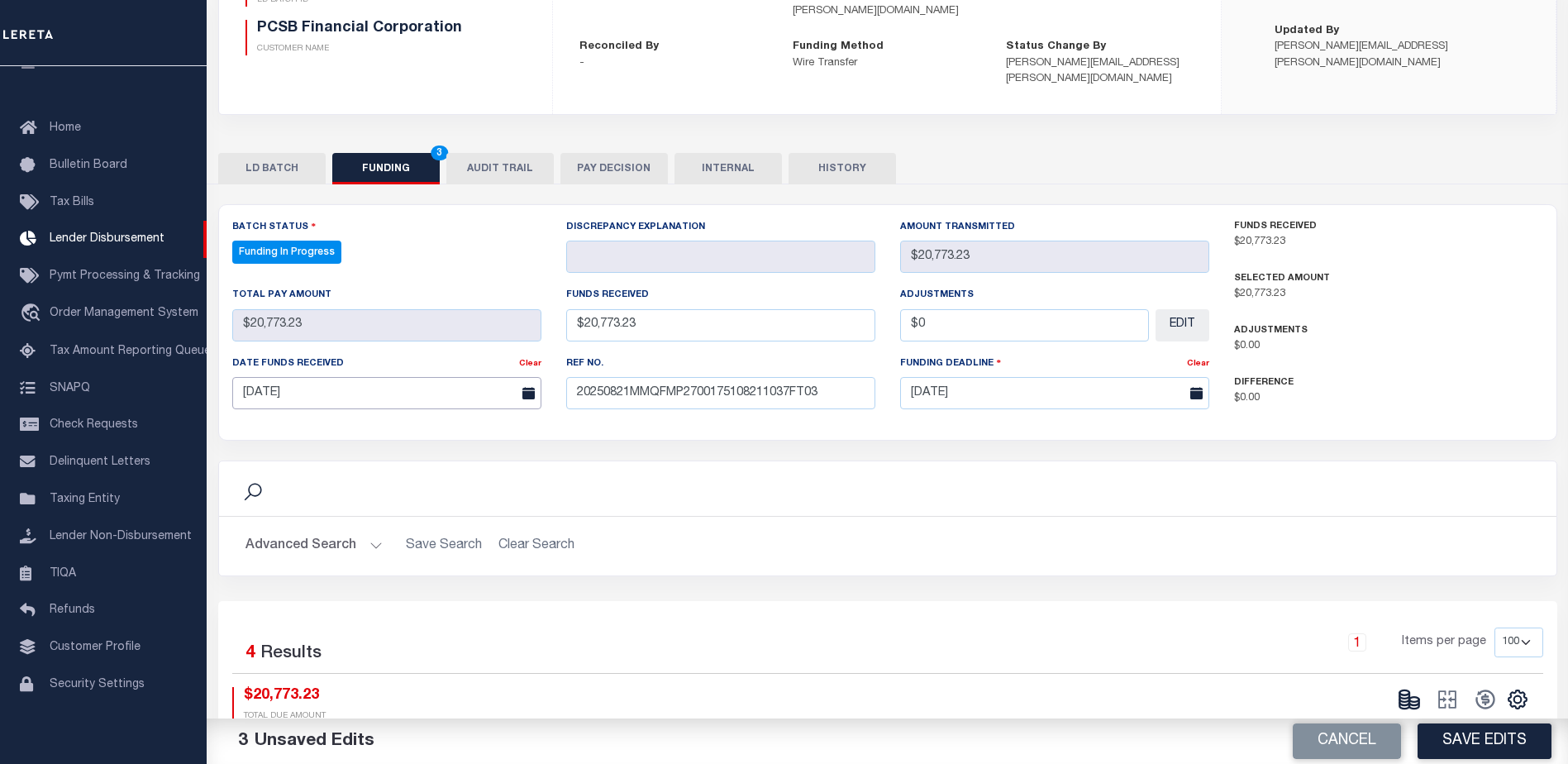
scroll to position [331, 0]
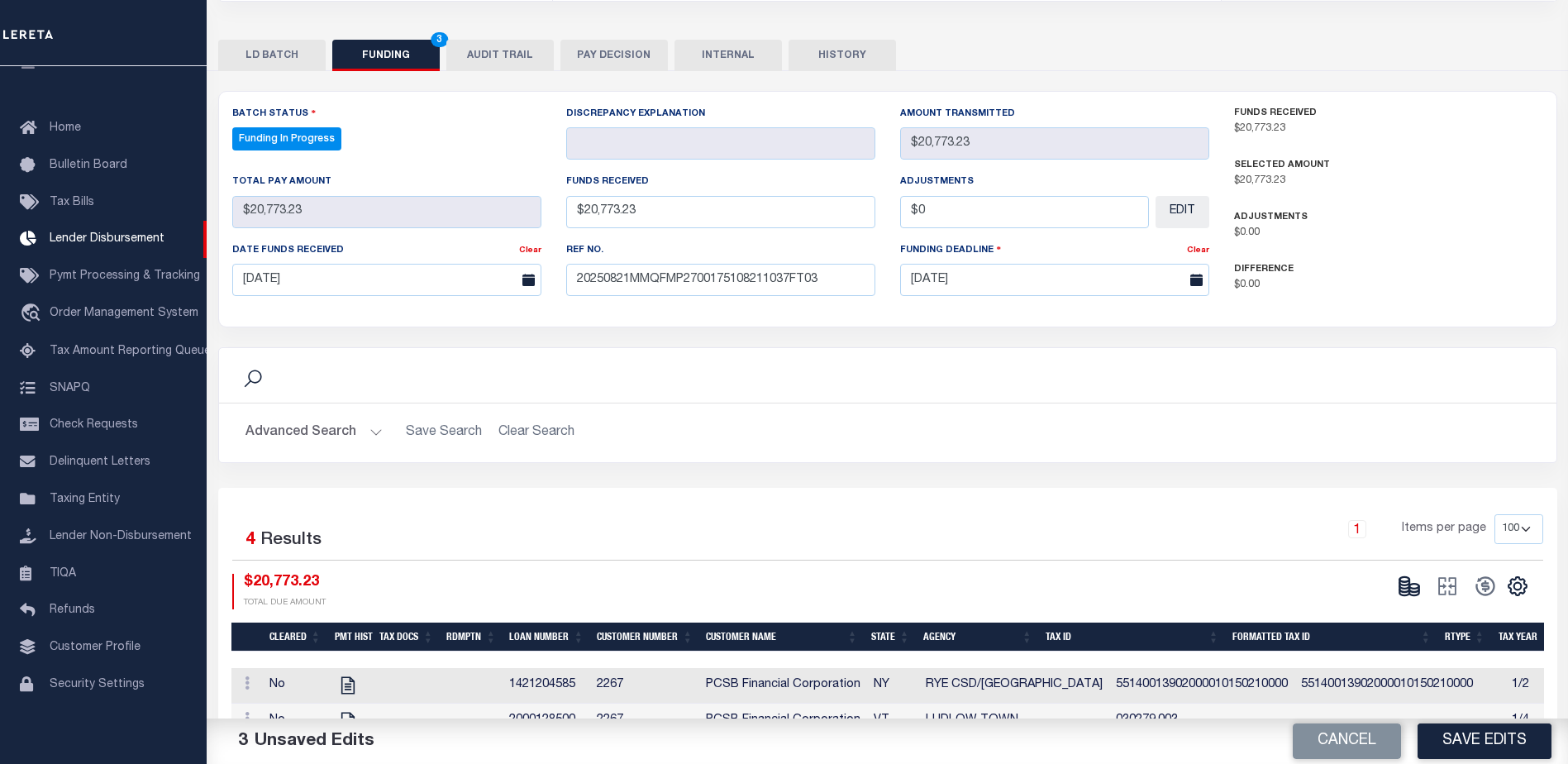
click at [1492, 755] on button "Save Edits" at bounding box center [1485, 742] width 134 height 36
type input "$20,773.23"
type input "$0"
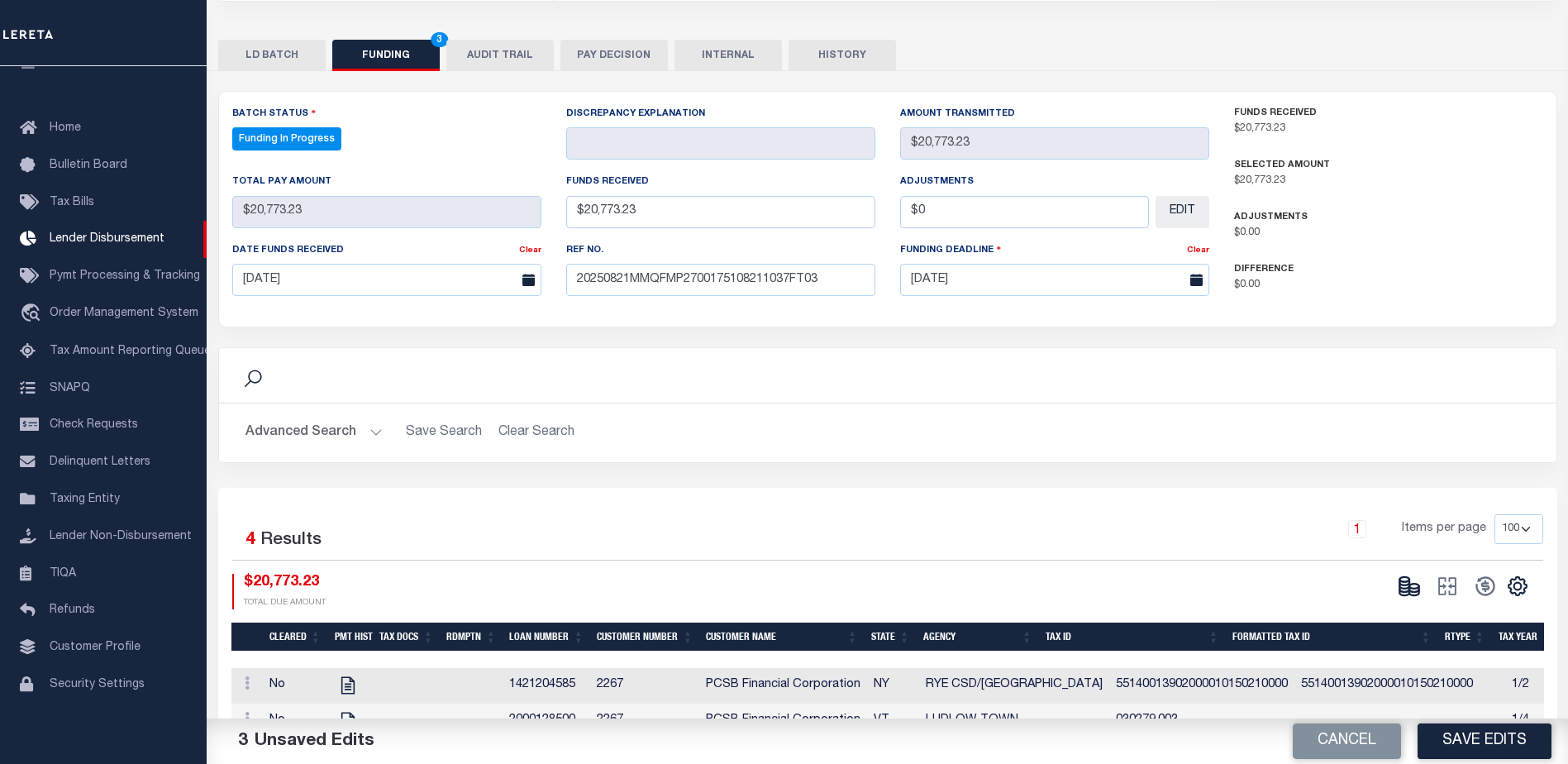
select select "100"
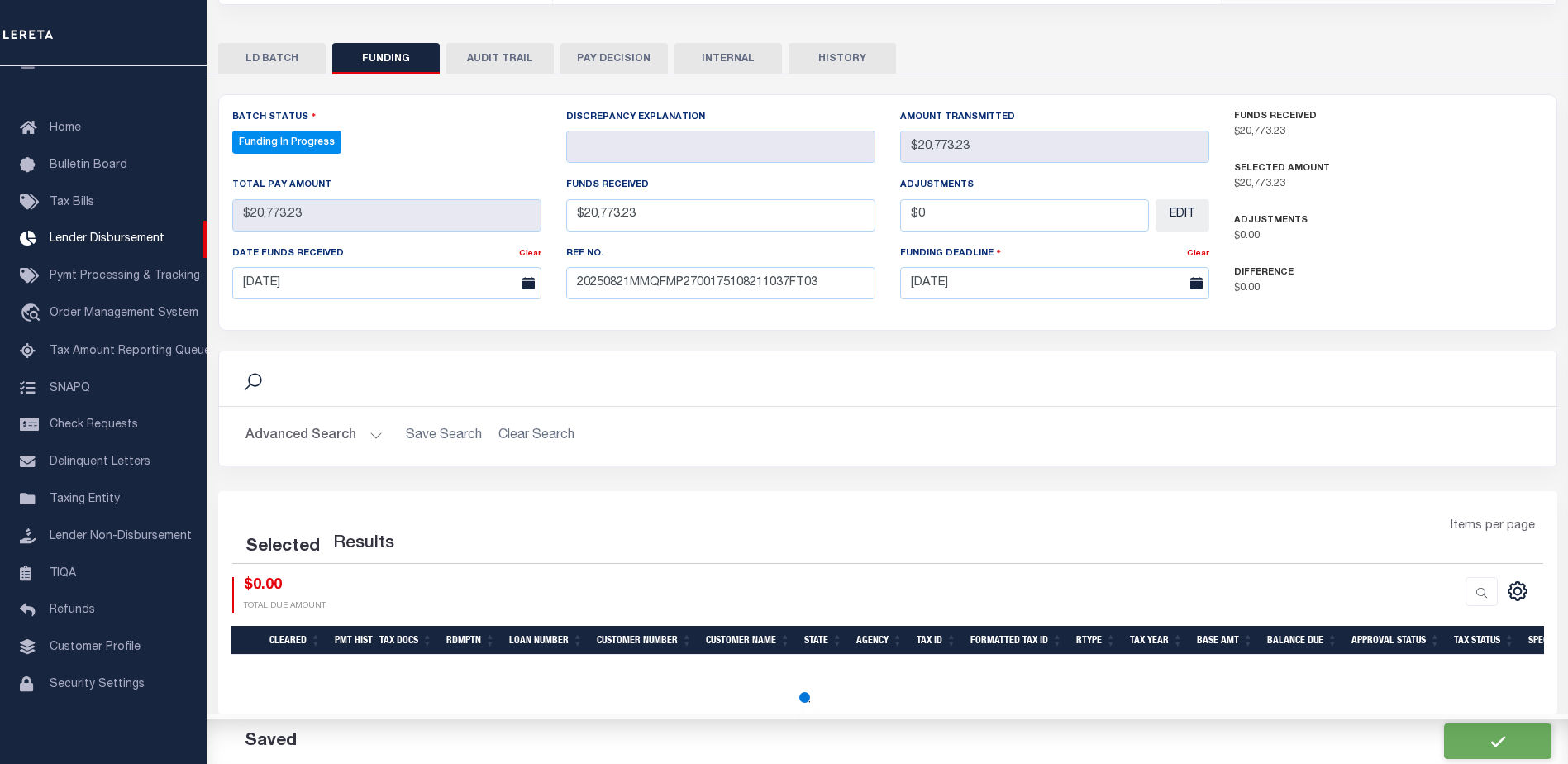
select select "100"
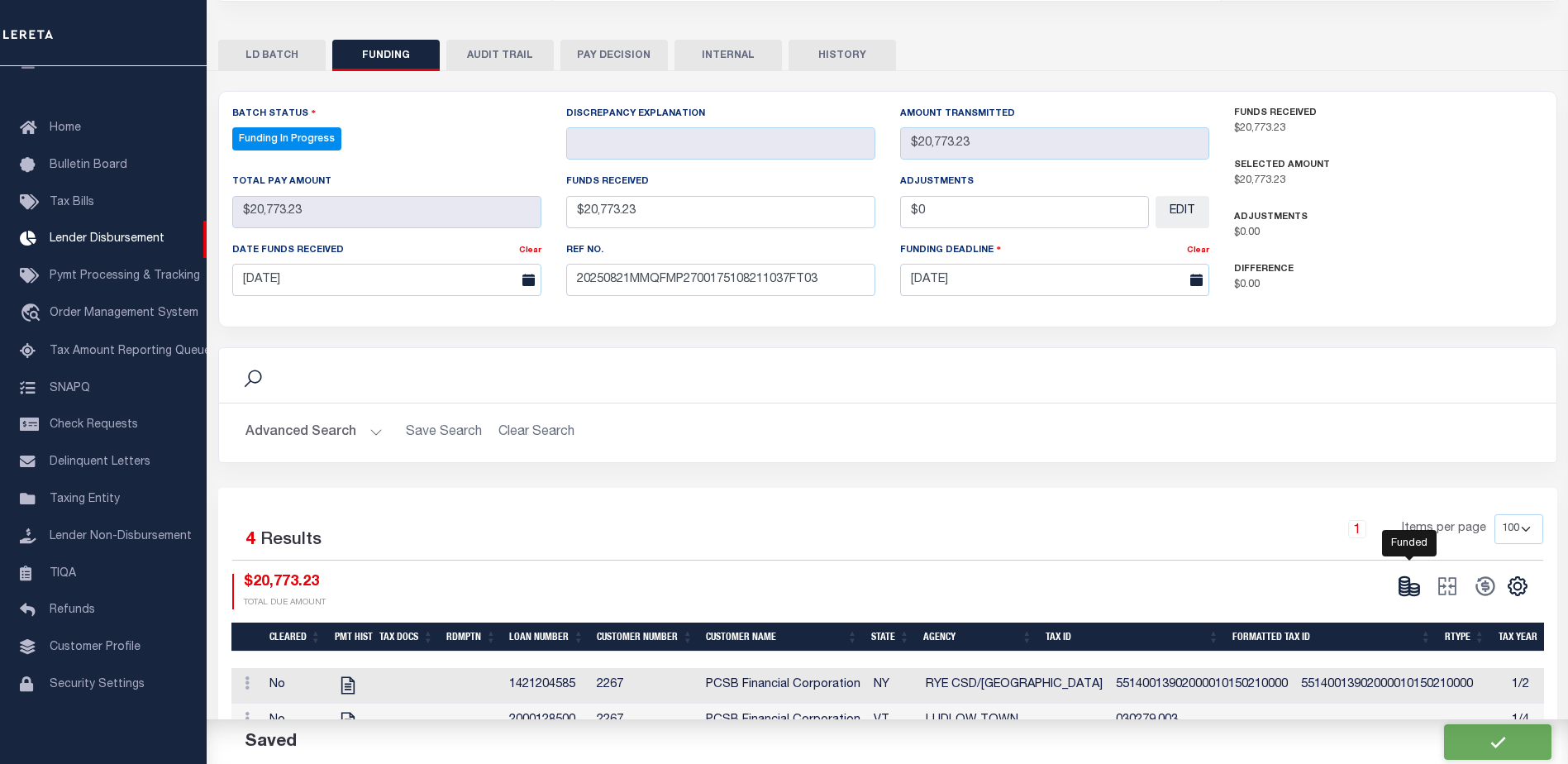
click at [1414, 577] on icon at bounding box center [1410, 586] width 23 height 23
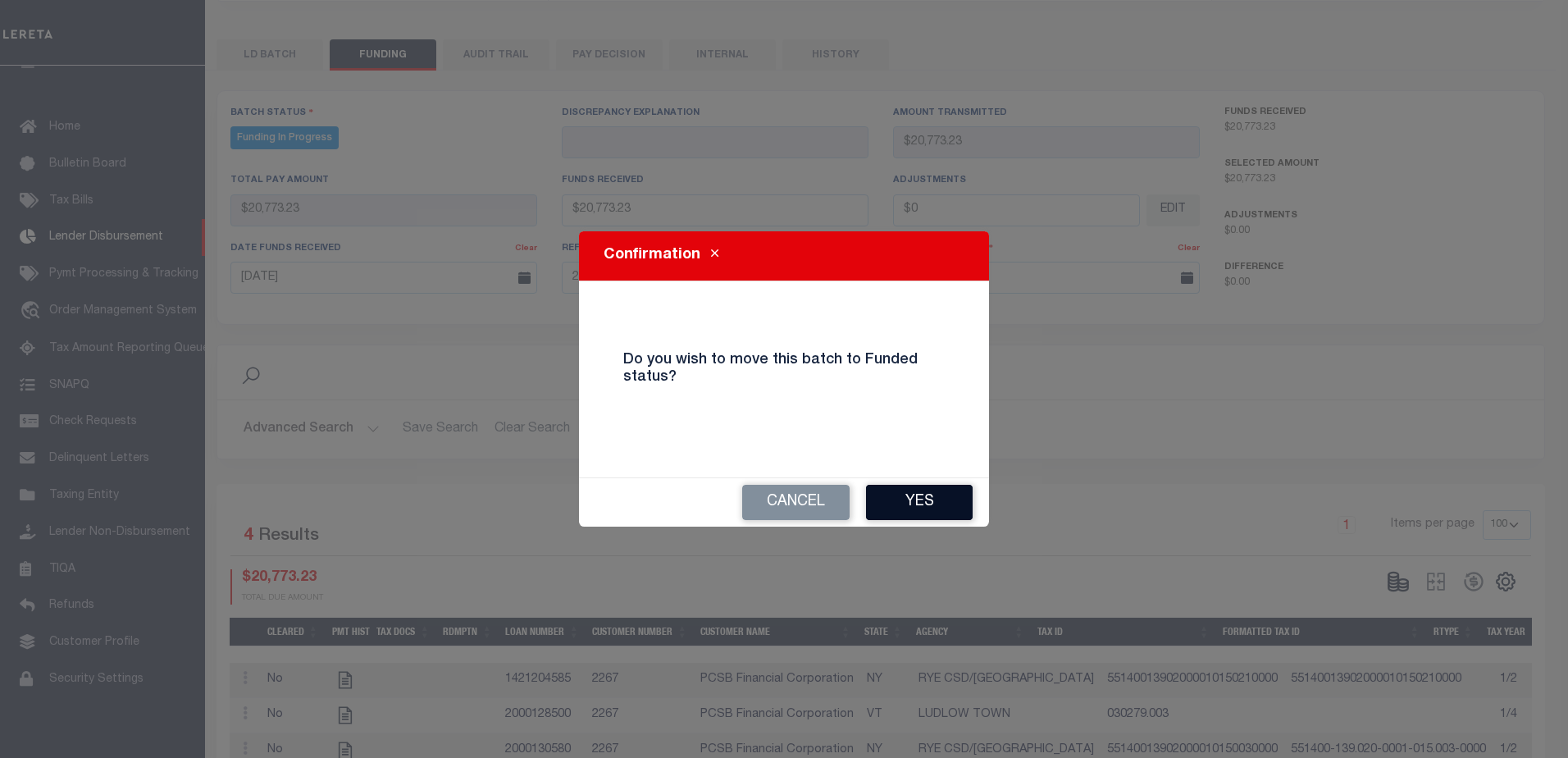
drag, startPoint x: 966, startPoint y: 517, endPoint x: 942, endPoint y: 508, distance: 25.6
click at [965, 516] on button "Yes" at bounding box center [919, 502] width 106 height 36
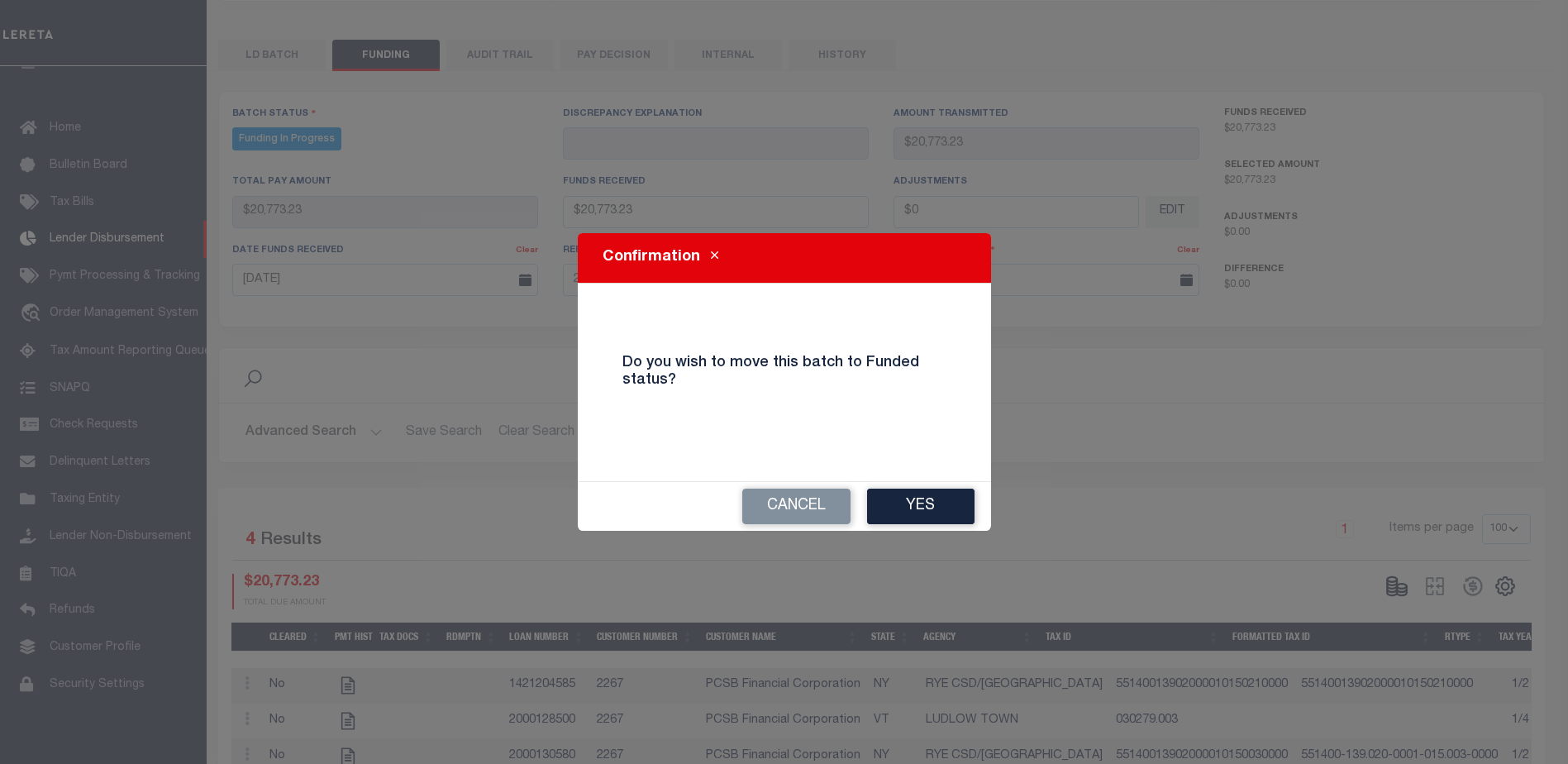
type input "$20,773.23"
type input "$0"
select select "100"
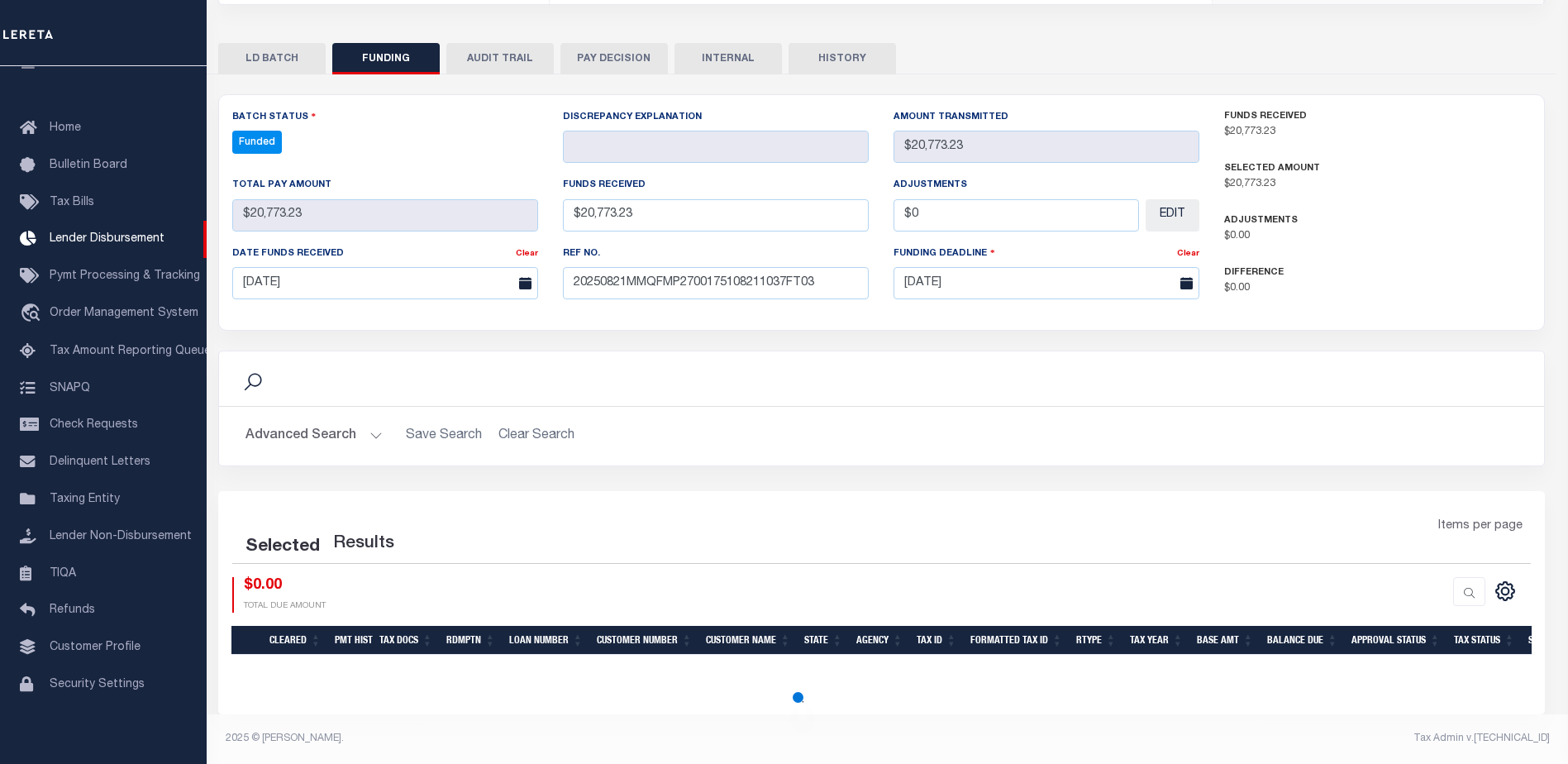
select select "100"
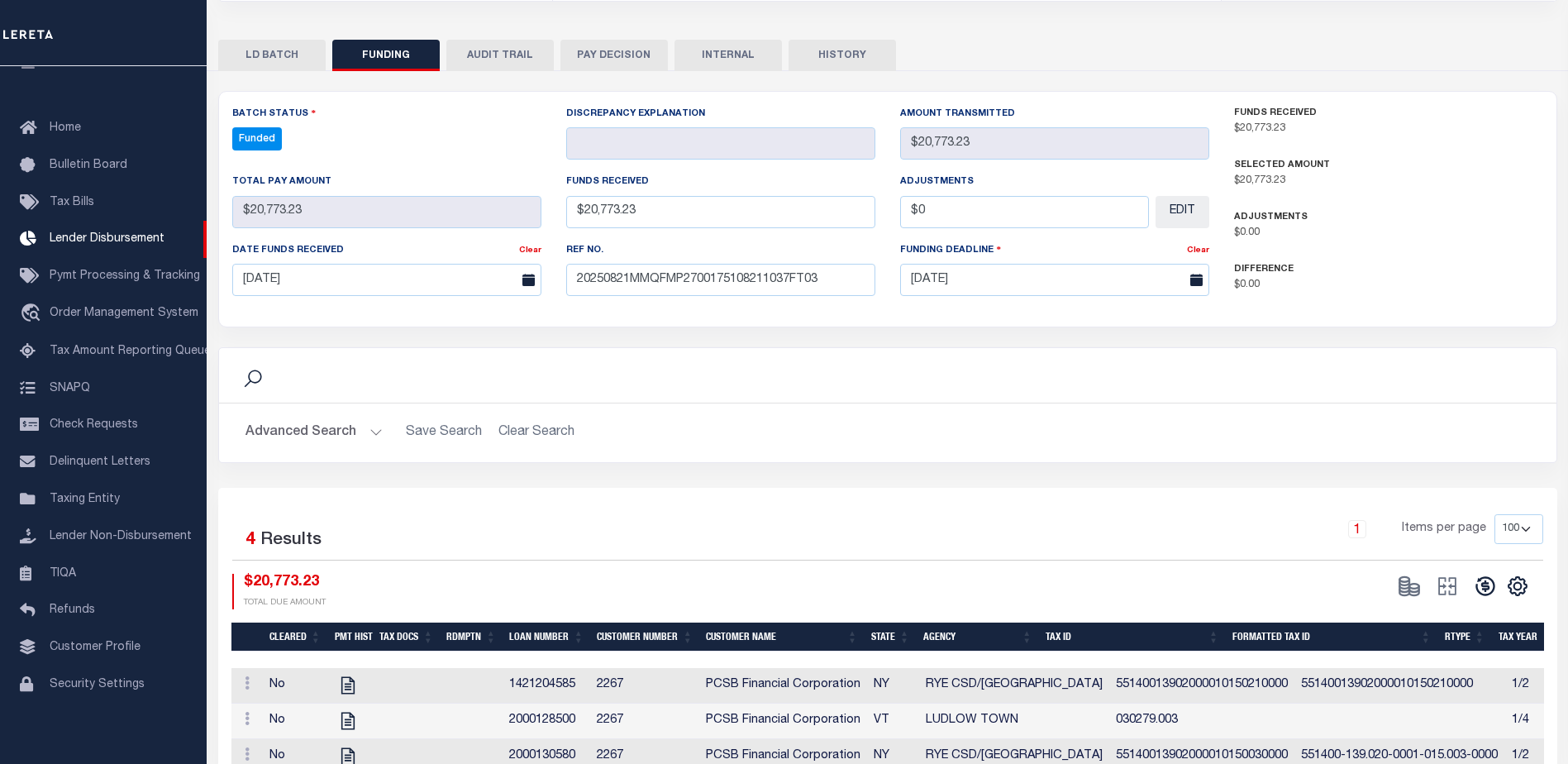
click at [1474, 574] on icon at bounding box center [1486, 586] width 23 height 23
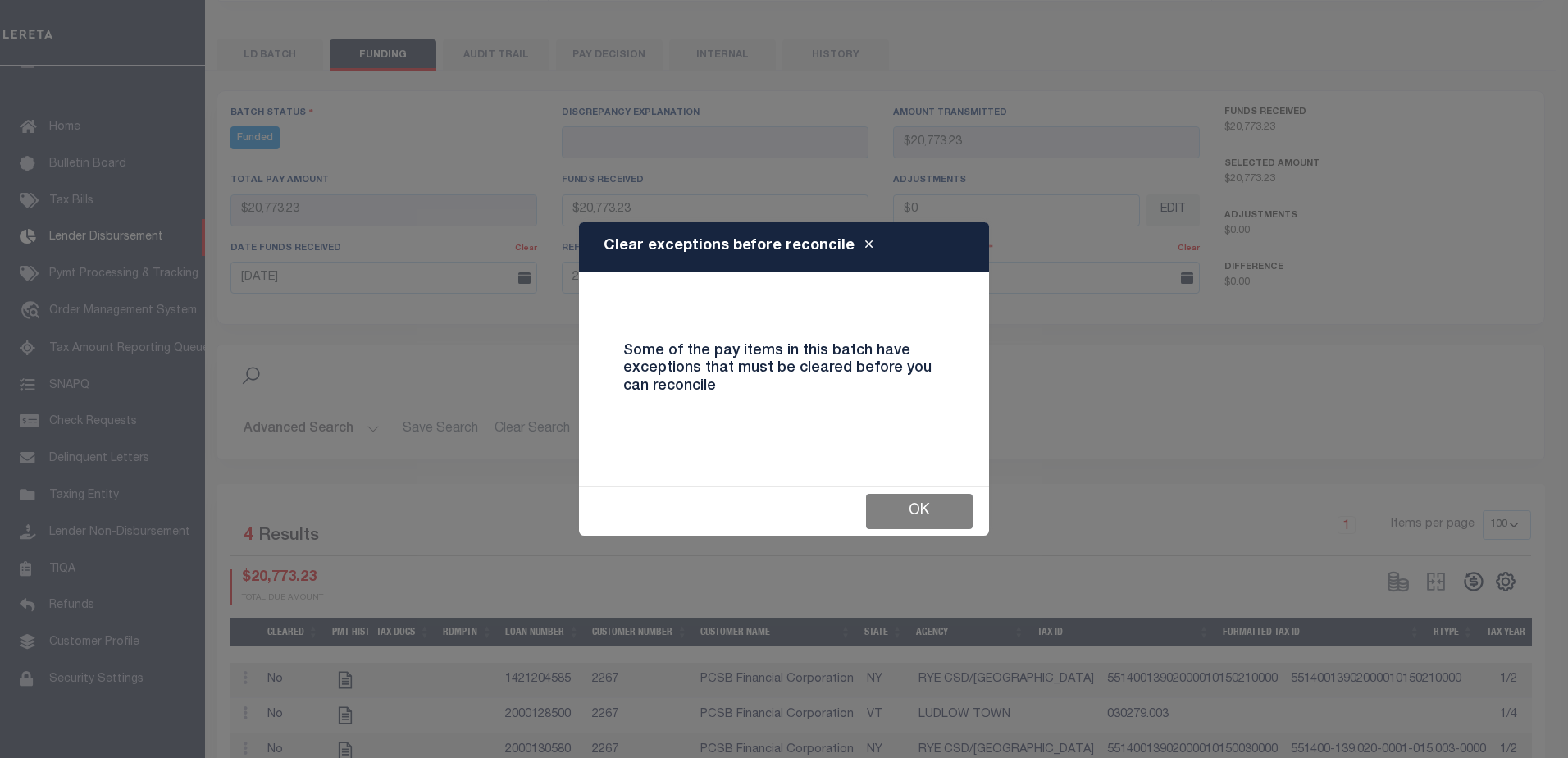
click at [931, 503] on button "OK" at bounding box center [919, 511] width 106 height 36
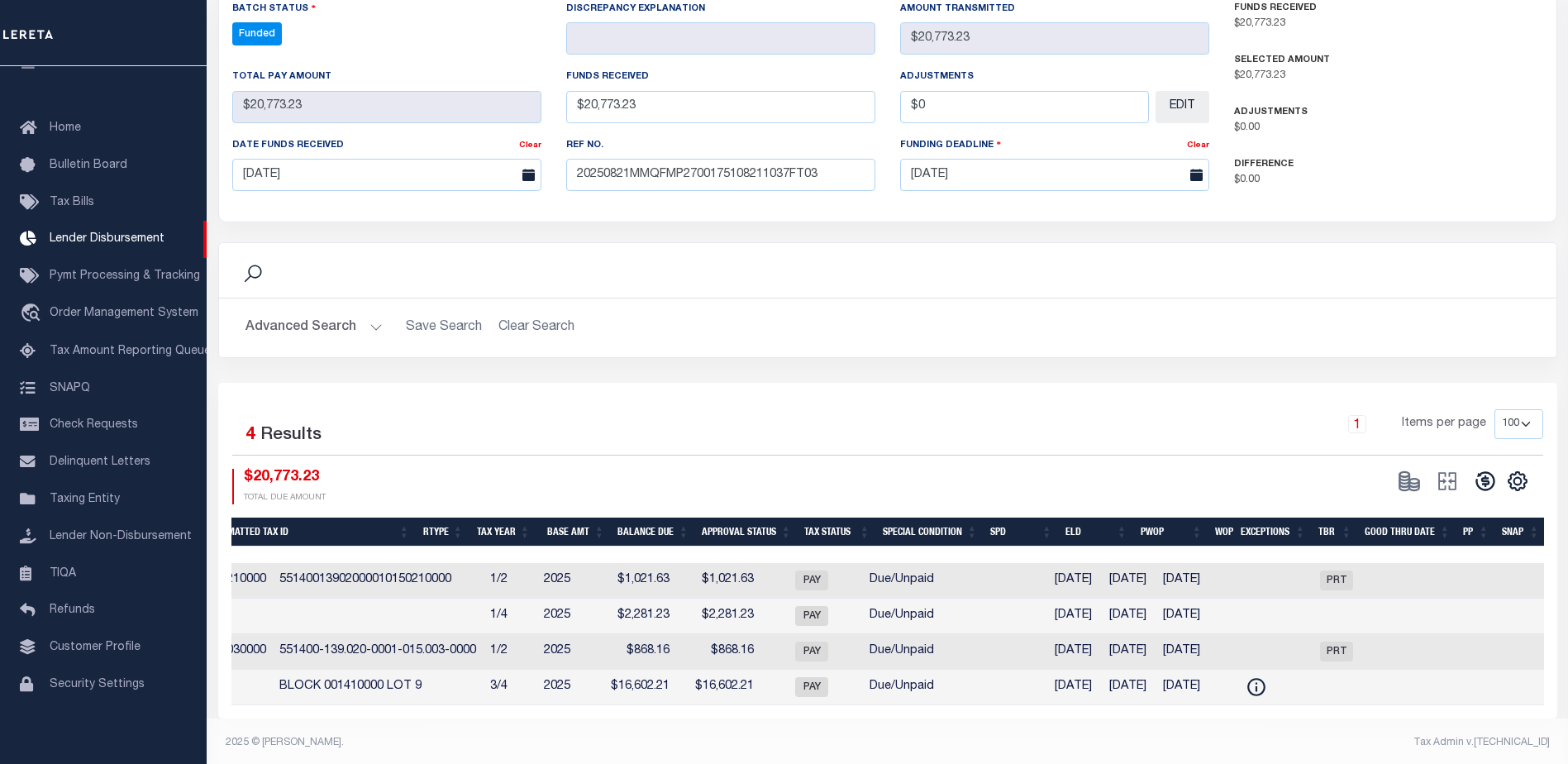
scroll to position [0, 1099]
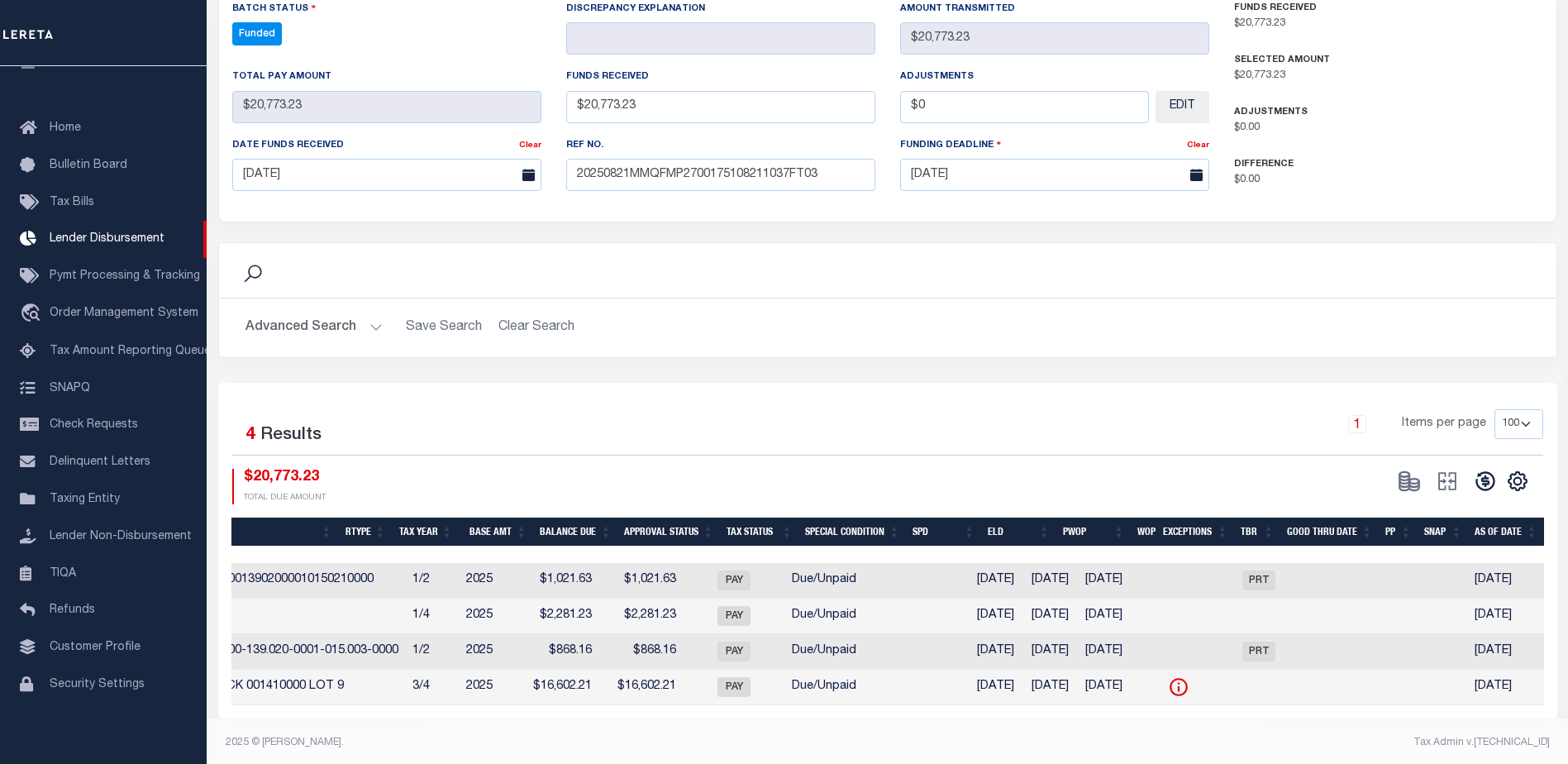
click at [1172, 676] on icon at bounding box center [1179, 687] width 21 height 21
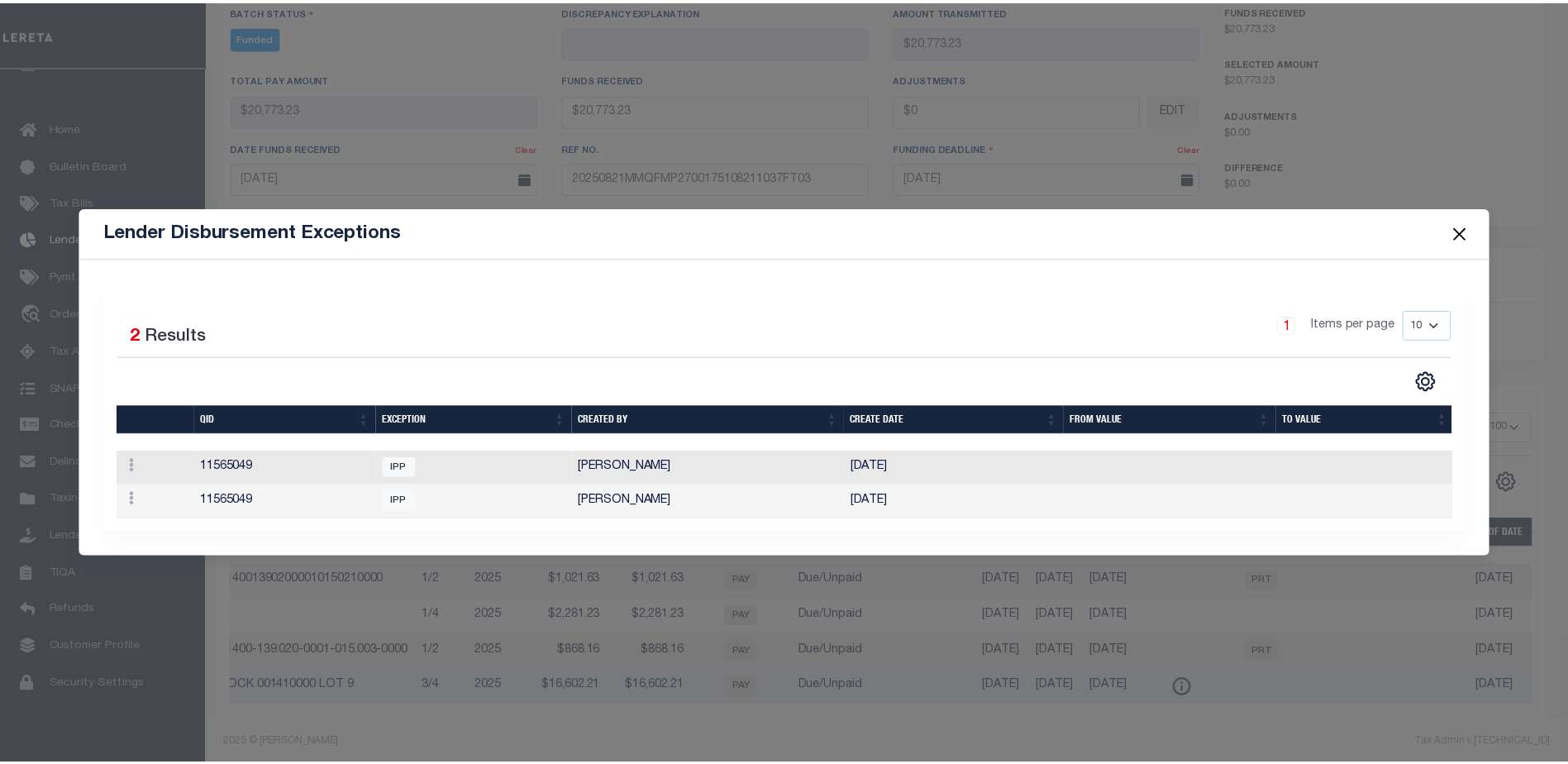
scroll to position [0, 1087]
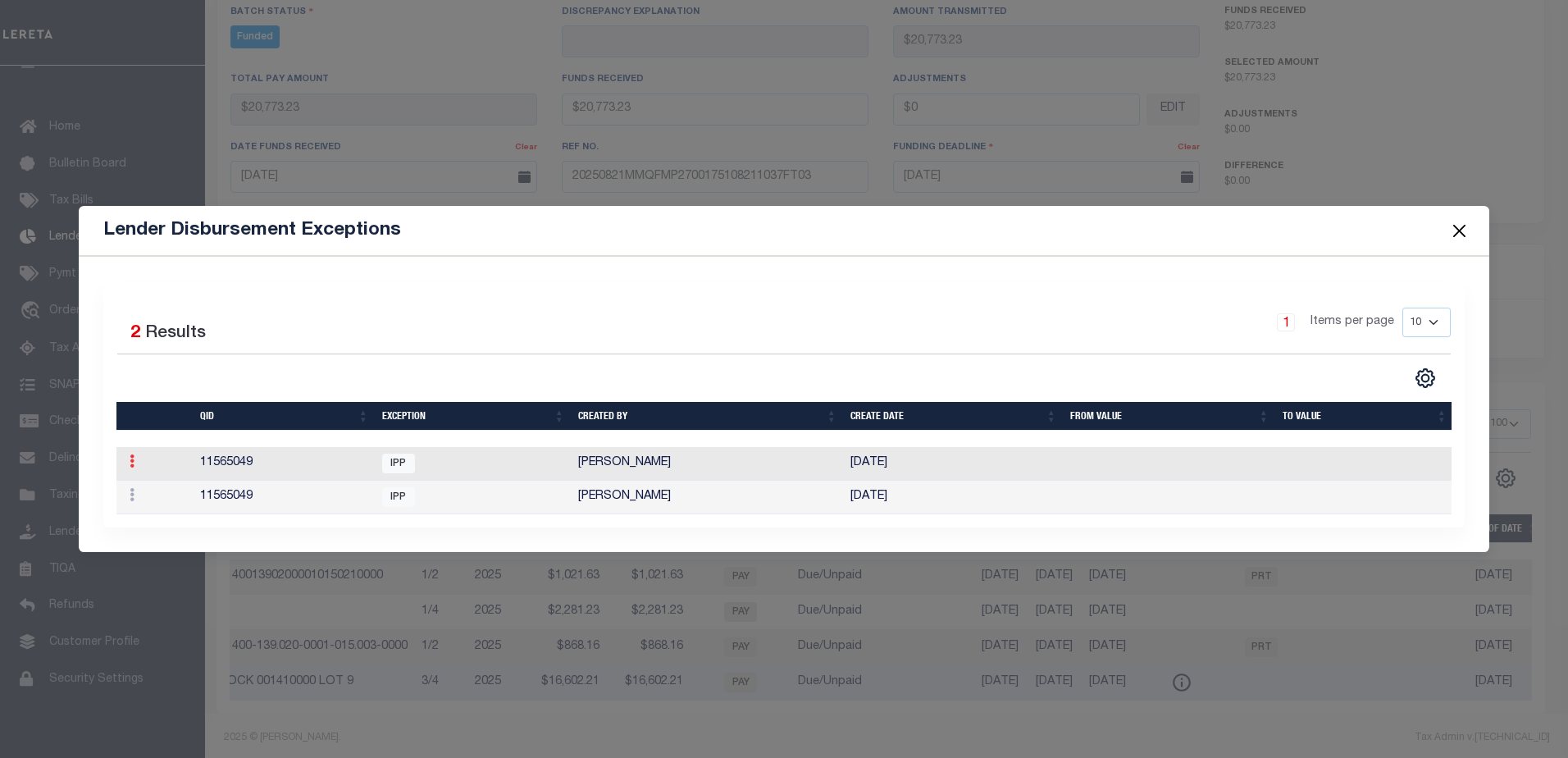
click at [140, 457] on link at bounding box center [132, 463] width 18 height 13
click at [162, 518] on link "Delete Batch" at bounding box center [179, 514] width 111 height 27
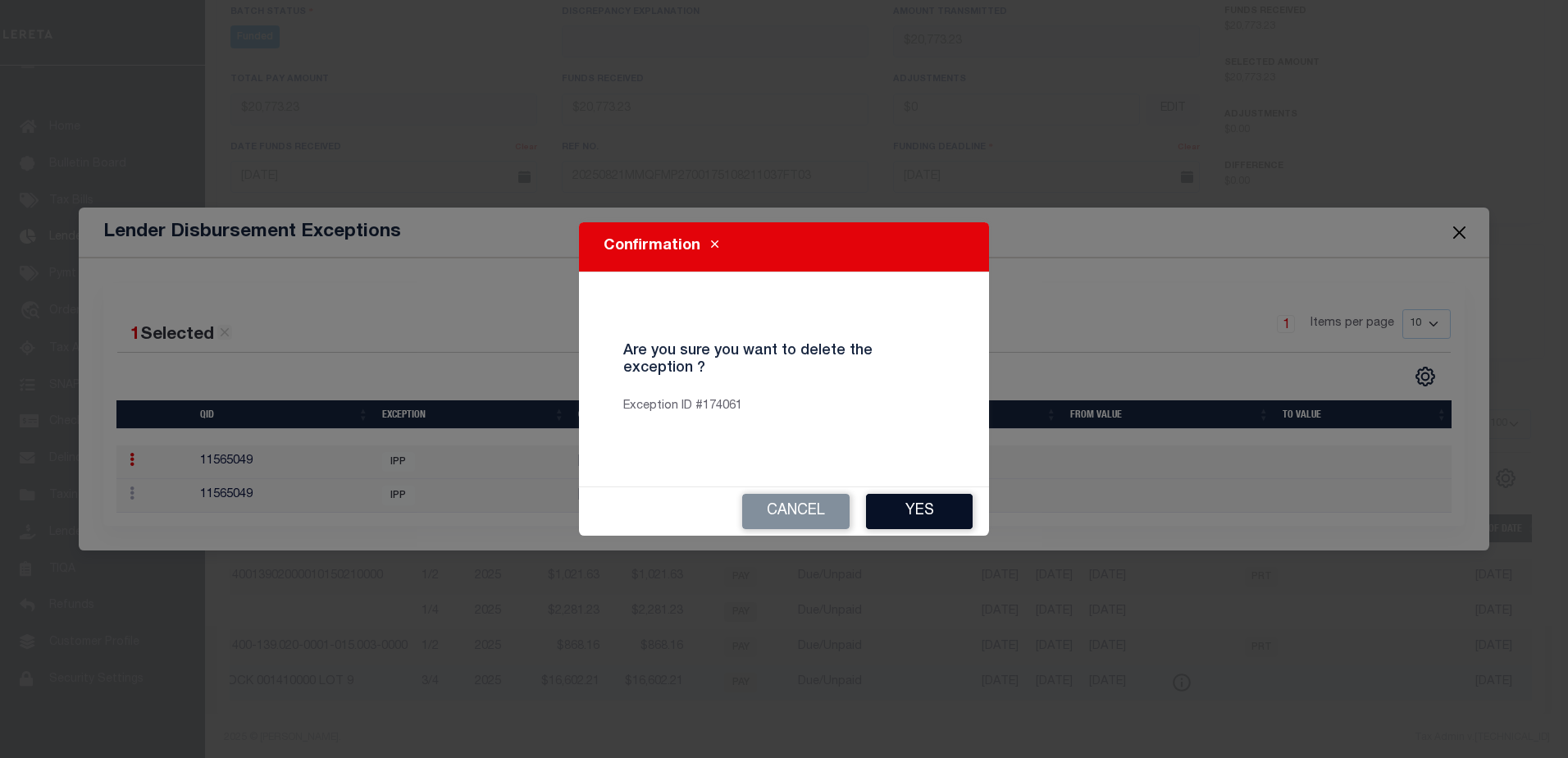
click at [894, 513] on button "Yes" at bounding box center [919, 511] width 106 height 36
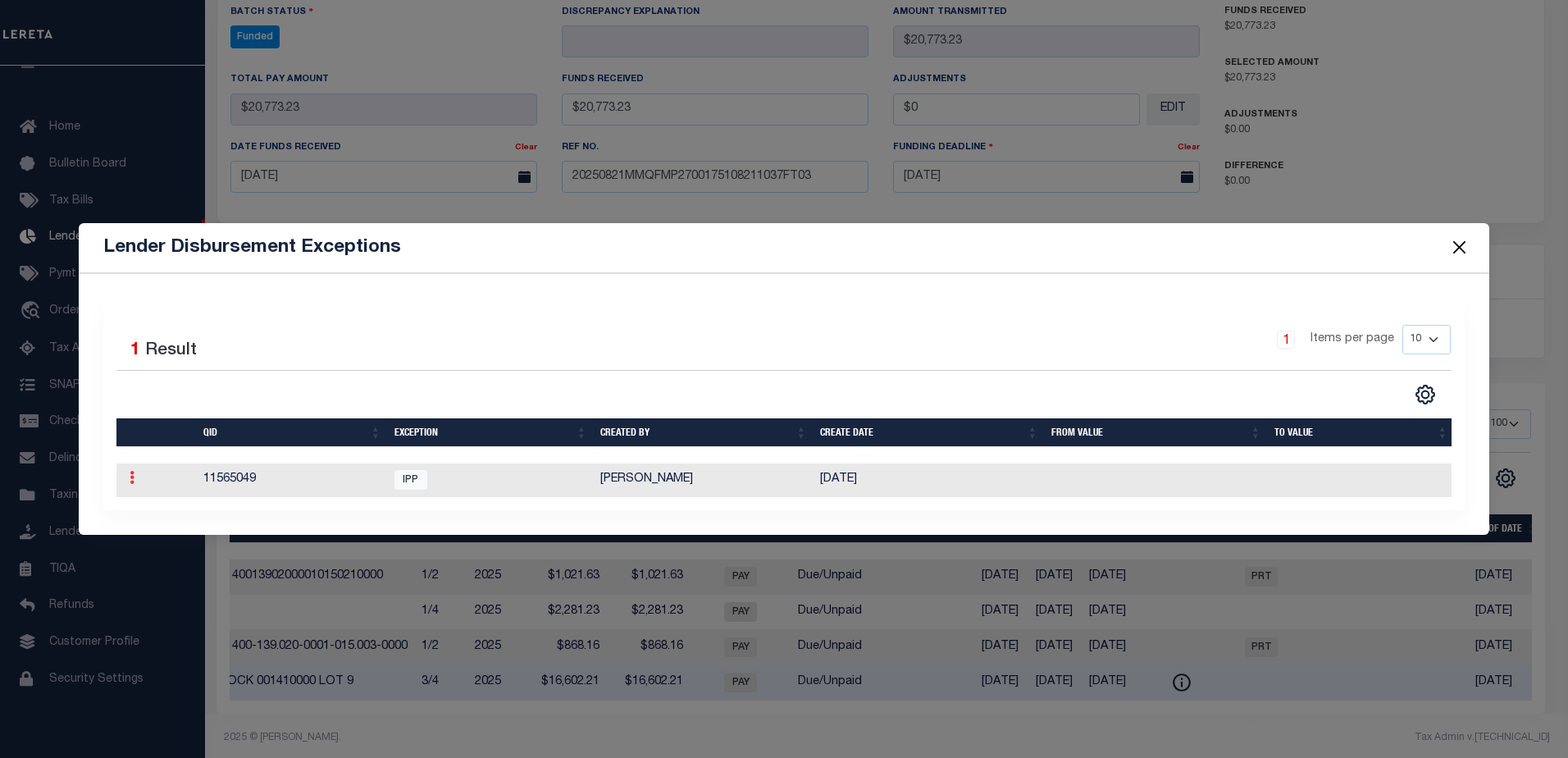
click at [136, 474] on link at bounding box center [132, 479] width 18 height 13
click at [196, 532] on link "Delete Batch" at bounding box center [179, 531] width 111 height 27
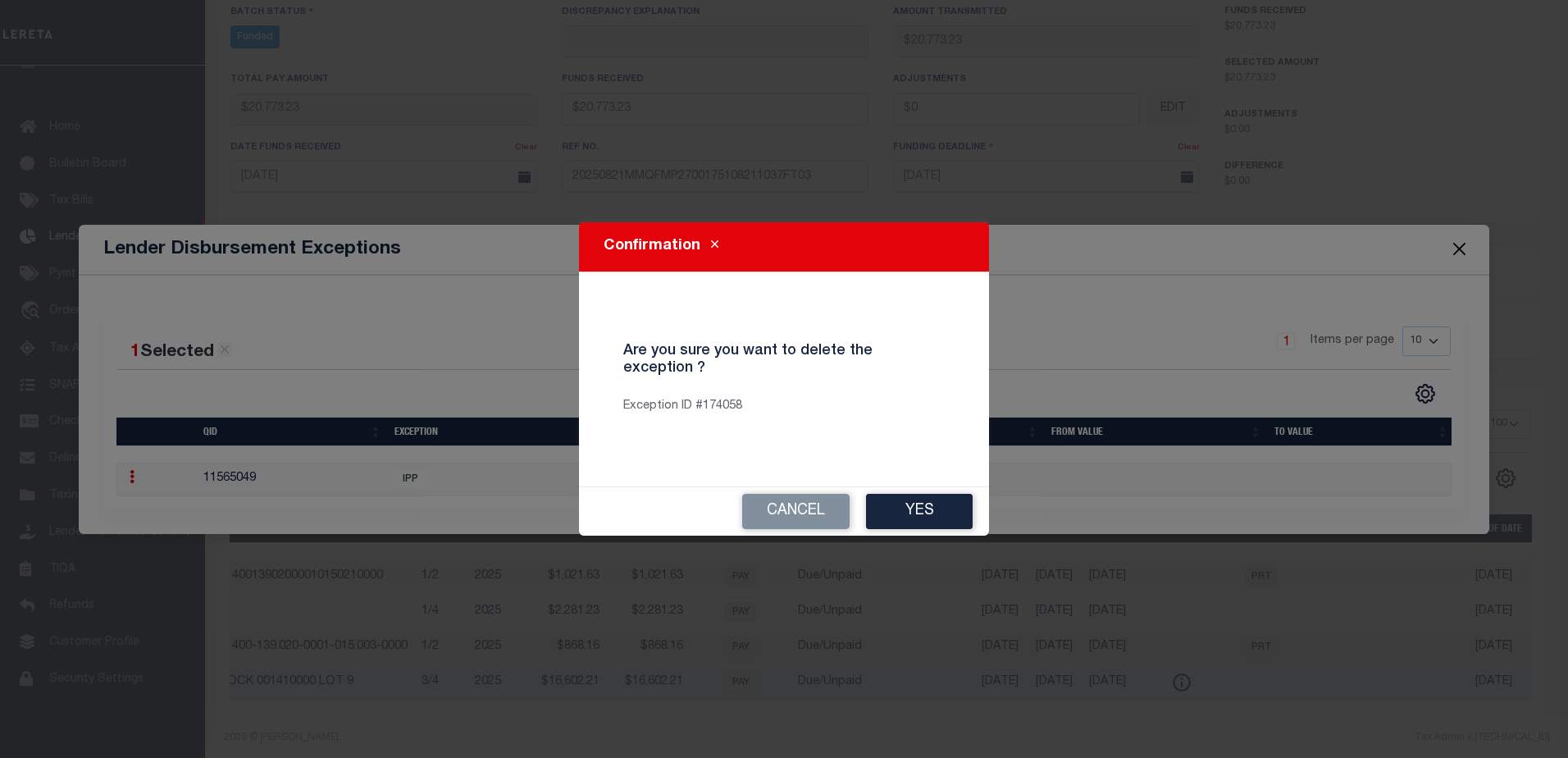
click at [928, 514] on button "Yes" at bounding box center [919, 511] width 106 height 36
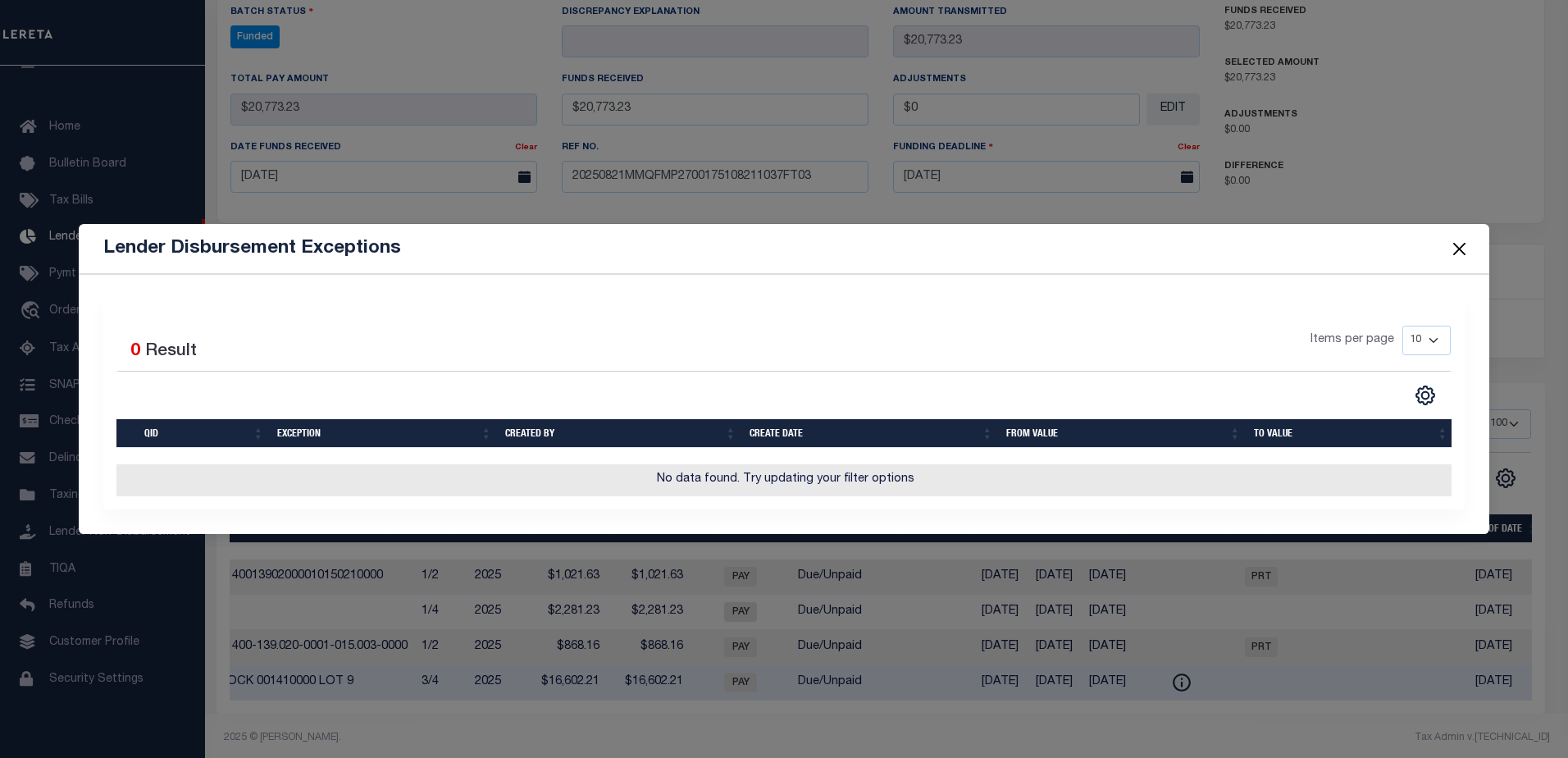
click at [1461, 248] on button "Close" at bounding box center [1459, 249] width 21 height 21
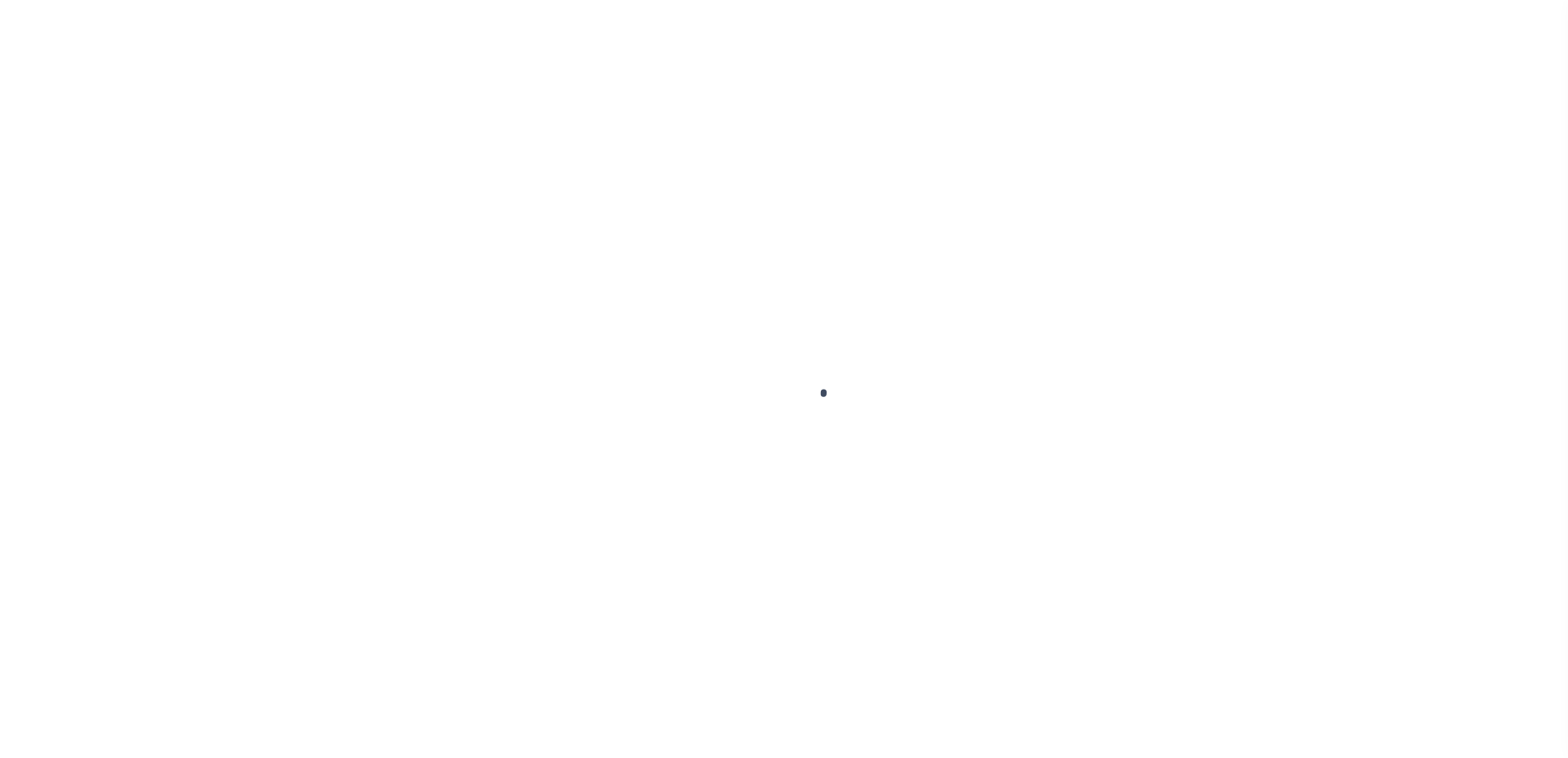
type input "$0.00"
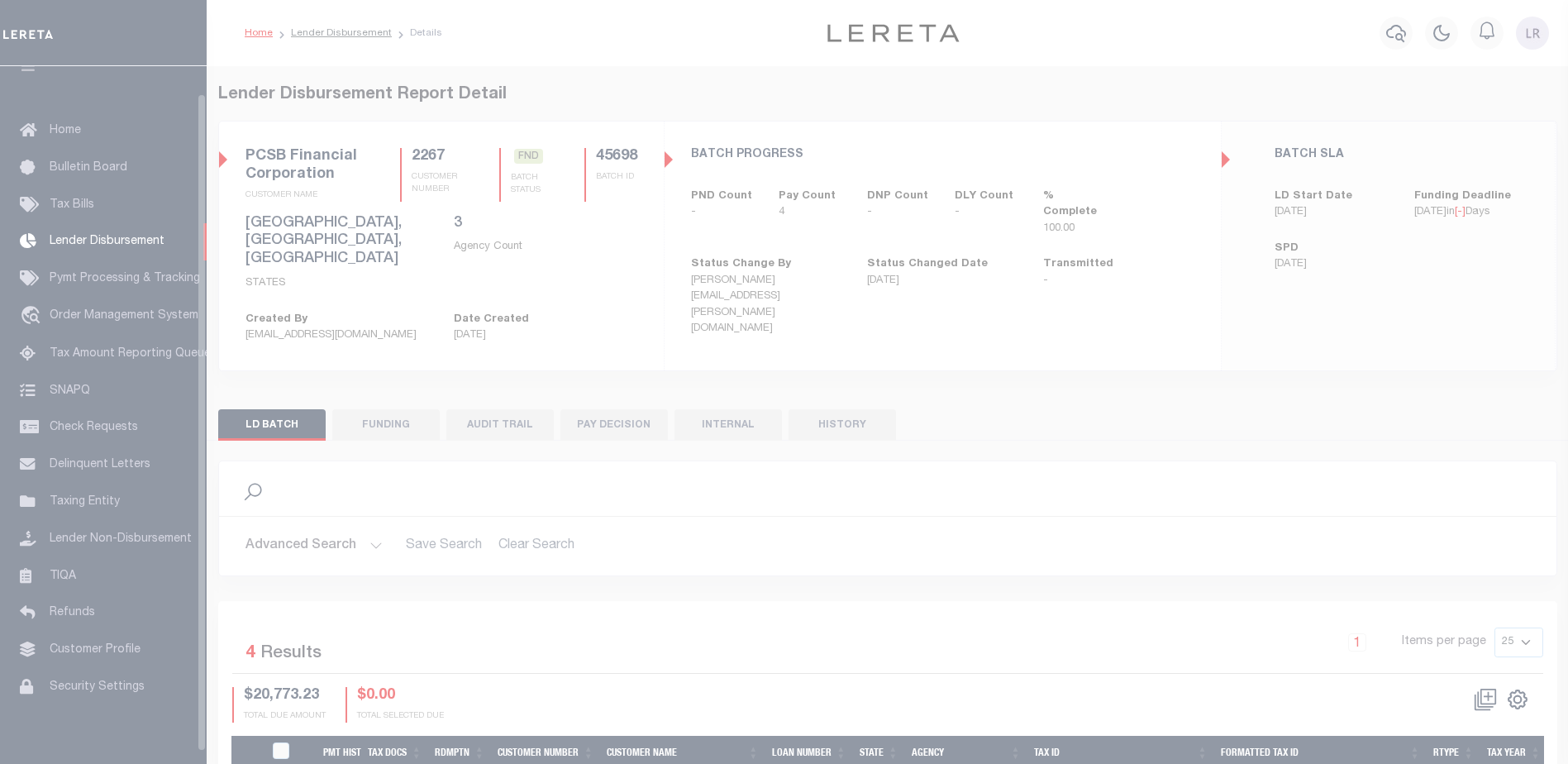
scroll to position [29, 0]
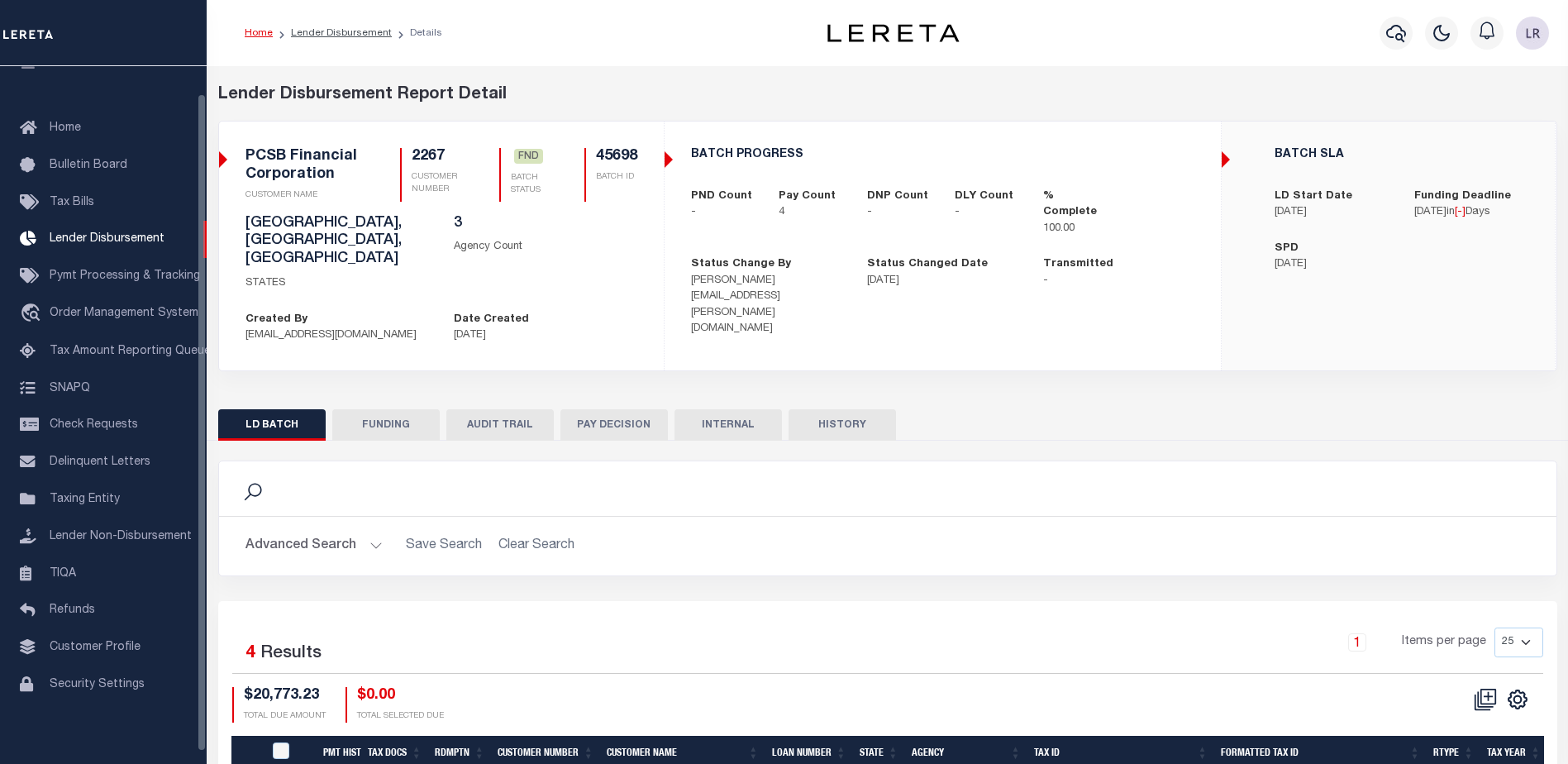
click at [392, 409] on button "FUNDING" at bounding box center [386, 424] width 107 height 31
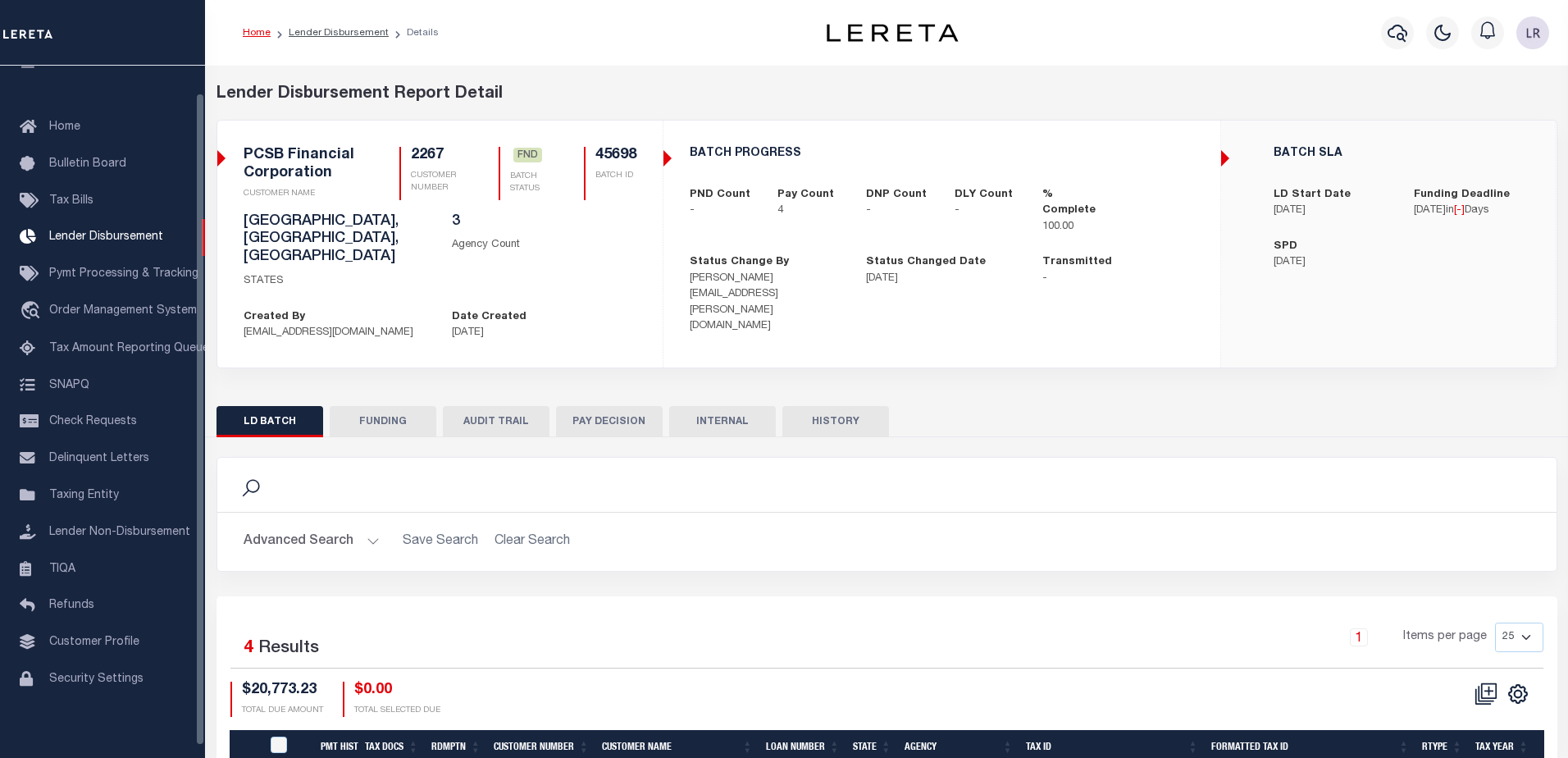
type input "$20,773.23"
type input "$0"
type input "[DATE]"
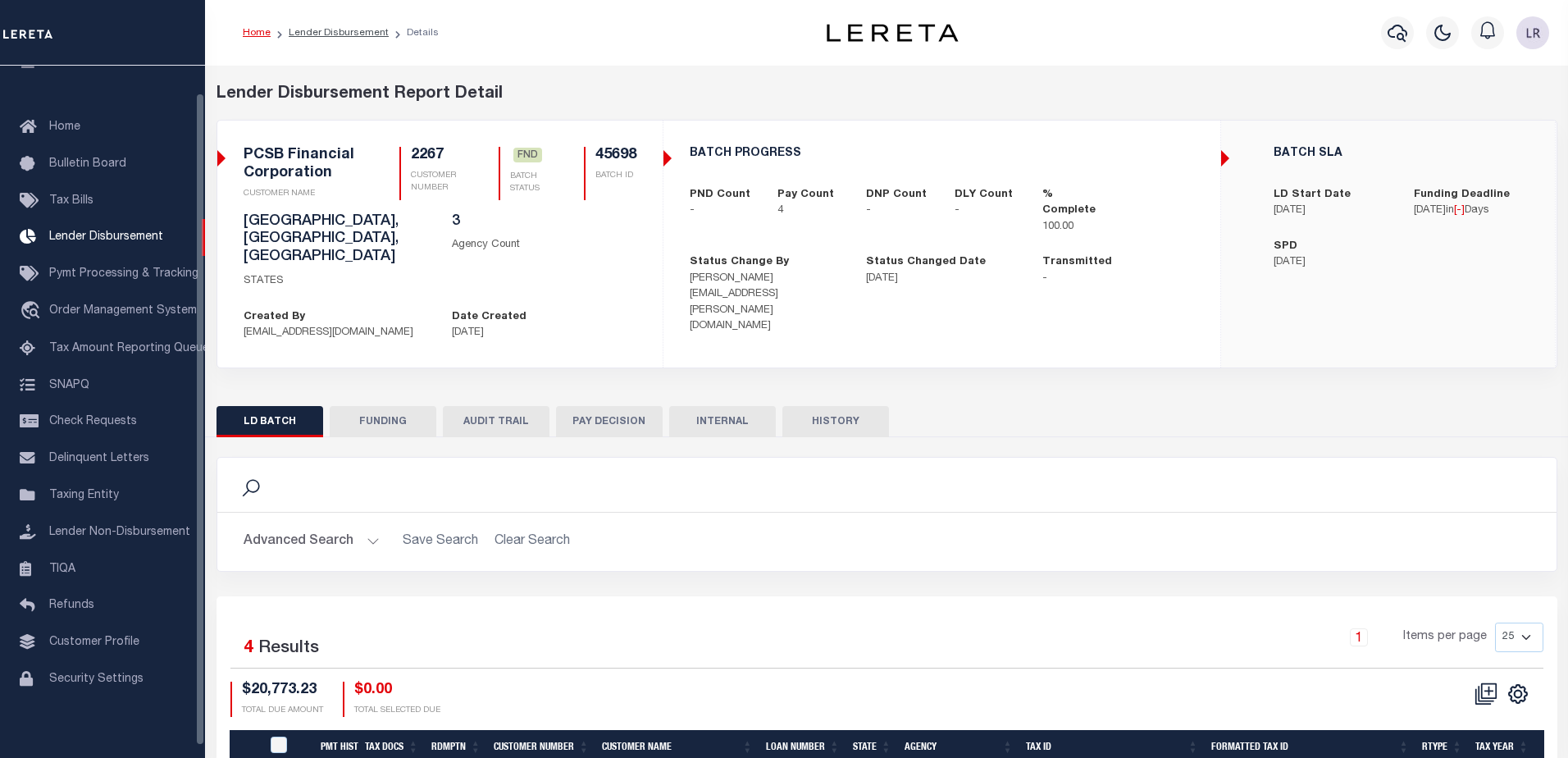
type input "20250821MMQFMP2700175108211037FT03"
type input "[DATE]"
select select "100"
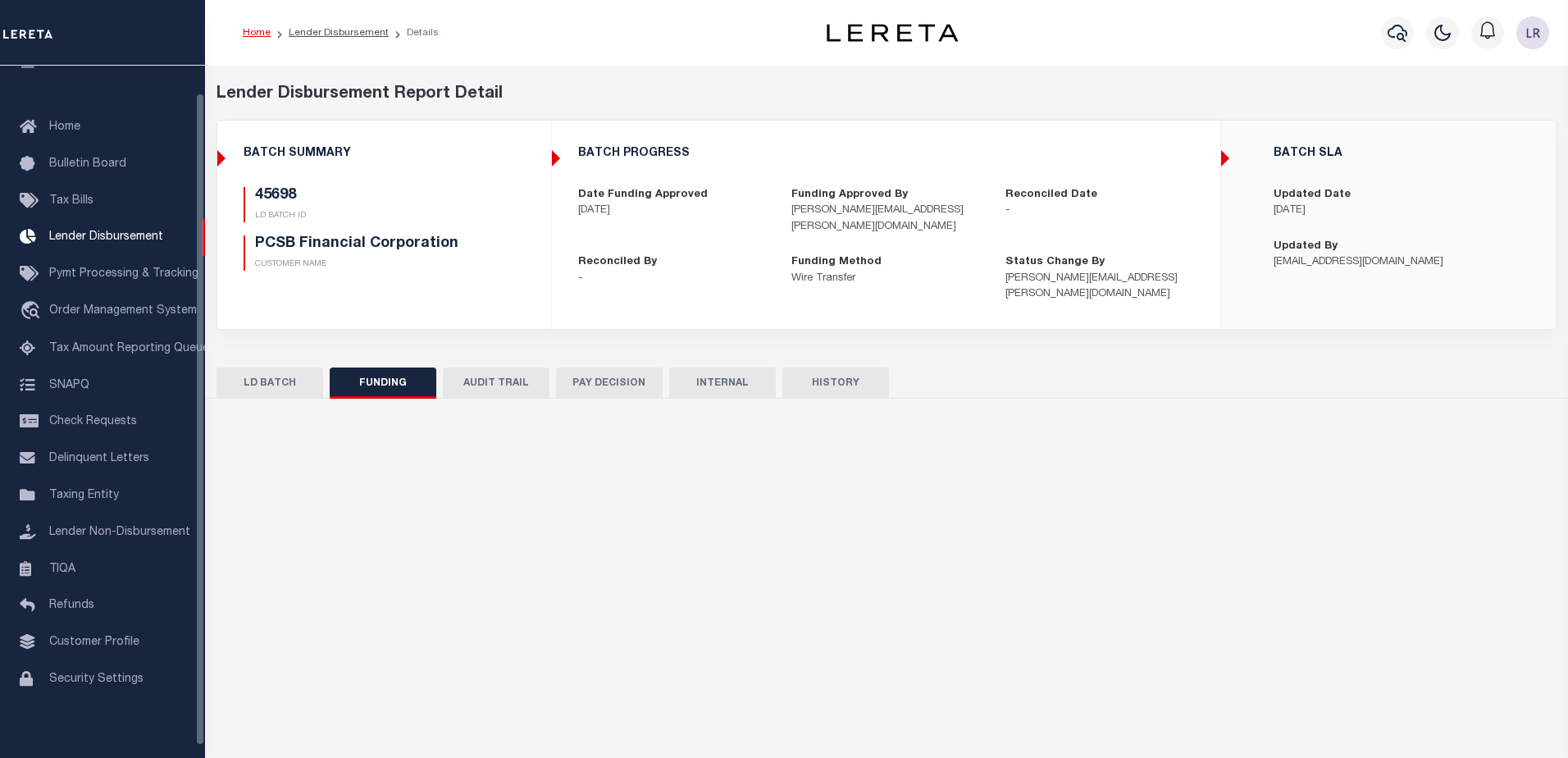
select select "100"
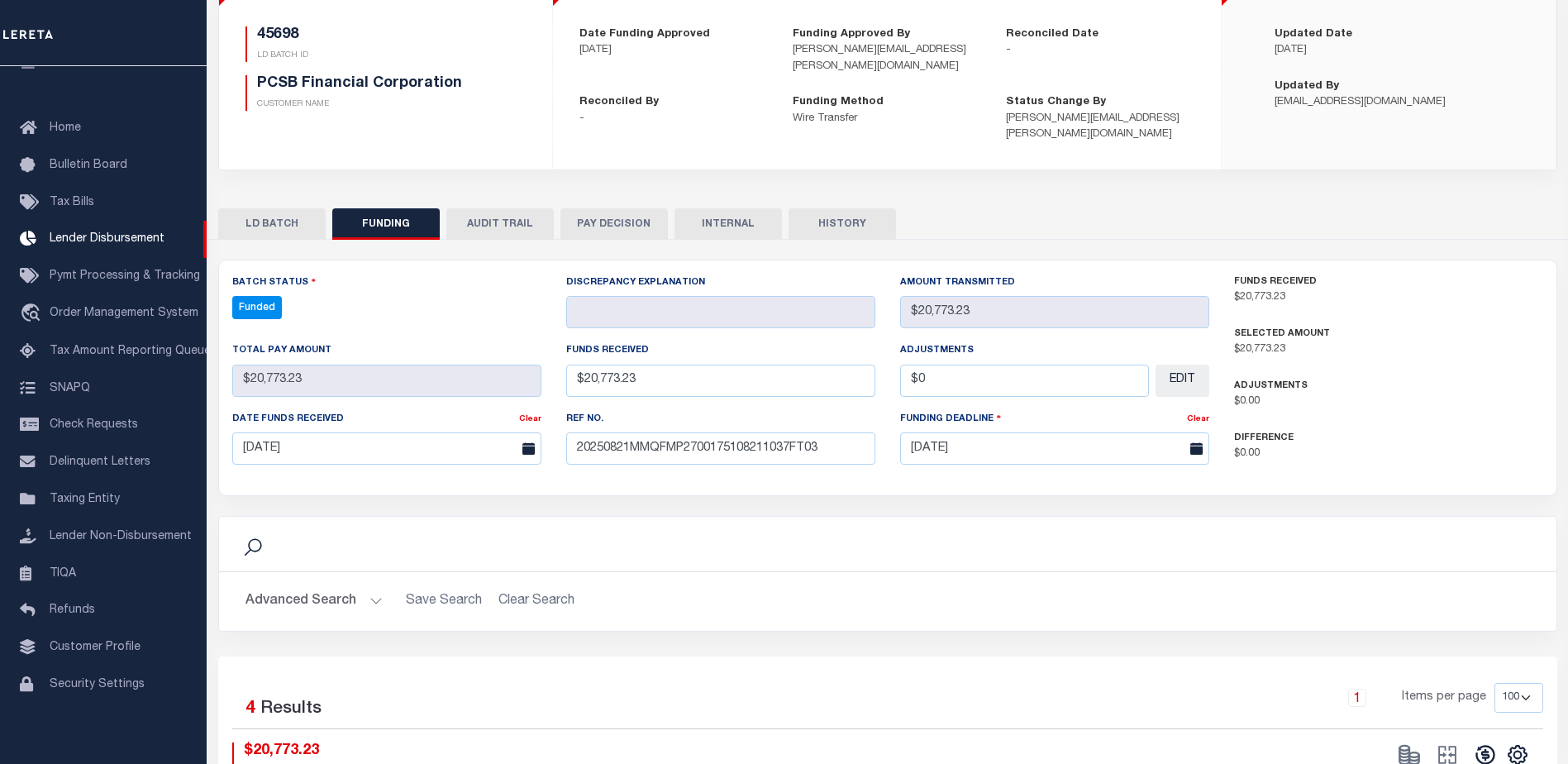
scroll to position [166, 0]
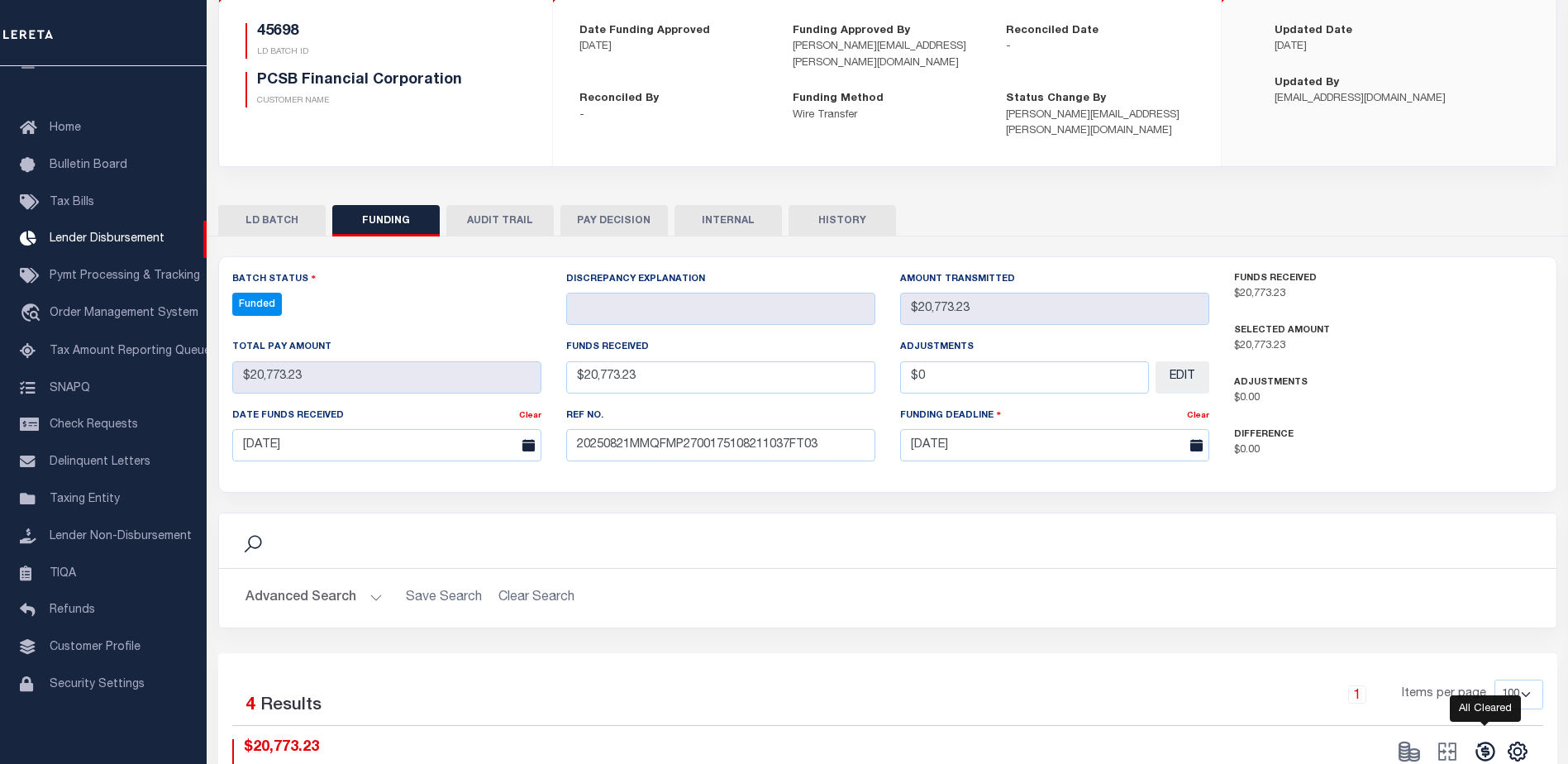
click at [1482, 743] on icon at bounding box center [1485, 751] width 19 height 19
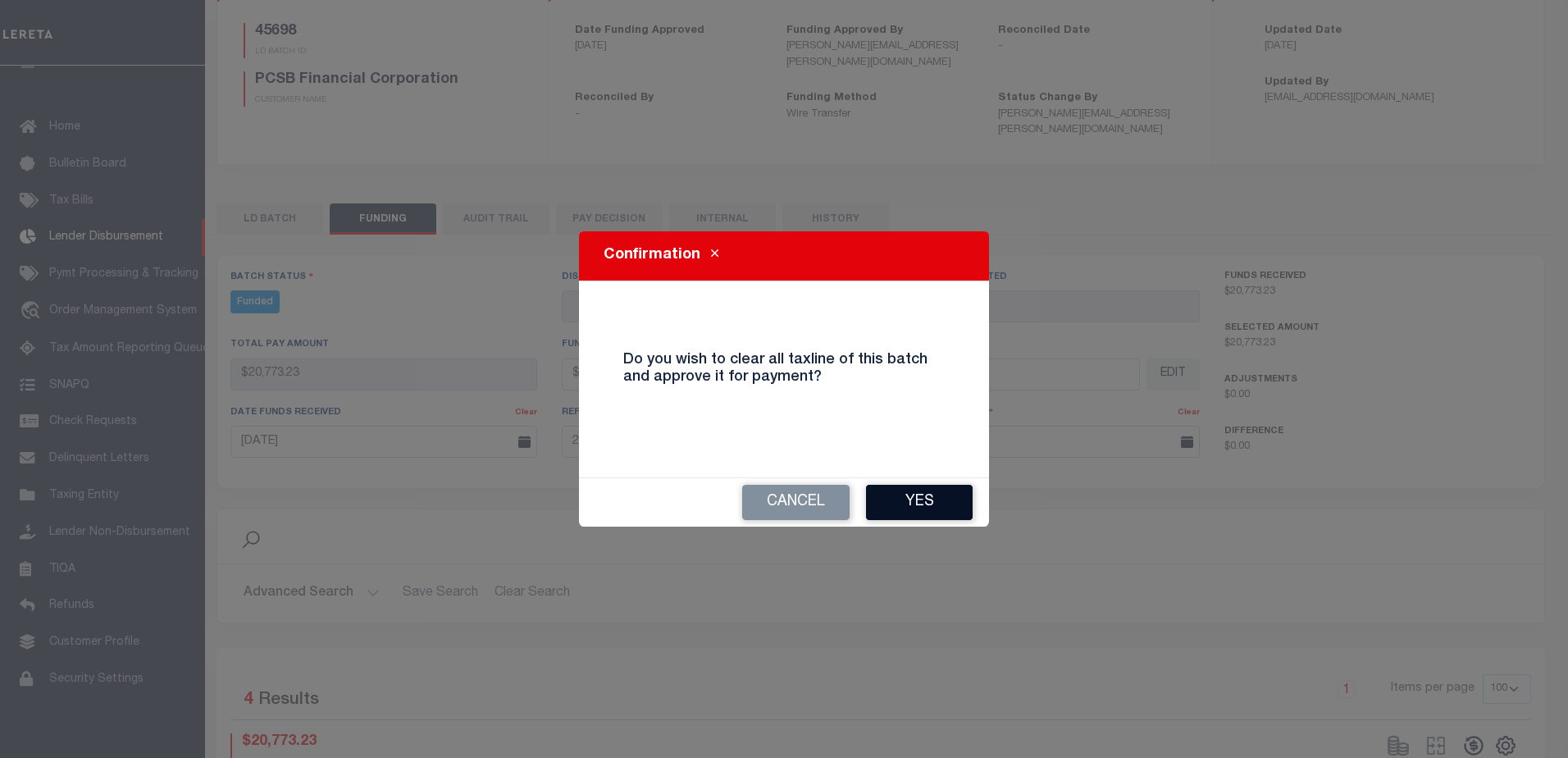
click at [920, 500] on button "Yes" at bounding box center [919, 502] width 106 height 36
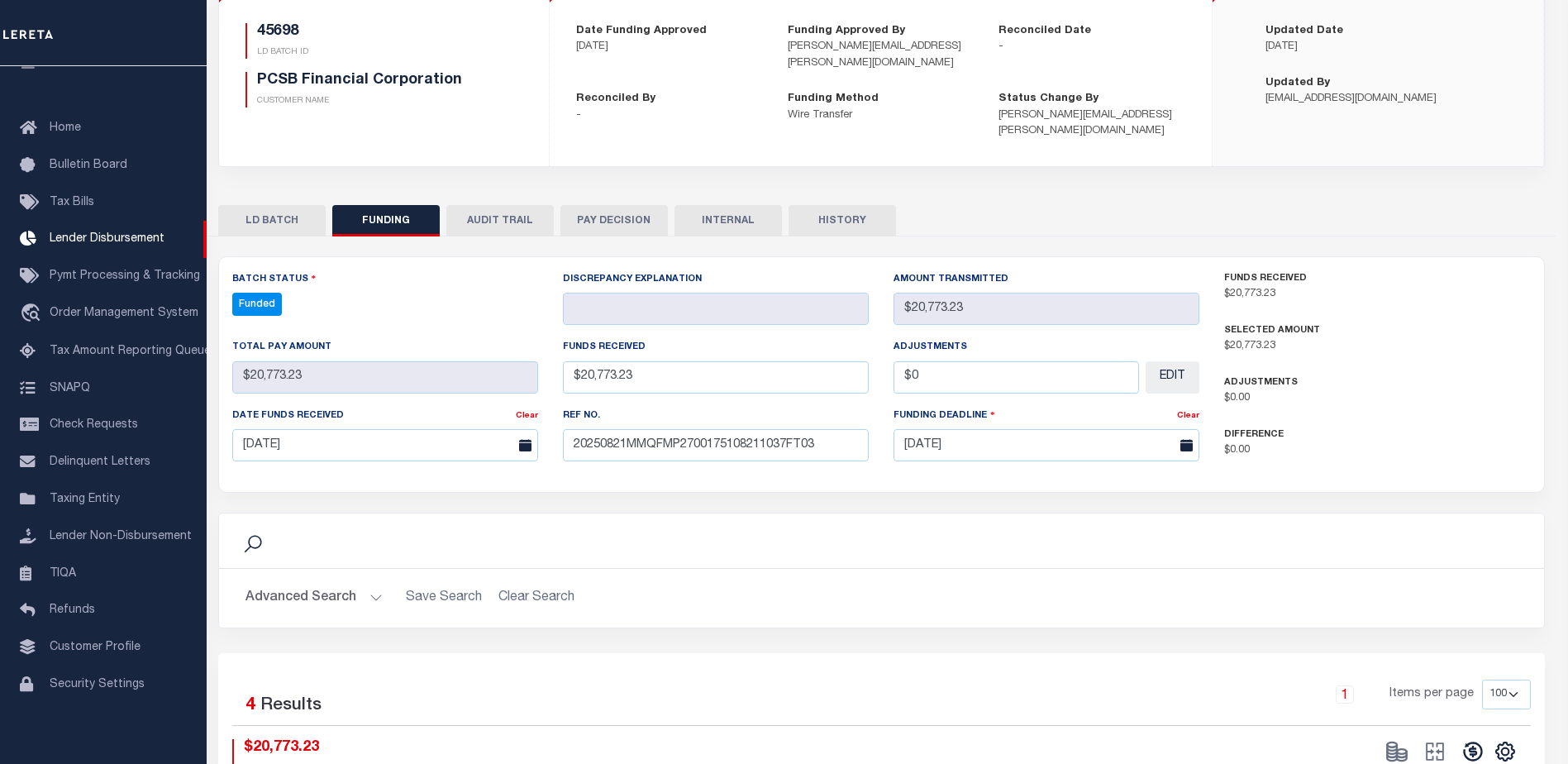
type input "$20,773.23"
type input "$0"
select select "100"
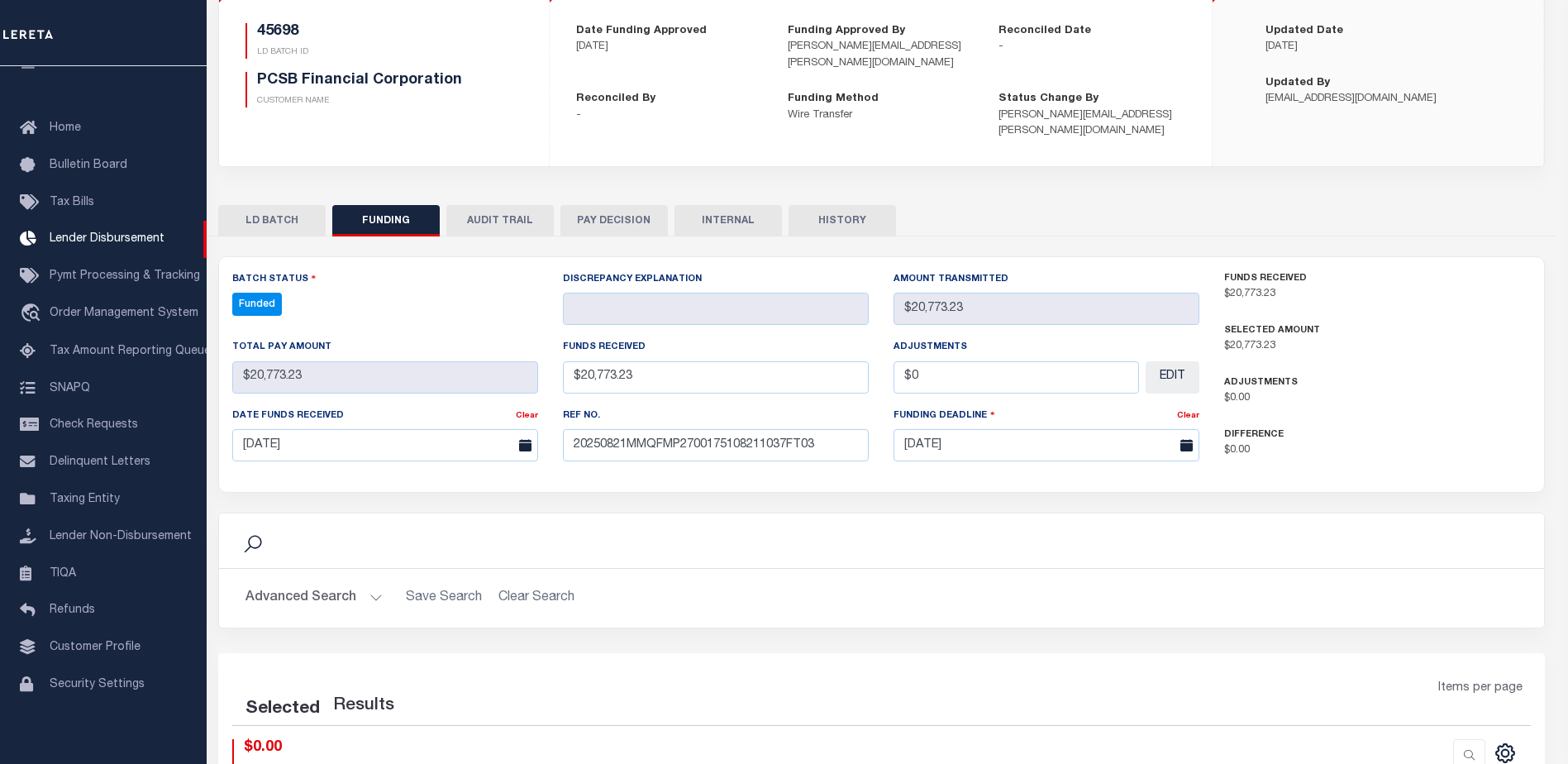
select select "100"
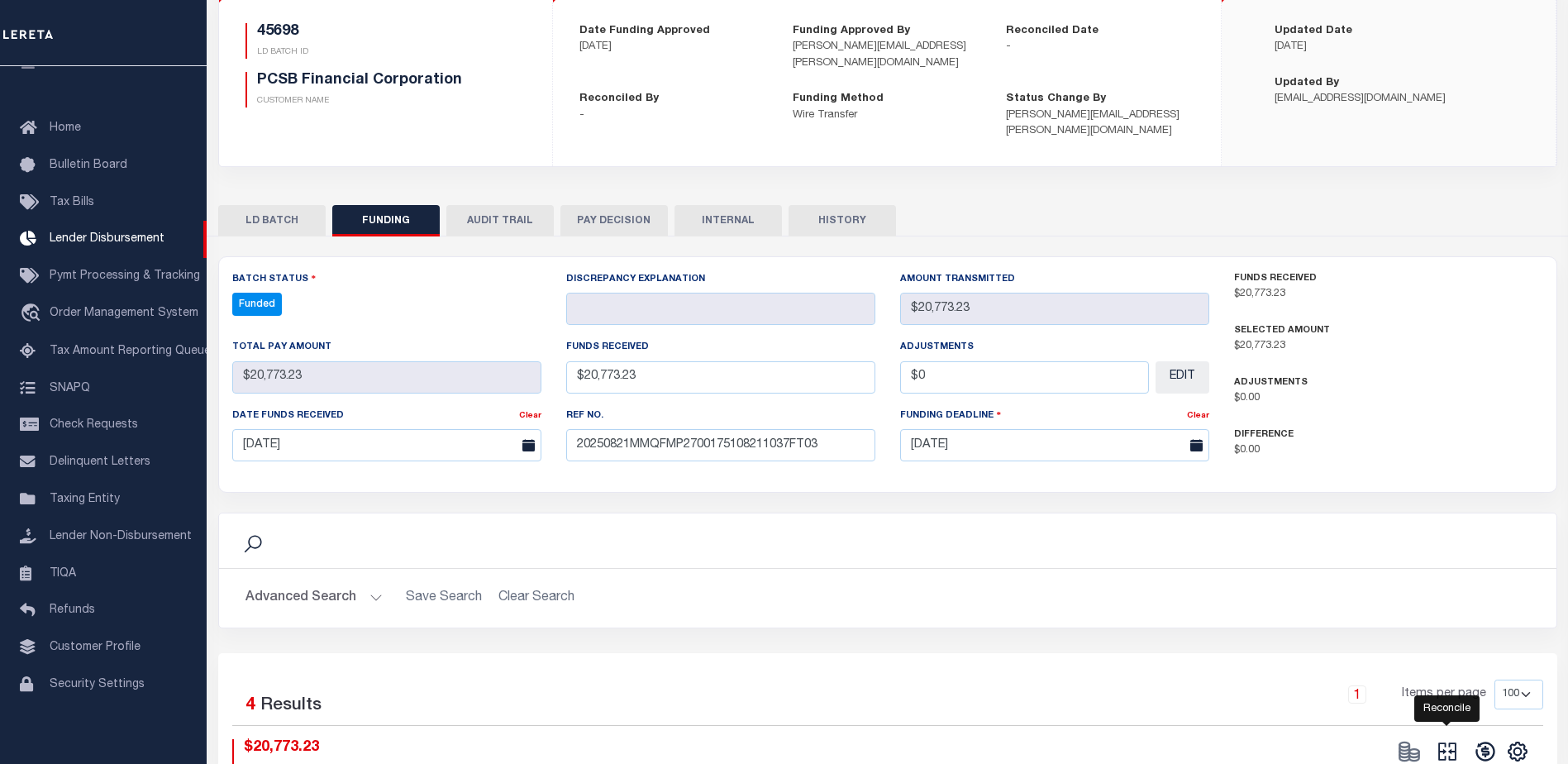
click at [1447, 740] on icon at bounding box center [1447, 751] width 23 height 23
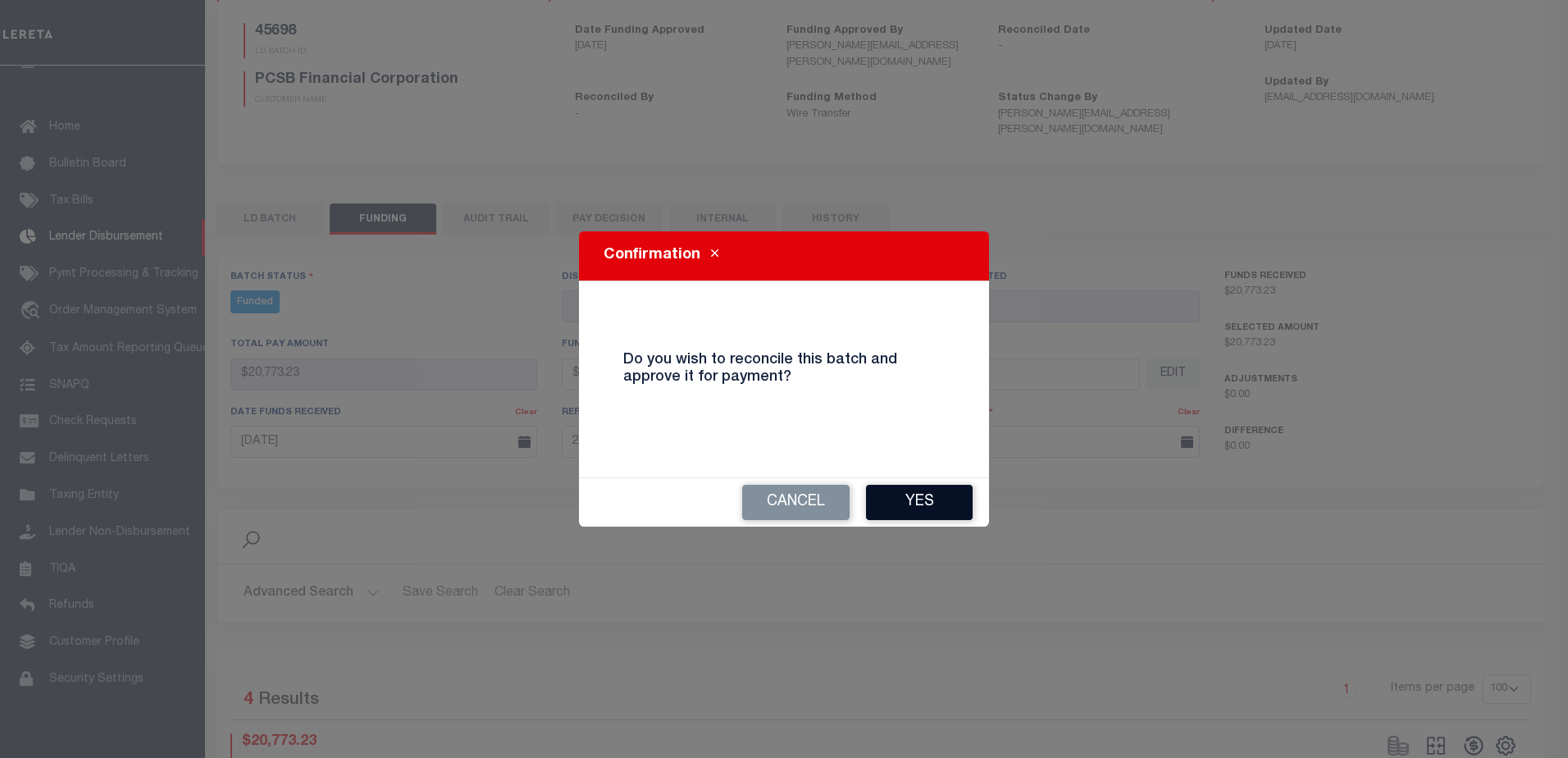
click at [882, 502] on button "Yes" at bounding box center [919, 502] width 106 height 36
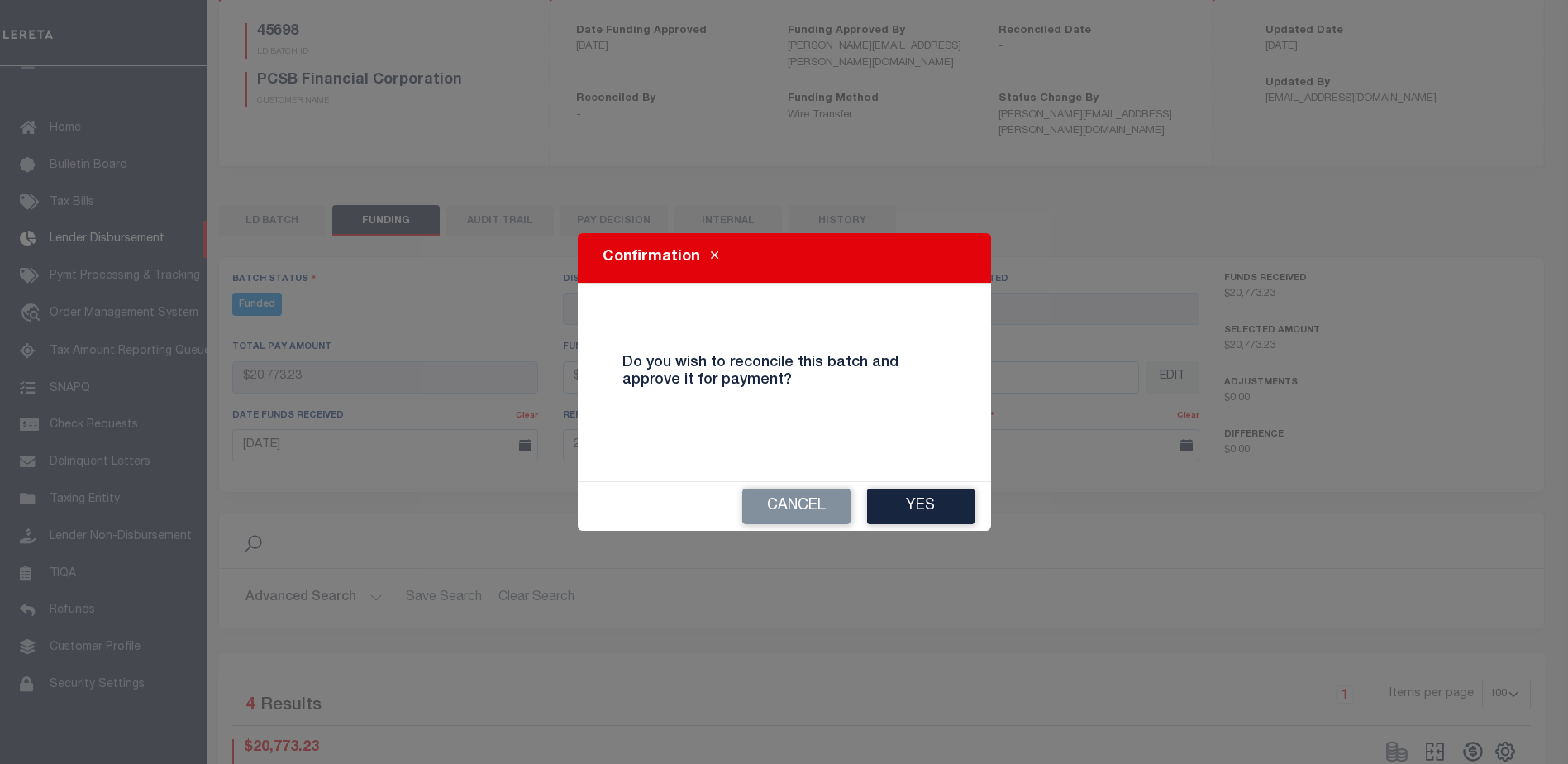
type input "$20,773.23"
type input "$0"
select select "100"
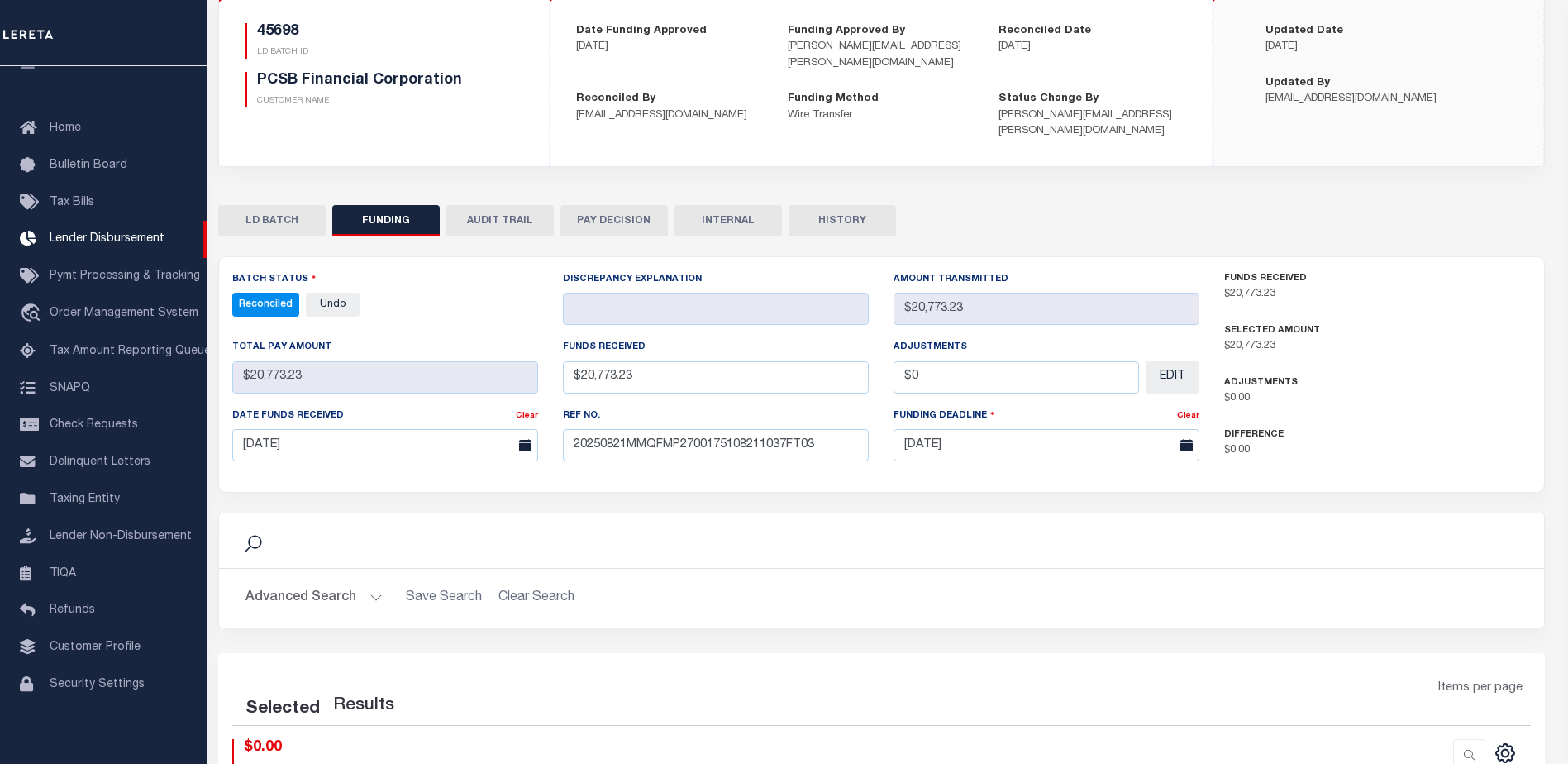
select select "100"
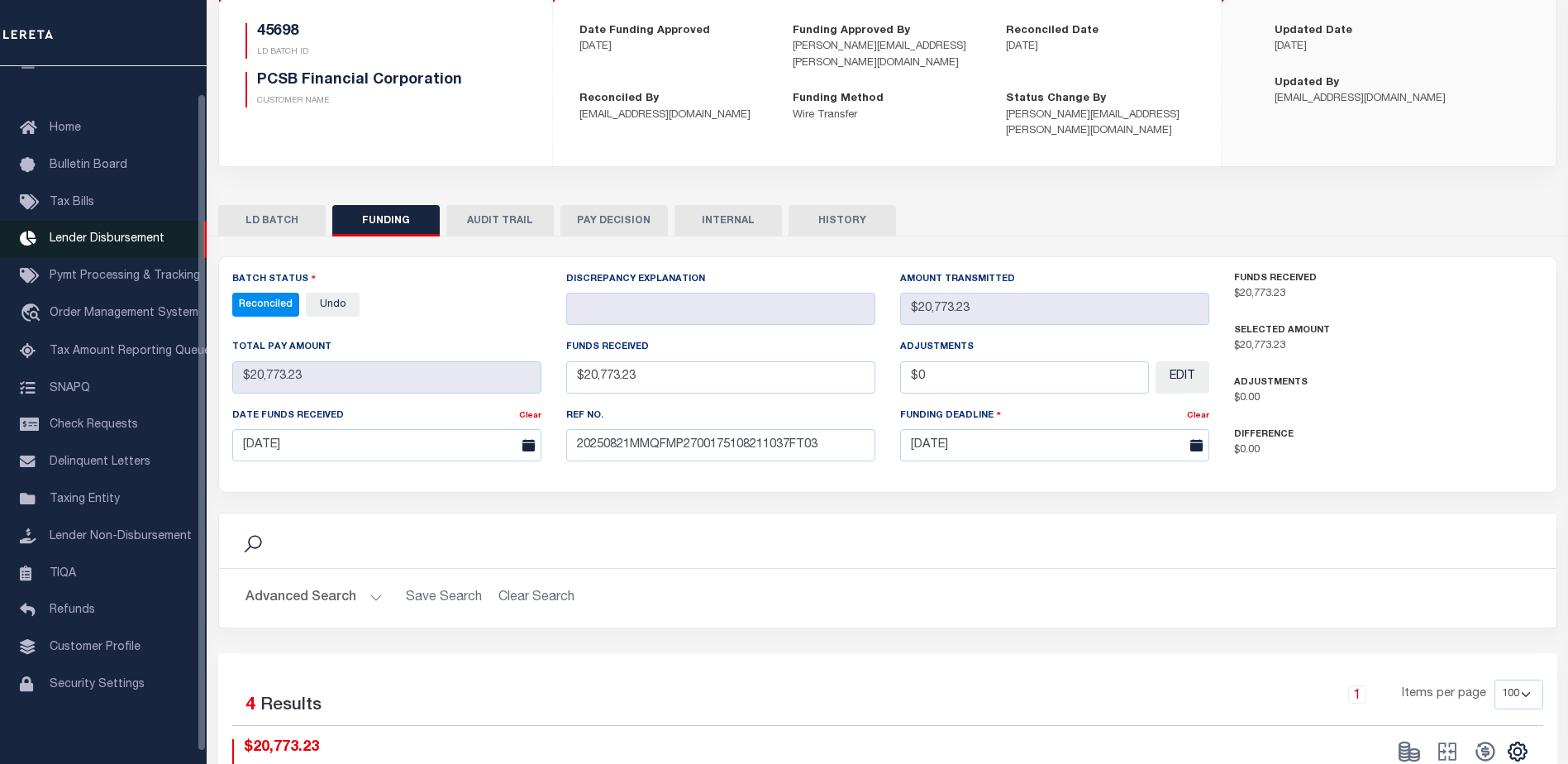
click at [128, 237] on span "Lender Disbursement" at bounding box center [106, 239] width 114 height 12
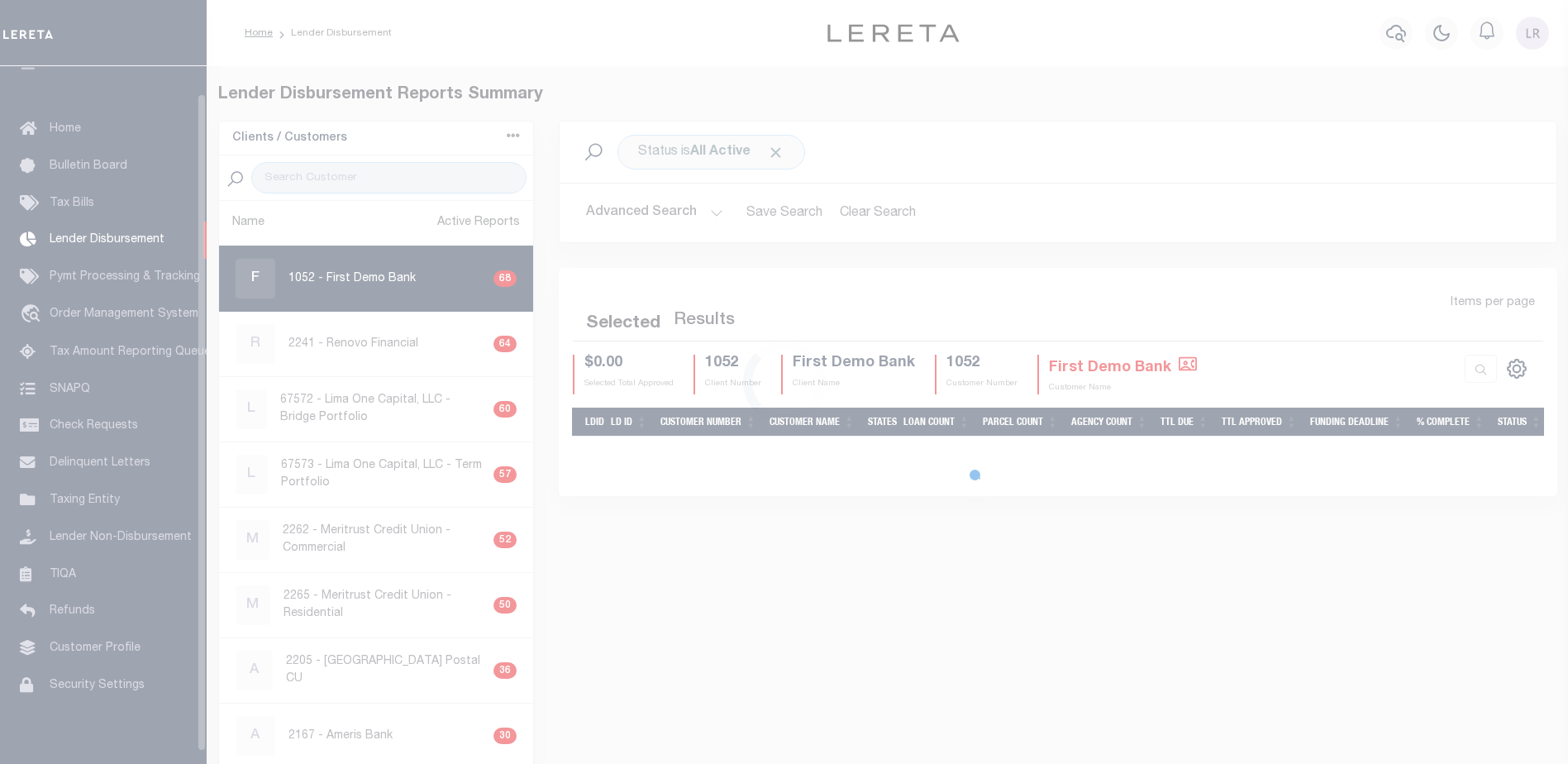
scroll to position [29, 0]
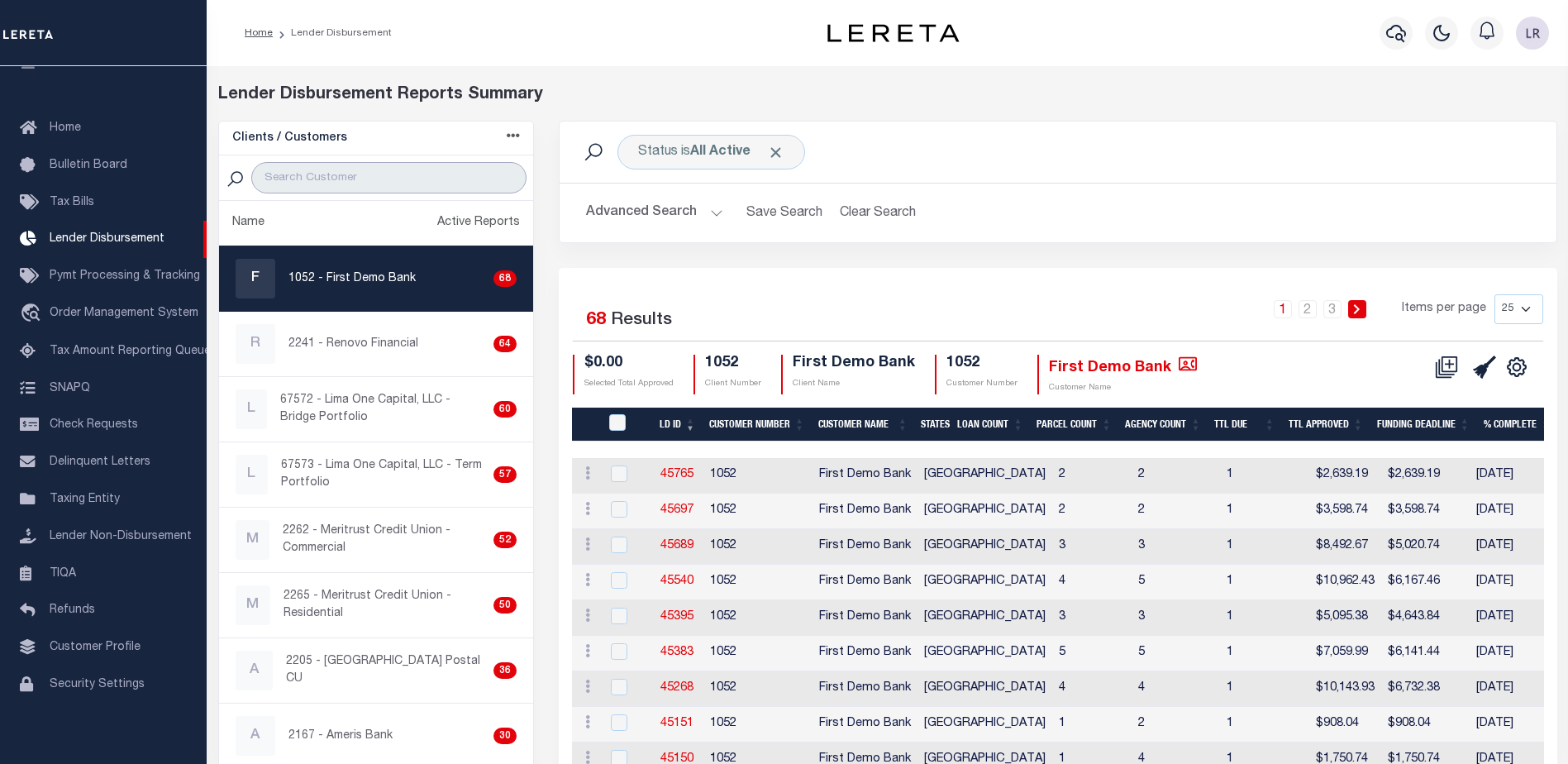
click at [330, 180] on input "search" at bounding box center [389, 177] width 275 height 31
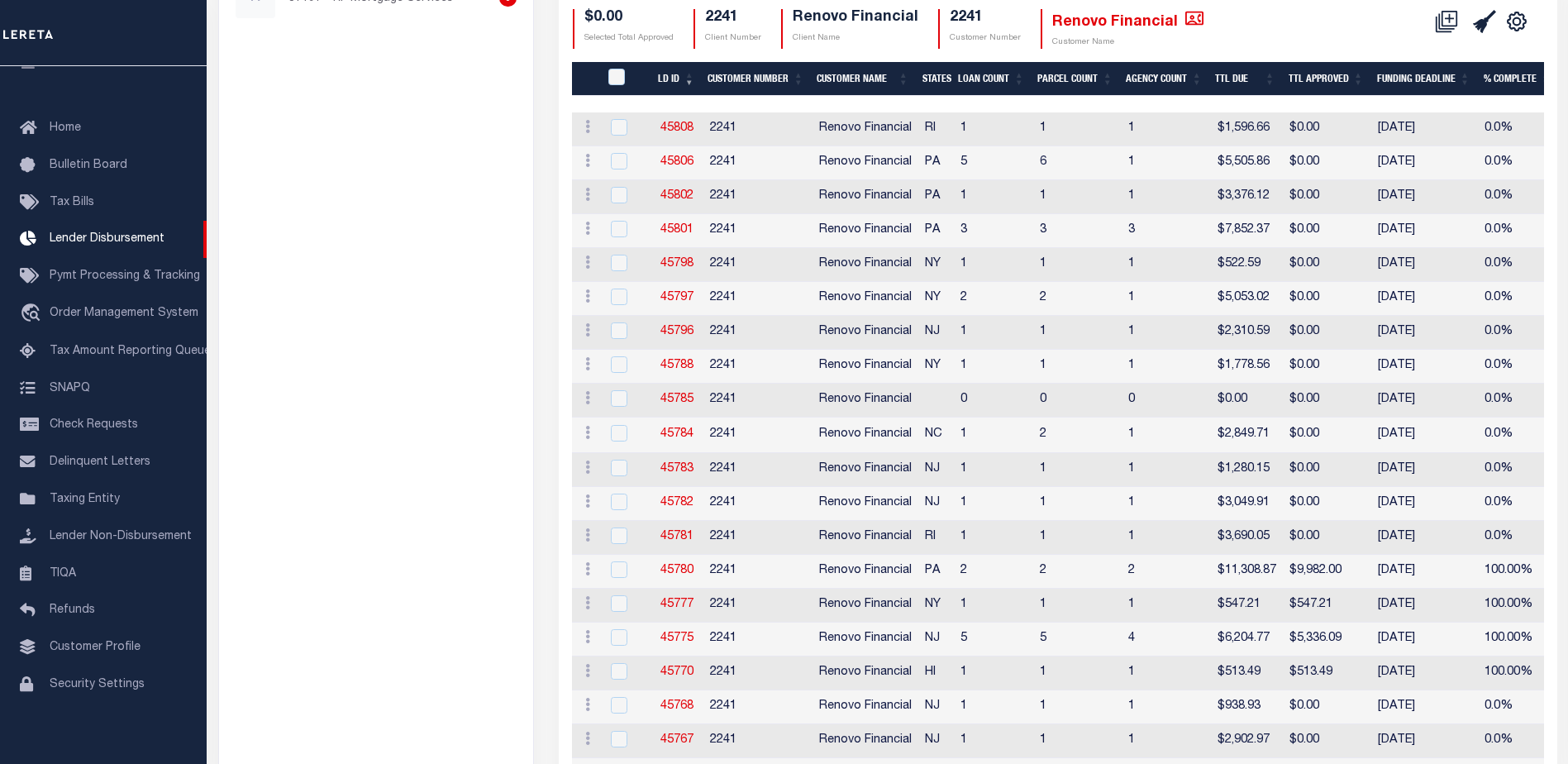
scroll to position [0, 0]
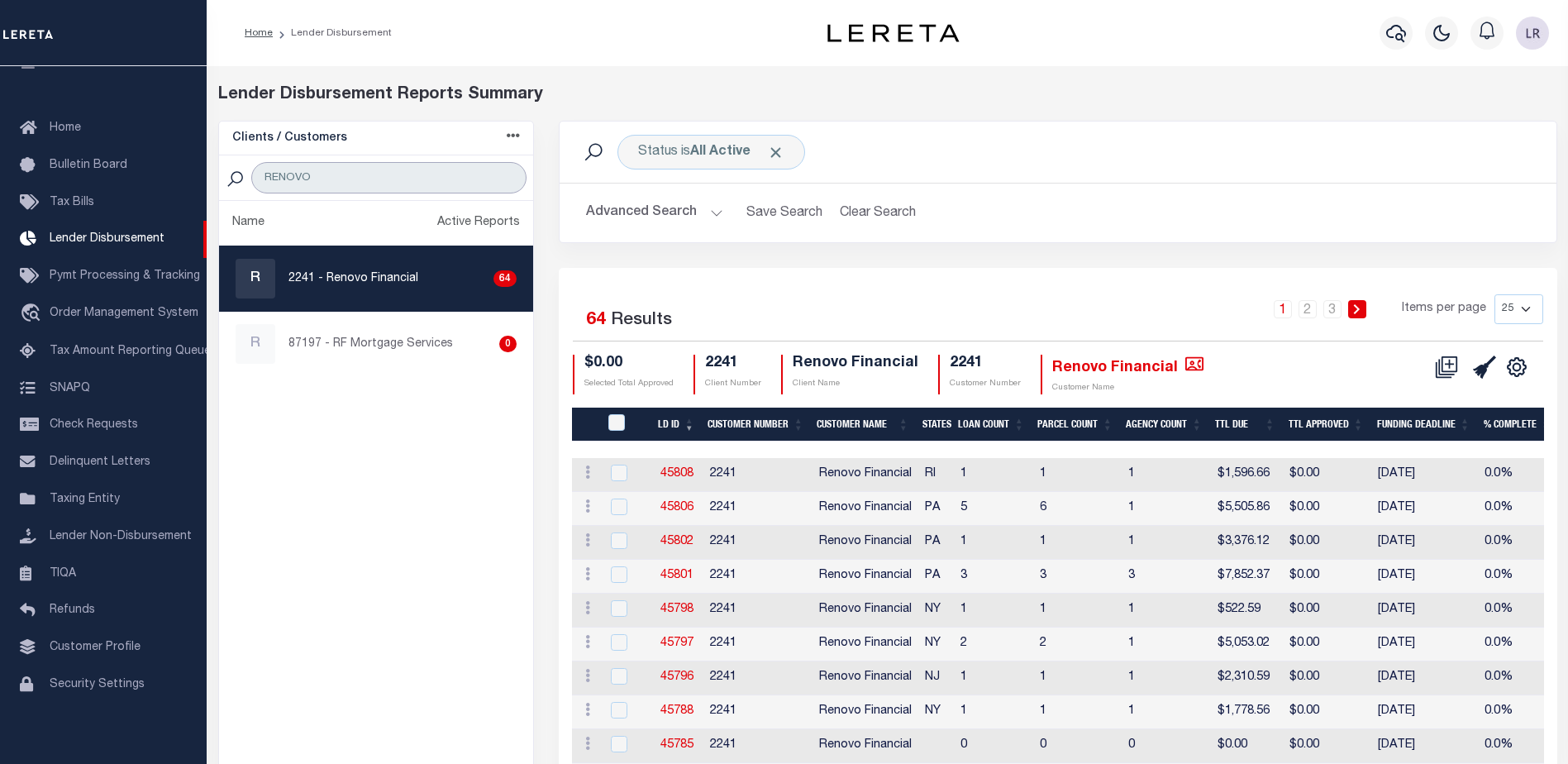
drag, startPoint x: 333, startPoint y: 170, endPoint x: 224, endPoint y: 169, distance: 109.0
click at [226, 169] on div "RENOVO" at bounding box center [377, 178] width 315 height 46
type input "WEST SHORE"
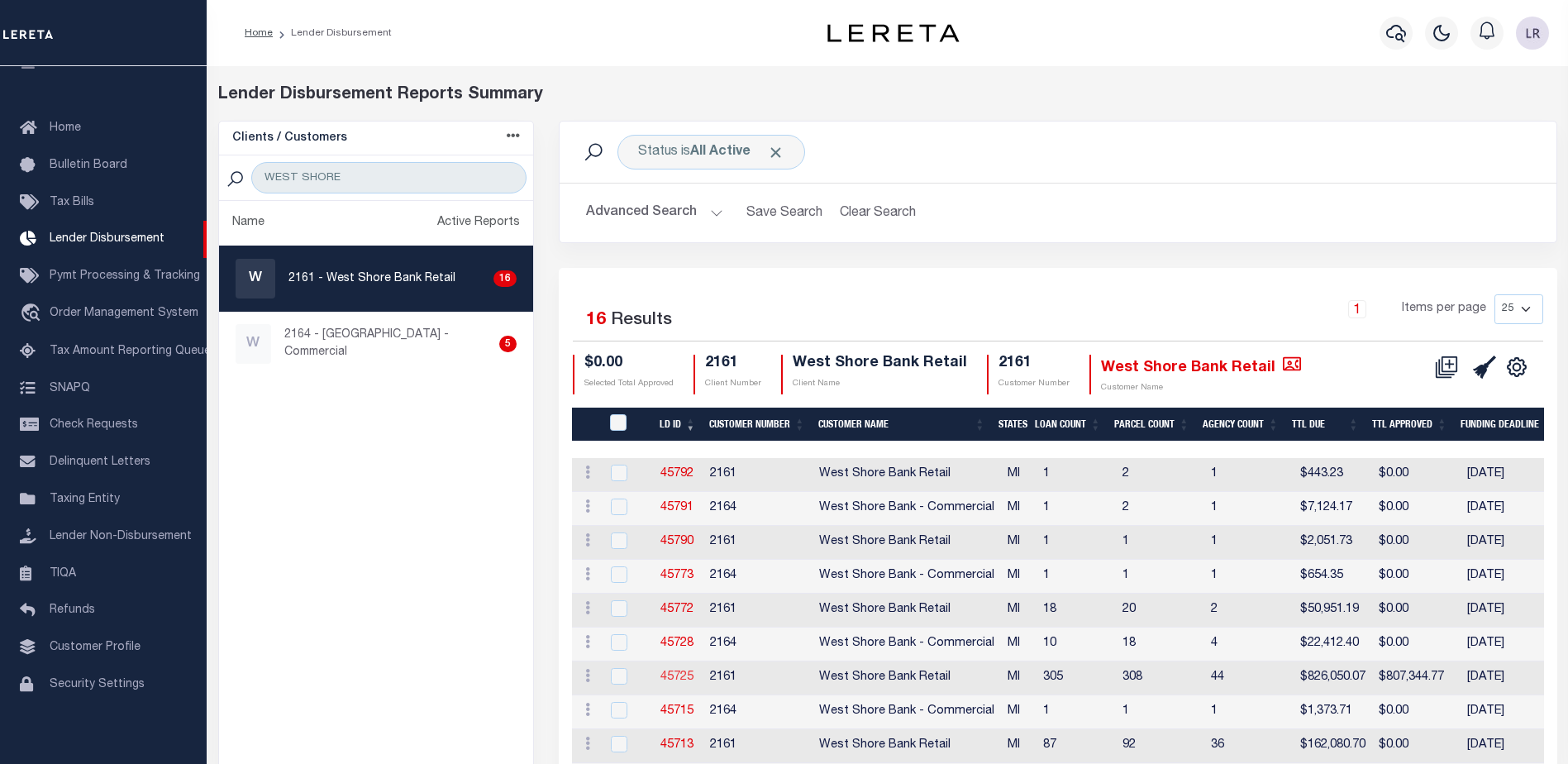
click at [676, 674] on link "45725" at bounding box center [676, 676] width 33 height 12
checkbox input "true"
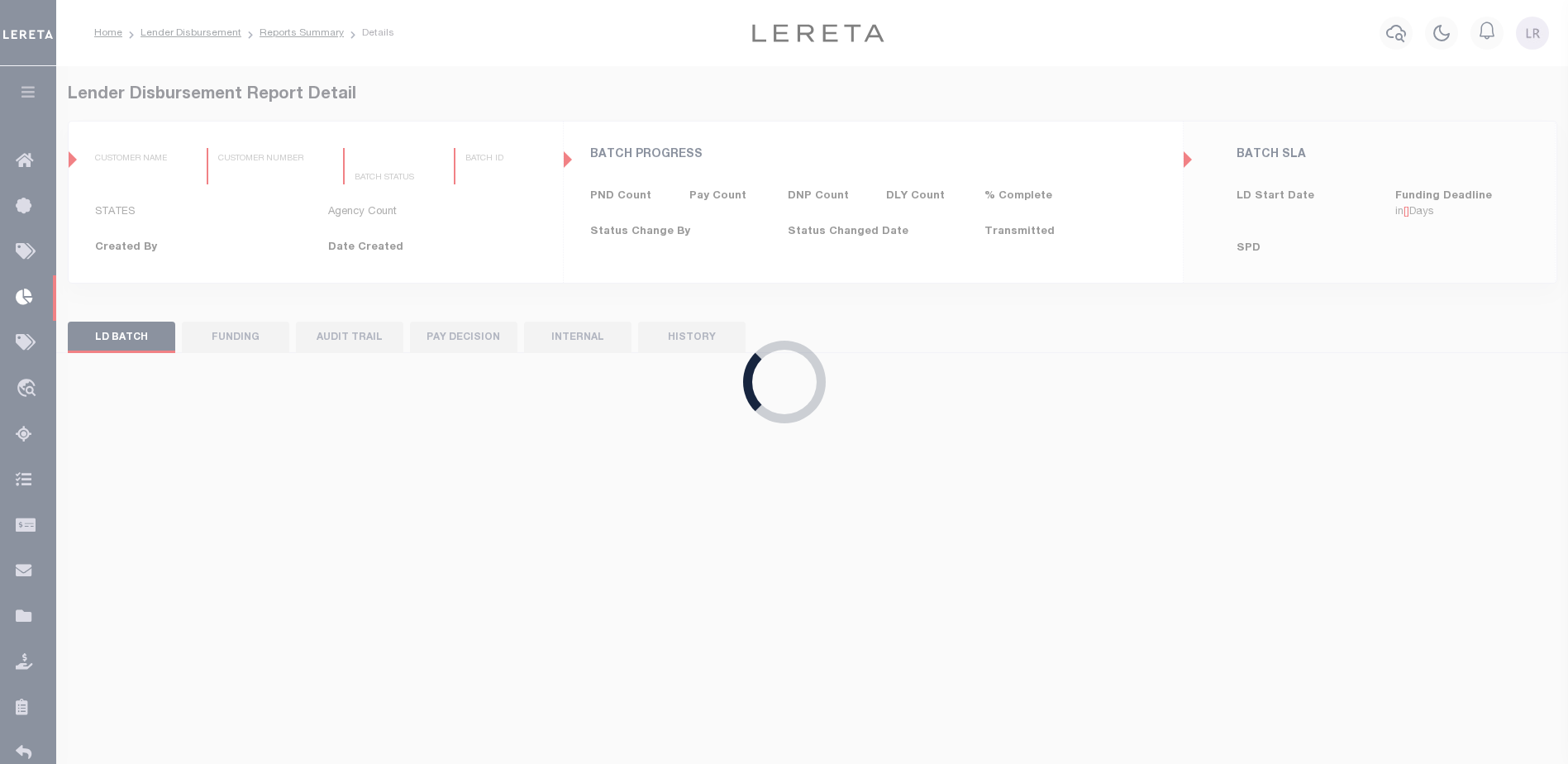
type input "$0.00"
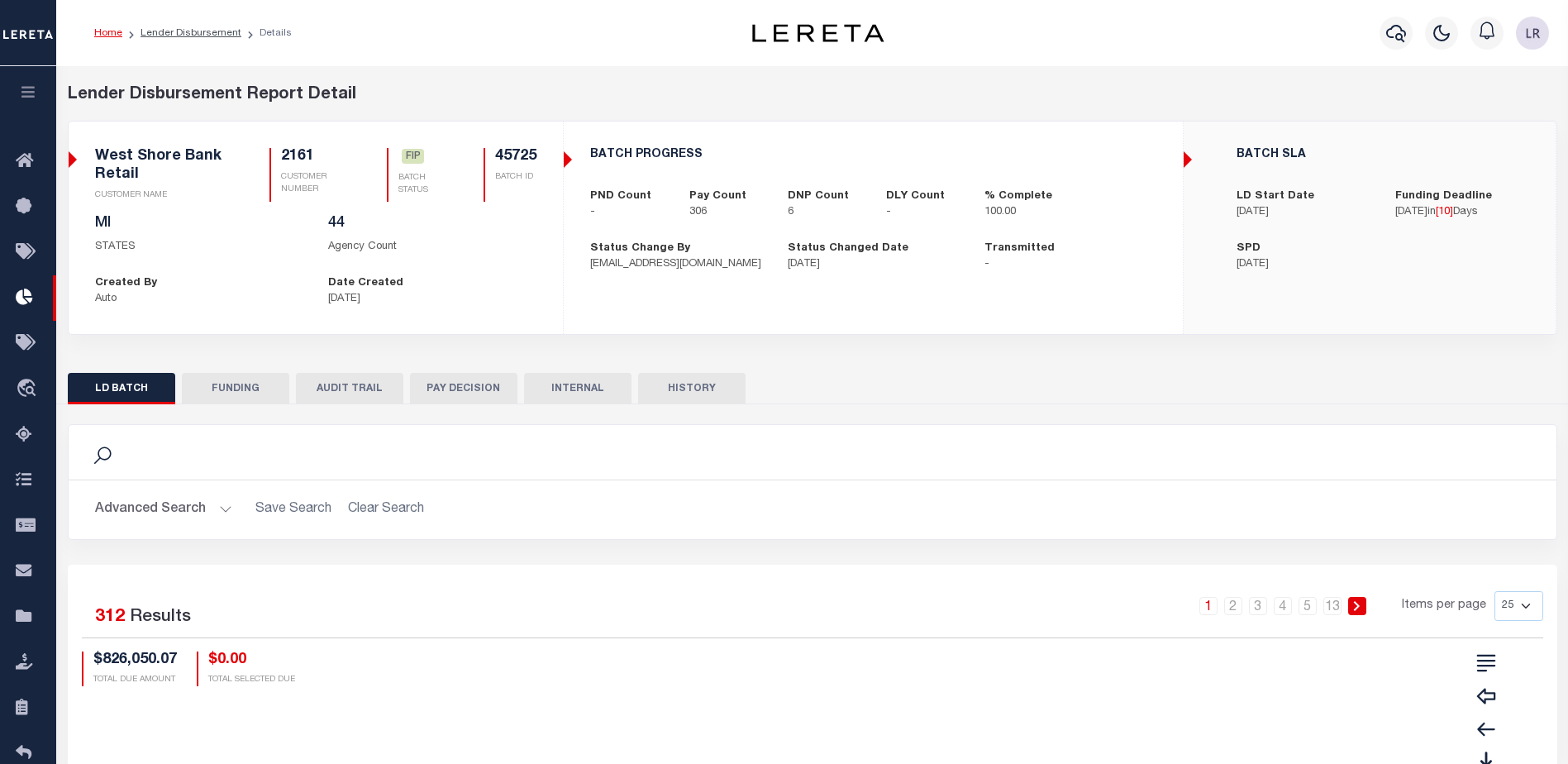
click at [258, 401] on button "FUNDING" at bounding box center [235, 388] width 107 height 31
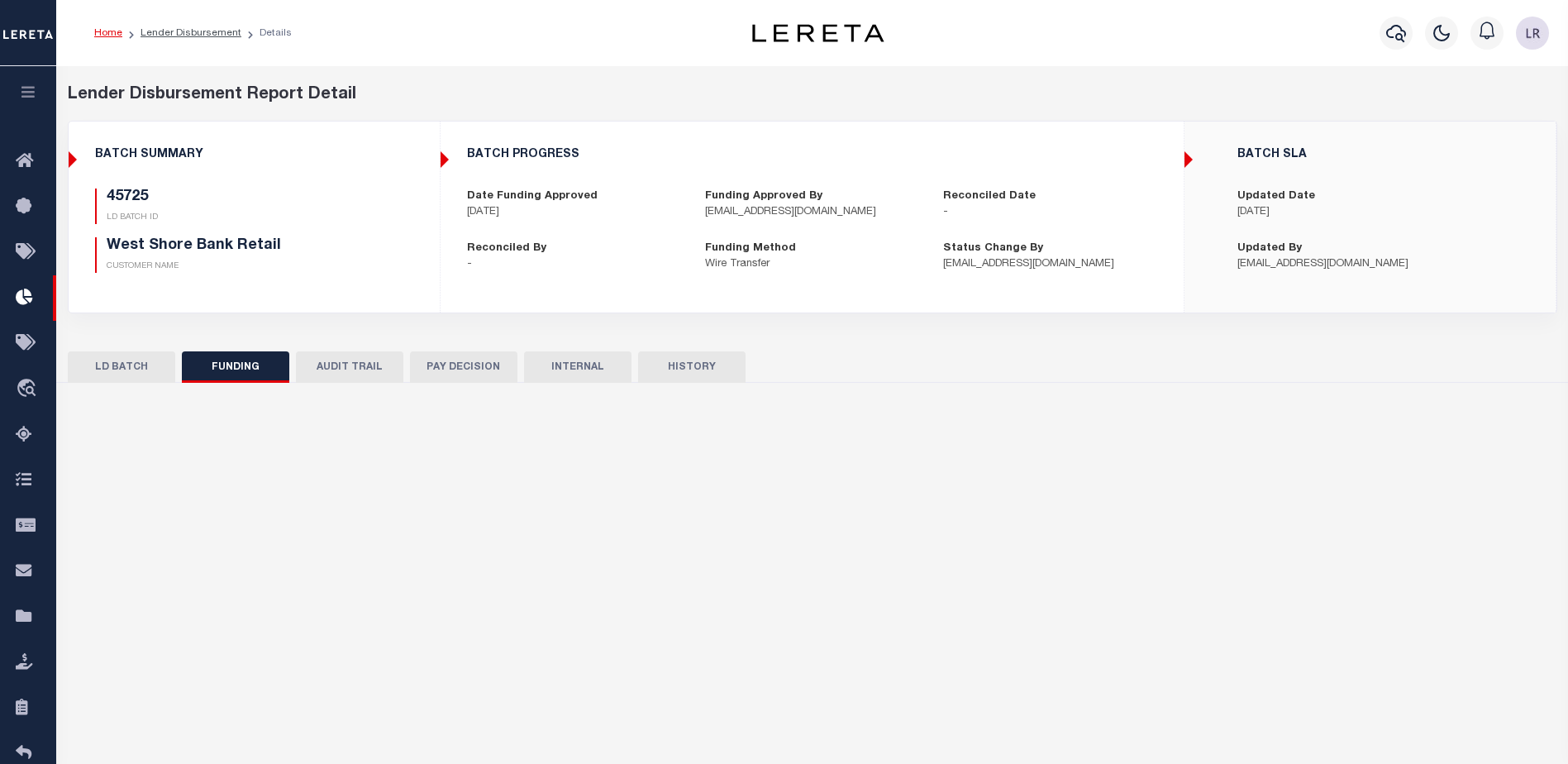
click at [256, 394] on div "Search Advanced Search Save Search Clear Search" at bounding box center [812, 511] width 1489 height 256
type input "$807,344.77"
type input "$0"
type input "[DATE]"
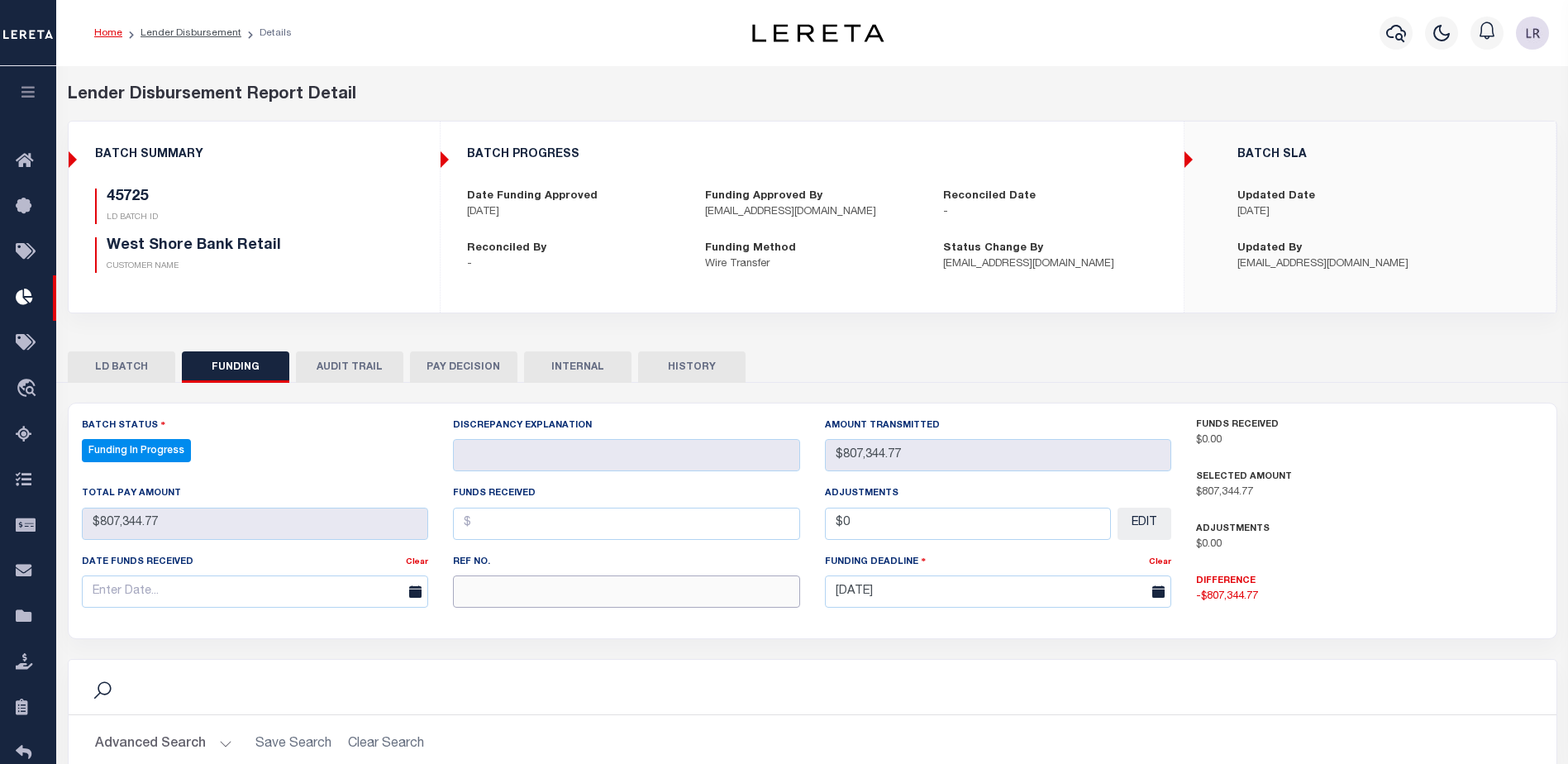
click at [492, 579] on input "text" at bounding box center [626, 591] width 347 height 32
select select "100"
paste input "20250821MMQFMP2700202208211207FT03"
type input "20250821MMQFMP2700202208211207FT03"
click at [492, 505] on div "Funds Received" at bounding box center [626, 512] width 347 height 55
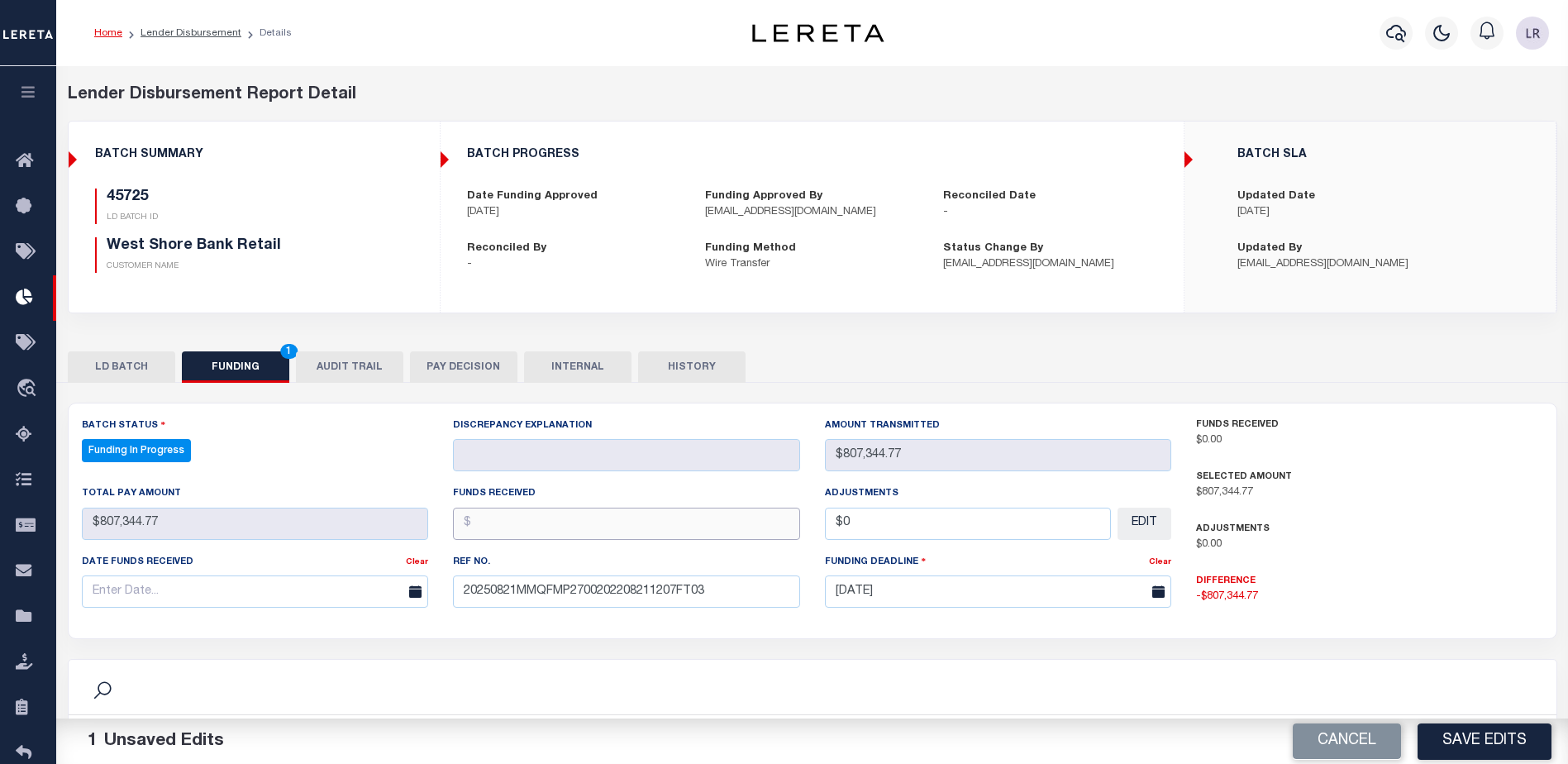
click at [497, 523] on input "text" at bounding box center [626, 523] width 347 height 32
type input "$807,344.77"
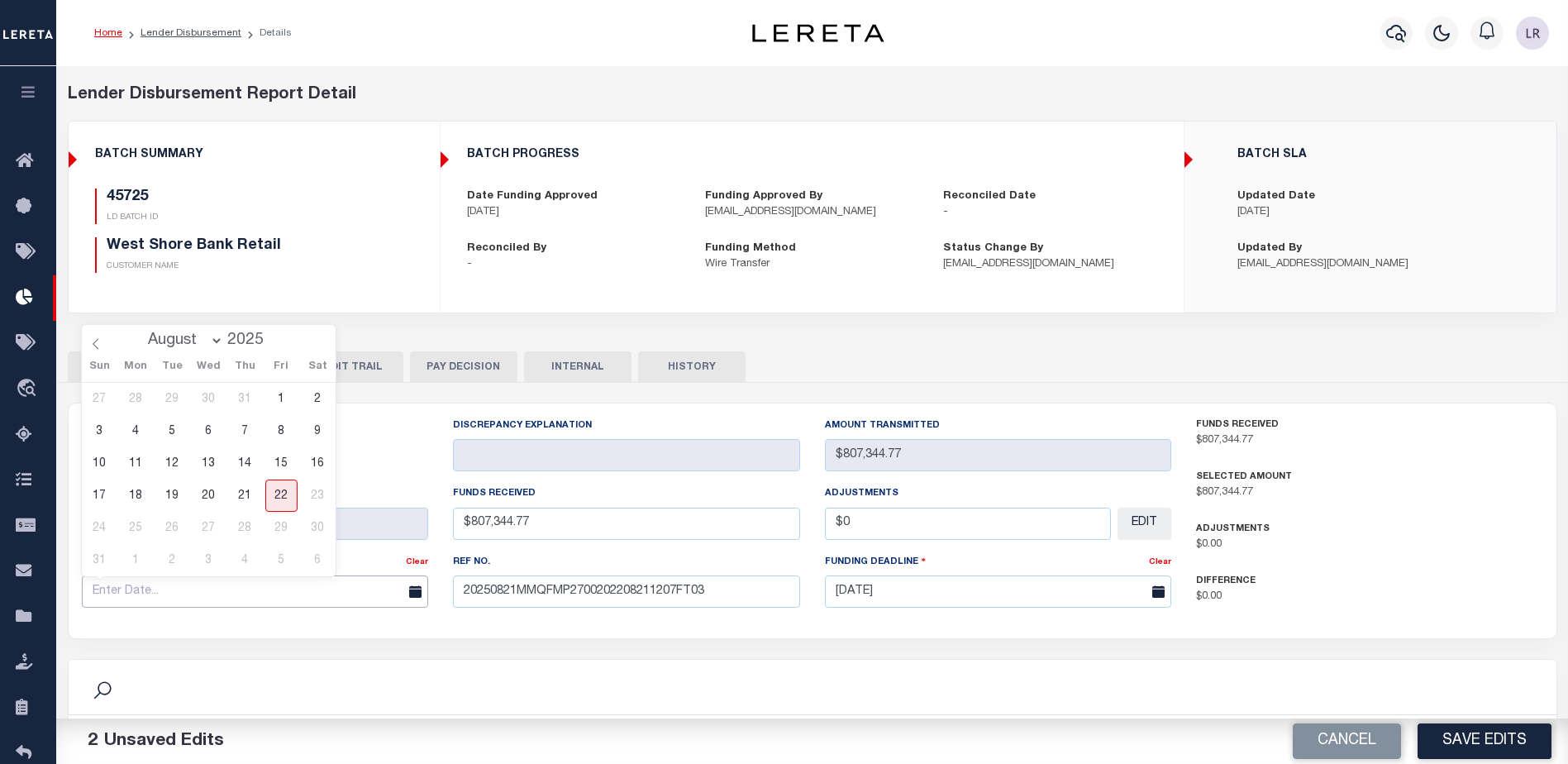
click at [289, 588] on input "text" at bounding box center [255, 591] width 347 height 32
drag, startPoint x: 244, startPoint y: 498, endPoint x: 294, endPoint y: 508, distance: 51.0
click at [245, 498] on span "21" at bounding box center [245, 496] width 32 height 32
type input "[DATE]"
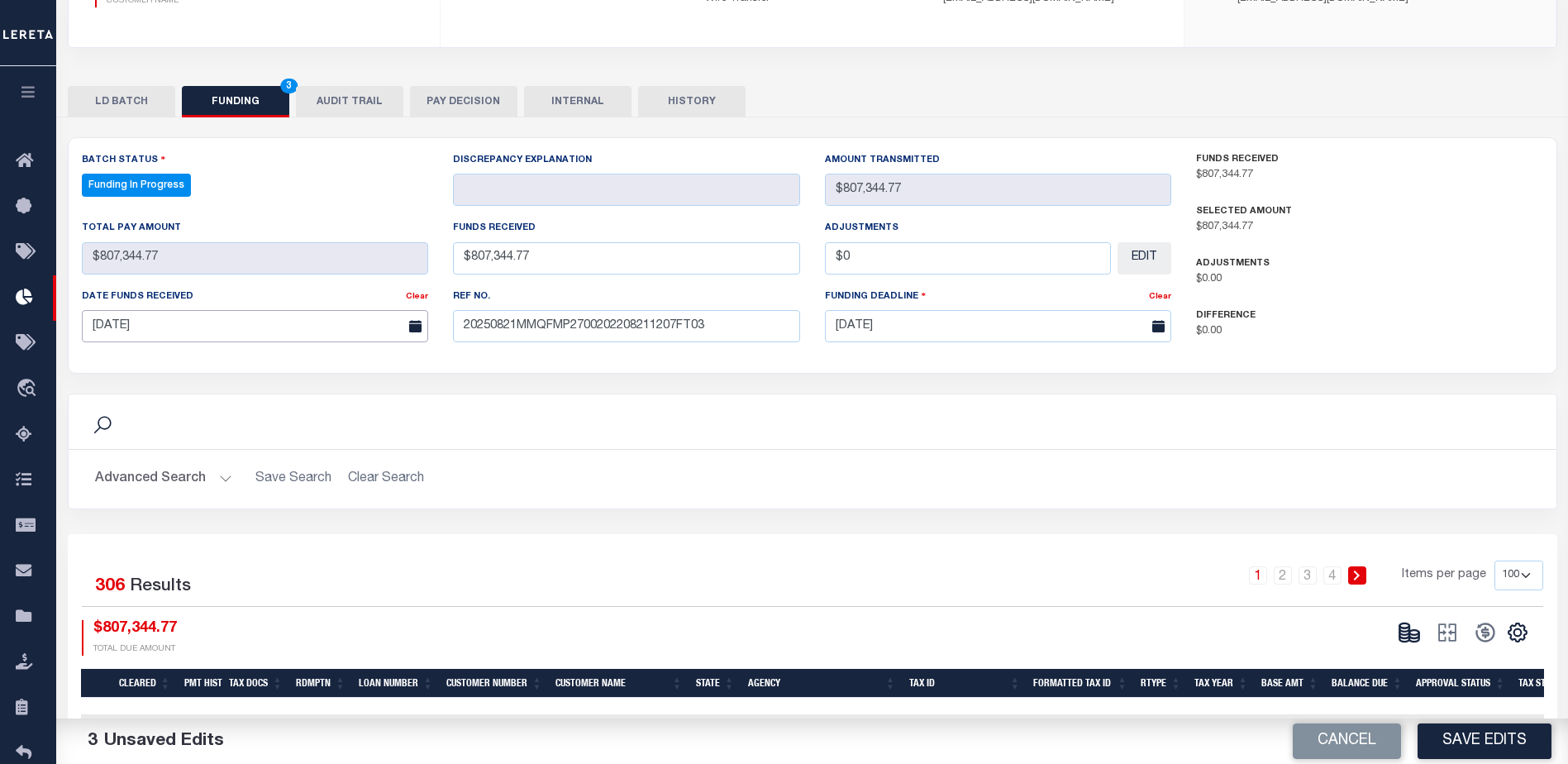
scroll to position [331, 0]
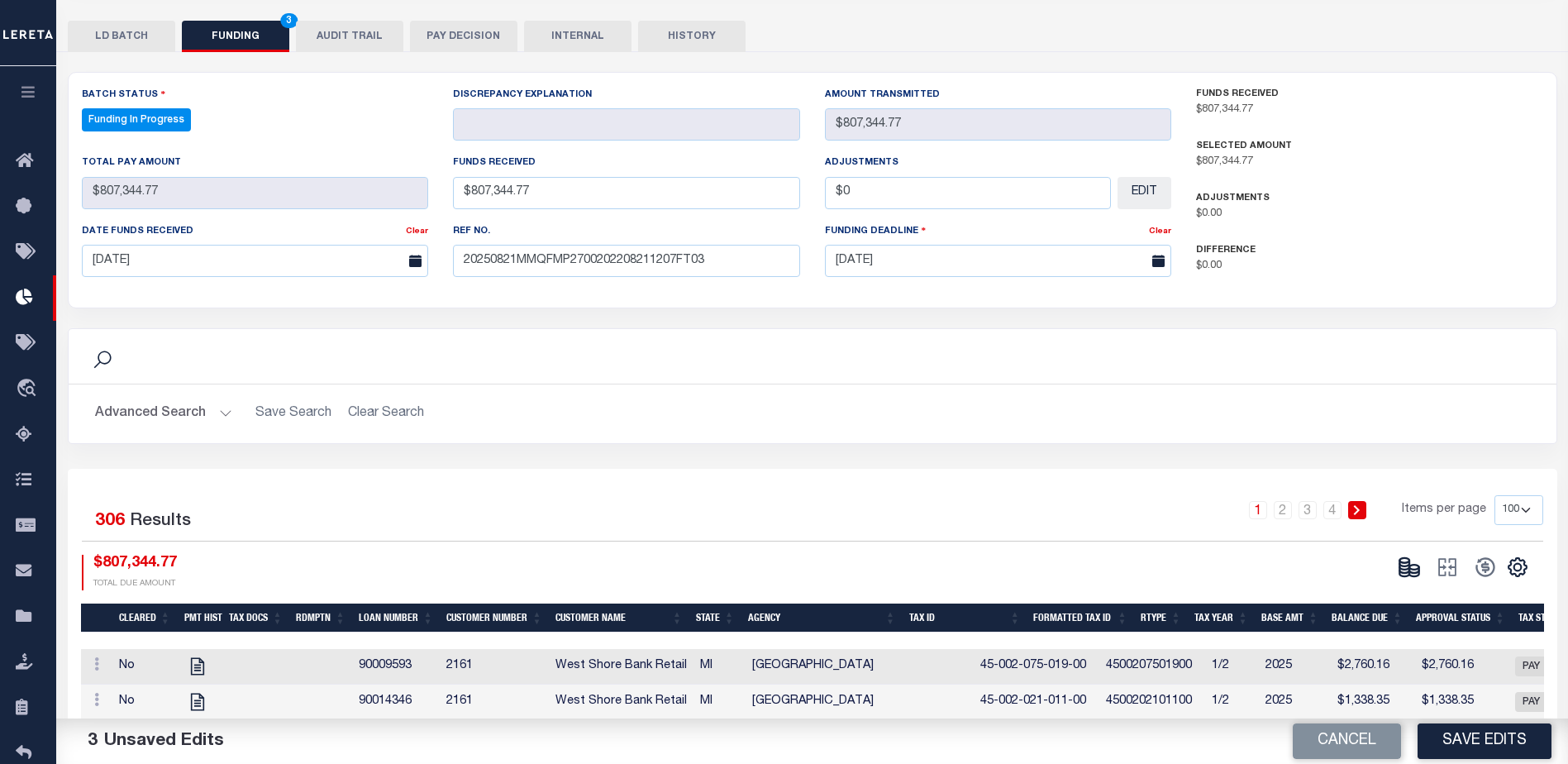
click at [1454, 725] on button "Save Edits" at bounding box center [1485, 742] width 134 height 36
type input "$807,344.77"
type input "$0"
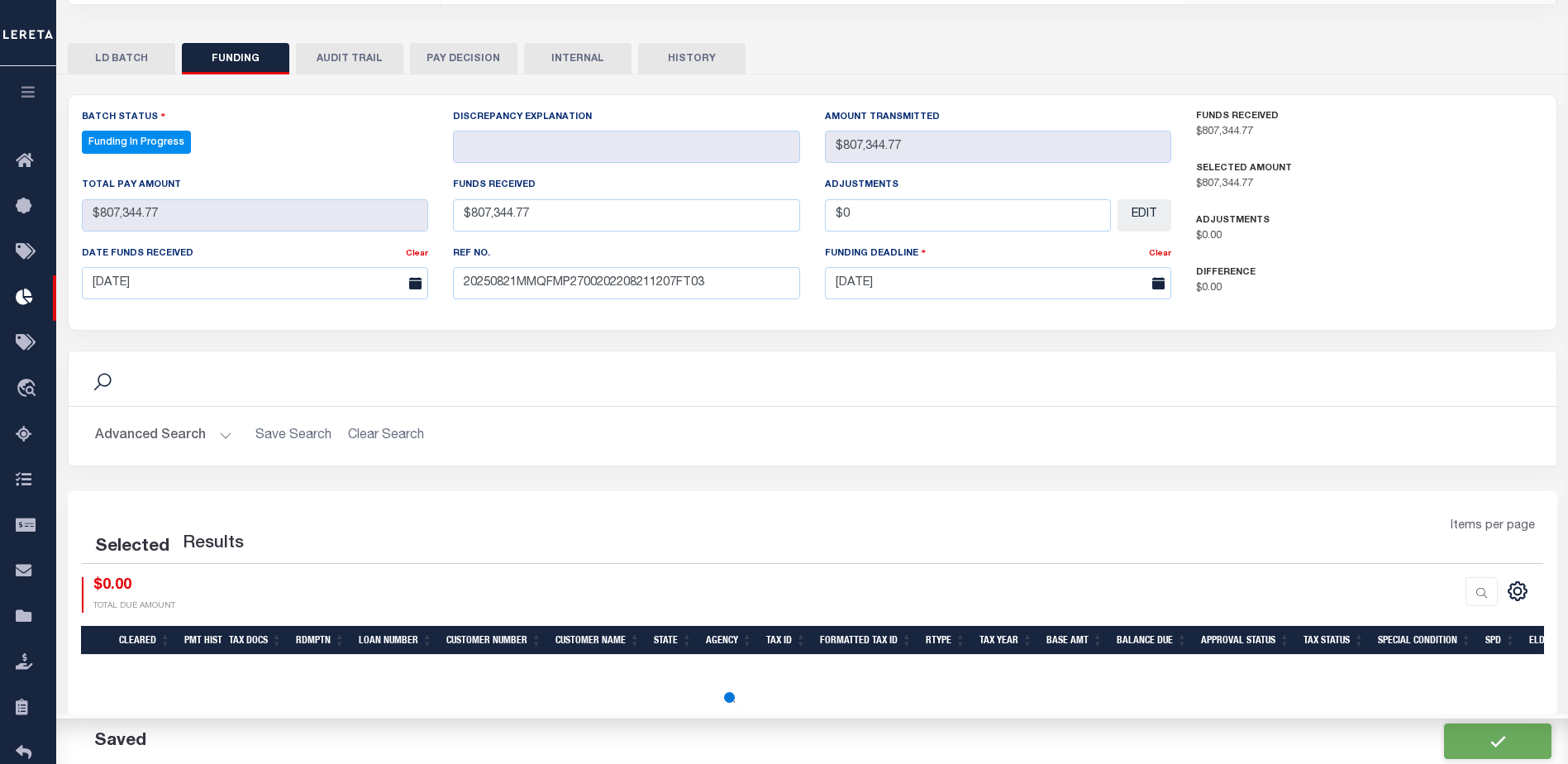
scroll to position [309, 0]
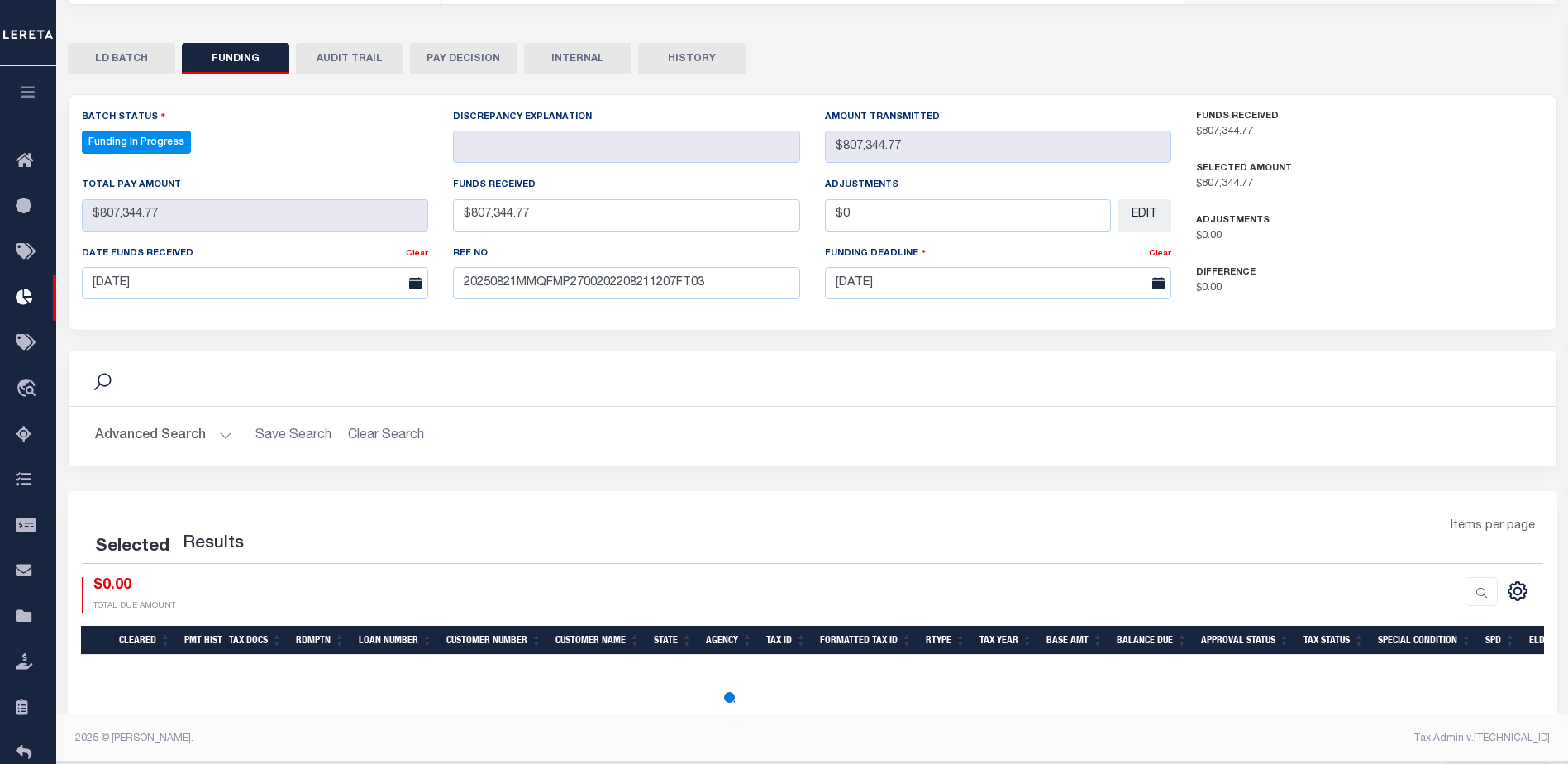
select select "100"
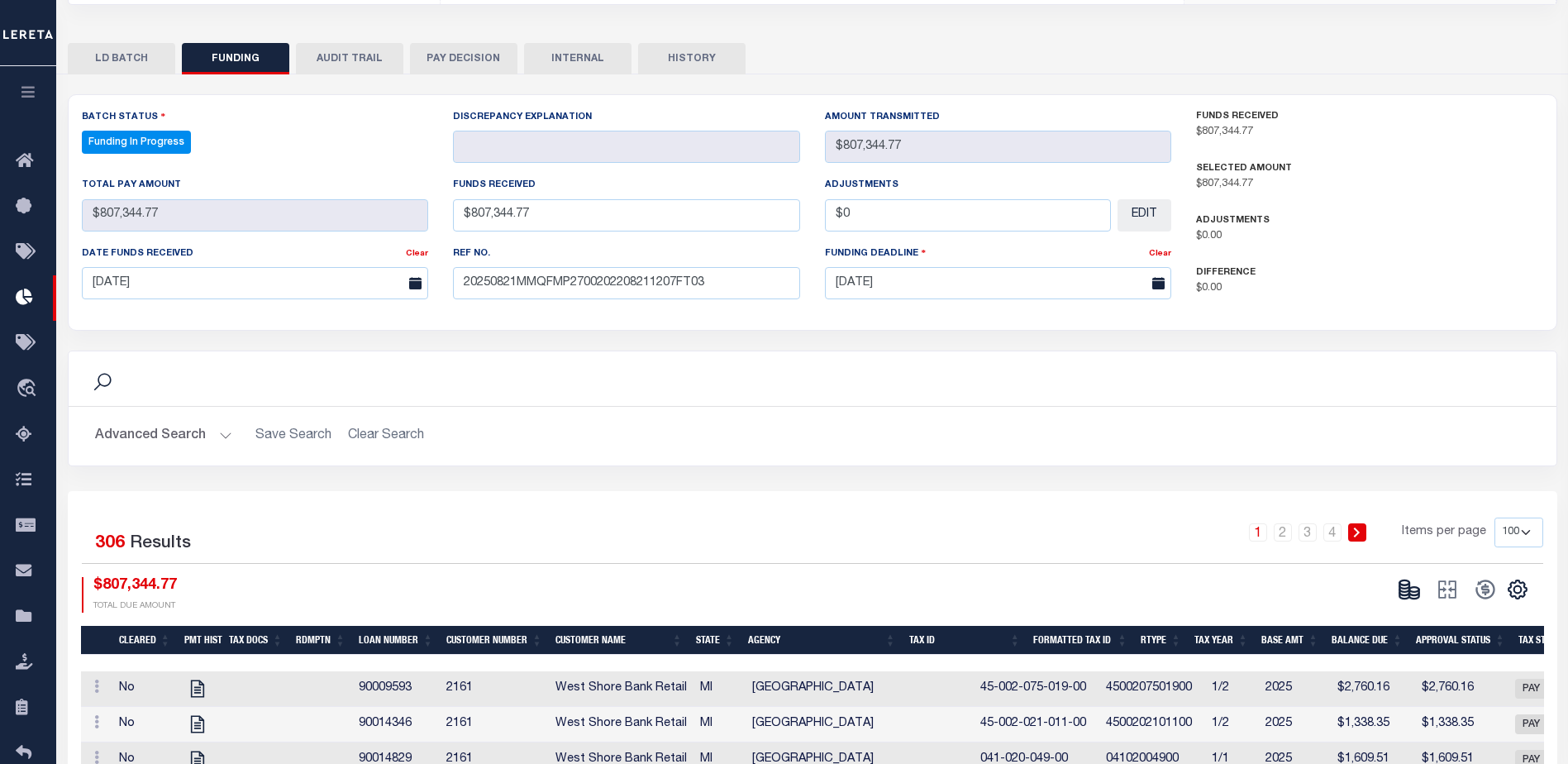
scroll to position [331, 0]
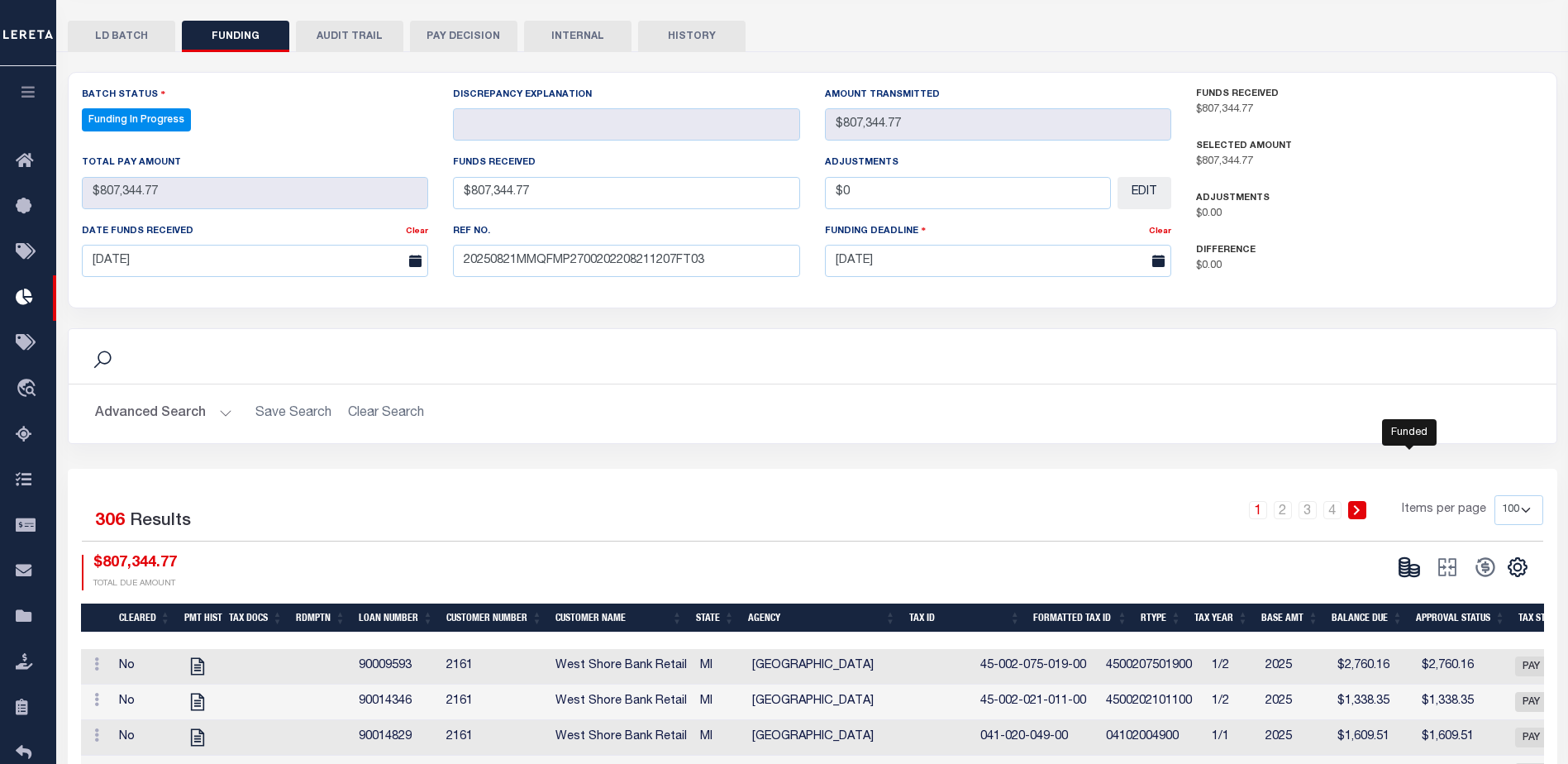
click at [1411, 569] on icon at bounding box center [1410, 567] width 23 height 23
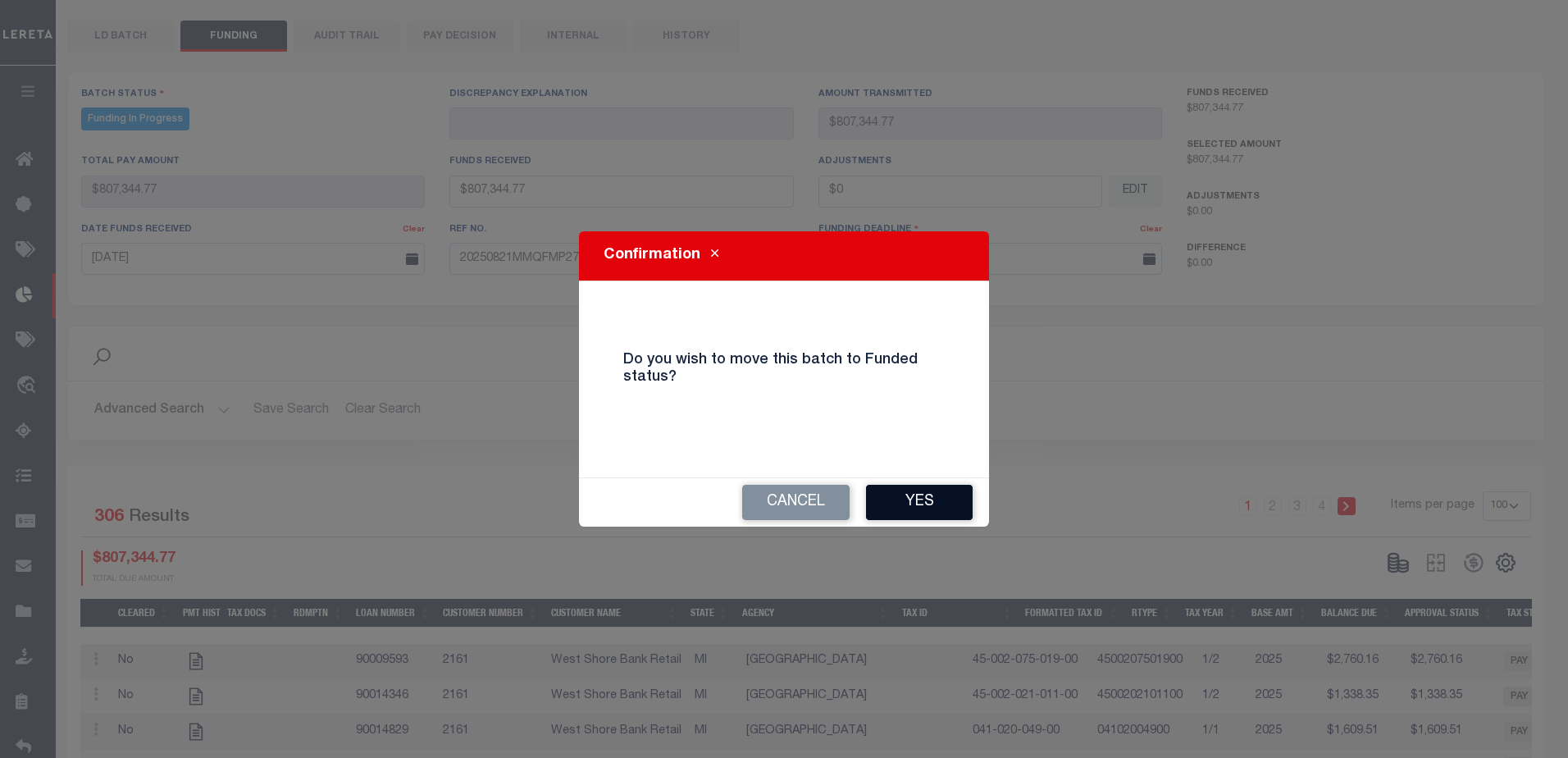
click at [949, 511] on button "Yes" at bounding box center [919, 502] width 106 height 36
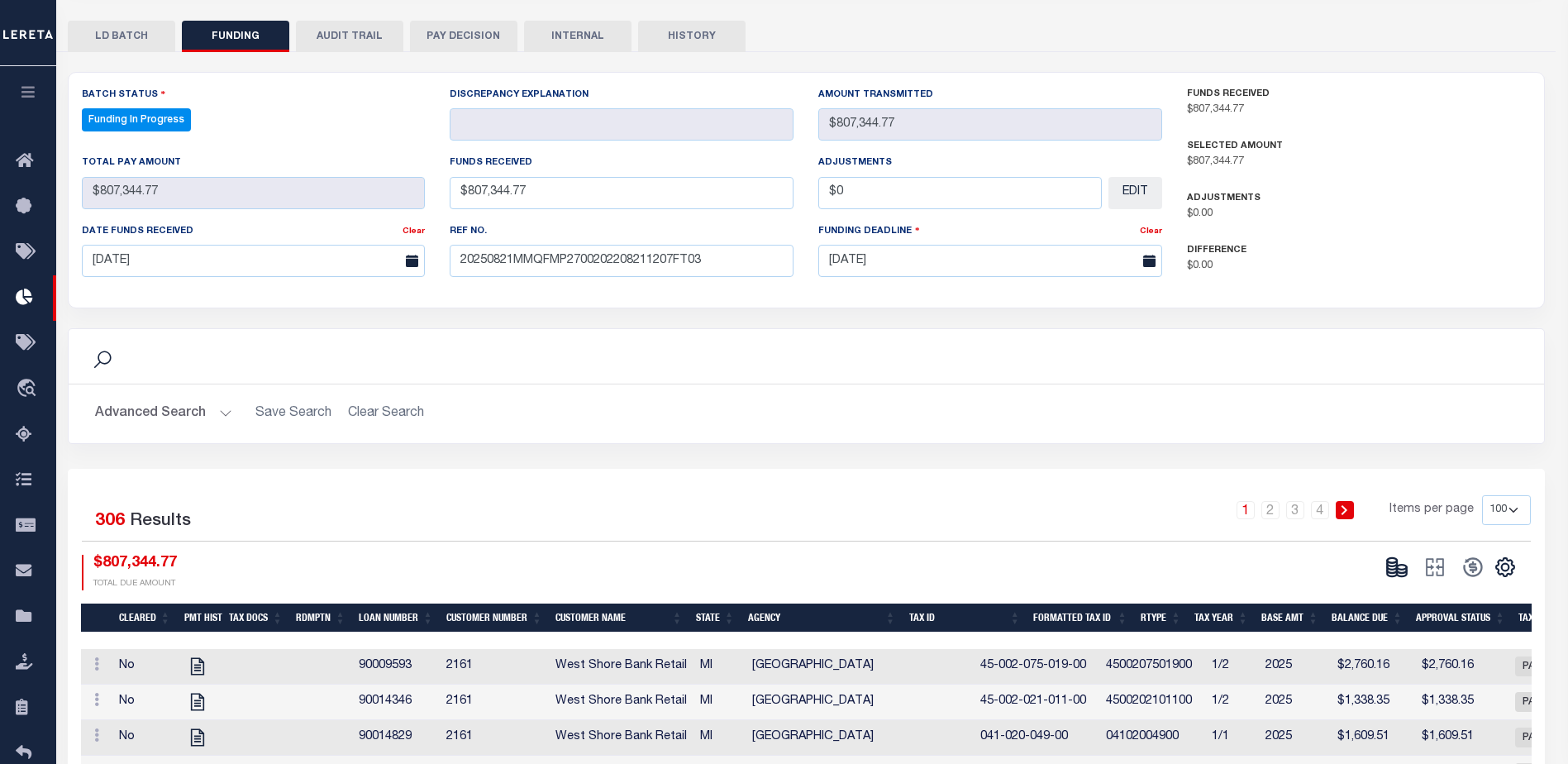
type input "$807,344.77"
type input "$0"
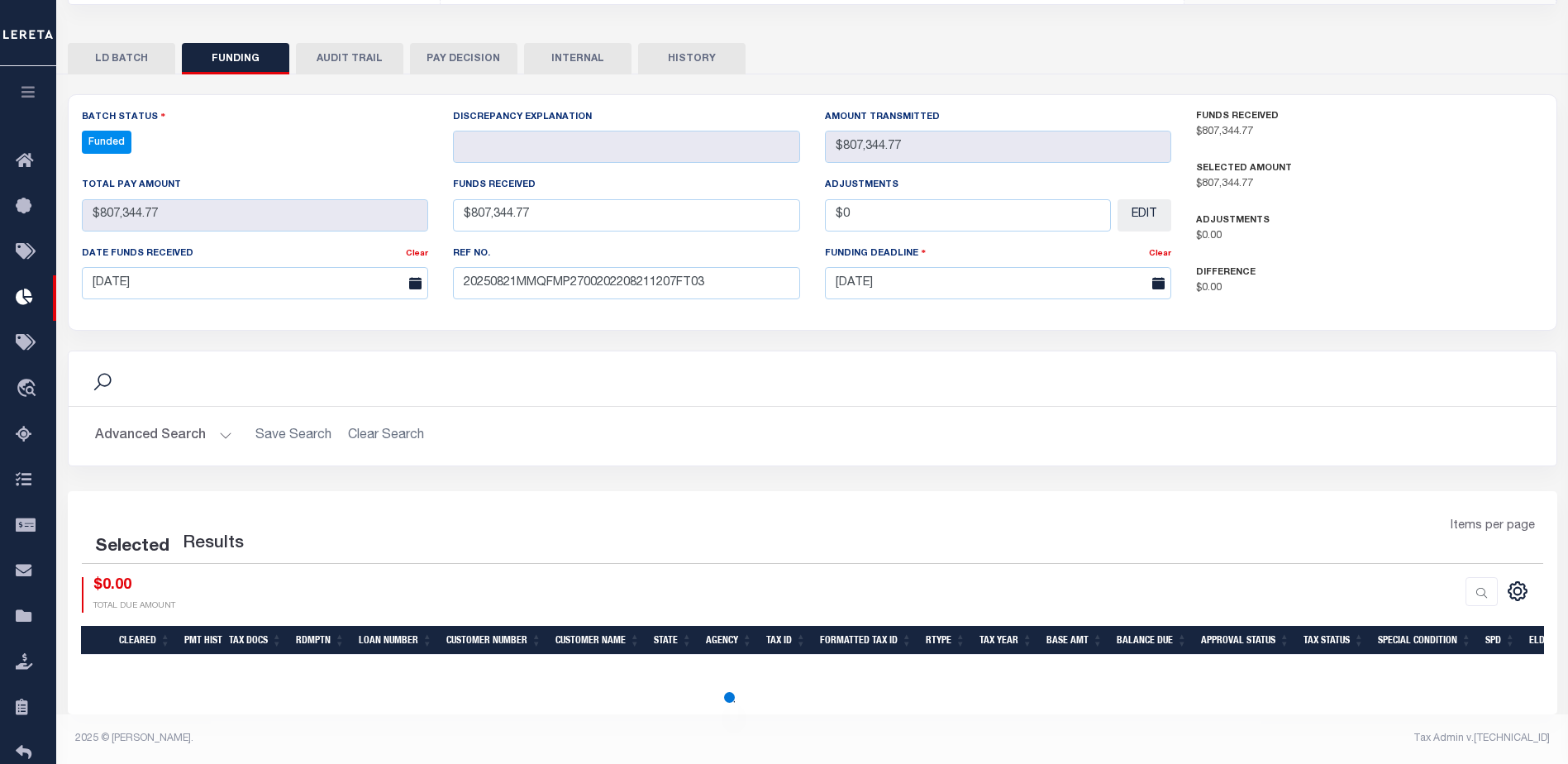
scroll to position [309, 0]
select select "100"
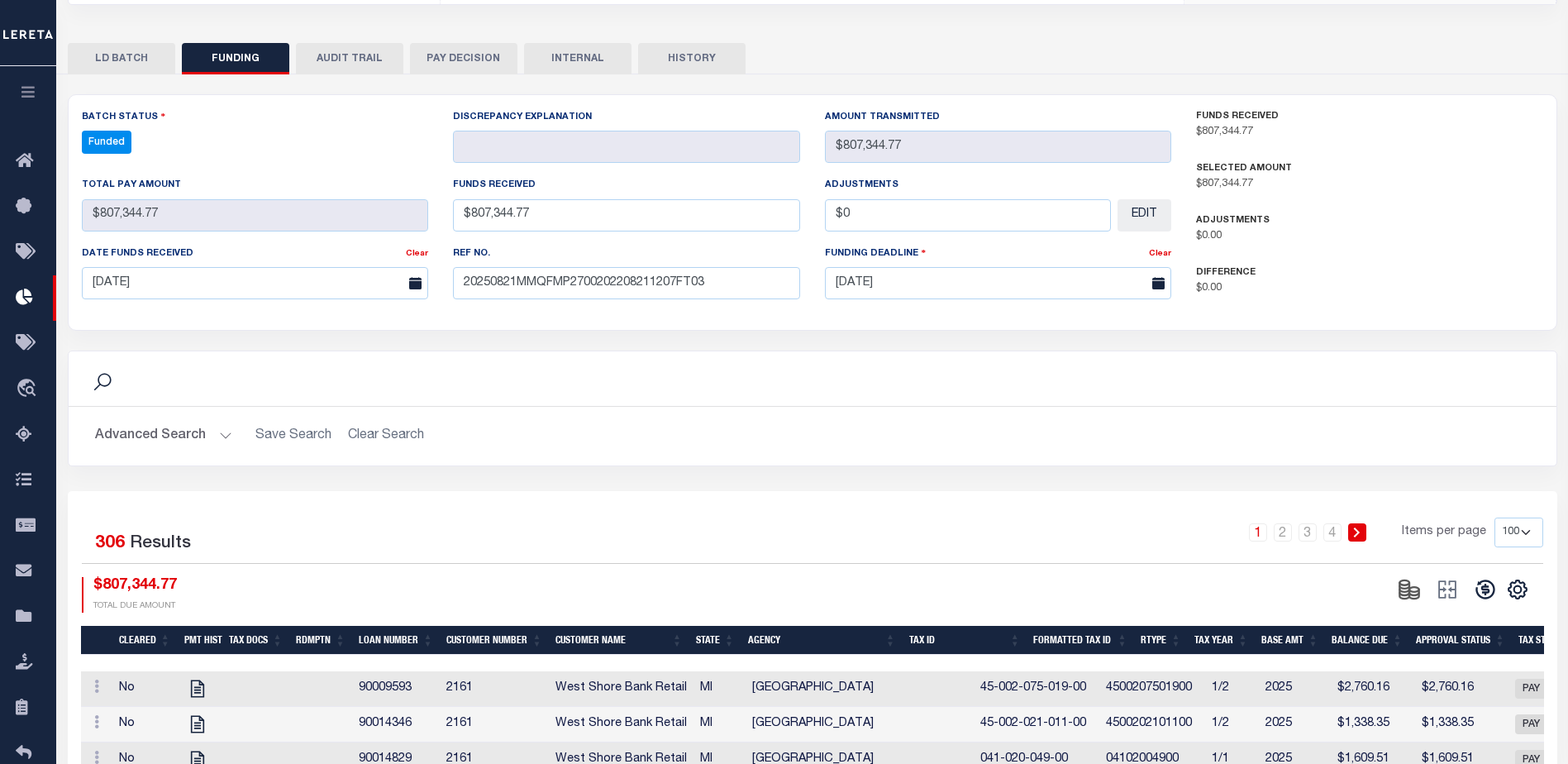
scroll to position [331, 0]
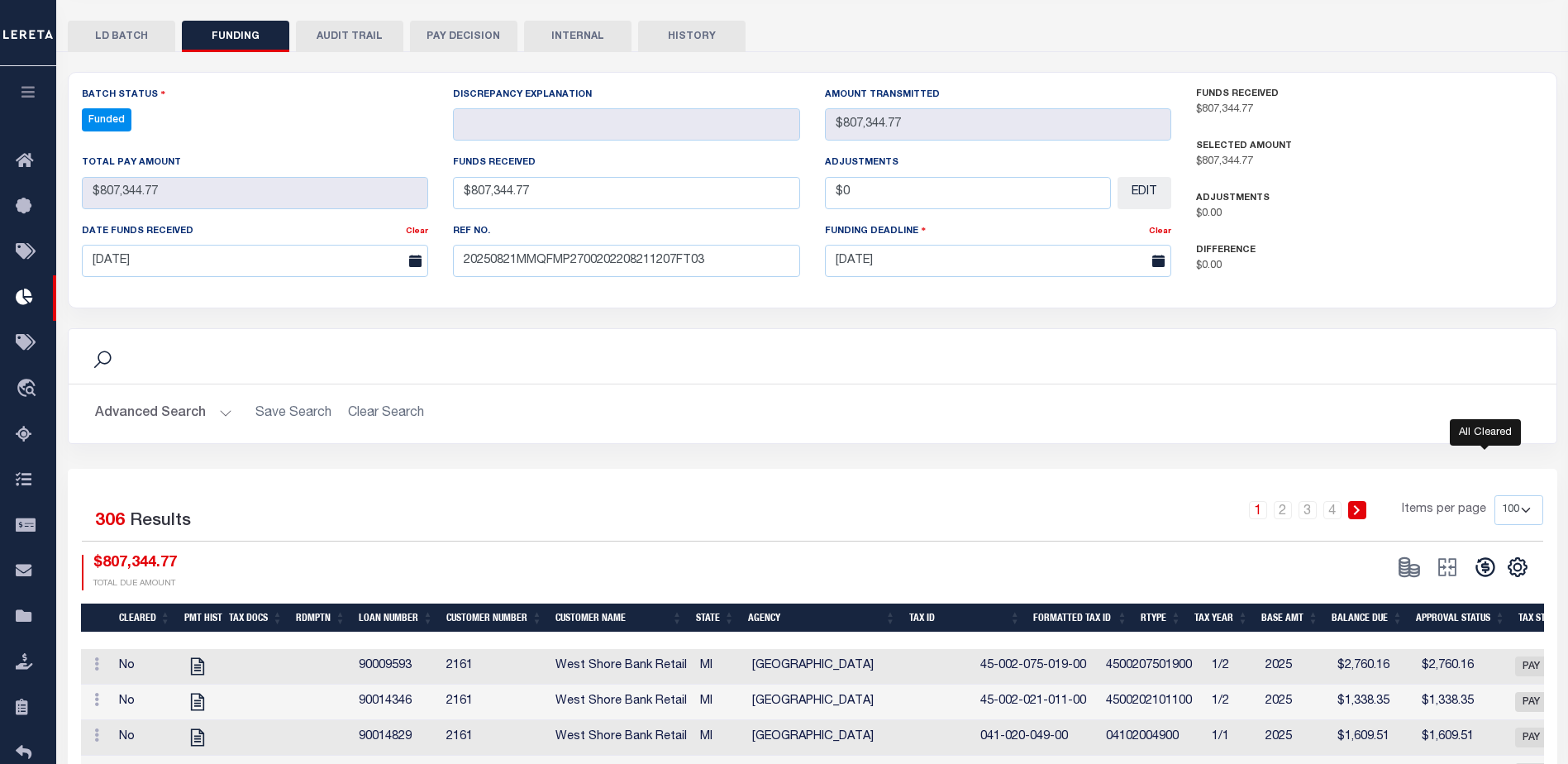
click at [1481, 571] on icon at bounding box center [1486, 567] width 23 height 23
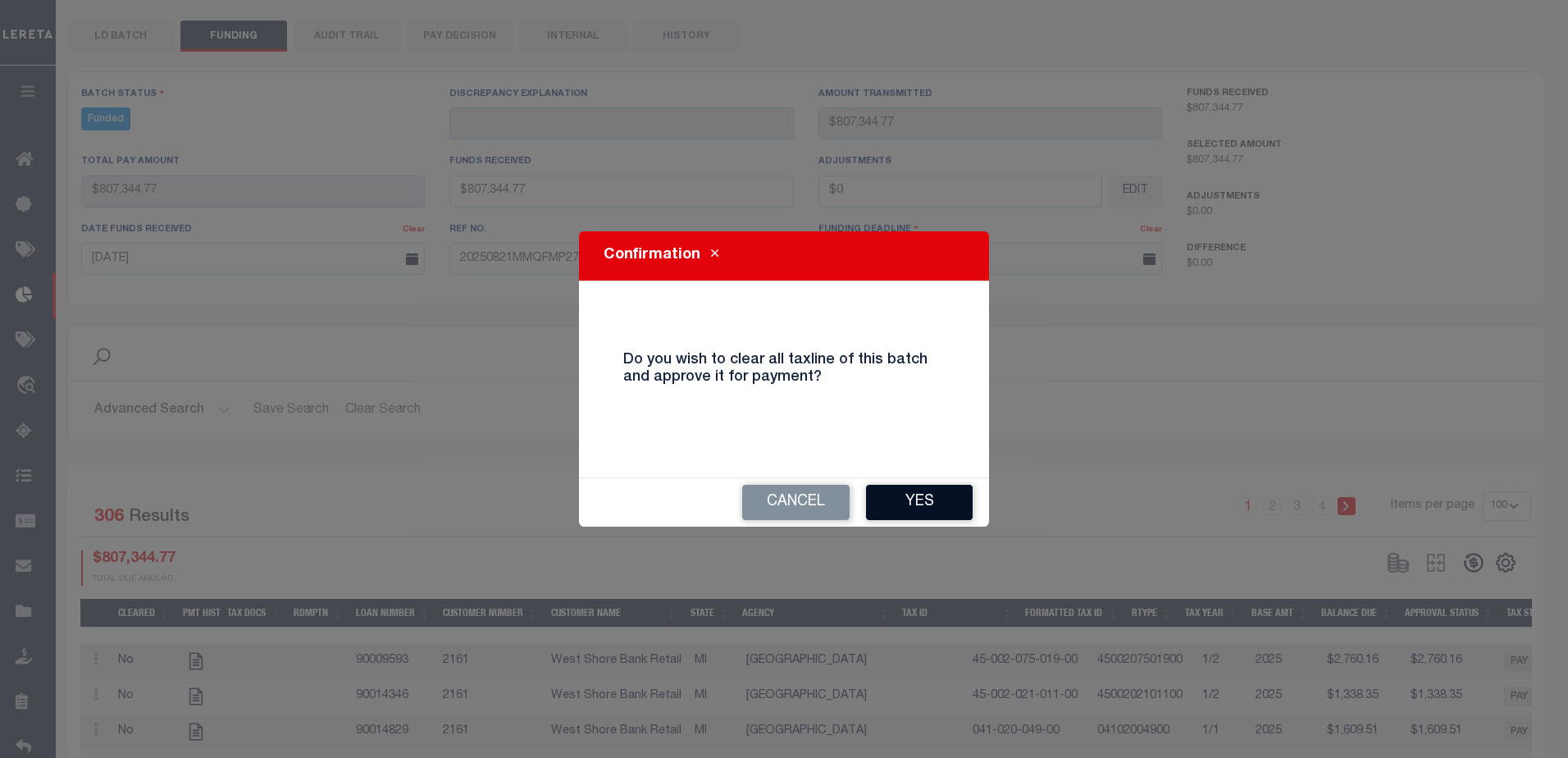
drag, startPoint x: 963, startPoint y: 478, endPoint x: 957, endPoint y: 488, distance: 11.7
click at [963, 478] on div "Confirmation Do you wish to clear all taxline of this batch and approve it for …" at bounding box center [784, 379] width 410 height 296
click at [952, 495] on button "Yes" at bounding box center [919, 502] width 106 height 36
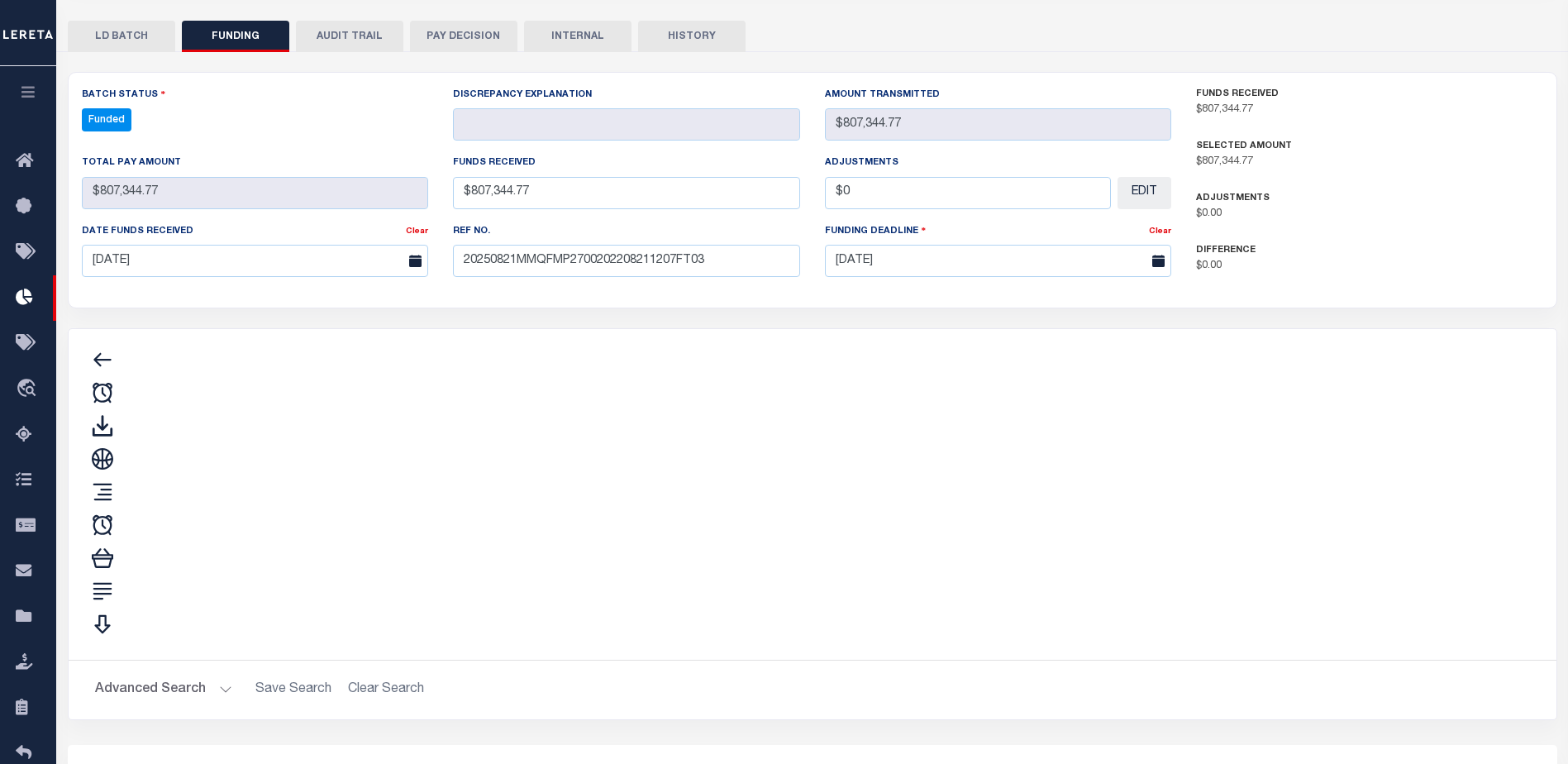
type input "$807,344.77"
type input "$0"
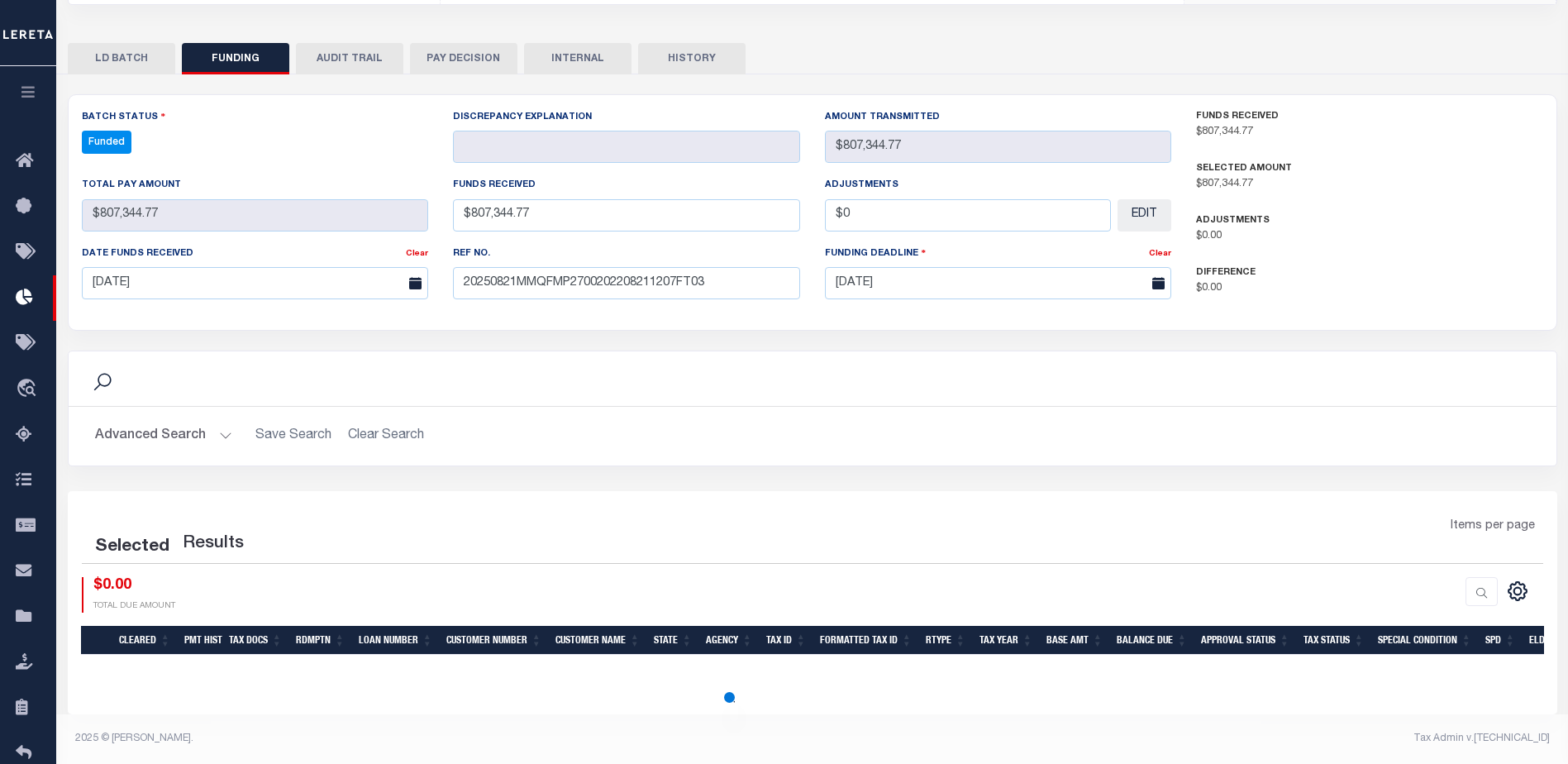
select select "100"
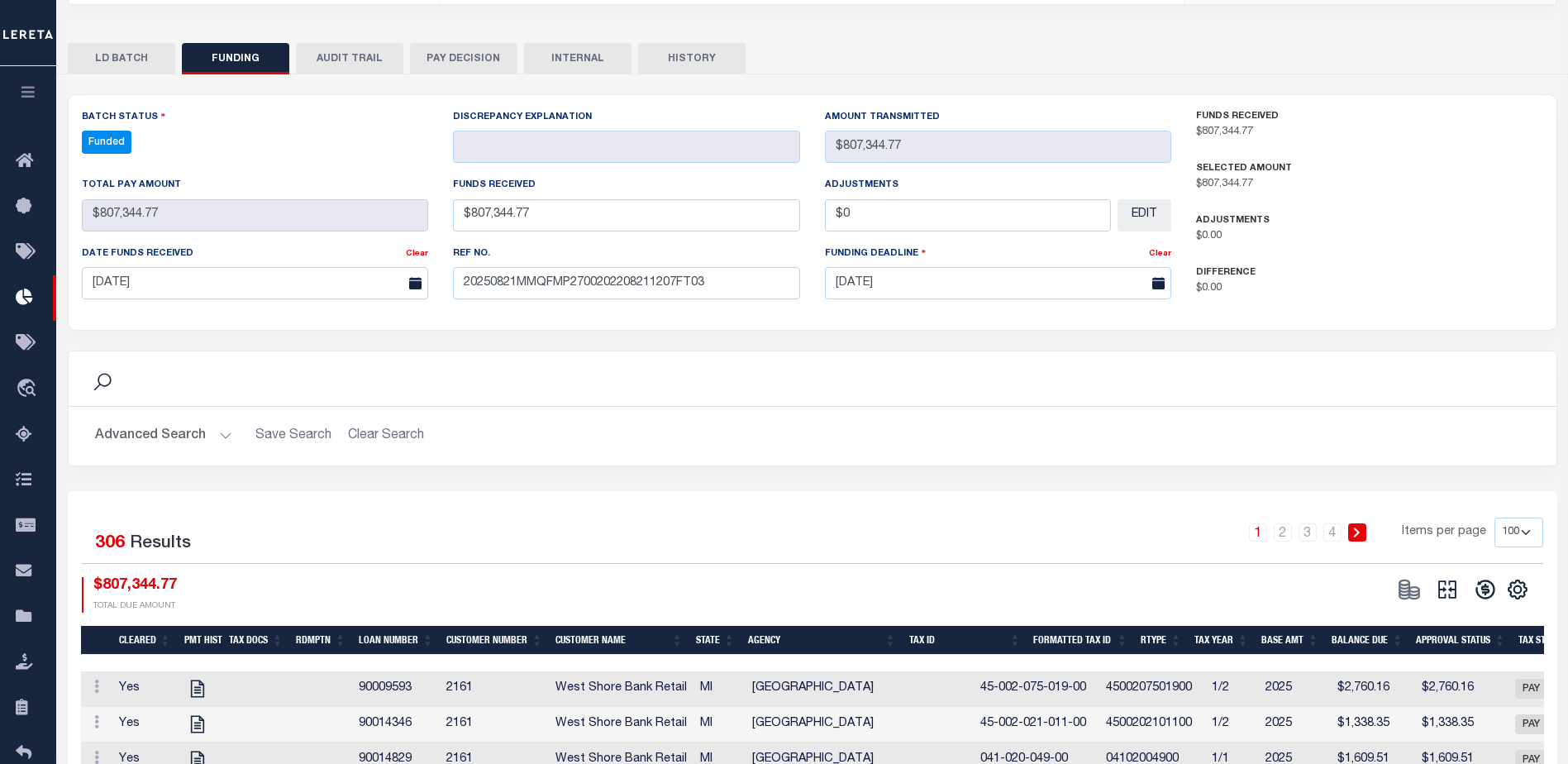
scroll to position [331, 0]
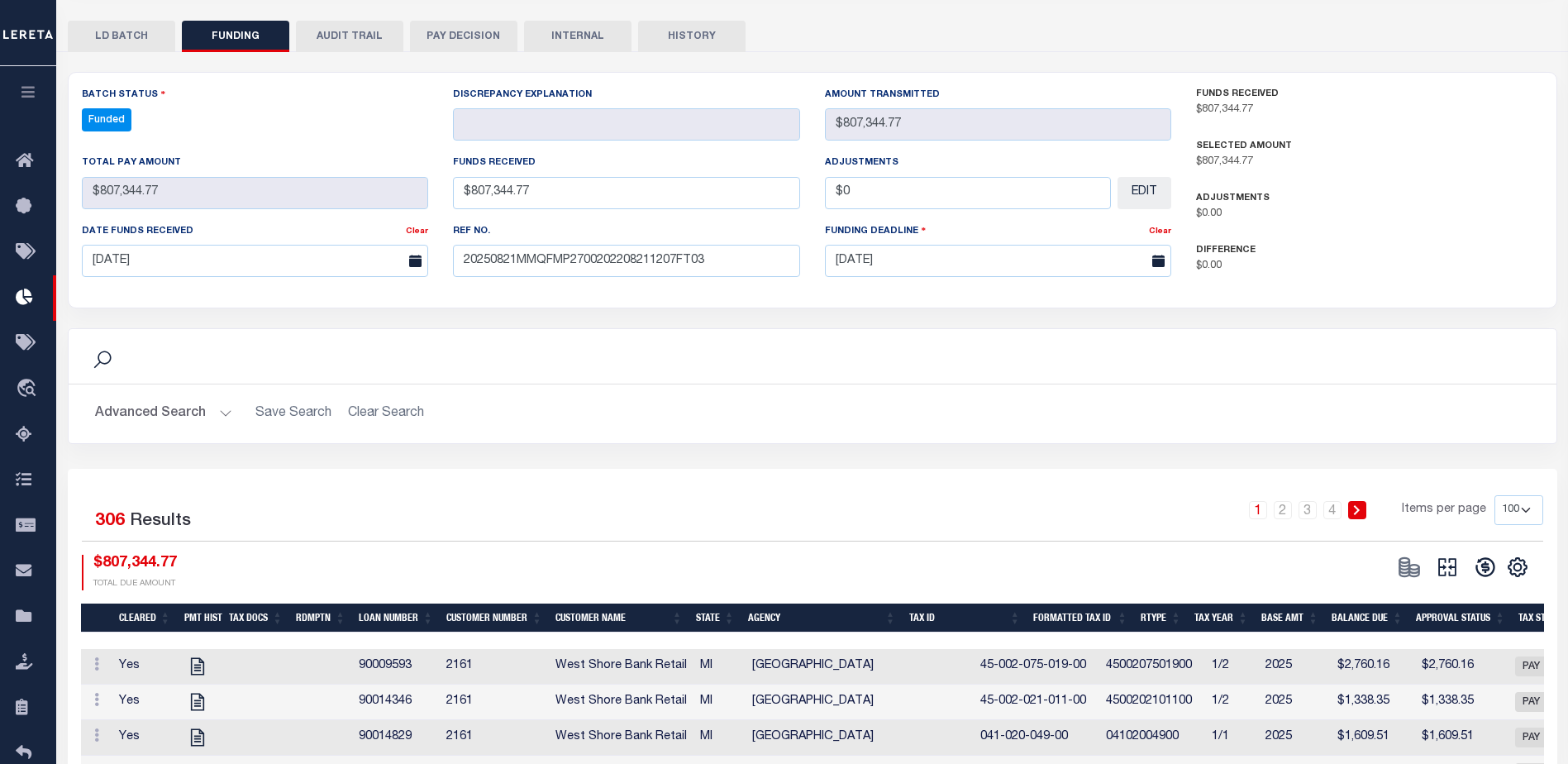
click at [1460, 563] on button at bounding box center [1447, 567] width 38 height 25
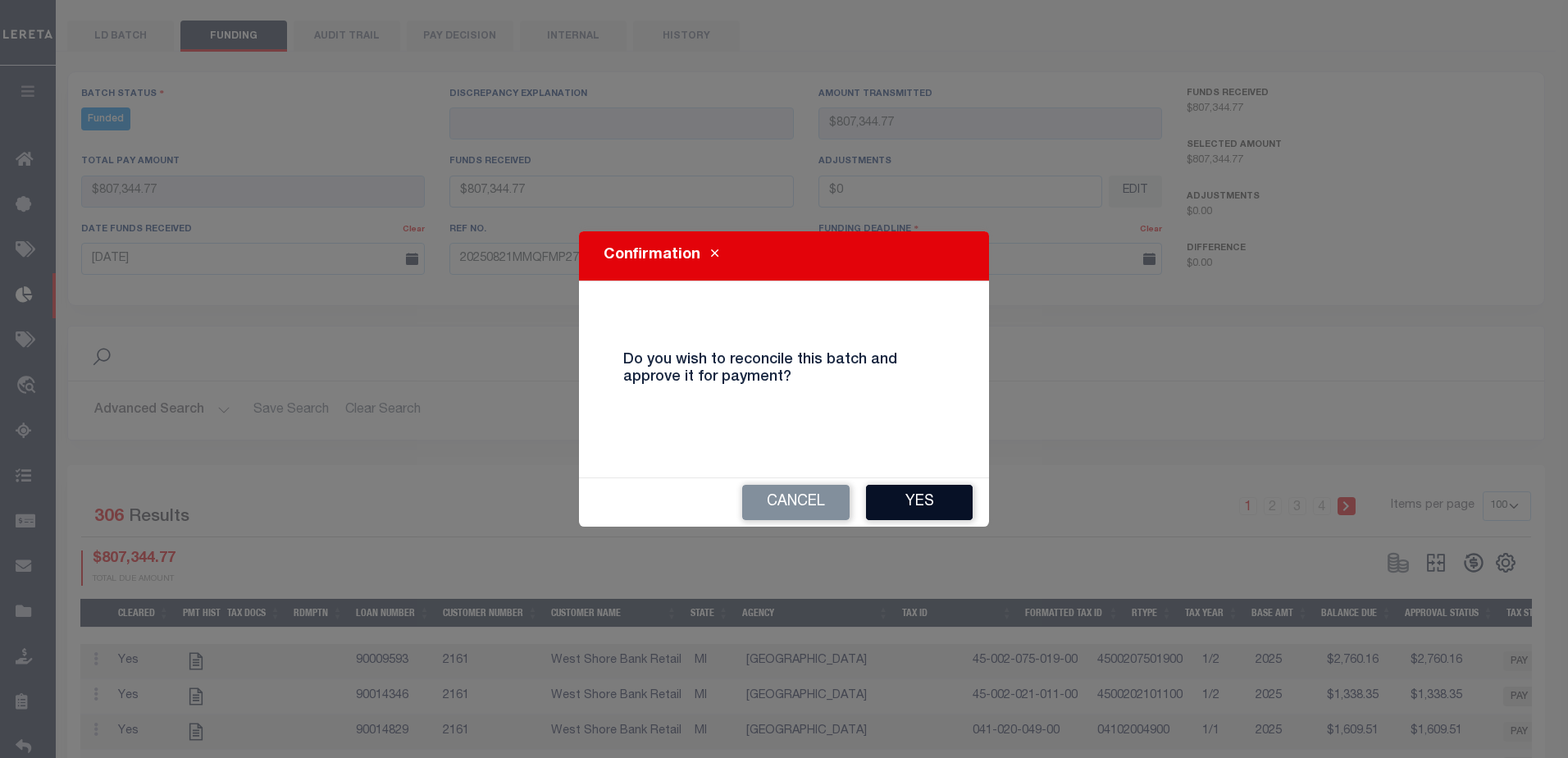
click at [938, 490] on button "Yes" at bounding box center [919, 502] width 106 height 36
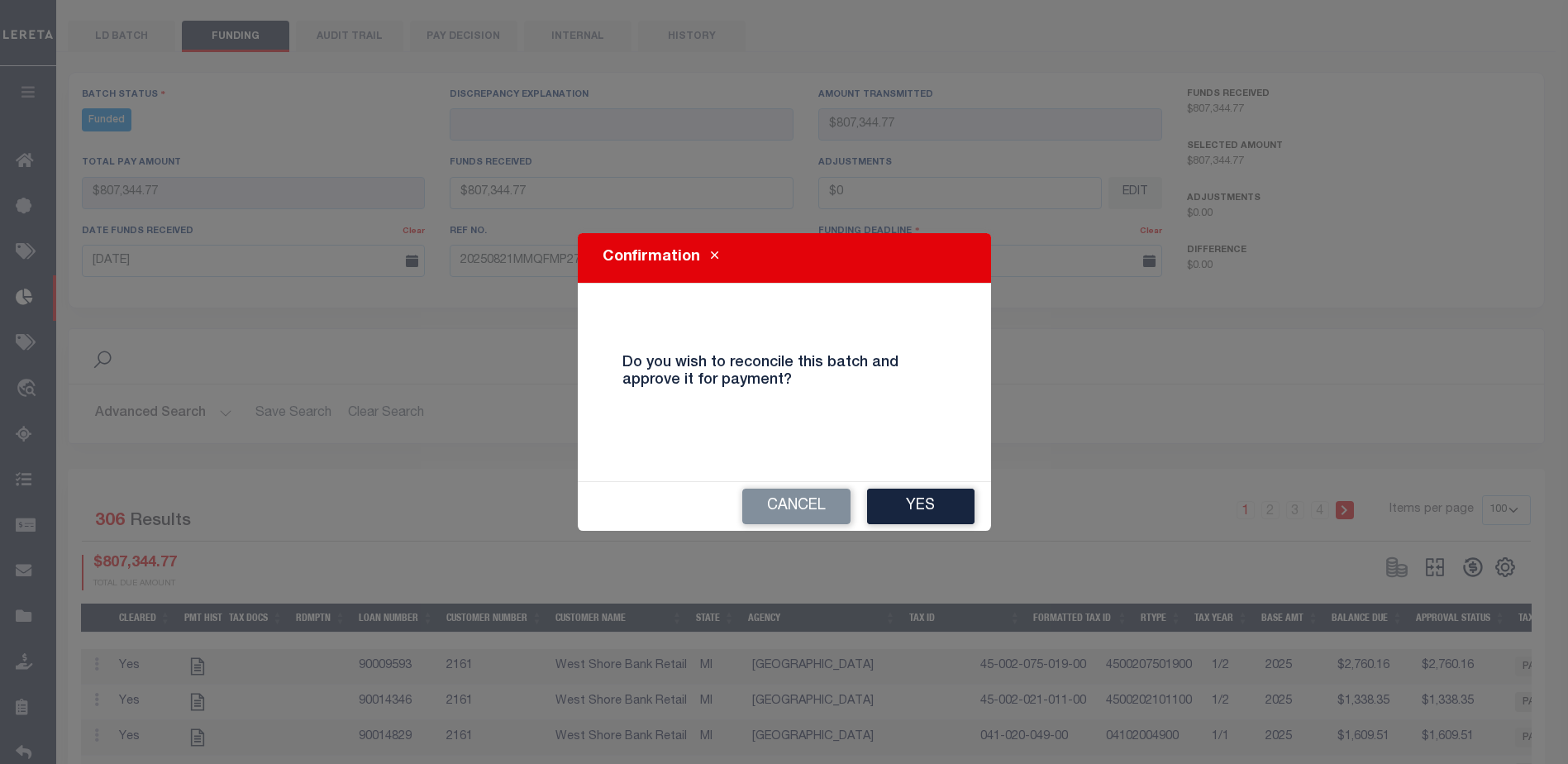
select select "100"
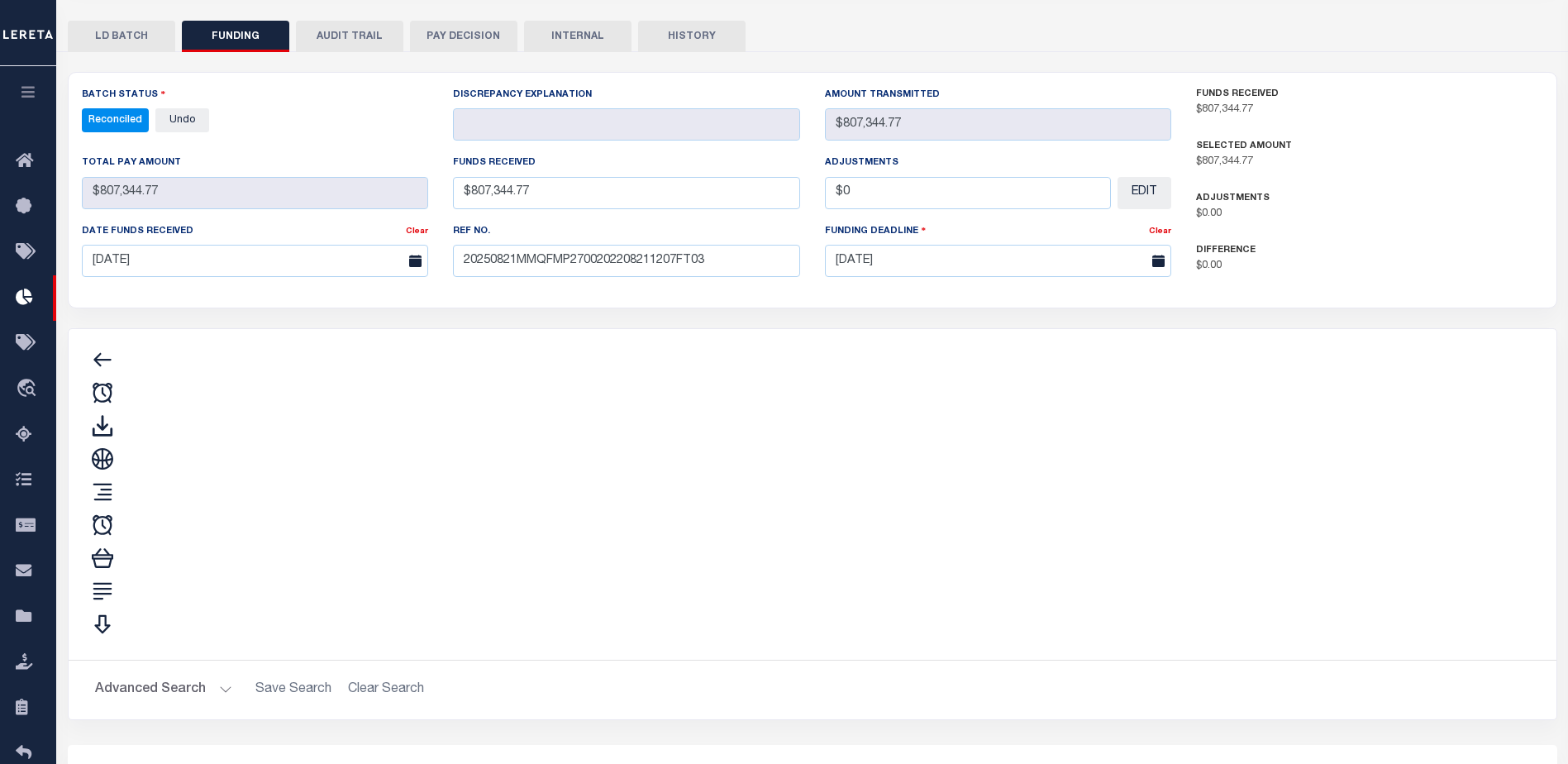
type input "$807,344.77"
type input "$0"
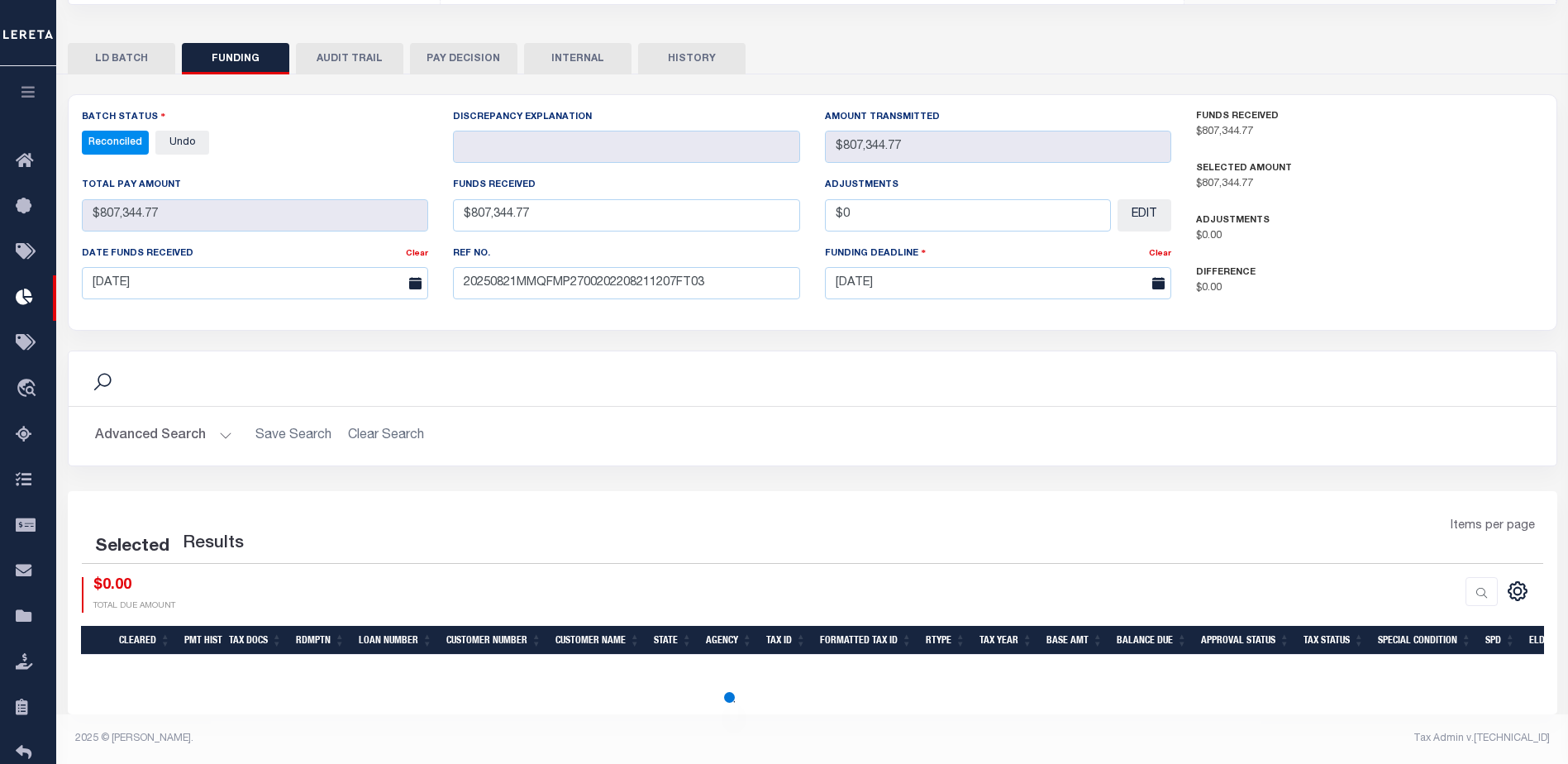
scroll to position [309, 0]
select select "100"
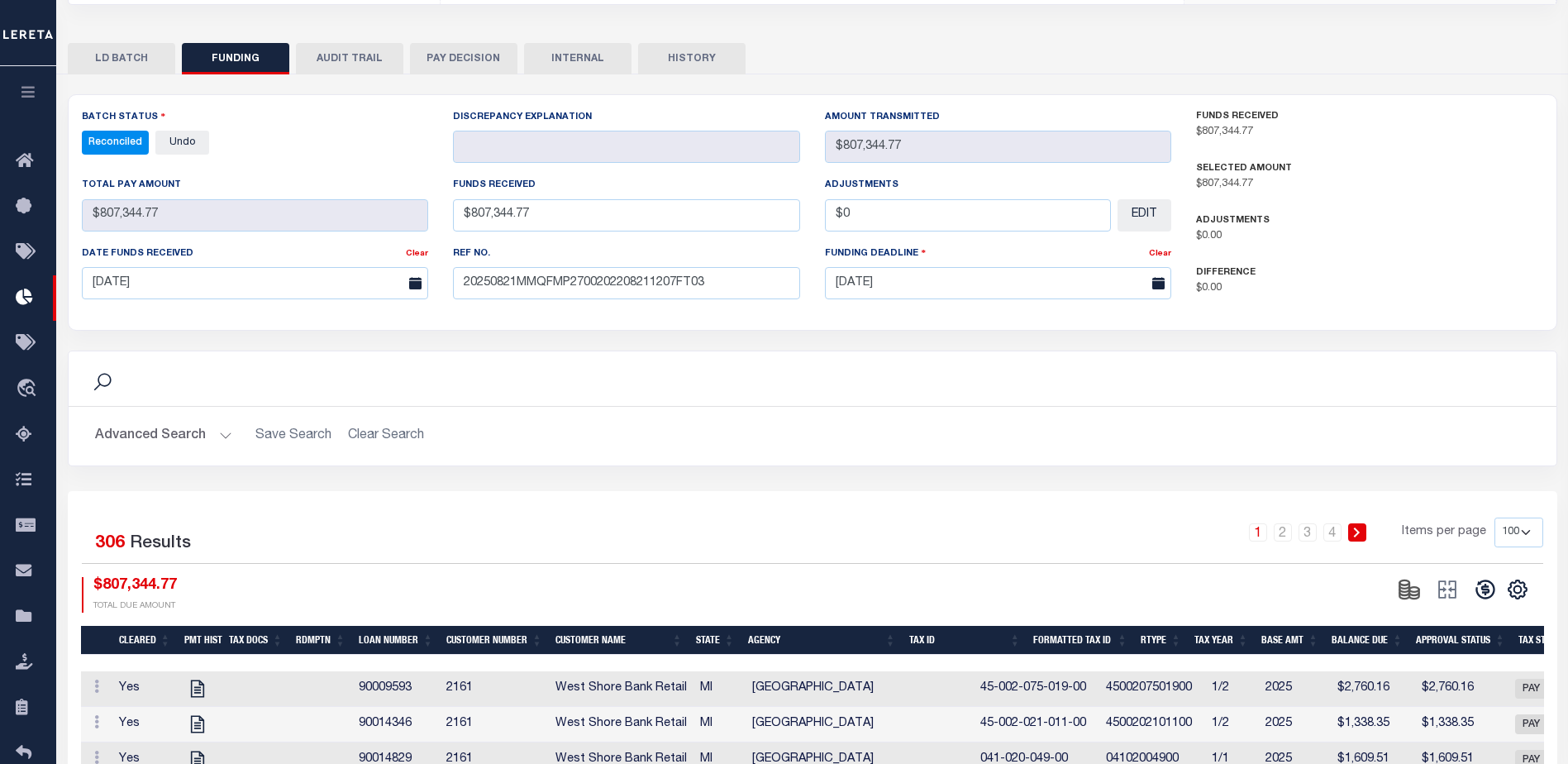
scroll to position [82, 0]
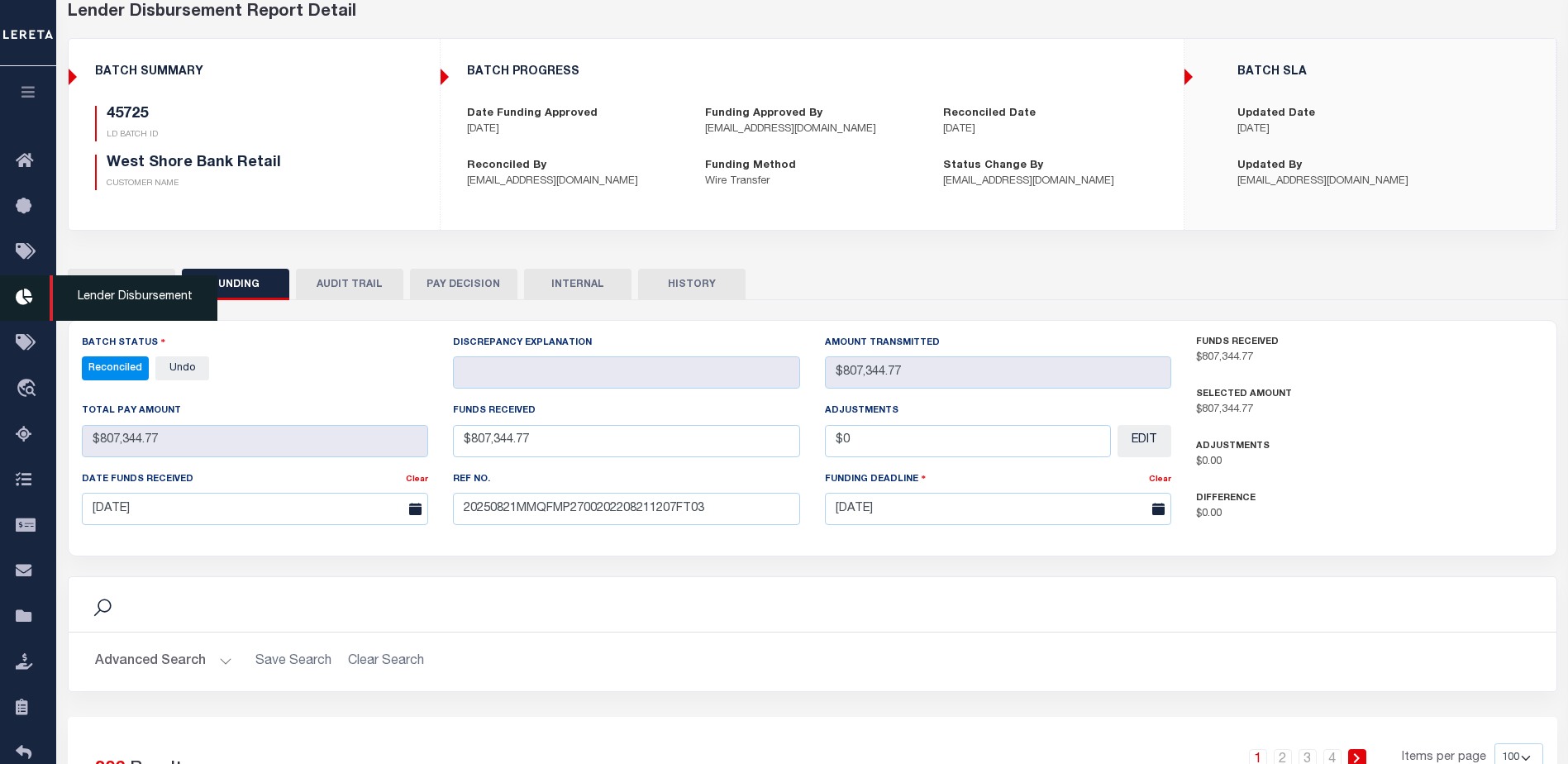
click at [27, 296] on icon at bounding box center [30, 298] width 27 height 21
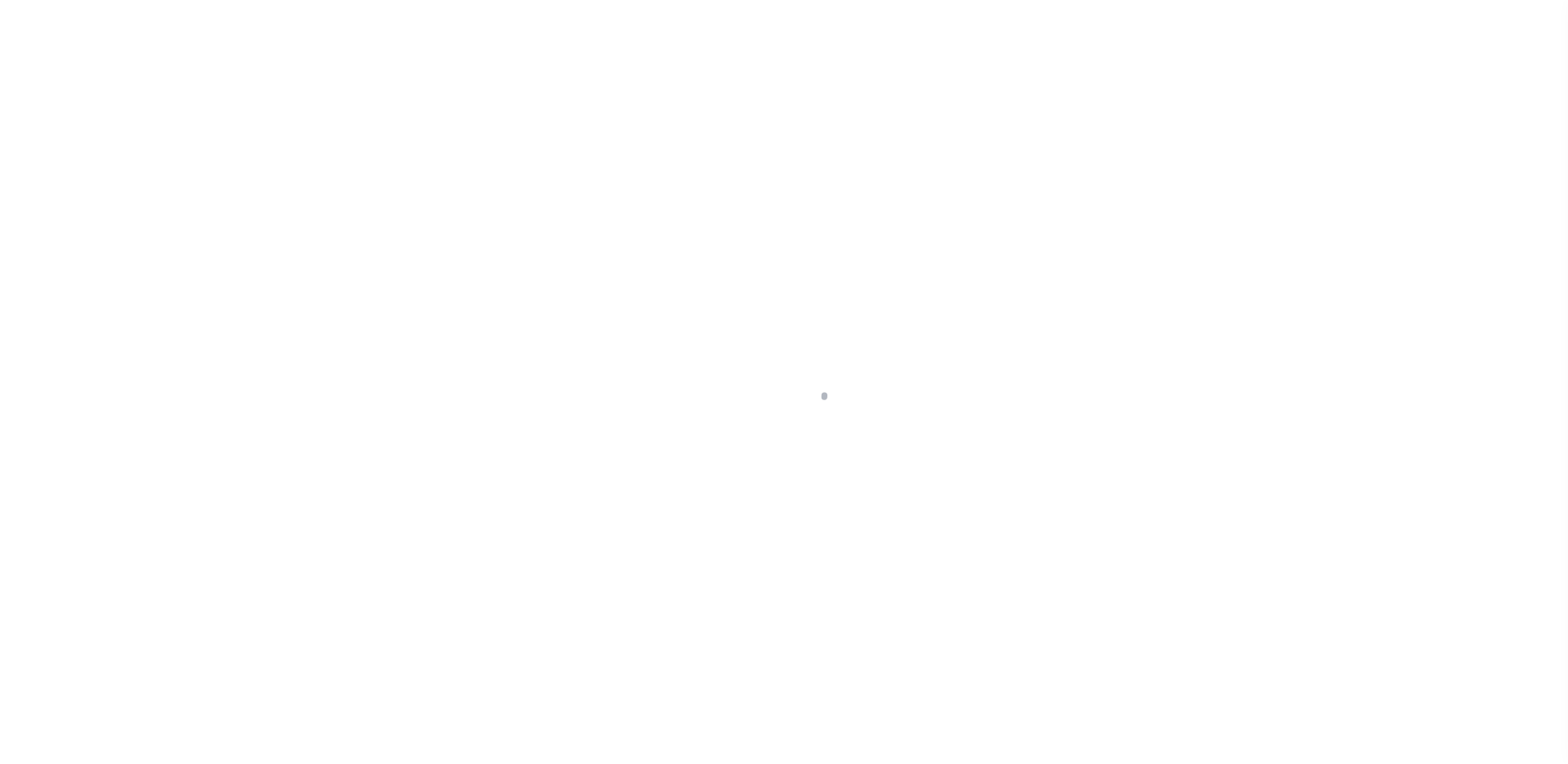
scroll to position [29, 0]
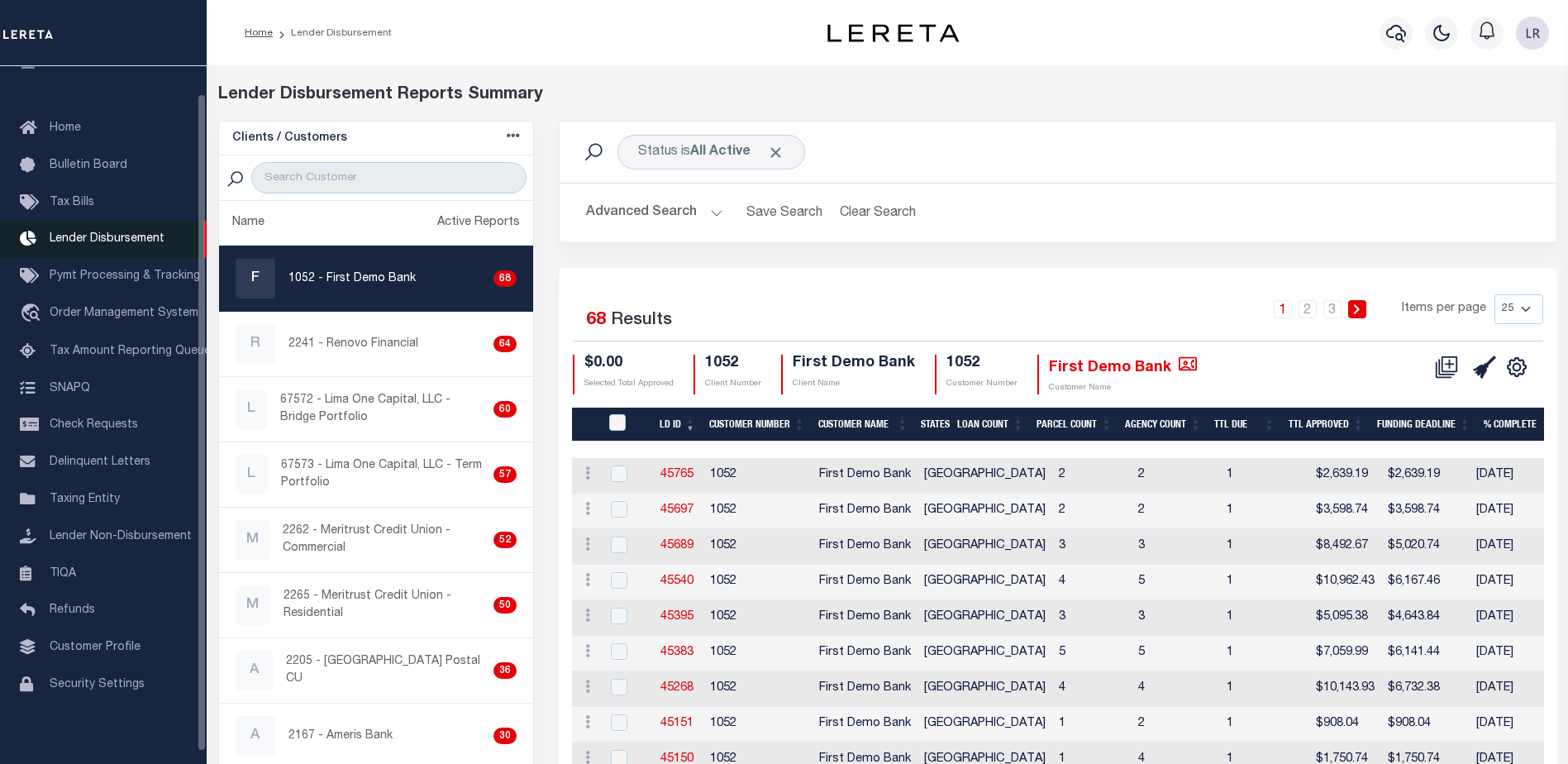
click at [111, 245] on span "Lender Disbursement" at bounding box center [106, 239] width 114 height 12
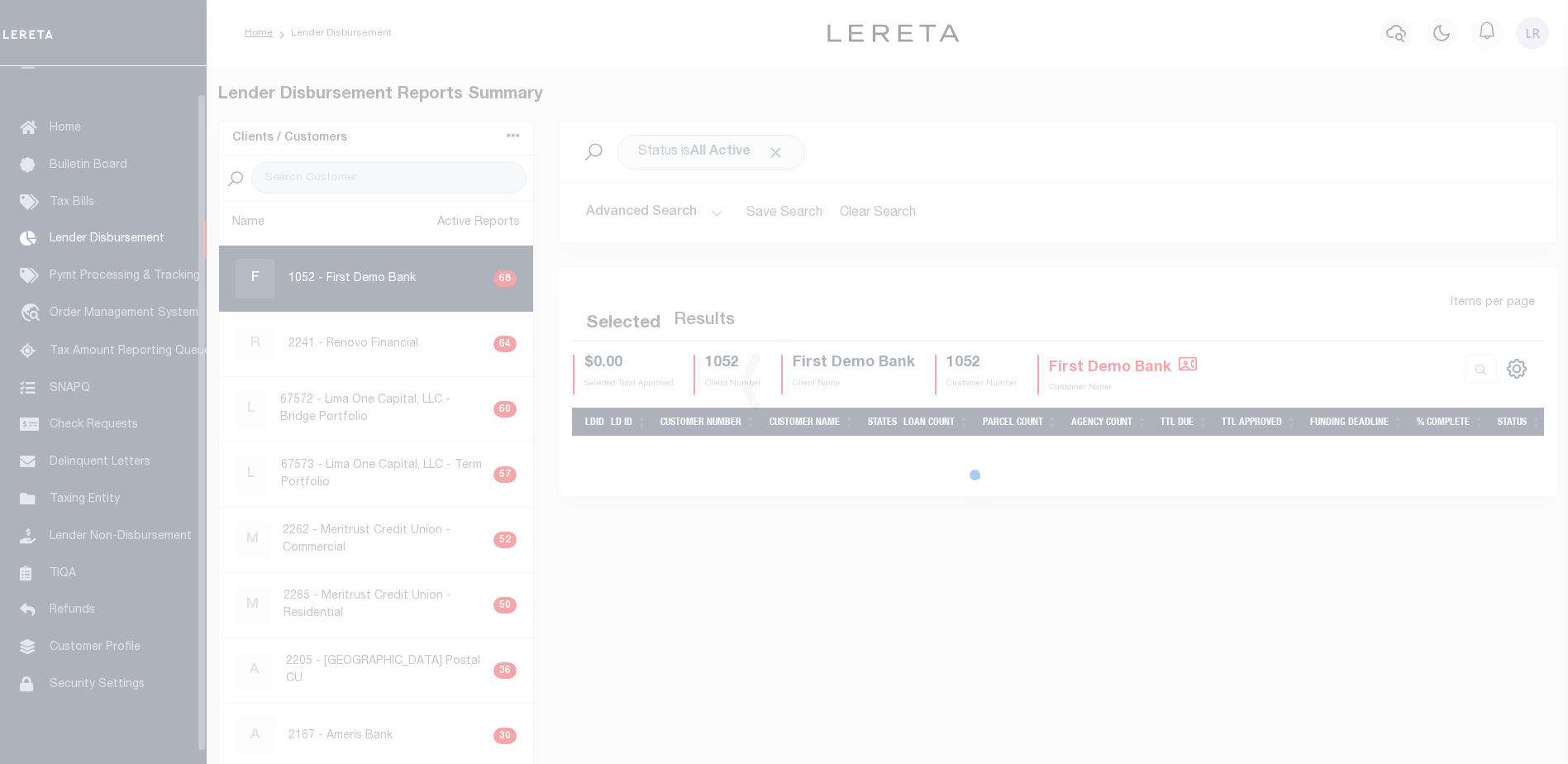
scroll to position [29, 0]
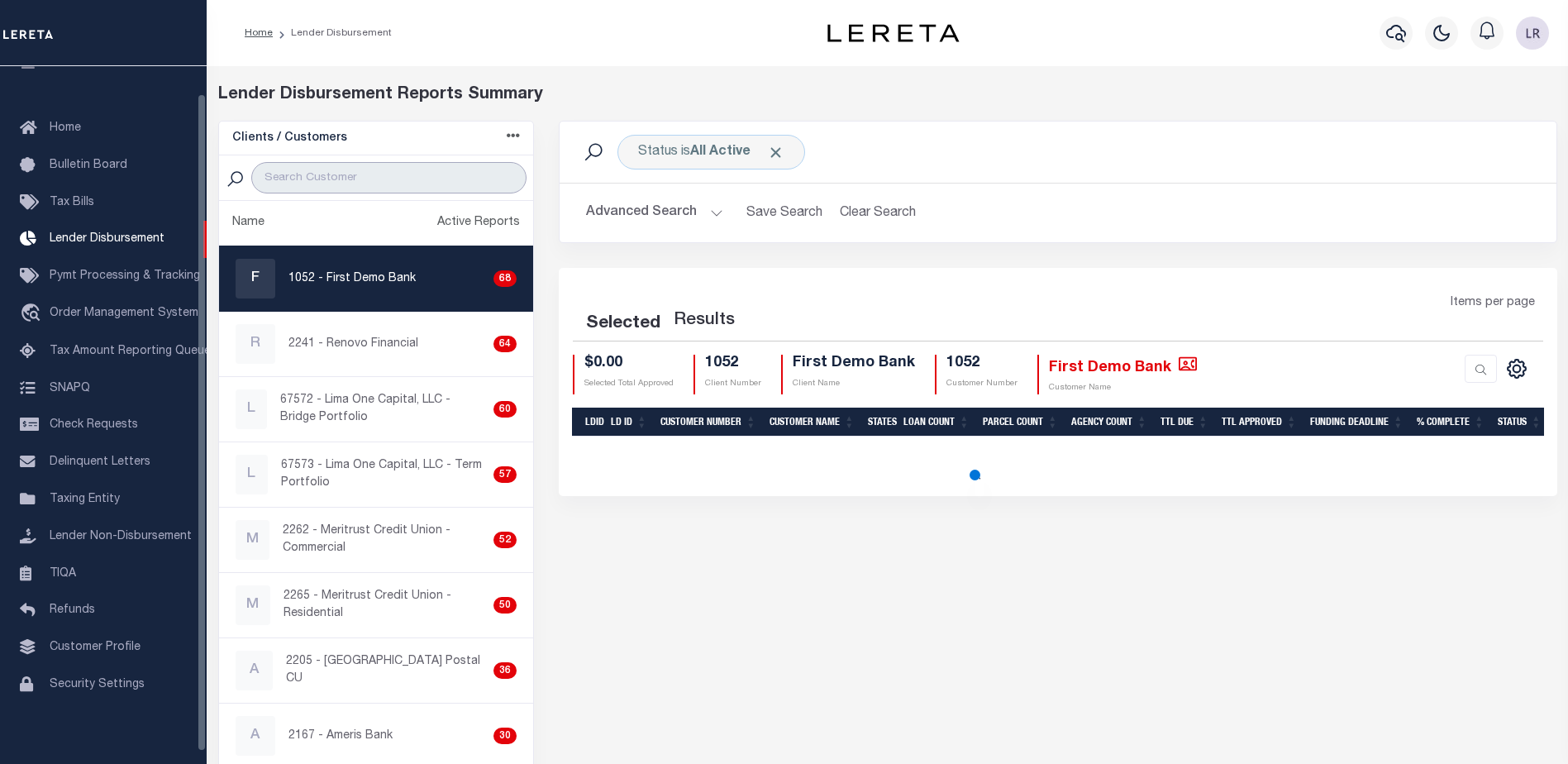
click at [332, 175] on input "search" at bounding box center [389, 177] width 275 height 31
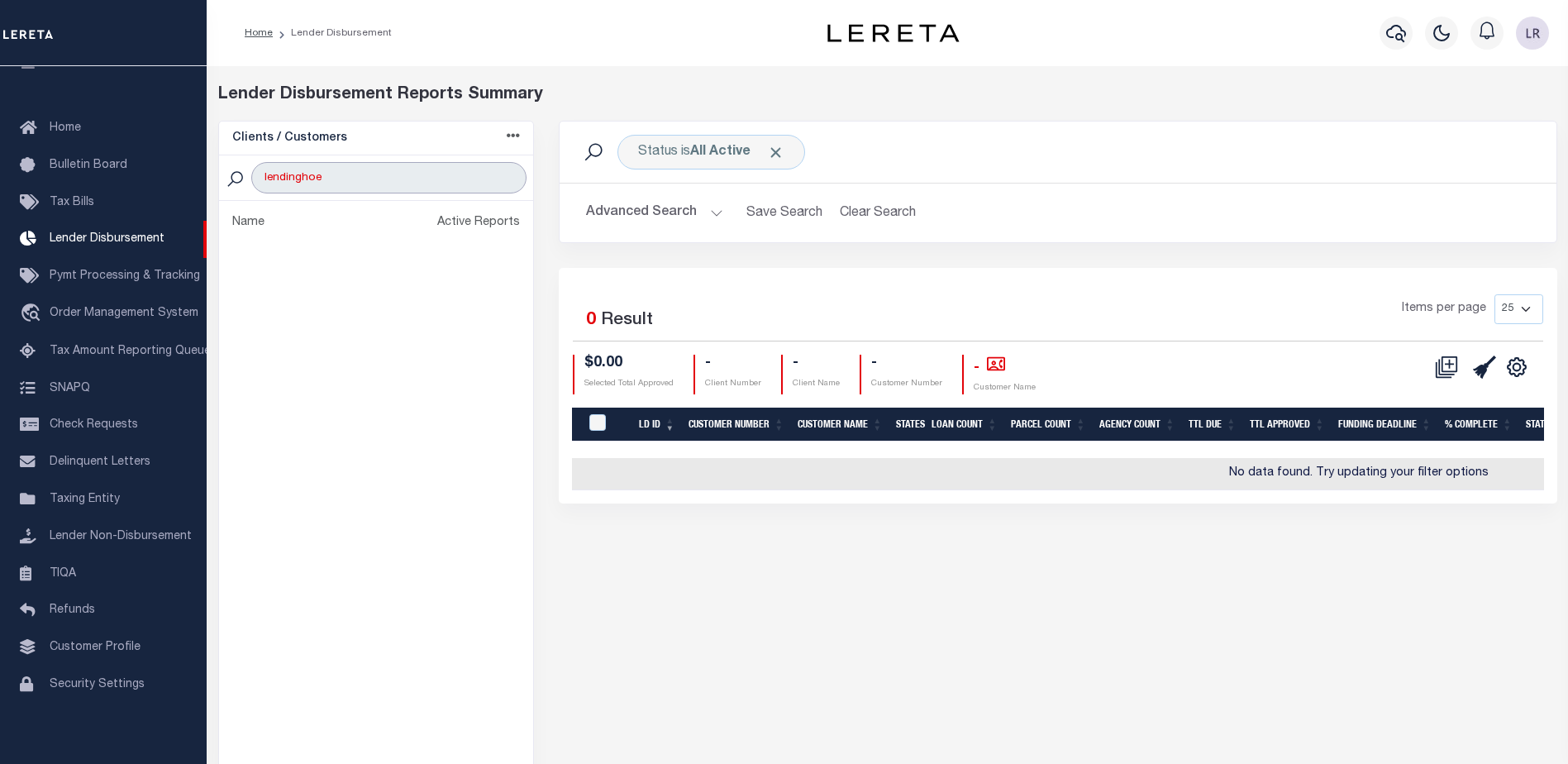
click at [334, 176] on input "lendinghoe" at bounding box center [389, 177] width 275 height 31
drag, startPoint x: 391, startPoint y: 189, endPoint x: 247, endPoint y: 181, distance: 144.2
click at [247, 182] on div "LENDINGHOME" at bounding box center [377, 178] width 315 height 46
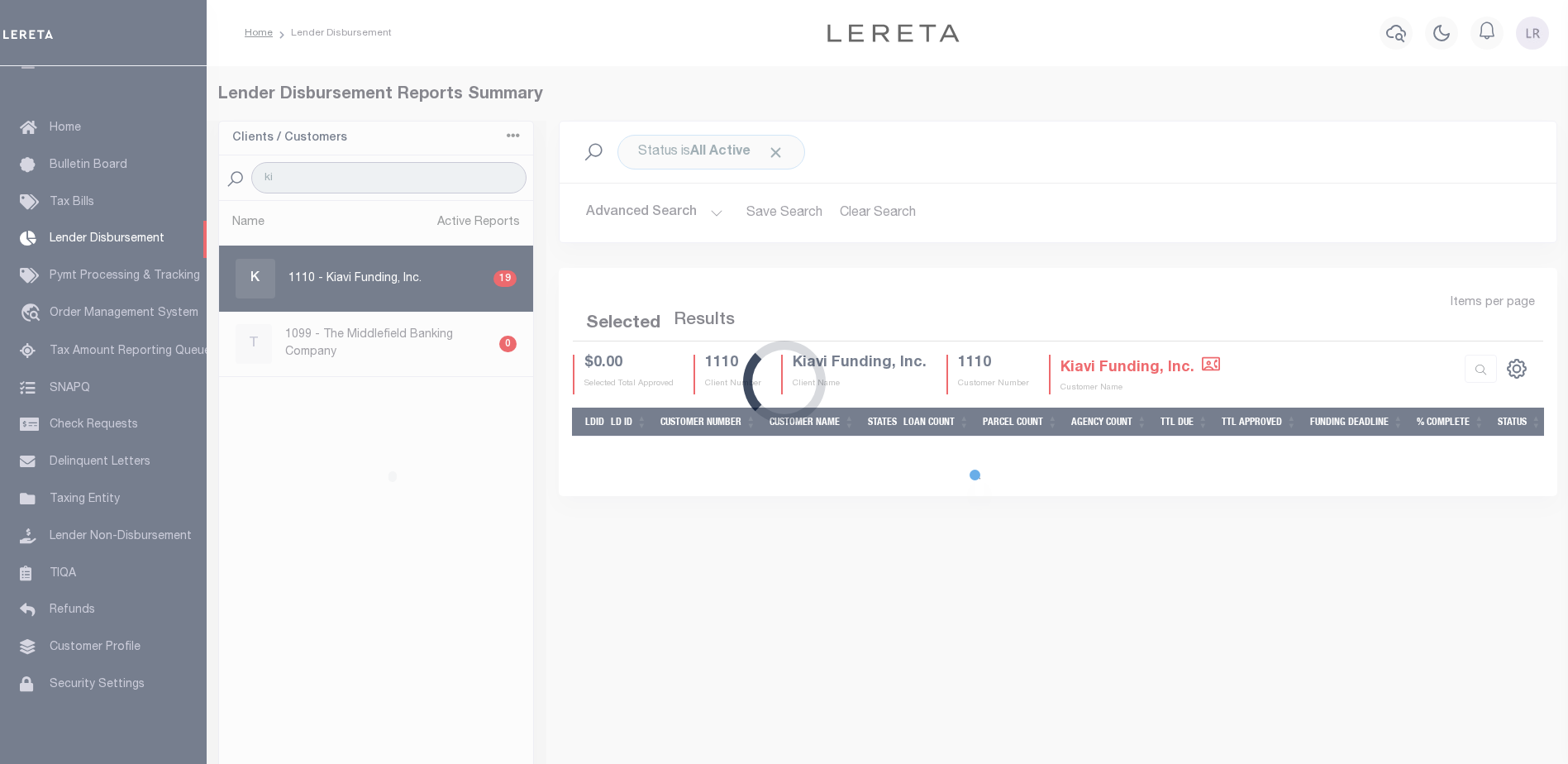
type input "KIAVI"
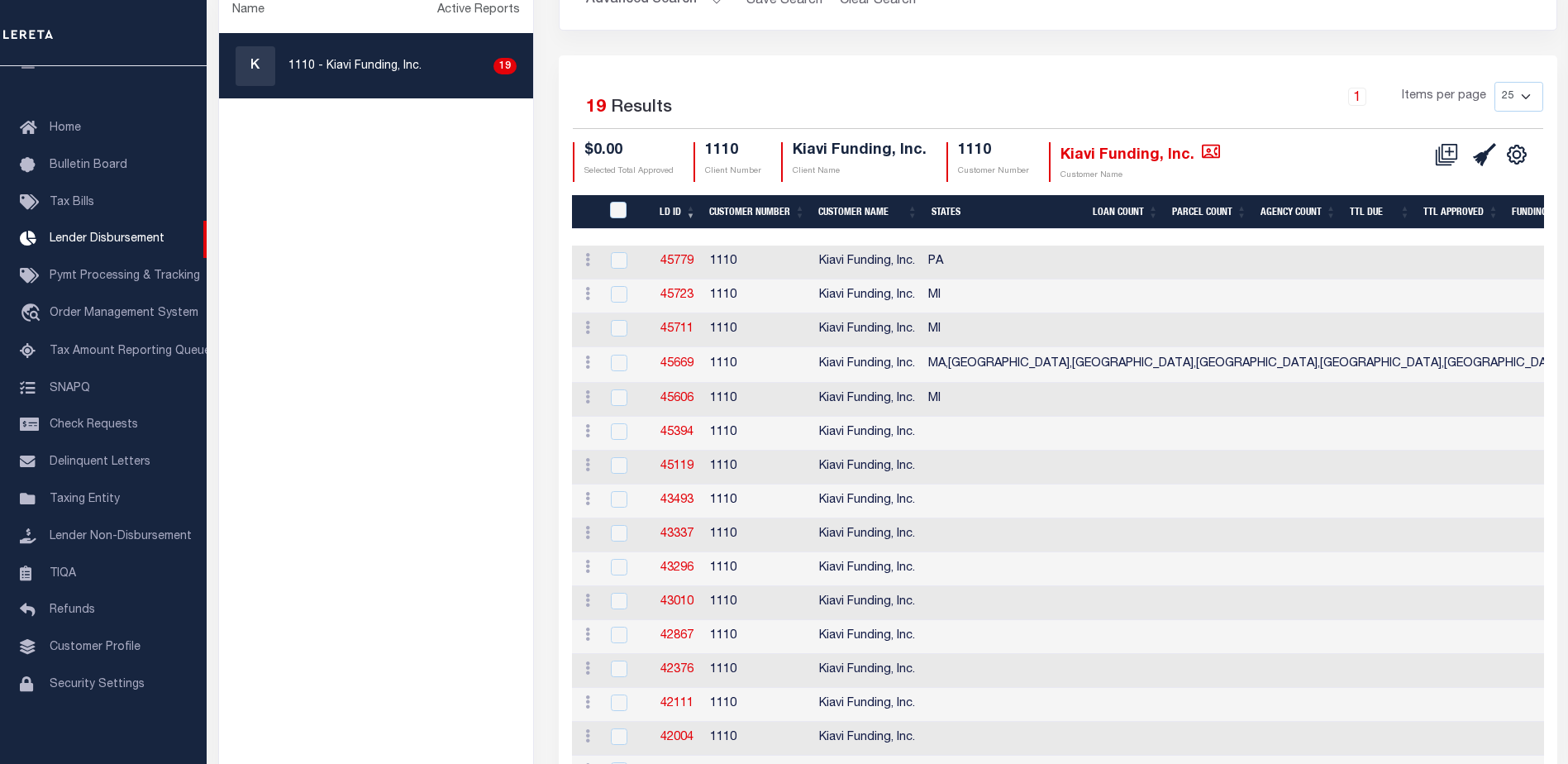
scroll to position [248, 0]
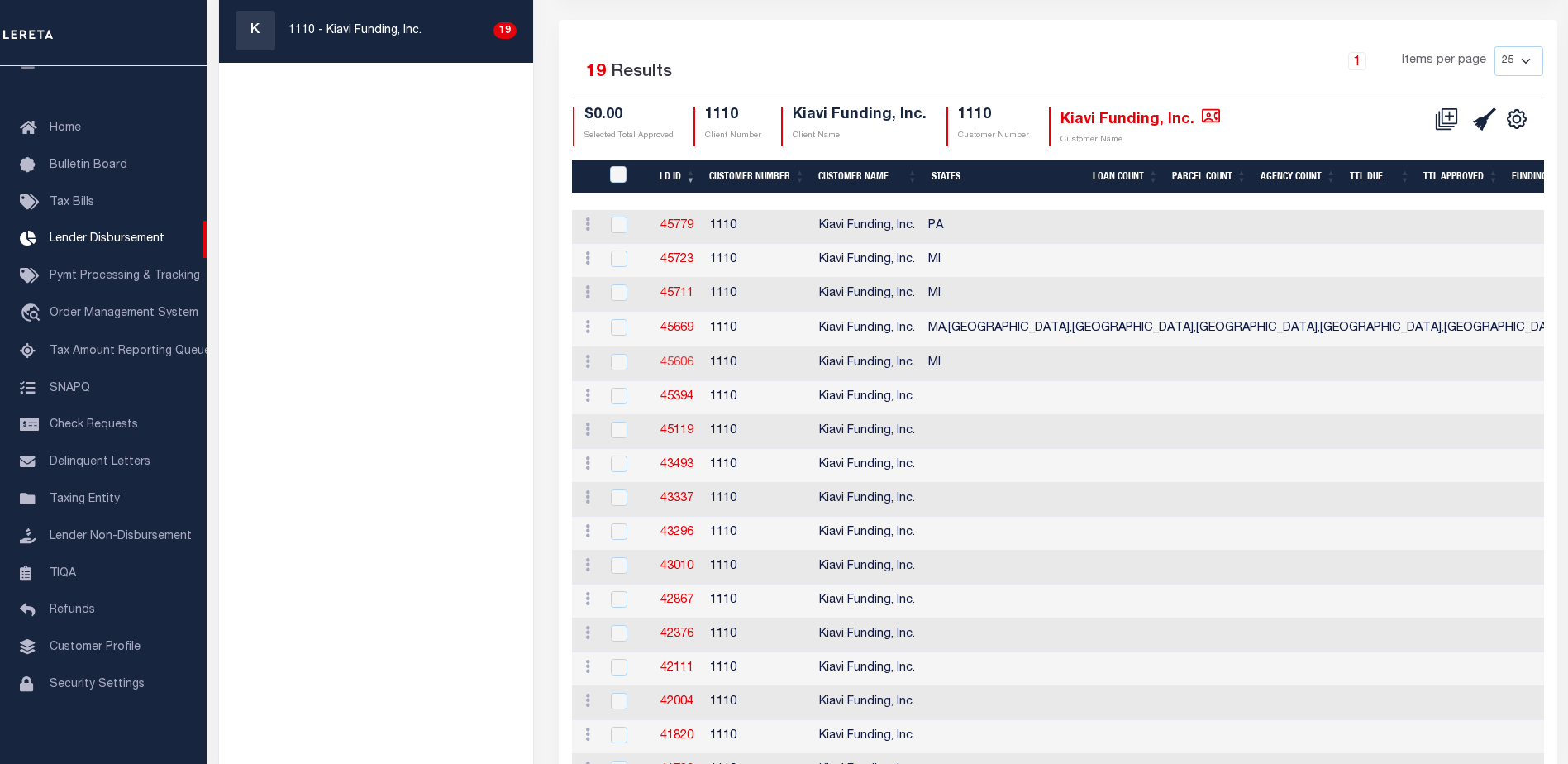
click at [677, 367] on link "45606" at bounding box center [676, 362] width 33 height 12
checkbox input "true"
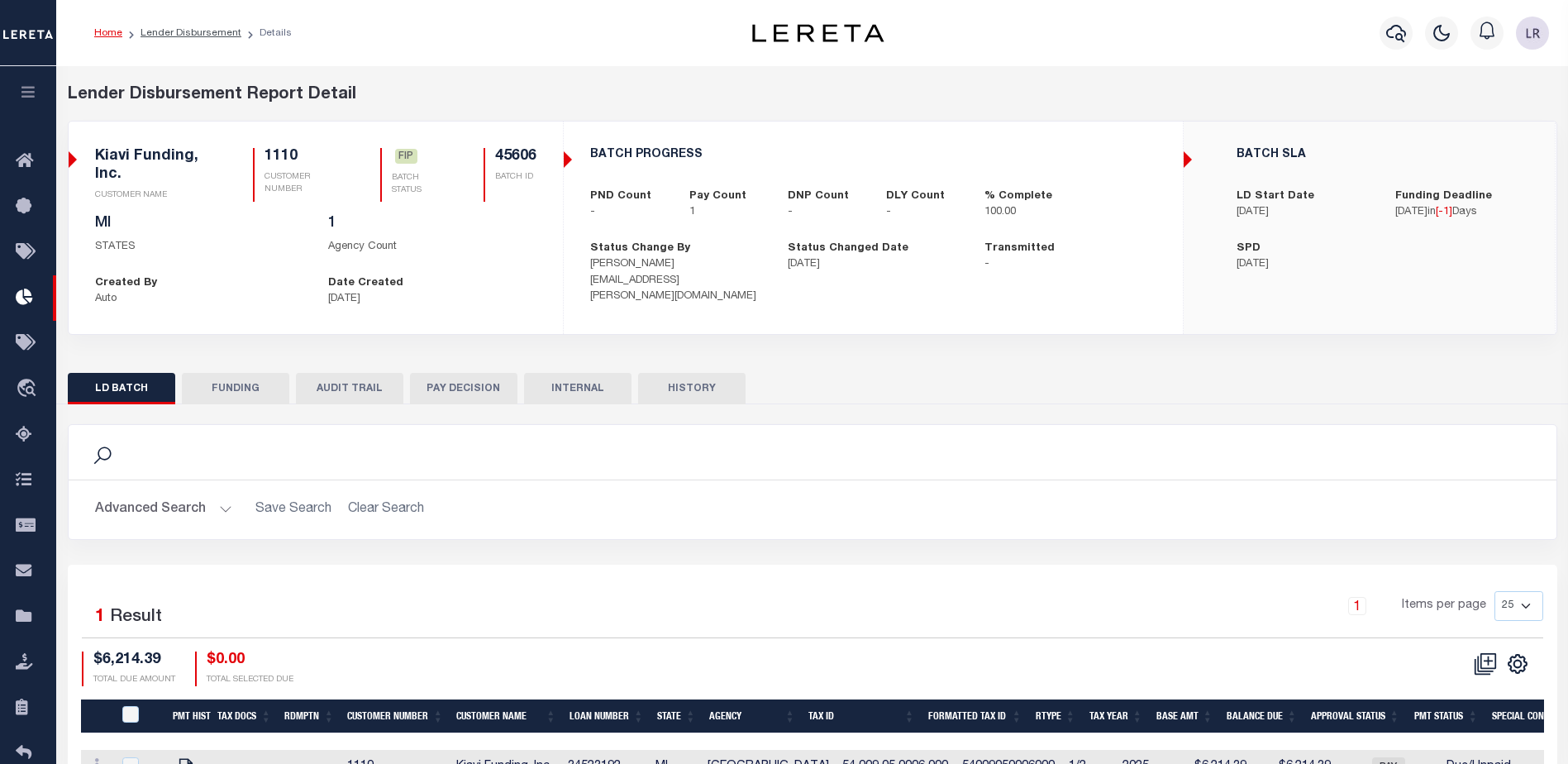
click at [277, 386] on button "FUNDING" at bounding box center [235, 388] width 107 height 31
type input "$6,214.39"
type input "$0"
type input "[DATE]"
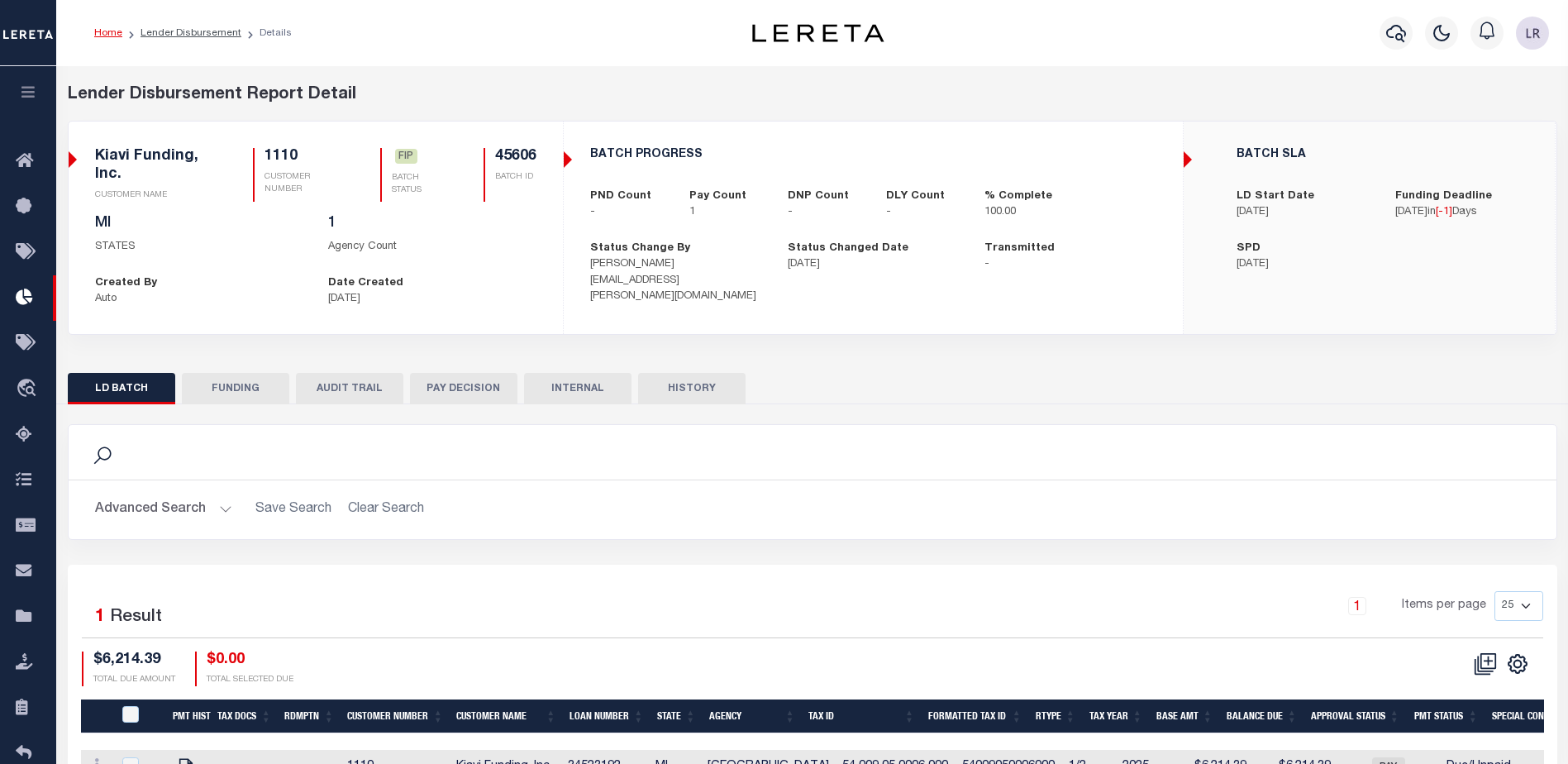
select select "100"
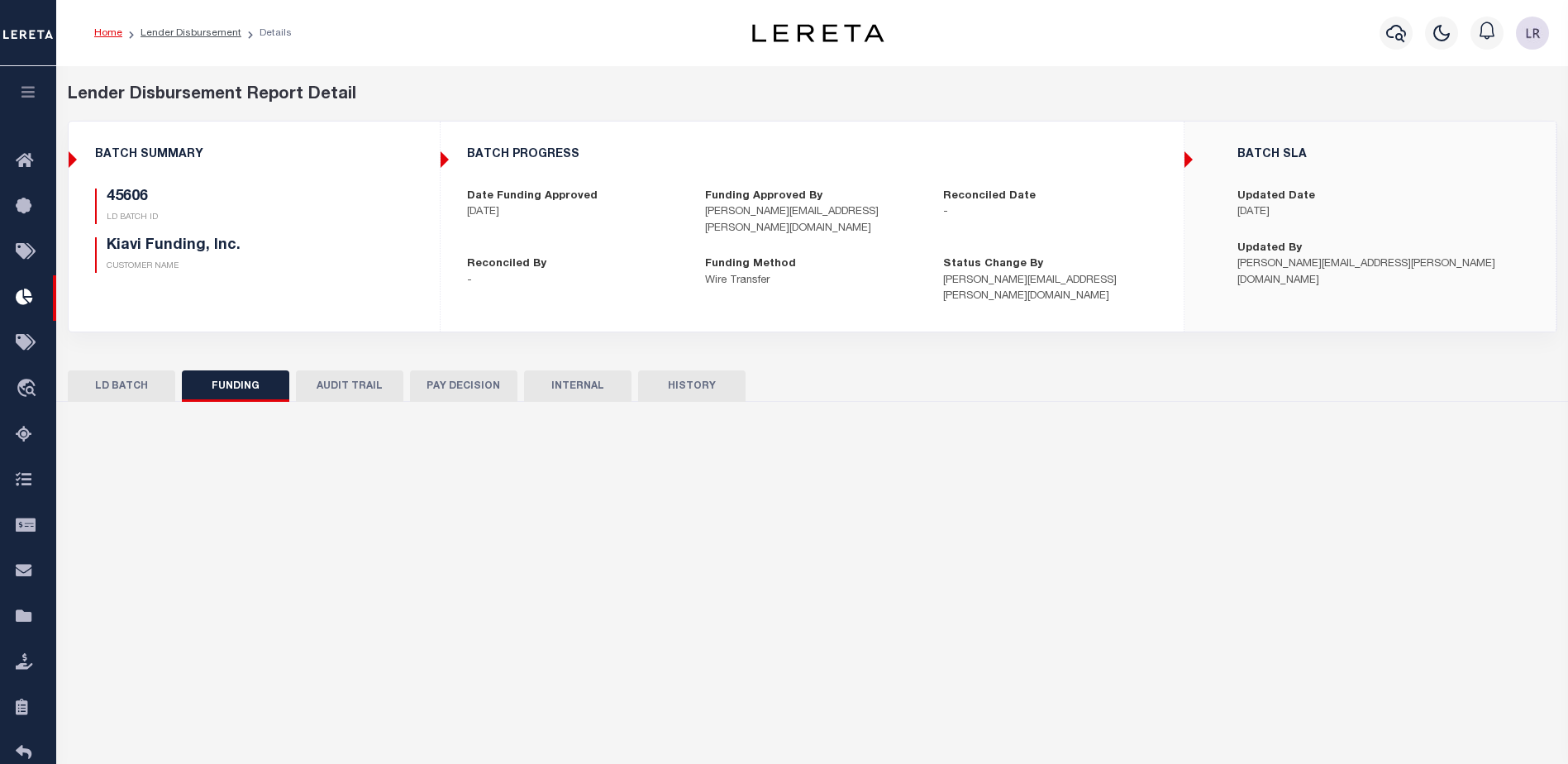
select select "100"
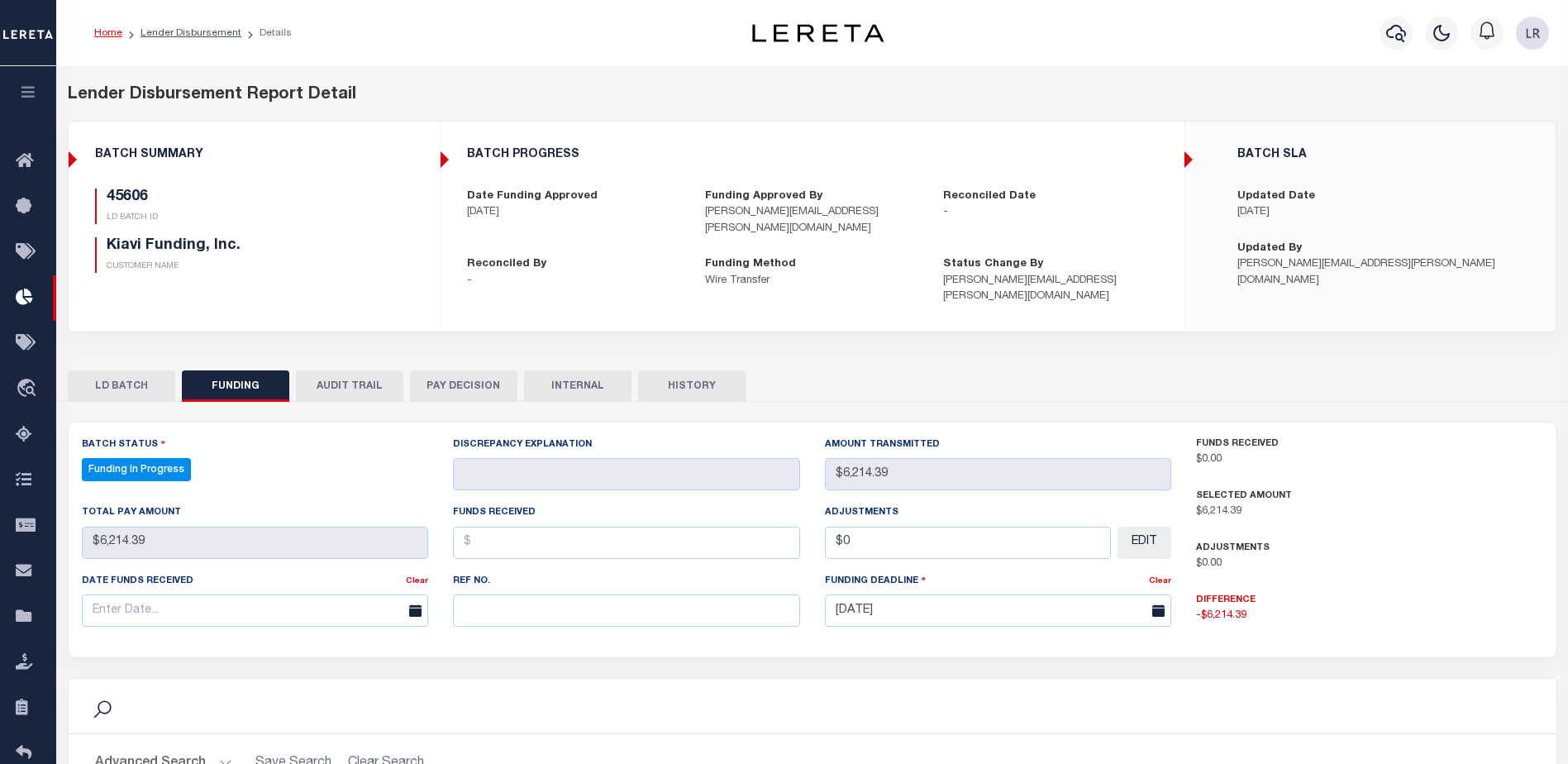
click at [506, 575] on div "Ref No." at bounding box center [626, 599] width 347 height 55
click at [504, 594] on input "text" at bounding box center [626, 610] width 347 height 32
paste input "20250821MMQFMP2700321308211741FT03"
type input "20250821MMQFMP2700321308211741FT03"
click at [491, 534] on input "text" at bounding box center [626, 543] width 347 height 32
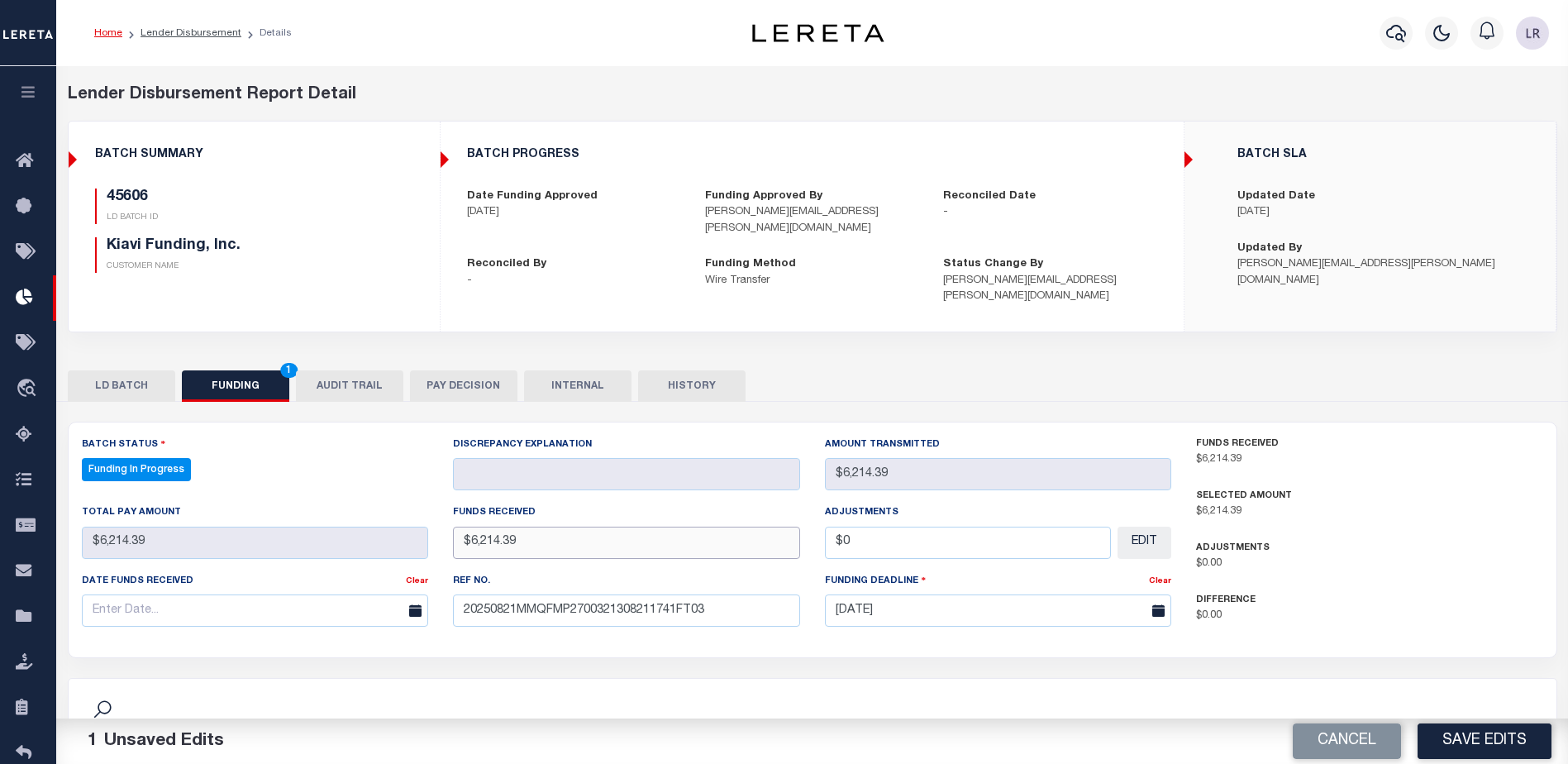
type input "$6,214.39"
click at [330, 603] on input "text" at bounding box center [255, 610] width 347 height 32
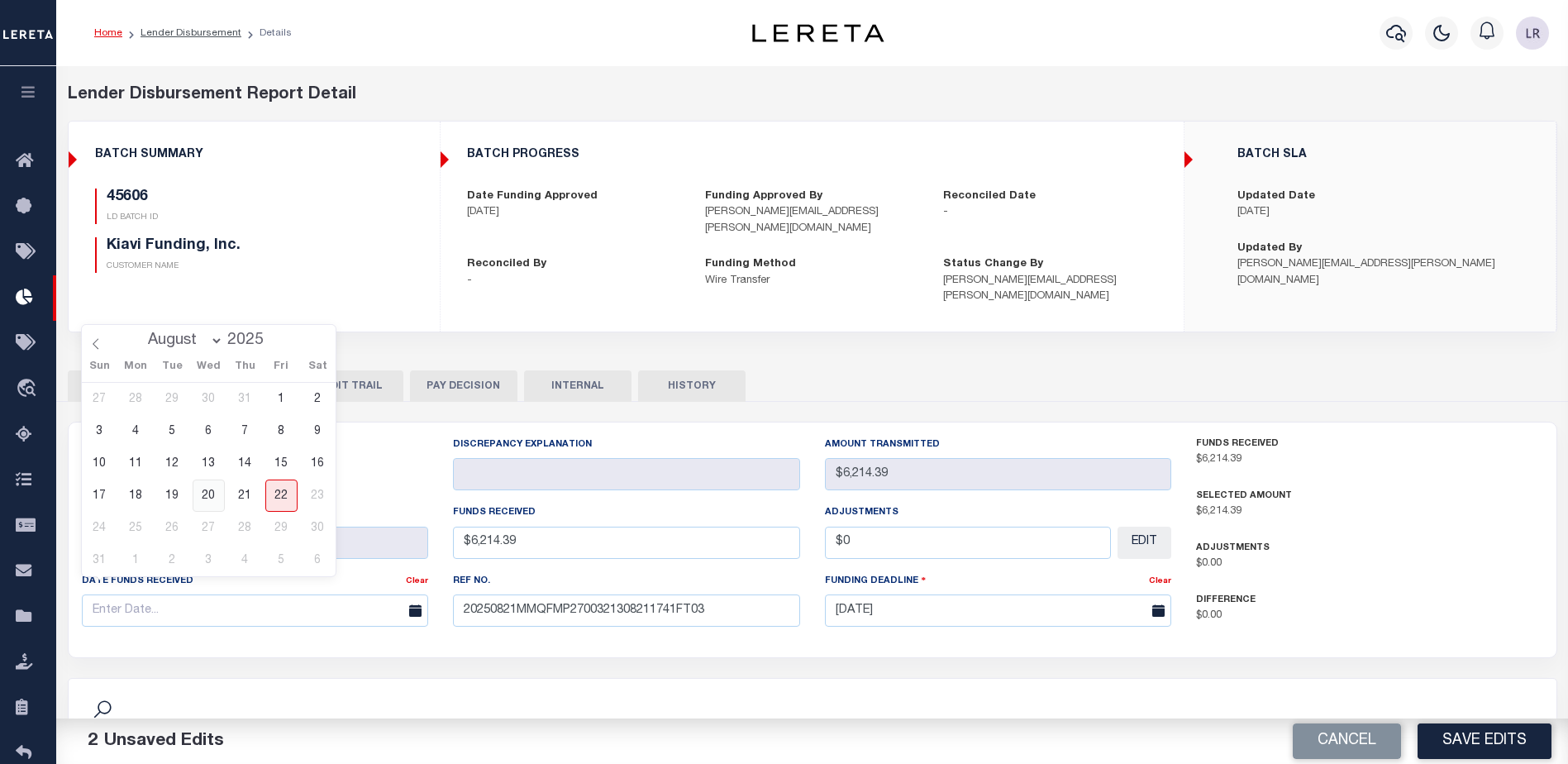
click at [218, 494] on span "20" at bounding box center [208, 496] width 32 height 32
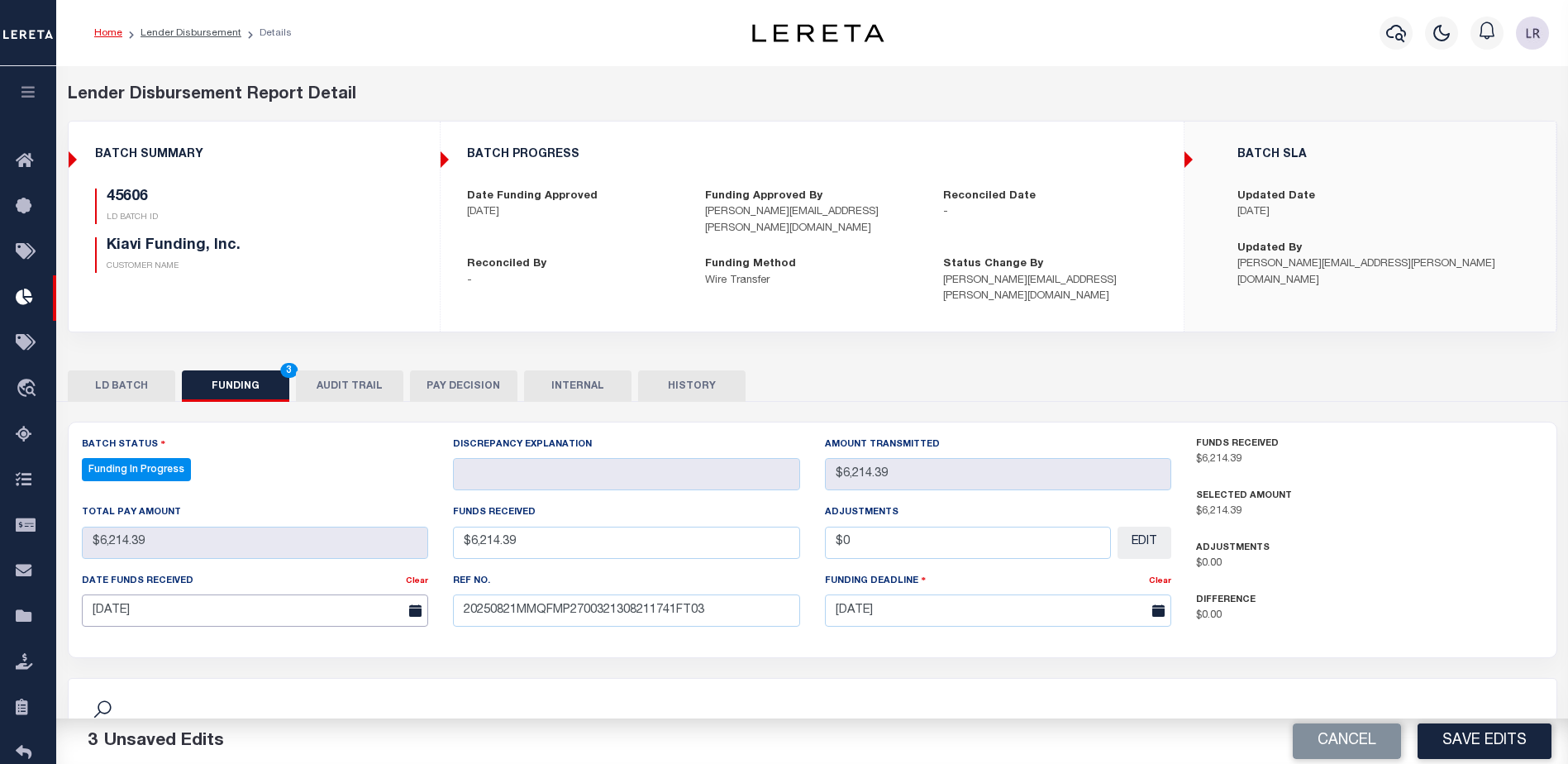
click at [275, 597] on input "08/20/2025" at bounding box center [255, 610] width 347 height 32
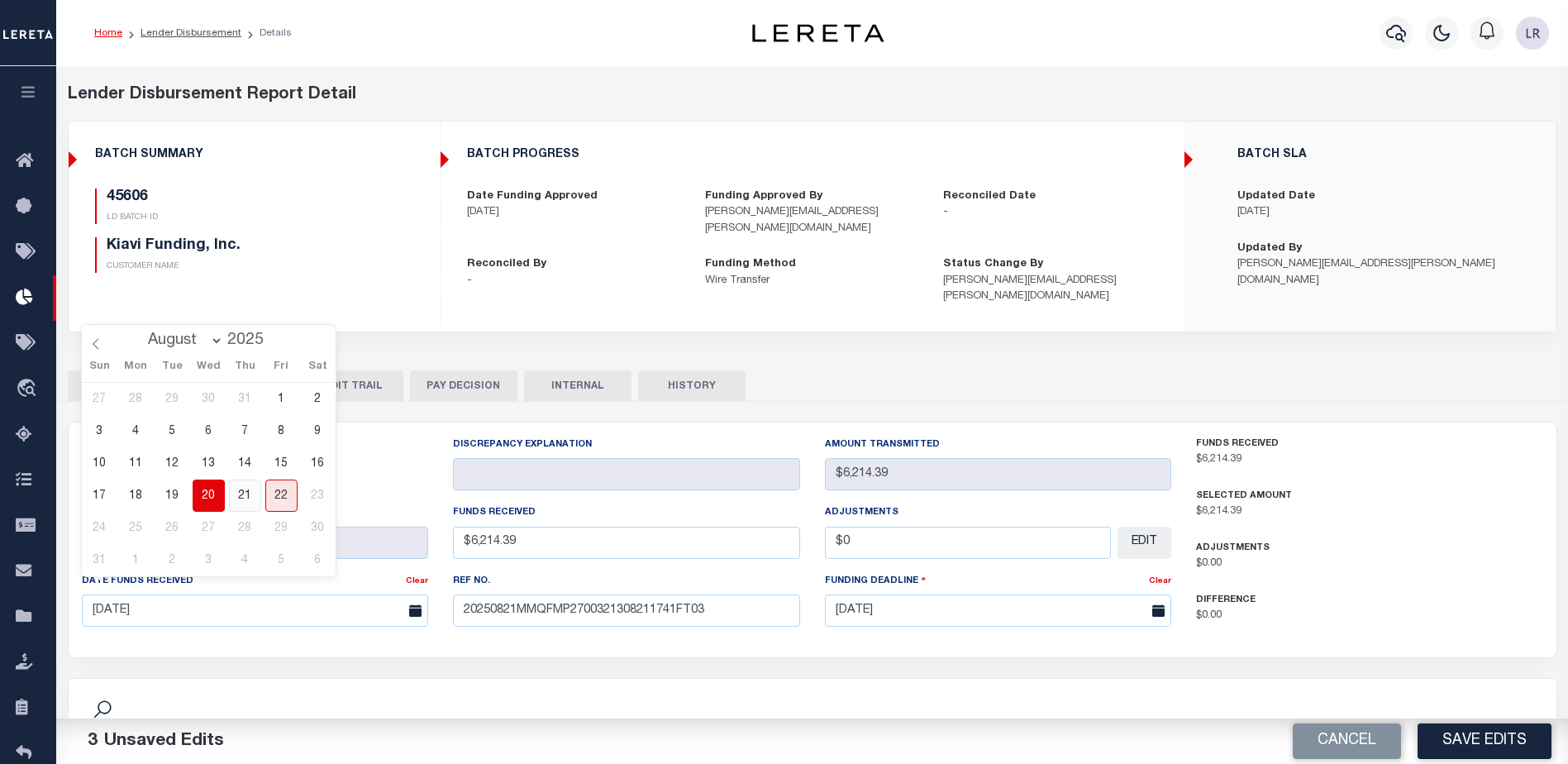
click at [252, 491] on span "21" at bounding box center [245, 496] width 32 height 32
type input "[DATE]"
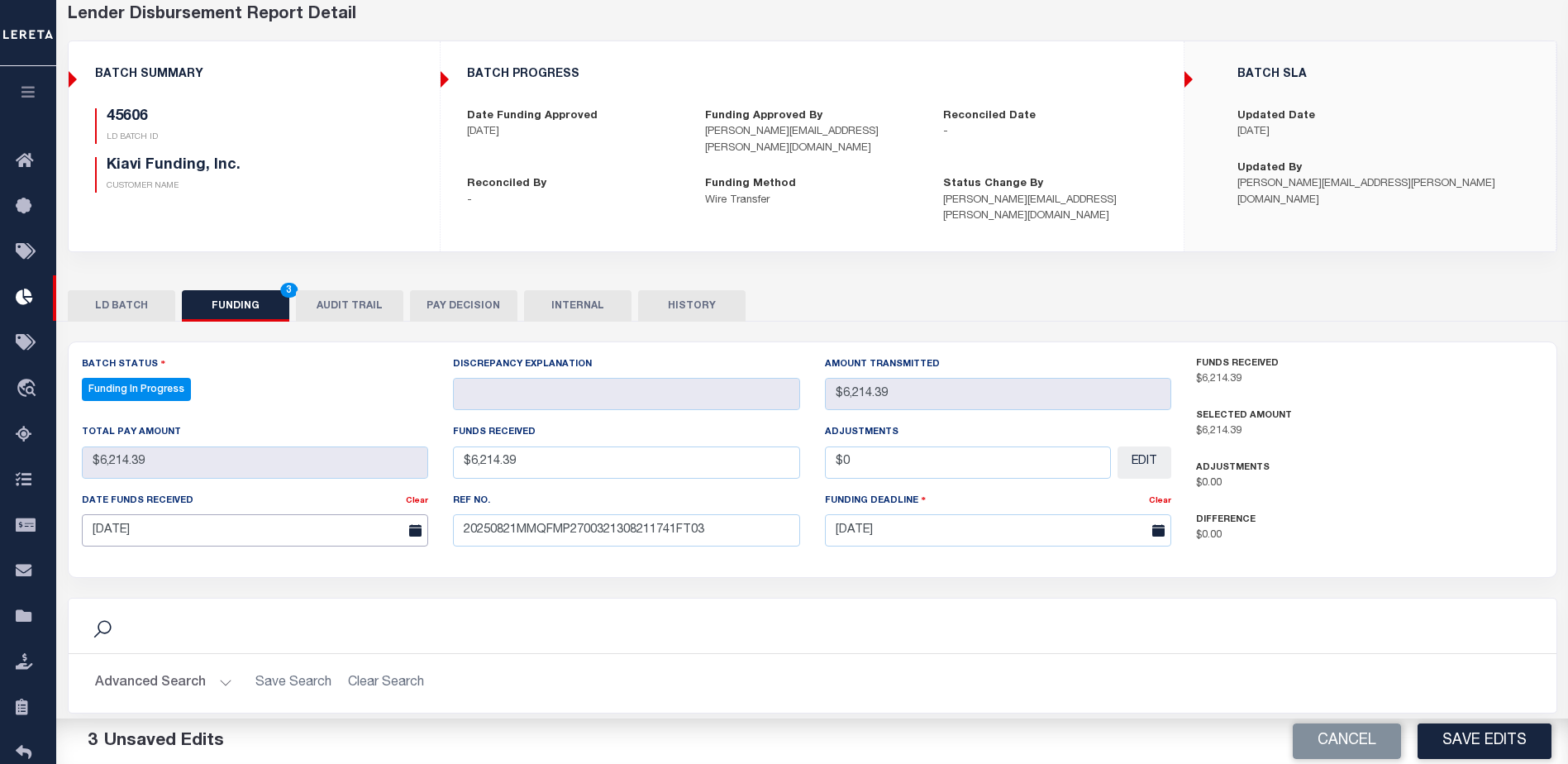
scroll to position [326, 0]
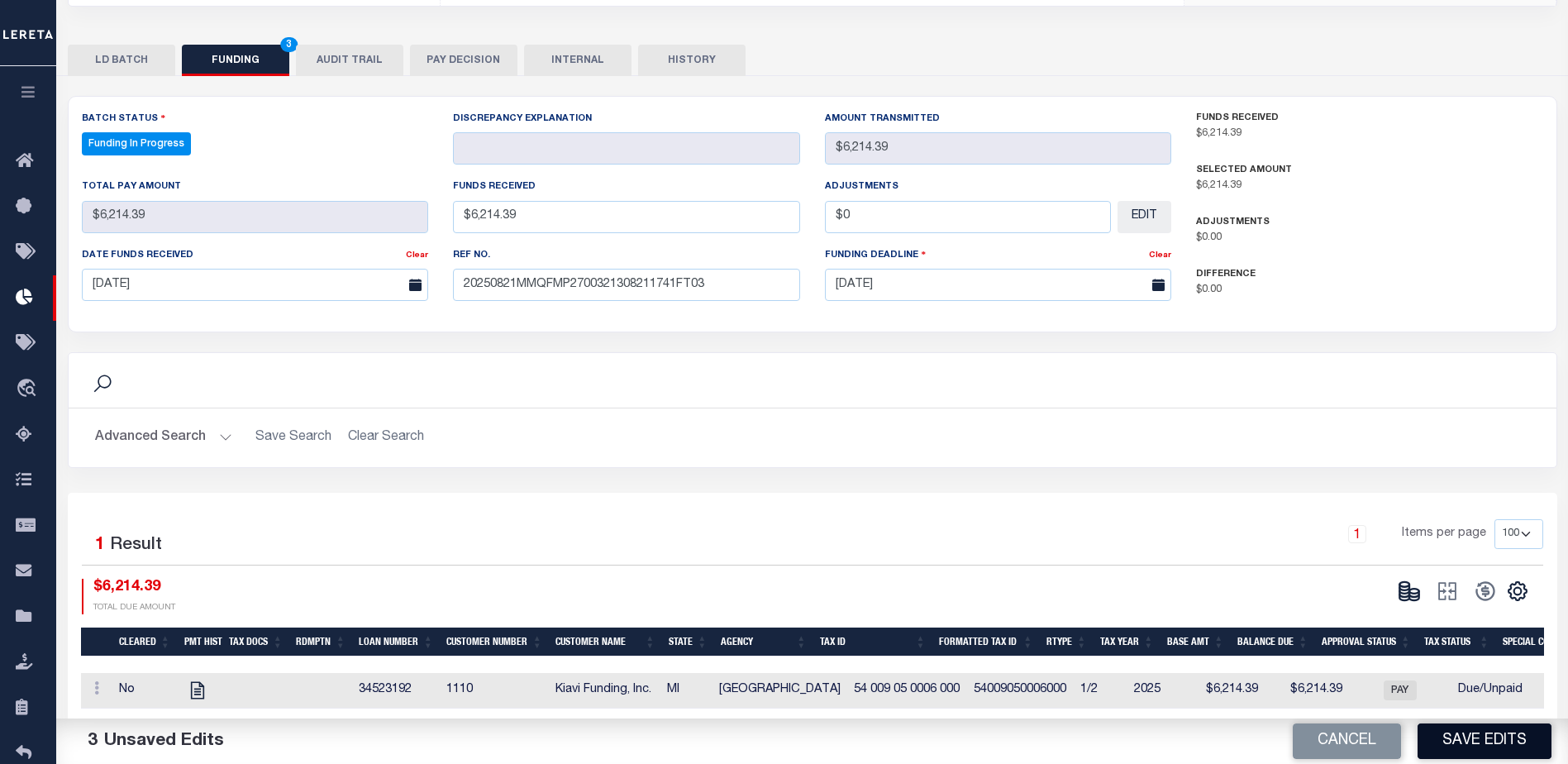
click at [1479, 751] on button "Save Edits" at bounding box center [1485, 742] width 134 height 36
type input "$6,214.39"
type input "$0"
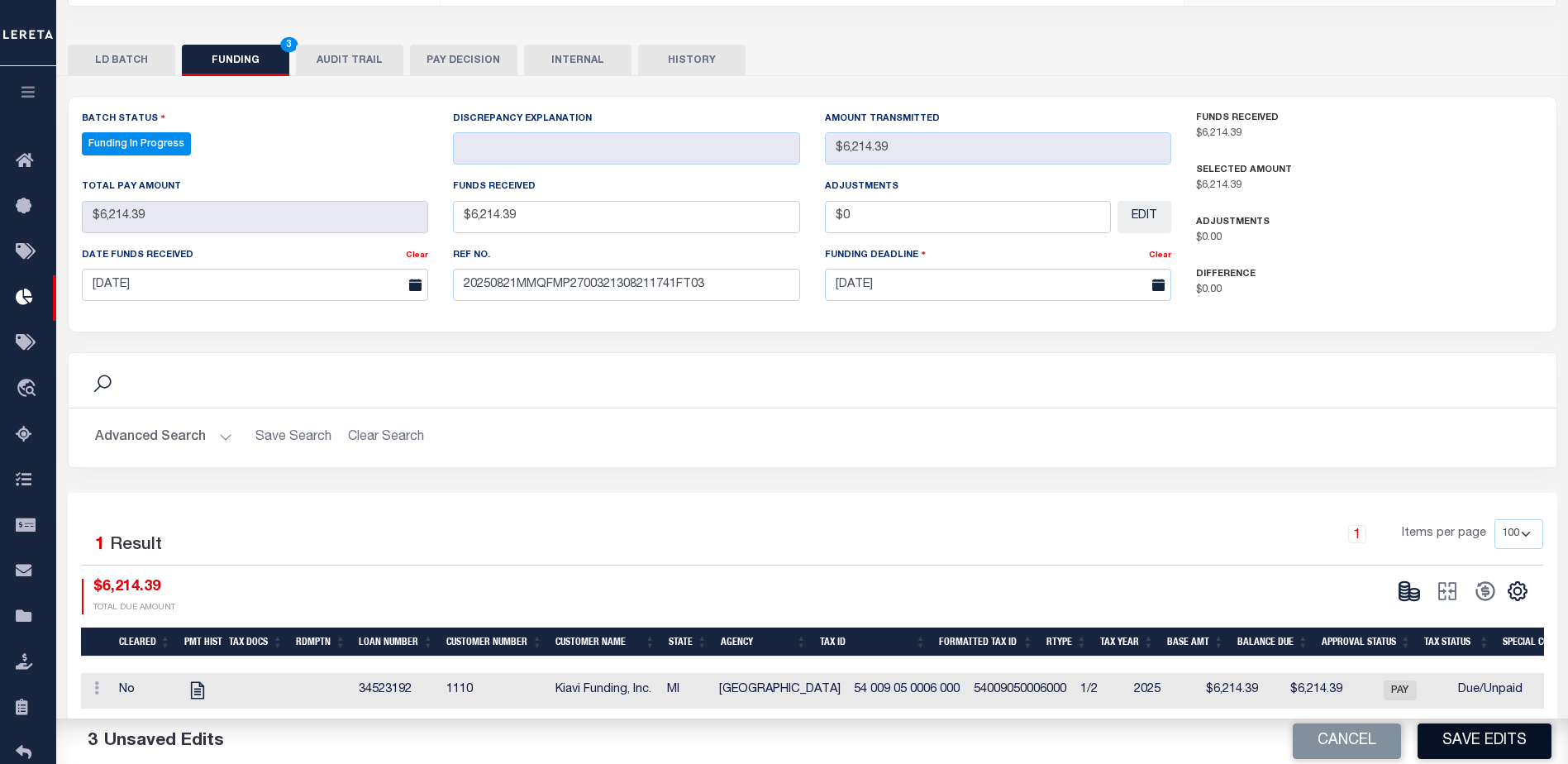
select select "100"
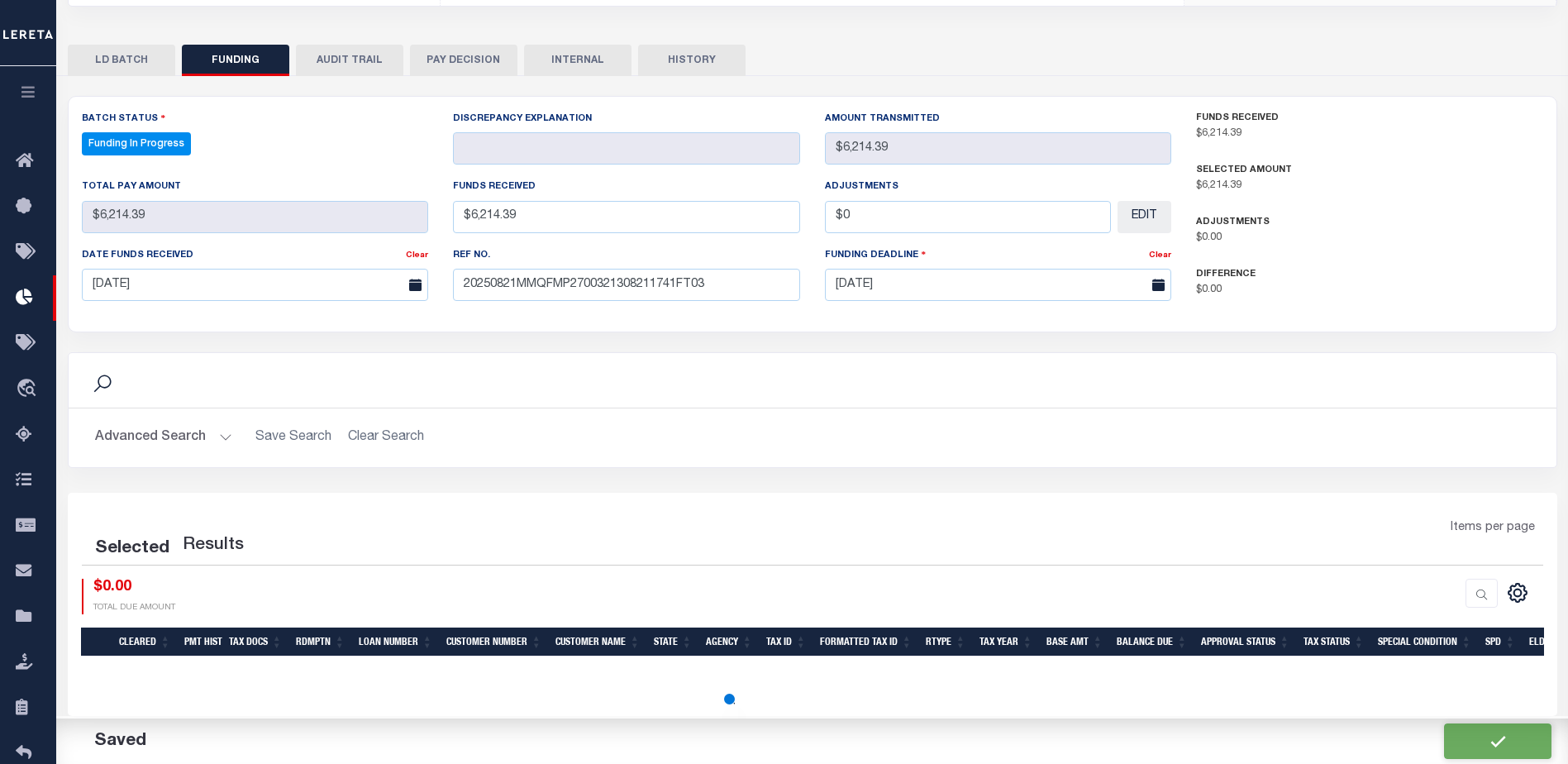
select select "100"
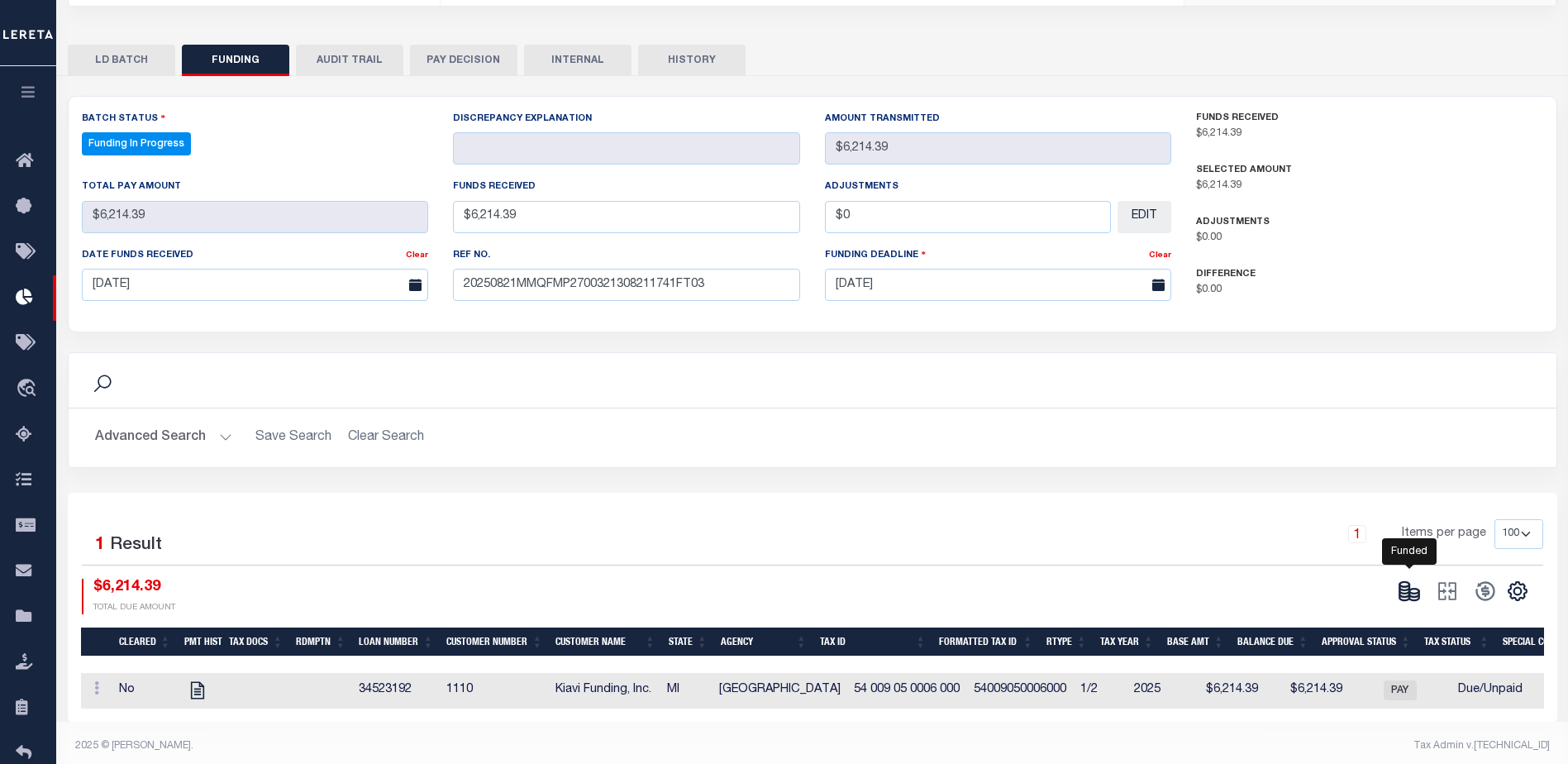
click at [1411, 589] on ellipse at bounding box center [1414, 591] width 10 height 5
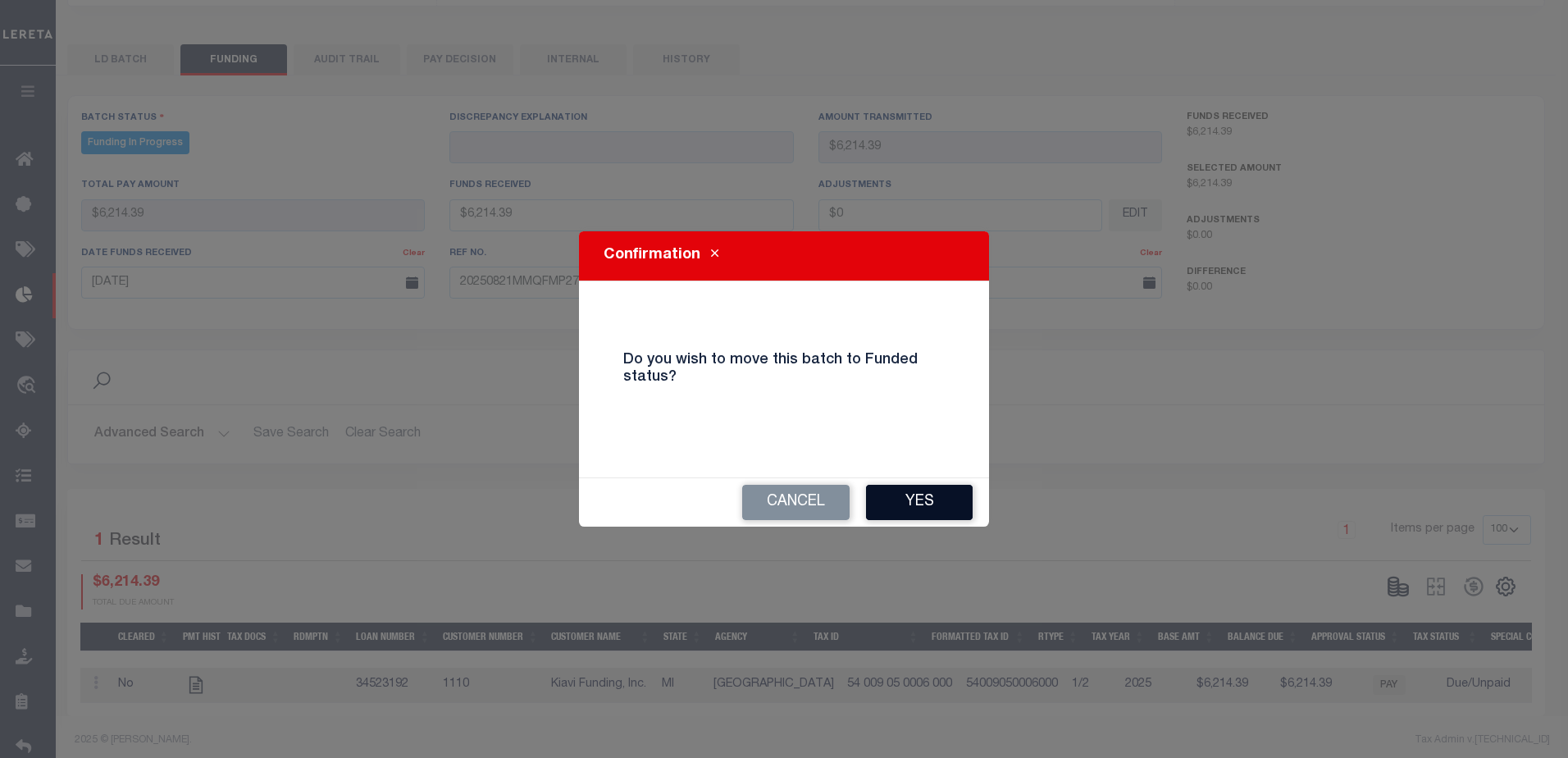
click at [965, 505] on button "Yes" at bounding box center [919, 502] width 106 height 36
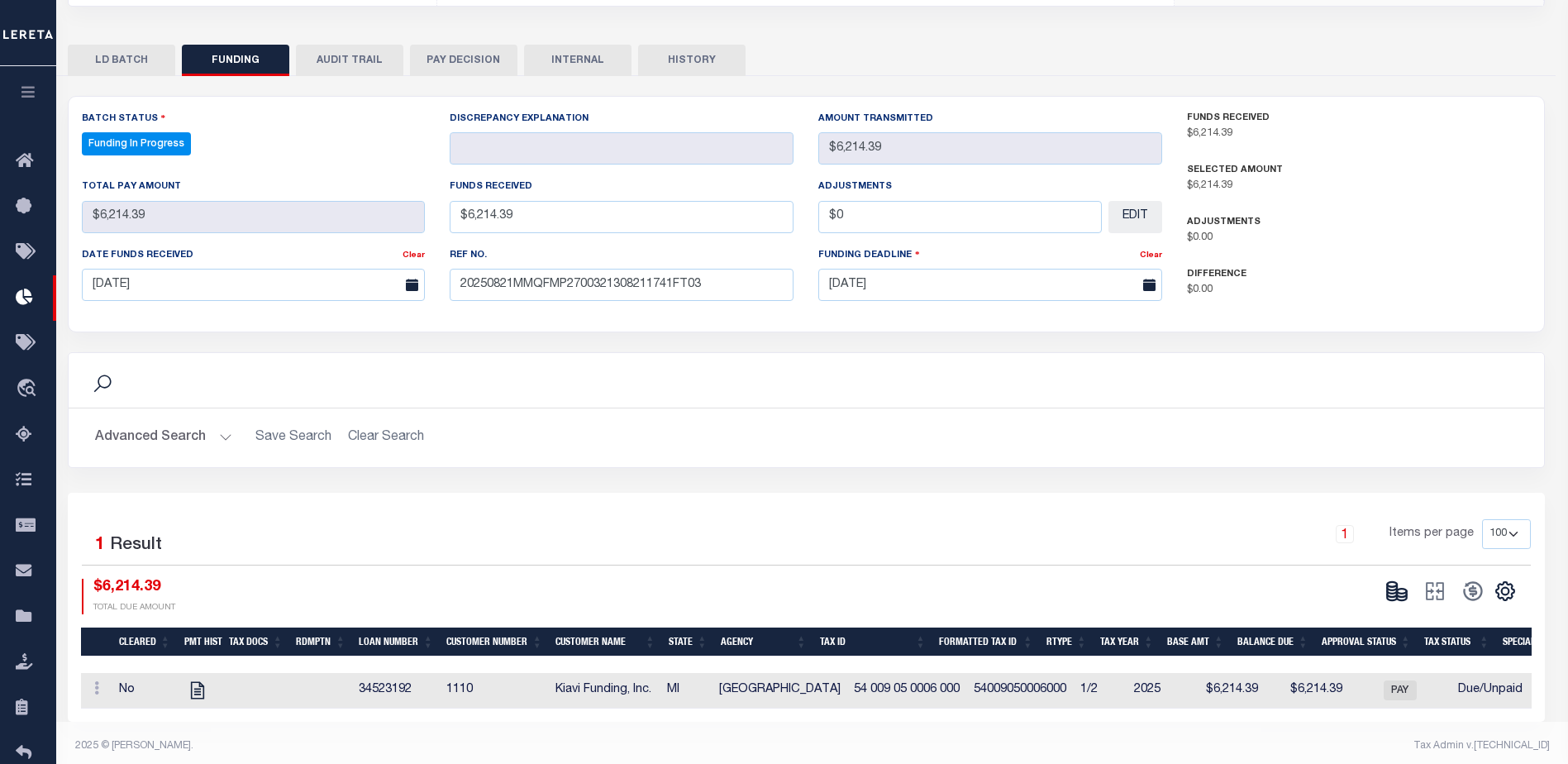
type input "$6,214.39"
type input "$0"
select select "100"
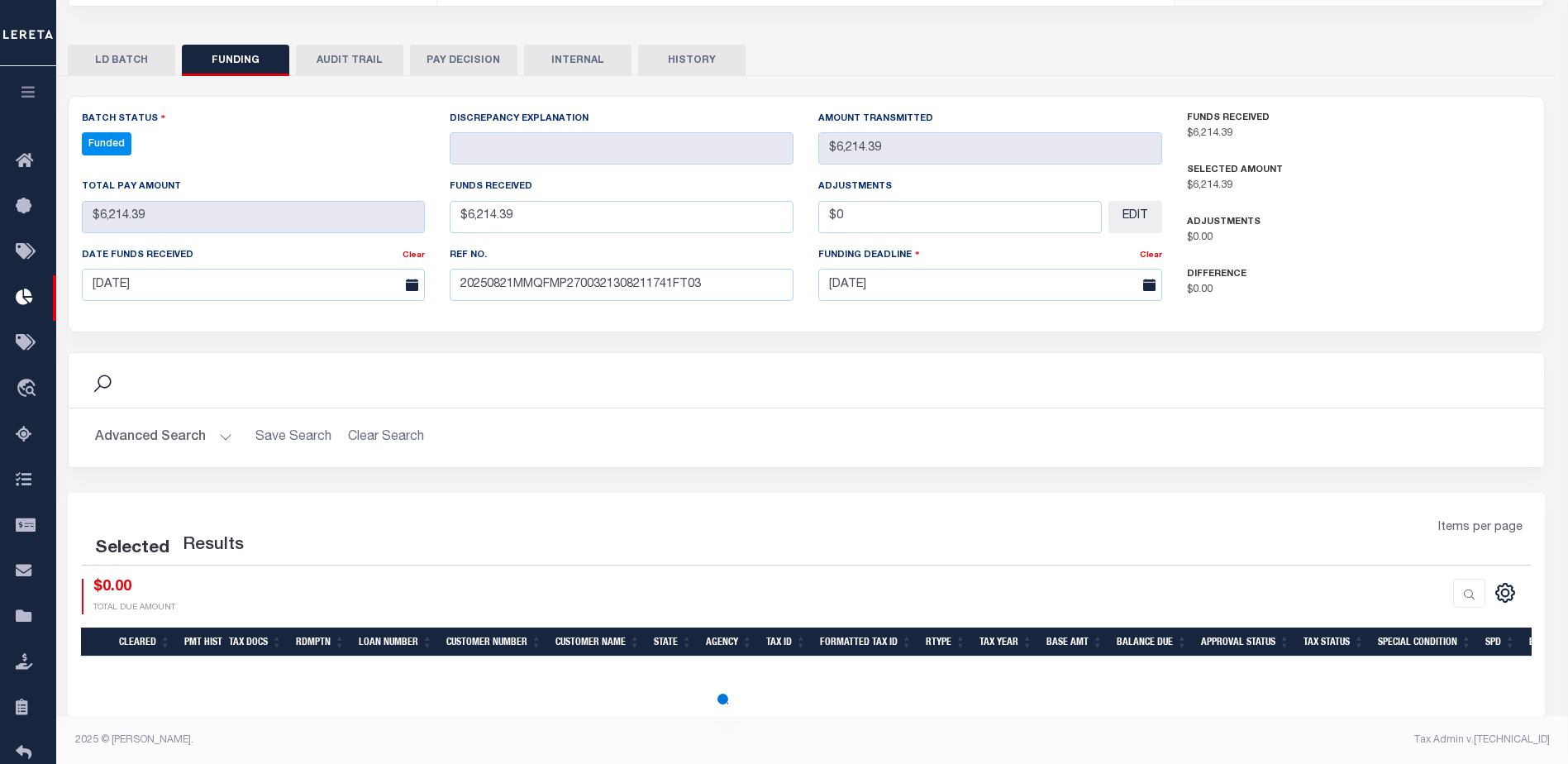
select select "100"
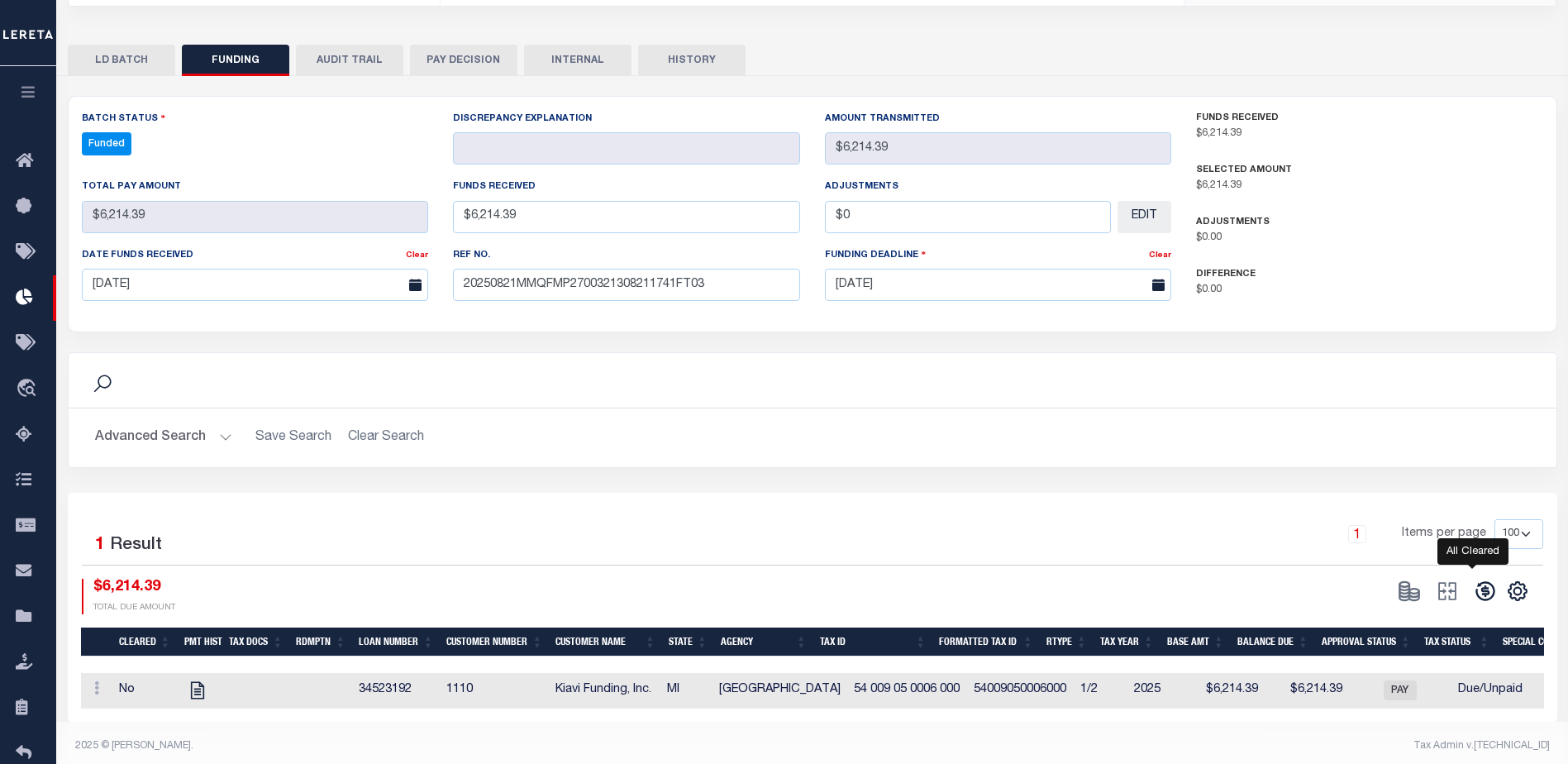
click at [1481, 582] on icon at bounding box center [1485, 591] width 19 height 19
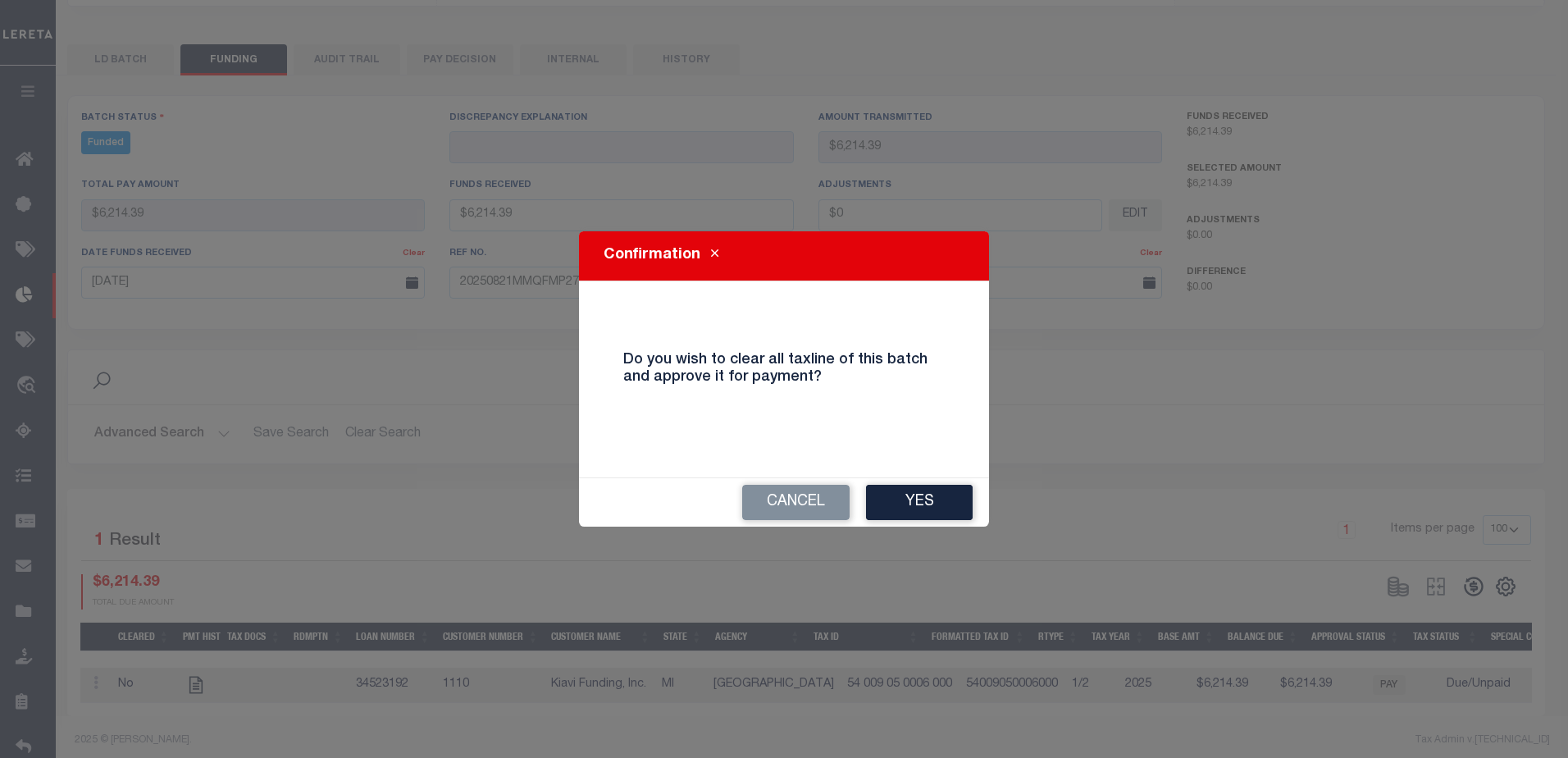
click at [908, 487] on button "Yes" at bounding box center [919, 502] width 106 height 36
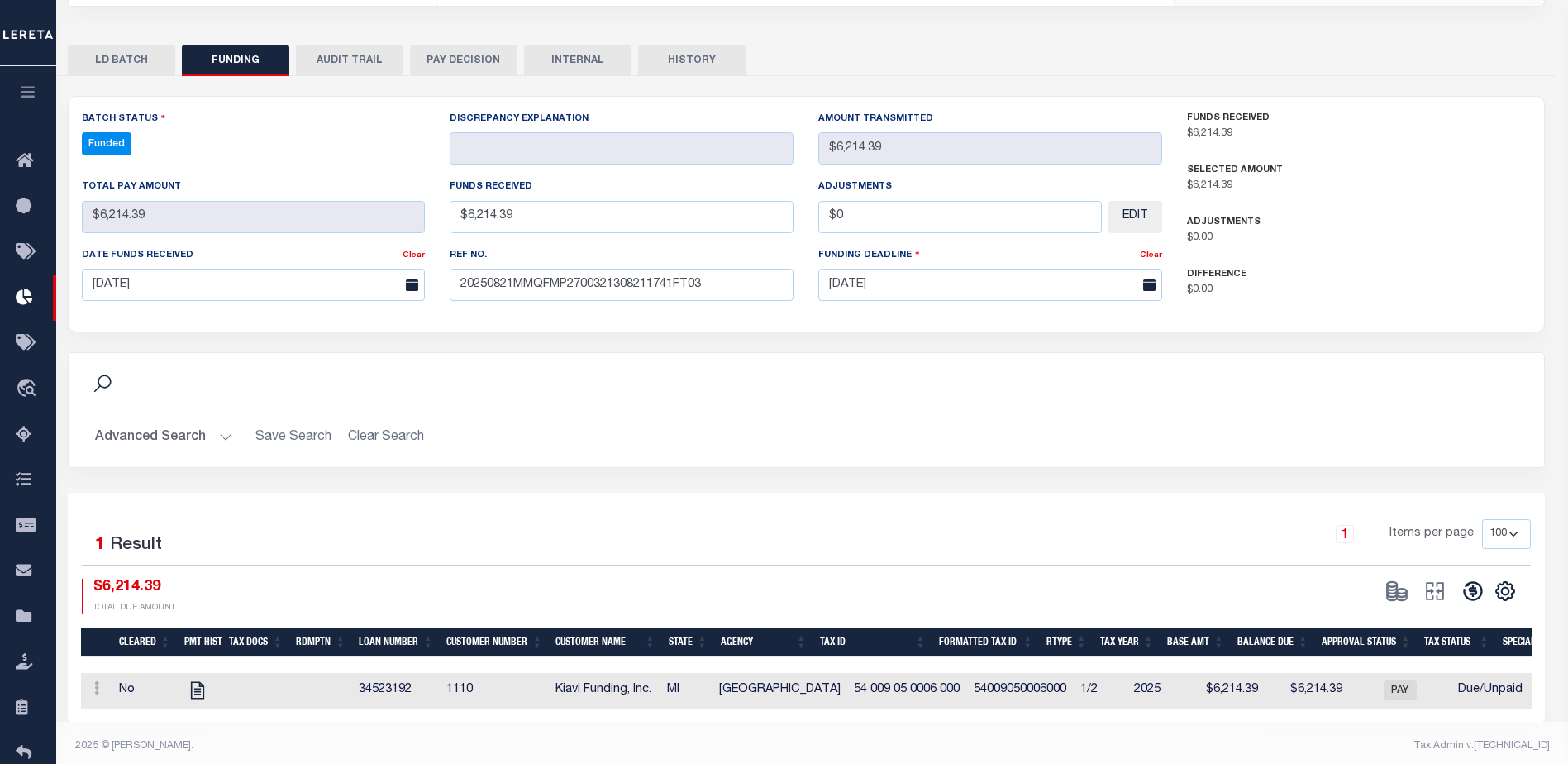
type input "$6,214.39"
type input "$0"
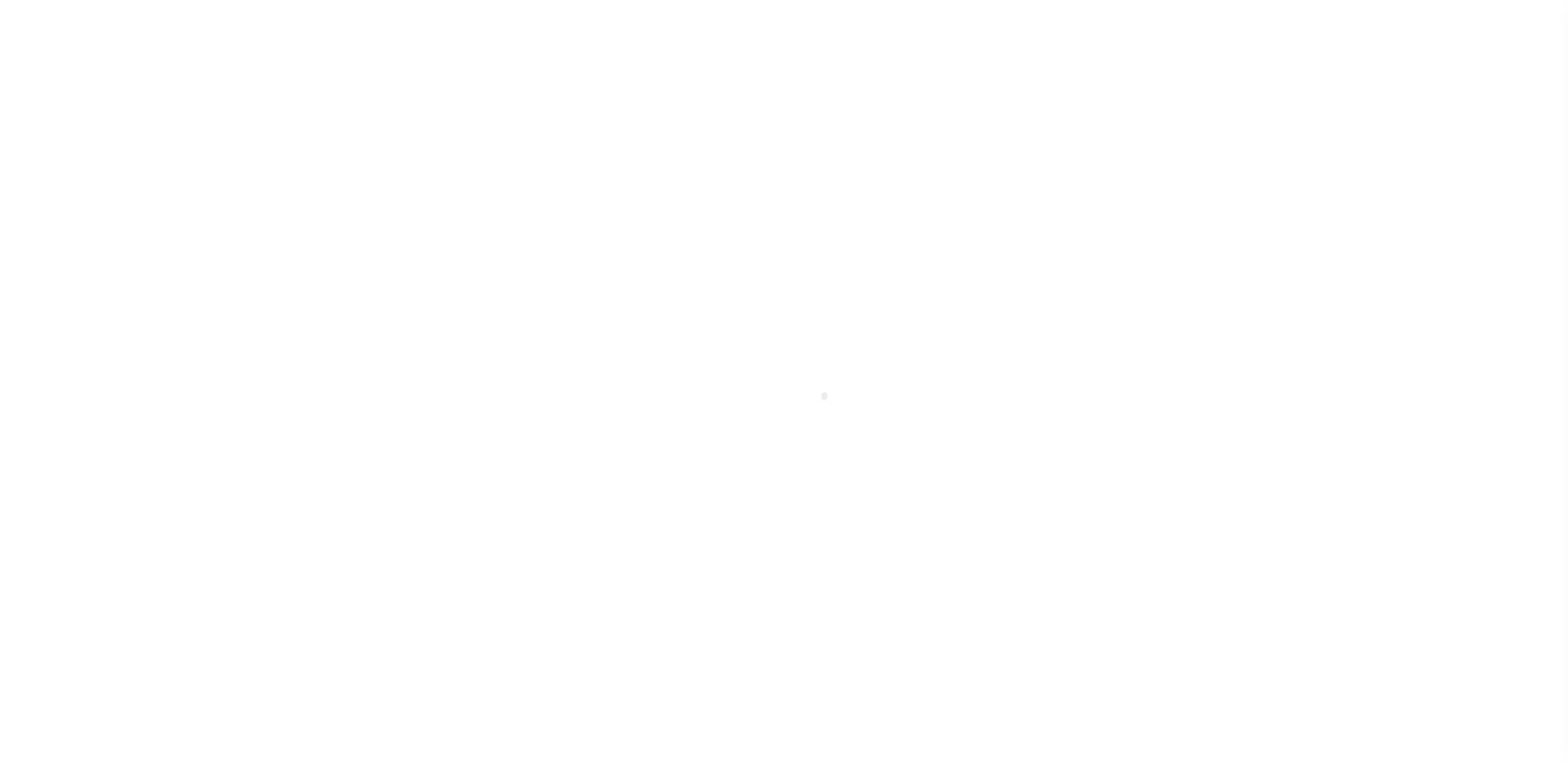
scroll to position [29, 0]
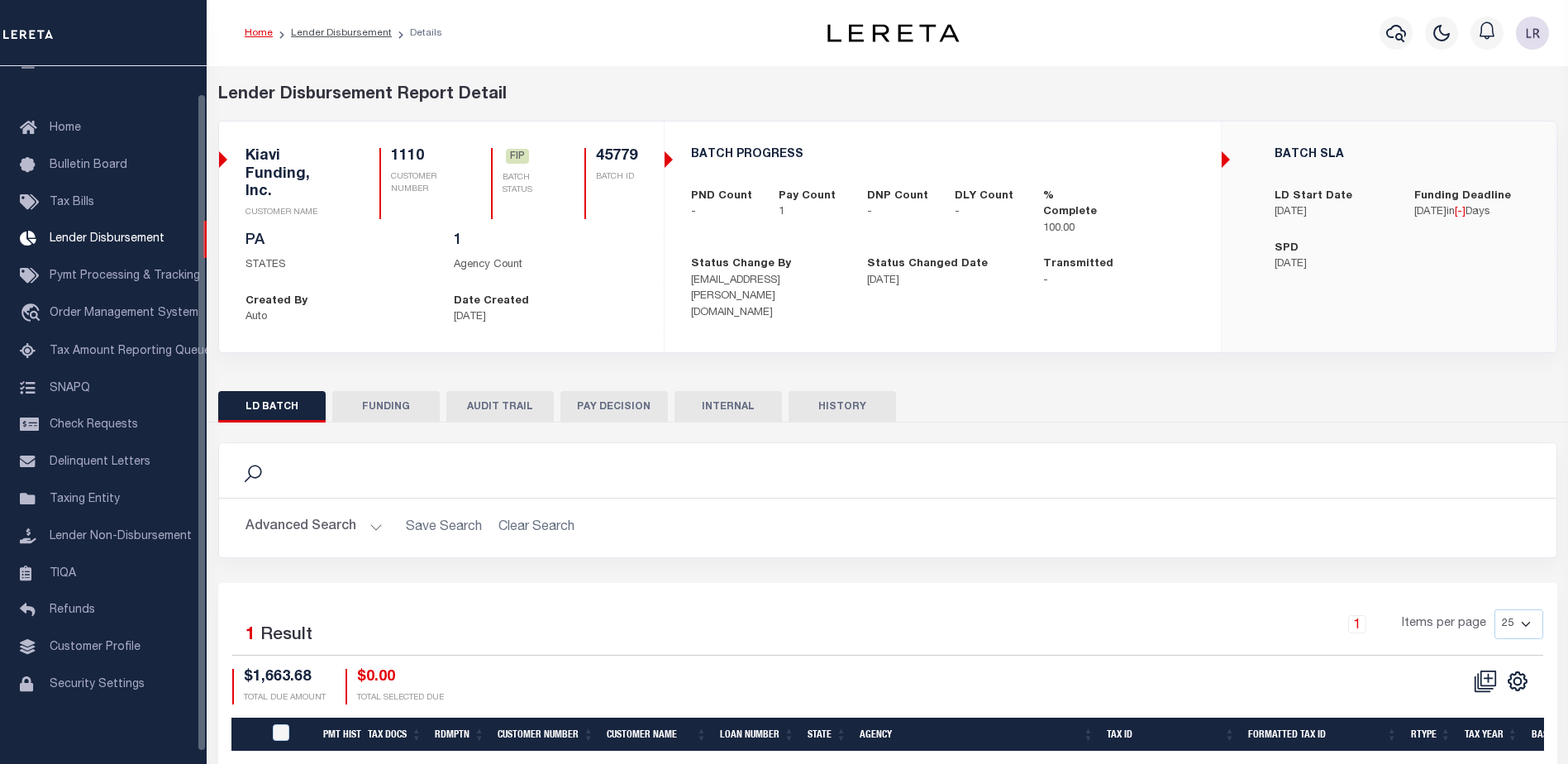
click at [369, 395] on button "FUNDING" at bounding box center [386, 406] width 107 height 31
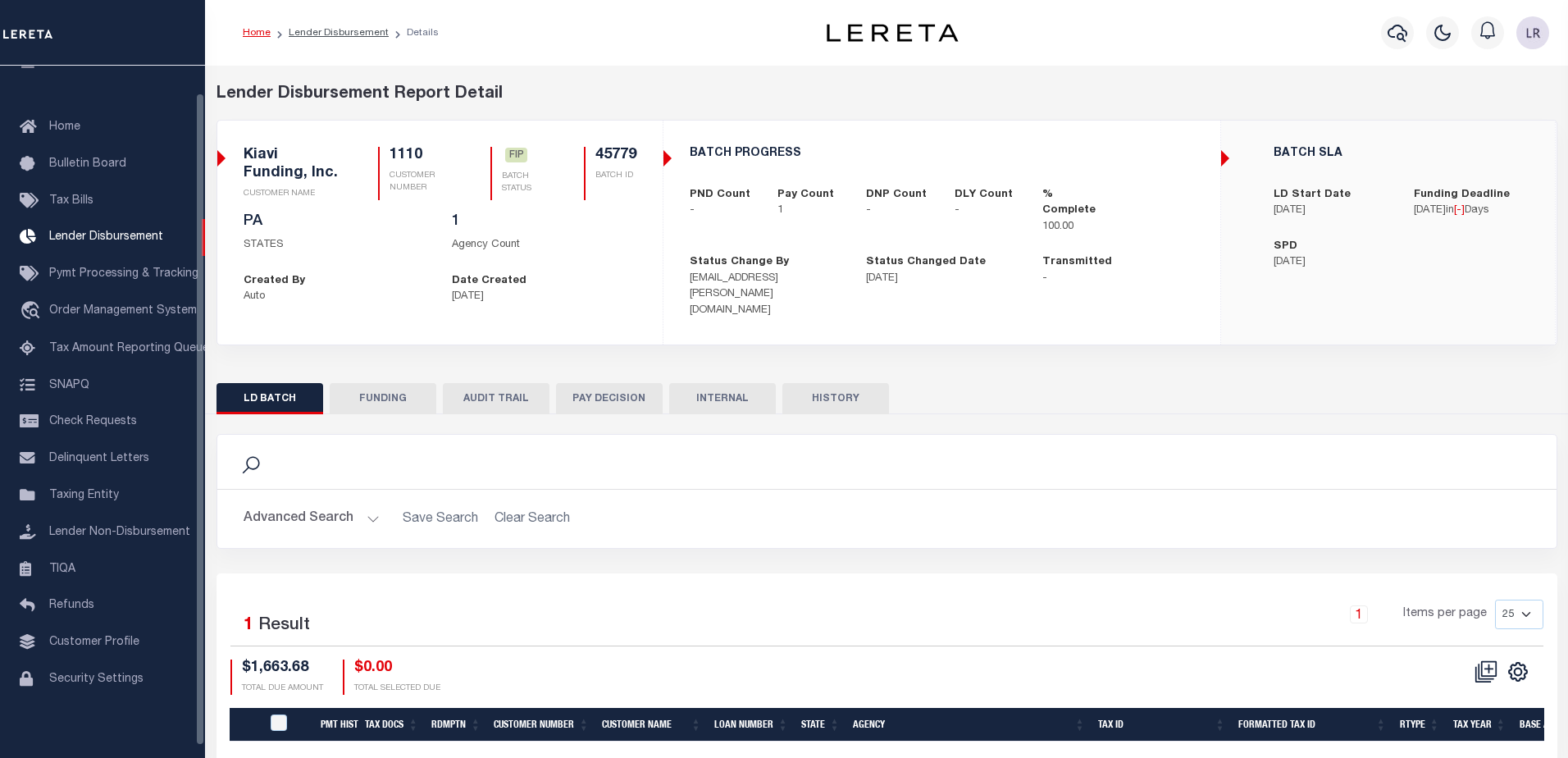
type input "$1,663.68"
type input "$0"
type input "[DATE]"
select select "100"
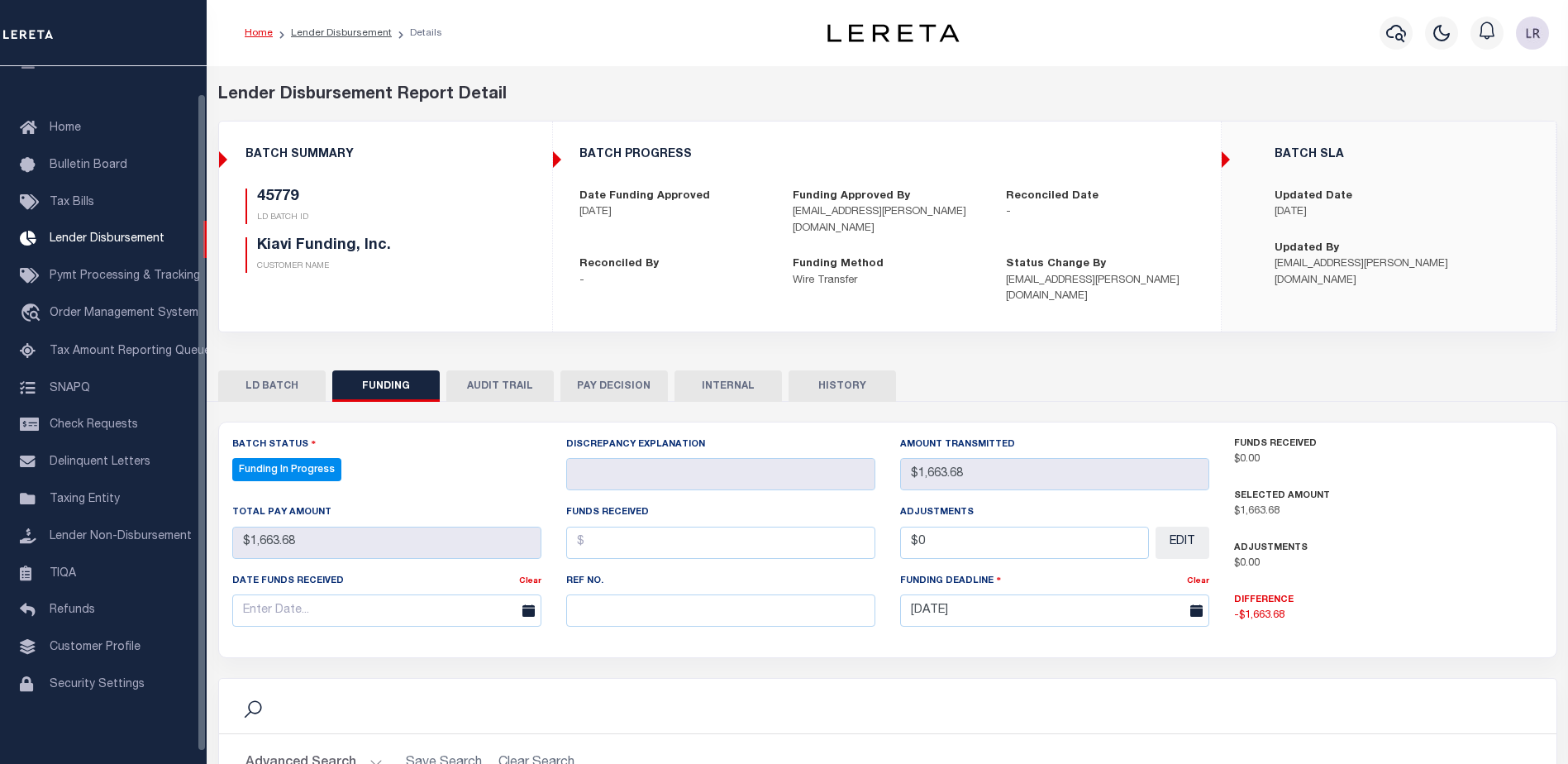
select select "100"
click at [616, 594] on input "text" at bounding box center [721, 610] width 309 height 32
paste input "20250821MMQFMP2700321308211741FT03"
type input "20250821MMQFMP2700321308211741FT03"
click at [614, 534] on input "text" at bounding box center [721, 543] width 309 height 32
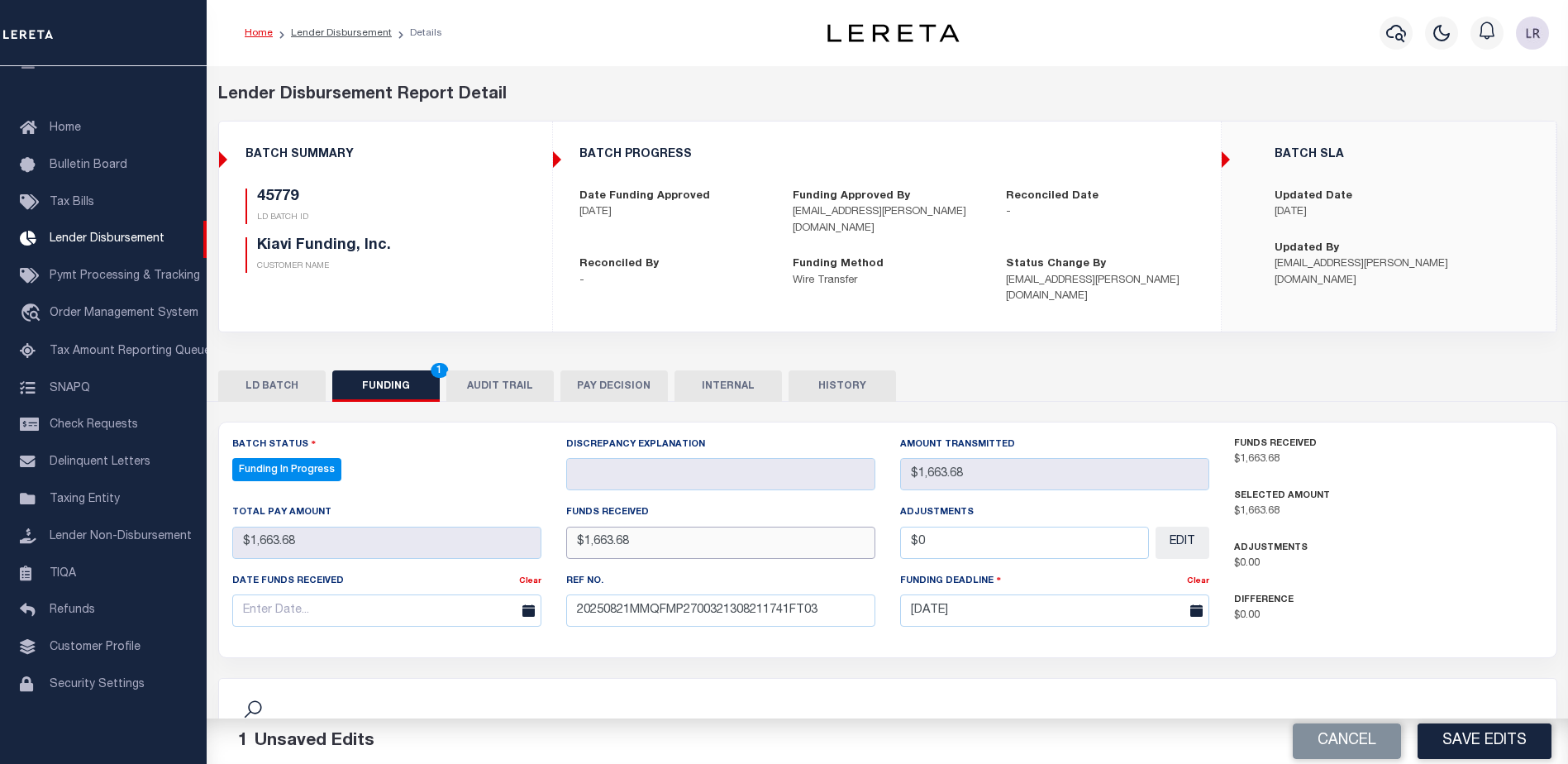
type input "$1,663.68"
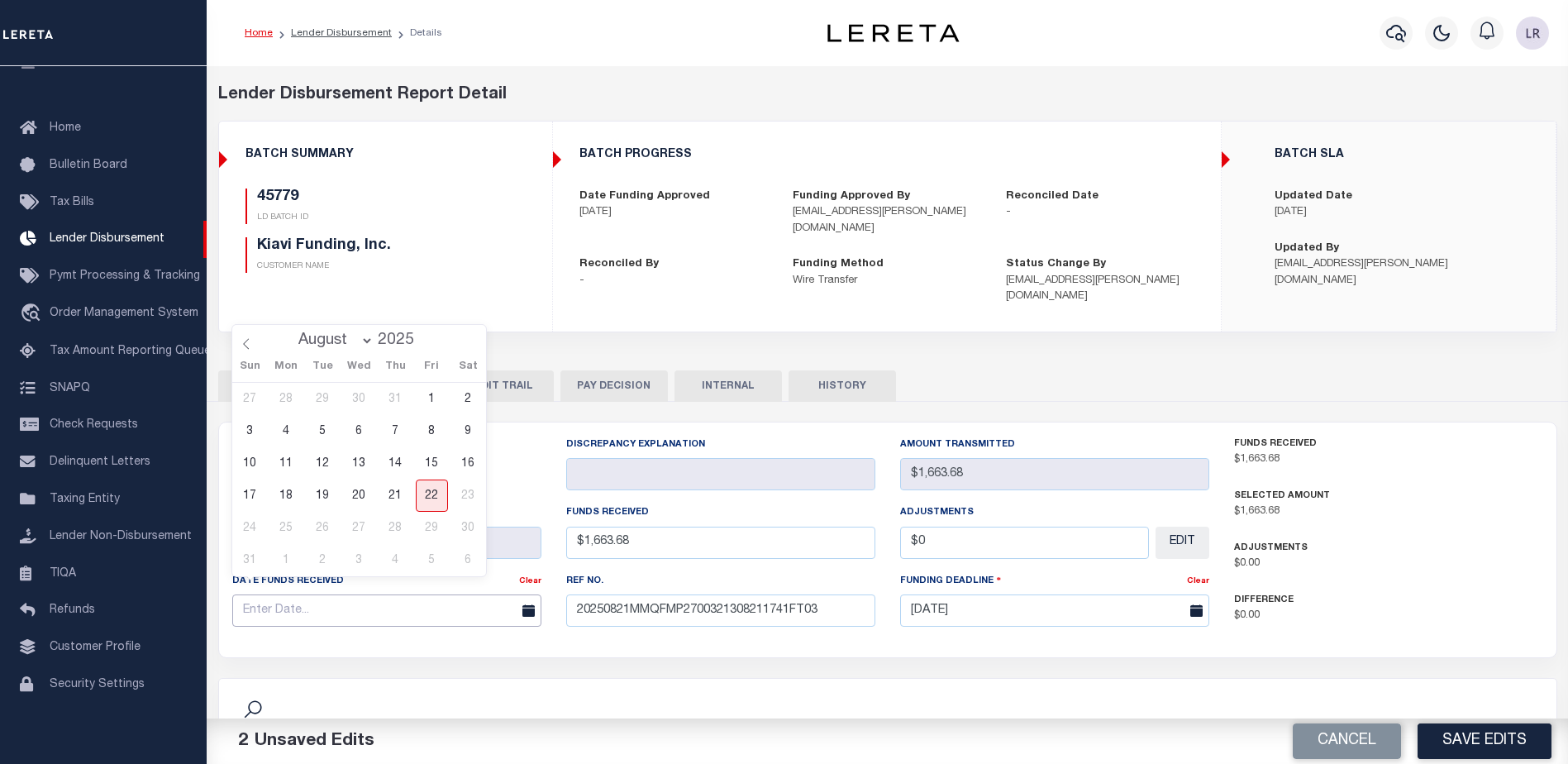
click at [473, 605] on input "text" at bounding box center [387, 610] width 309 height 32
click at [394, 502] on span "21" at bounding box center [395, 496] width 32 height 32
type input "[DATE]"
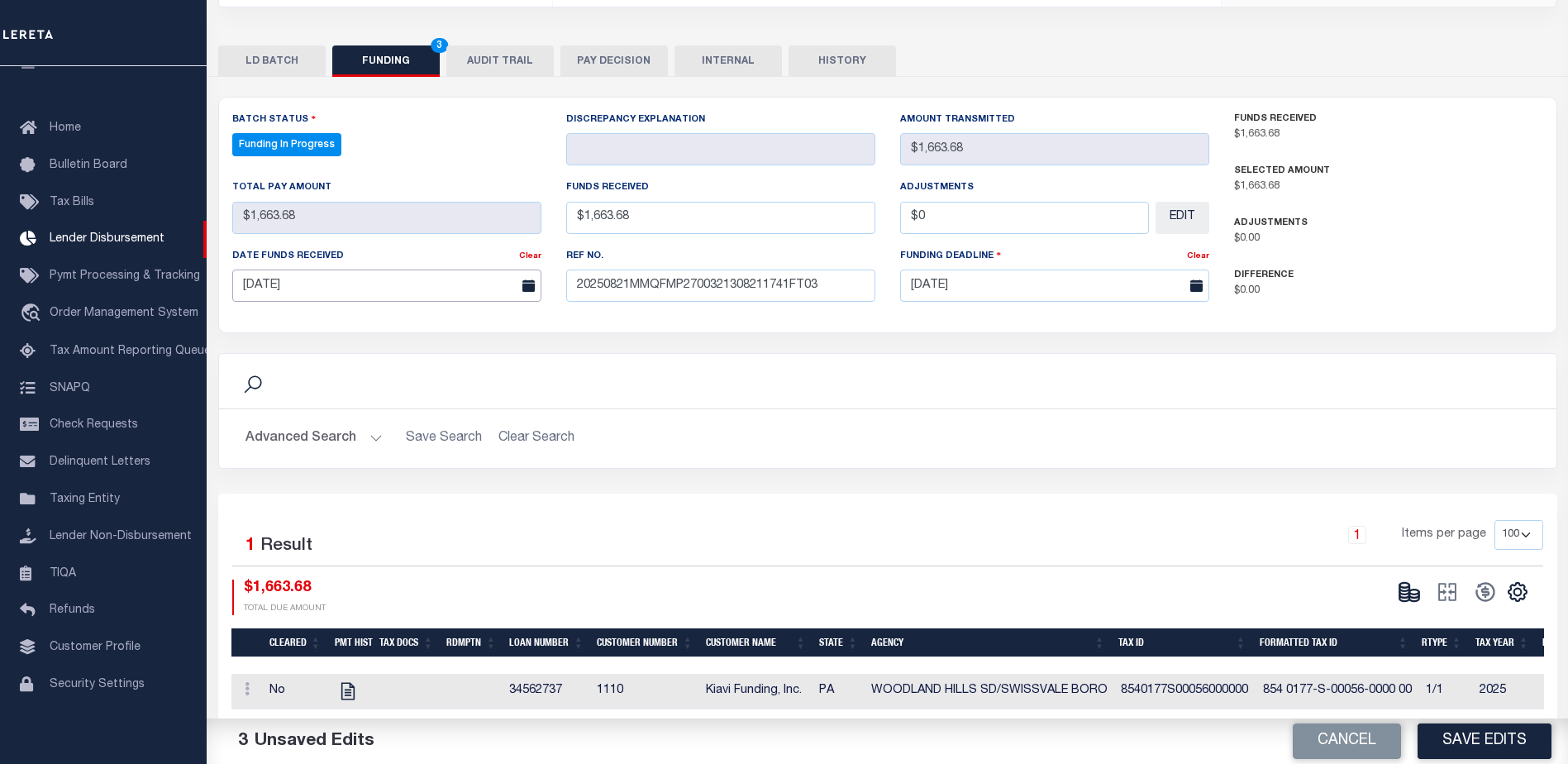
scroll to position [326, 0]
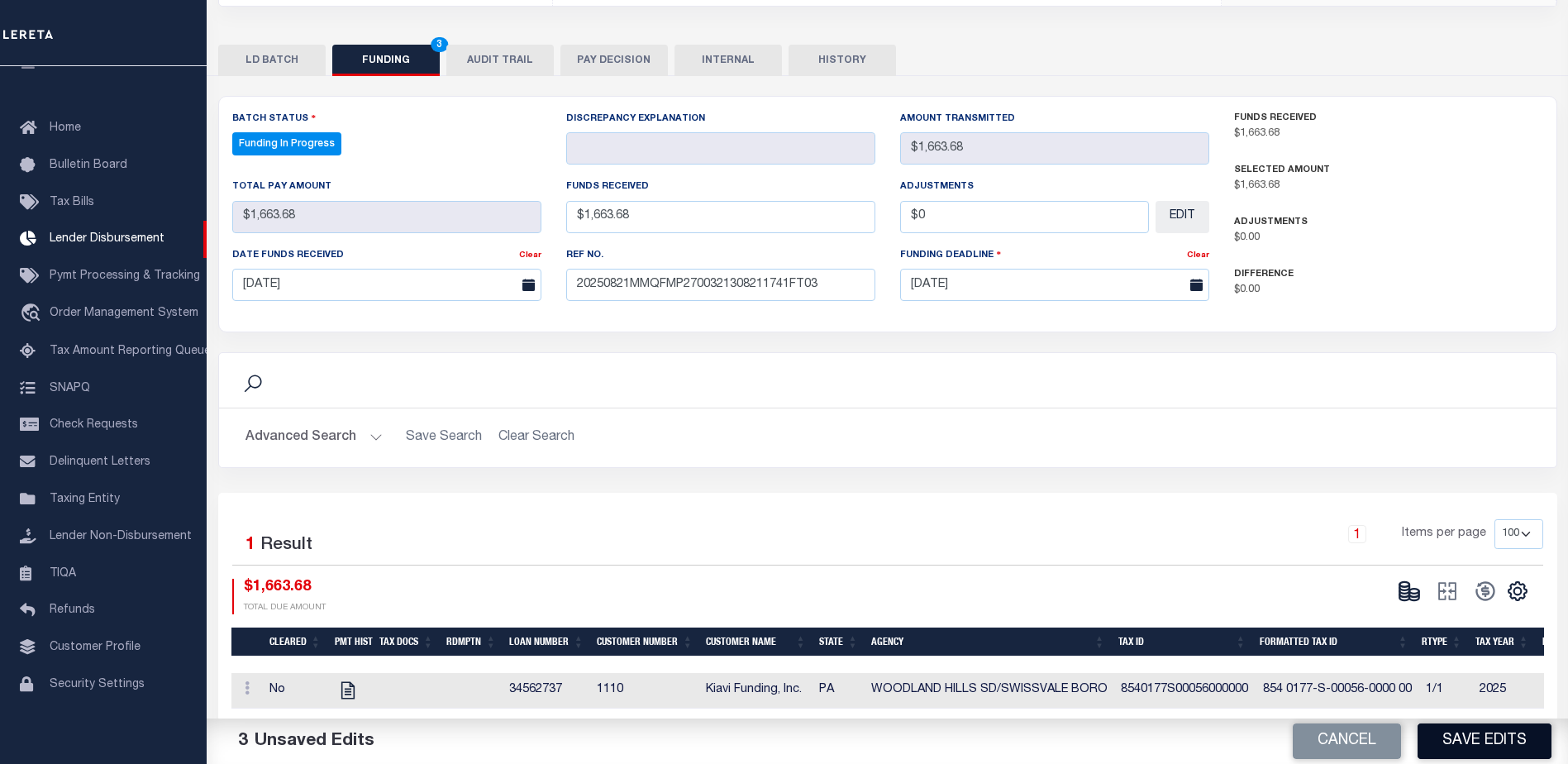
click at [1461, 751] on button "Save Edits" at bounding box center [1485, 742] width 134 height 36
type input "$1,663.68"
type input "$0"
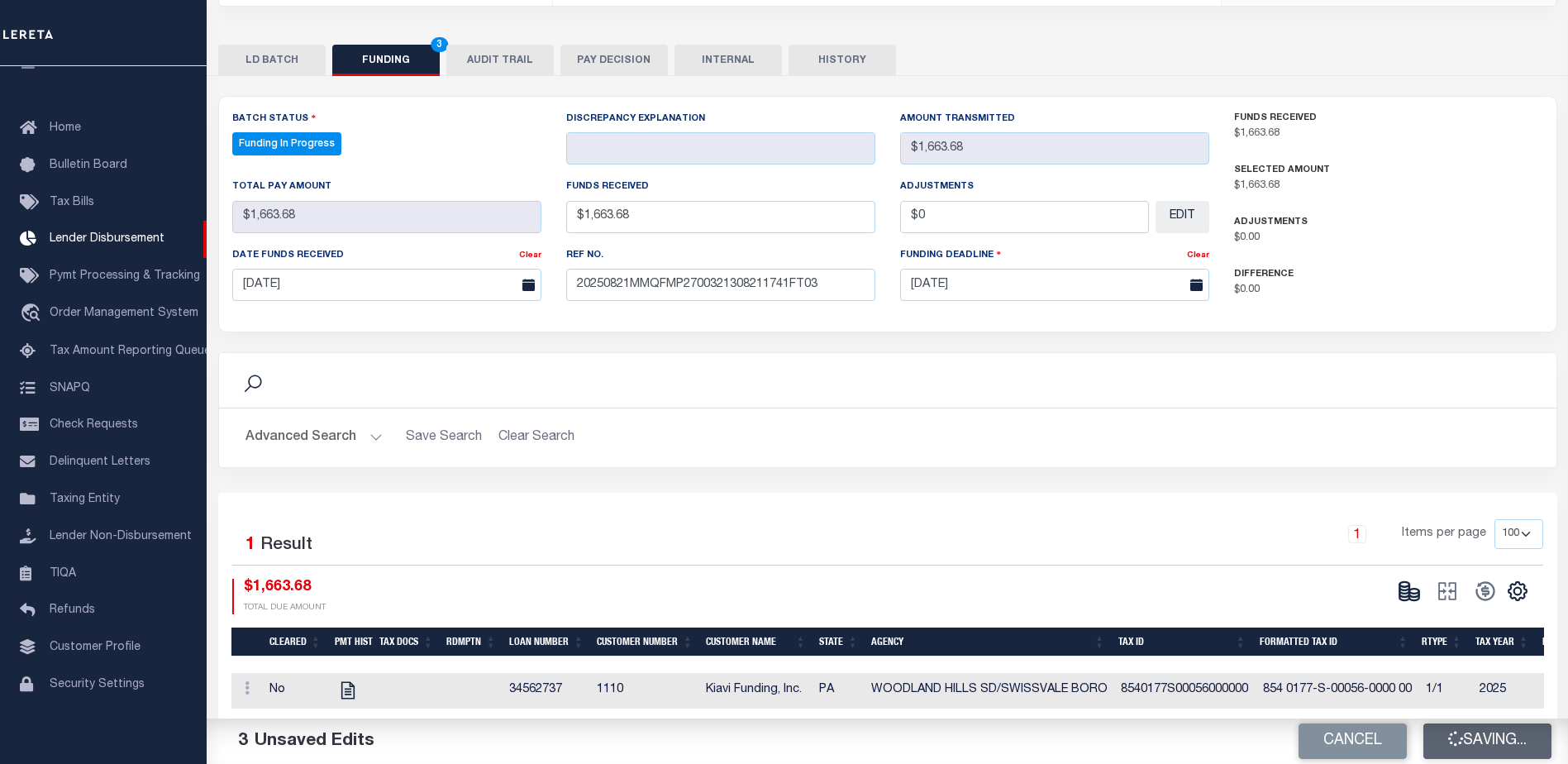
select select "100"
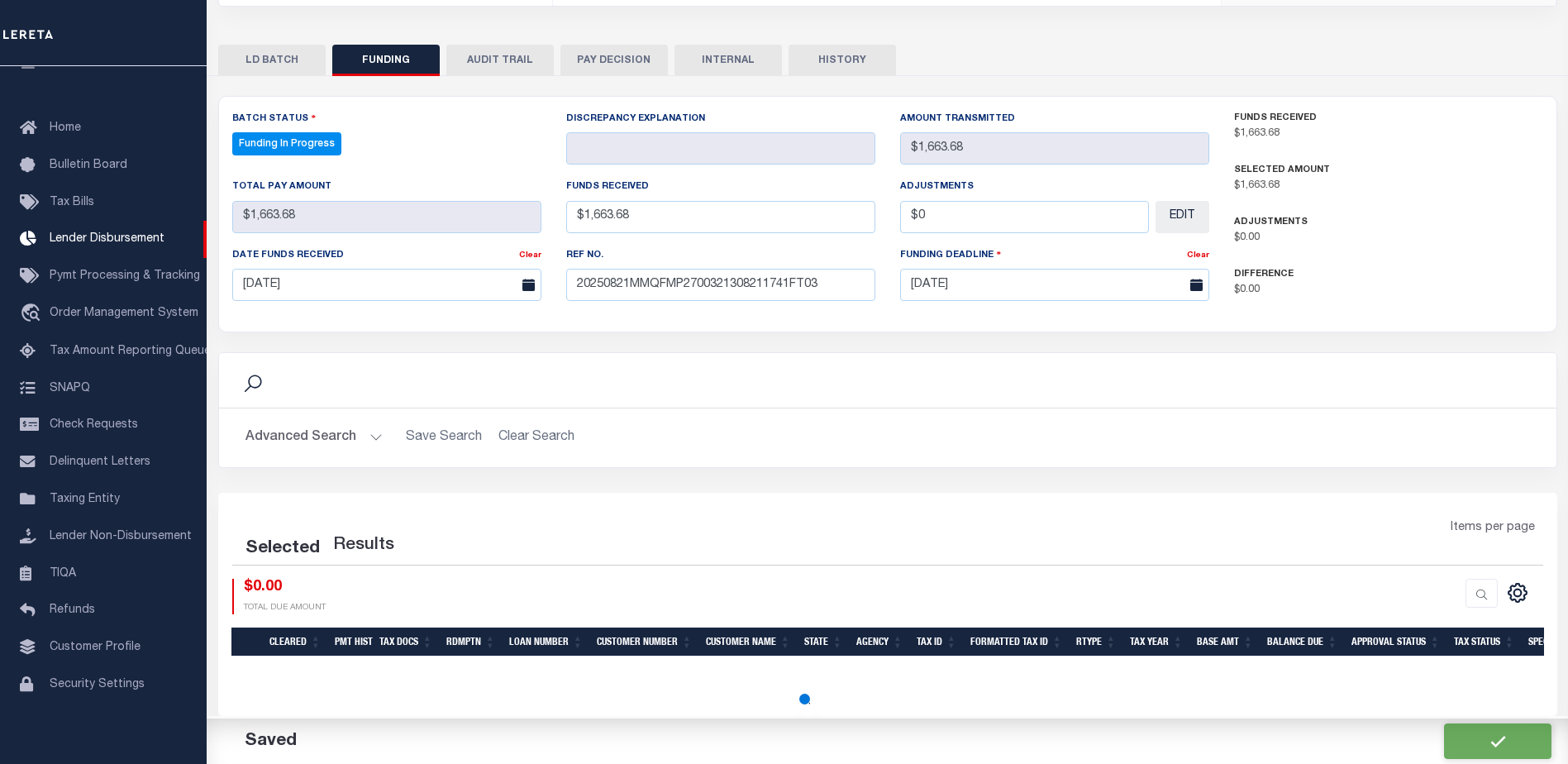
select select "100"
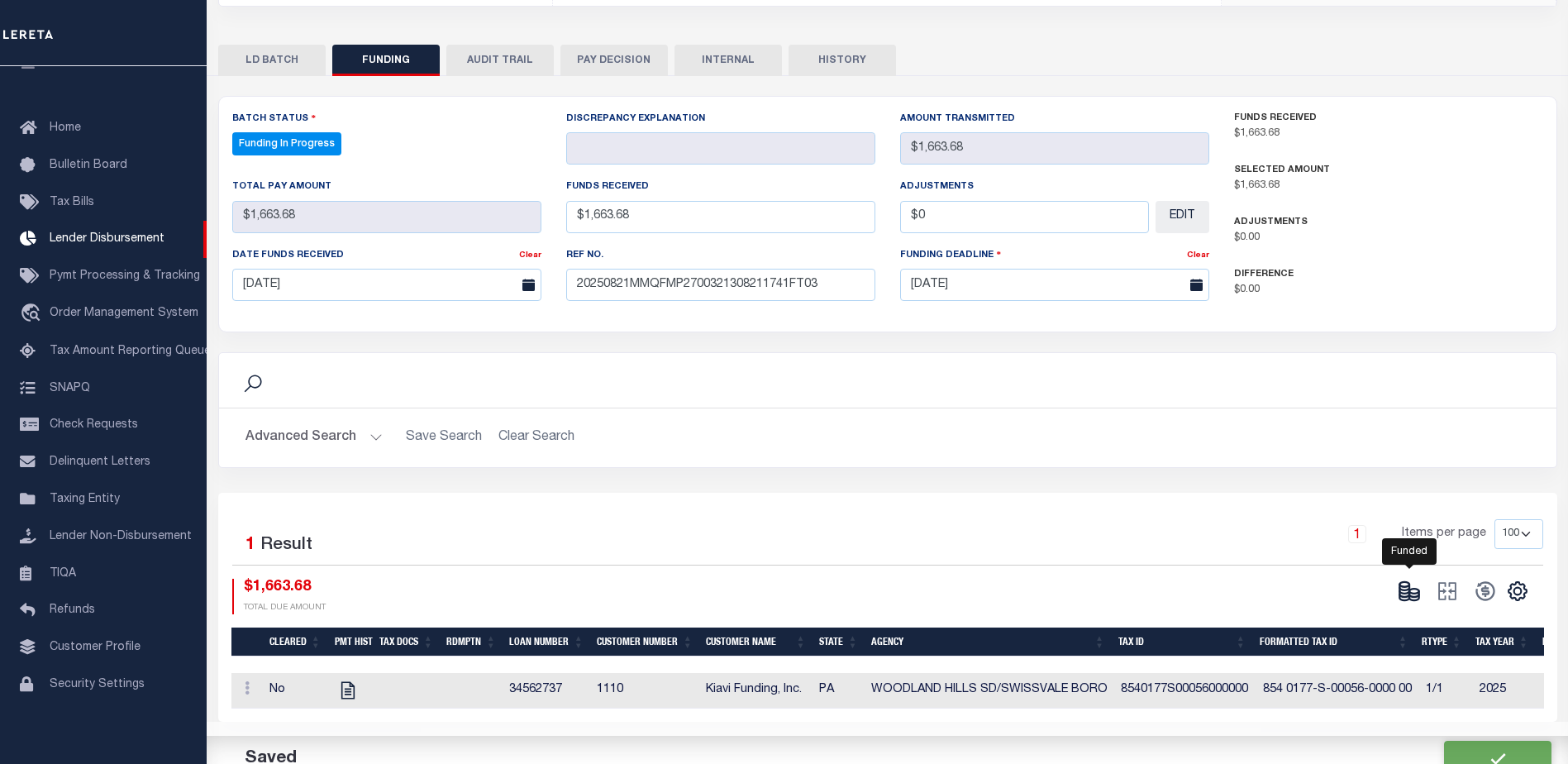
click at [1414, 580] on icon at bounding box center [1410, 591] width 23 height 23
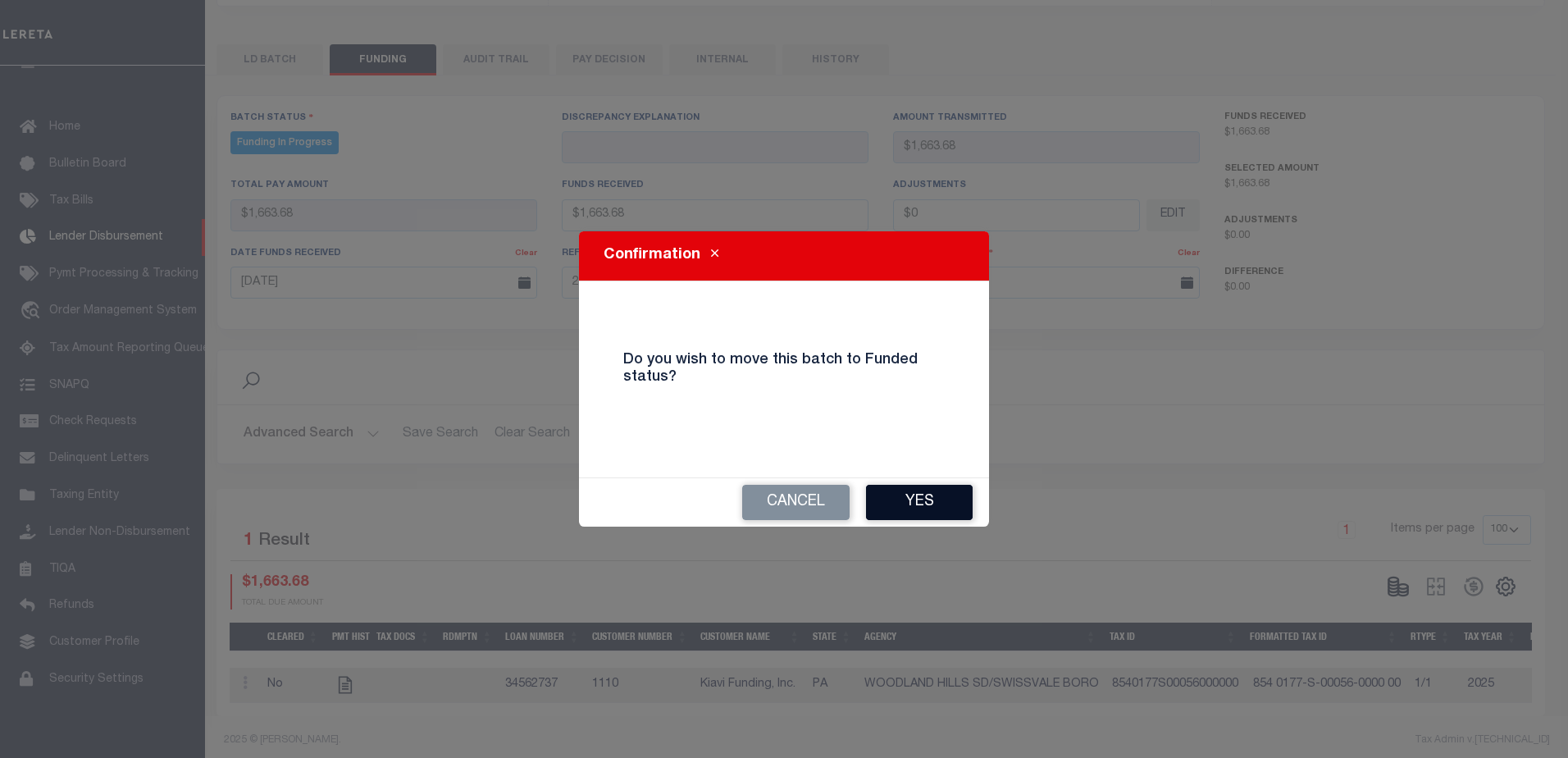
click at [931, 513] on button "Yes" at bounding box center [919, 502] width 106 height 36
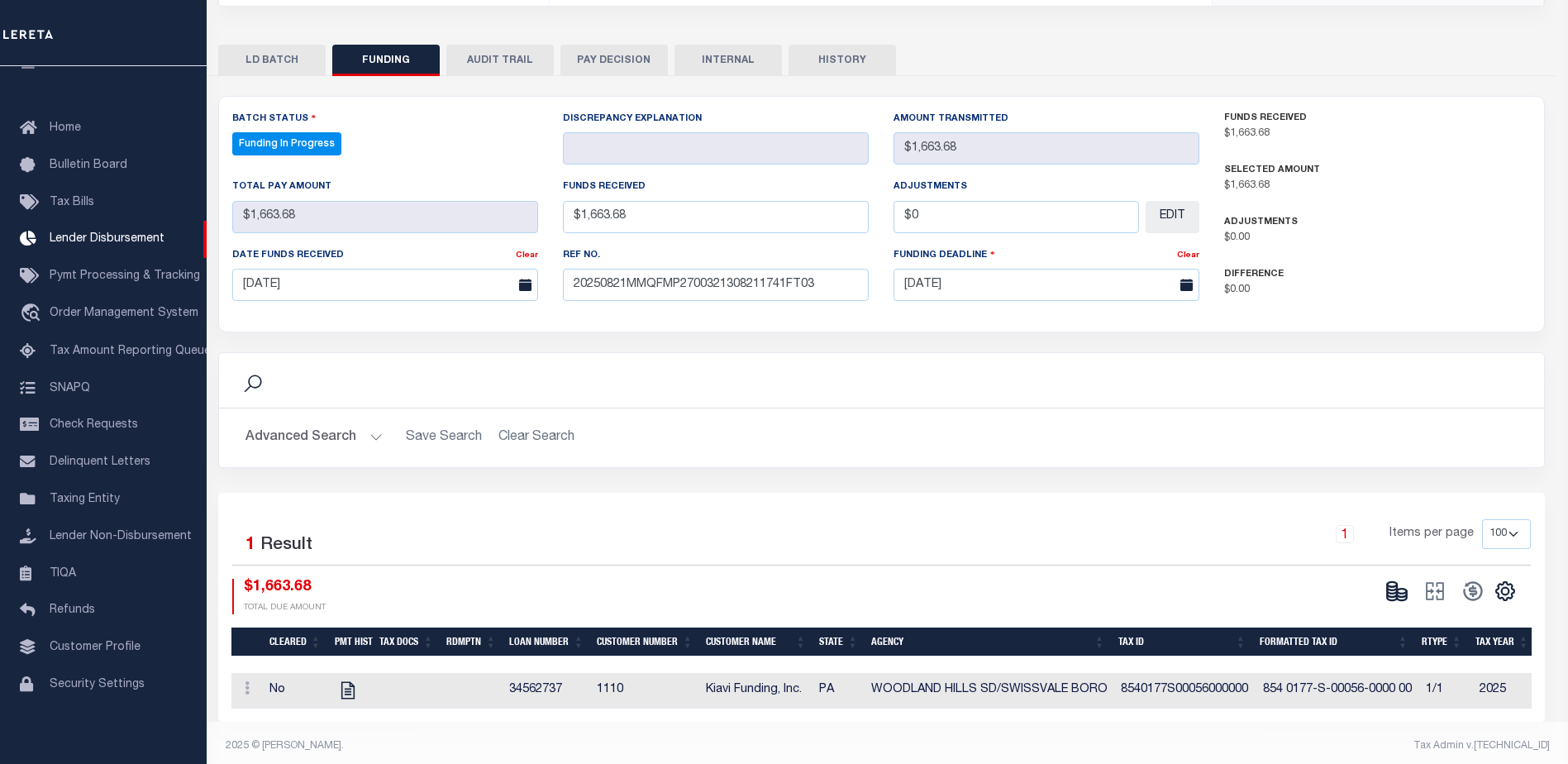
type input "$1,663.68"
type input "$0"
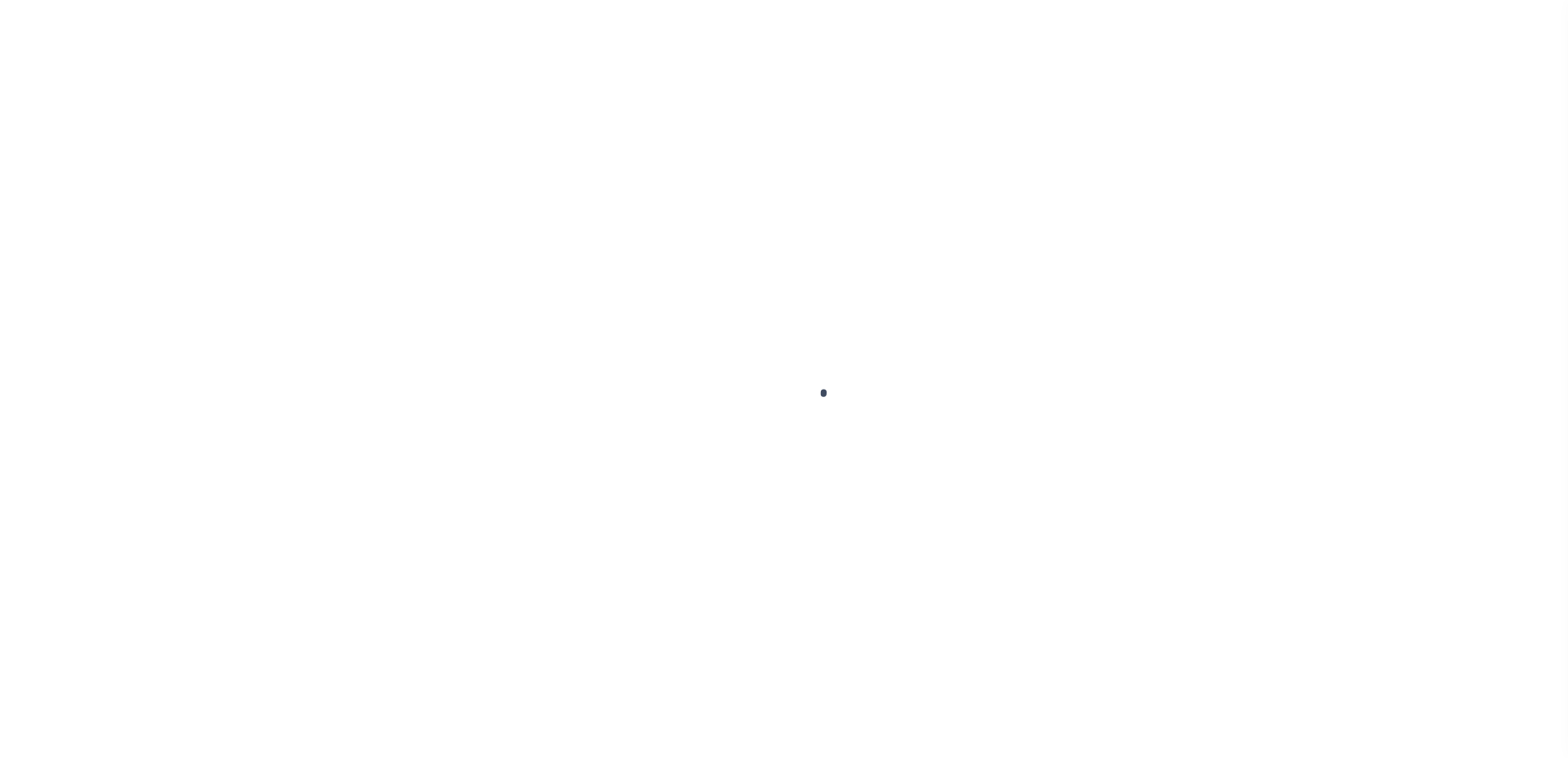
type input "$0.00"
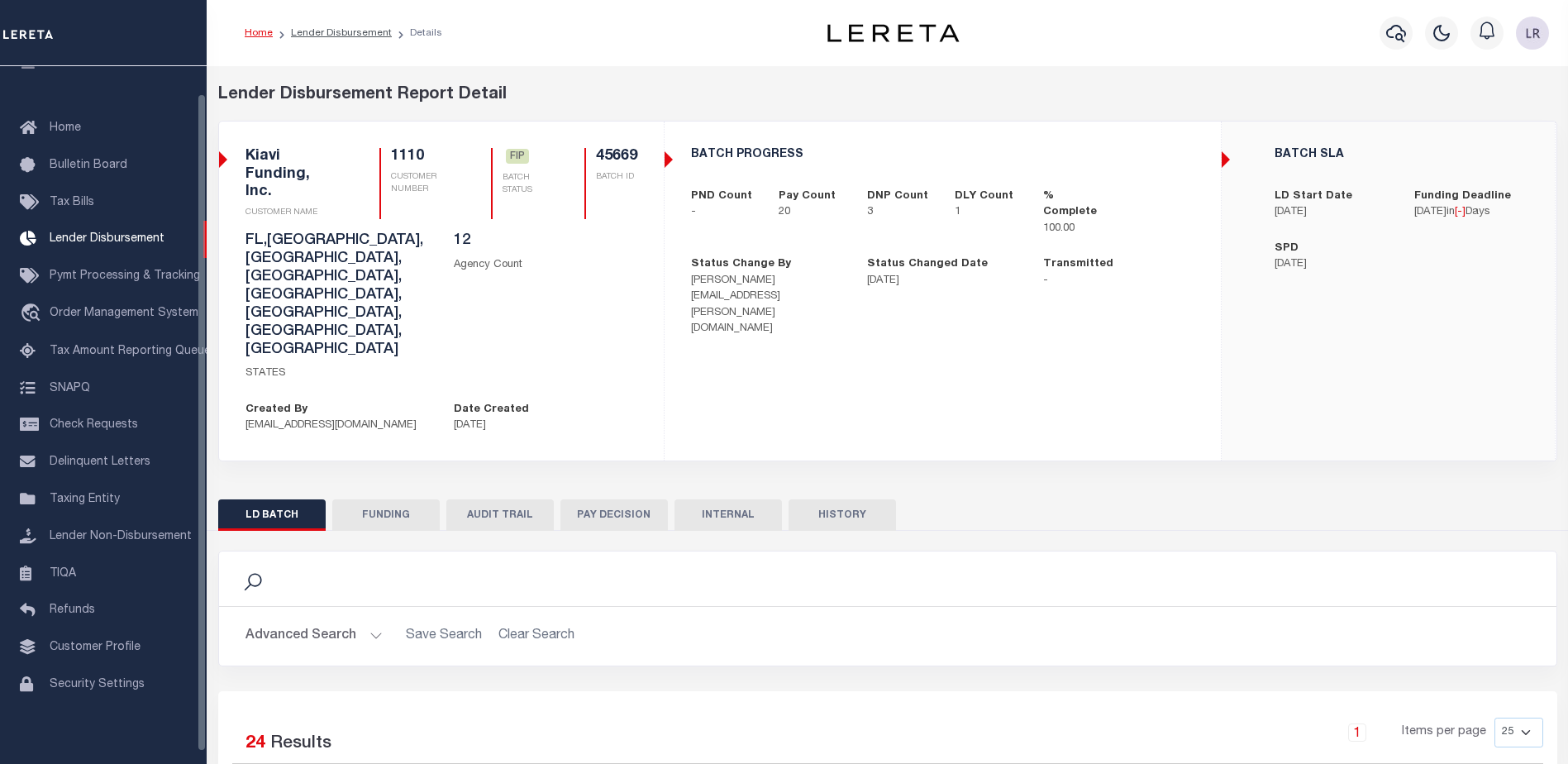
scroll to position [29, 0]
click at [415, 499] on button "FUNDING" at bounding box center [386, 514] width 107 height 31
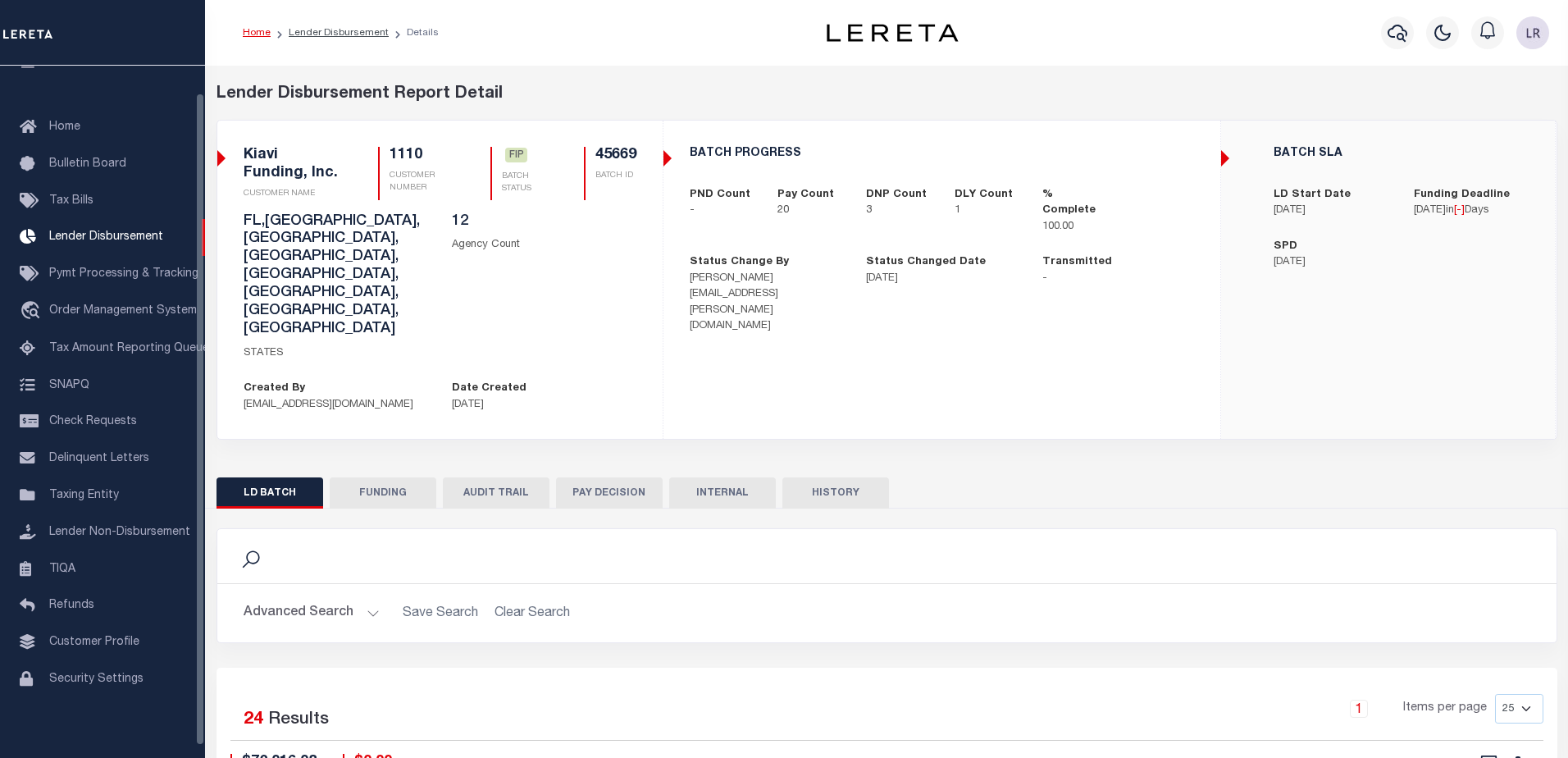
type input "$54,179.25"
type input "$0"
type input "[DATE]"
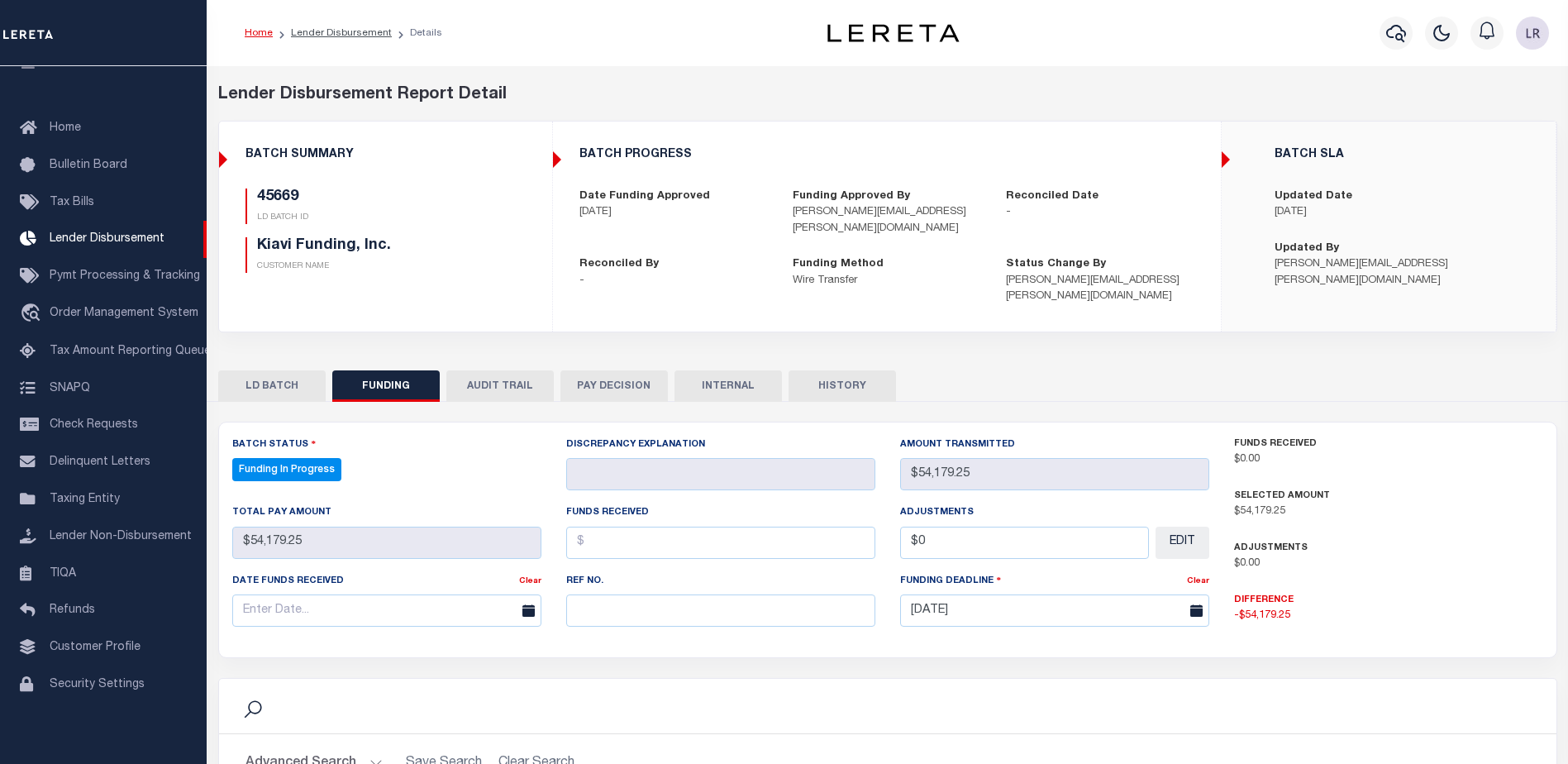
select select "100"
drag, startPoint x: 582, startPoint y: 591, endPoint x: 586, endPoint y: 577, distance: 14.6
click at [583, 594] on input "text" at bounding box center [721, 610] width 309 height 32
paste input "20250821MMQFMP2700321308211741FT03"
type input "20250821MMQFMP2700321308211741FT03"
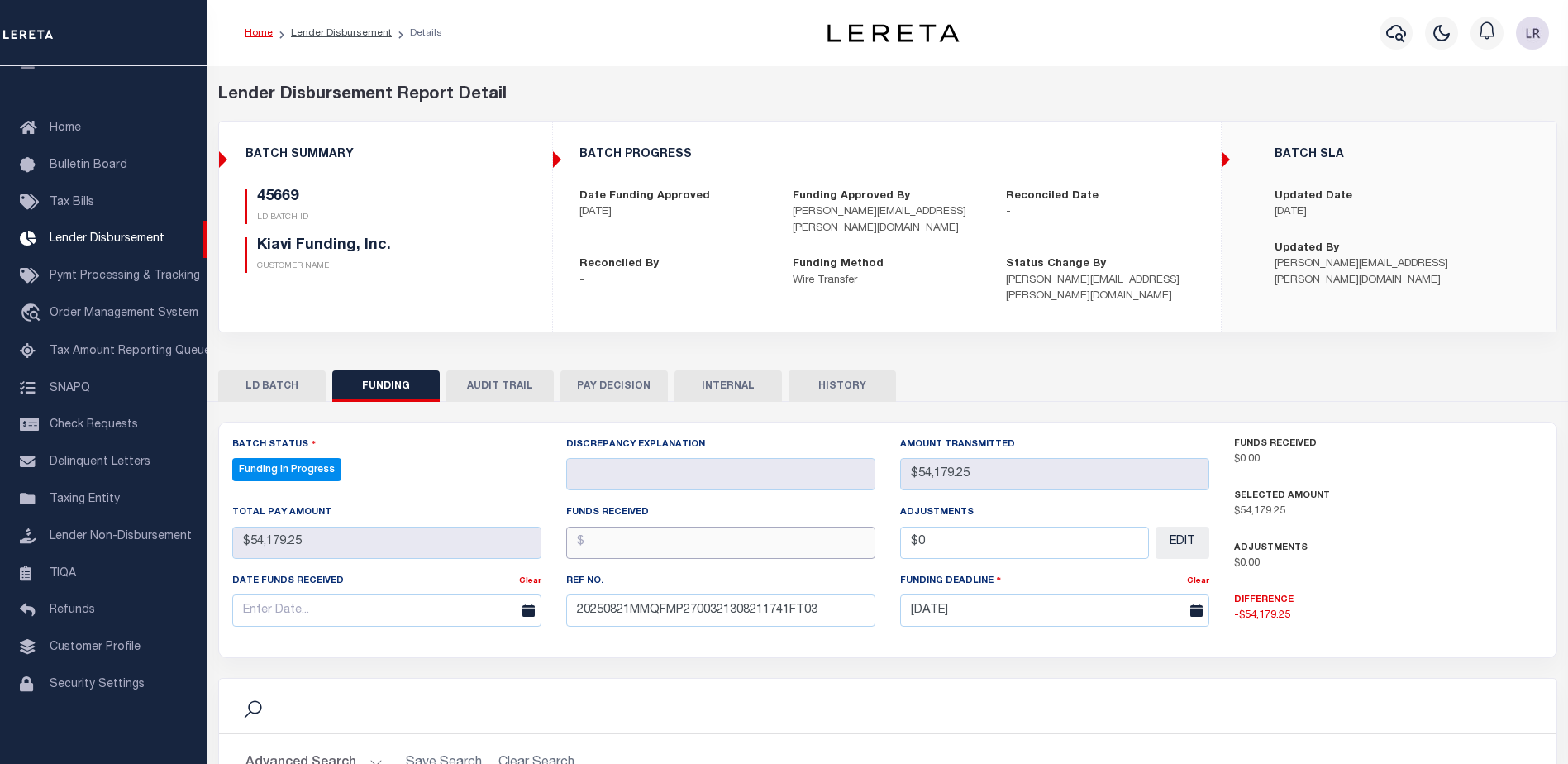
click at [592, 539] on input "text" at bounding box center [721, 543] width 309 height 32
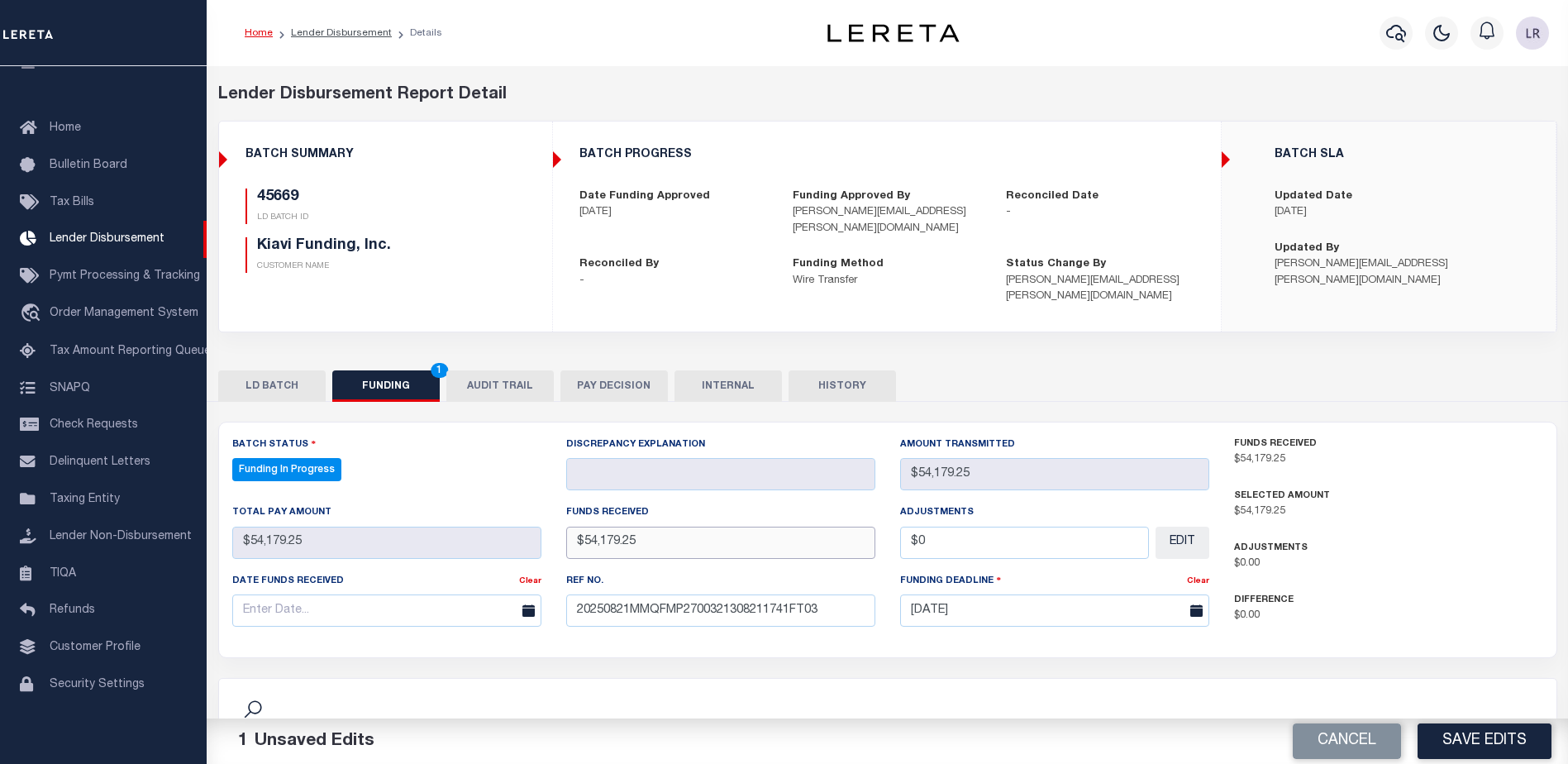
type input "$54,179.25"
click at [443, 594] on input "text" at bounding box center [387, 610] width 309 height 32
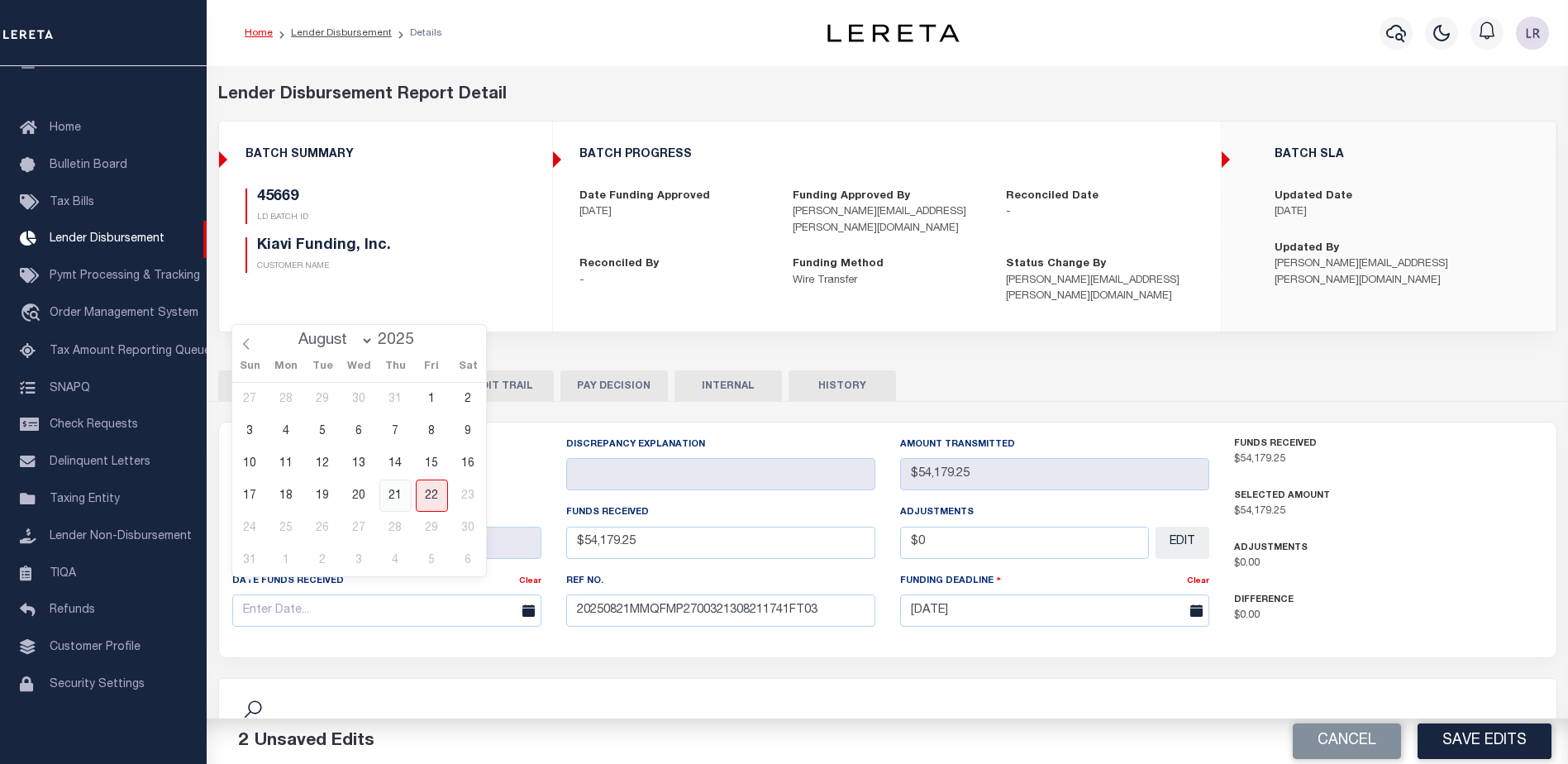
click at [396, 496] on span "21" at bounding box center [395, 496] width 32 height 32
type input "[DATE]"
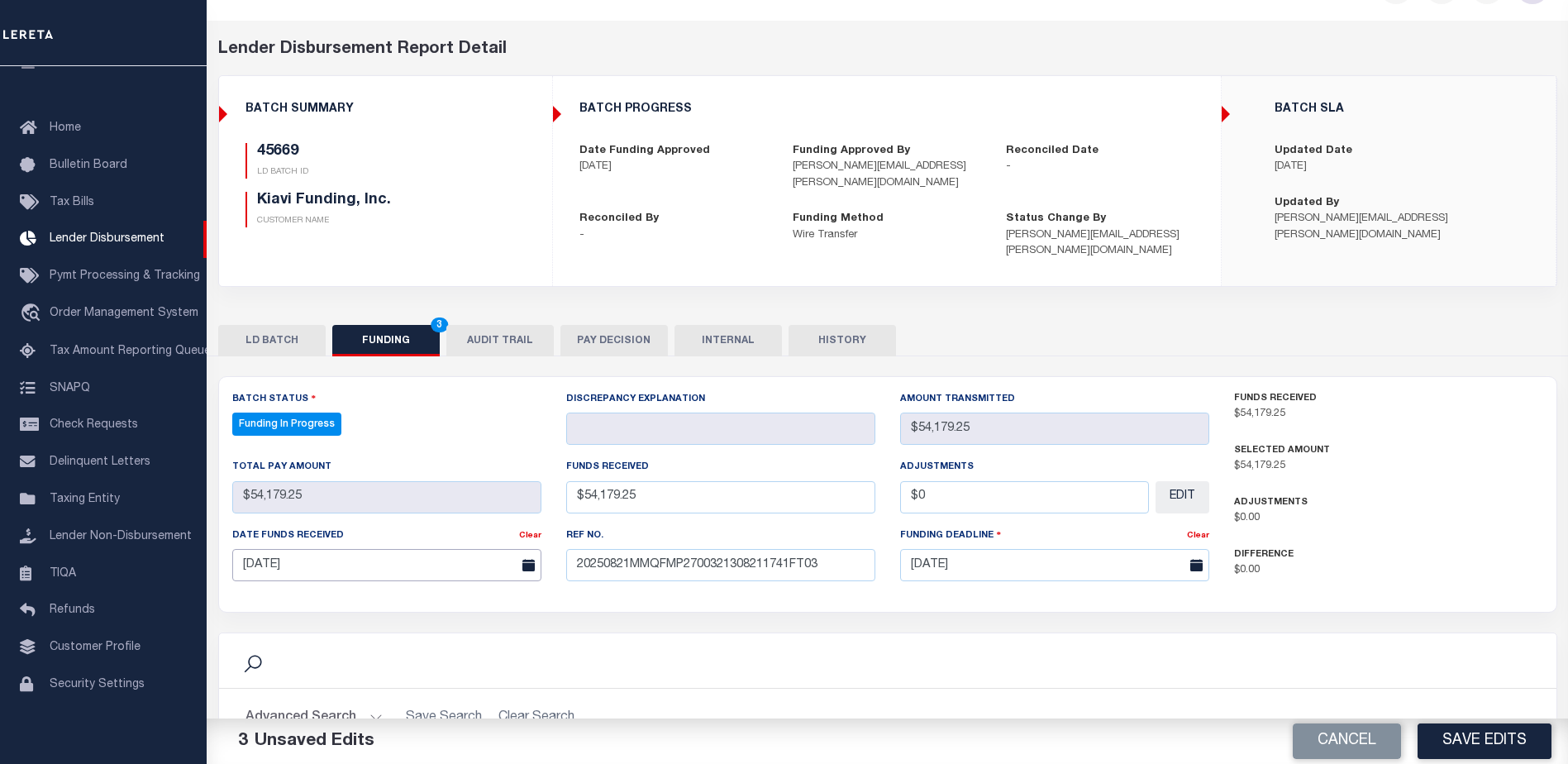
scroll to position [166, 0]
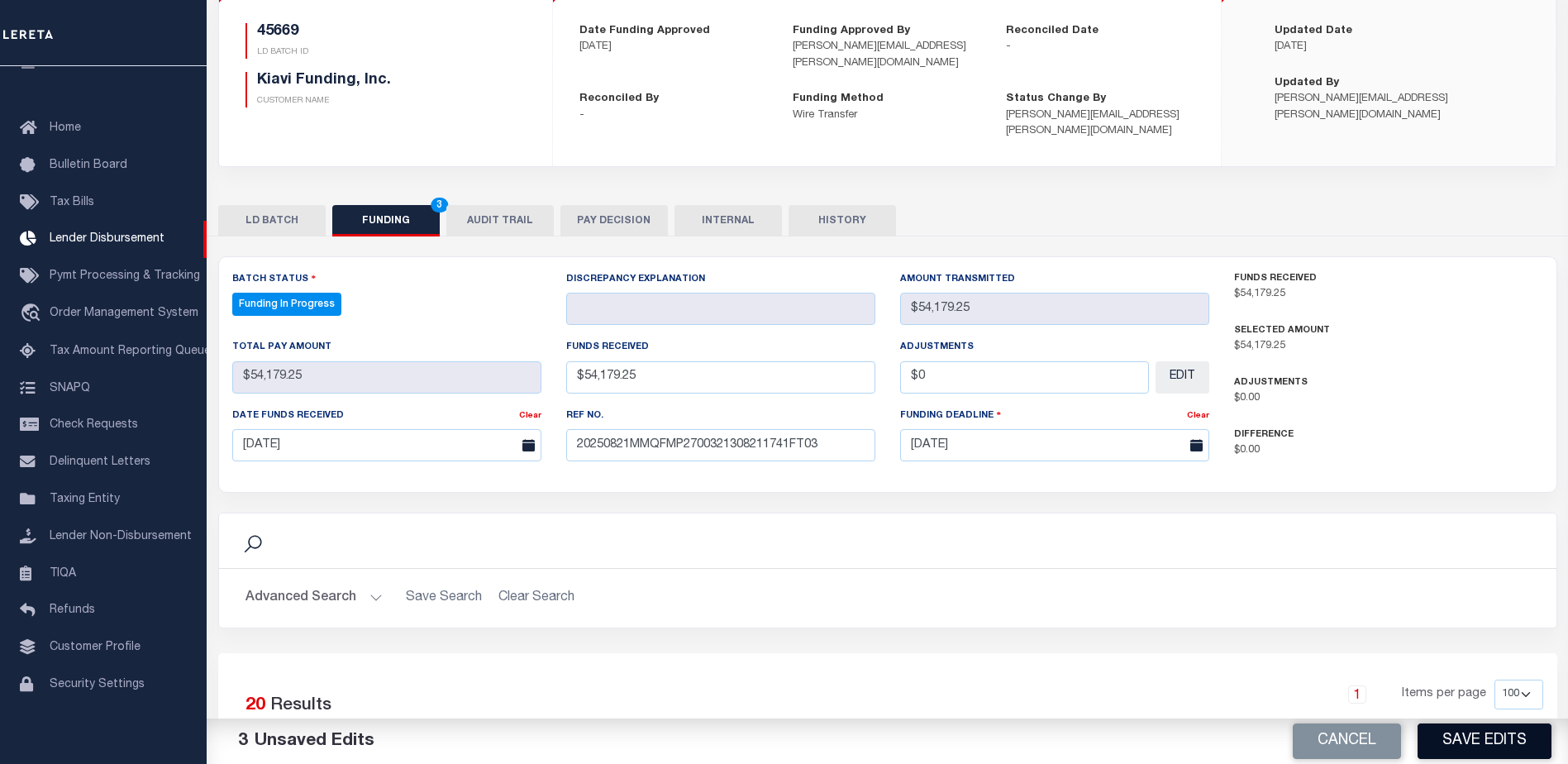
click at [1458, 729] on button "Save Edits" at bounding box center [1485, 742] width 134 height 36
type input "$54,179.25"
type input "$0"
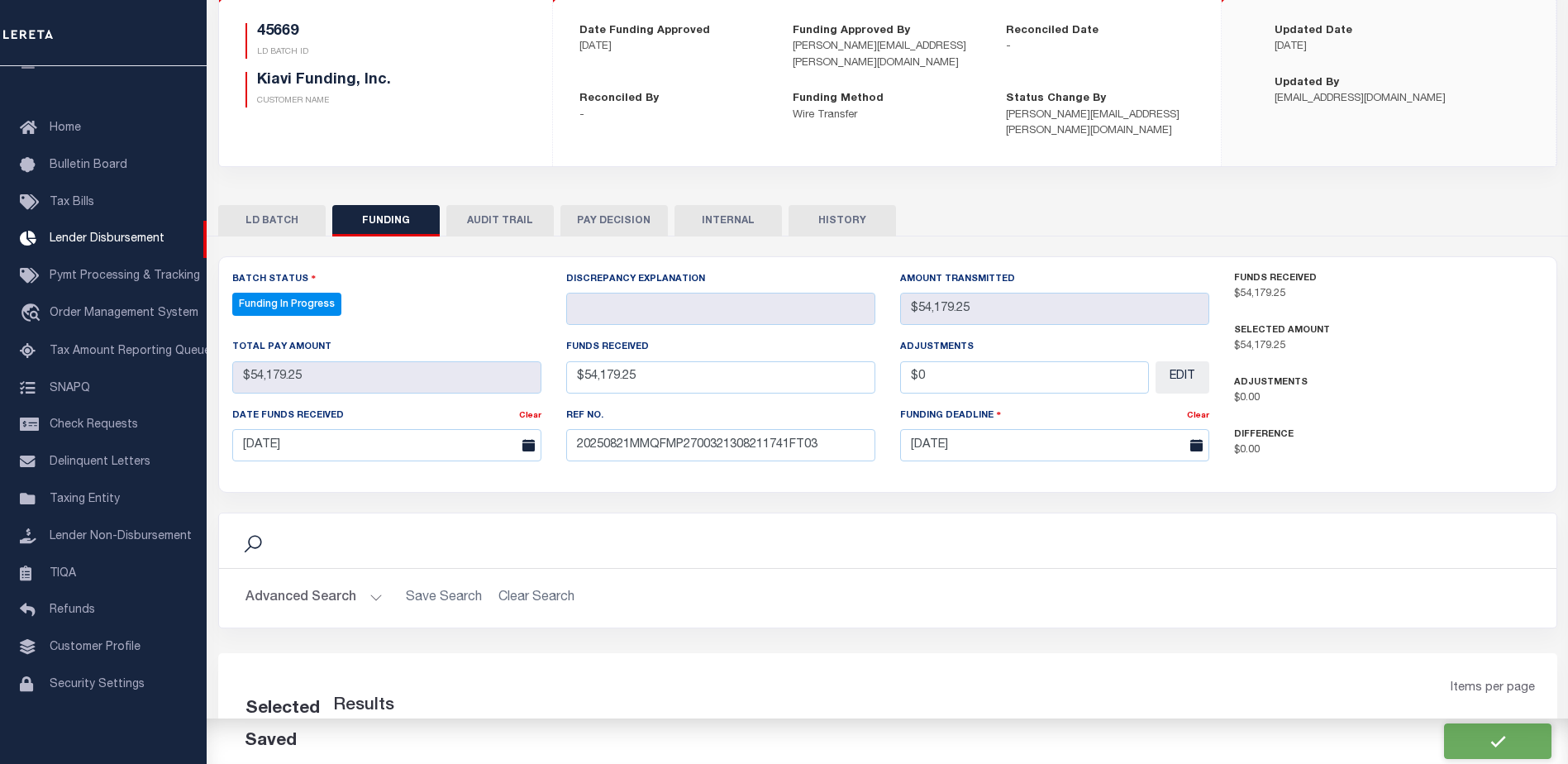
scroll to position [309, 0]
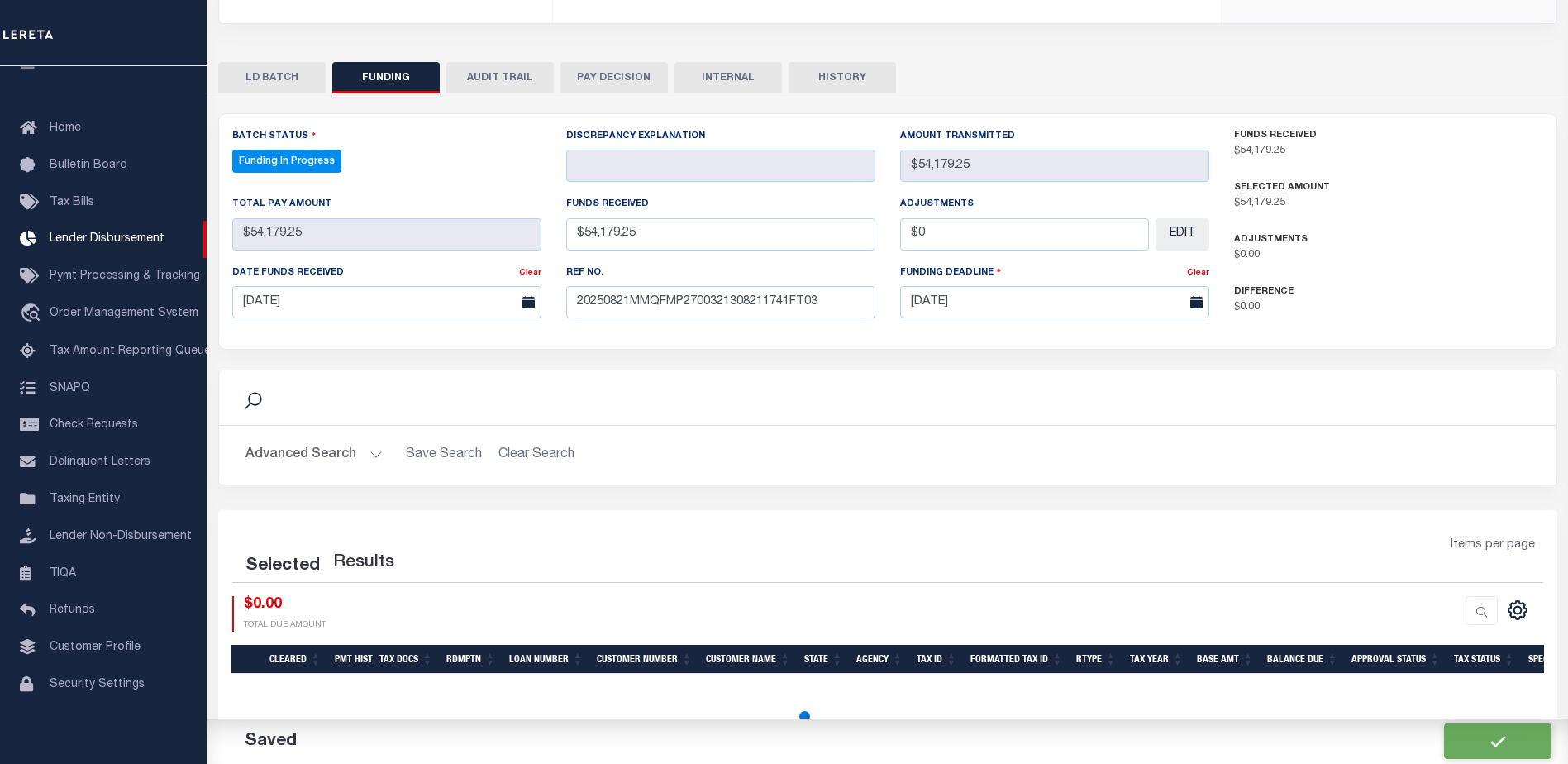
select select "100"
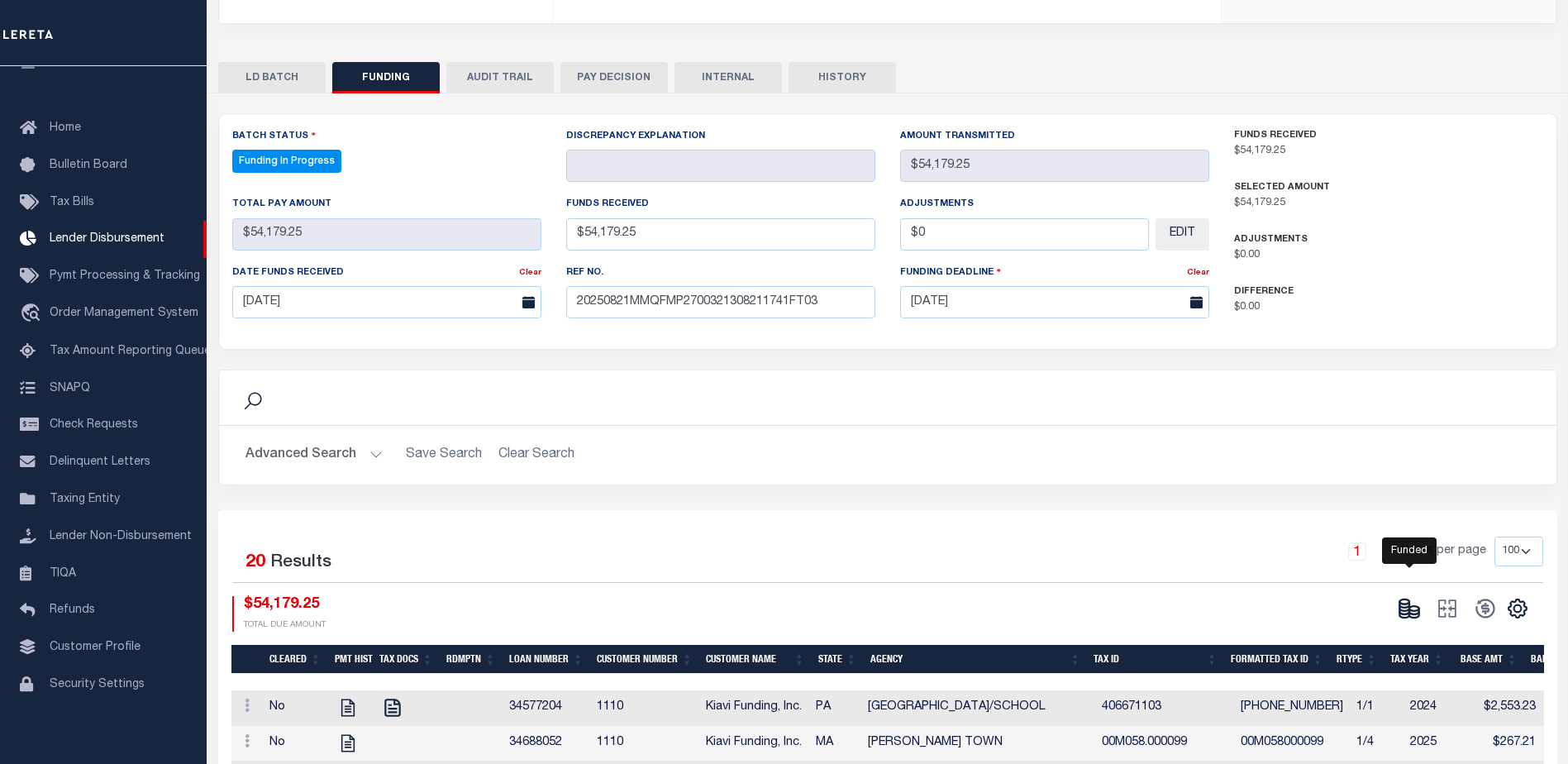
click at [1417, 597] on icon at bounding box center [1410, 608] width 23 height 23
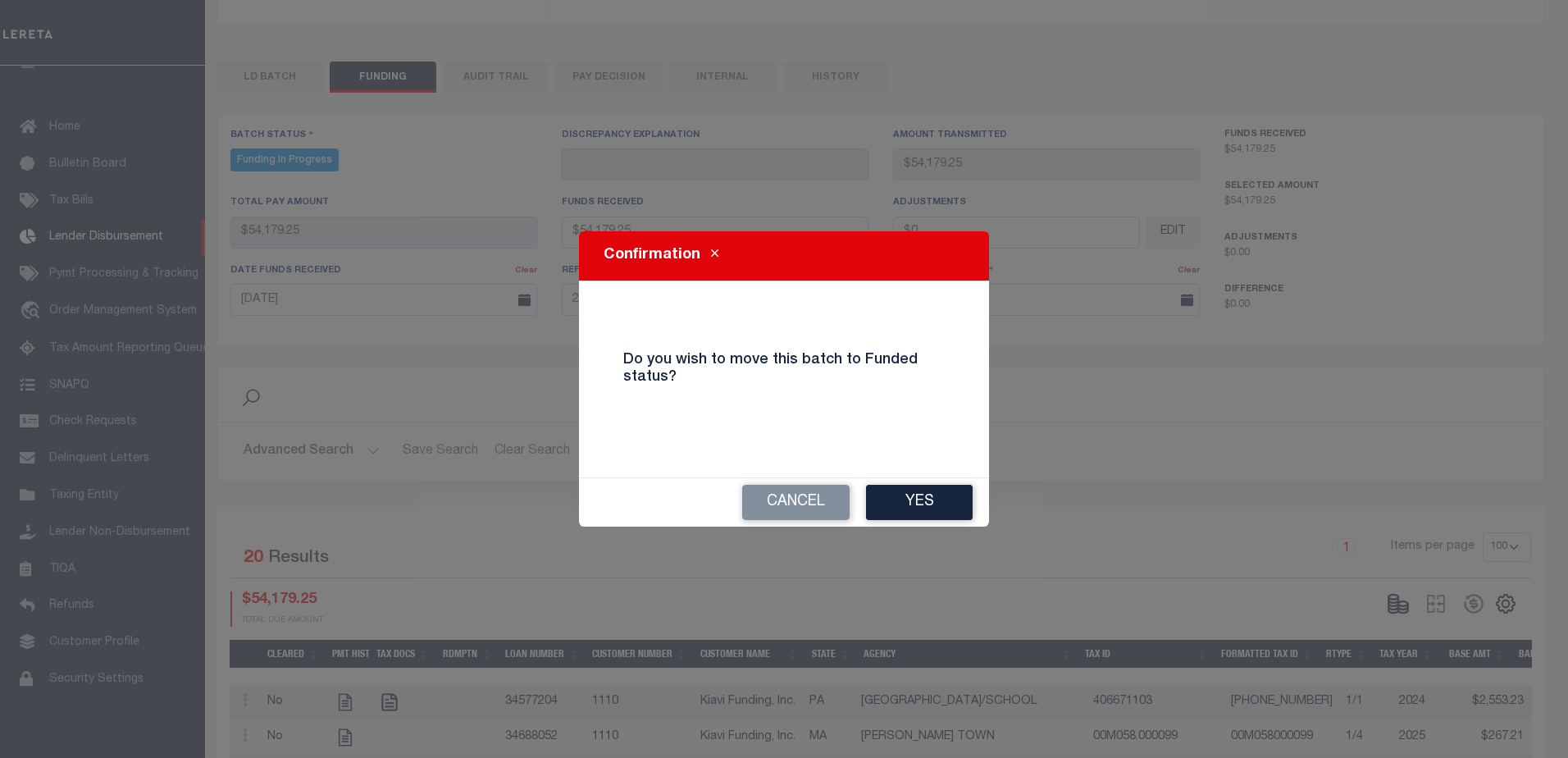
click at [986, 517] on div "Cancel Yes" at bounding box center [784, 502] width 410 height 49
click at [958, 514] on button "Yes" at bounding box center [919, 502] width 106 height 36
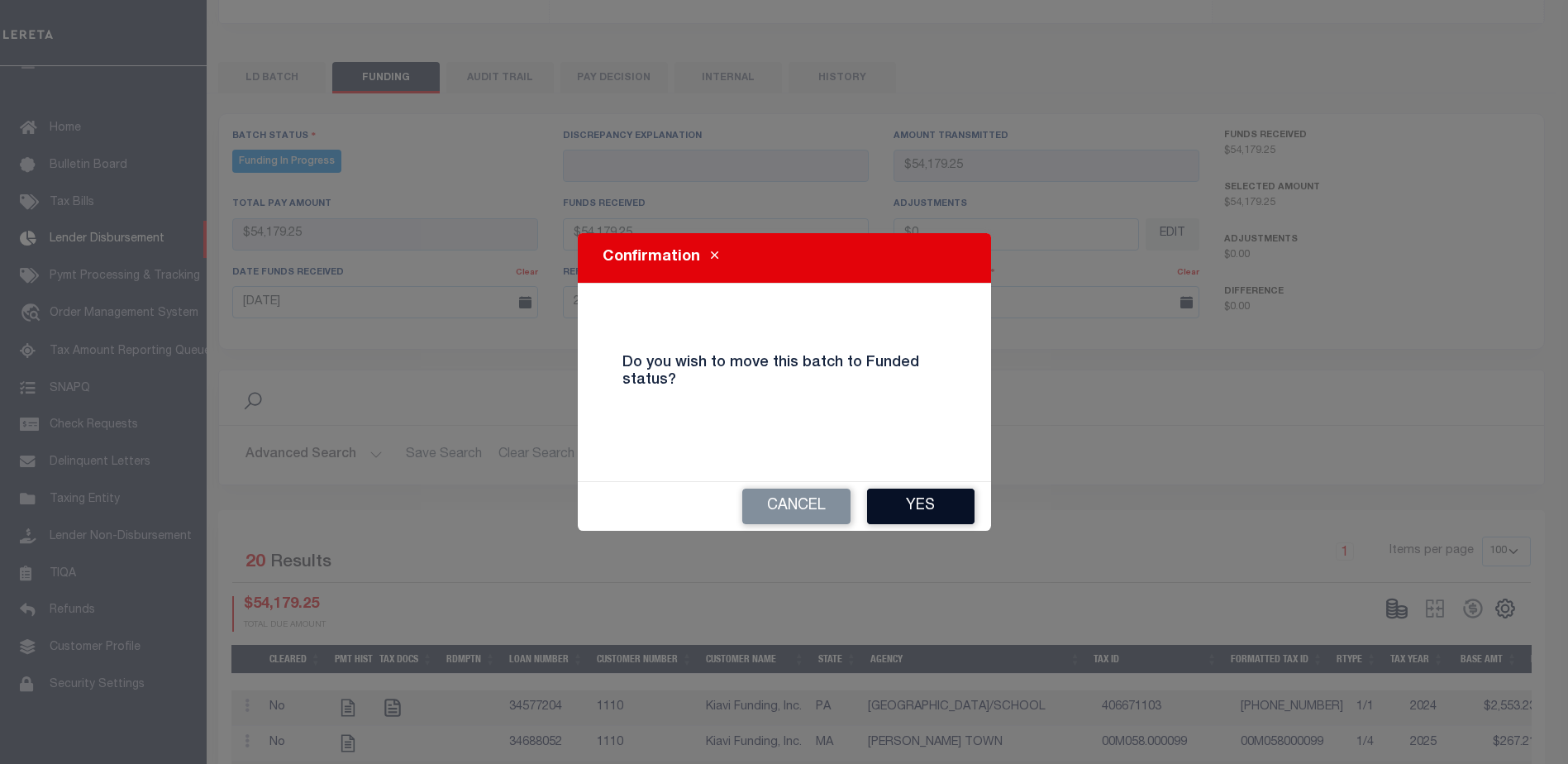
type input "$54,179.25"
type input "$0"
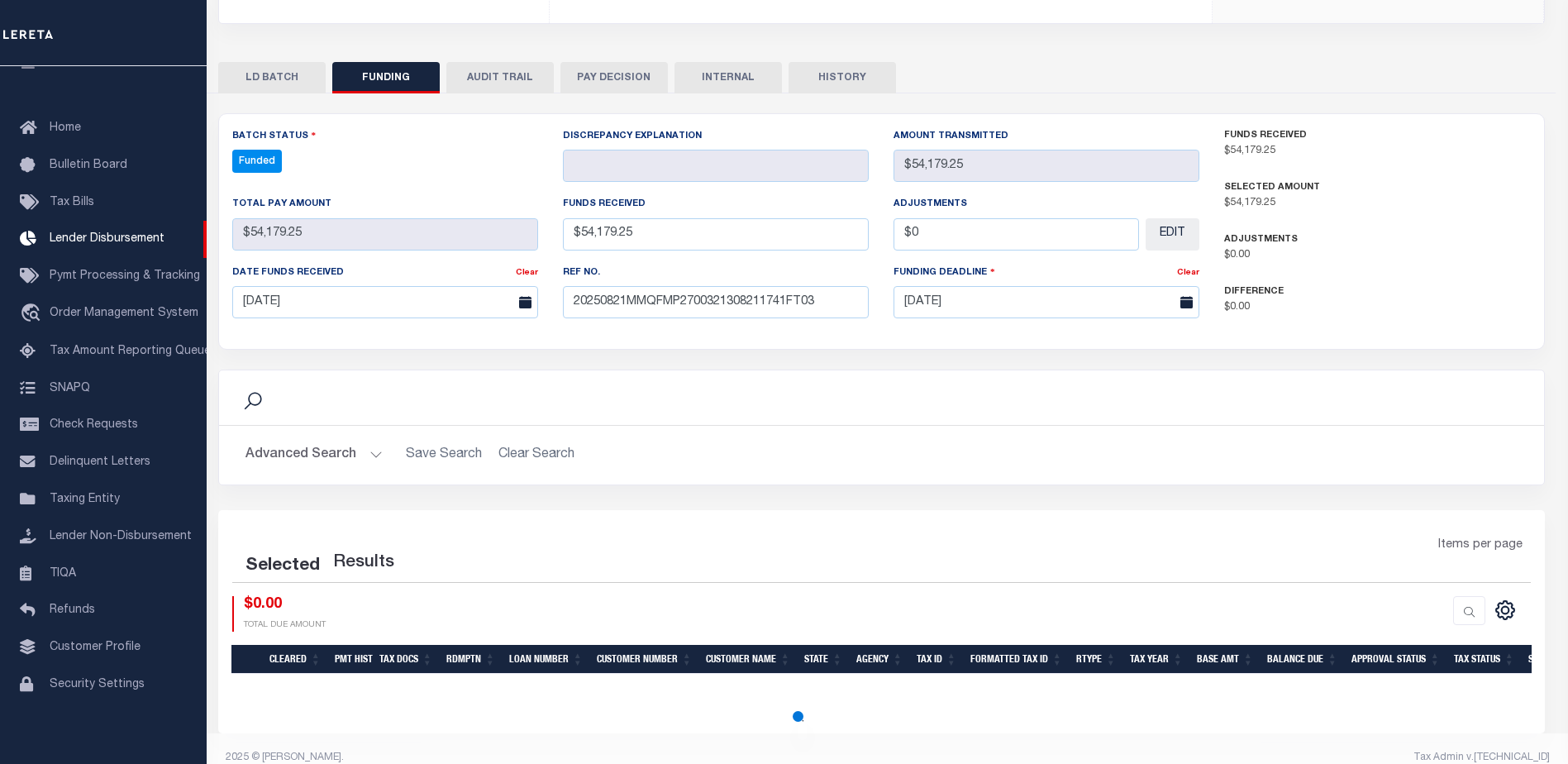
select select "100"
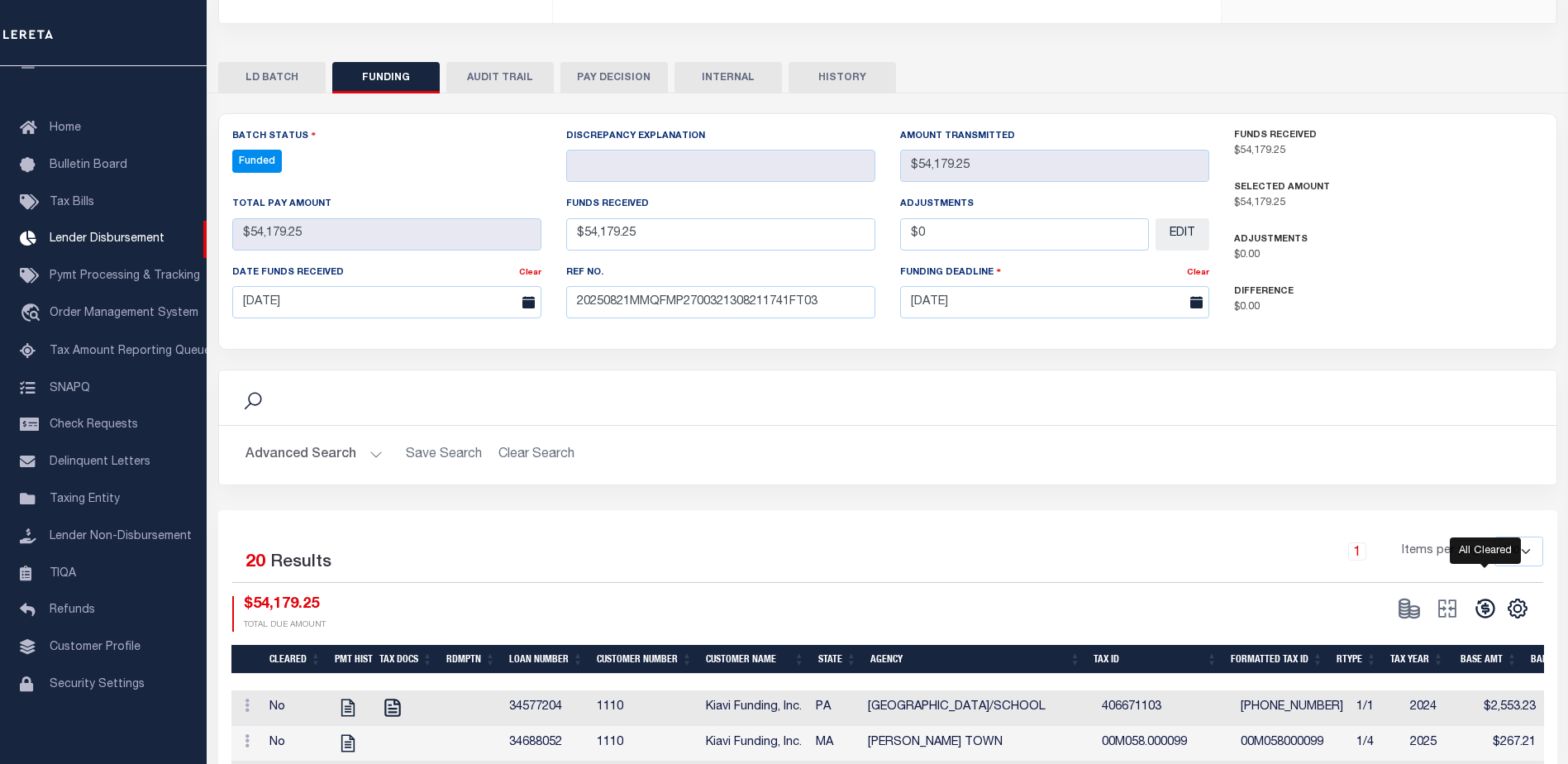
click at [1496, 597] on icon at bounding box center [1486, 608] width 23 height 23
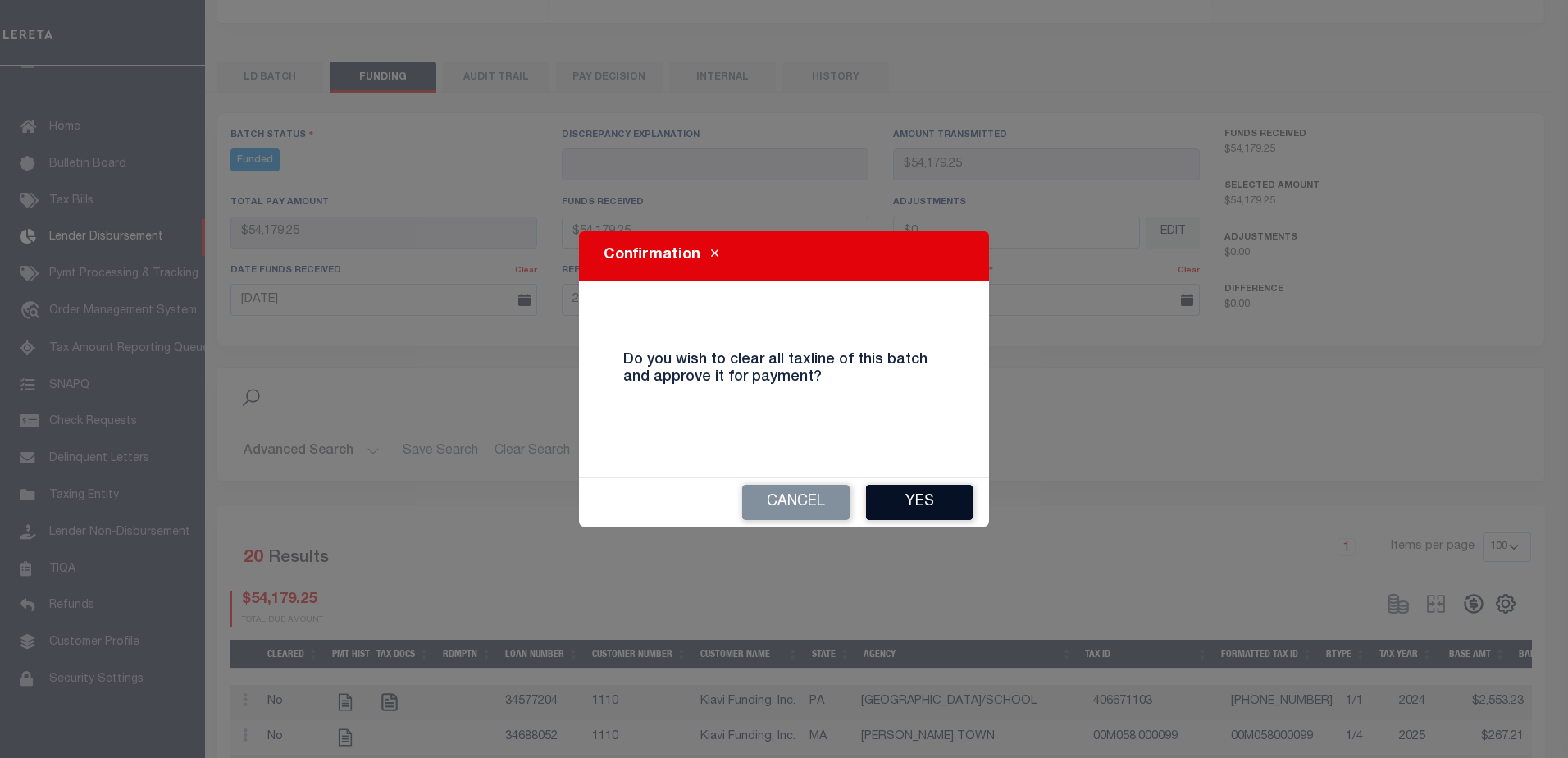
click at [933, 494] on button "Yes" at bounding box center [919, 502] width 106 height 36
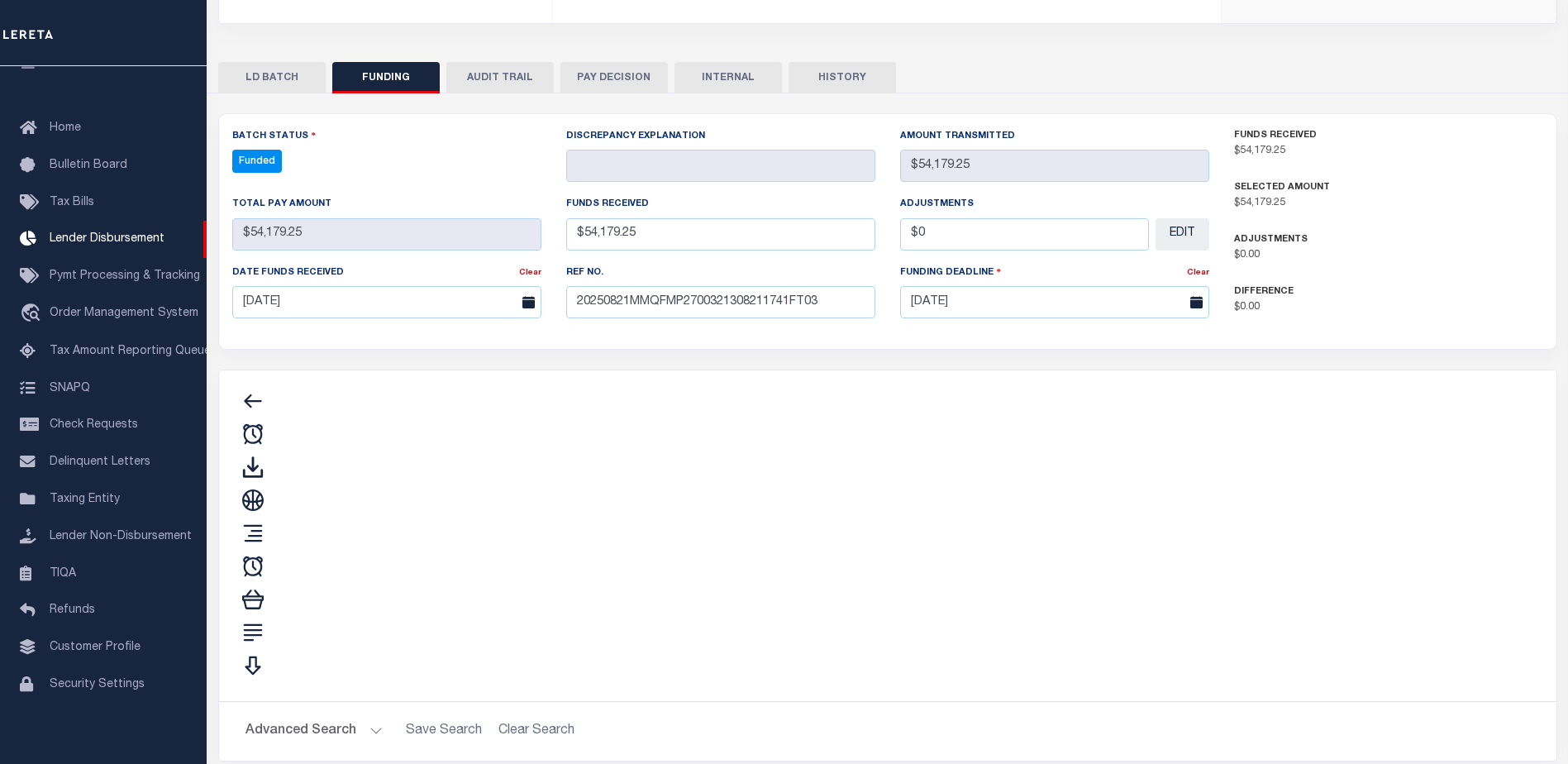
type input "$54,179.25"
type input "$0"
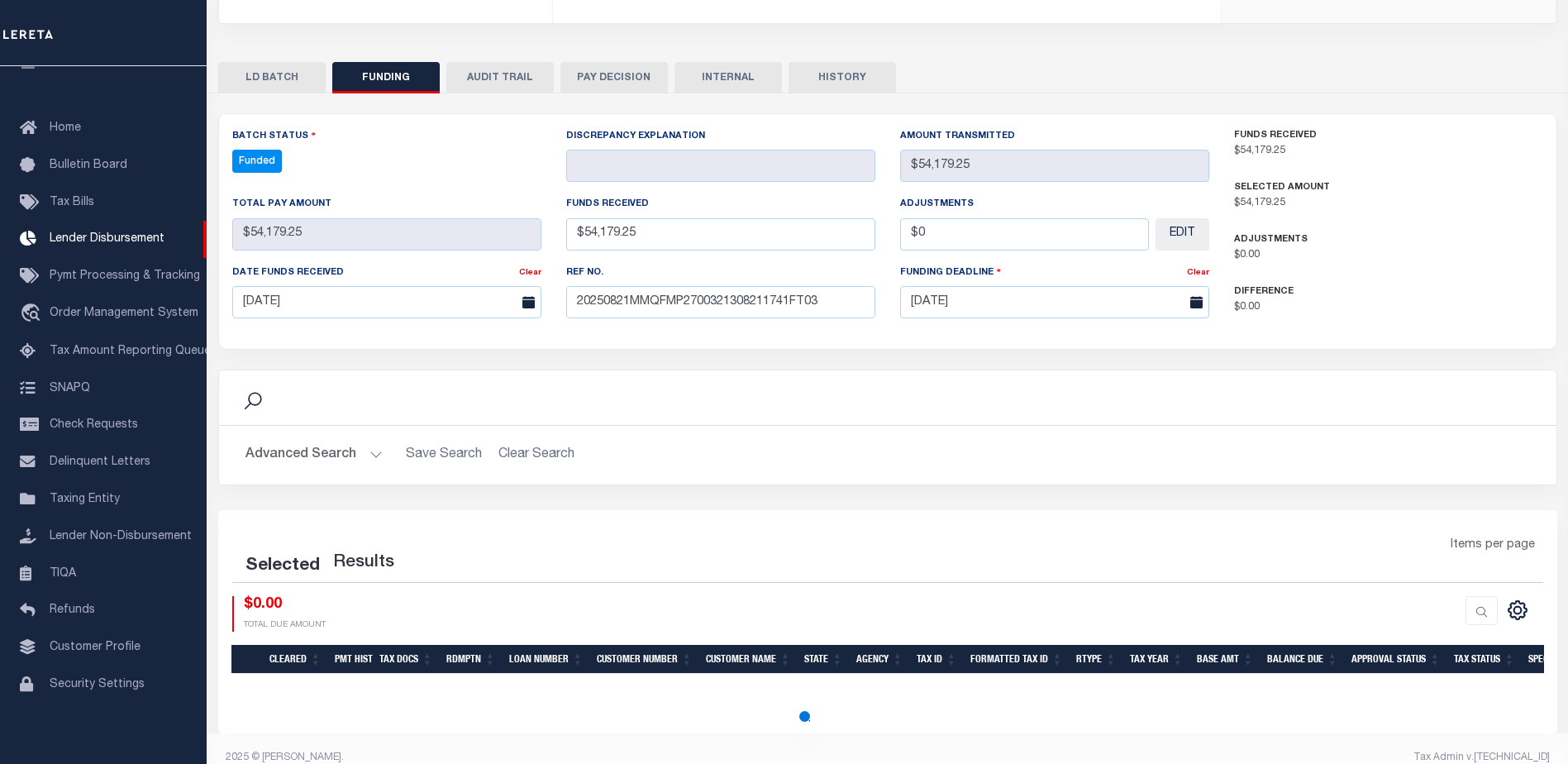
select select "100"
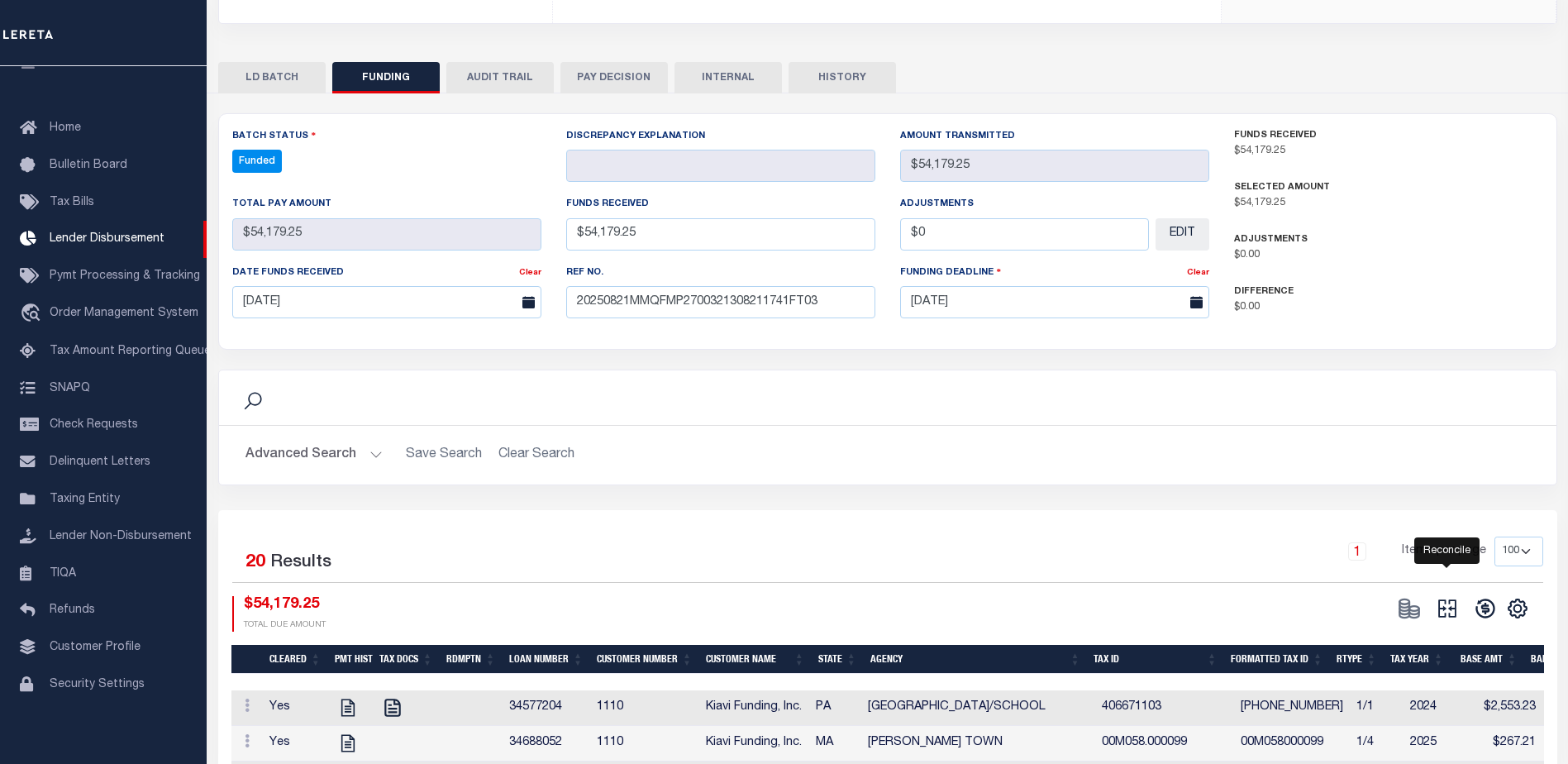
click at [1453, 600] on icon "" at bounding box center [1447, 609] width 18 height 18
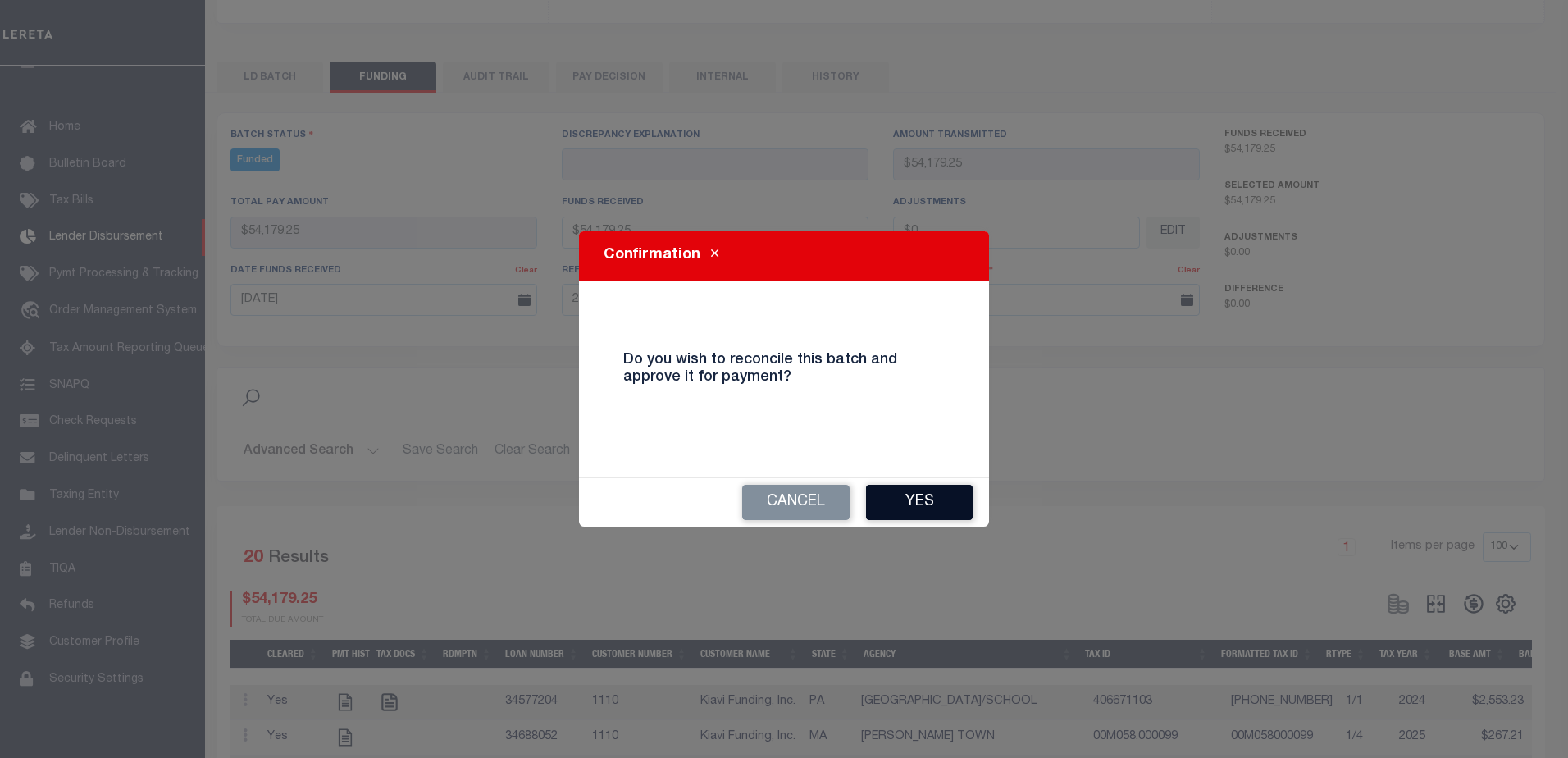
click at [956, 502] on button "Yes" at bounding box center [919, 502] width 106 height 36
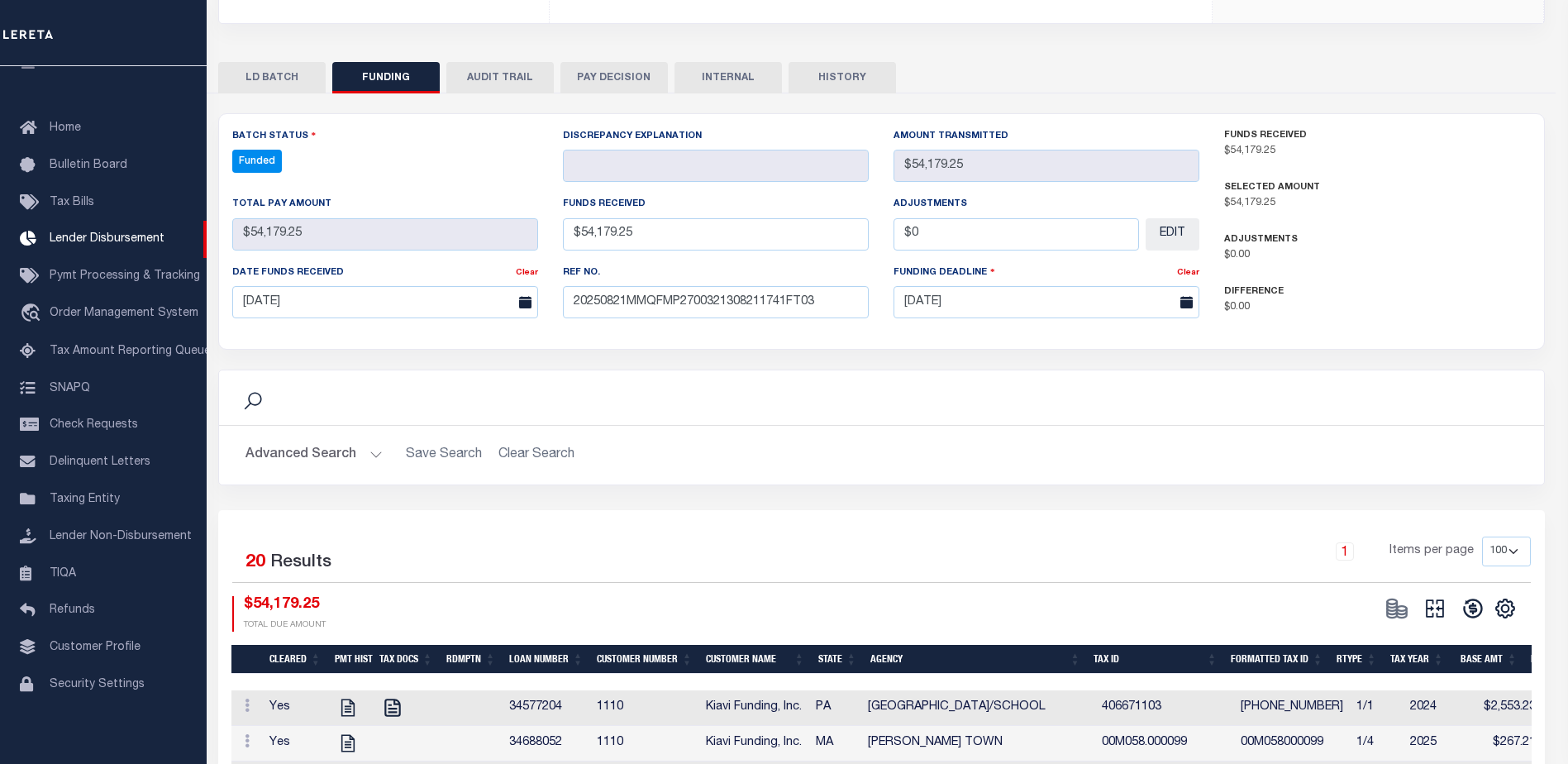
type input "$54,179.25"
type input "$0"
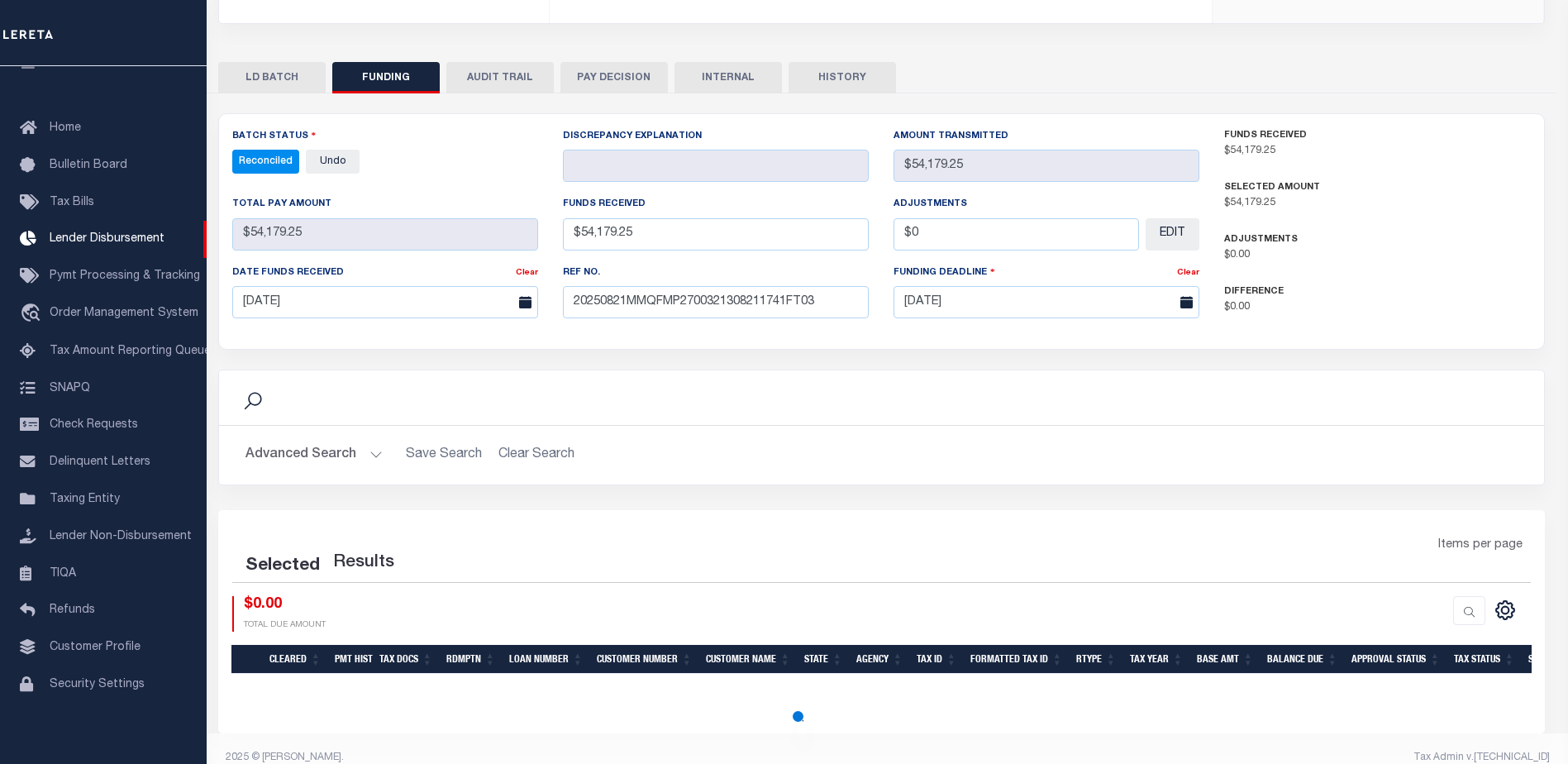
select select "100"
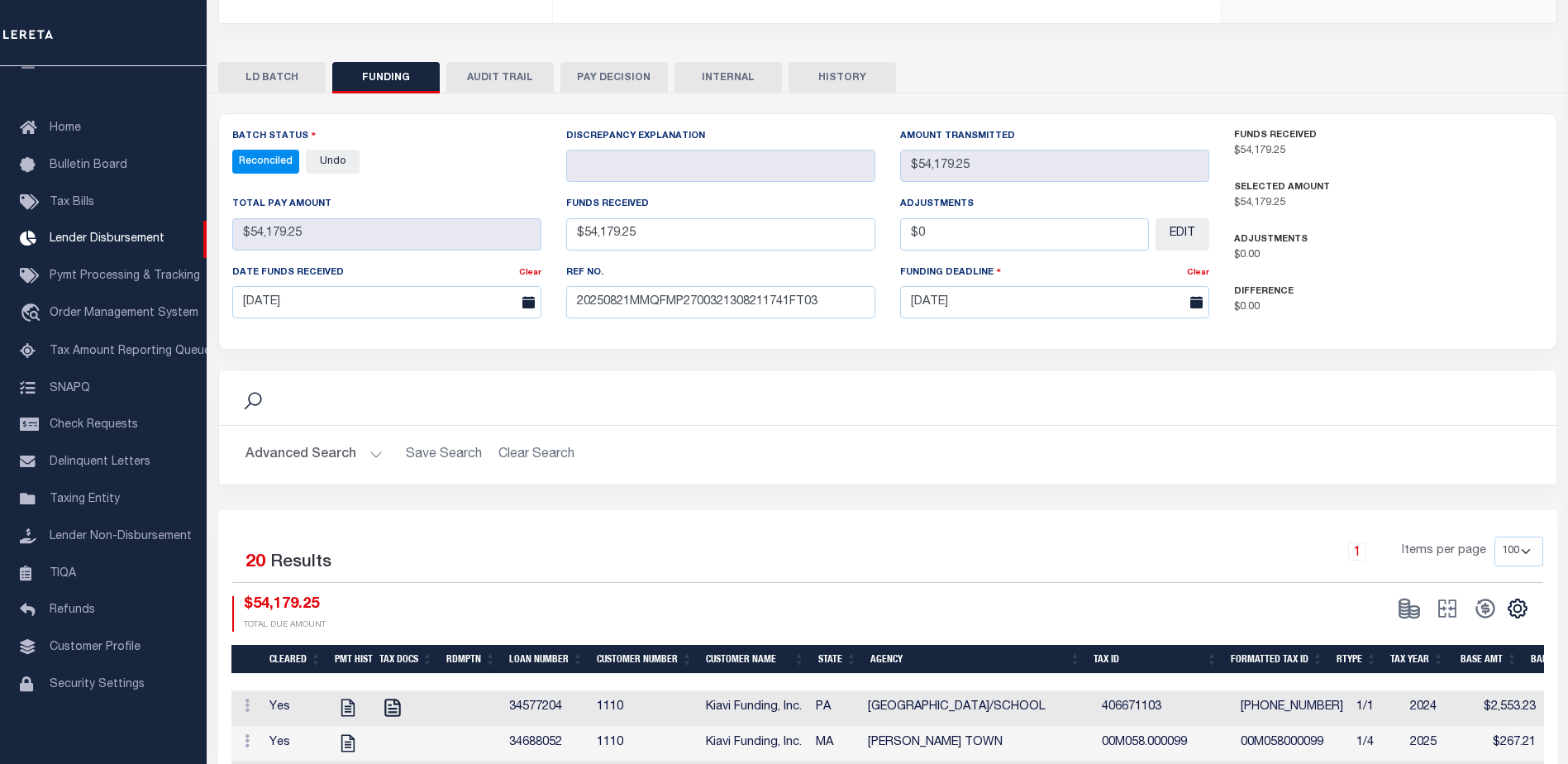
click at [734, 62] on button "INTERNAL" at bounding box center [728, 77] width 107 height 31
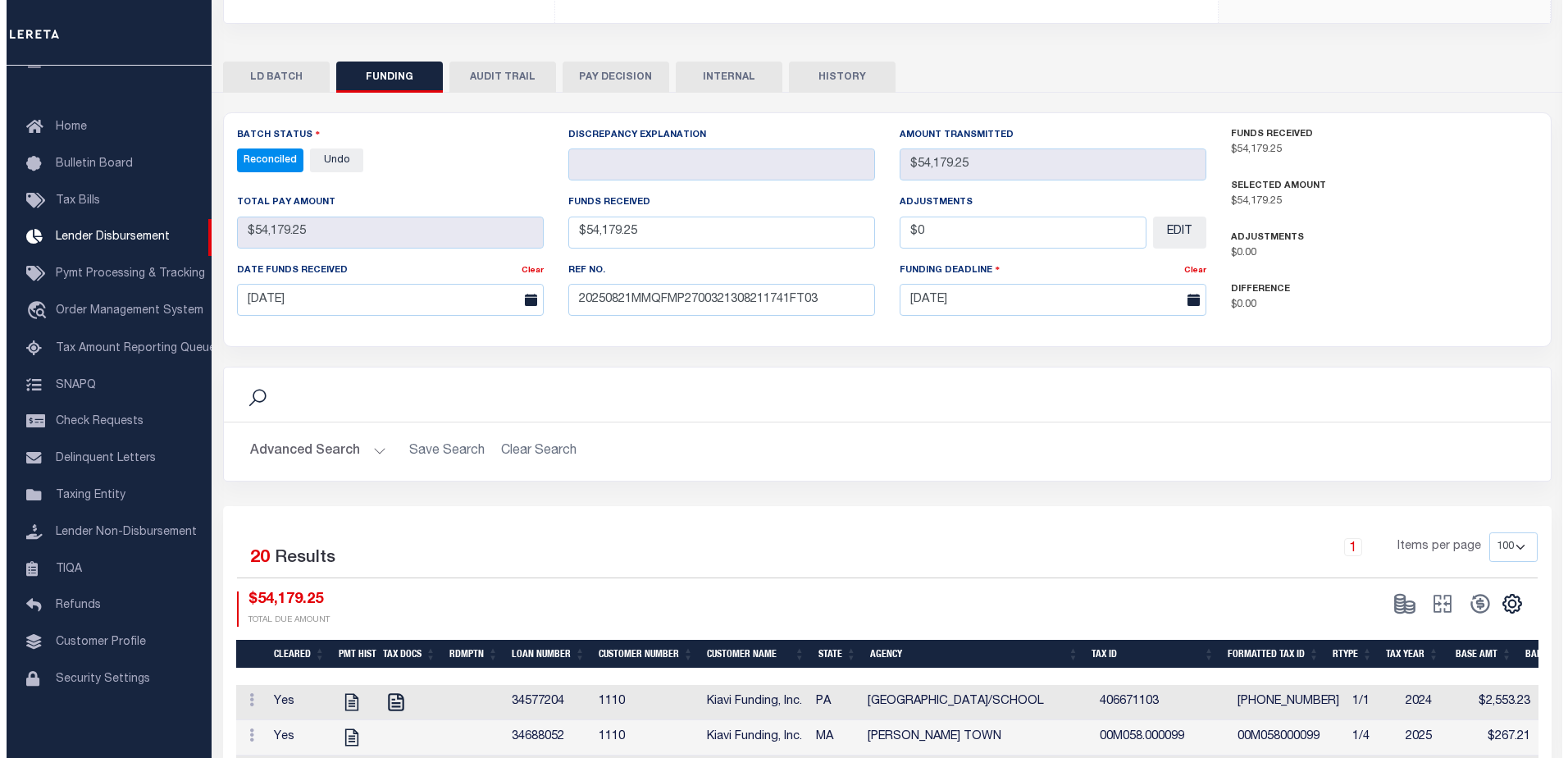
scroll to position [0, 0]
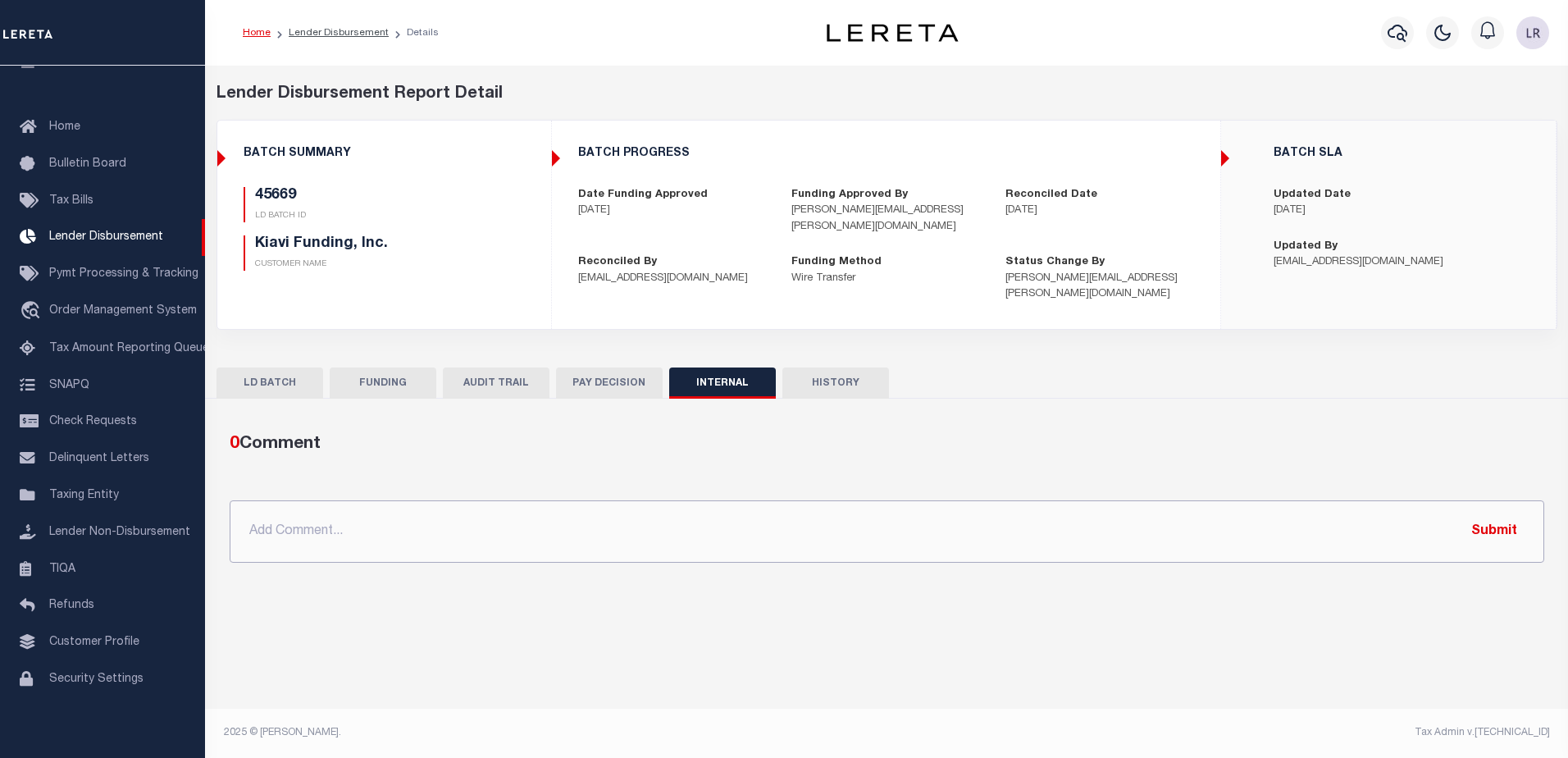
click at [808, 525] on input "text" at bounding box center [886, 532] width 1314 height 62
paste input ""ORG AMT - $62057.32 45606 - $6214.39 45779 - $1663.68 45669 - $54179.25""
type input ""ORG AMT - $62057.32 45606 - $6214.39 45779 - $1663.68 45669 - $54179.25""
click at [1482, 520] on button "Submit" at bounding box center [1494, 531] width 67 height 34
